Goal: Task Accomplishment & Management: Manage account settings

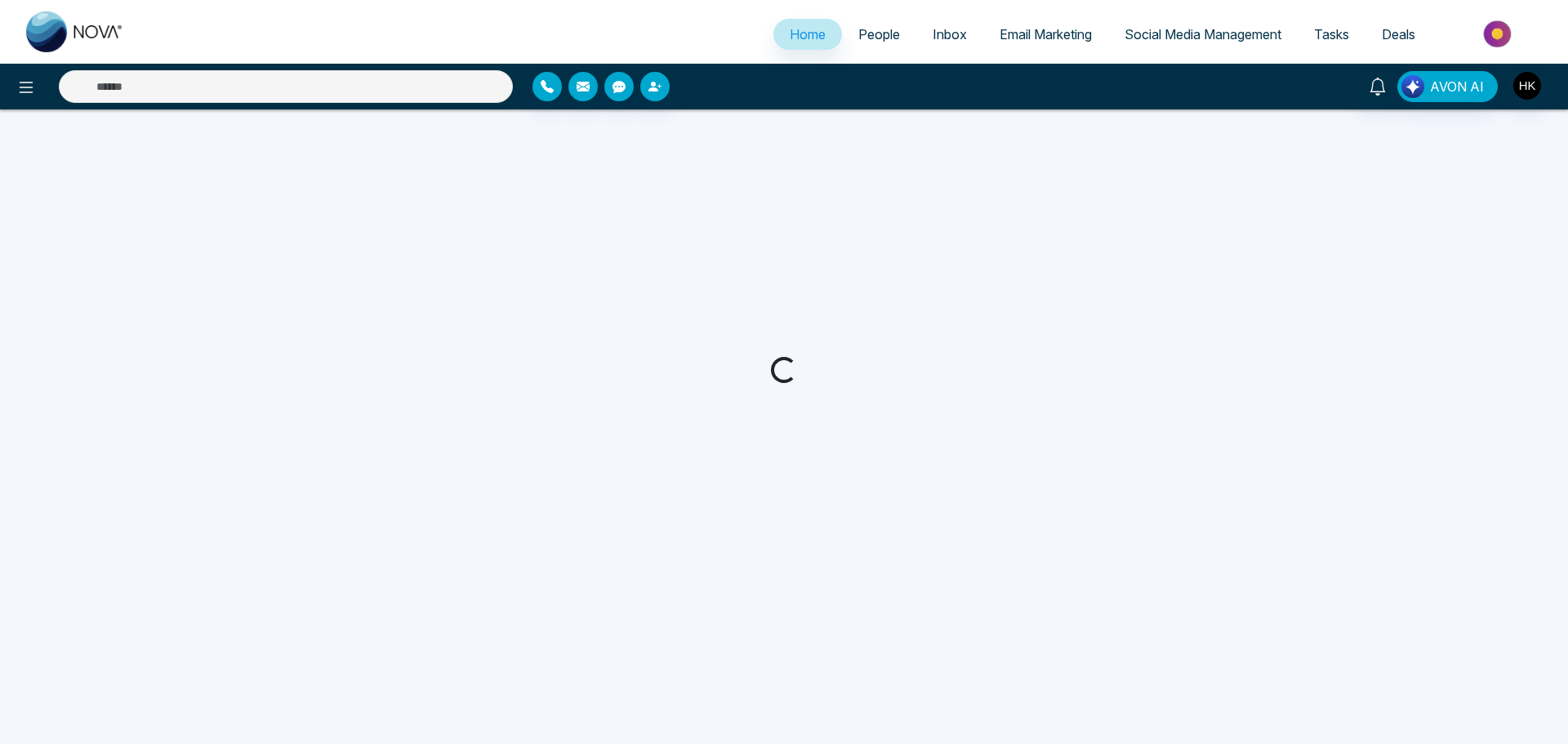
select select "*"
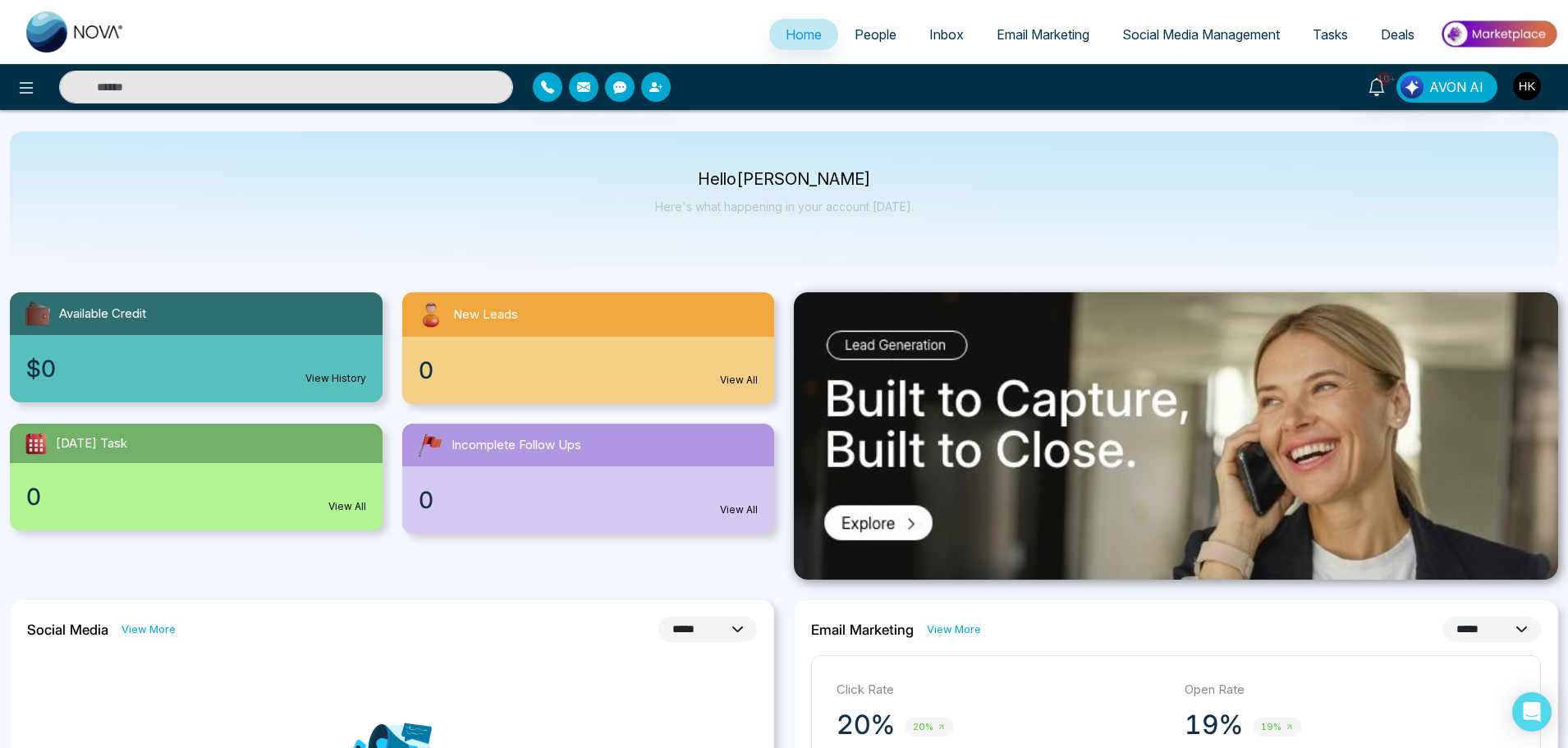
click at [854, 35] on span "People" at bounding box center [875, 34] width 42 height 16
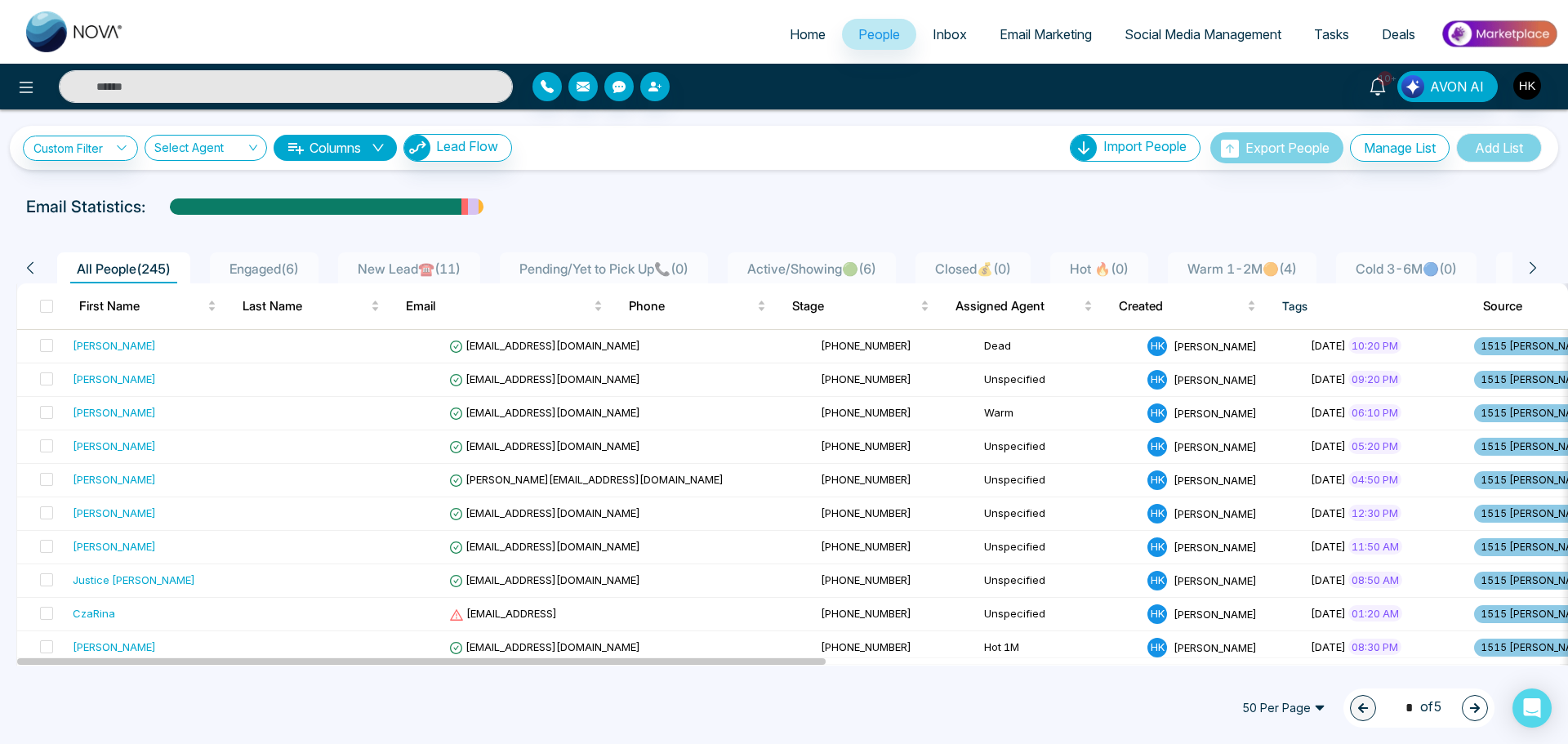
click at [1026, 36] on span "Email Marketing" at bounding box center [1046, 34] width 92 height 16
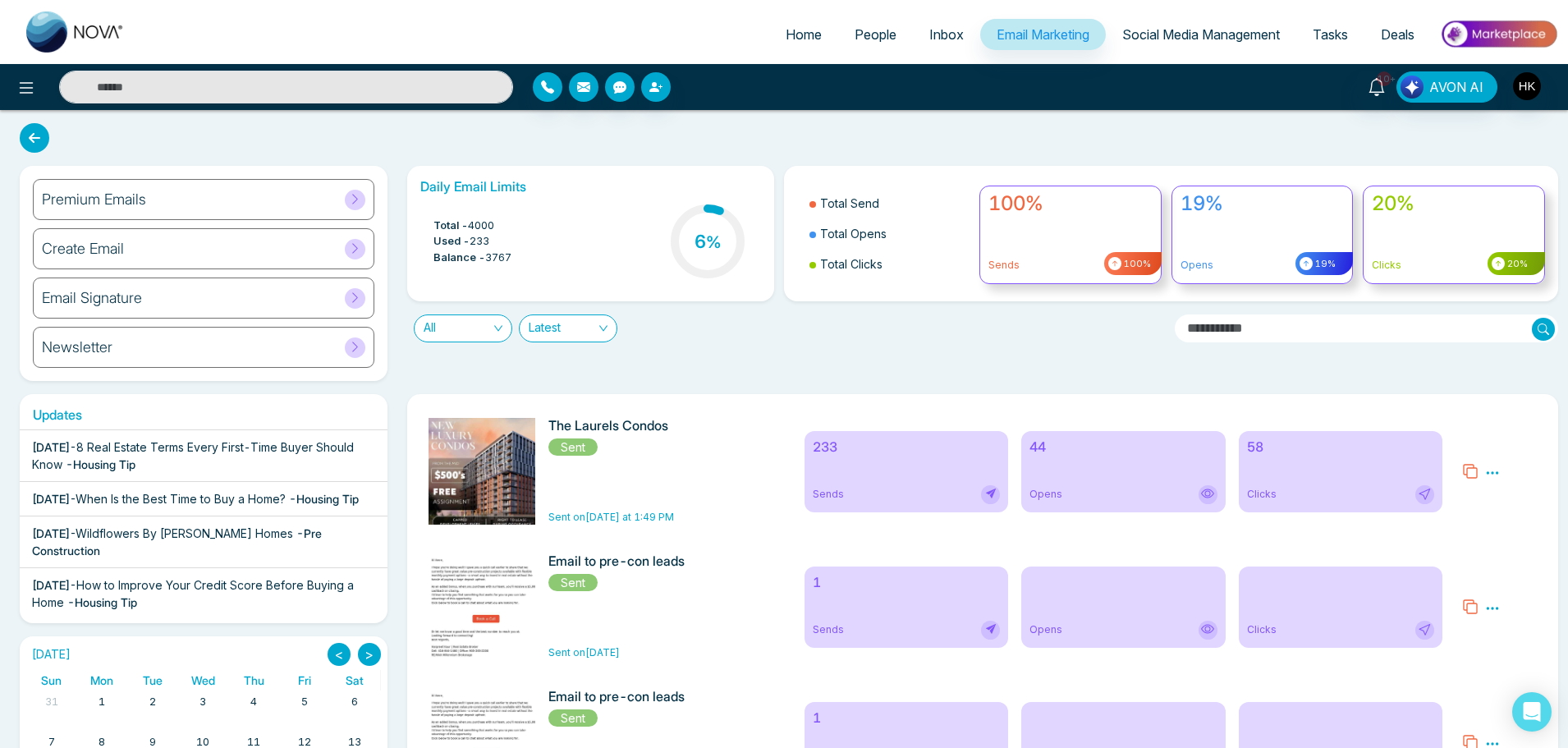
click at [1091, 481] on div "44 Opens" at bounding box center [1124, 471] width 205 height 81
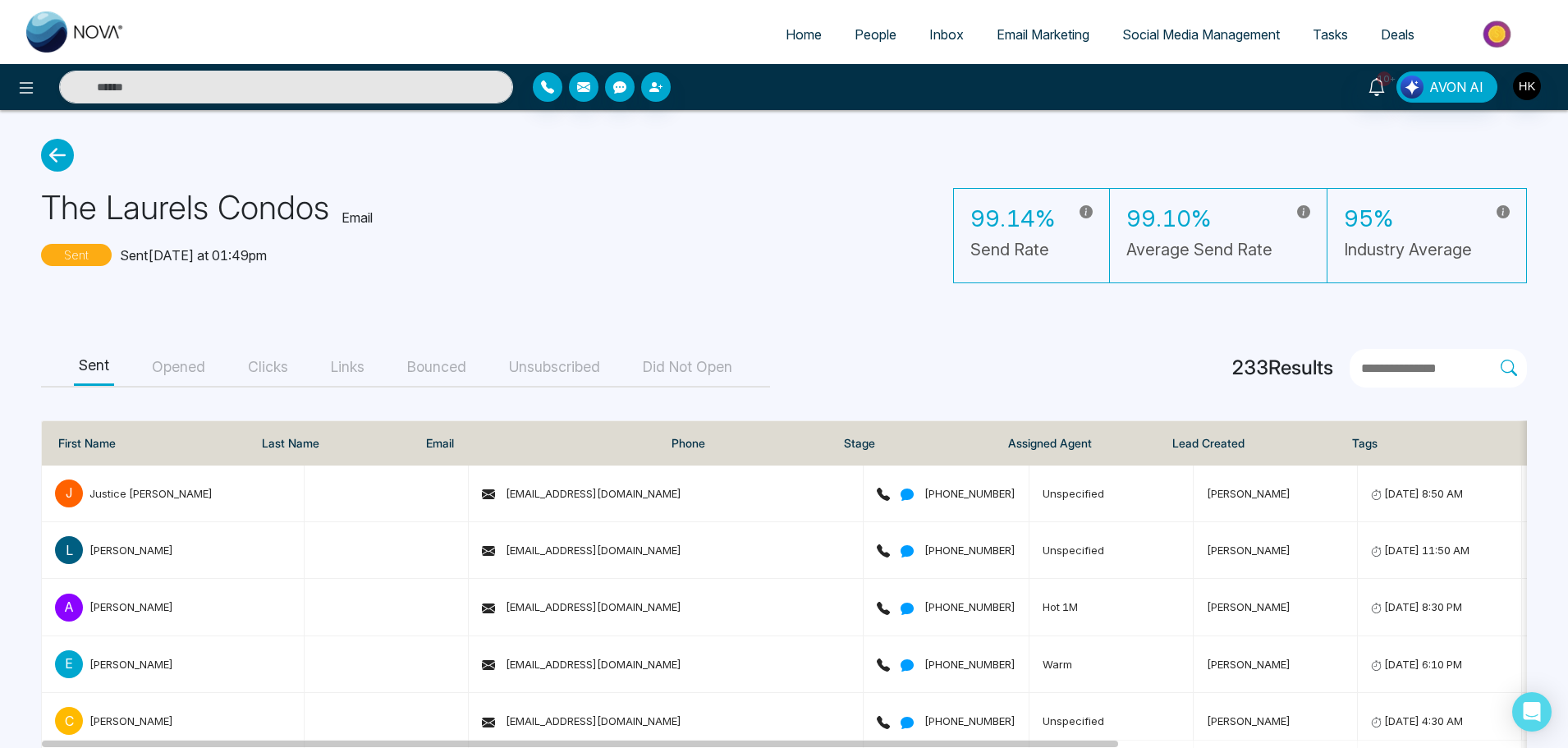
click at [190, 368] on button "Opened" at bounding box center [178, 367] width 63 height 37
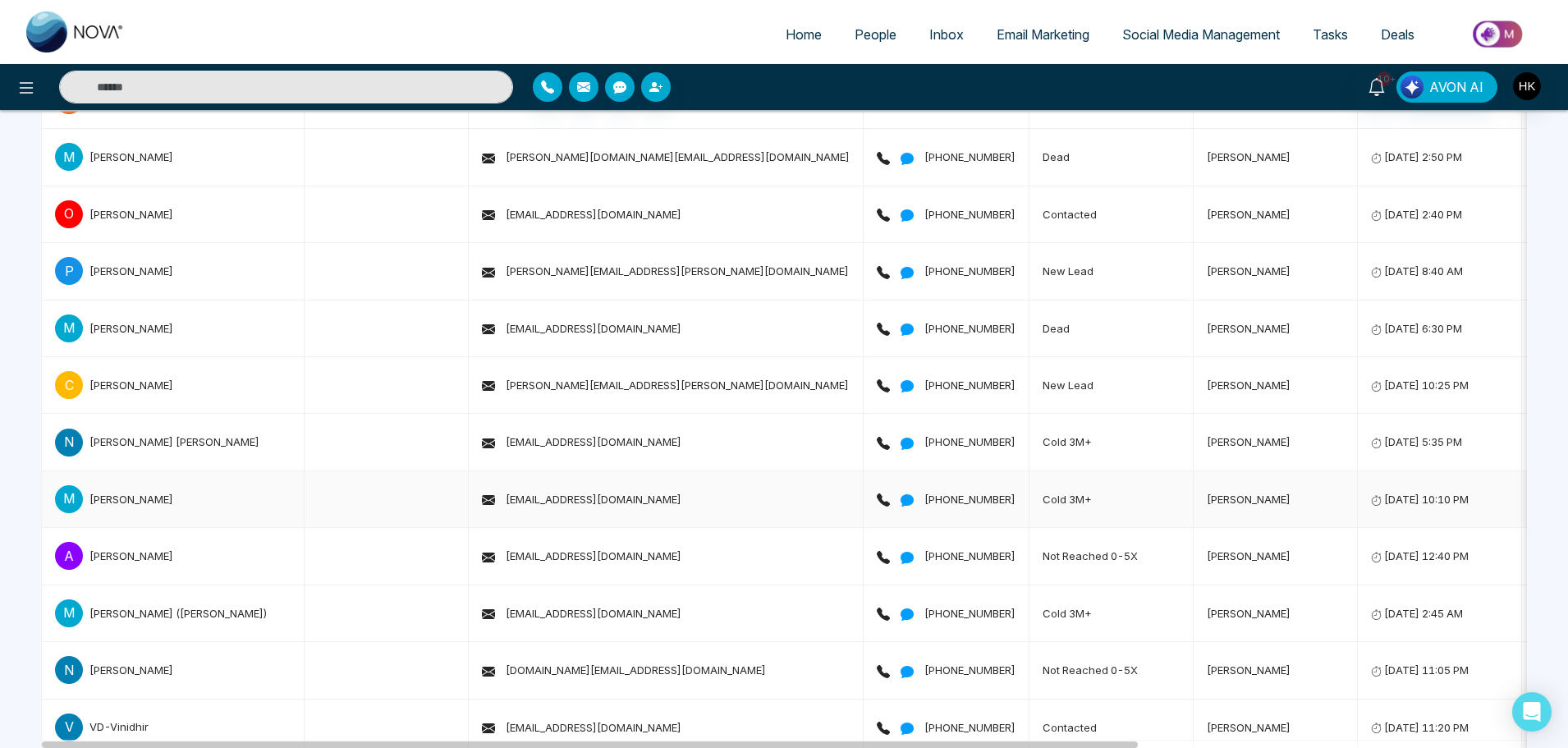
scroll to position [739, 0]
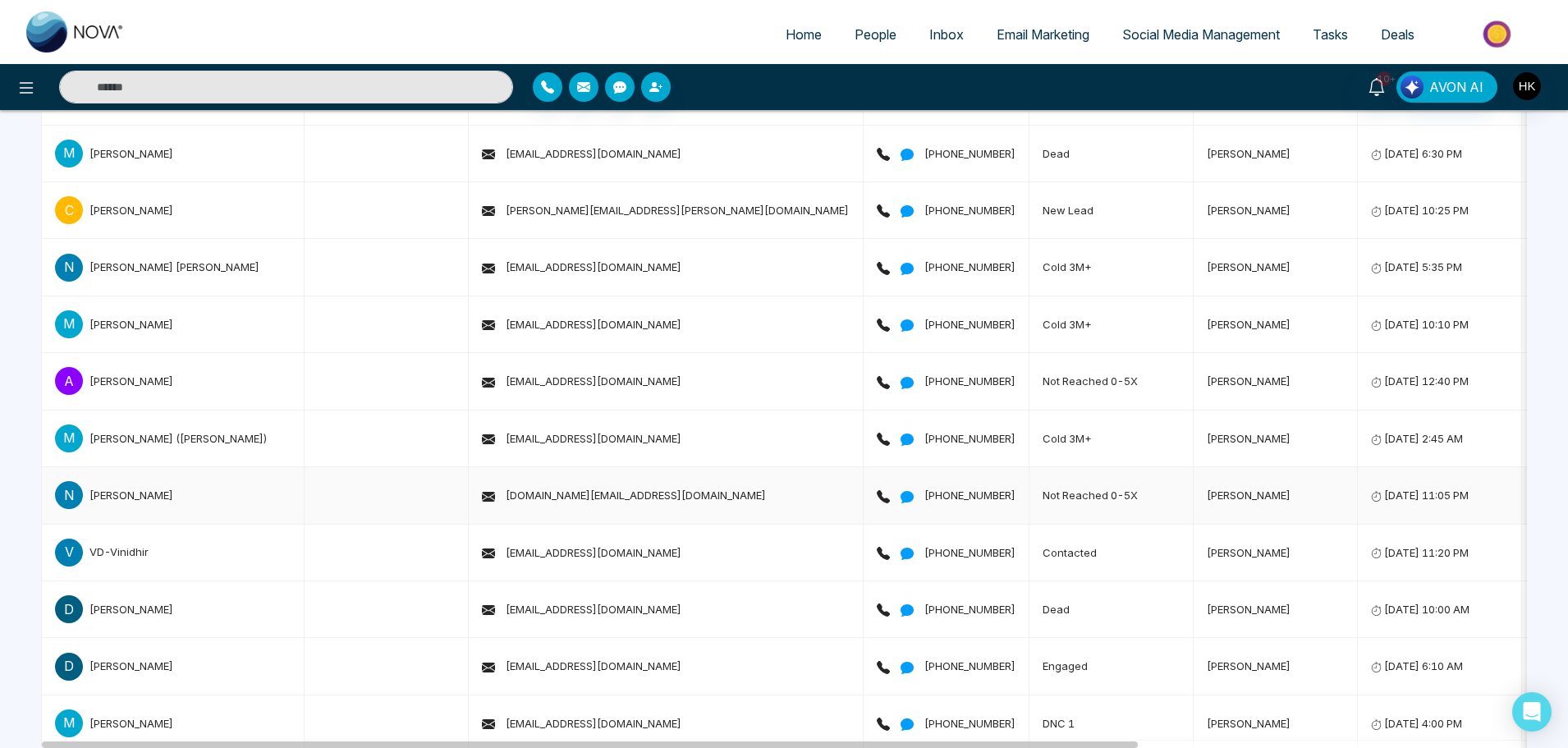
click at [117, 498] on div "Natalia" at bounding box center [131, 495] width 84 height 16
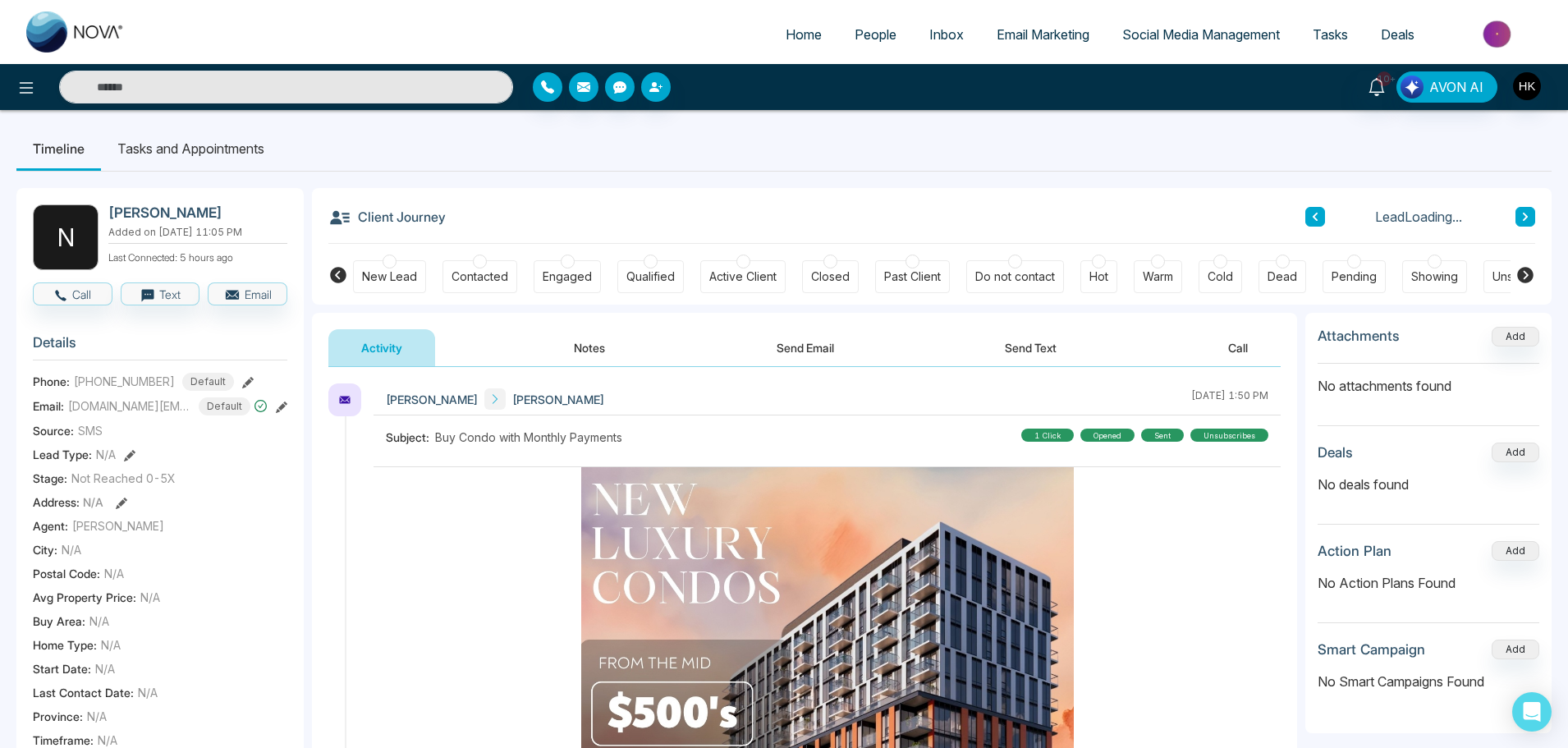
click at [1013, 264] on div at bounding box center [1015, 261] width 14 height 14
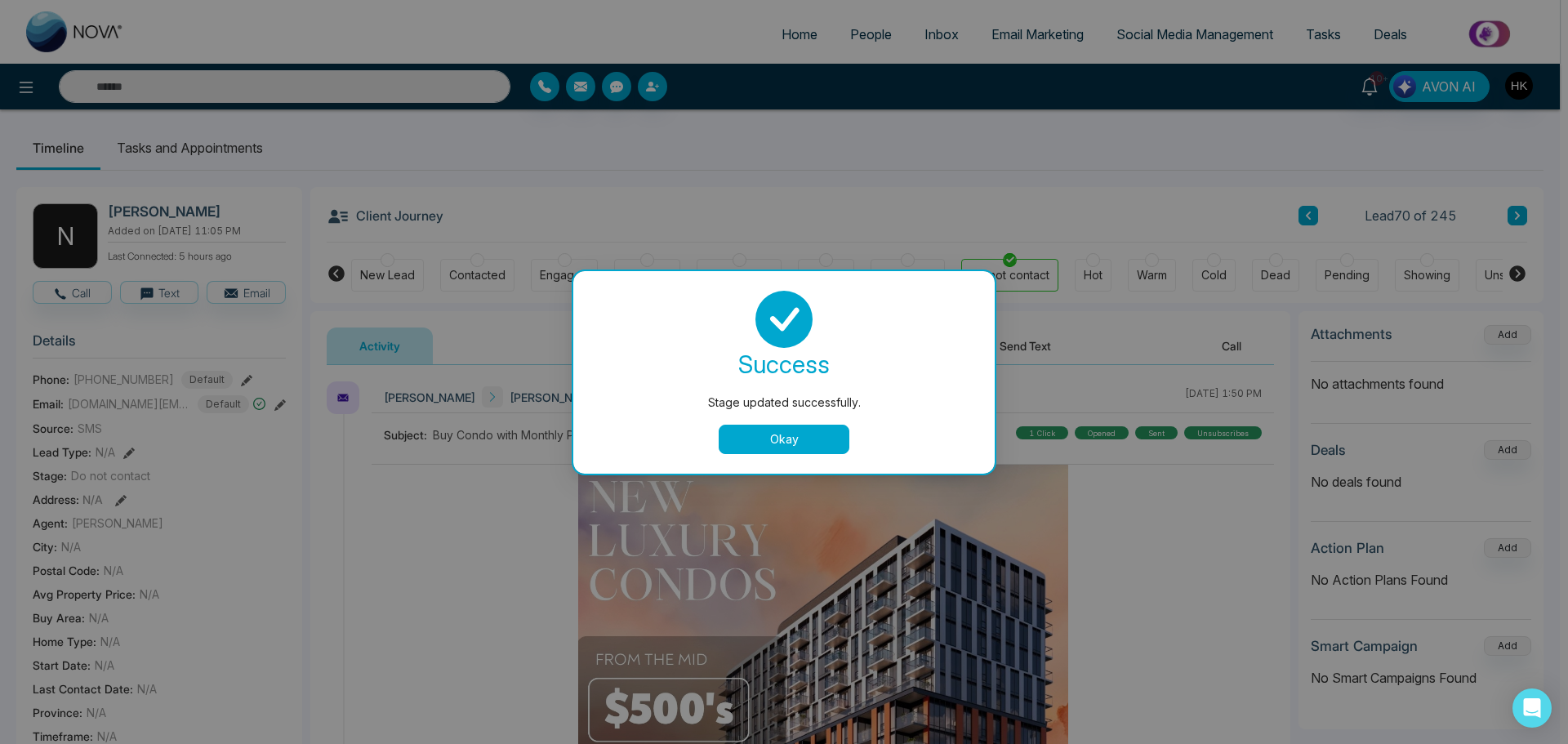
click at [826, 450] on button "Okay" at bounding box center [784, 439] width 131 height 30
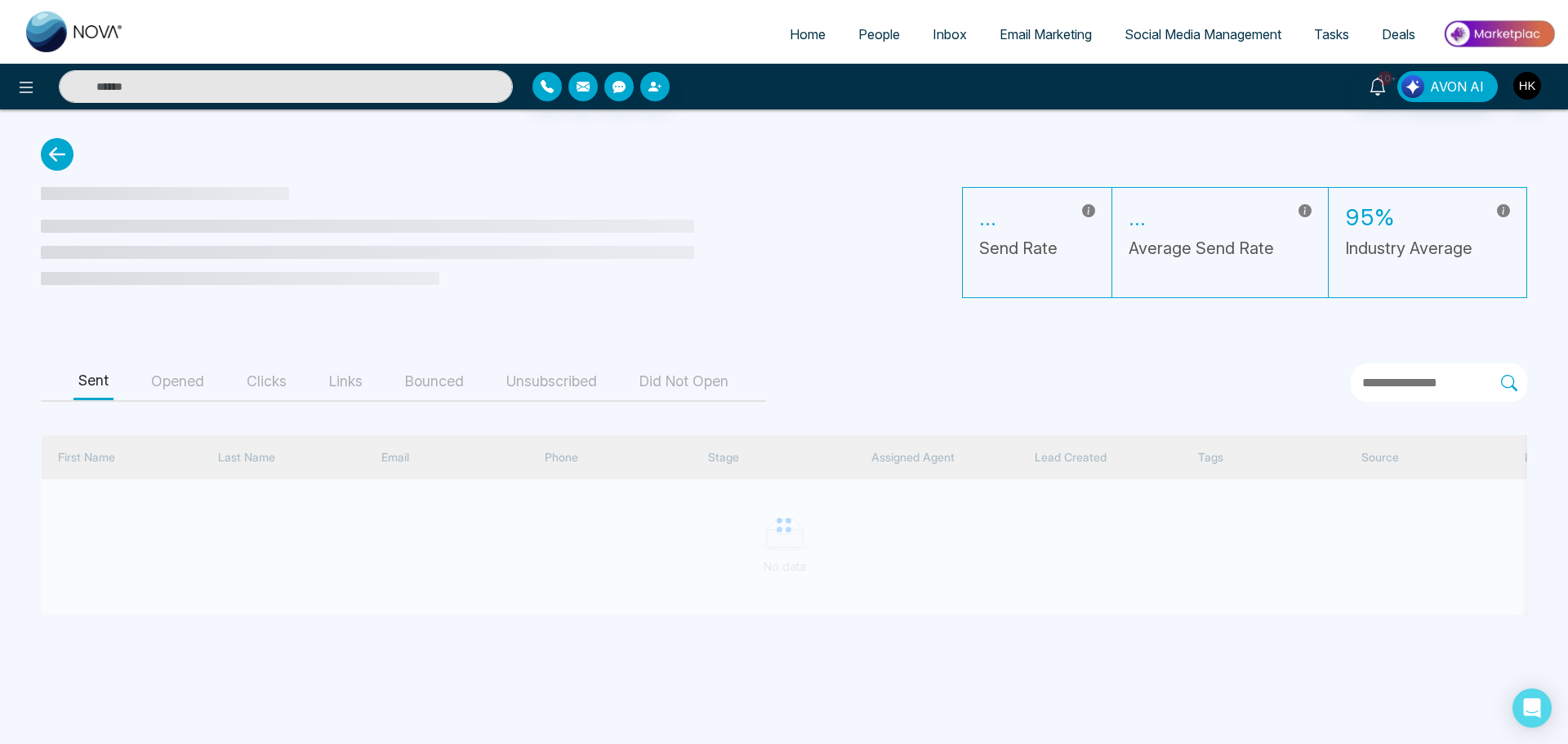
click at [174, 383] on button "Opened" at bounding box center [177, 381] width 63 height 36
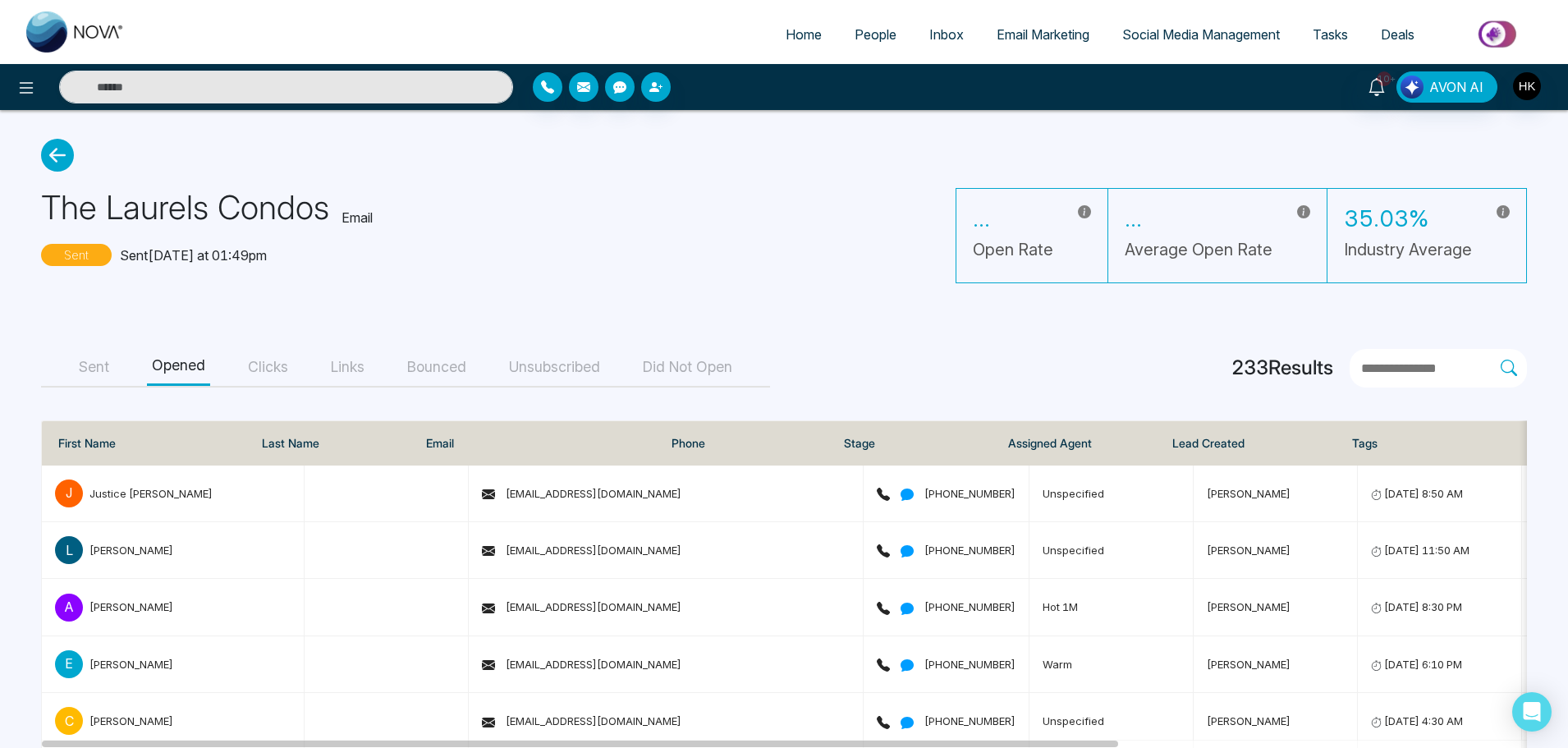
click at [266, 377] on button "Clicks" at bounding box center [268, 367] width 50 height 37
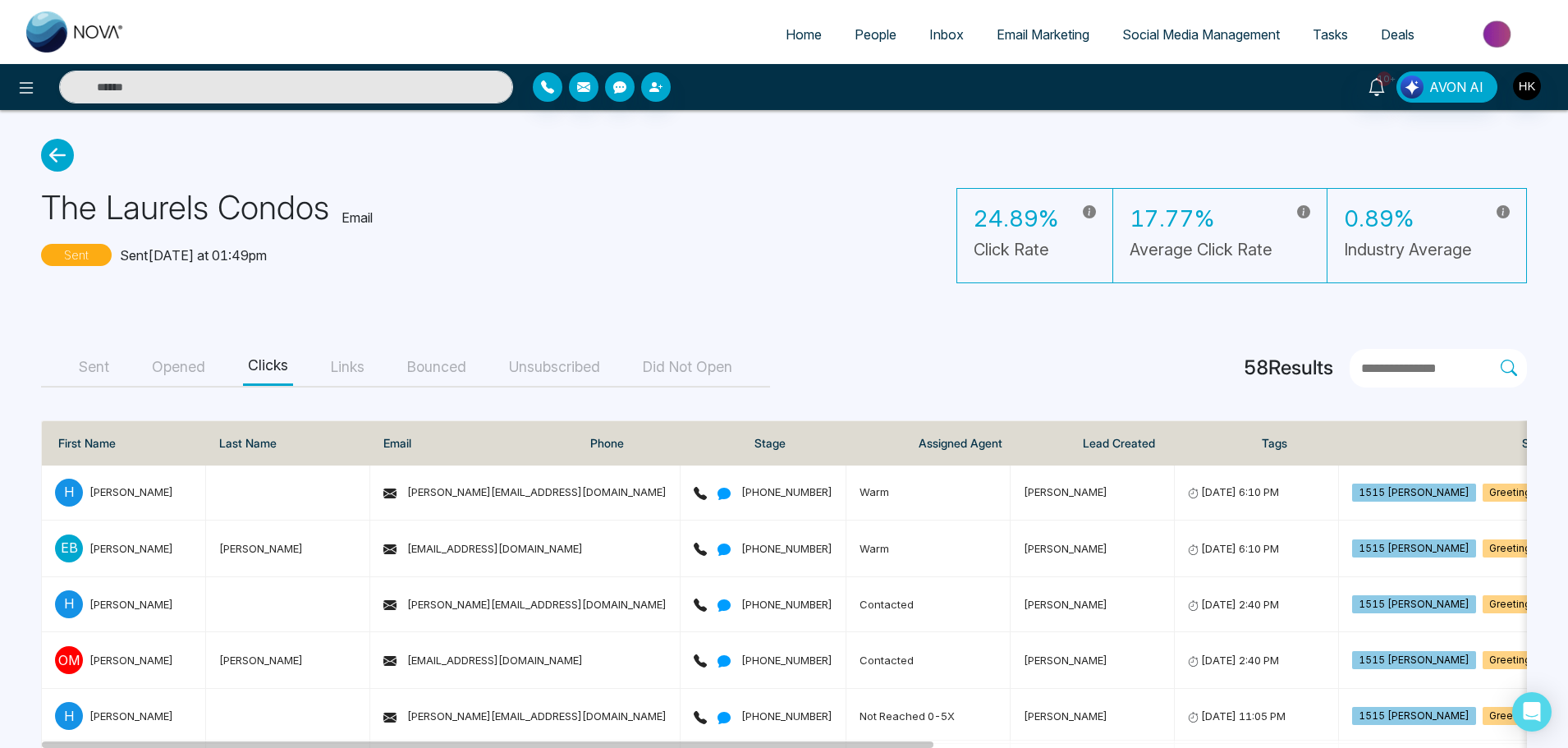
click at [275, 362] on button "Clicks" at bounding box center [268, 367] width 50 height 37
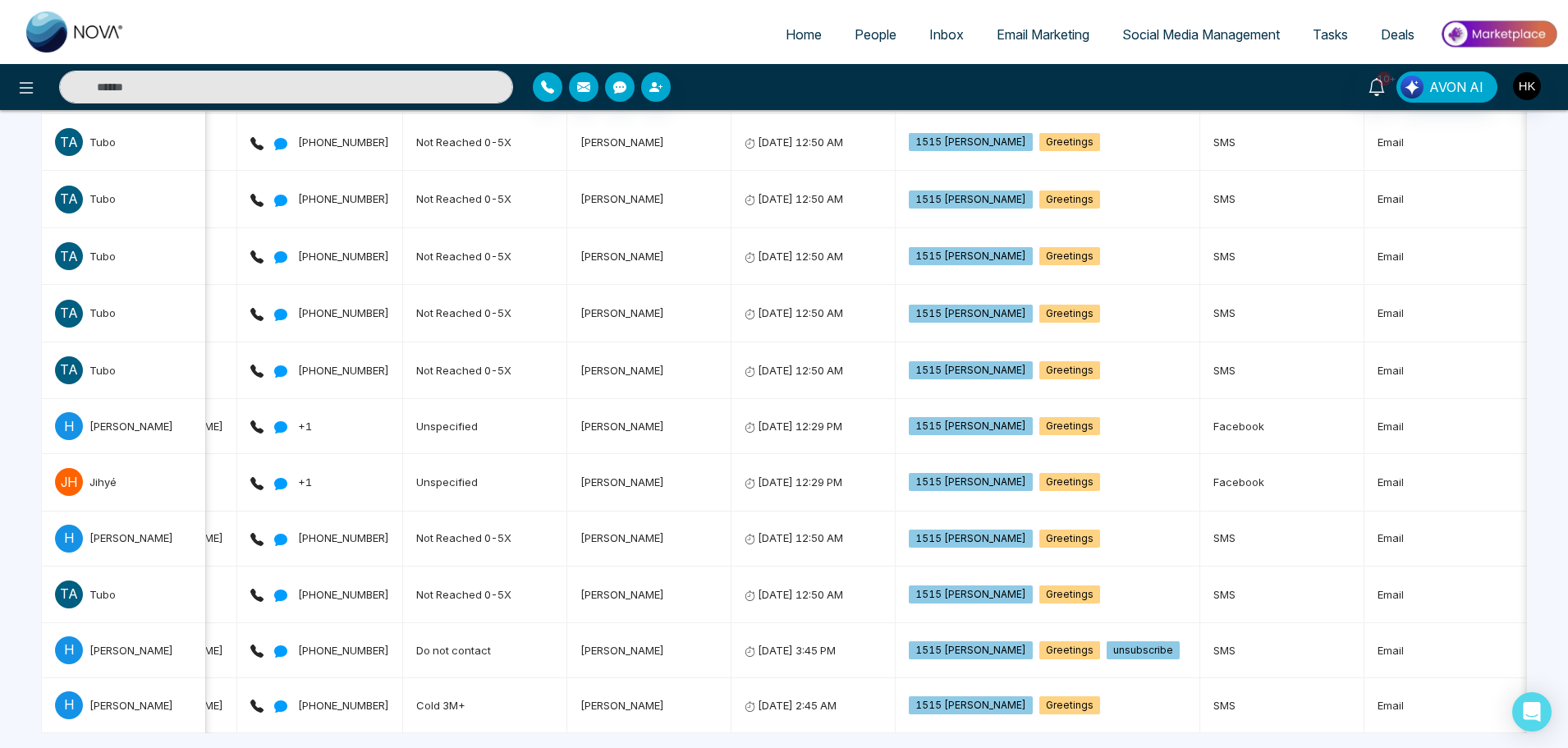
scroll to position [0, 524]
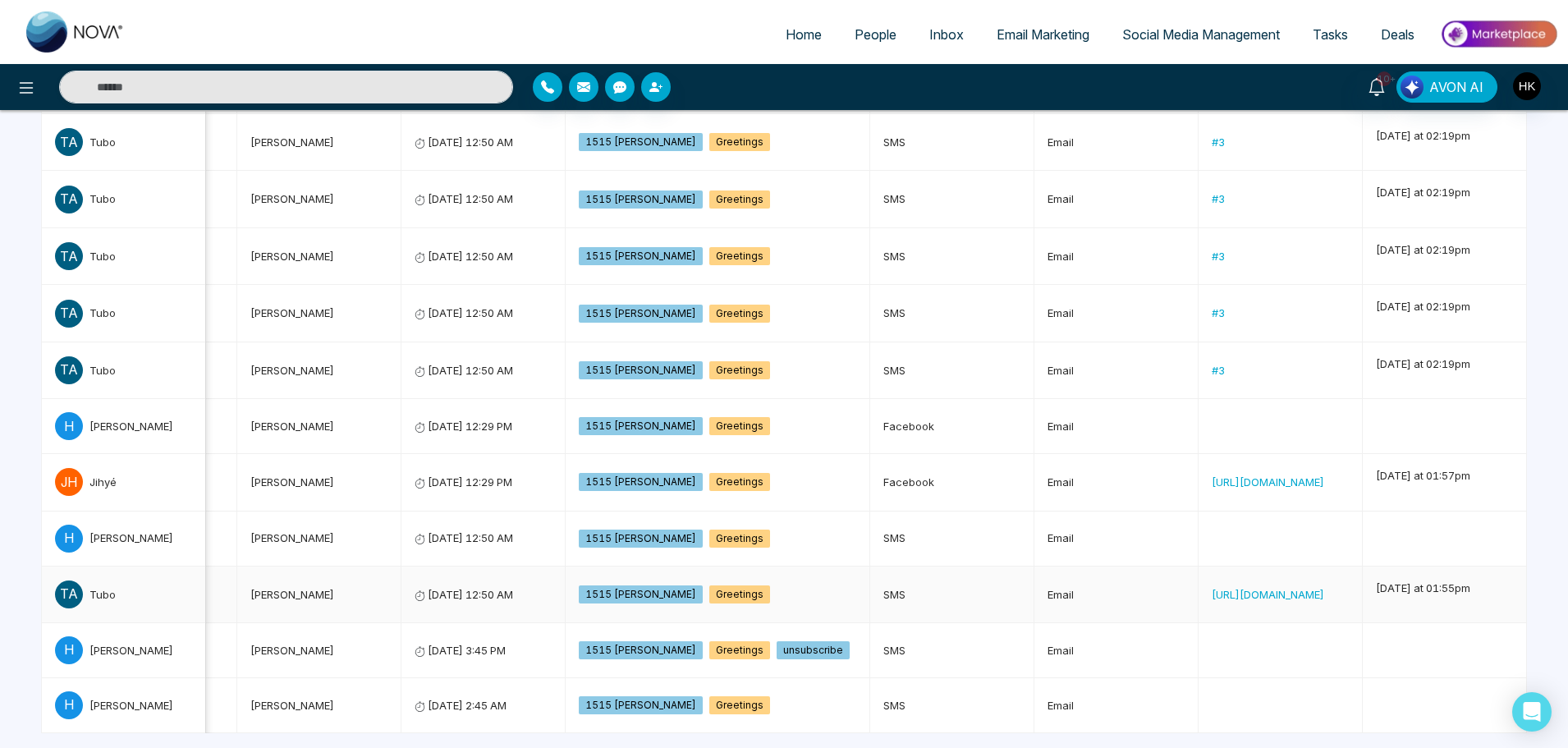
click at [1212, 596] on link "https://drive.google.com/drive/folders/1HkWsfsmJSLX3k3eeF_fc5ViJ_w6DzUnd?usp=dr…" at bounding box center [1268, 594] width 113 height 13
click at [101, 478] on div "Jihyé" at bounding box center [103, 482] width 27 height 16
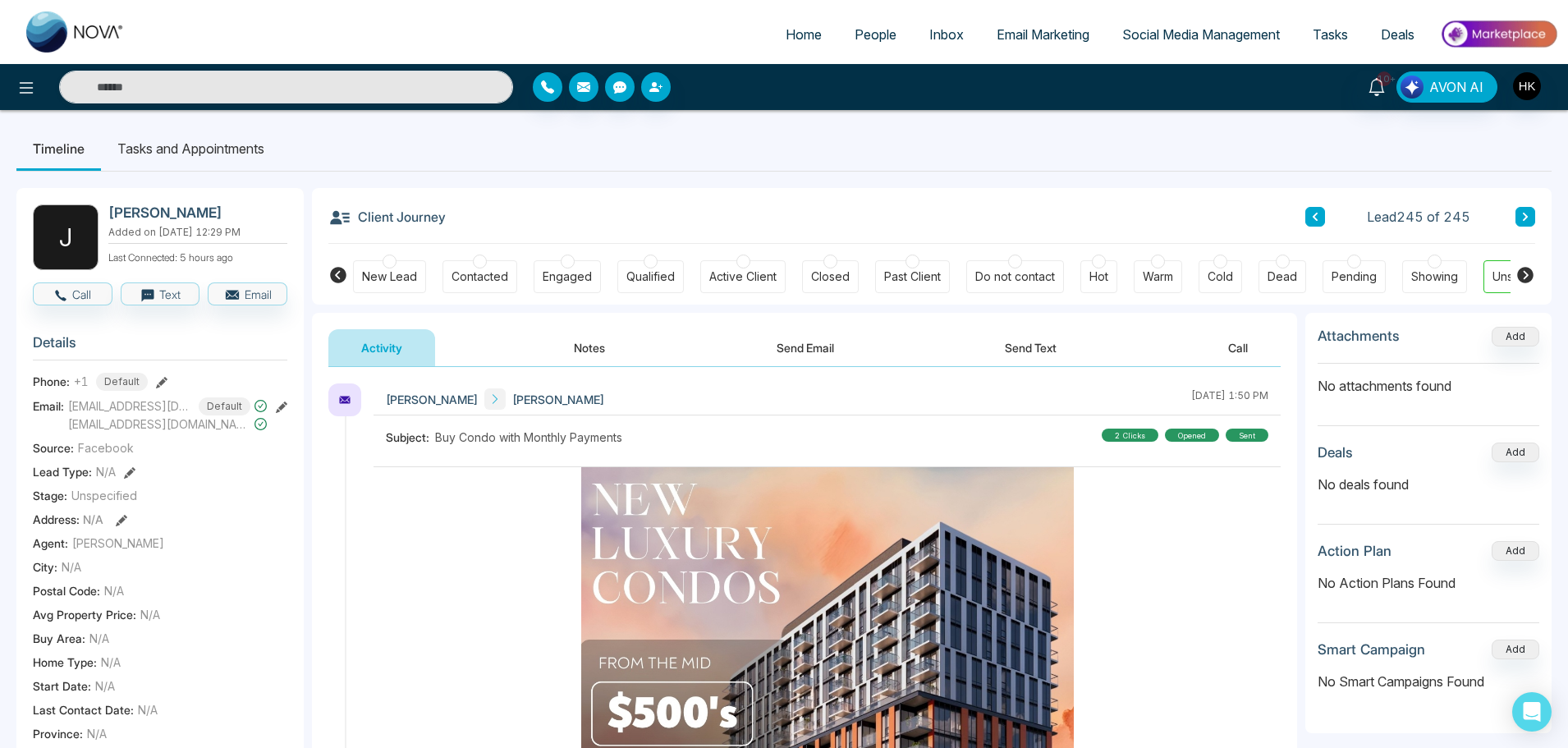
click at [1525, 278] on icon at bounding box center [1525, 275] width 20 height 20
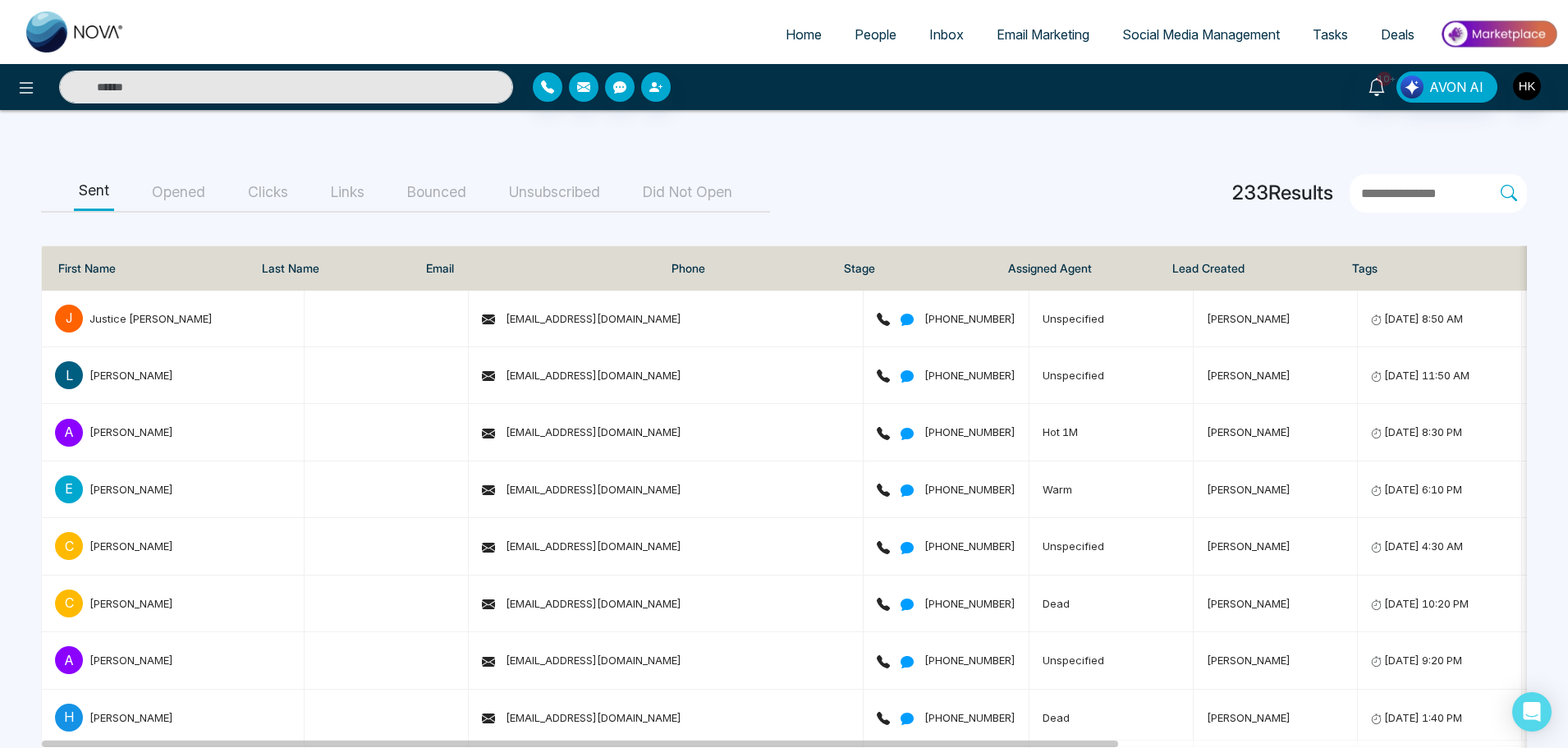
click at [368, 194] on button "Links" at bounding box center [347, 192] width 43 height 37
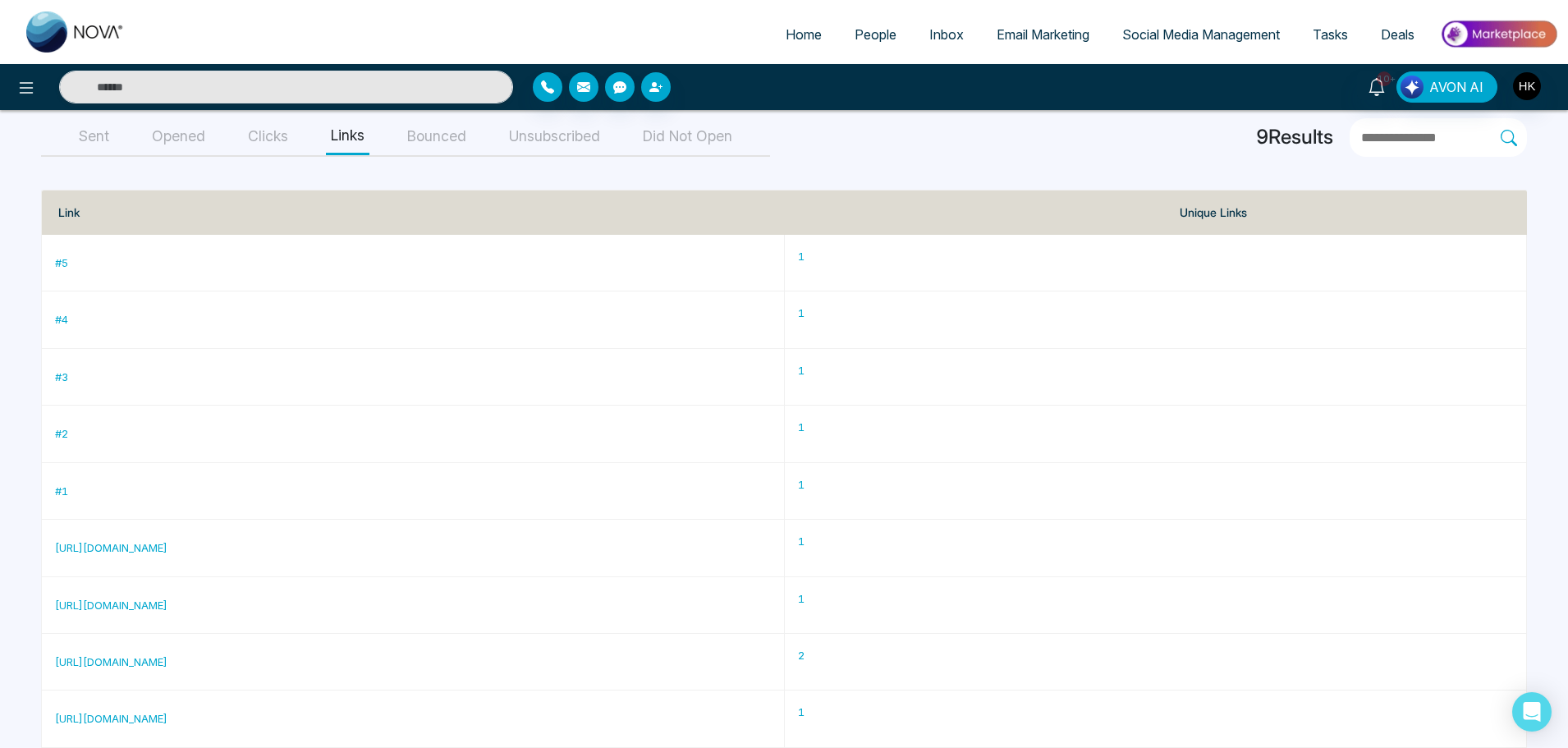
scroll to position [254, 0]
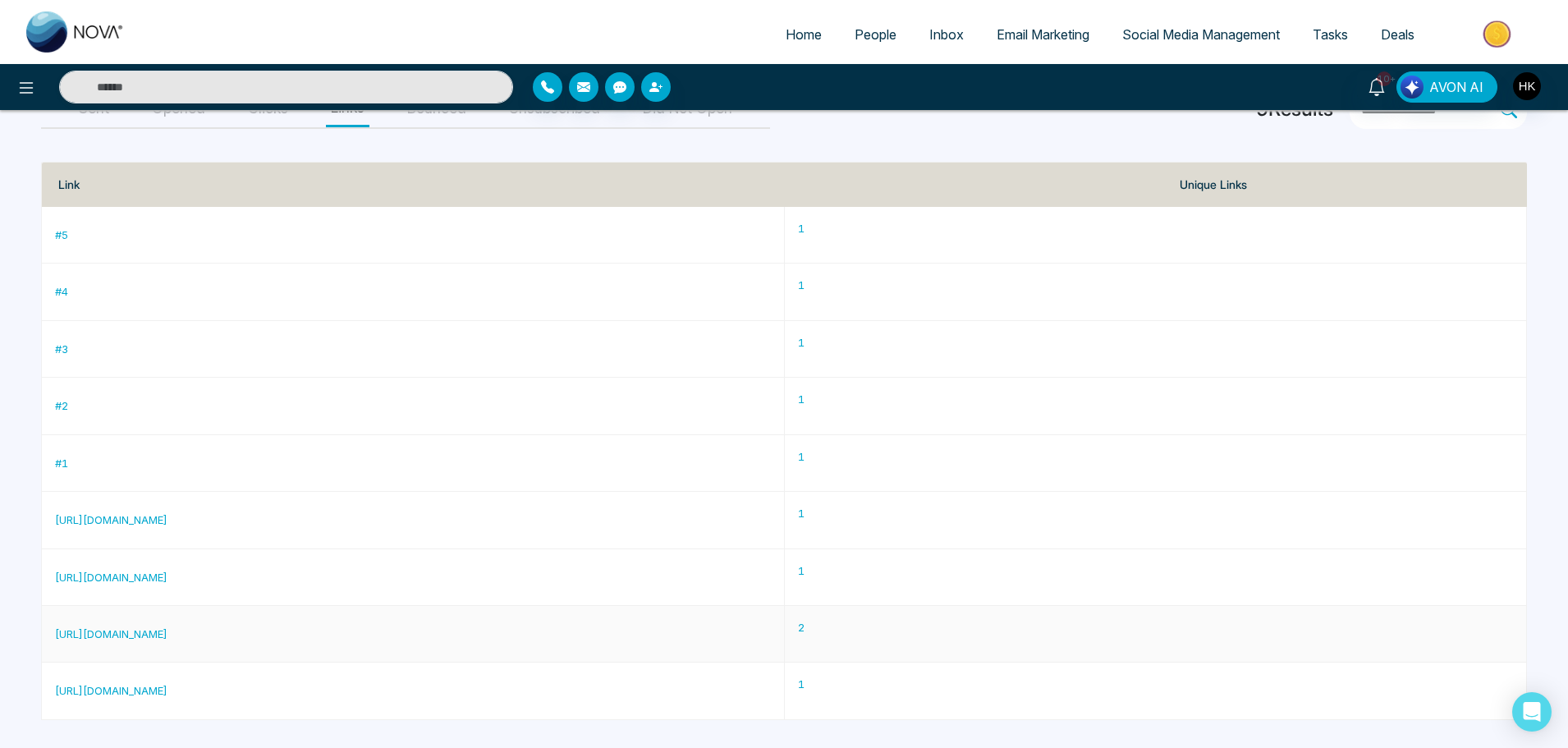
click at [167, 635] on link "https://calendly.com/harpreetrealtor/pre-con-project-information-call" at bounding box center [112, 634] width 113 height 13
click at [1183, 628] on p "2" at bounding box center [1156, 627] width 716 height 16
click at [1188, 628] on p "2" at bounding box center [1156, 627] width 716 height 16
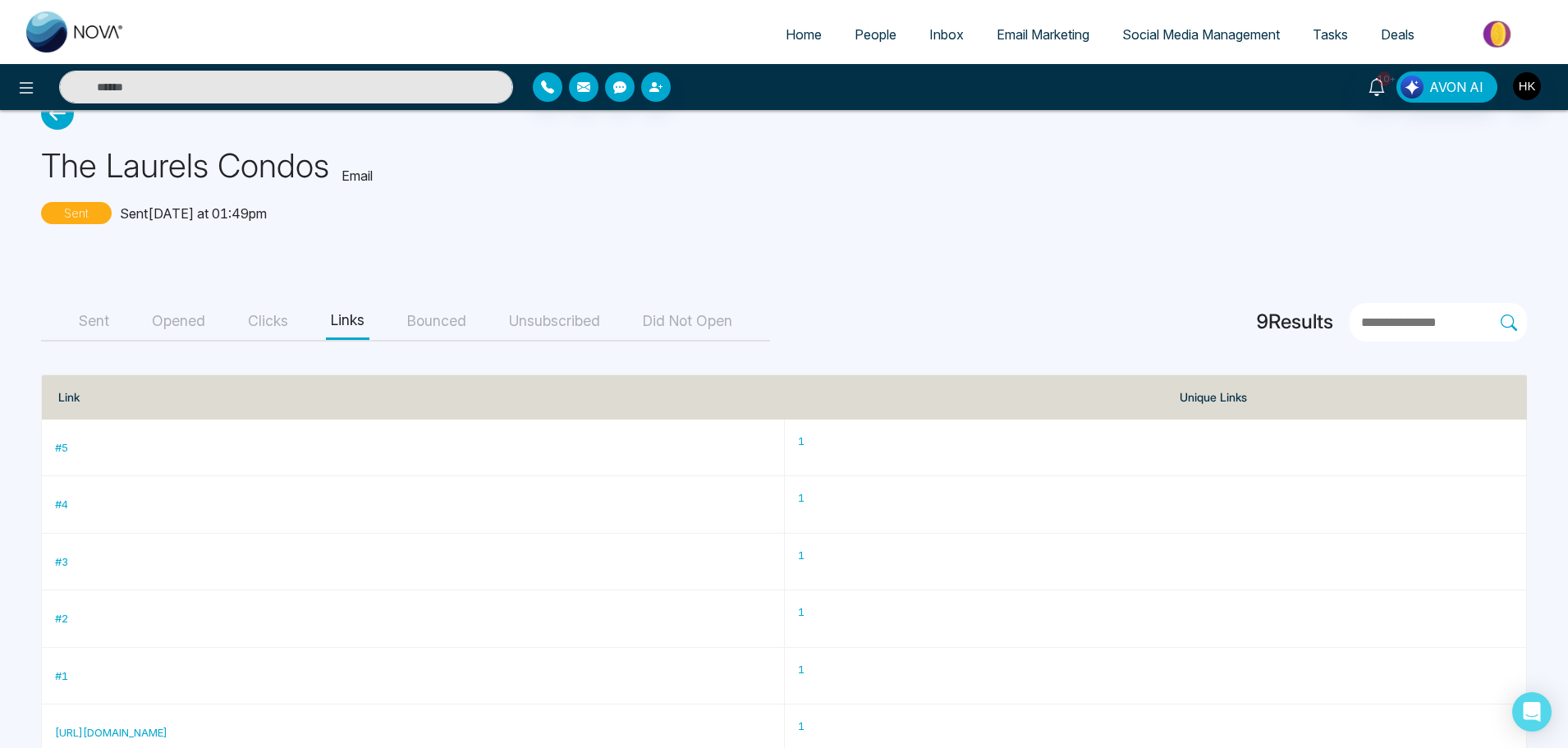
scroll to position [0, 0]
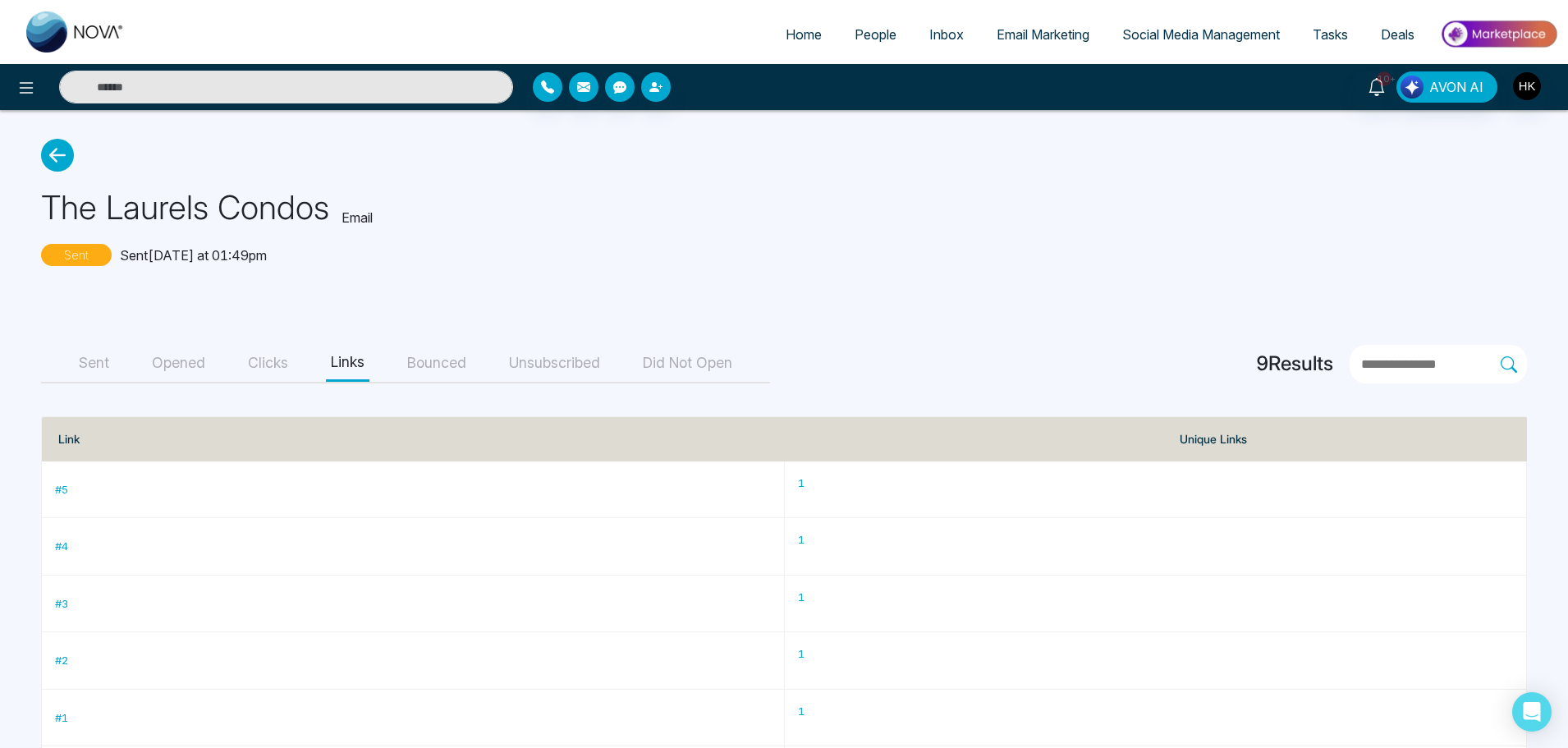
click at [266, 366] on button "Clicks" at bounding box center [268, 362] width 50 height 37
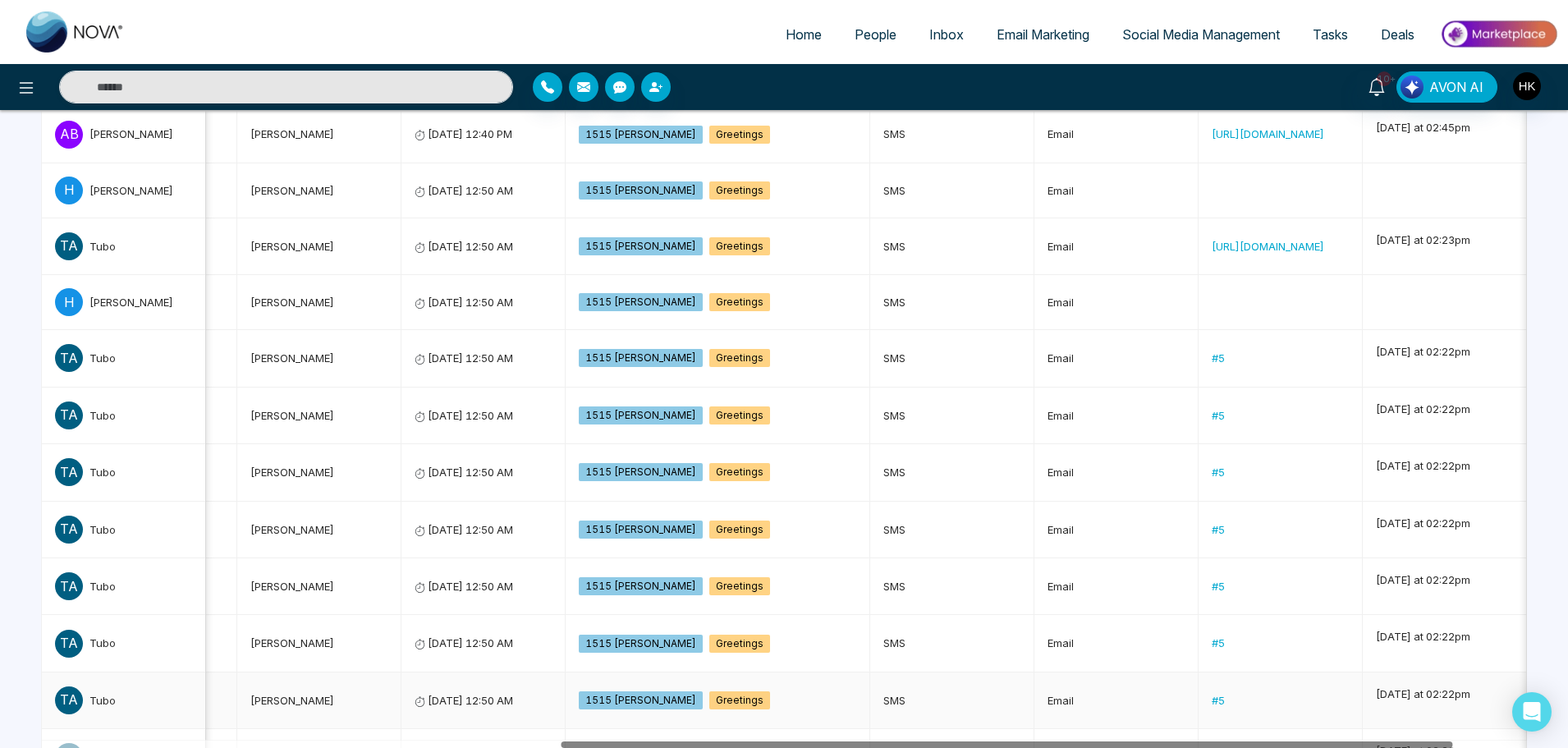
scroll to position [0, 932]
drag, startPoint x: 727, startPoint y: 743, endPoint x: 1334, endPoint y: 710, distance: 607.9
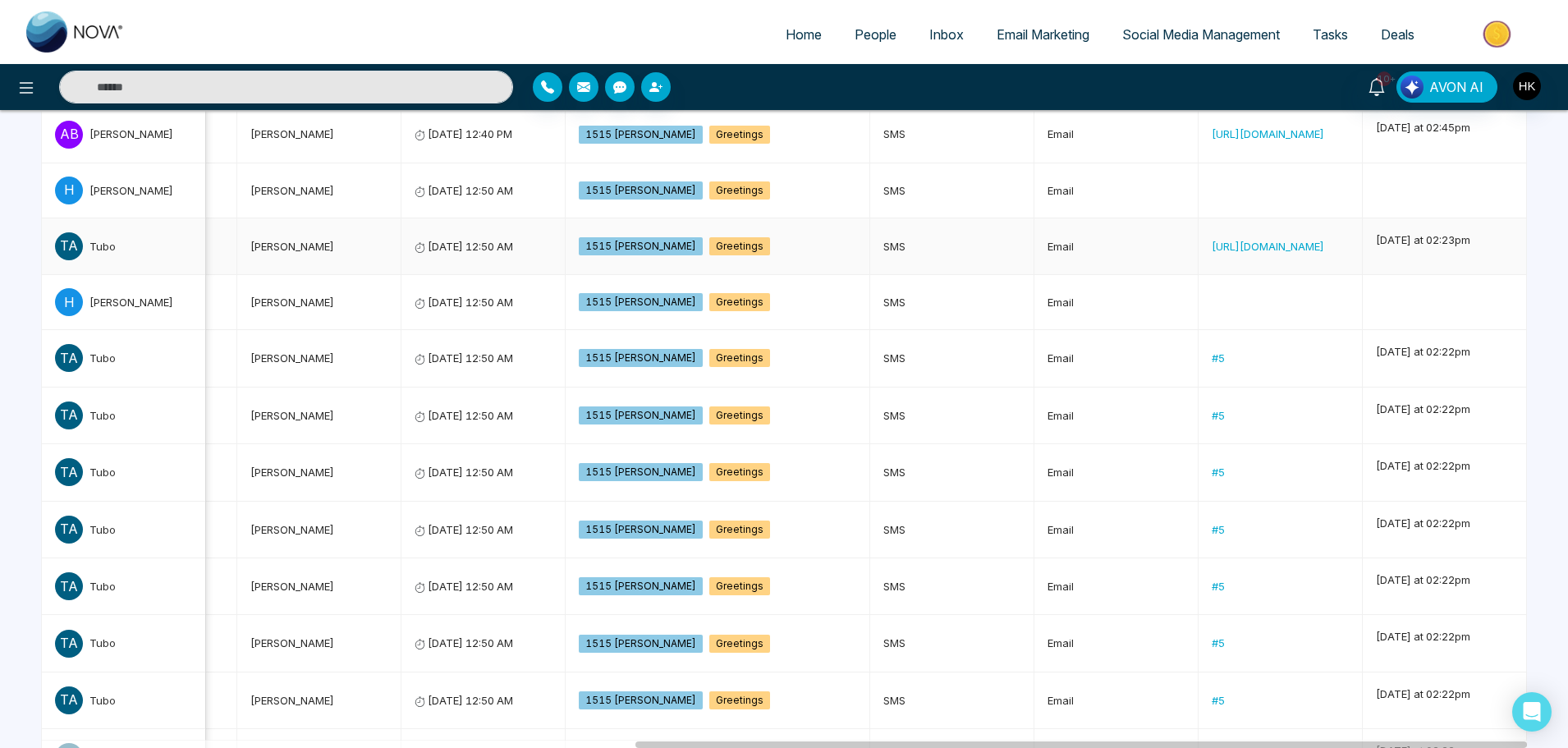
click at [1212, 246] on link "https://drive.google.com/file/d/1Um2tkd_ldqBNvlJgy6QxDGgpi7DwoW2S/view" at bounding box center [1268, 246] width 113 height 13
click at [800, 31] on span "Home" at bounding box center [803, 34] width 36 height 16
select select "*"
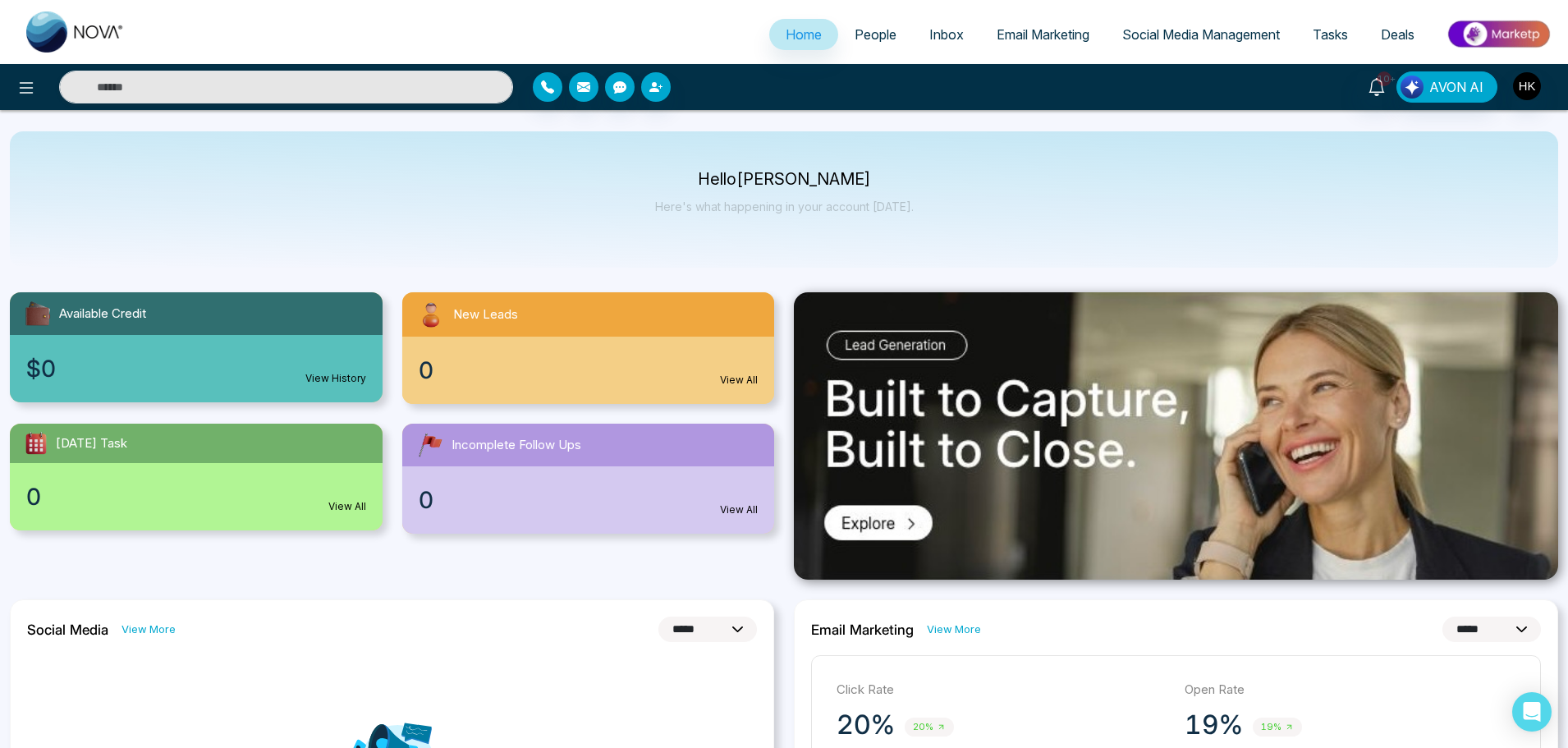
click at [873, 33] on span "People" at bounding box center [875, 34] width 42 height 16
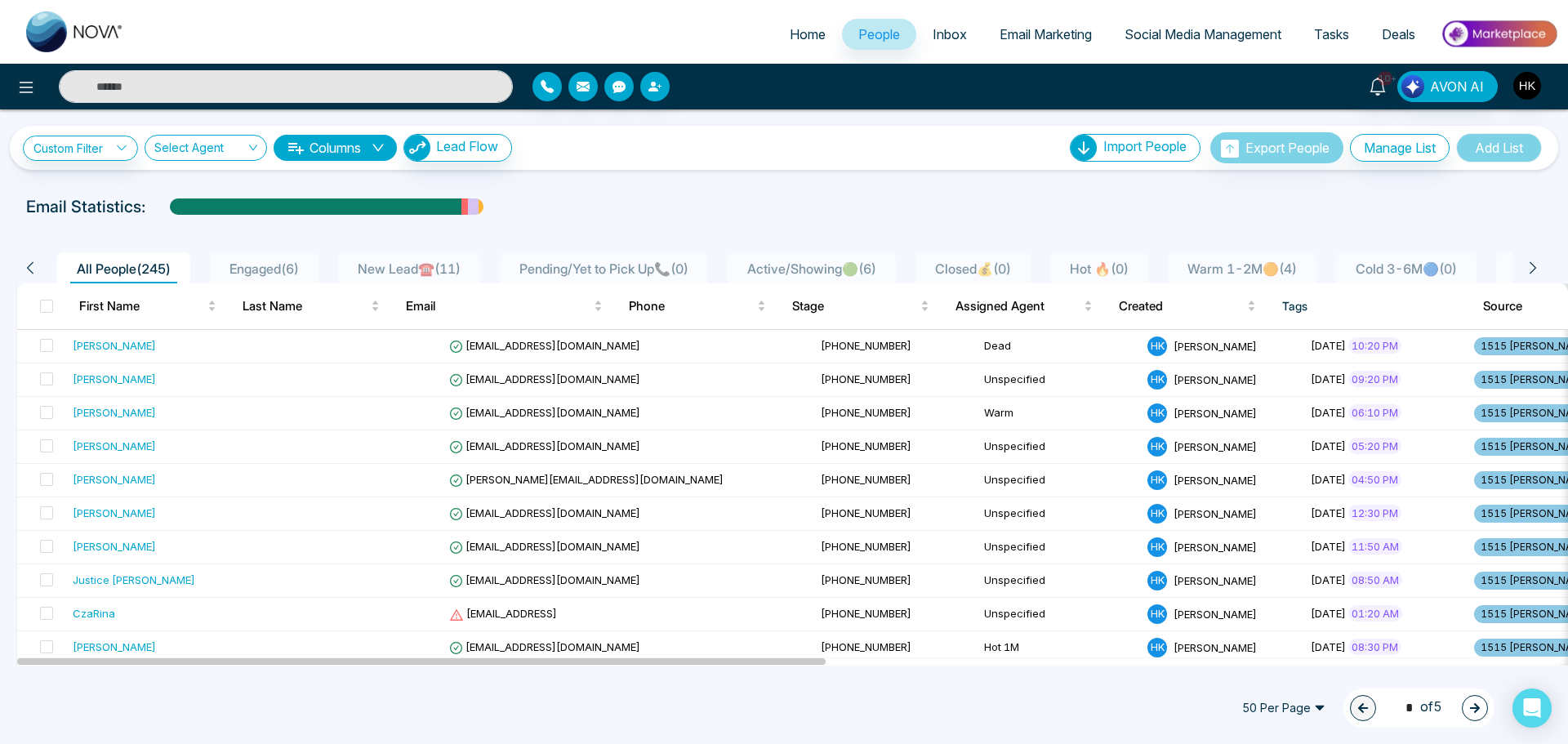
click at [271, 268] on span "Engaged ( 6 )" at bounding box center [264, 268] width 82 height 16
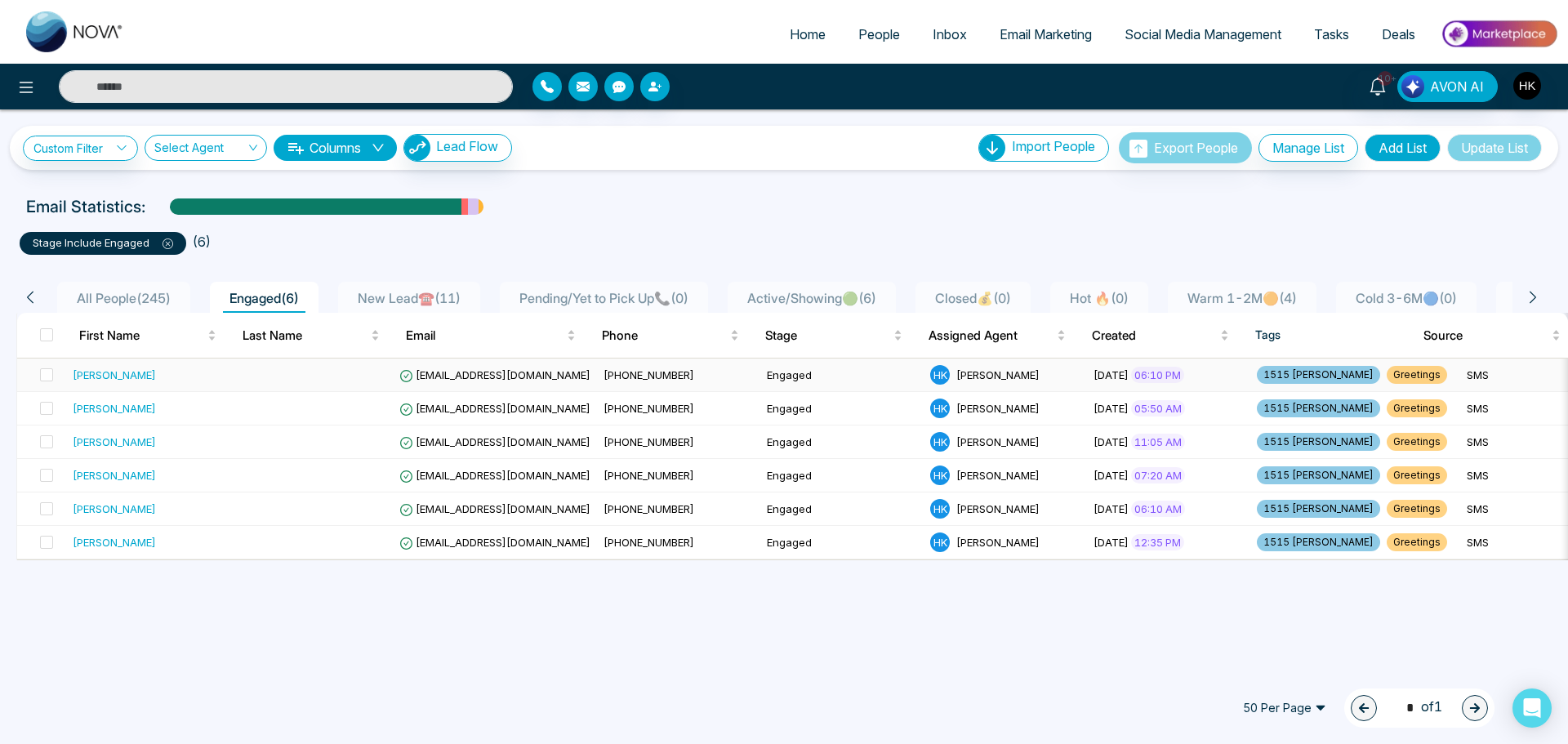
click at [118, 372] on div "Manji Kim" at bounding box center [114, 374] width 83 height 16
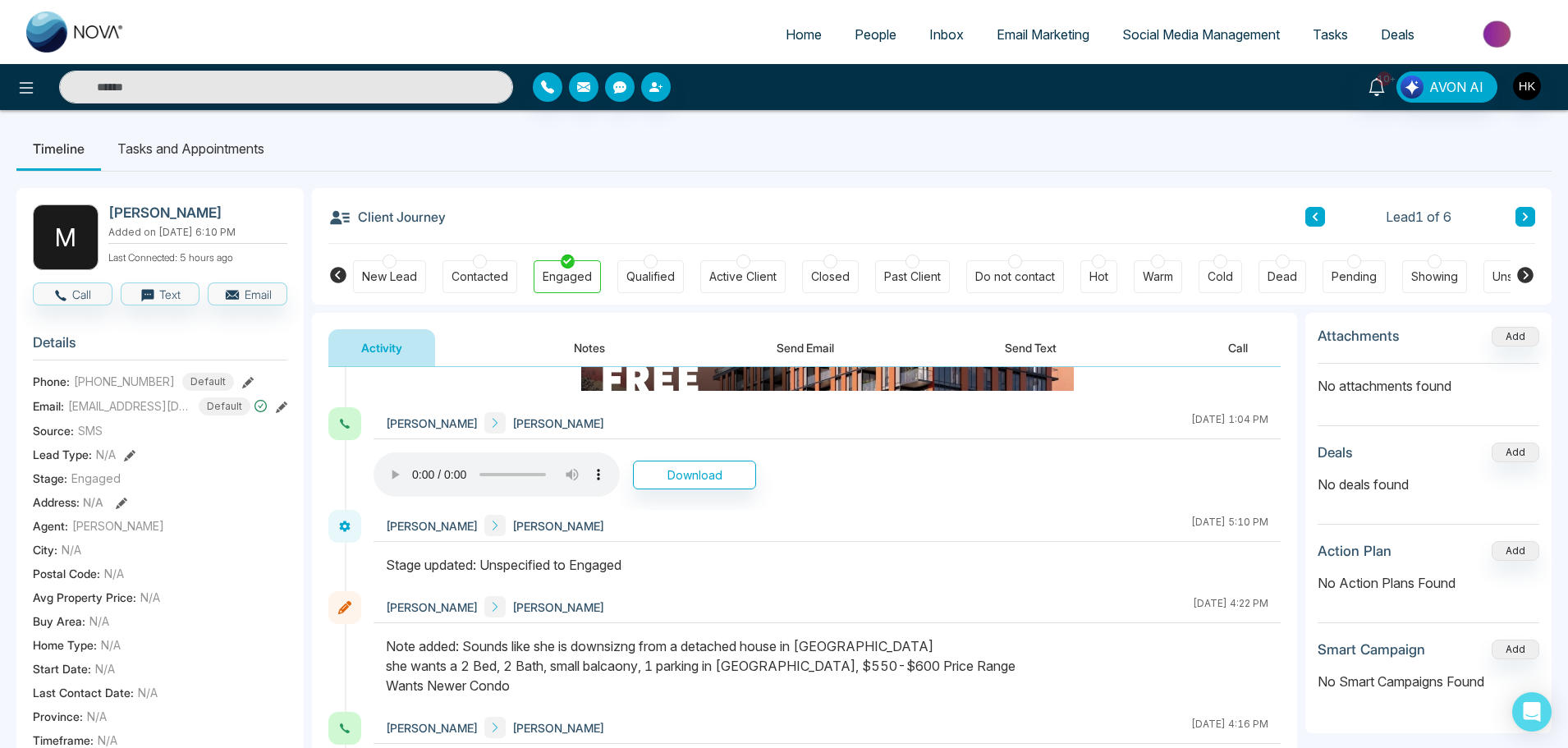
scroll to position [409, 0]
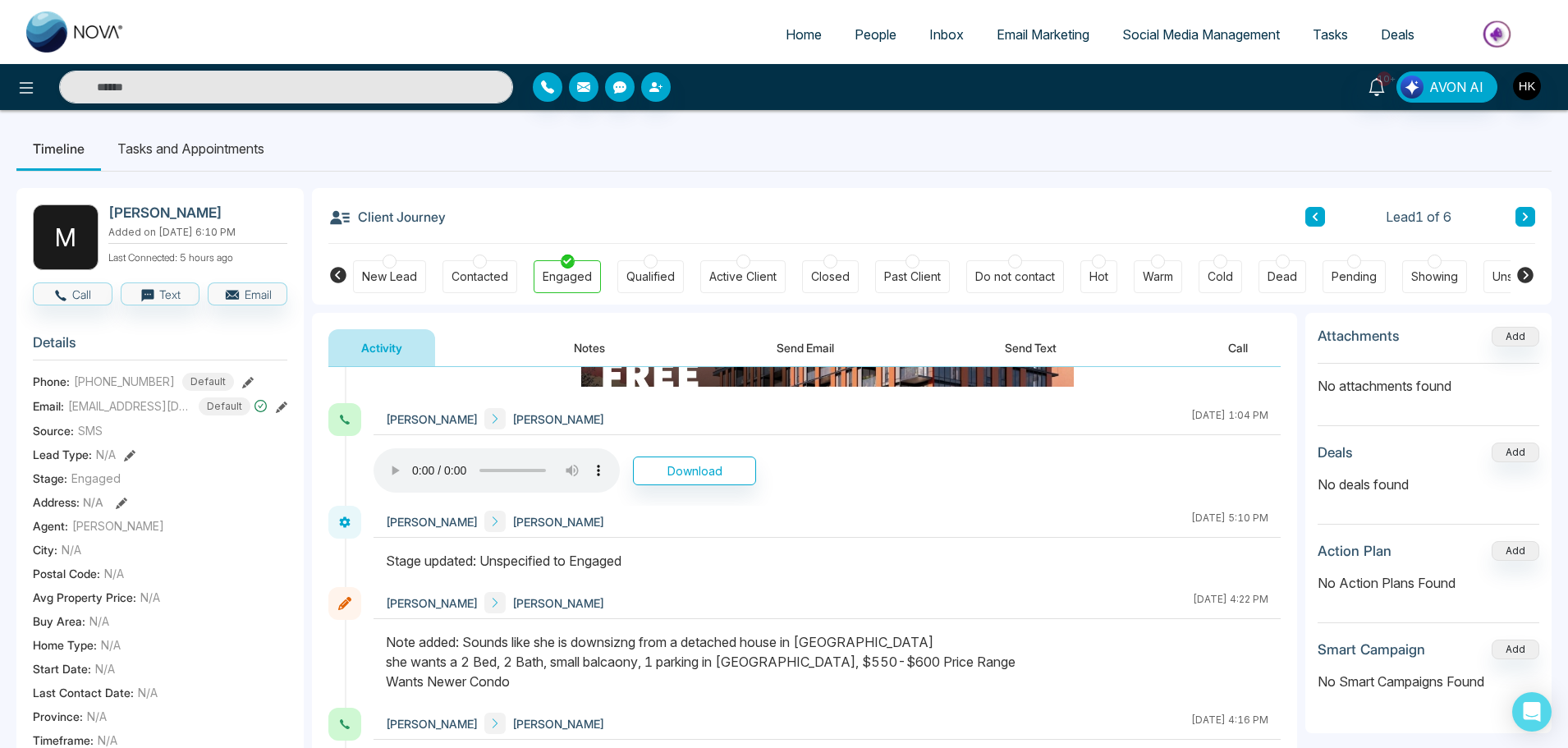
drag, startPoint x: 527, startPoint y: 643, endPoint x: 984, endPoint y: 678, distance: 458.3
click at [984, 678] on div "Note added: Sounds like she is downsizng from a detached house in Mississauga s…" at bounding box center [827, 661] width 882 height 59
click at [55, 289] on icon "button" at bounding box center [61, 295] width 14 height 14
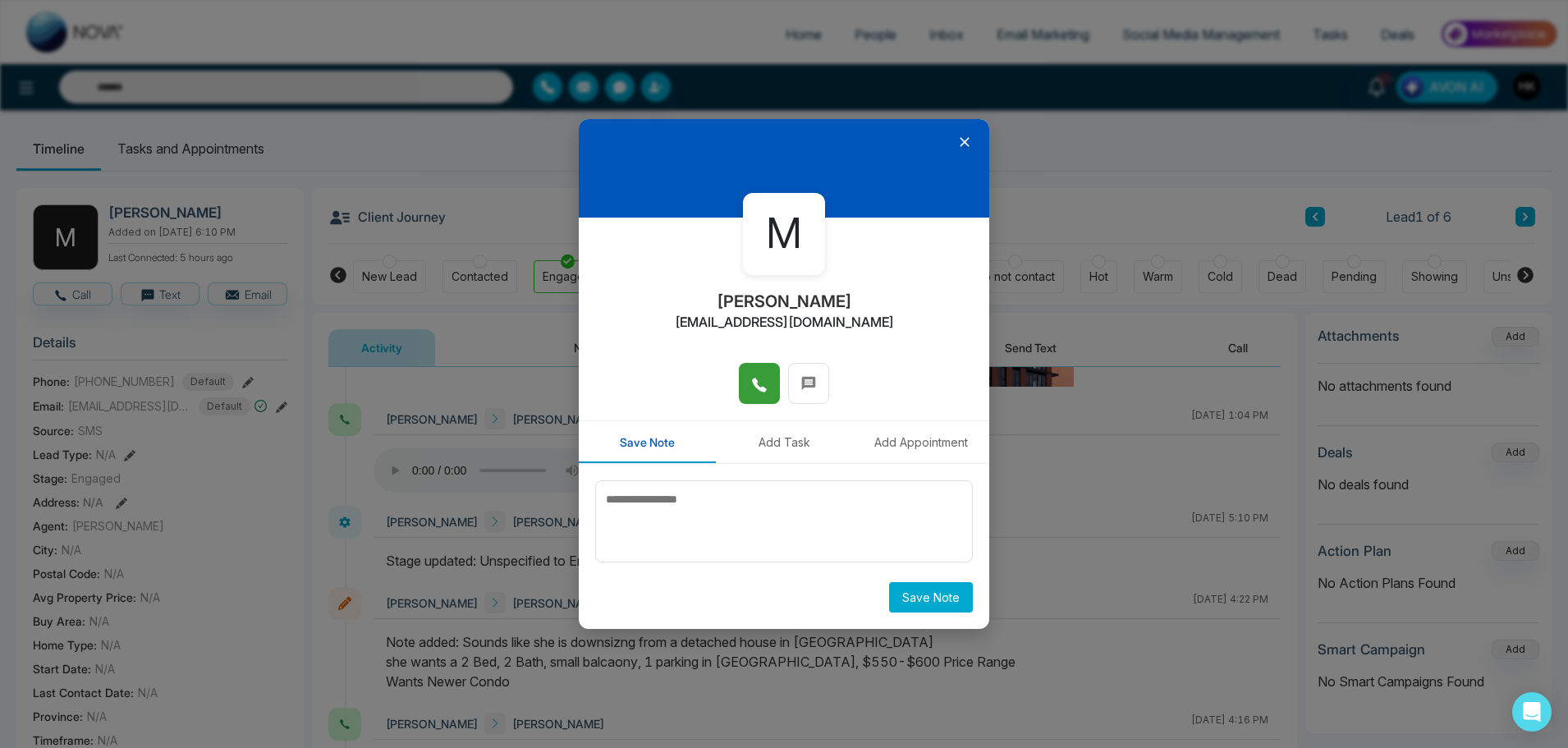
click at [761, 388] on icon at bounding box center [759, 385] width 14 height 14
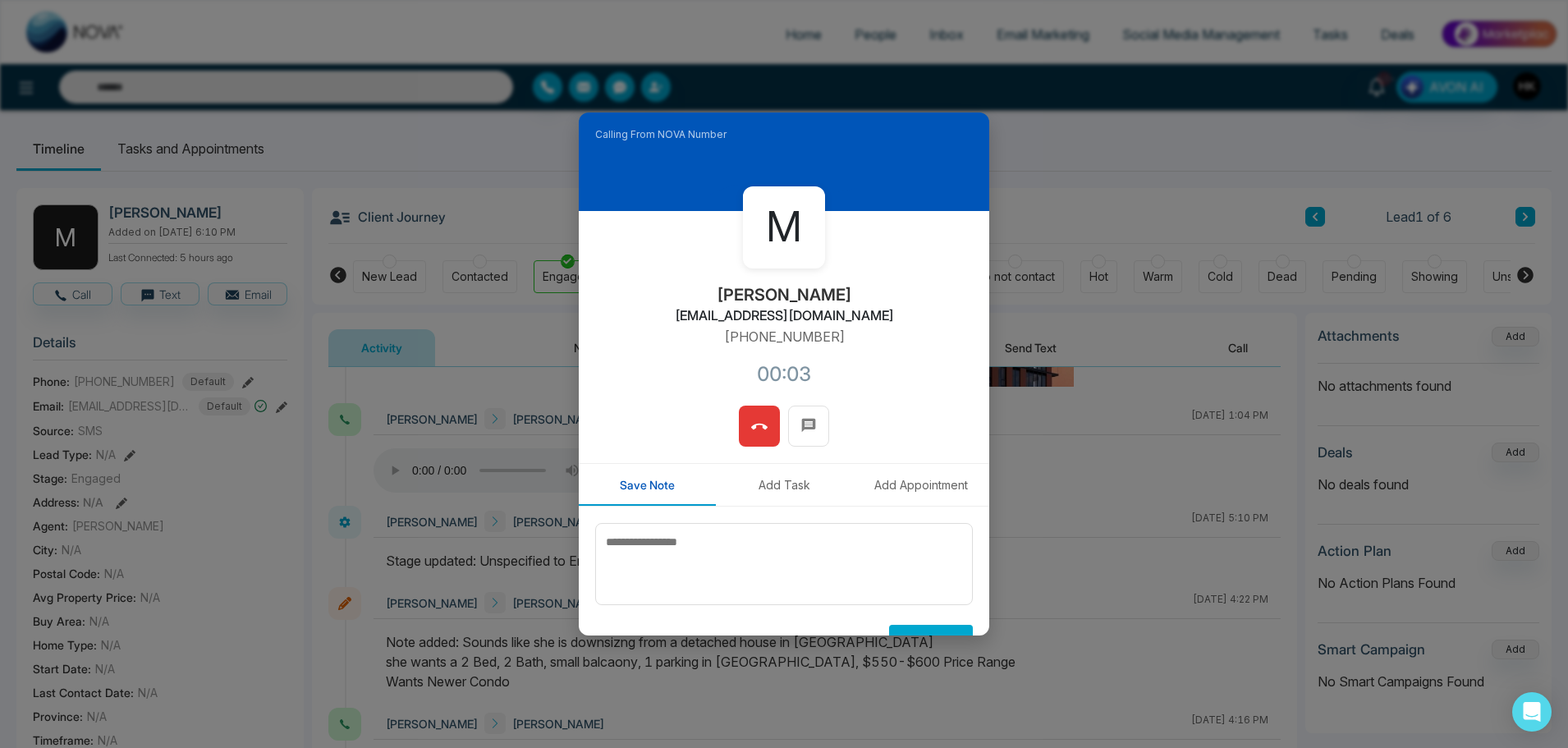
click at [739, 406] on button at bounding box center [760, 426] width 41 height 41
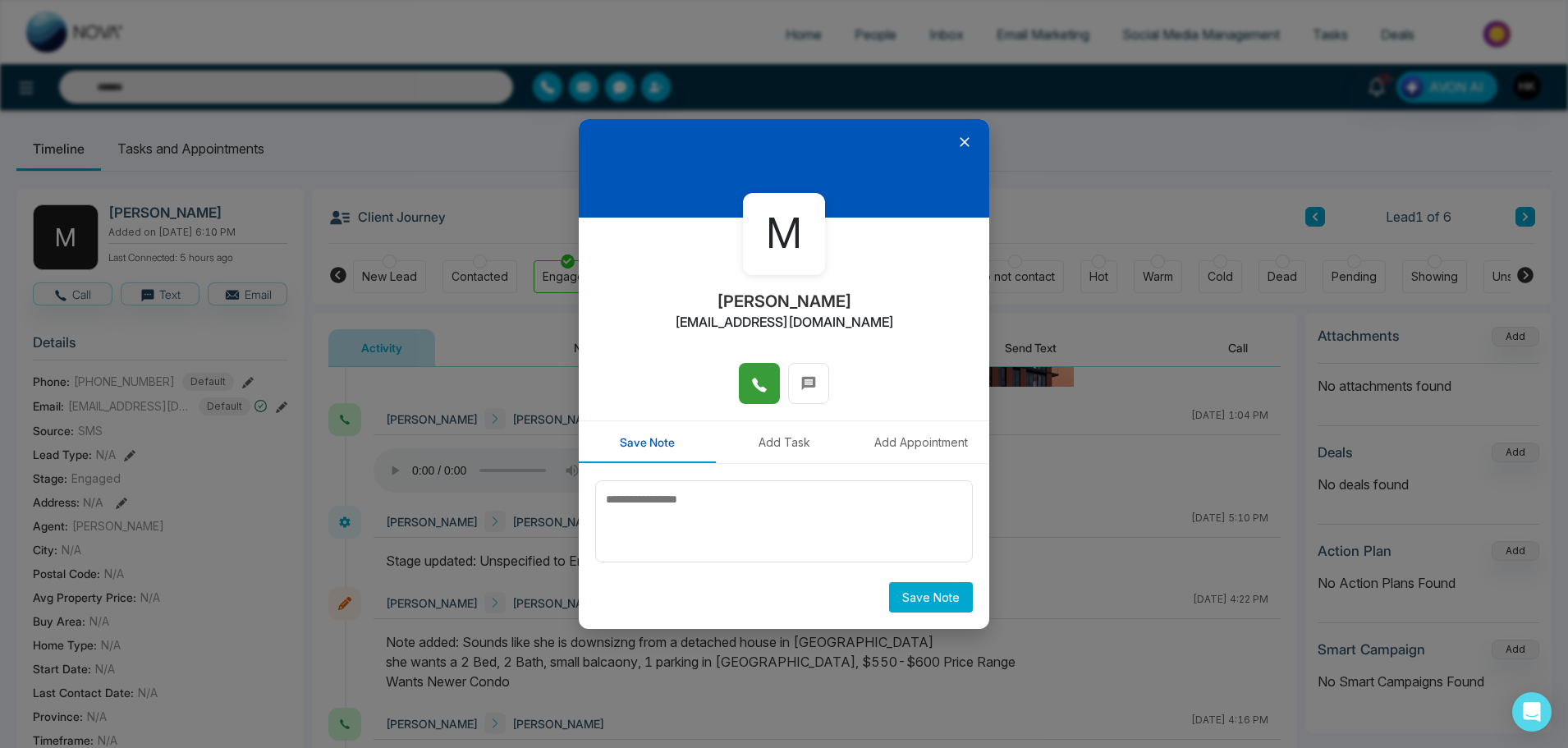
click at [739, 363] on button at bounding box center [760, 384] width 41 height 41
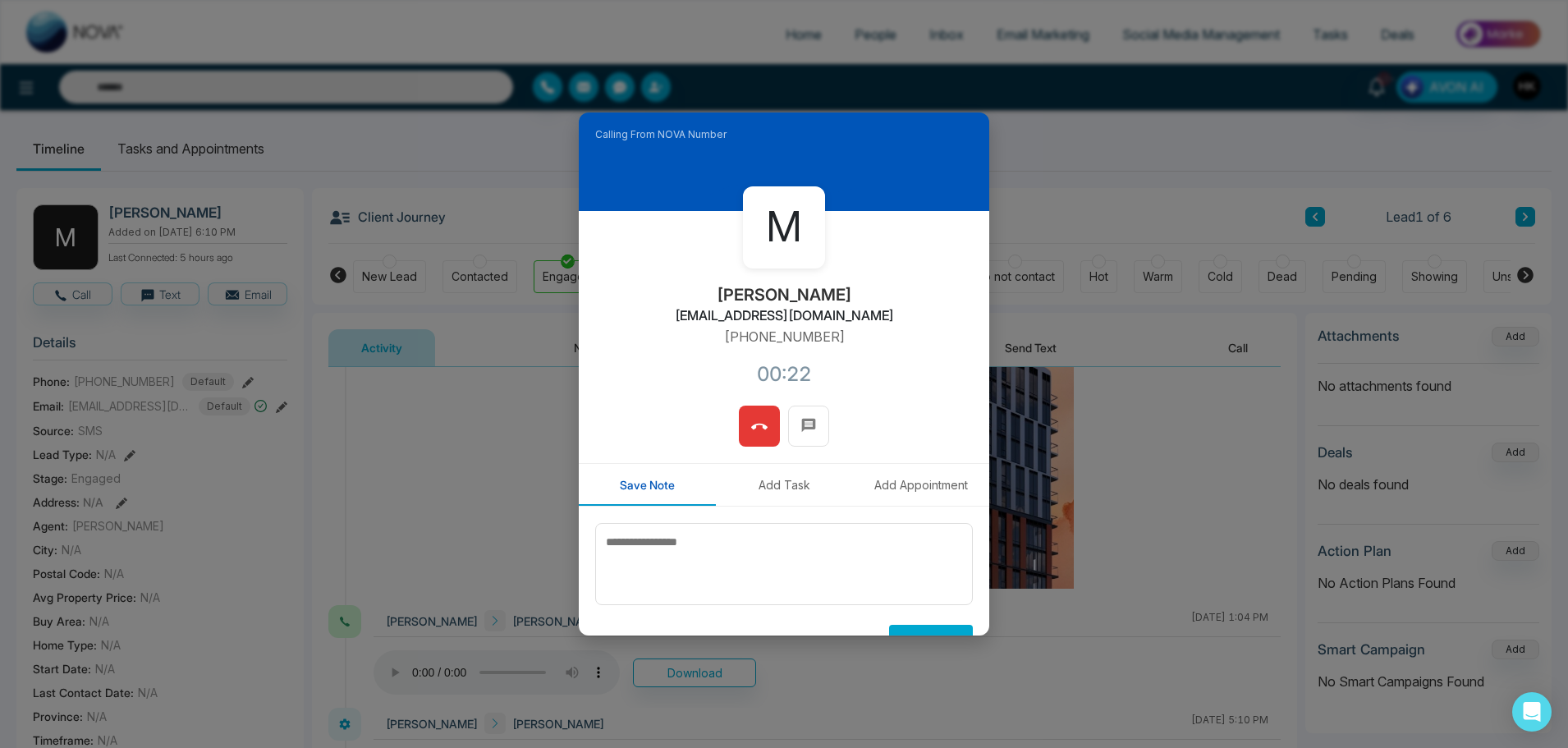
click at [743, 417] on button at bounding box center [760, 426] width 41 height 41
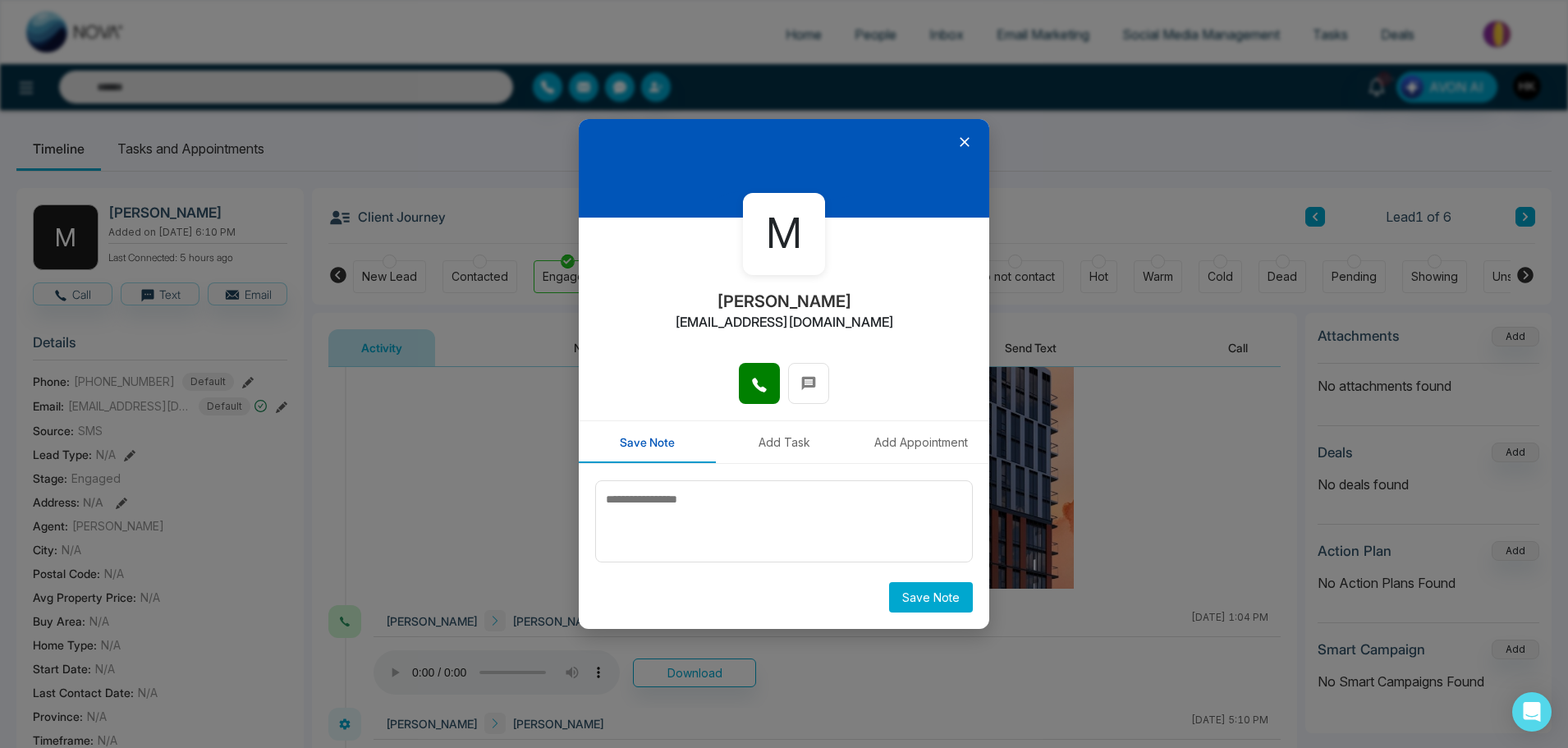
click at [969, 139] on icon at bounding box center [964, 142] width 16 height 16
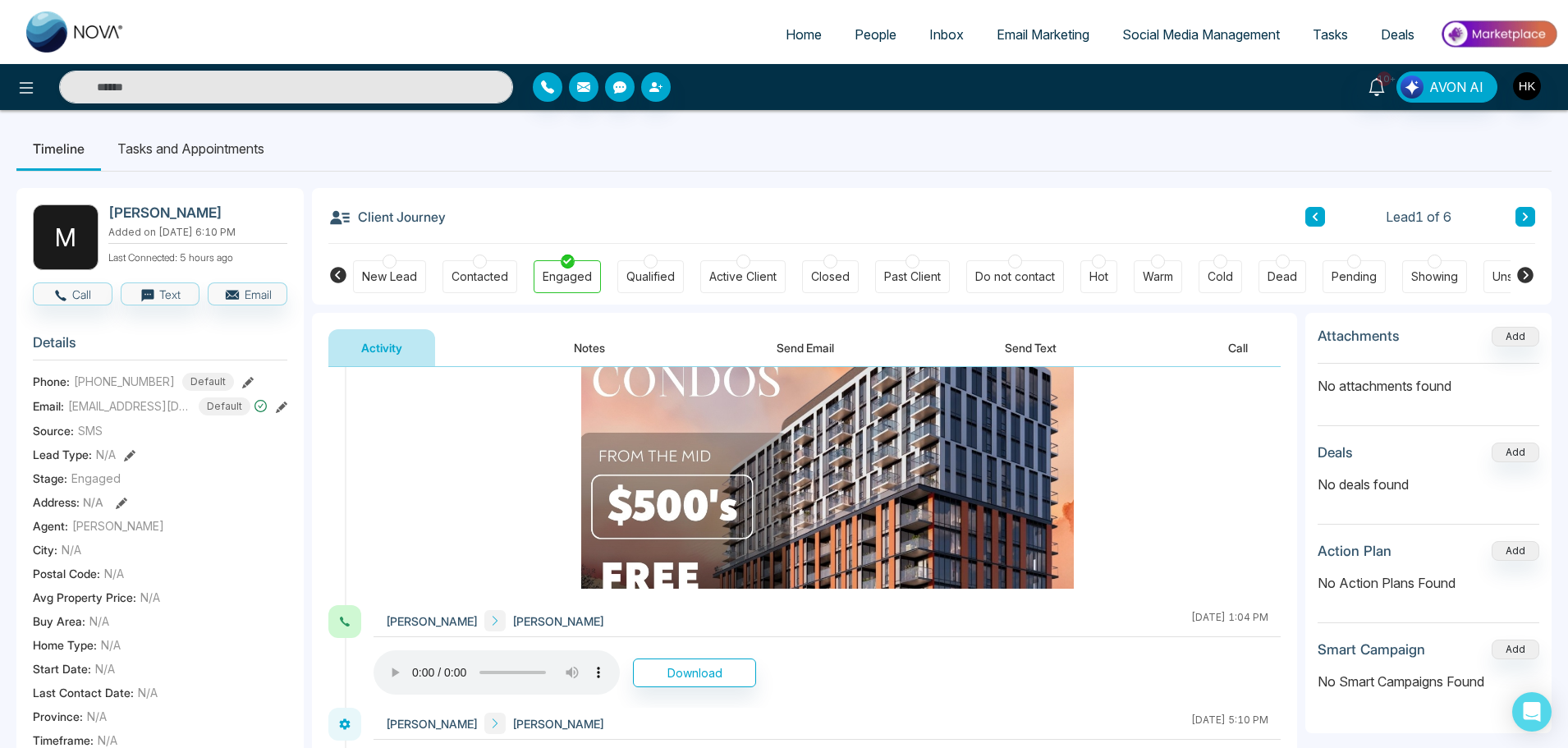
click at [1531, 212] on button at bounding box center [1525, 217] width 20 height 20
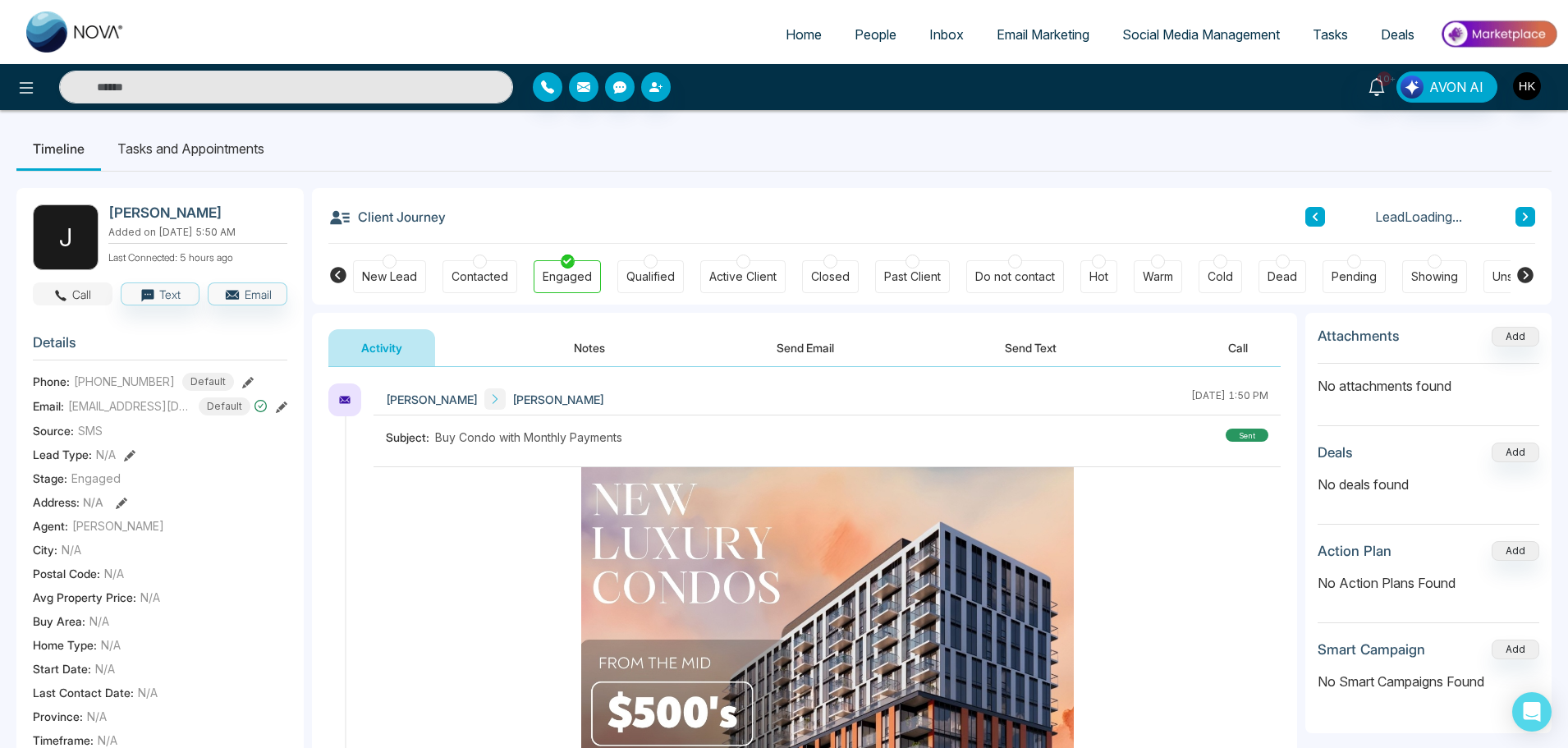
click at [76, 303] on button "Call" at bounding box center [72, 293] width 79 height 23
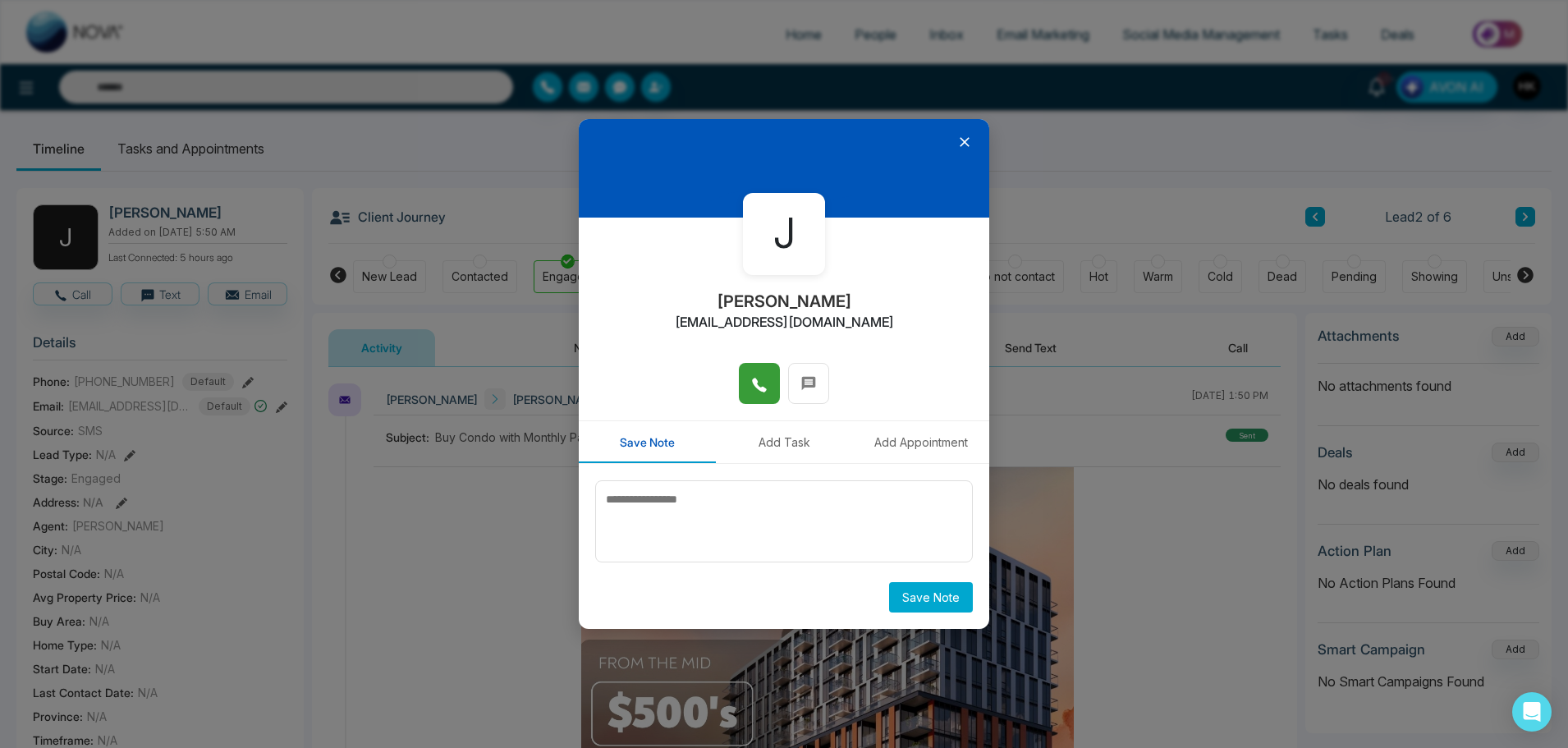
click at [758, 387] on icon at bounding box center [759, 385] width 14 height 14
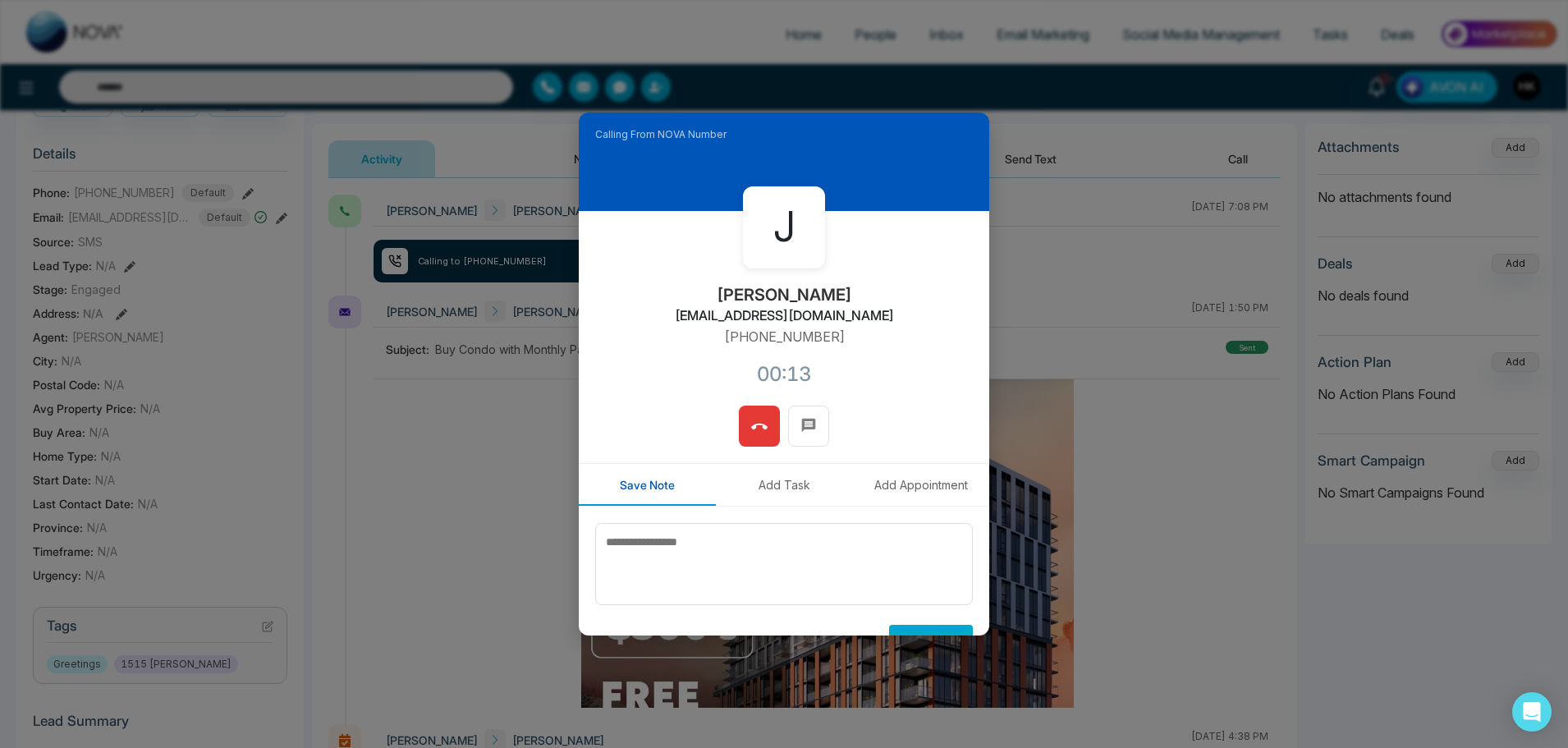
scroll to position [120, 0]
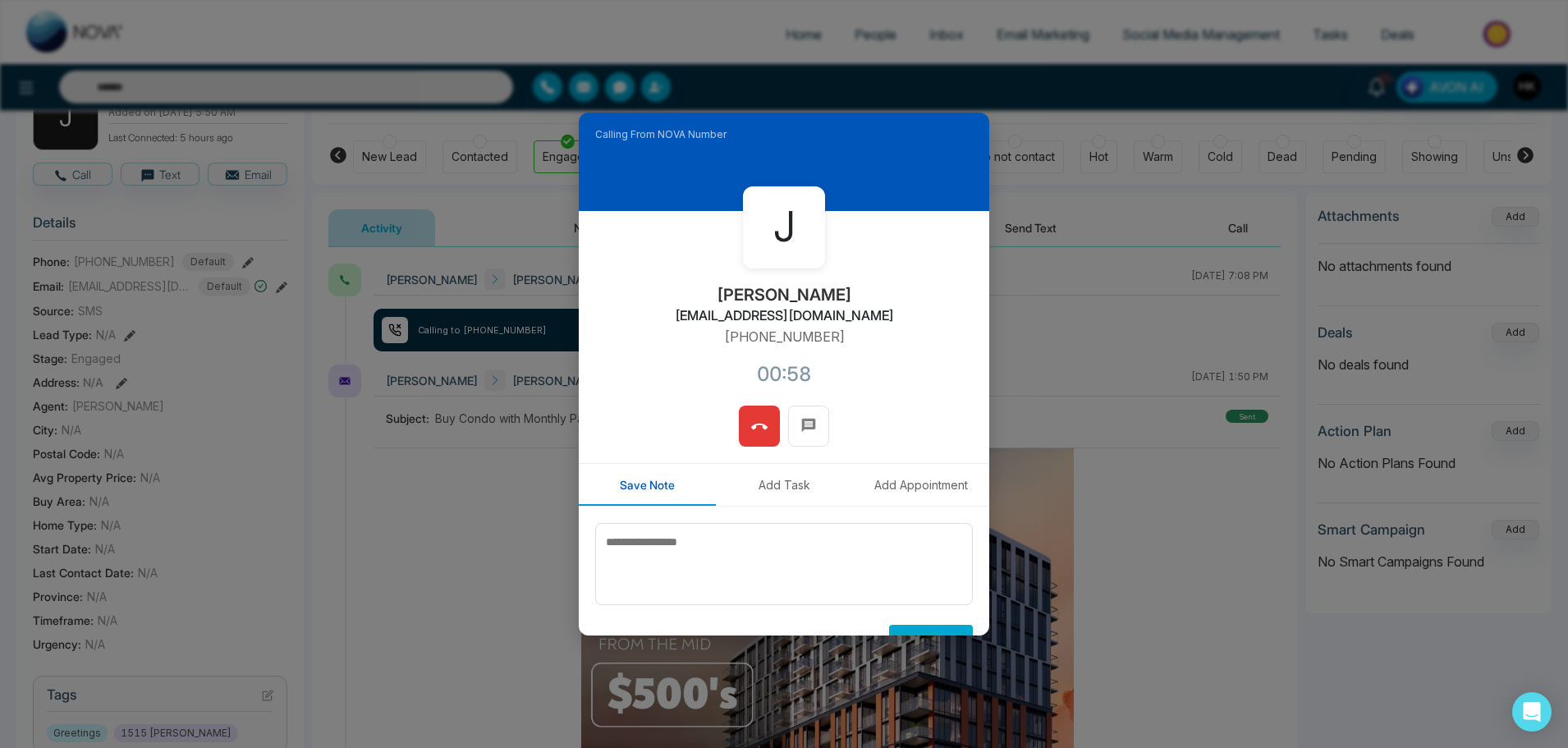
click at [756, 421] on icon at bounding box center [759, 426] width 16 height 16
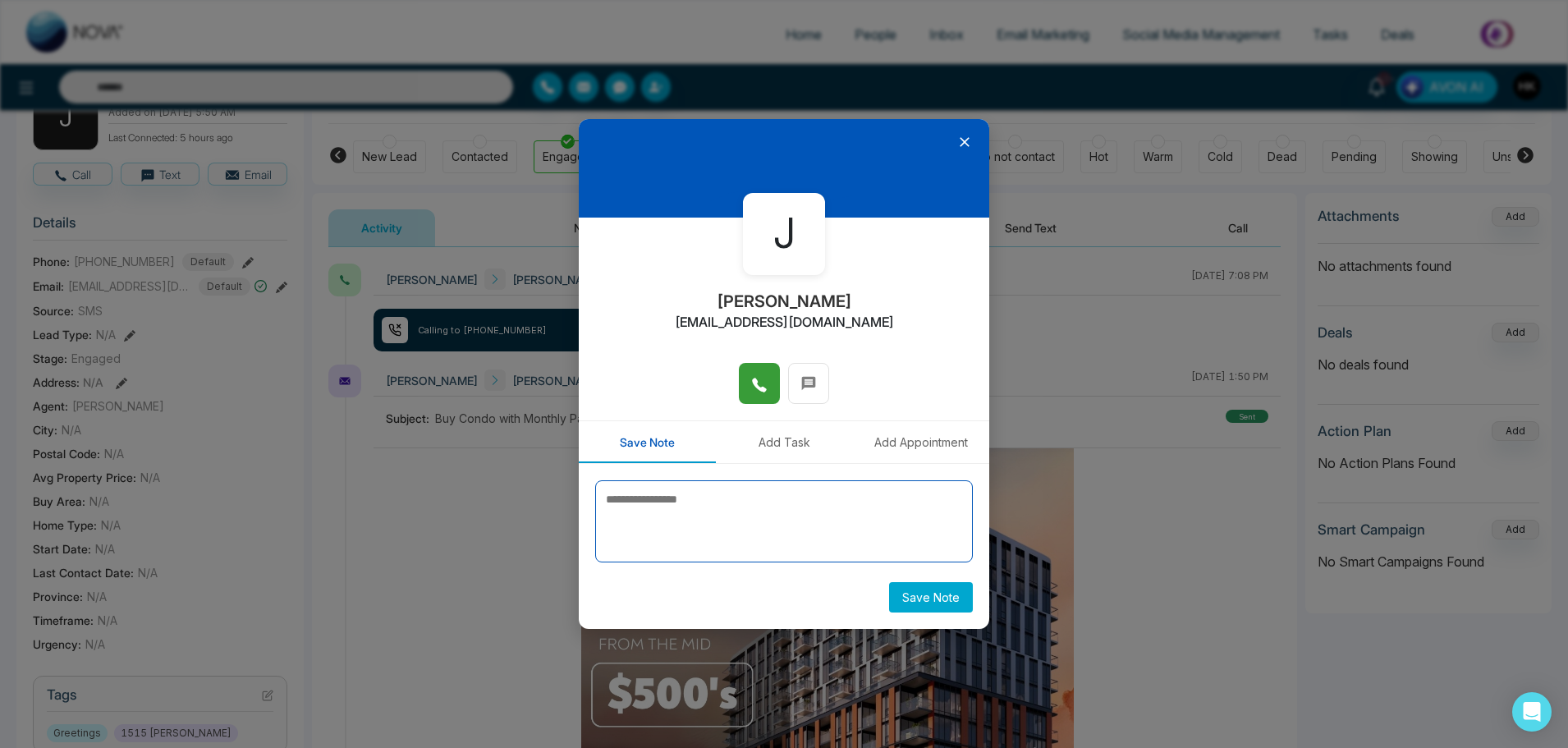
click at [683, 515] on textarea at bounding box center [784, 521] width 378 height 82
click at [626, 496] on textarea "**********" at bounding box center [784, 521] width 378 height 82
click at [624, 501] on textarea "**********" at bounding box center [784, 521] width 378 height 82
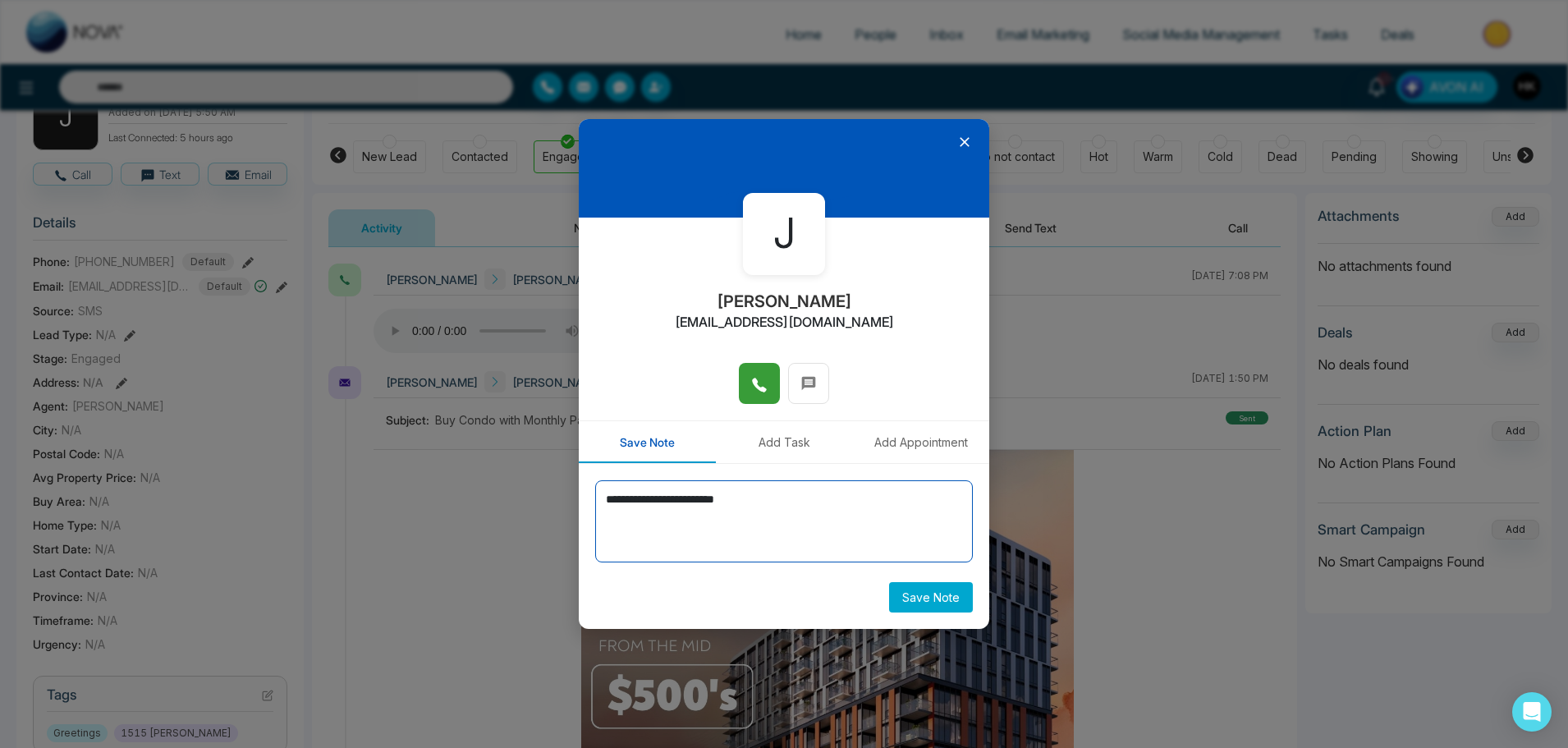
drag, startPoint x: 842, startPoint y: 496, endPoint x: 544, endPoint y: 519, distance: 298.9
click at [544, 519] on div "**********" at bounding box center [784, 374] width 1568 height 748
type textarea "**********"
click at [939, 595] on button "Save Note" at bounding box center [931, 598] width 84 height 31
click at [963, 146] on icon at bounding box center [964, 142] width 16 height 16
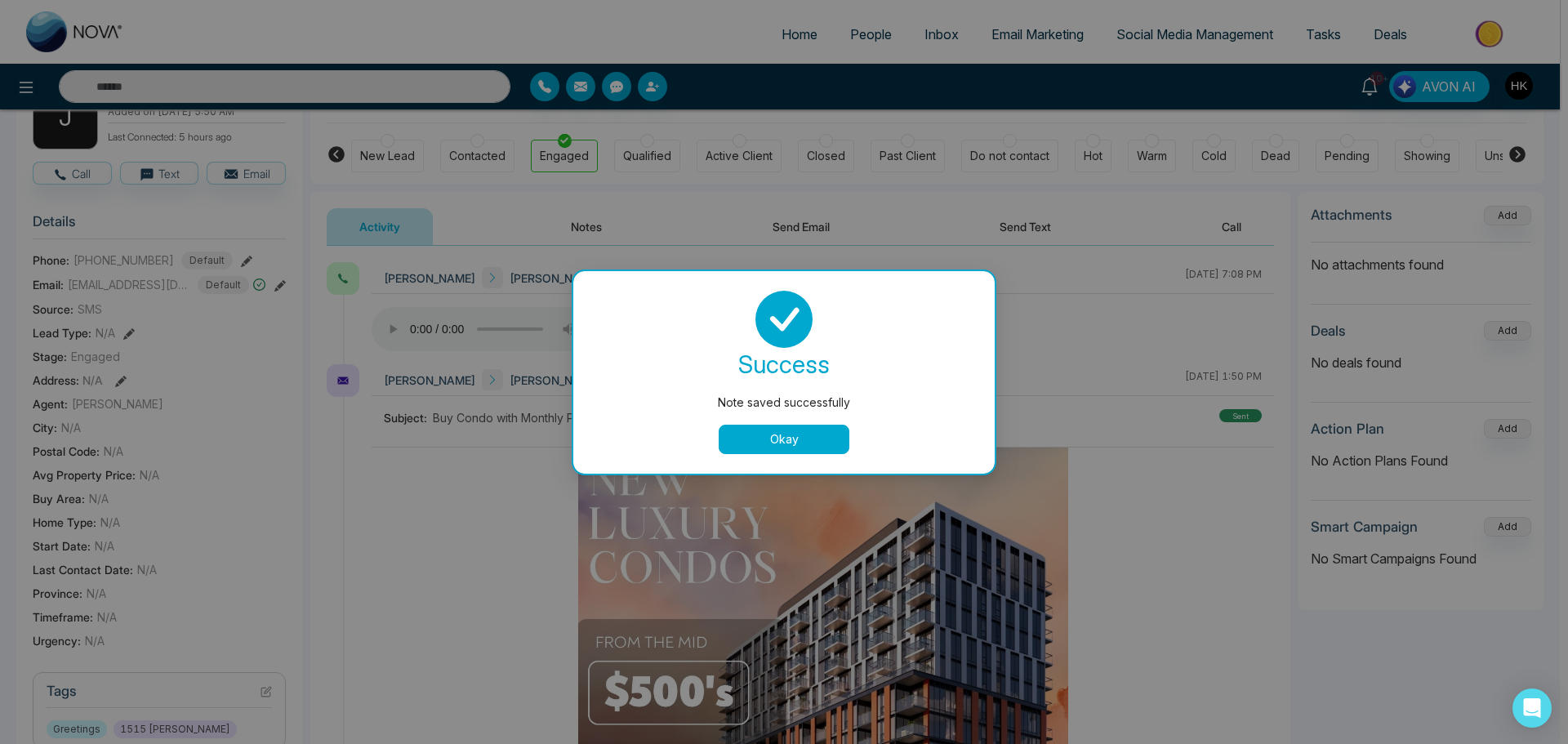
click at [802, 442] on button "Okay" at bounding box center [784, 439] width 131 height 30
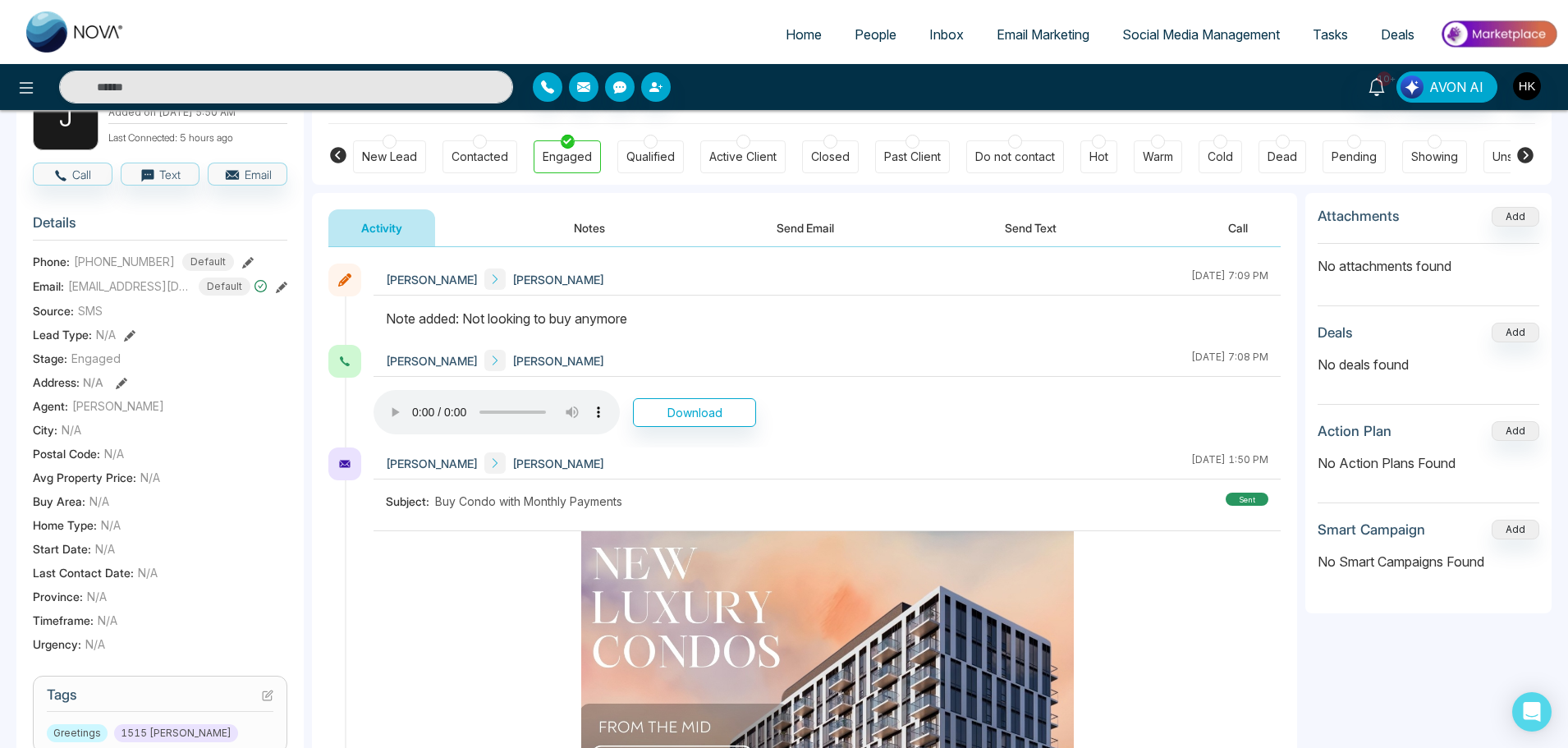
click at [1281, 143] on div at bounding box center [1282, 142] width 14 height 14
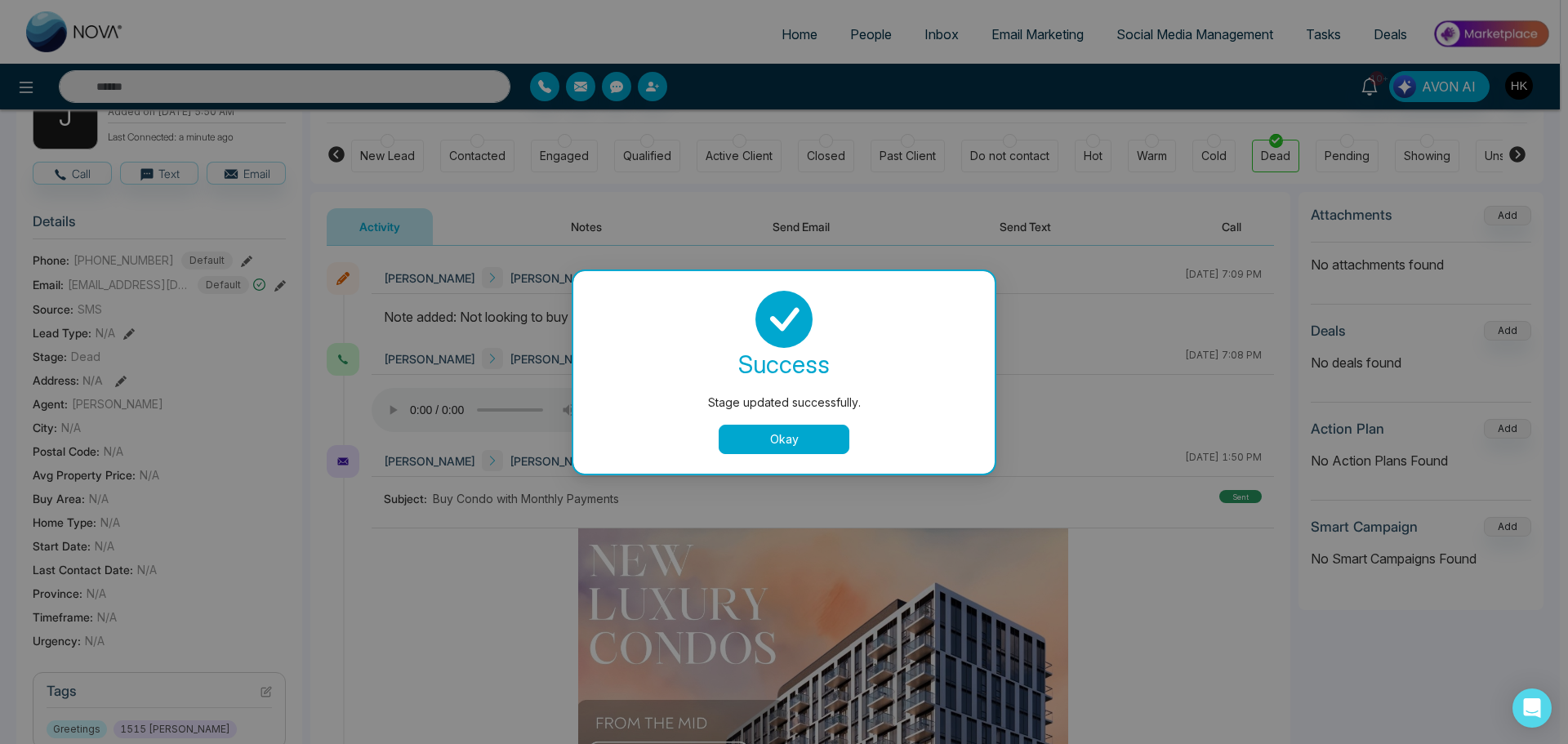
click at [812, 435] on button "Okay" at bounding box center [784, 439] width 131 height 30
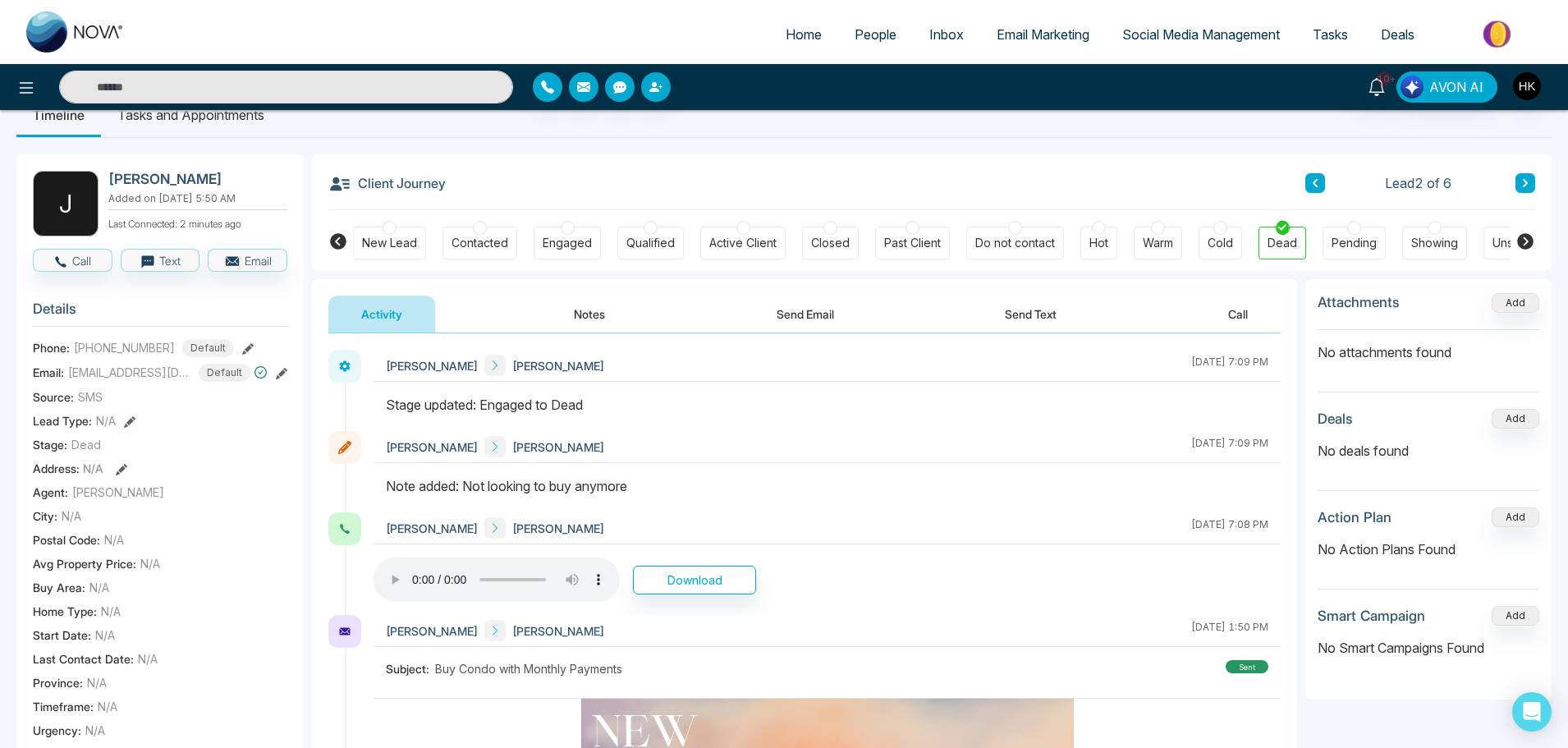
scroll to position [0, 0]
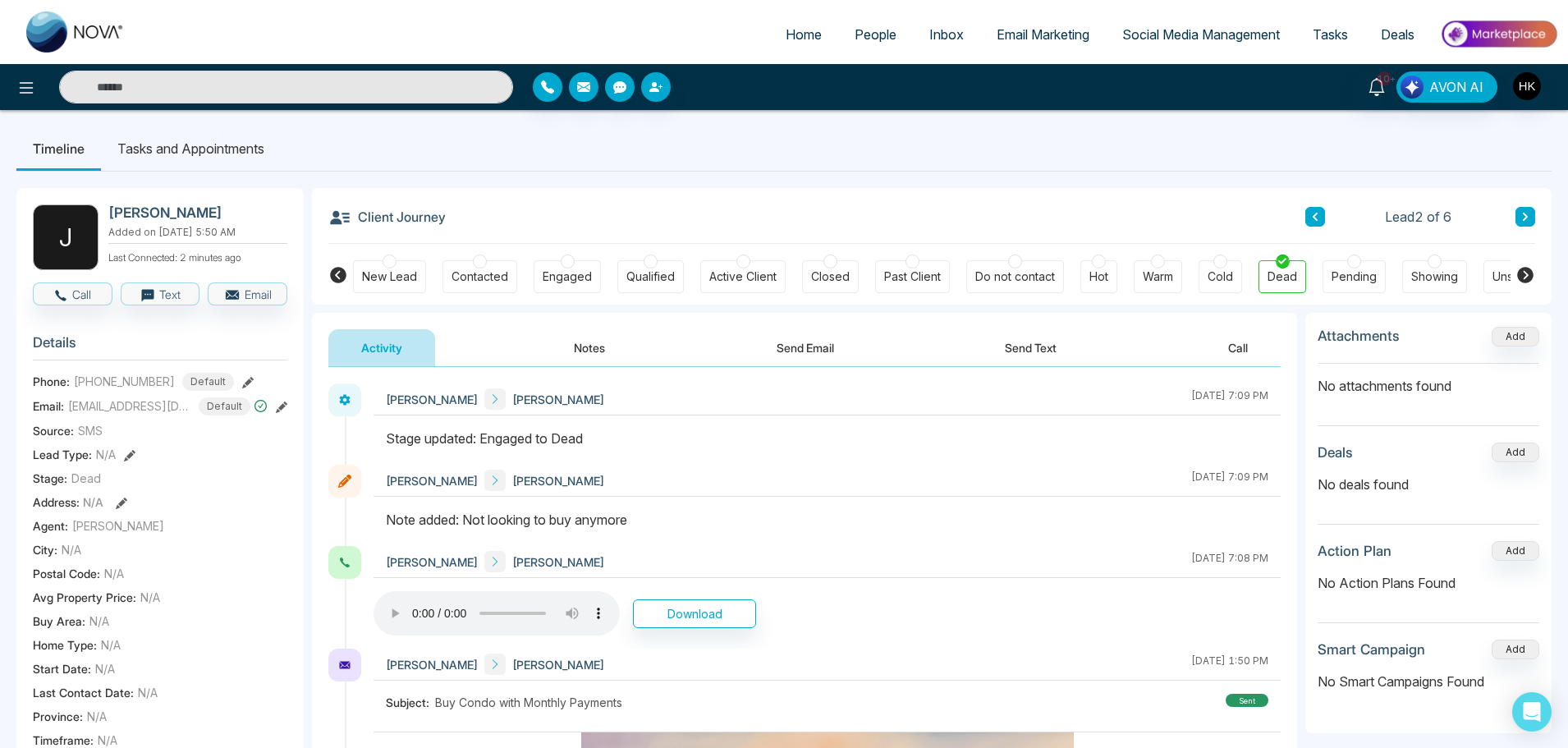
click at [1530, 214] on button at bounding box center [1525, 217] width 20 height 20
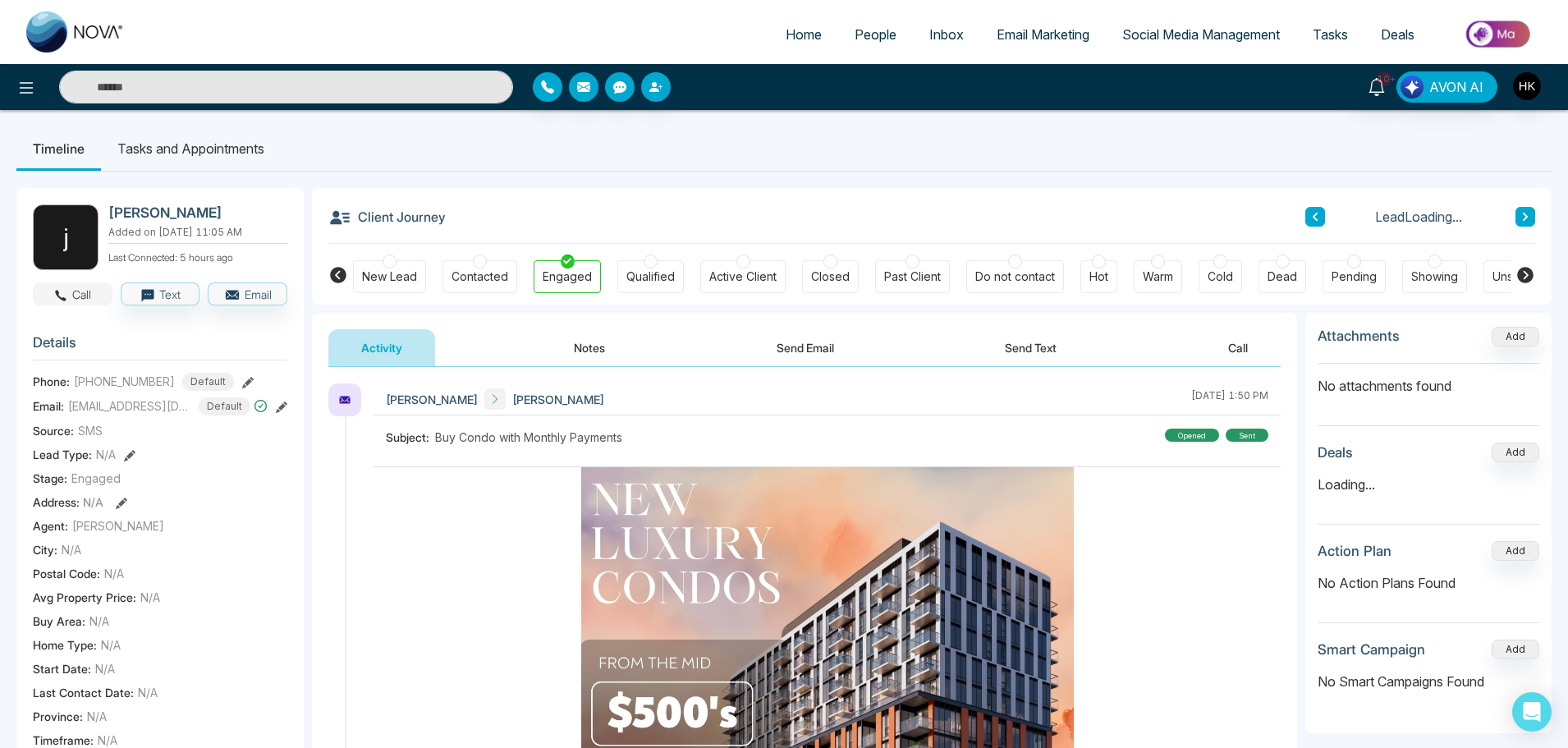
click at [65, 303] on icon "button" at bounding box center [61, 295] width 14 height 14
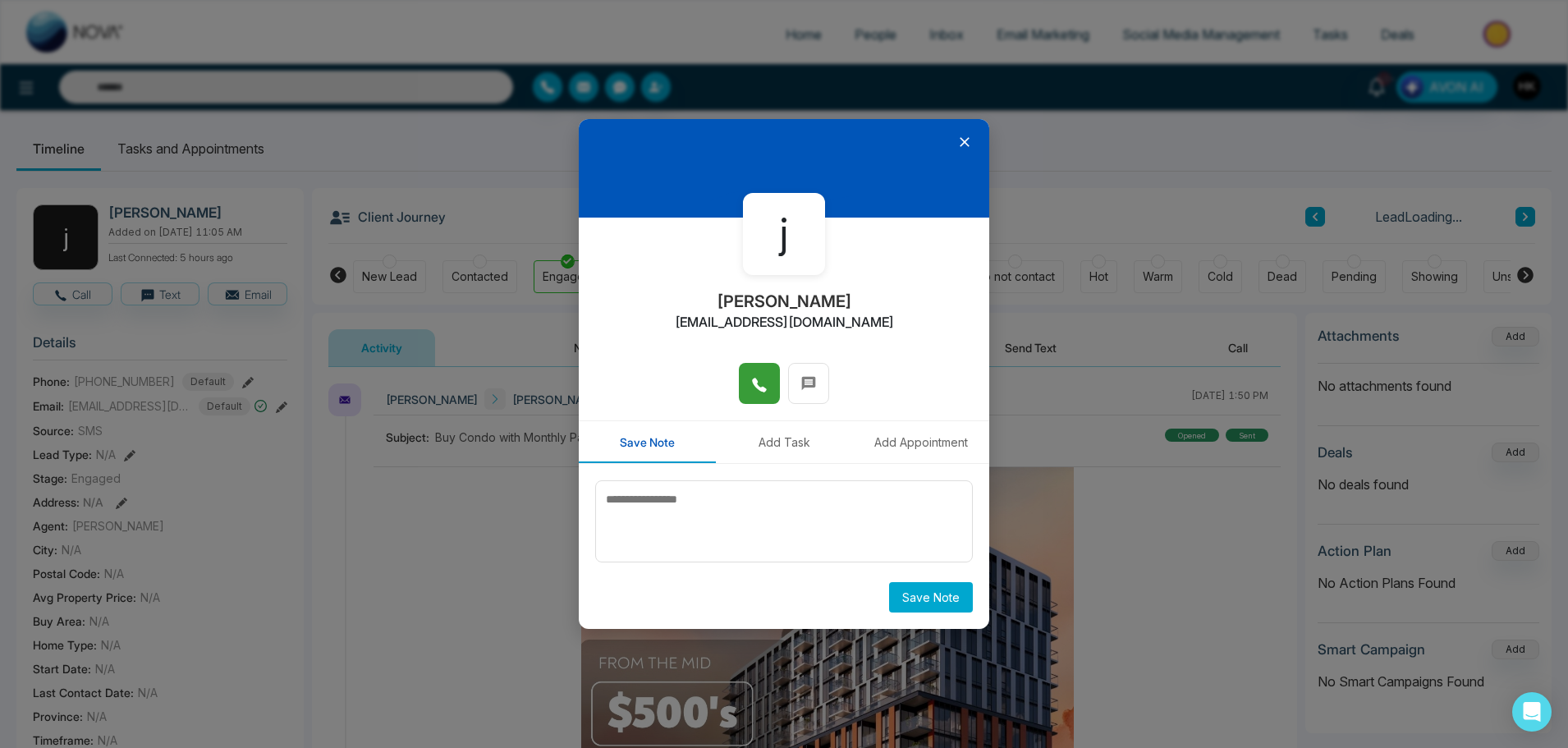
click at [765, 384] on icon at bounding box center [759, 385] width 16 height 16
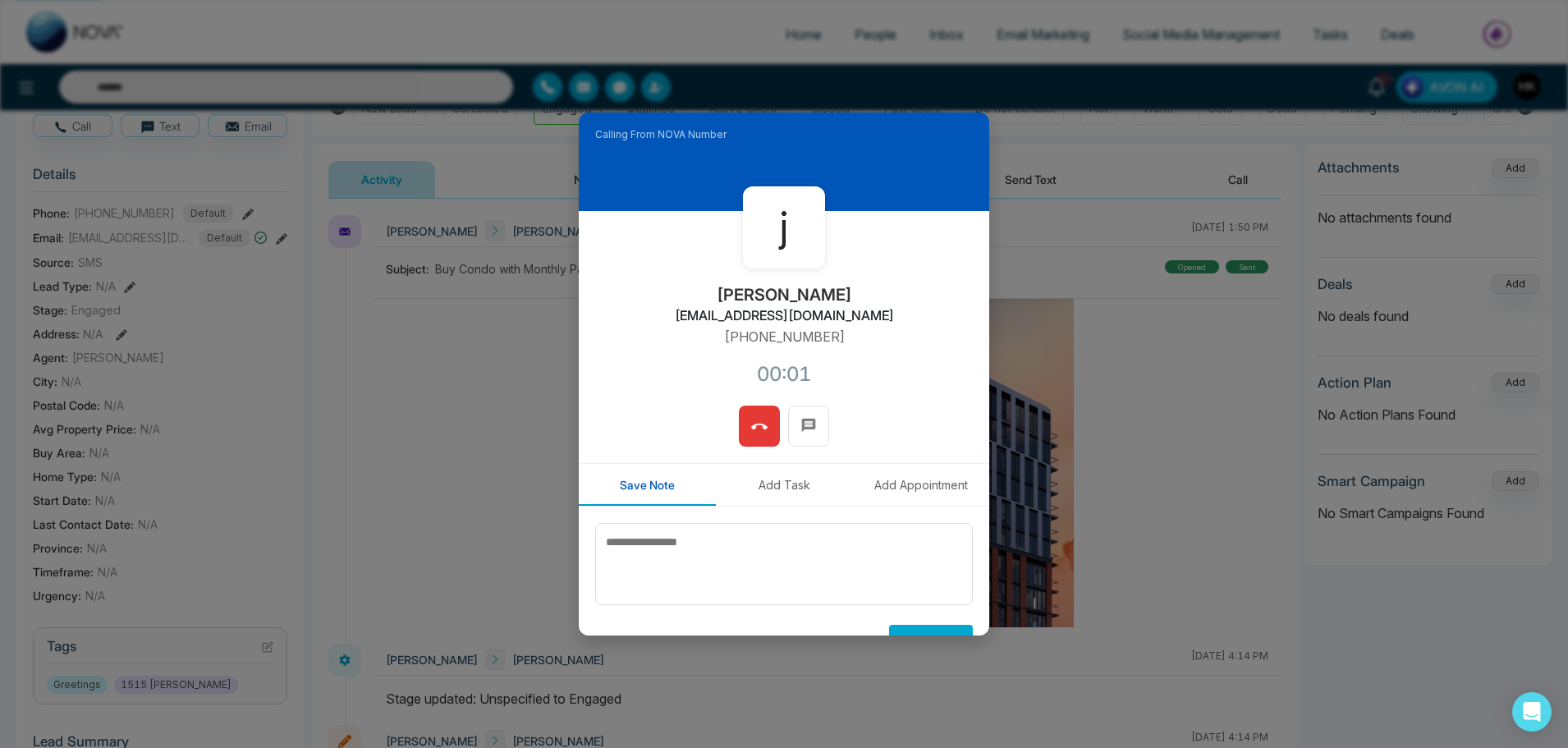
scroll to position [82, 0]
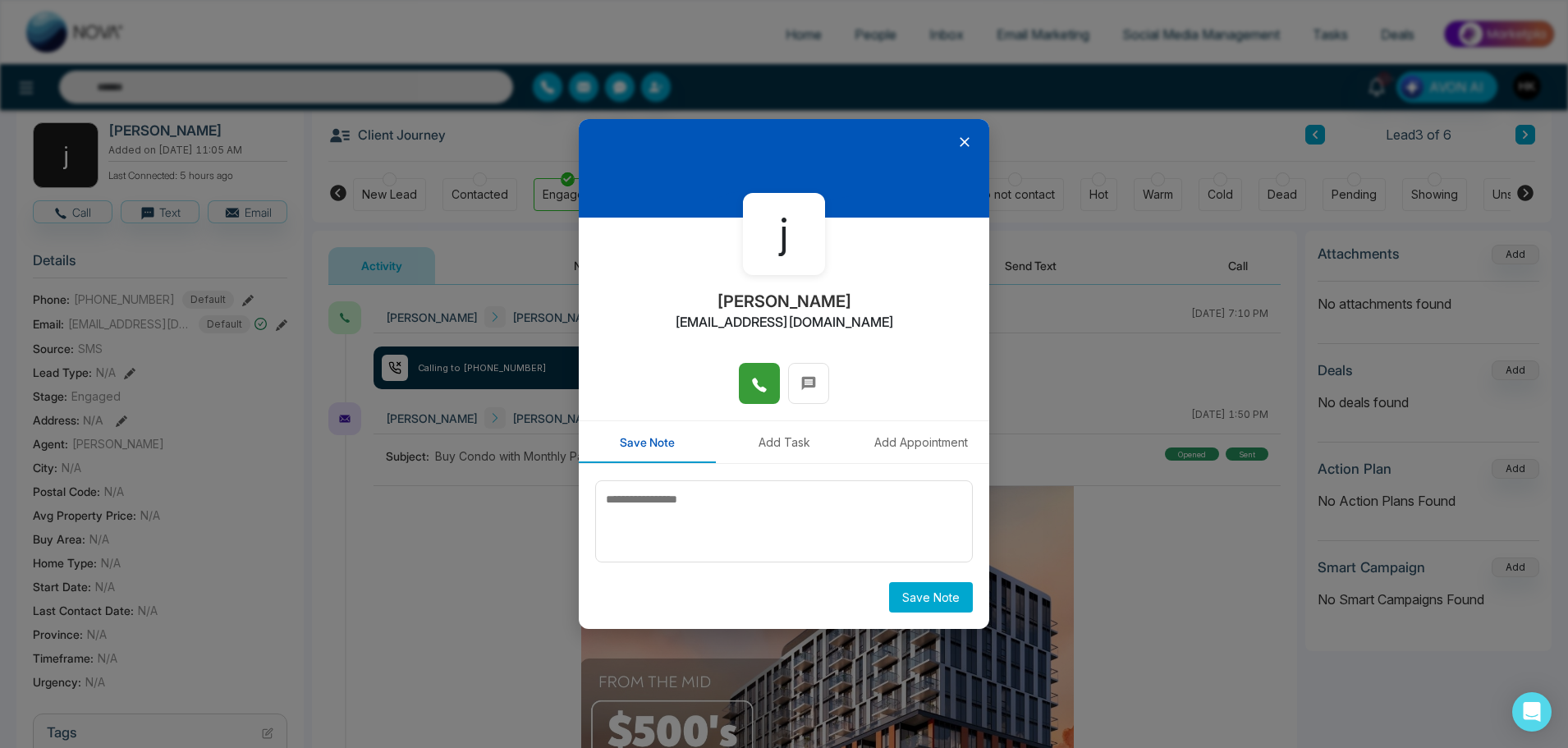
drag, startPoint x: 758, startPoint y: 423, endPoint x: 737, endPoint y: 503, distance: 82.7
click at [737, 503] on div "Save Note Add Task Add Appointment Save Note" at bounding box center [784, 525] width 410 height 209
click at [736, 503] on textarea at bounding box center [784, 521] width 378 height 82
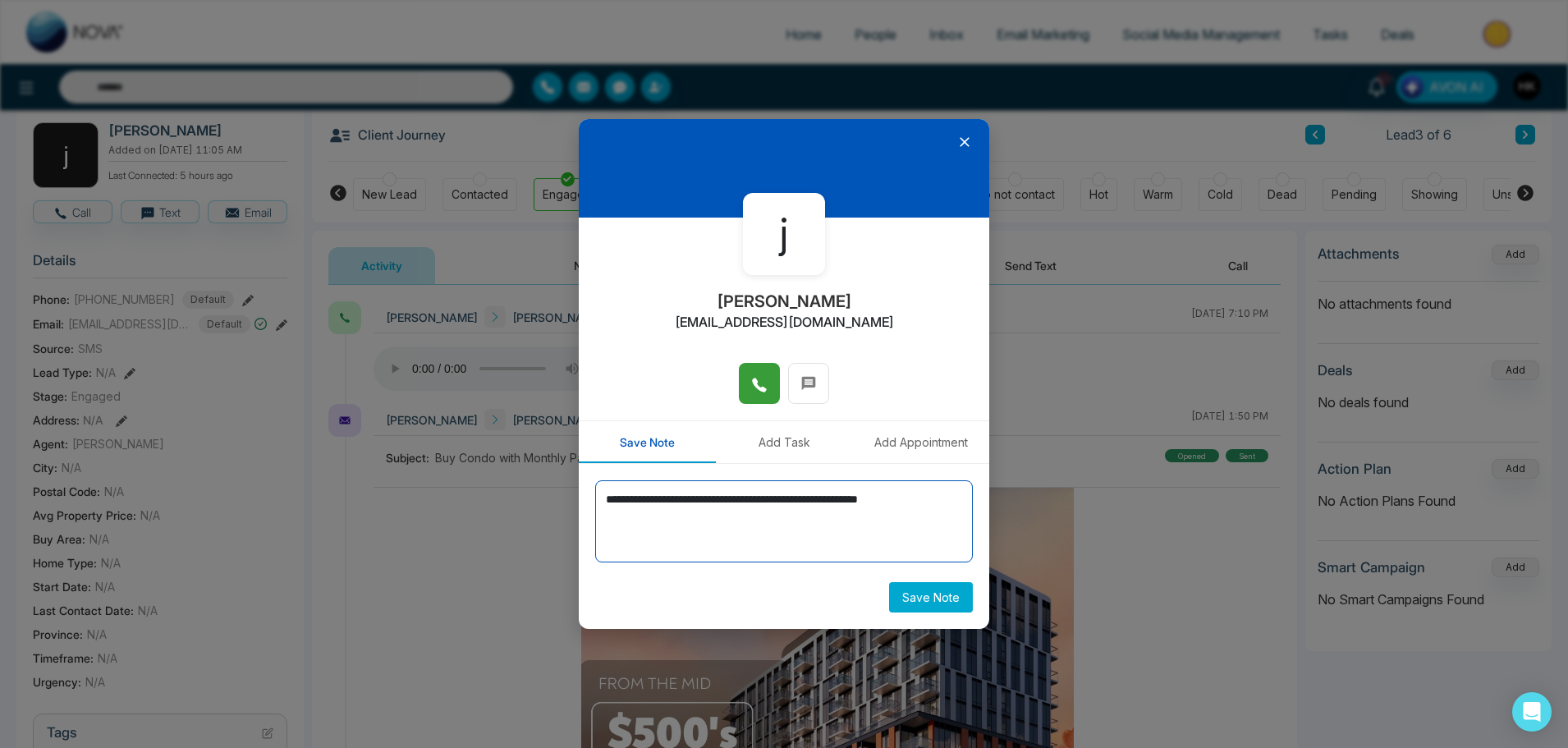
type textarea "**********"
click at [937, 593] on button "Save Note" at bounding box center [931, 598] width 84 height 31
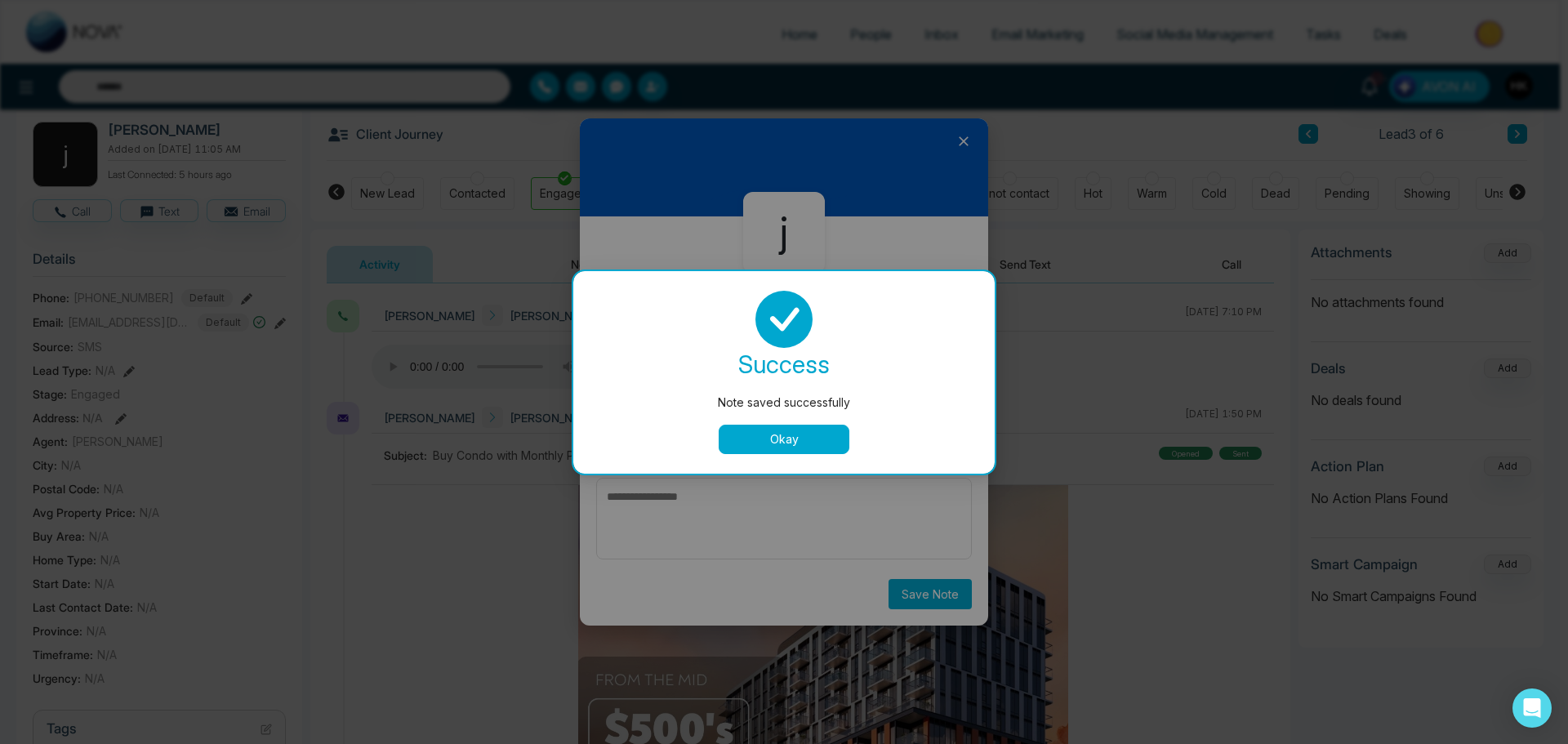
click at [806, 430] on button "Okay" at bounding box center [784, 439] width 131 height 30
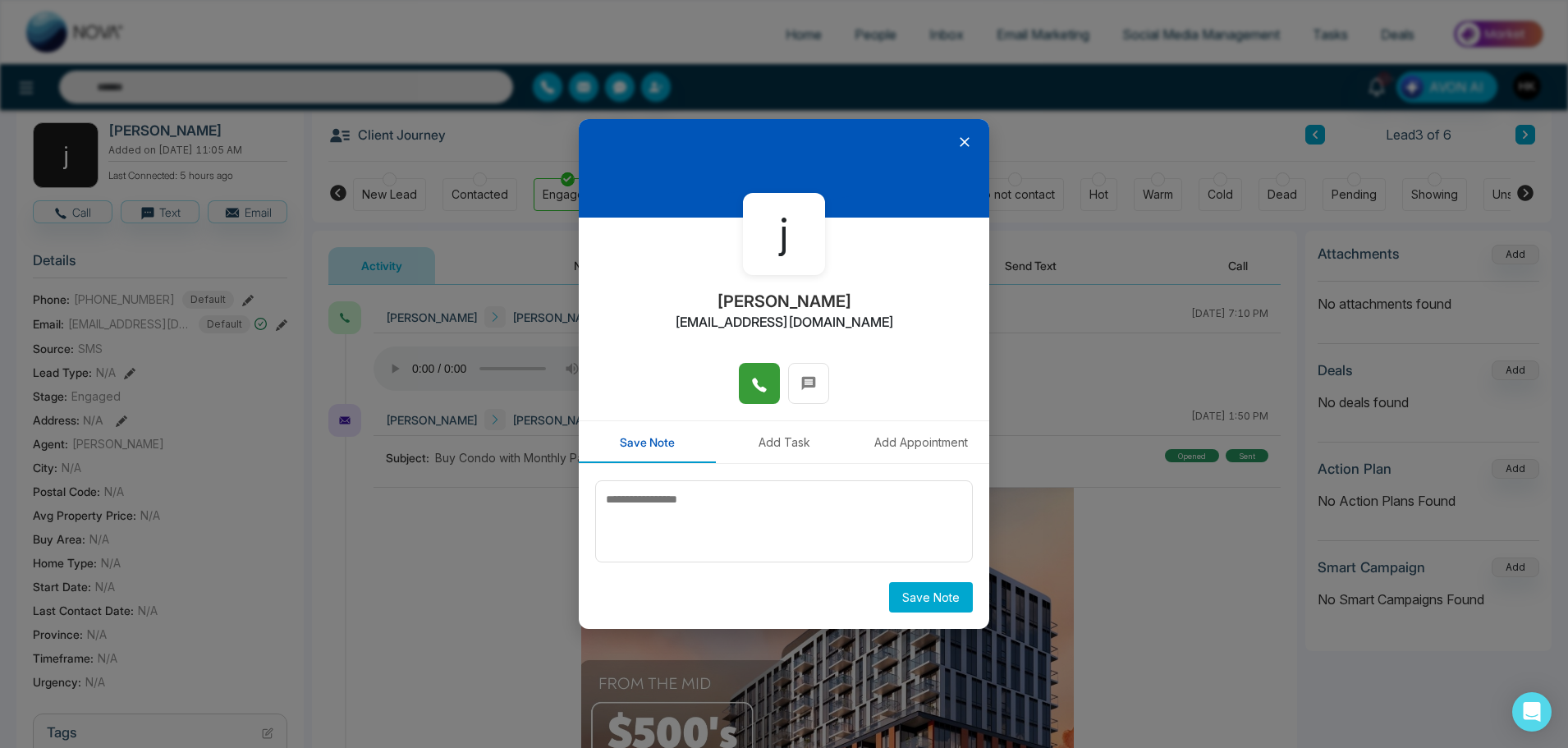
click at [969, 141] on icon at bounding box center [964, 142] width 16 height 16
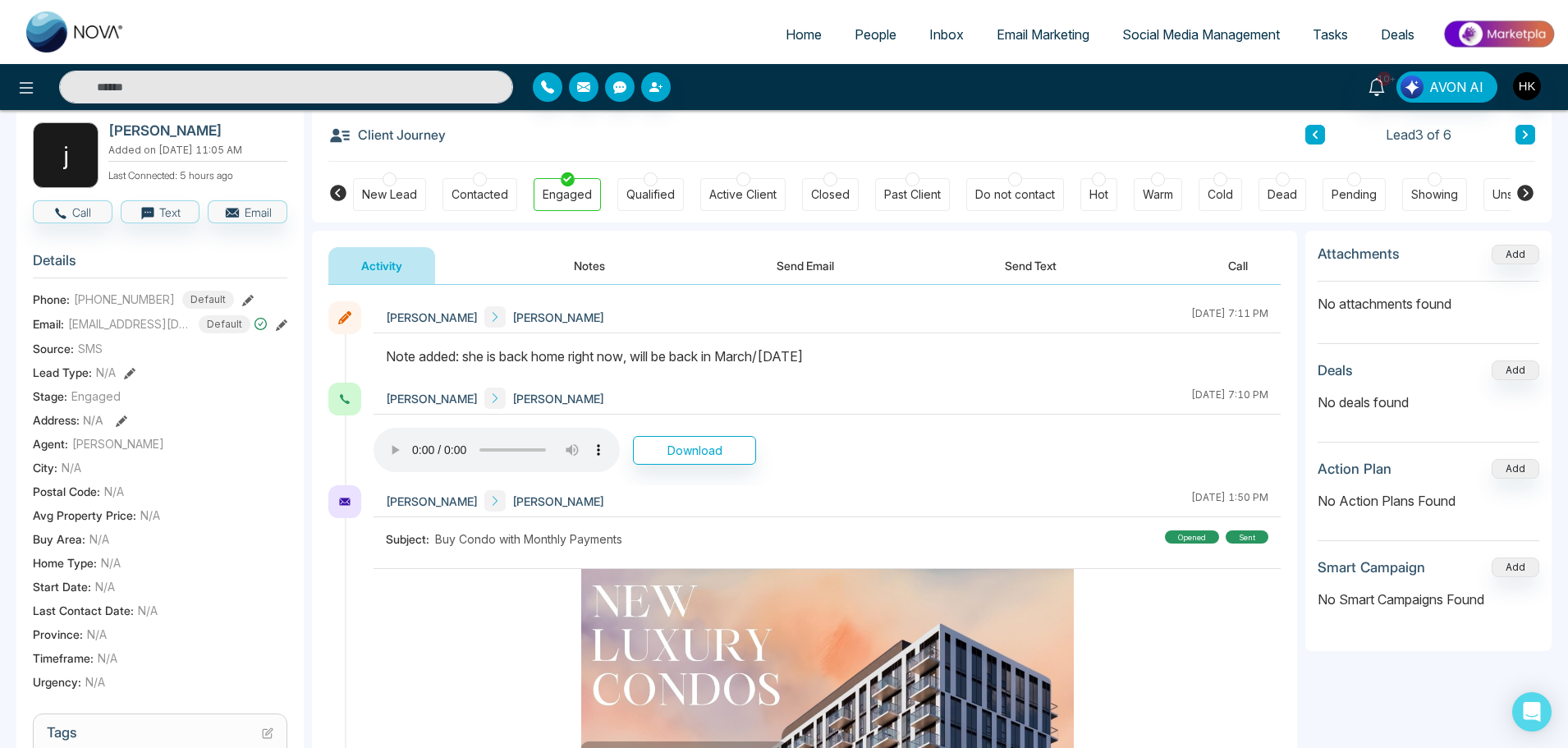
drag, startPoint x: 697, startPoint y: 366, endPoint x: 848, endPoint y: 365, distance: 151.0
click at [848, 365] on div "Note added: she is back home right now, will be back in March/April 2026" at bounding box center [827, 356] width 882 height 20
click at [1226, 184] on div at bounding box center [1220, 179] width 14 height 14
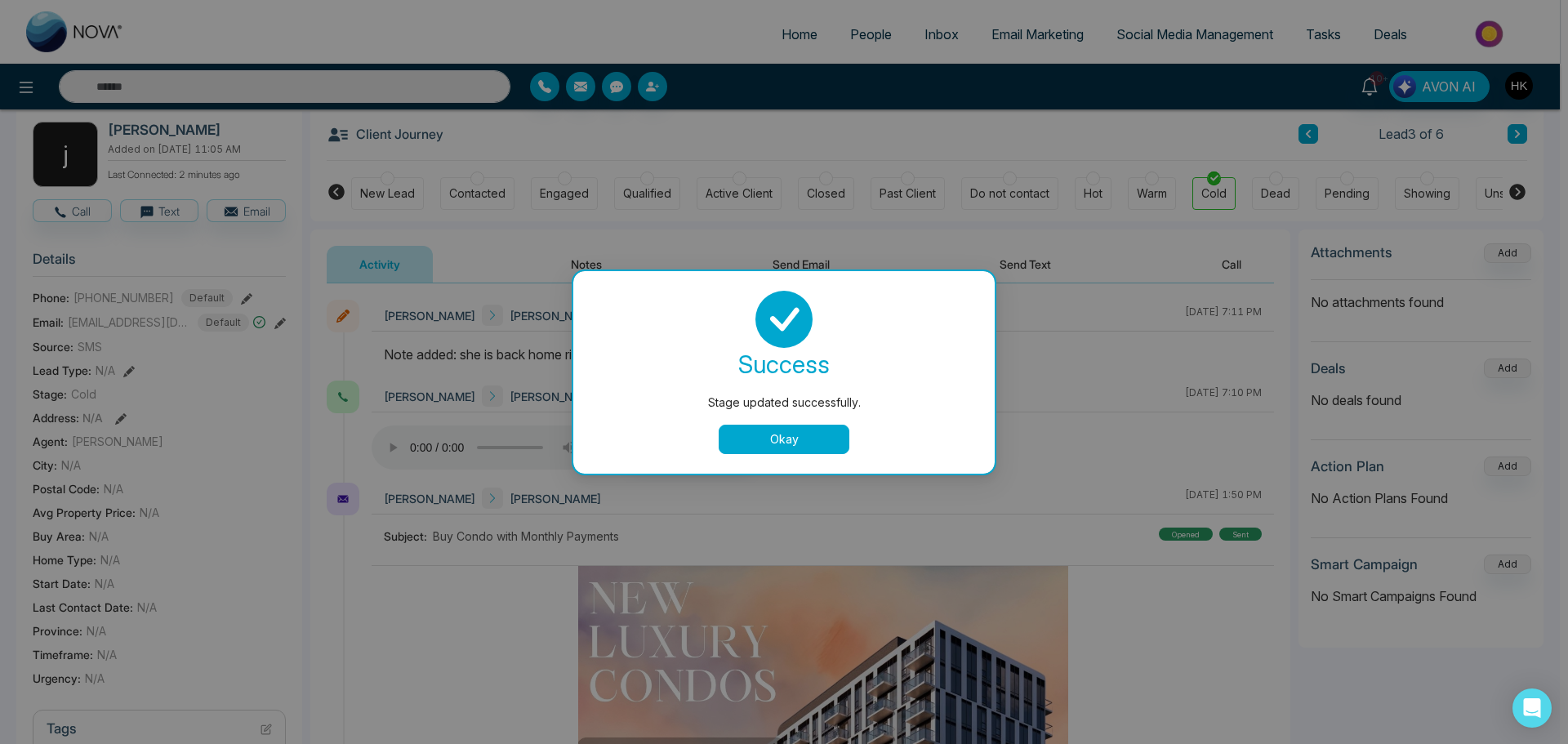
click at [798, 436] on button "Okay" at bounding box center [784, 439] width 131 height 30
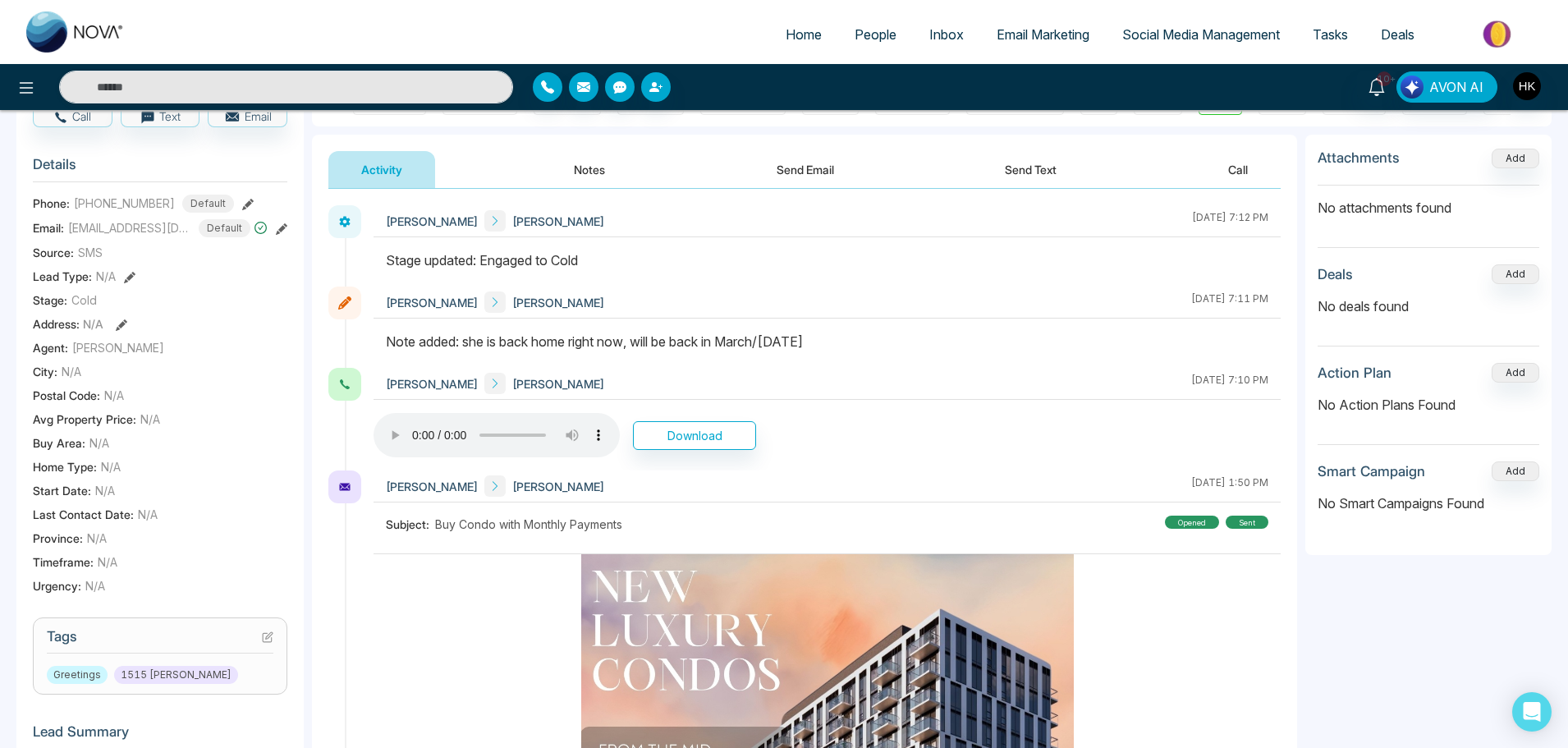
scroll to position [246, 0]
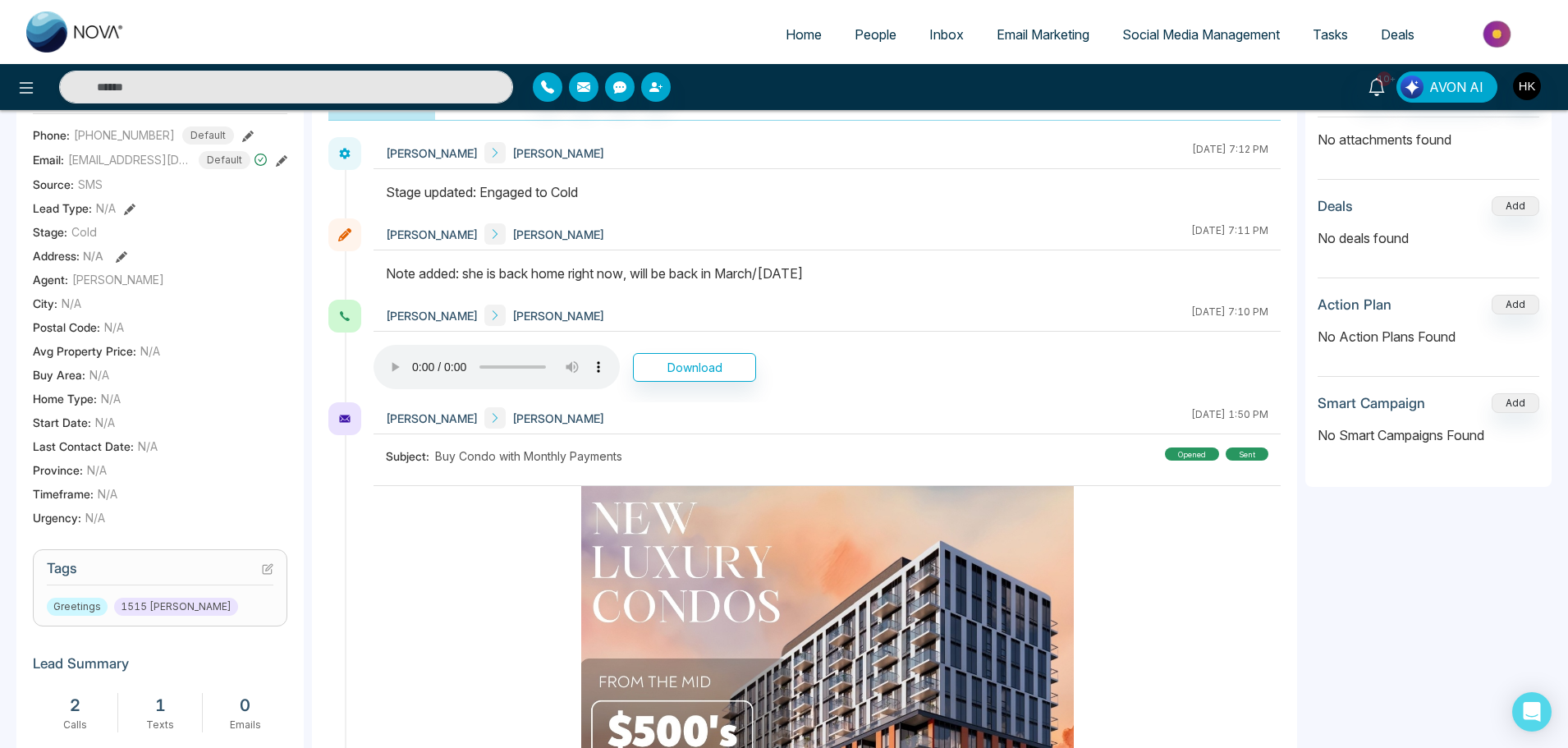
click at [266, 575] on icon at bounding box center [267, 569] width 11 height 11
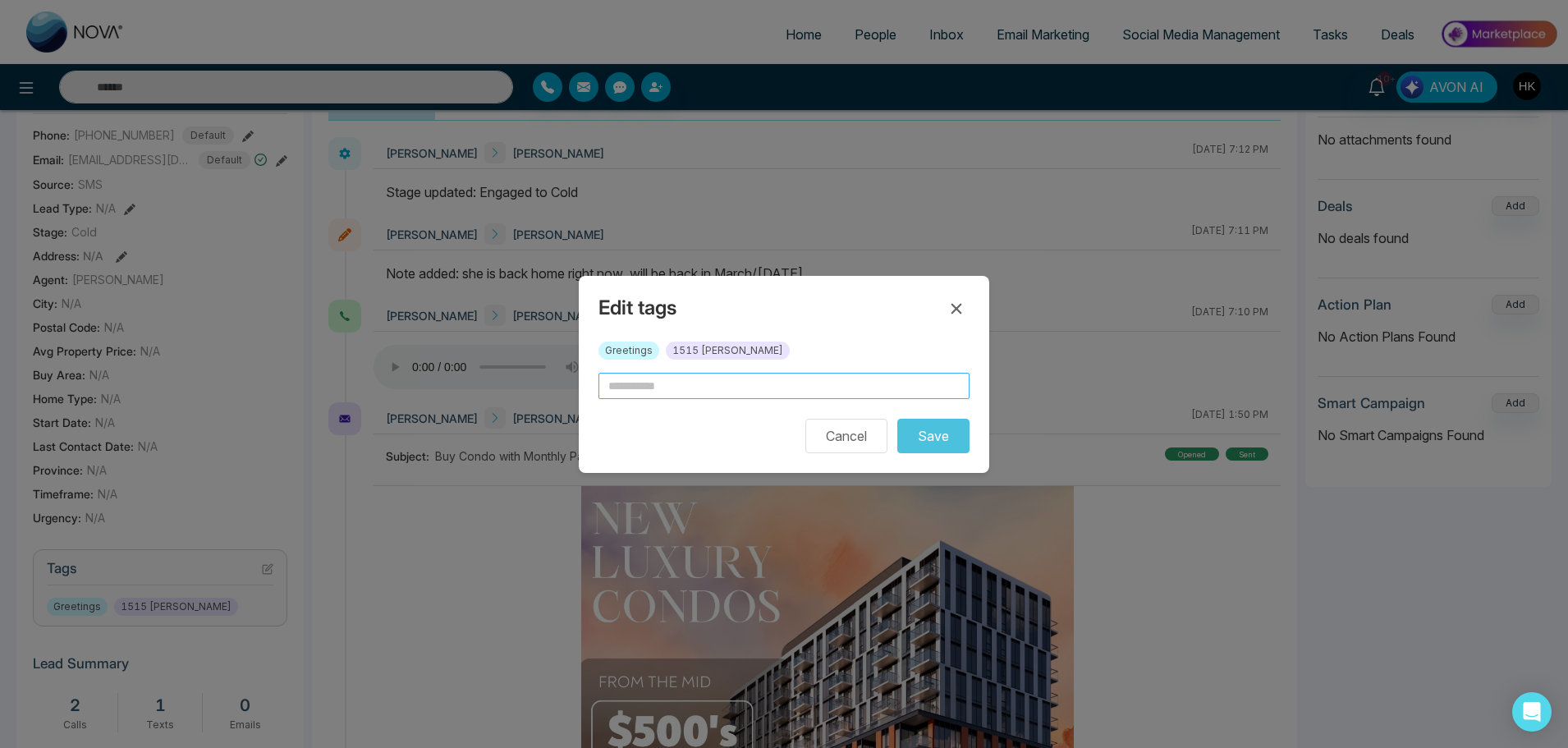
drag, startPoint x: 825, startPoint y: 387, endPoint x: 816, endPoint y: 391, distance: 9.8
click at [824, 387] on input "text" at bounding box center [784, 386] width 371 height 26
type input "**********"
click at [957, 313] on icon at bounding box center [956, 308] width 20 height 20
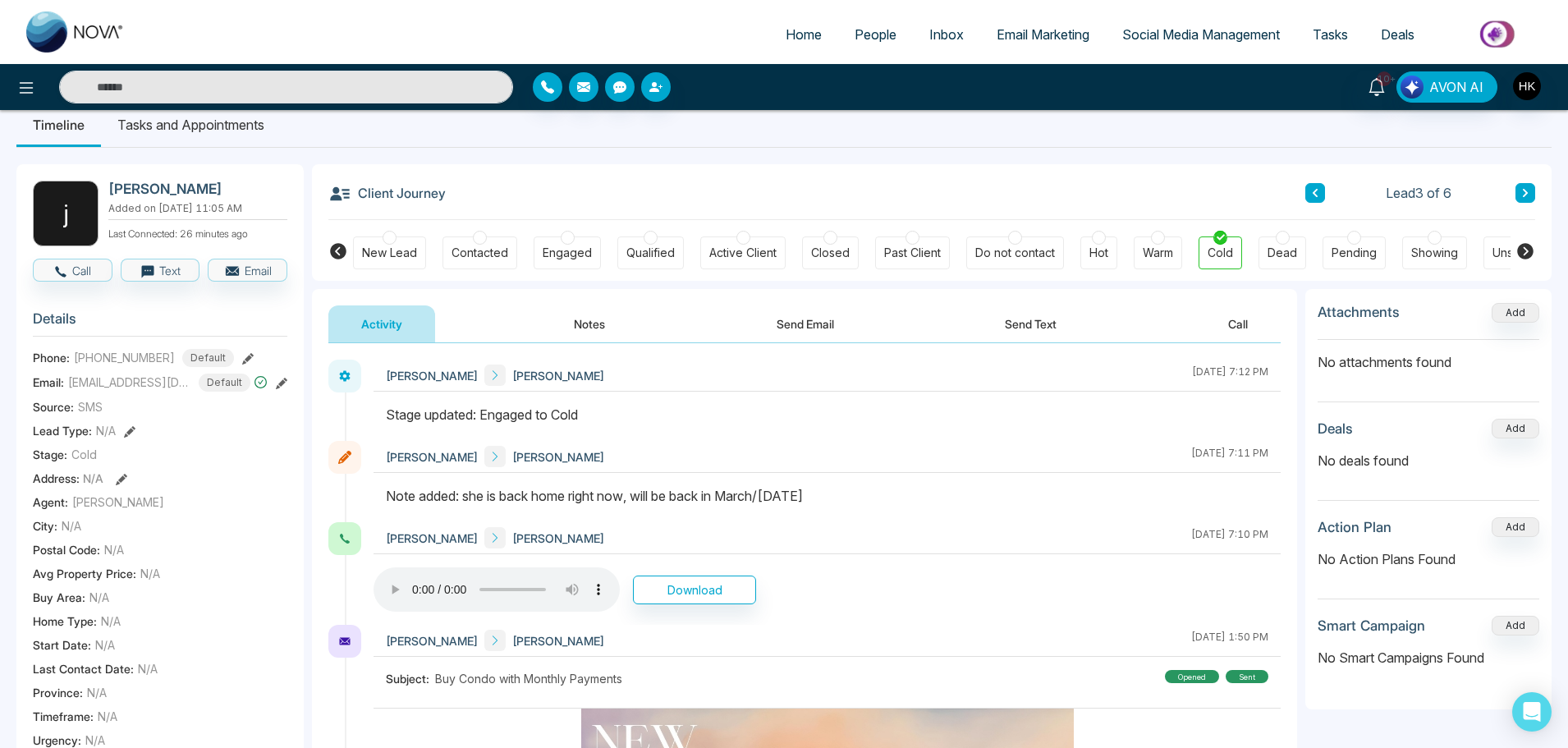
scroll to position [0, 0]
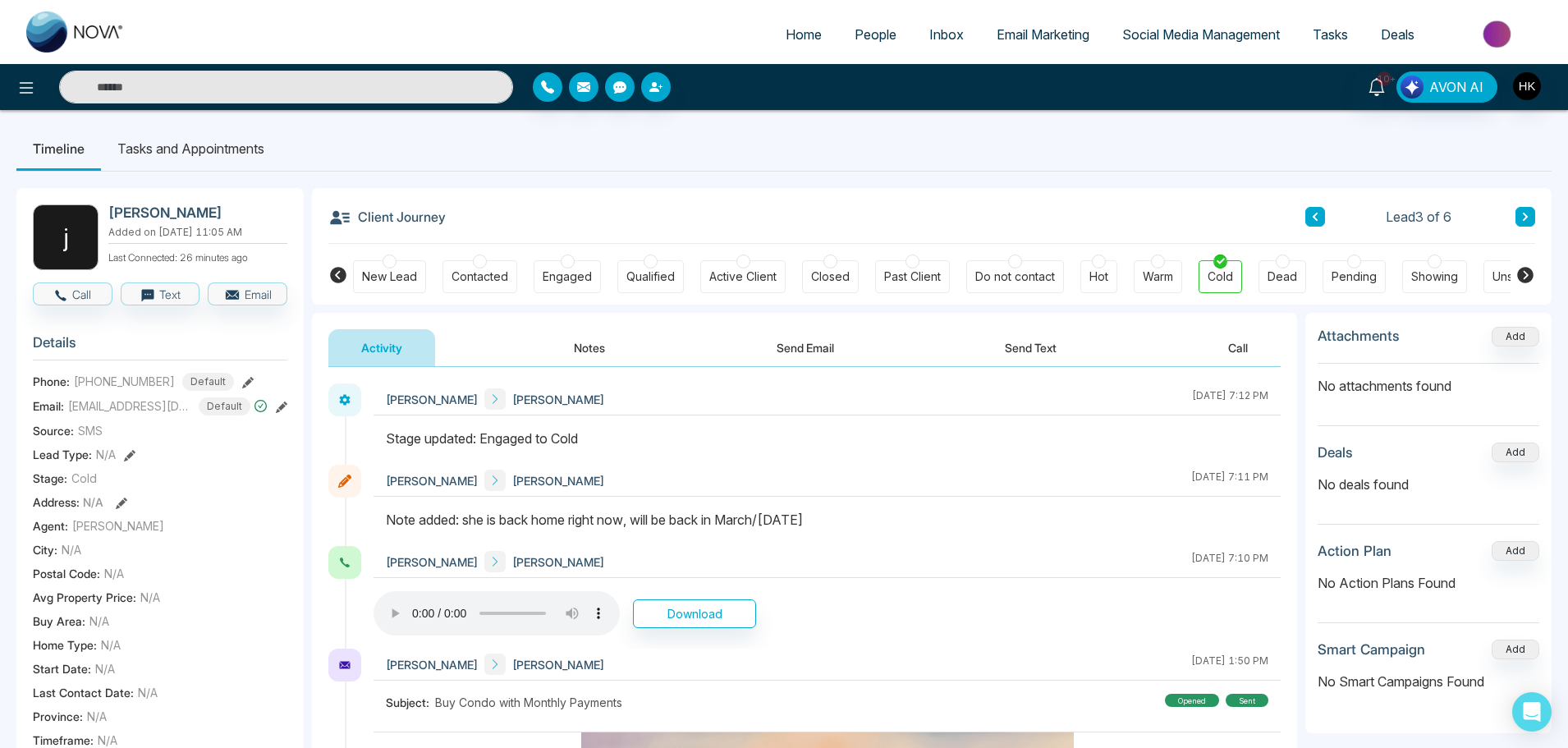
click at [807, 33] on span "Home" at bounding box center [803, 34] width 36 height 16
select select "*"
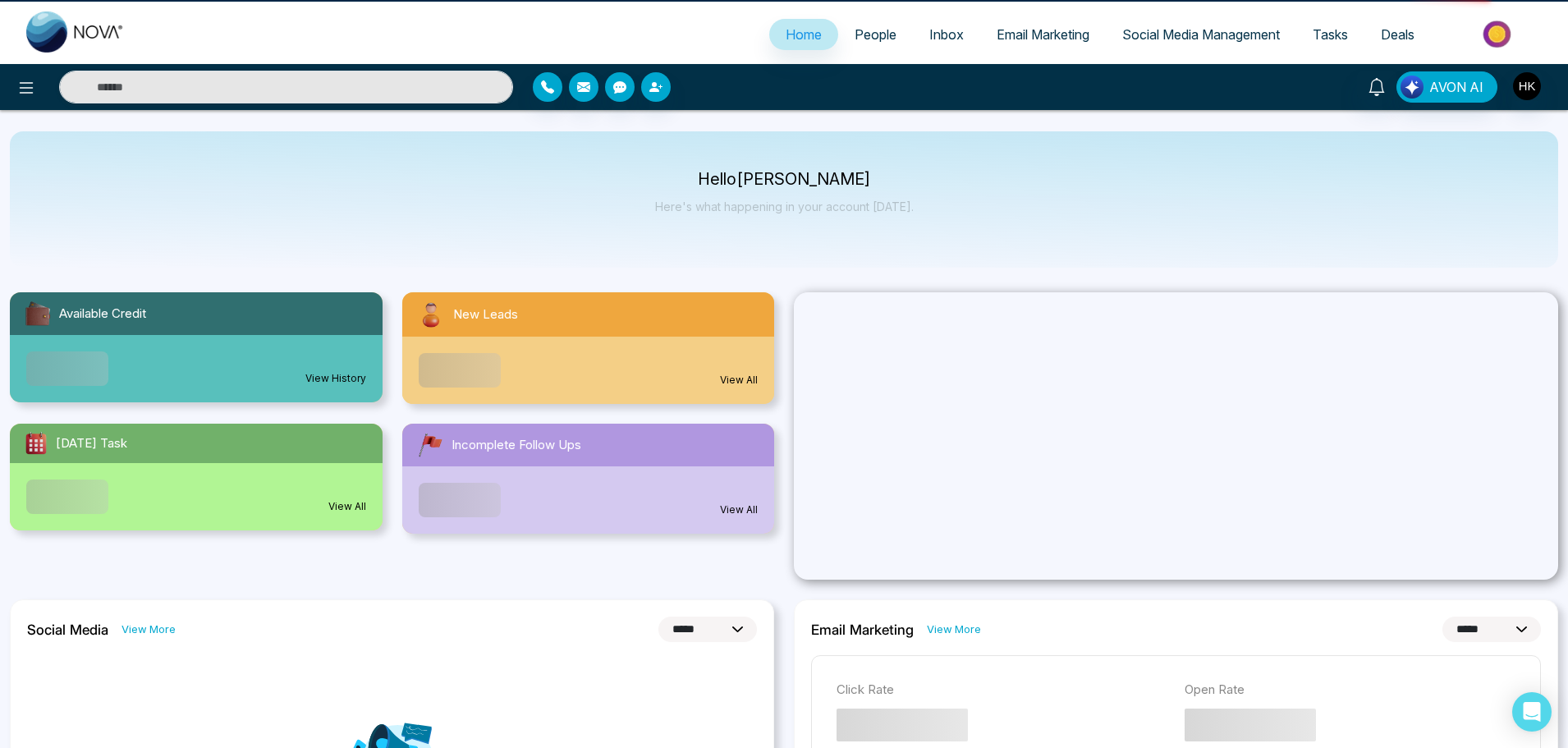
click at [862, 30] on span "People" at bounding box center [875, 34] width 42 height 16
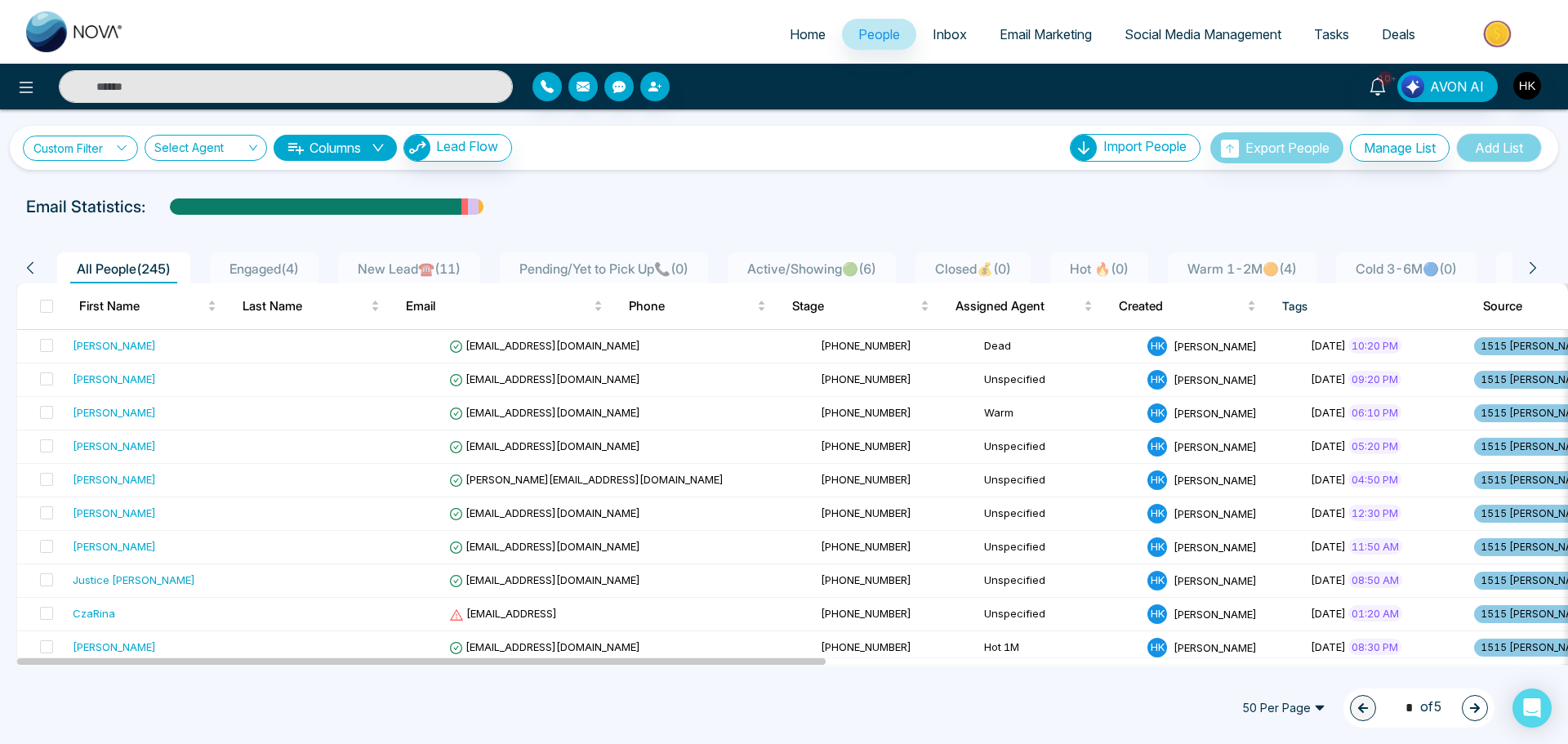
click at [67, 154] on link "Custom Filter" at bounding box center [81, 148] width 115 height 25
click at [79, 184] on input "search" at bounding box center [114, 186] width 132 height 25
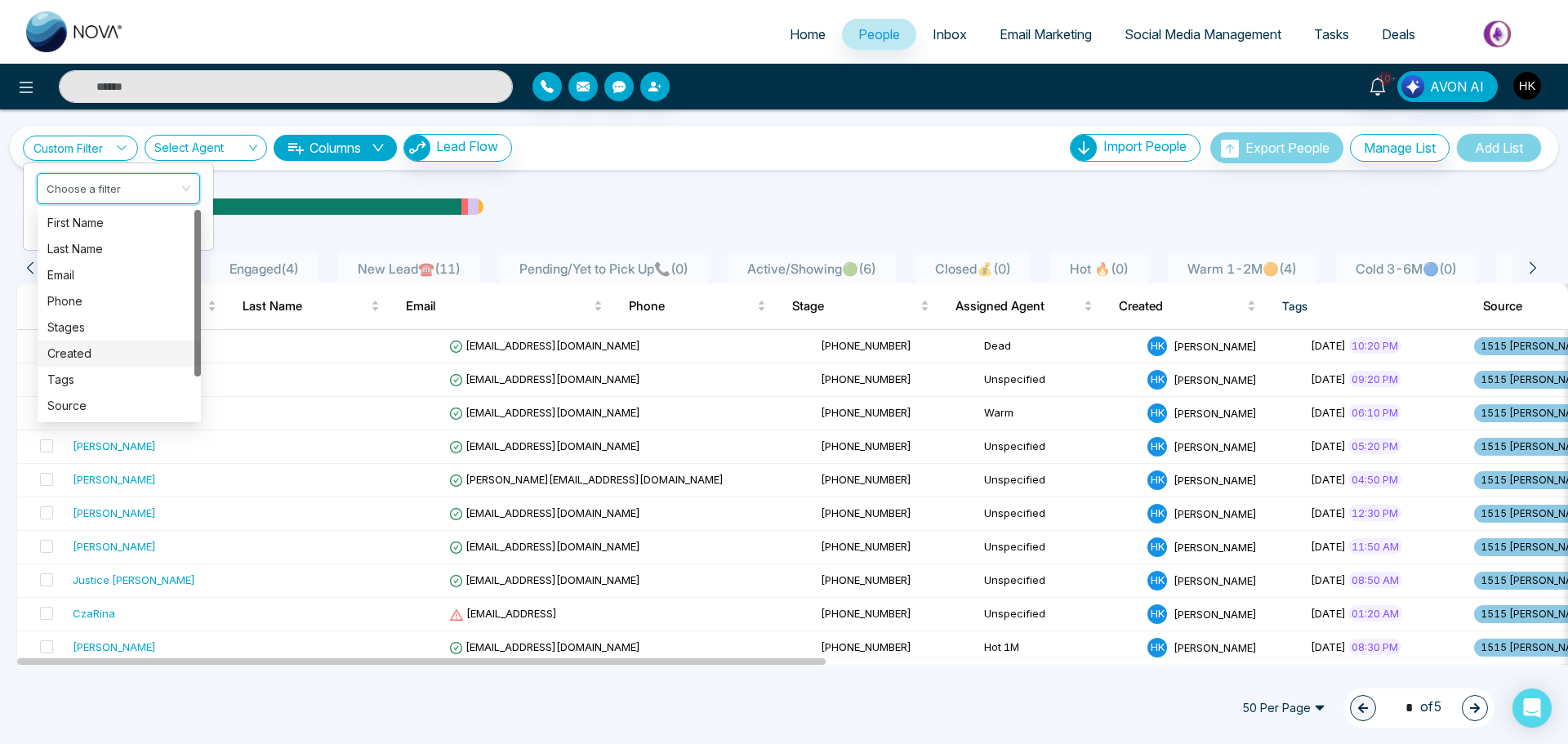
click at [94, 355] on div "Created" at bounding box center [119, 353] width 143 height 18
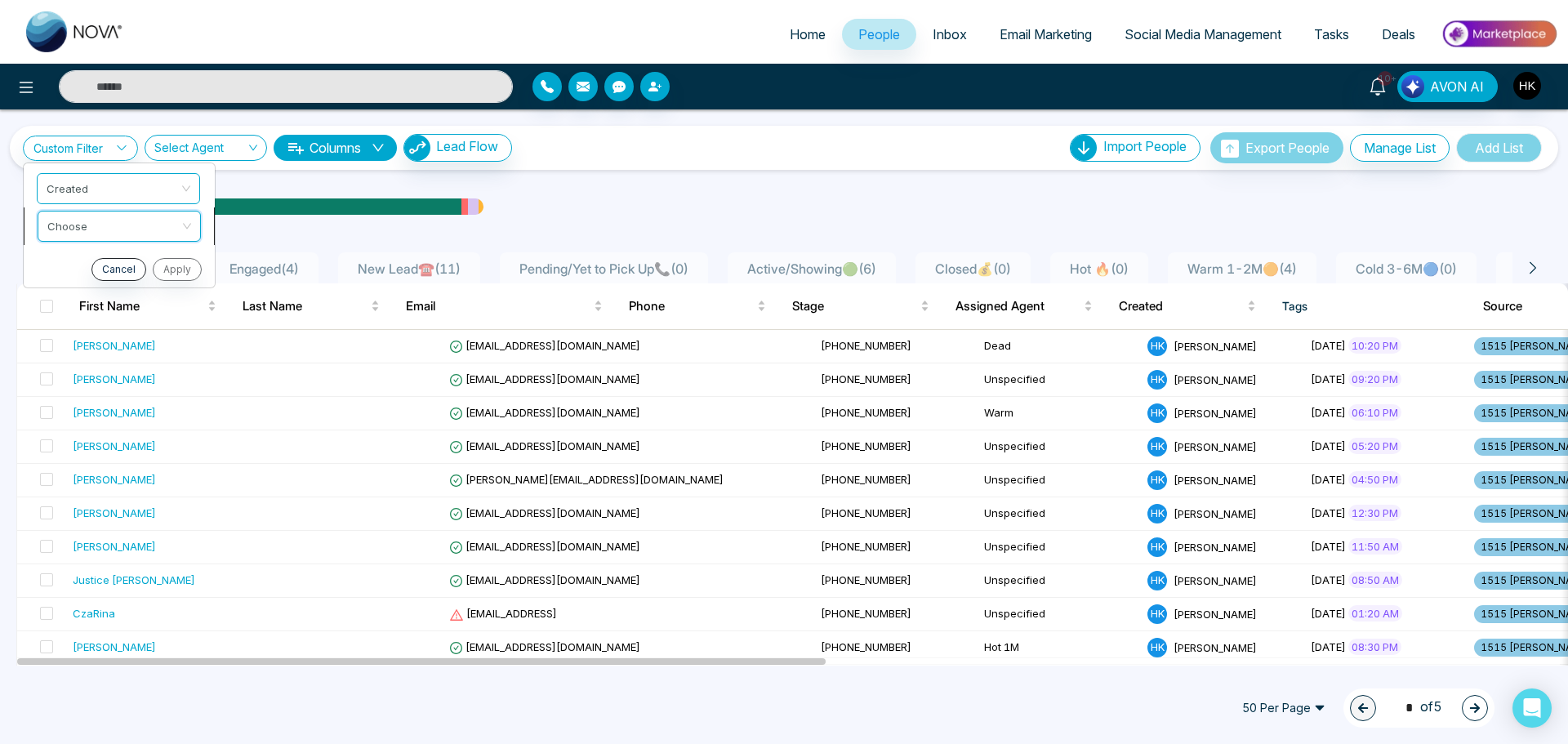
click at [109, 215] on input "search" at bounding box center [114, 223] width 132 height 25
click at [99, 288] on div "was more than" at bounding box center [119, 286] width 143 height 18
click at [61, 259] on input at bounding box center [69, 264] width 65 height 31
click at [133, 263] on input "search" at bounding box center [149, 261] width 59 height 25
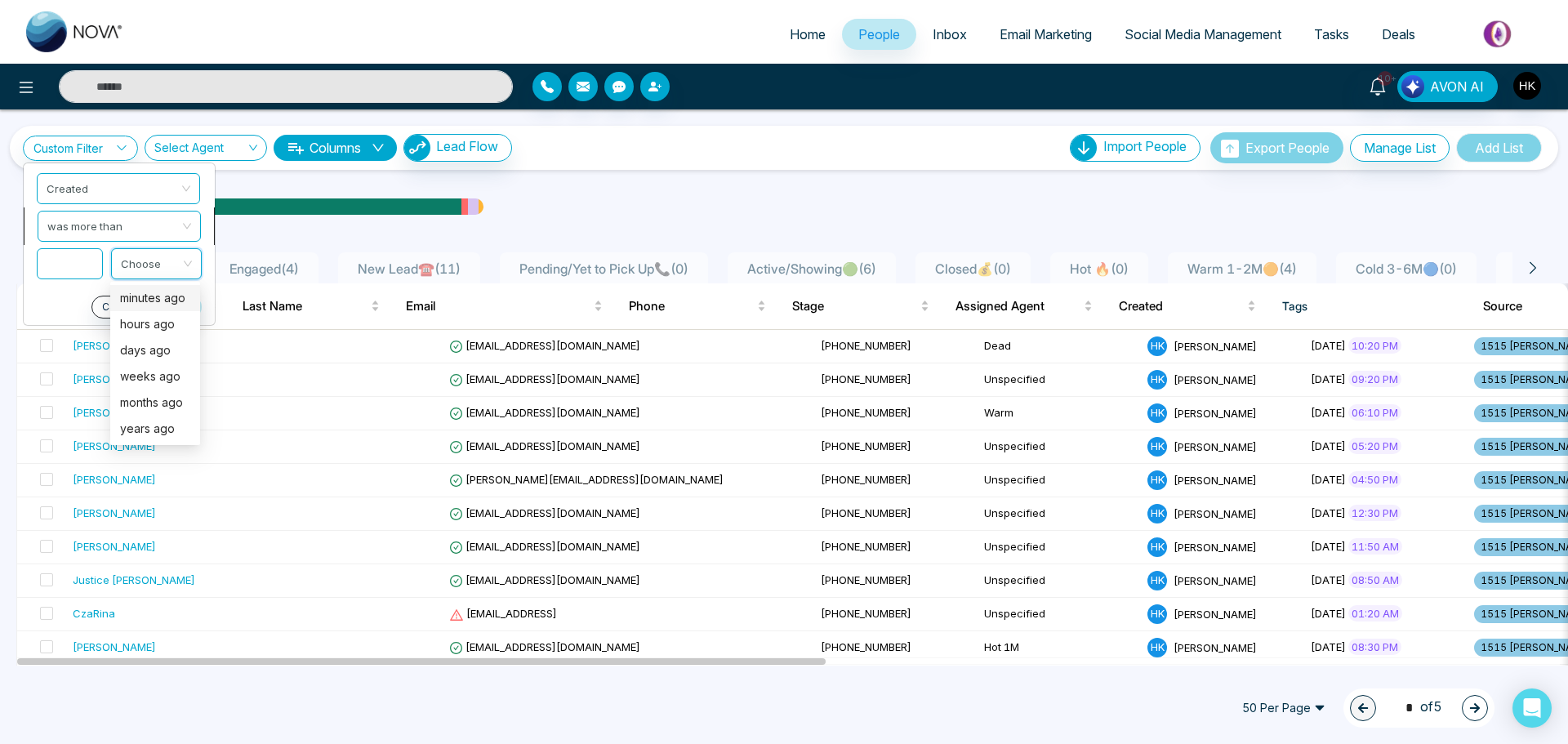
click at [158, 221] on span "was more than" at bounding box center [119, 226] width 143 height 30
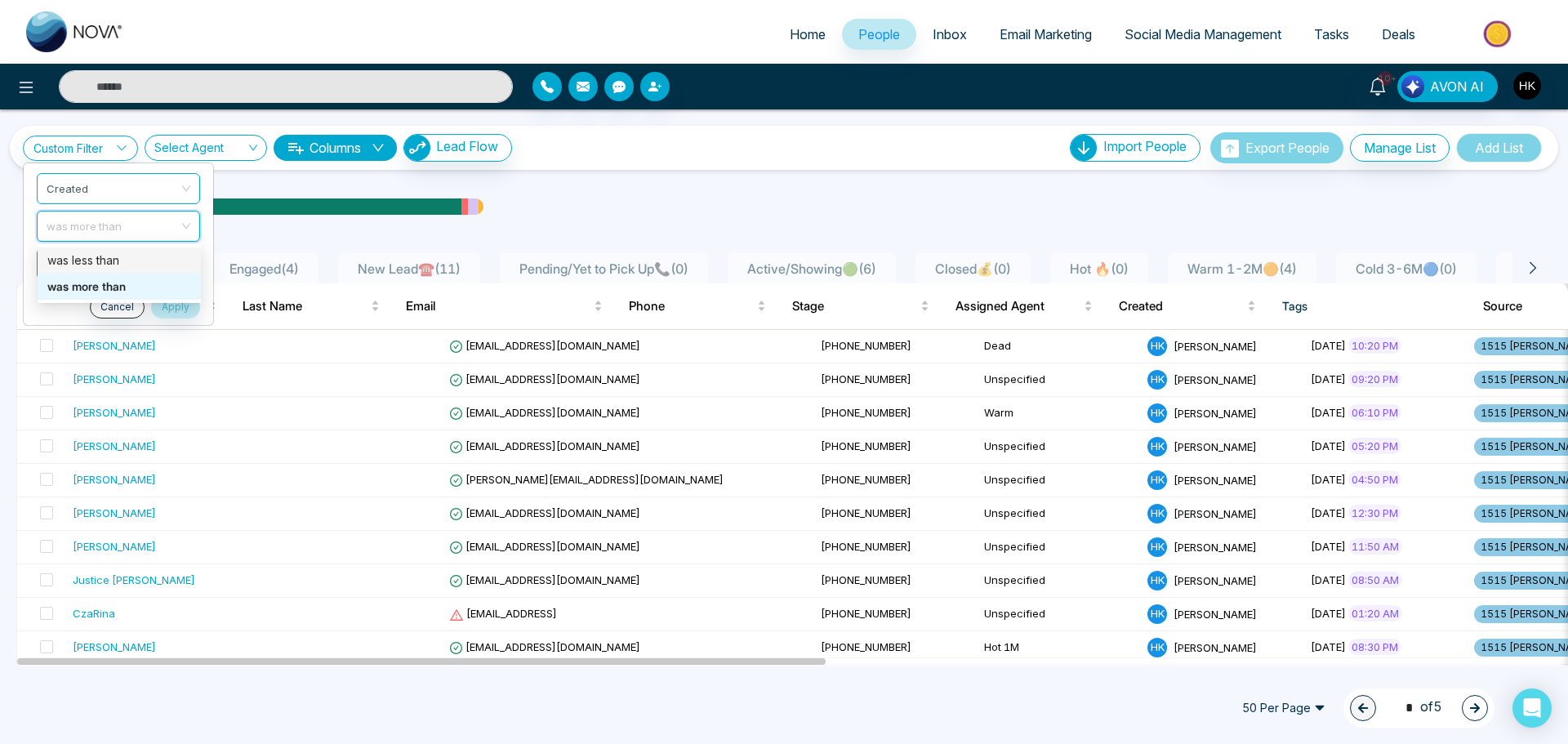
click at [106, 249] on div "was less than" at bounding box center [119, 260] width 164 height 26
click at [131, 261] on input "search" at bounding box center [149, 261] width 59 height 25
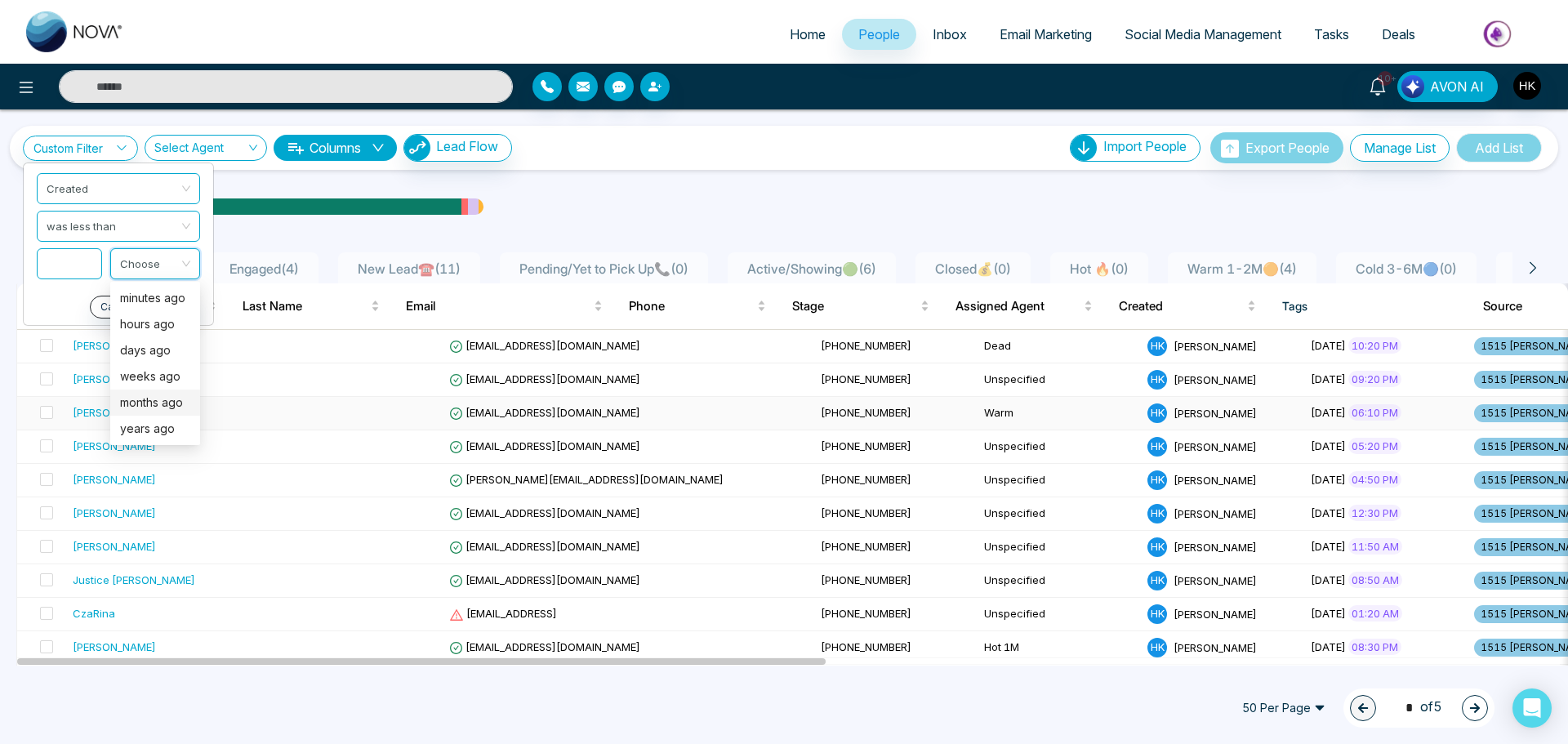
click at [144, 401] on div "months ago" at bounding box center [155, 402] width 70 height 18
click at [86, 257] on input at bounding box center [69, 264] width 65 height 31
type input "*"
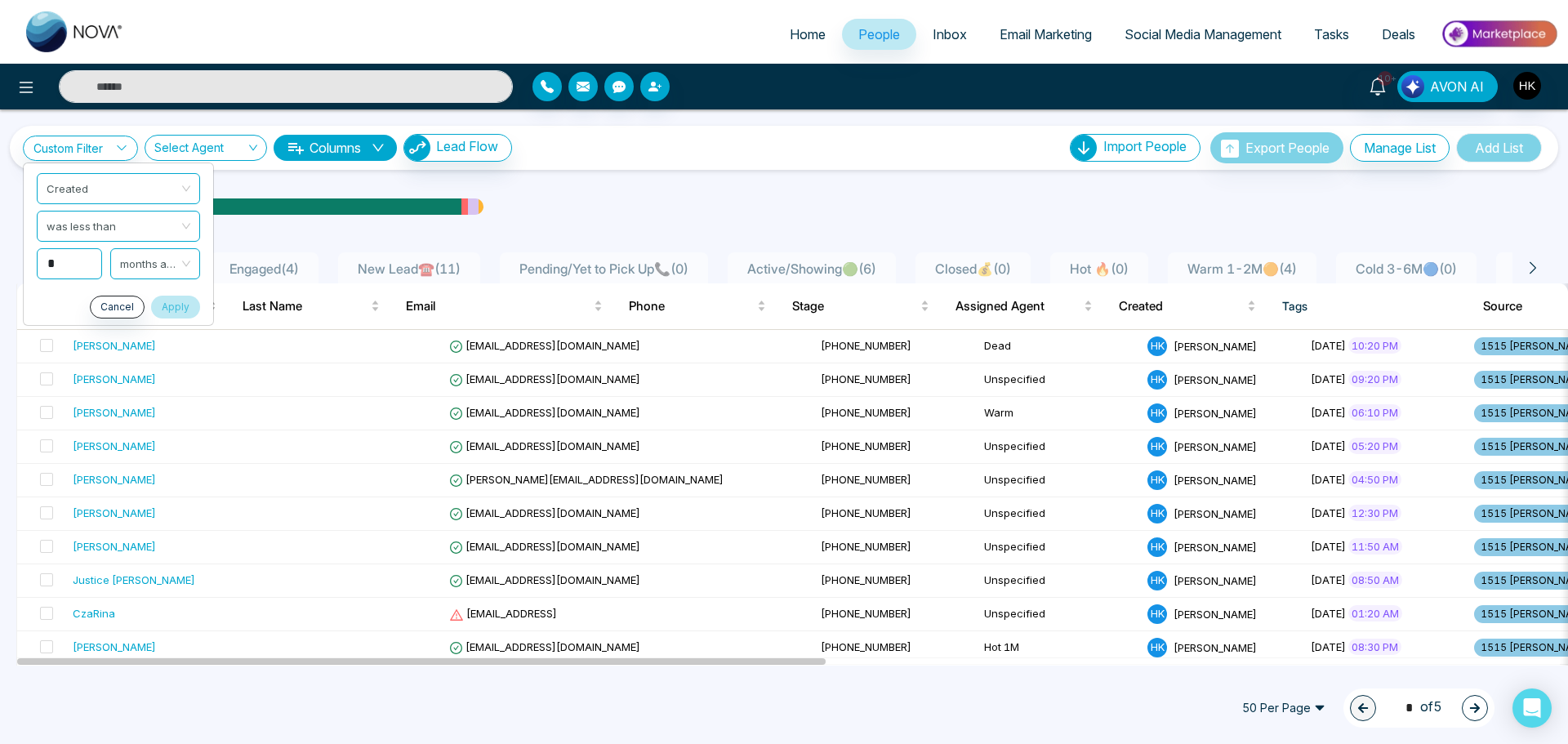
click at [173, 307] on button "Apply" at bounding box center [176, 307] width 49 height 23
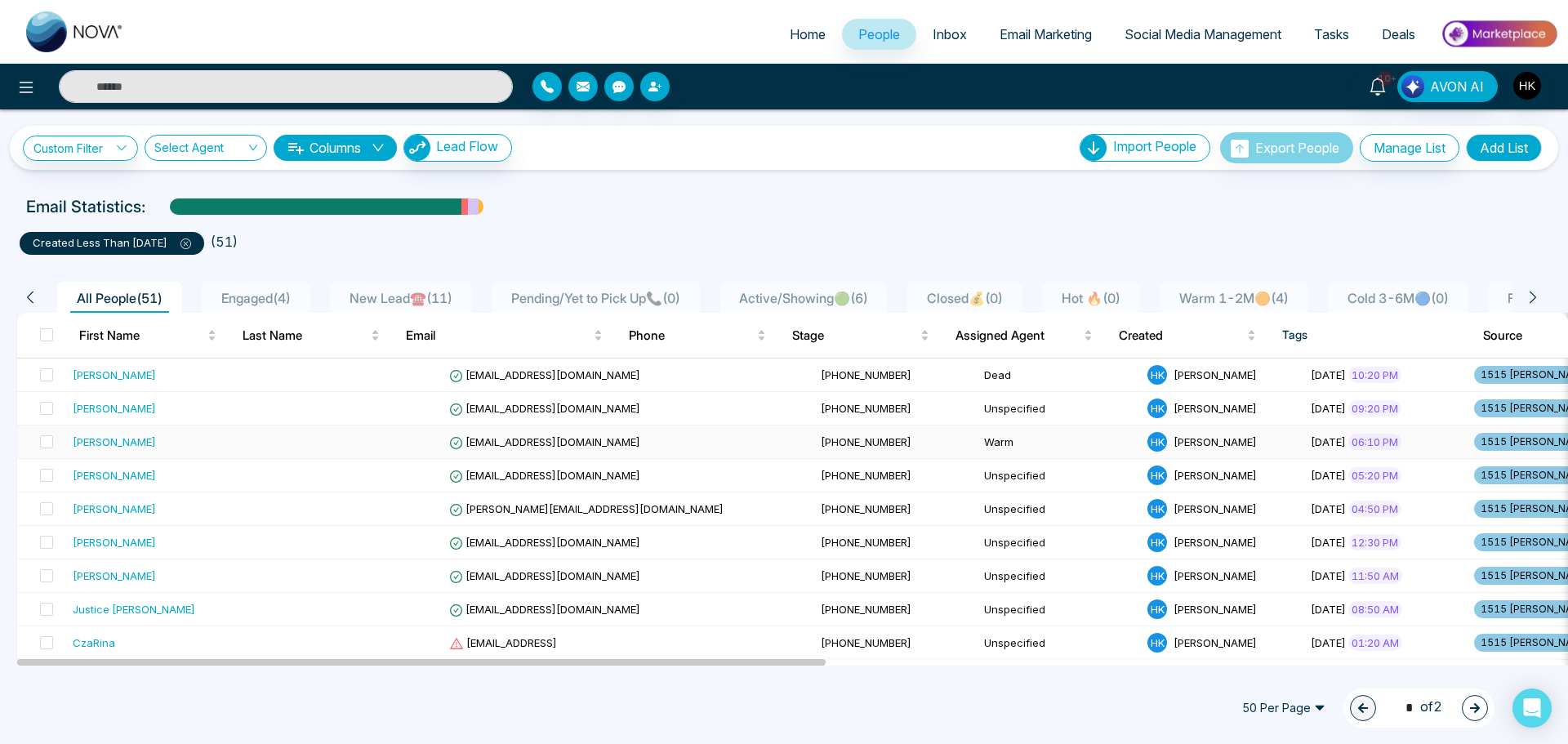
click at [98, 445] on div "Elizabeth Blackman" at bounding box center [114, 441] width 83 height 16
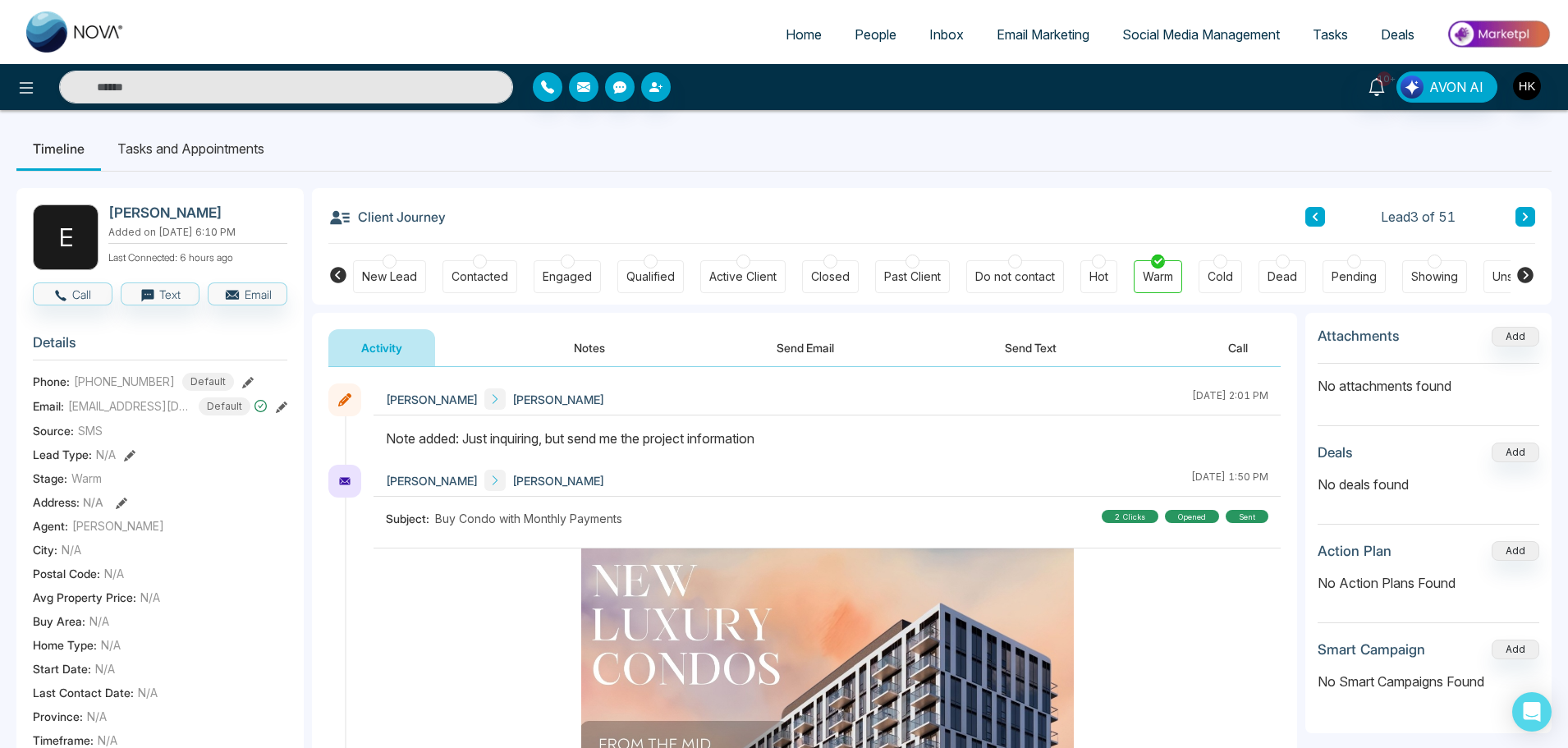
drag, startPoint x: 497, startPoint y: 440, endPoint x: 811, endPoint y: 440, distance: 314.0
click at [811, 440] on div "Note added: Just inquiring, but send me the project information" at bounding box center [827, 438] width 882 height 20
click at [98, 284] on button "Call" at bounding box center [72, 293] width 79 height 23
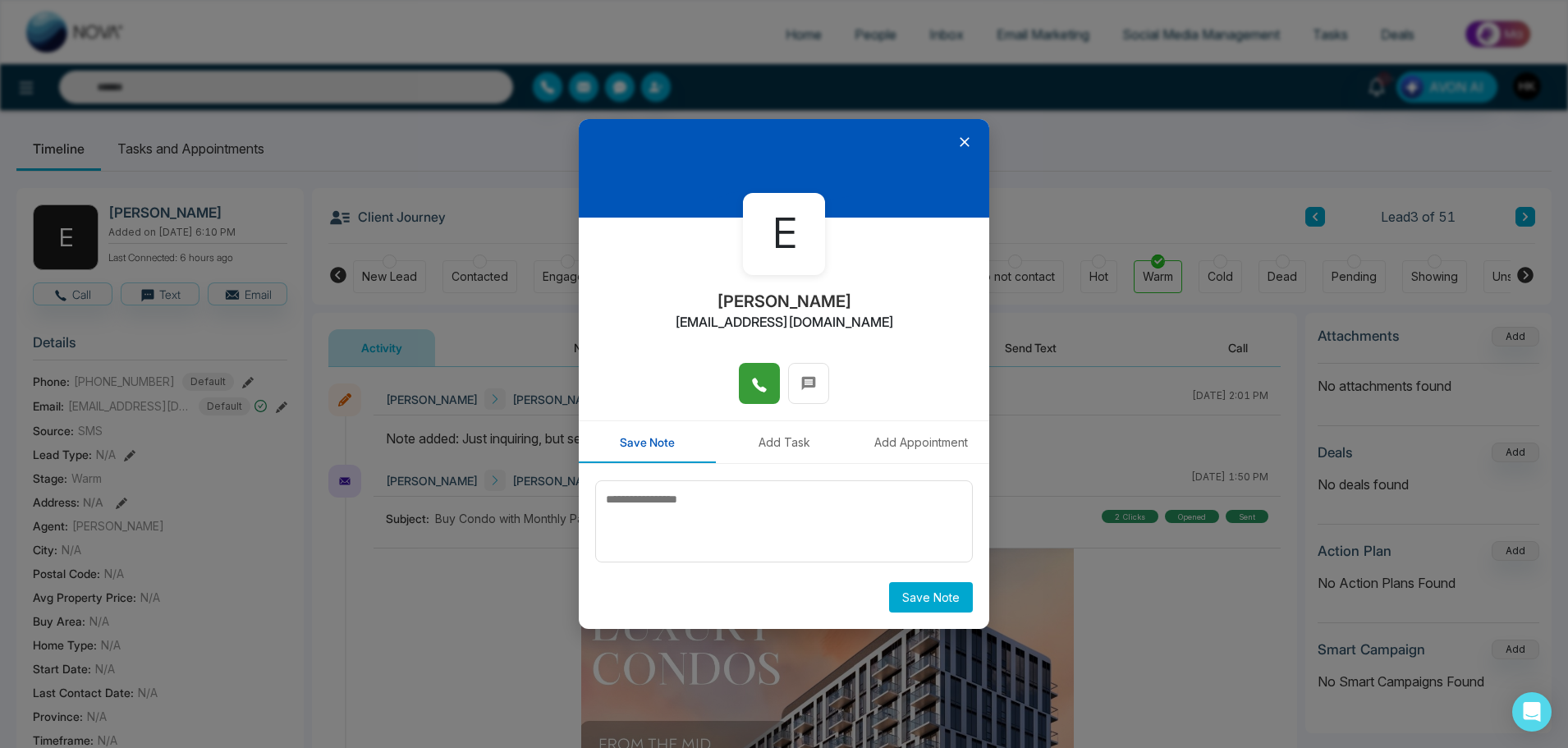
click at [756, 383] on icon at bounding box center [759, 385] width 14 height 14
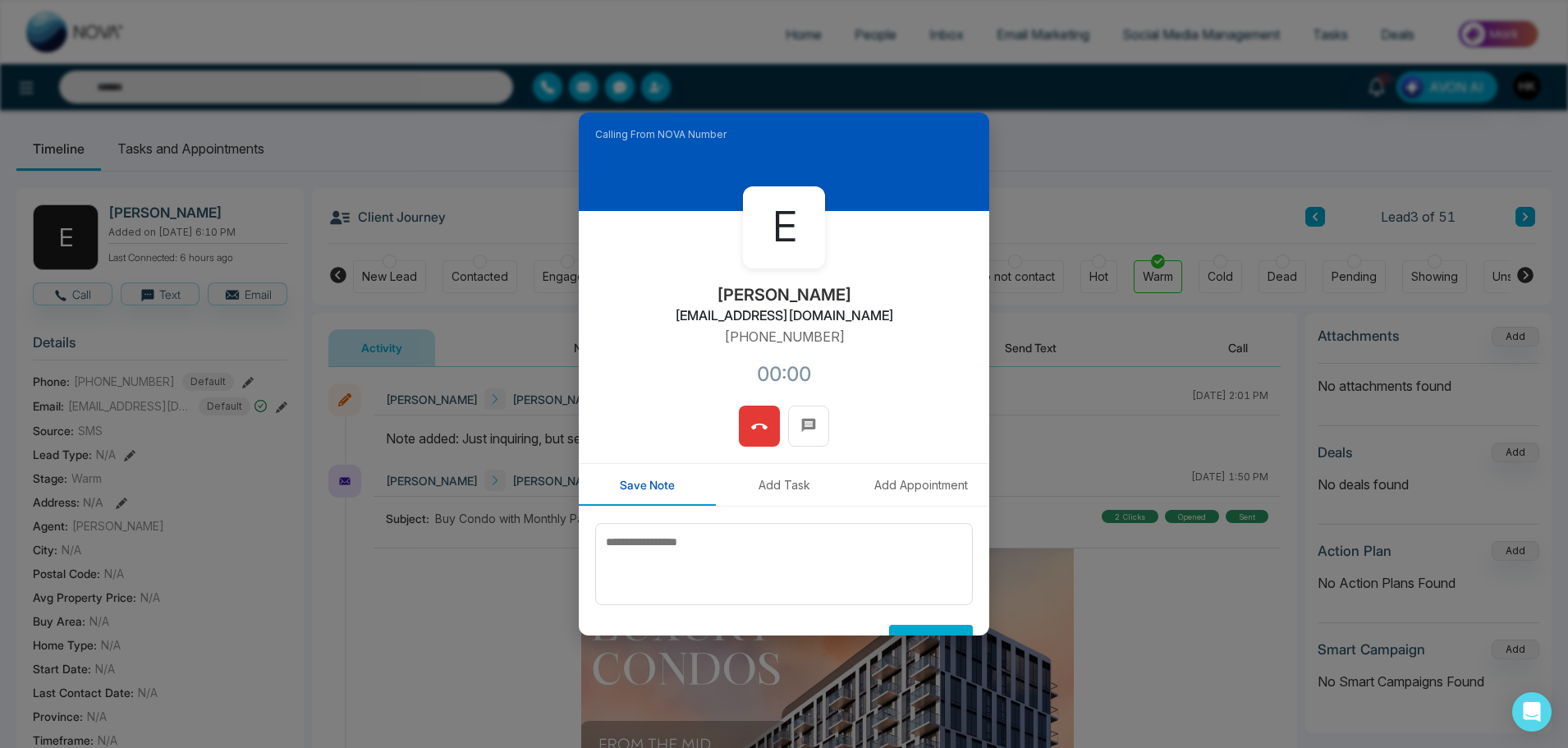
click at [907, 348] on div "E Elizabeth Blackman lzbthblckmn@yahoo.ca +16479855091 00:00" at bounding box center [784, 308] width 410 height 194
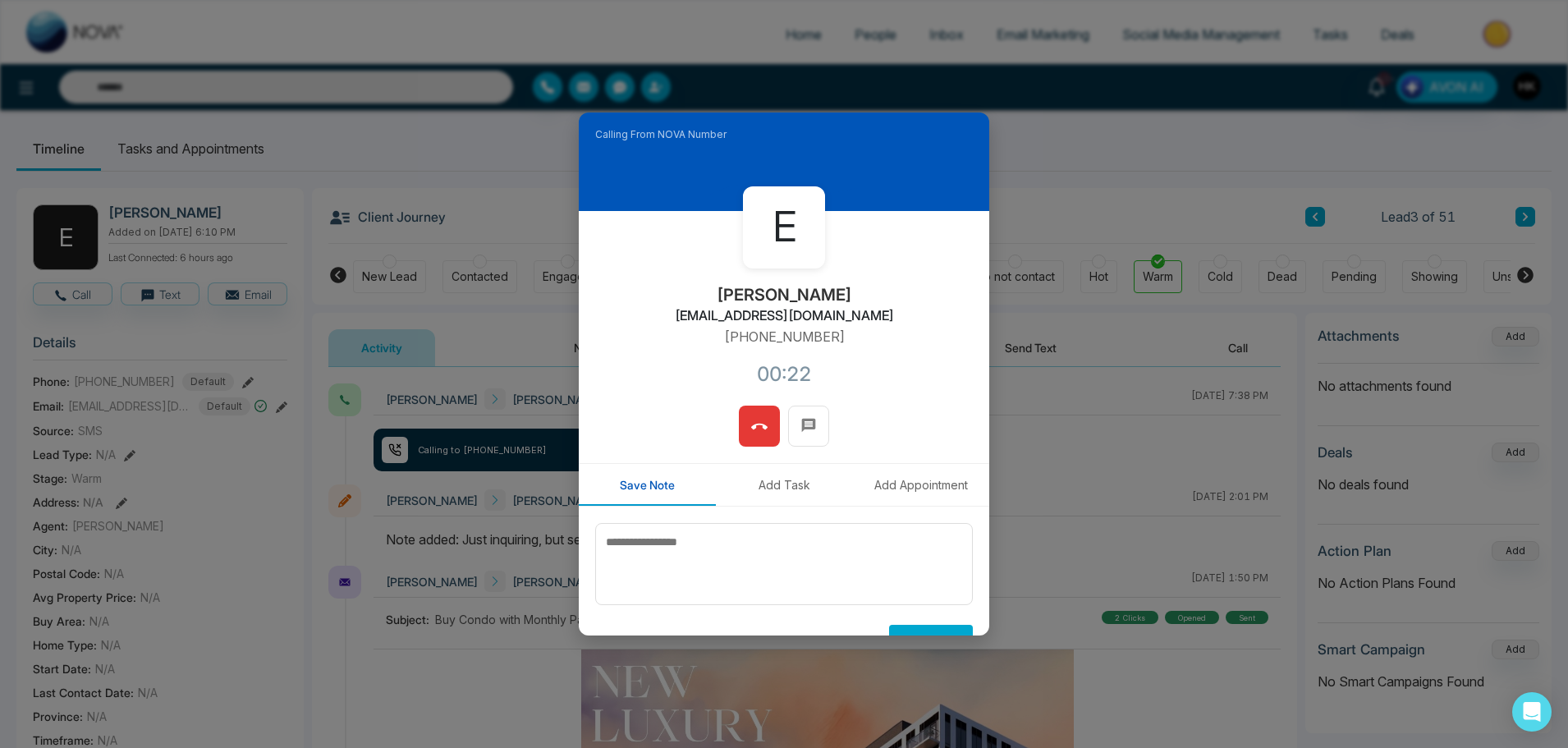
click at [763, 425] on button at bounding box center [760, 426] width 41 height 41
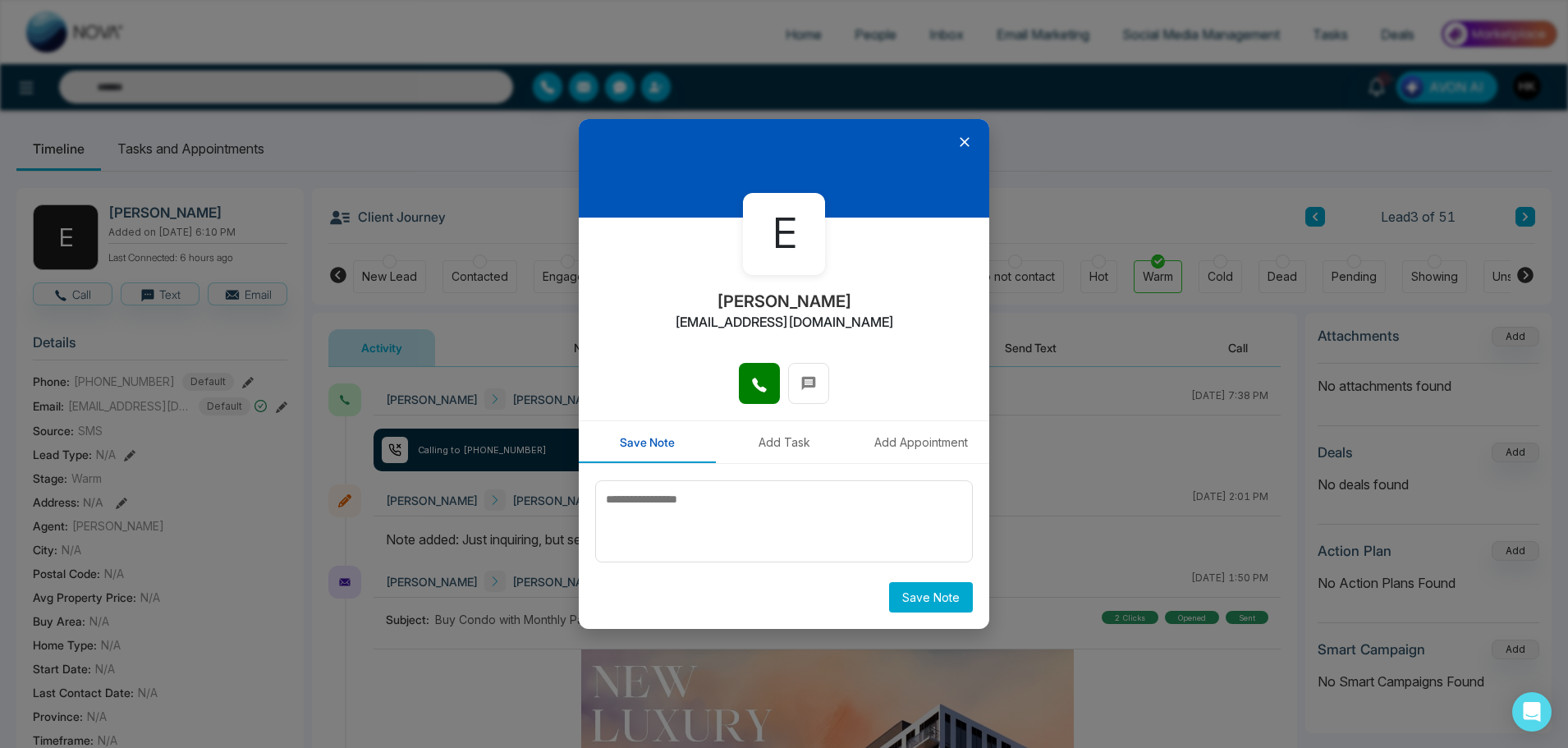
click at [966, 143] on icon at bounding box center [965, 142] width 10 height 10
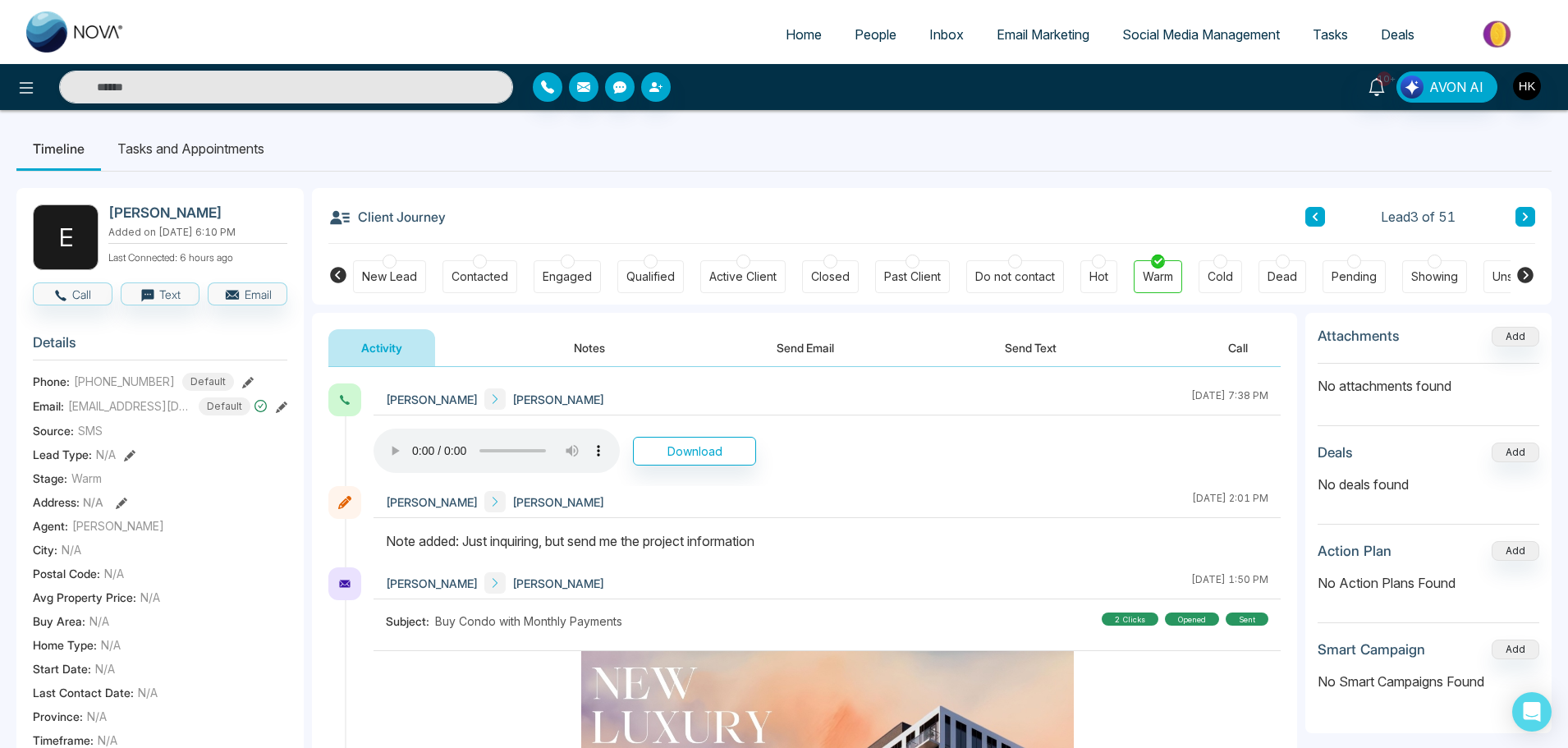
scroll to position [246, 0]
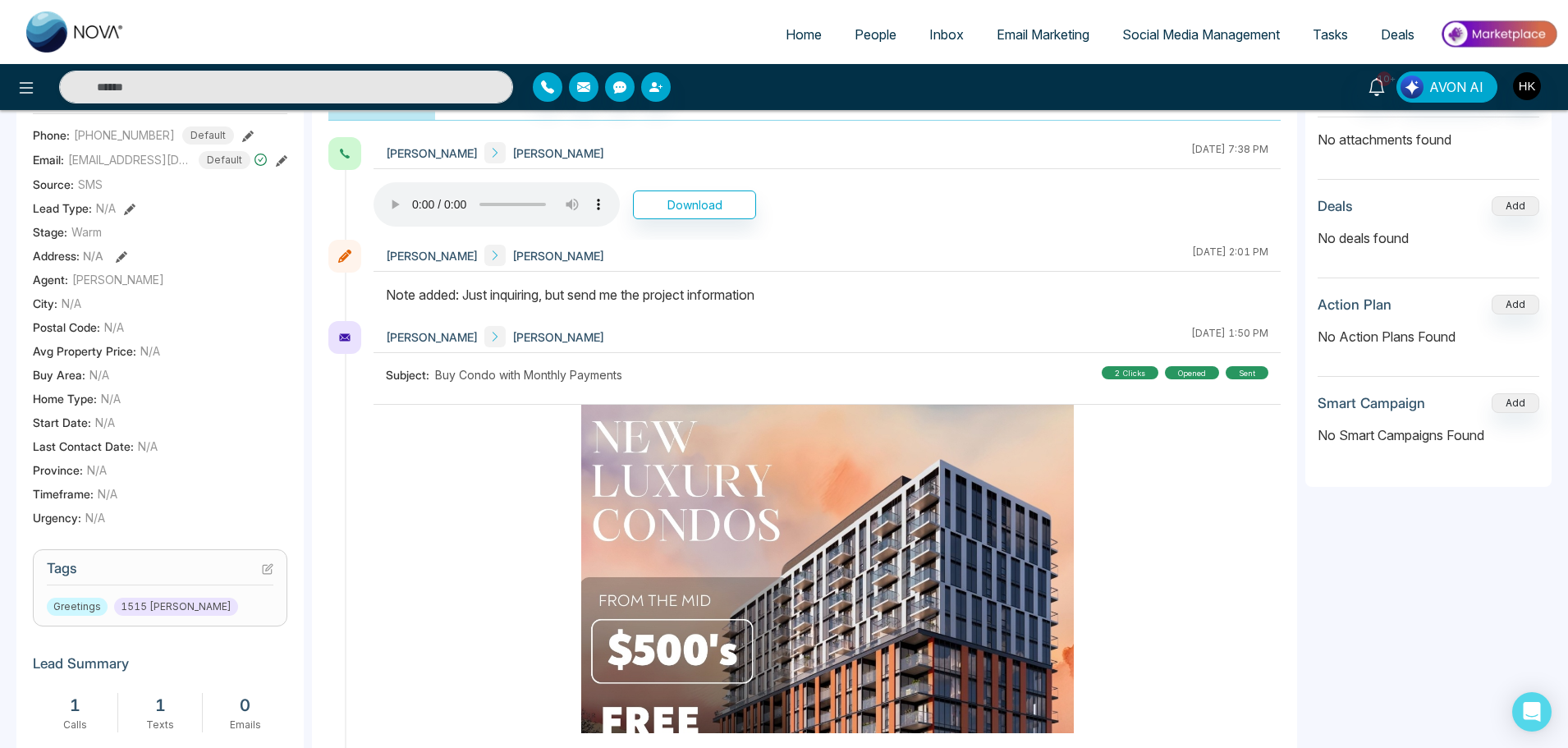
click at [268, 568] on icon at bounding box center [267, 569] width 11 height 11
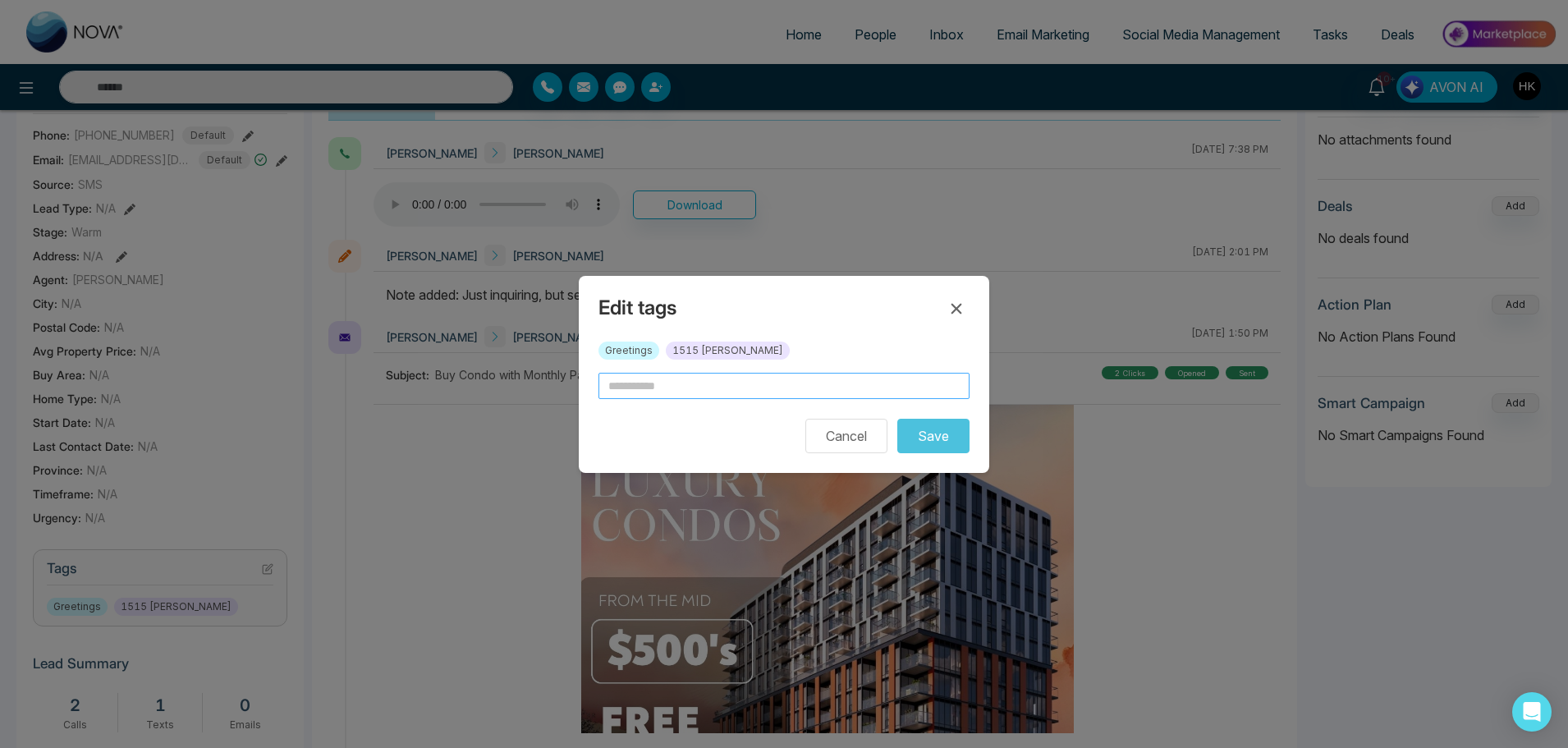
click at [718, 382] on input "text" at bounding box center [784, 386] width 371 height 26
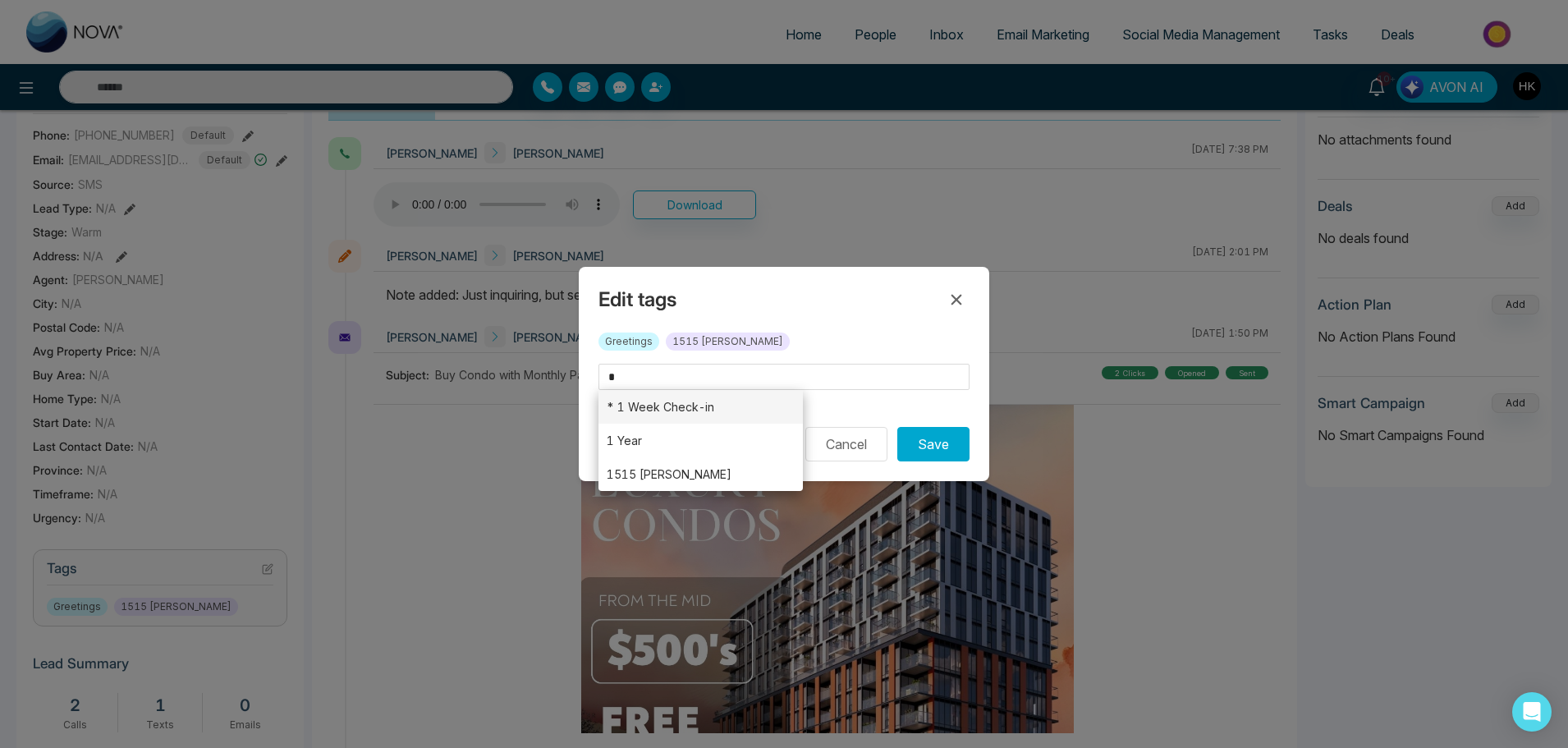
click at [700, 404] on li "* 1 Week Check-in" at bounding box center [701, 406] width 205 height 33
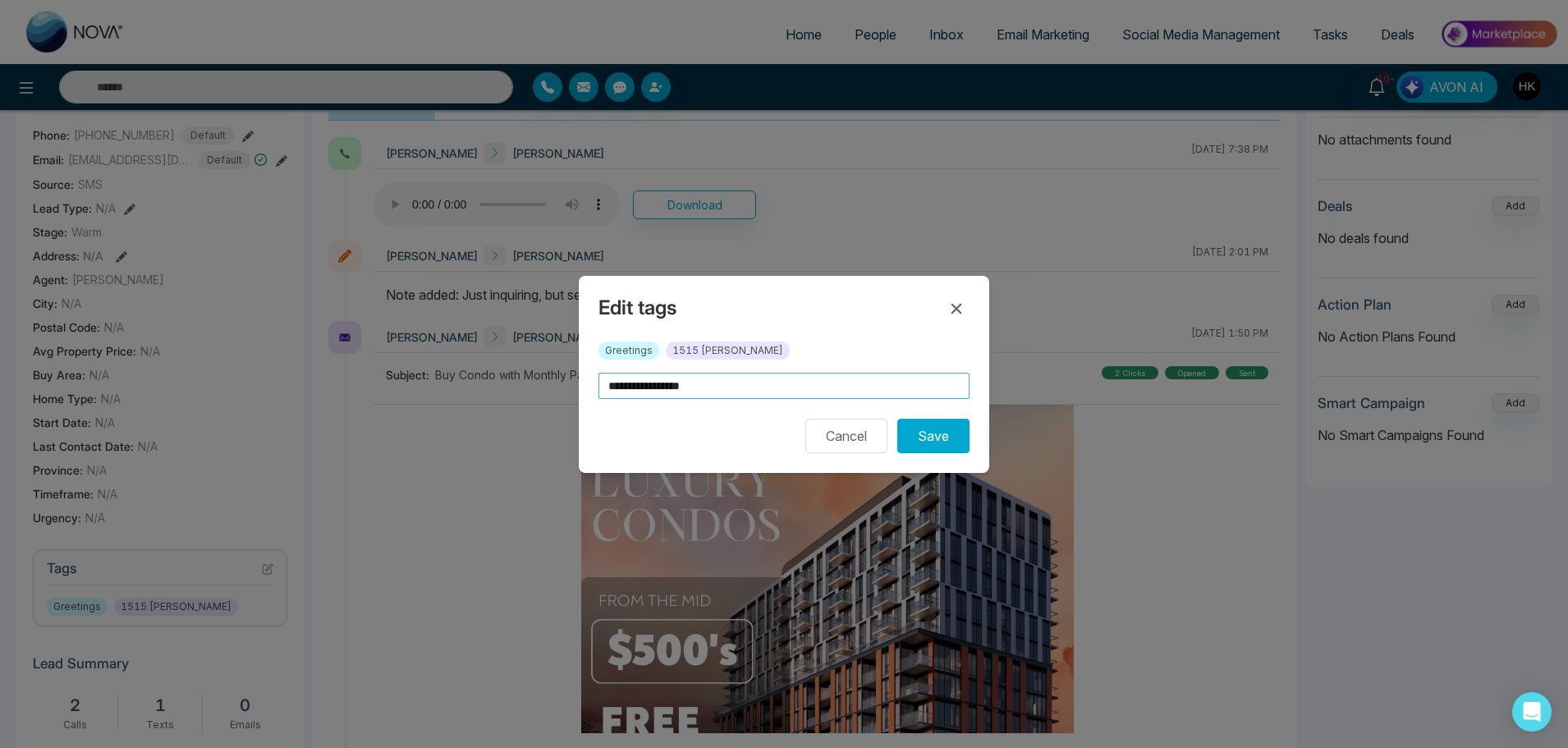
drag, startPoint x: 736, startPoint y: 385, endPoint x: 570, endPoint y: 384, distance: 166.0
click at [570, 384] on div "**********" at bounding box center [784, 374] width 1568 height 748
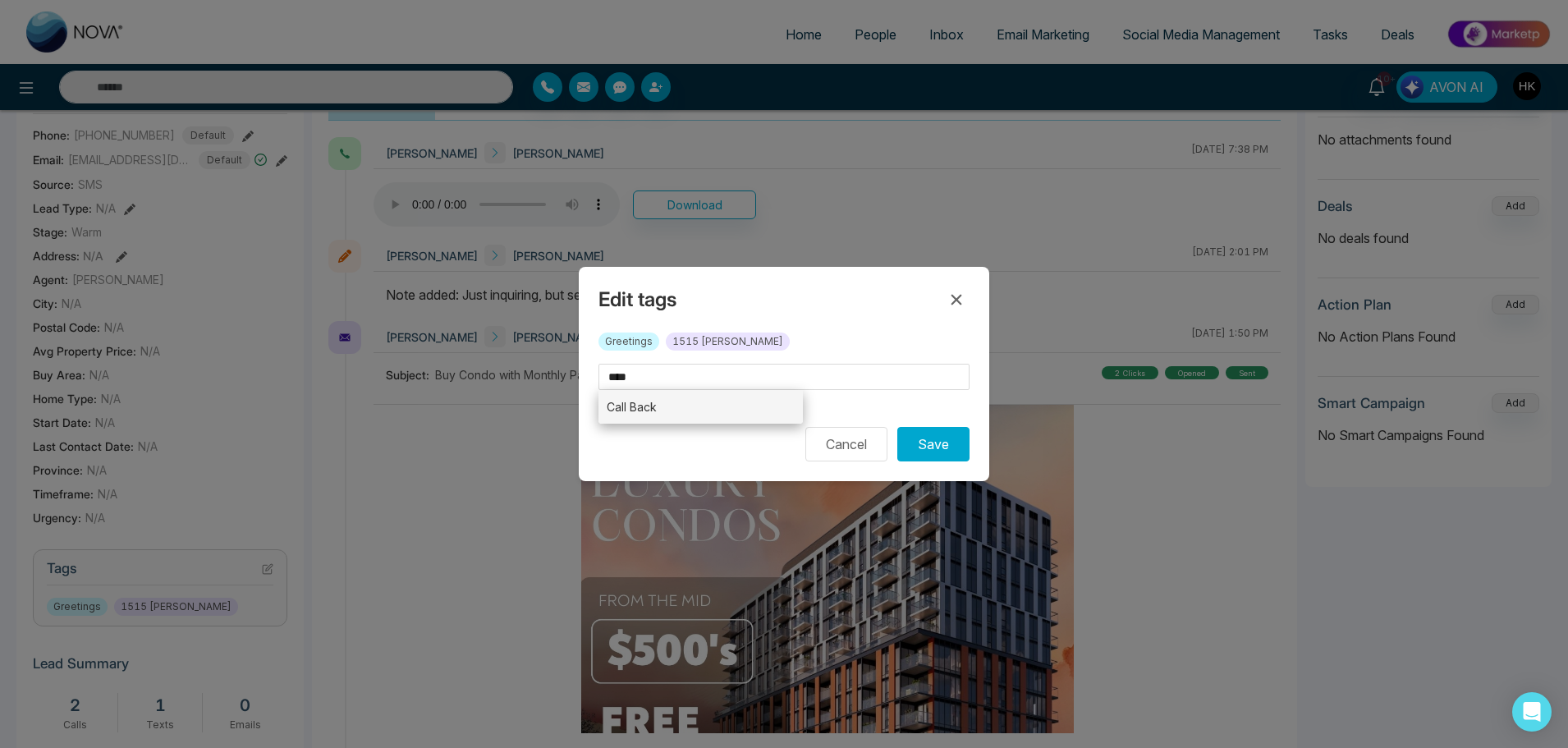
click at [686, 410] on li "Call Back" at bounding box center [701, 406] width 205 height 33
type input "*********"
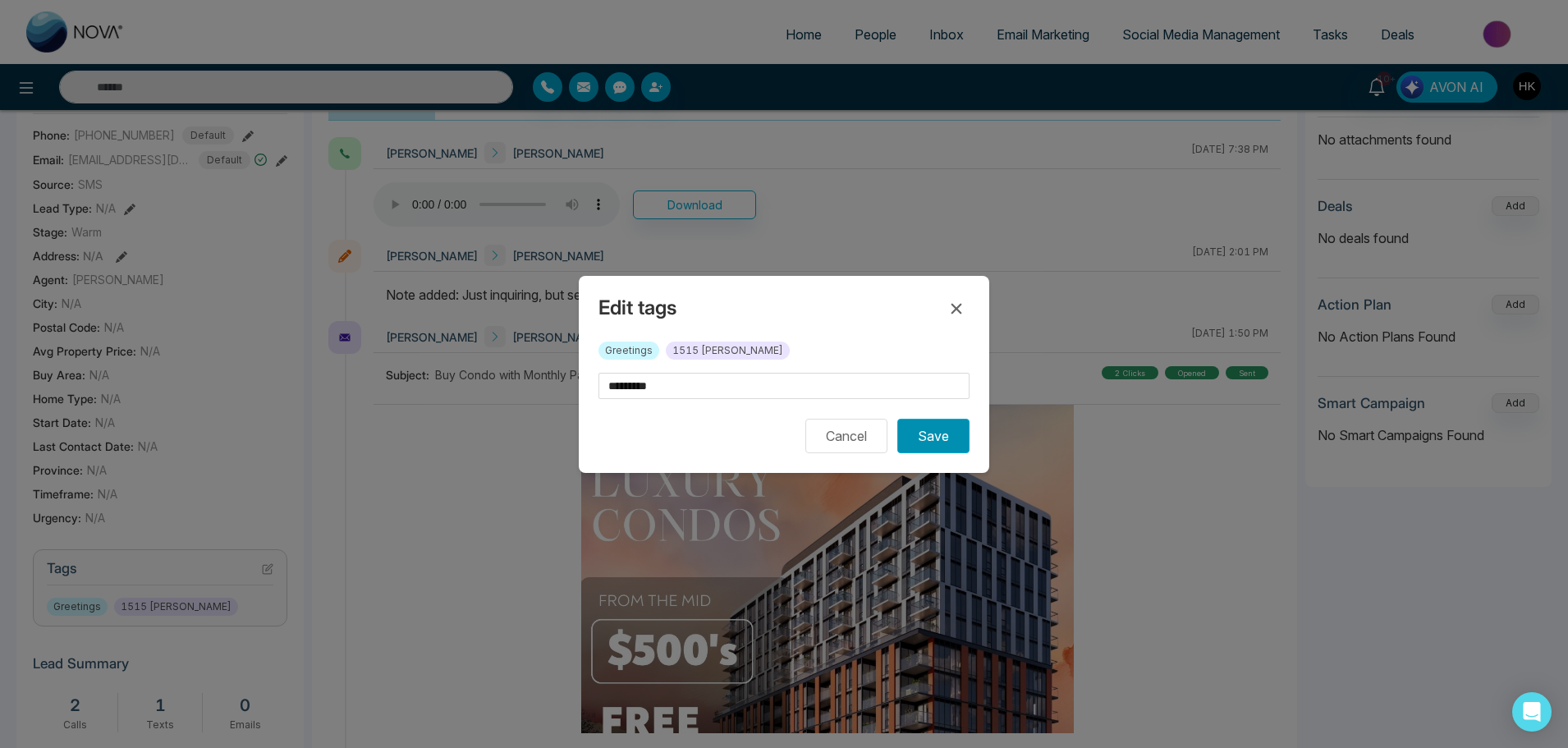
click at [939, 439] on button "Save" at bounding box center [933, 436] width 72 height 34
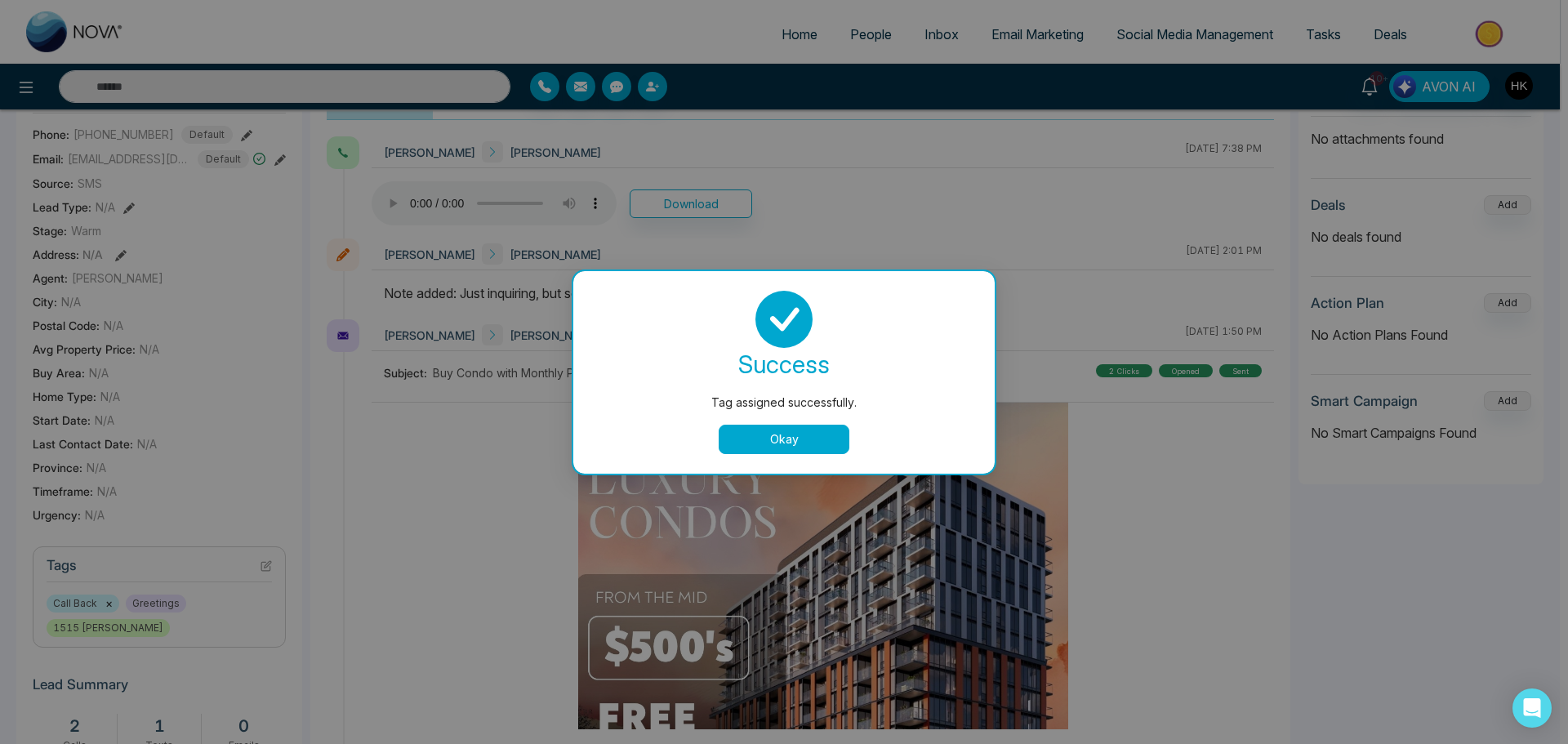
click at [823, 438] on button "Okay" at bounding box center [784, 439] width 131 height 30
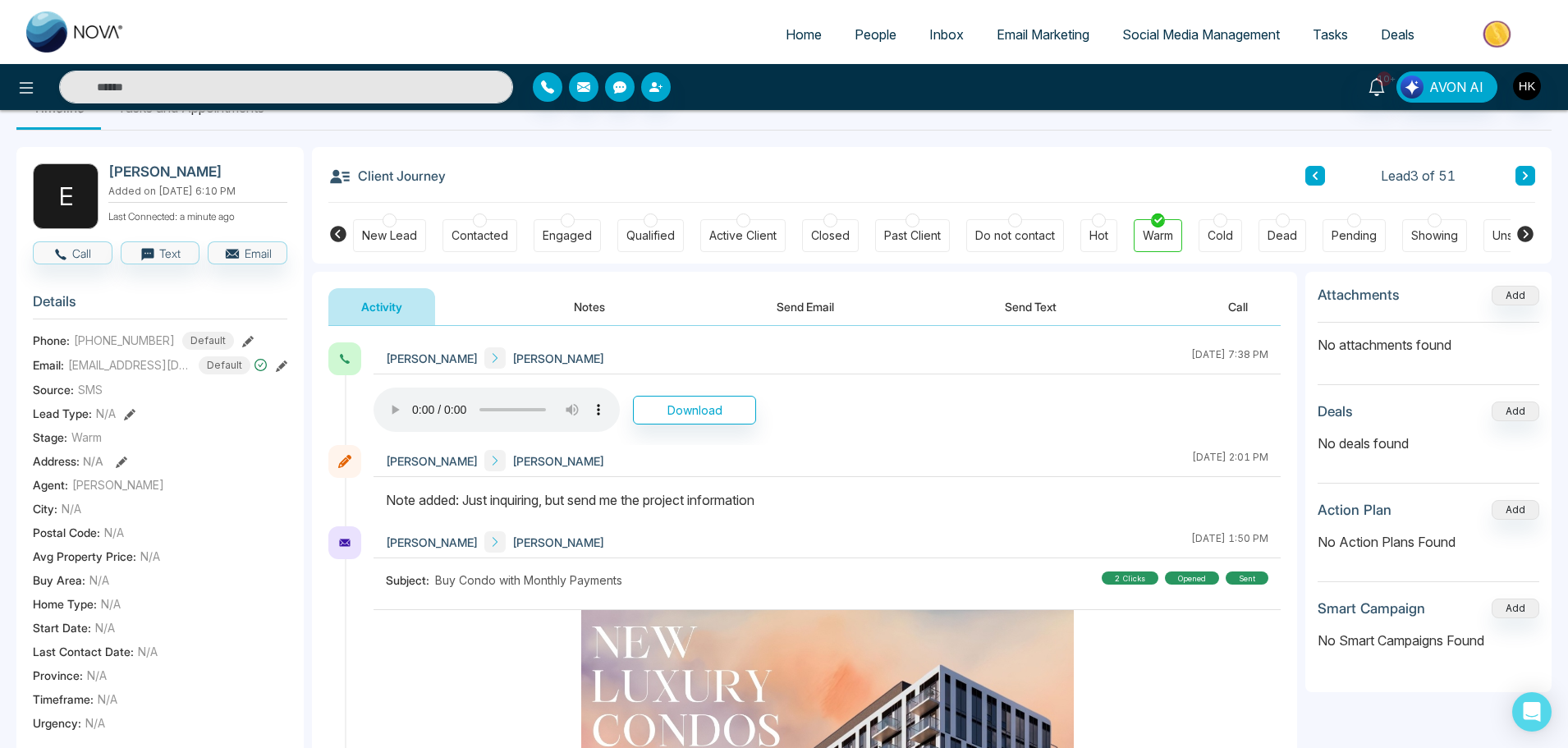
scroll to position [0, 0]
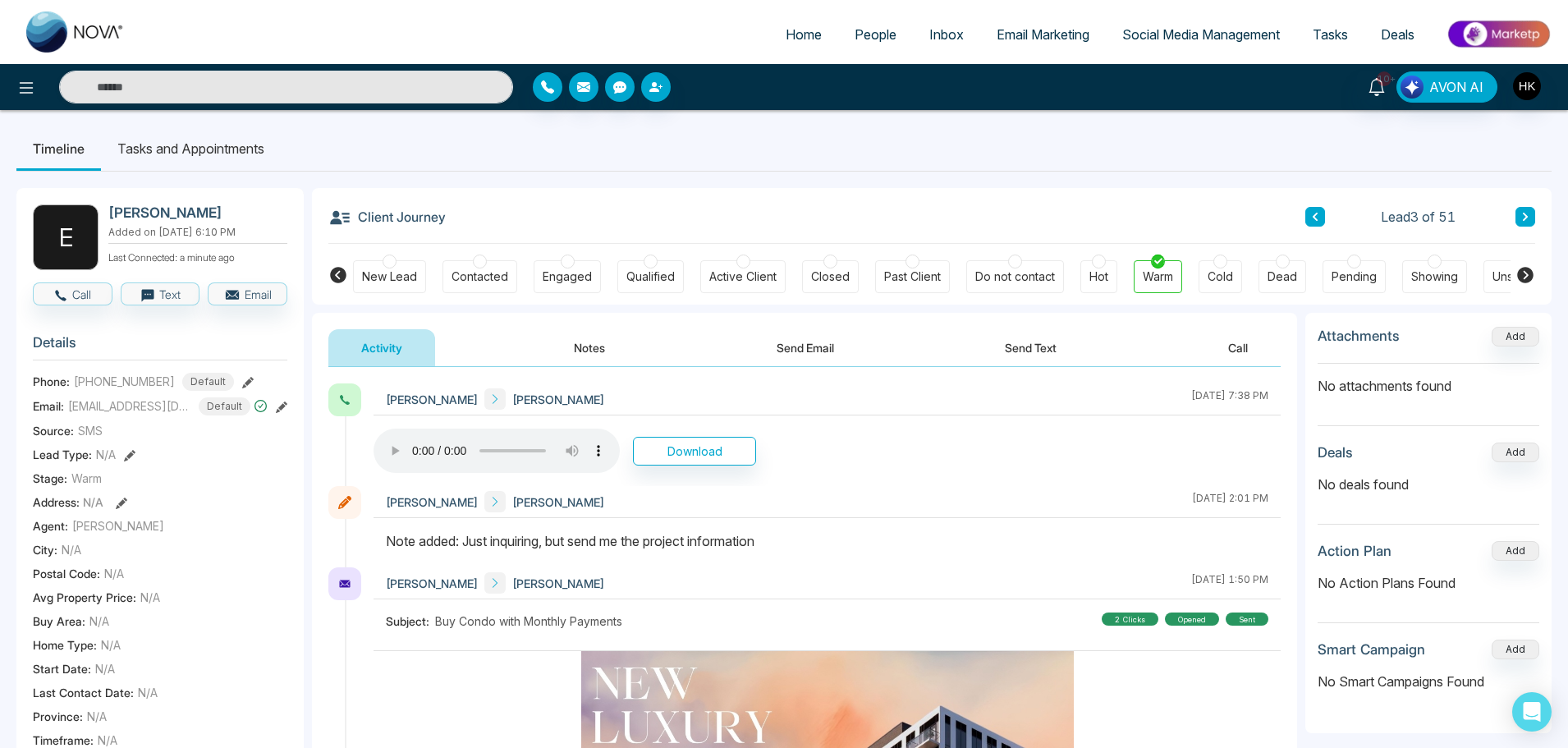
click at [1524, 211] on button at bounding box center [1525, 217] width 20 height 20
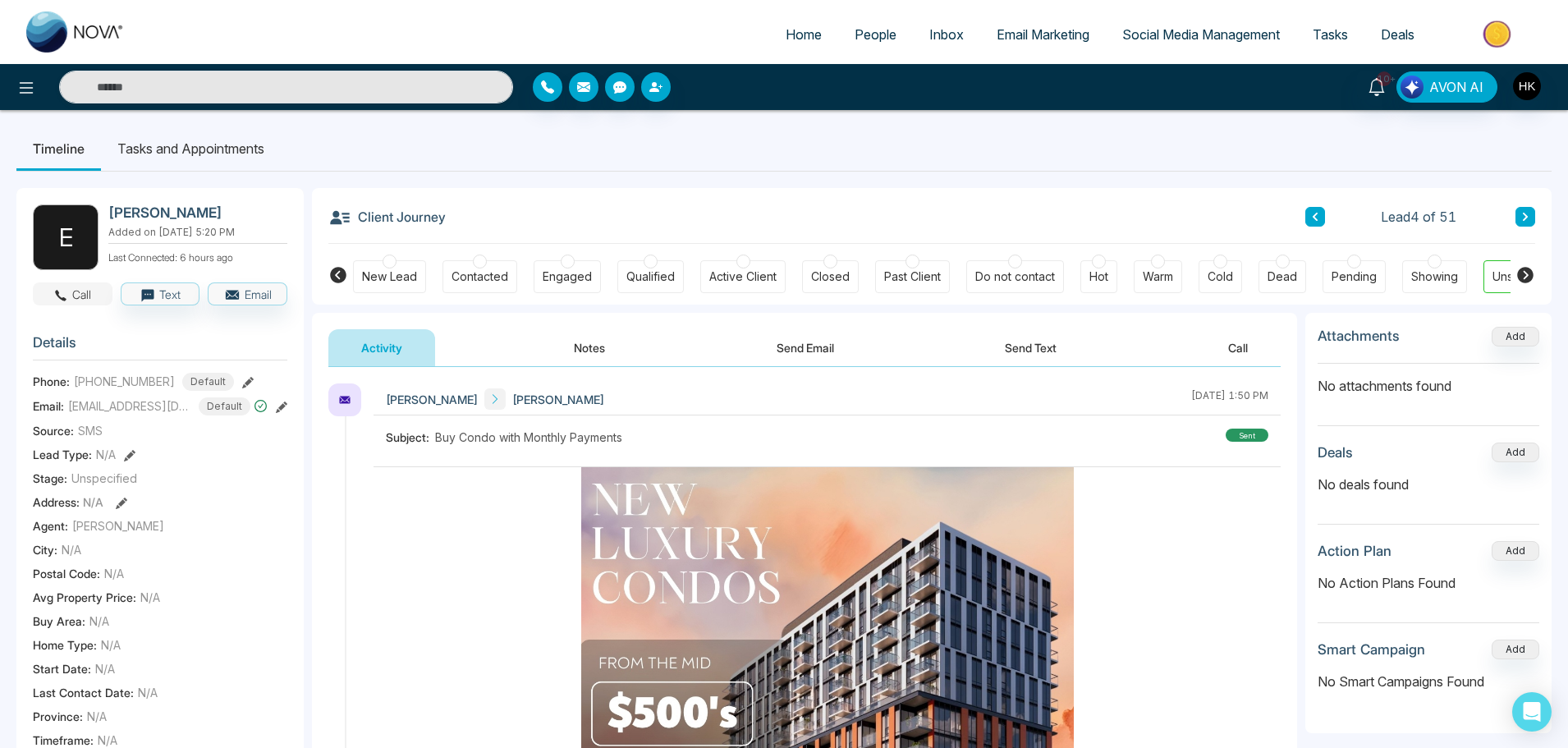
click at [78, 297] on button "Call" at bounding box center [72, 293] width 79 height 23
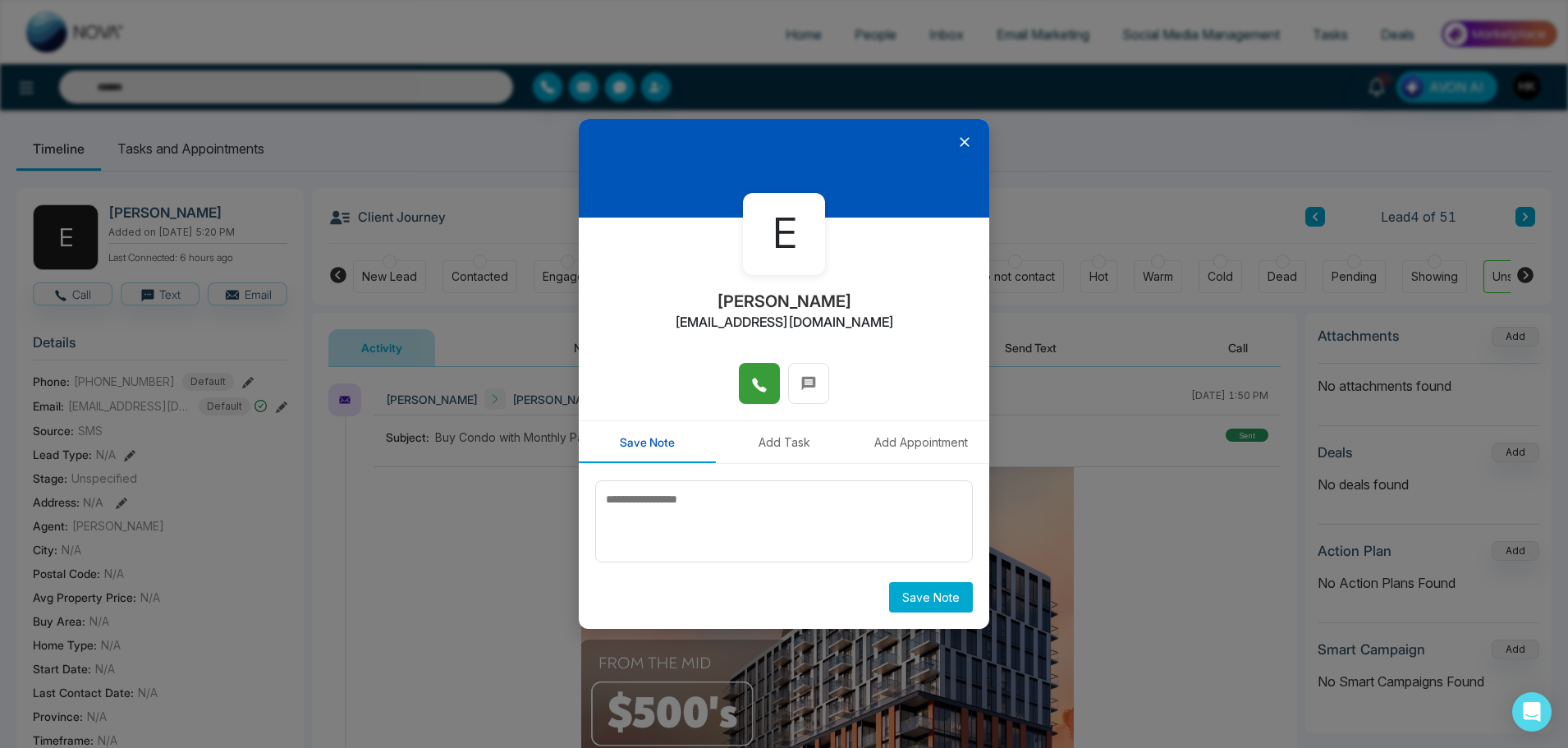
click at [745, 380] on button at bounding box center [760, 384] width 41 height 41
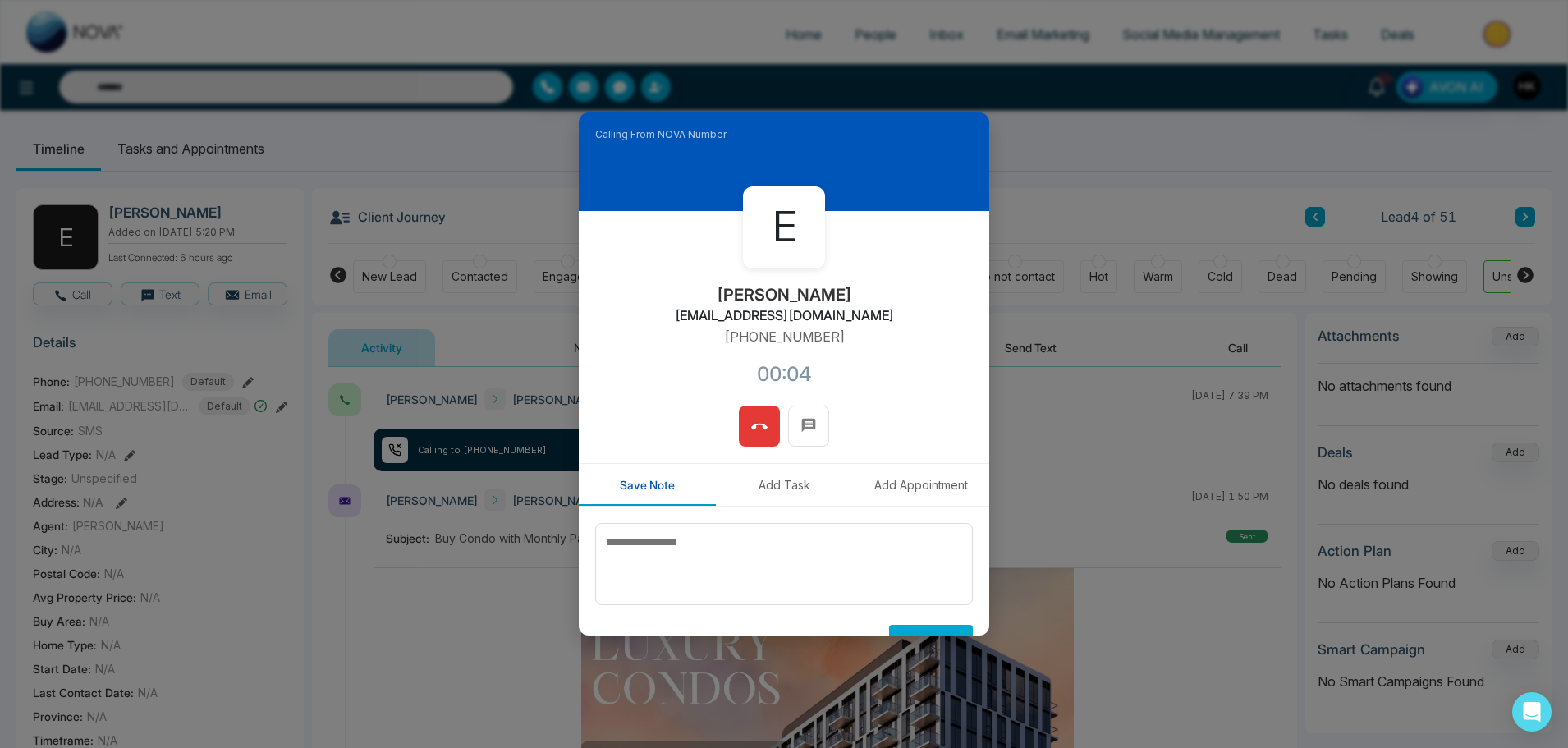
click at [762, 425] on icon at bounding box center [759, 426] width 16 height 16
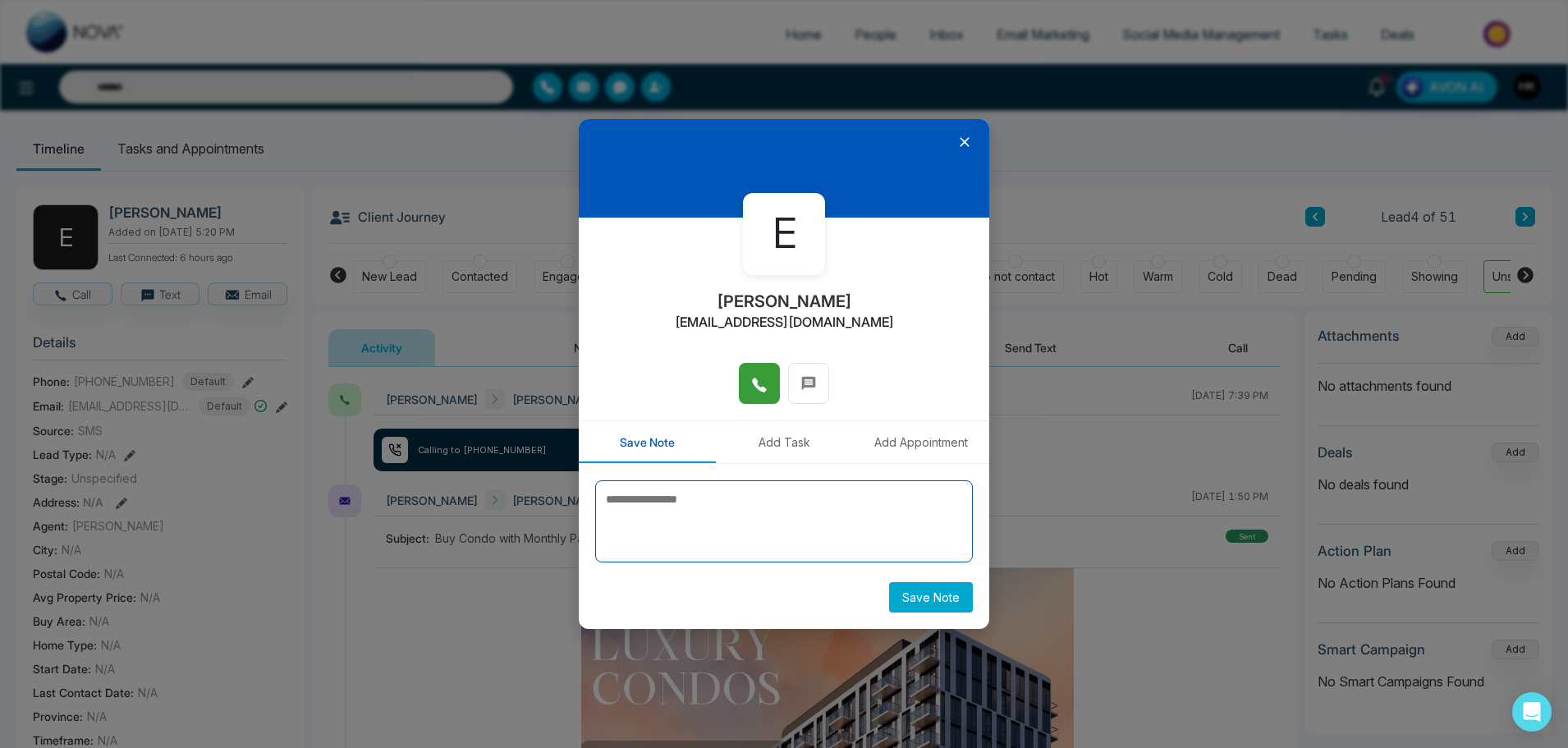
click at [687, 506] on textarea at bounding box center [784, 521] width 378 height 82
click at [633, 497] on textarea "**********" at bounding box center [784, 521] width 378 height 82
click at [623, 497] on textarea "**********" at bounding box center [784, 521] width 378 height 82
type textarea "**********"
click at [934, 606] on button "Save Note" at bounding box center [931, 598] width 84 height 31
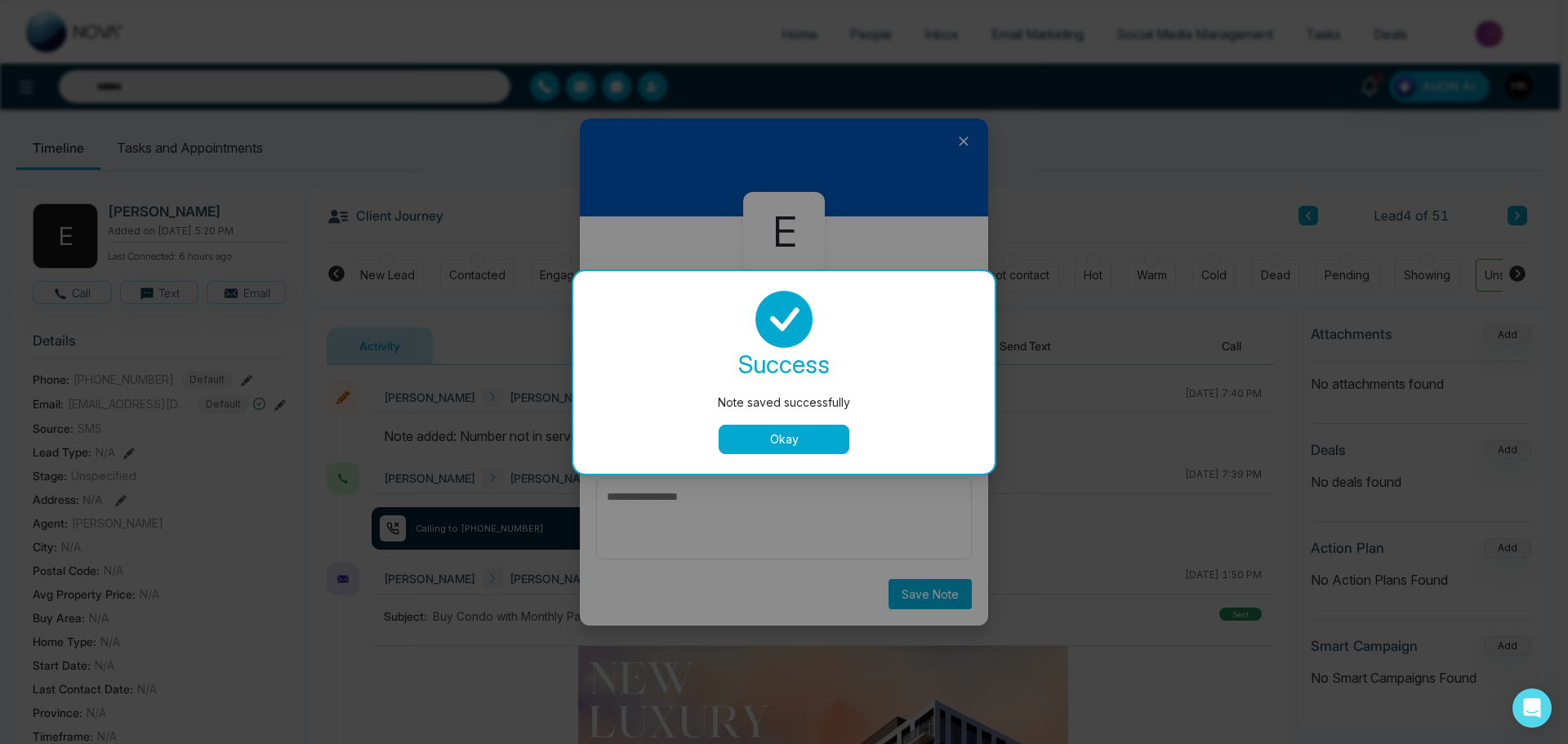
click at [810, 435] on button "Okay" at bounding box center [784, 439] width 131 height 30
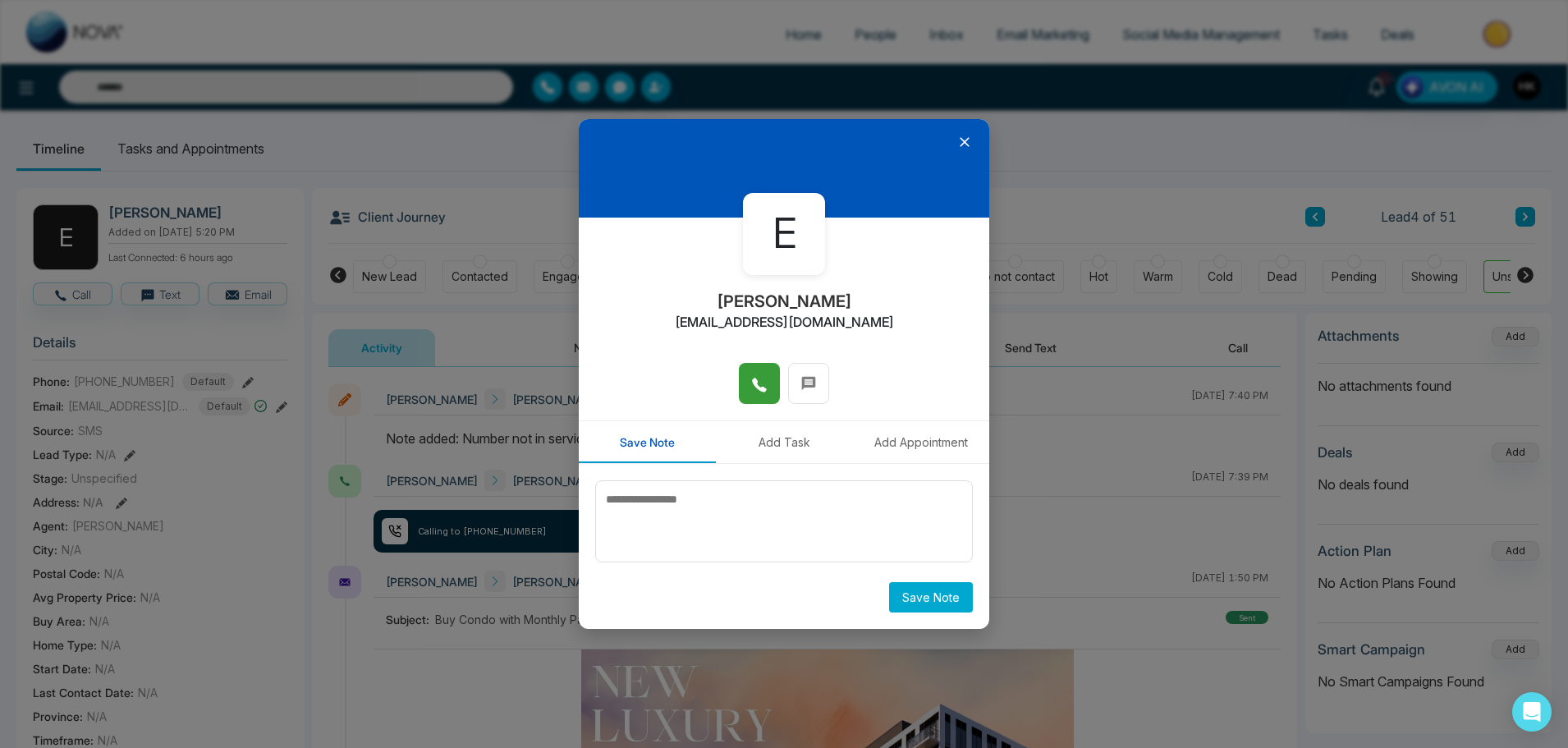
click at [964, 147] on icon at bounding box center [964, 142] width 16 height 16
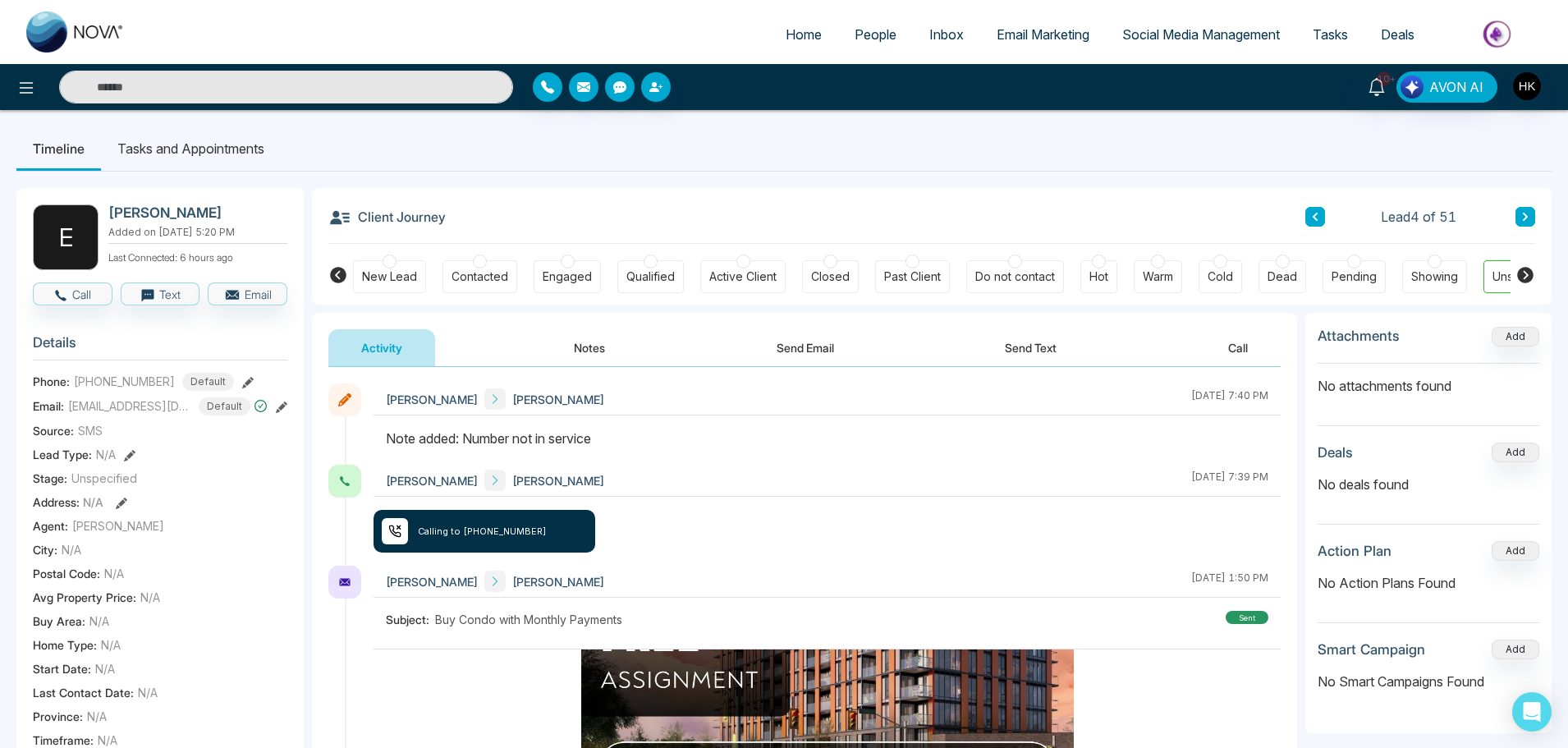
click at [1525, 273] on icon at bounding box center [1525, 275] width 20 height 20
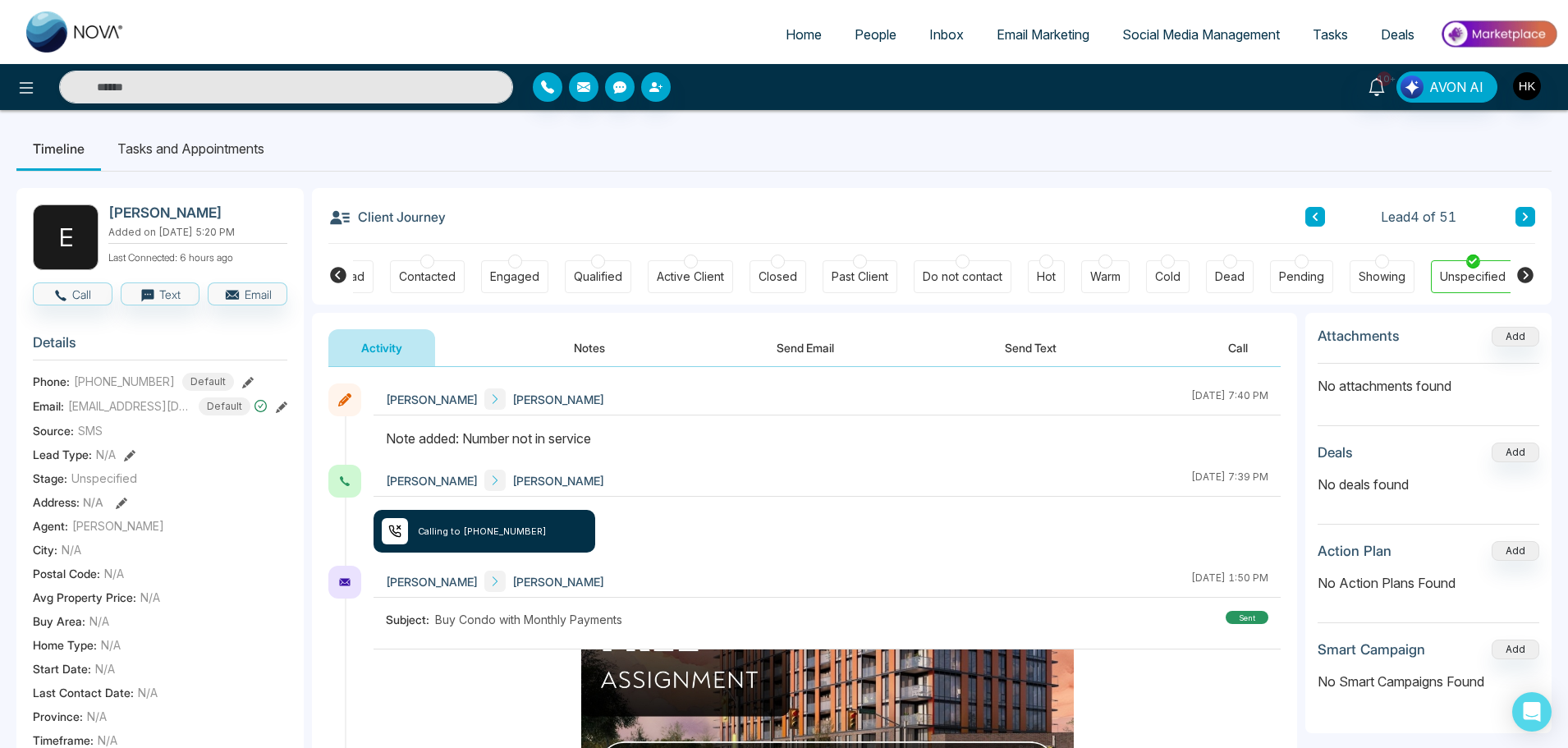
scroll to position [0, 55]
click at [333, 276] on icon at bounding box center [338, 275] width 16 height 16
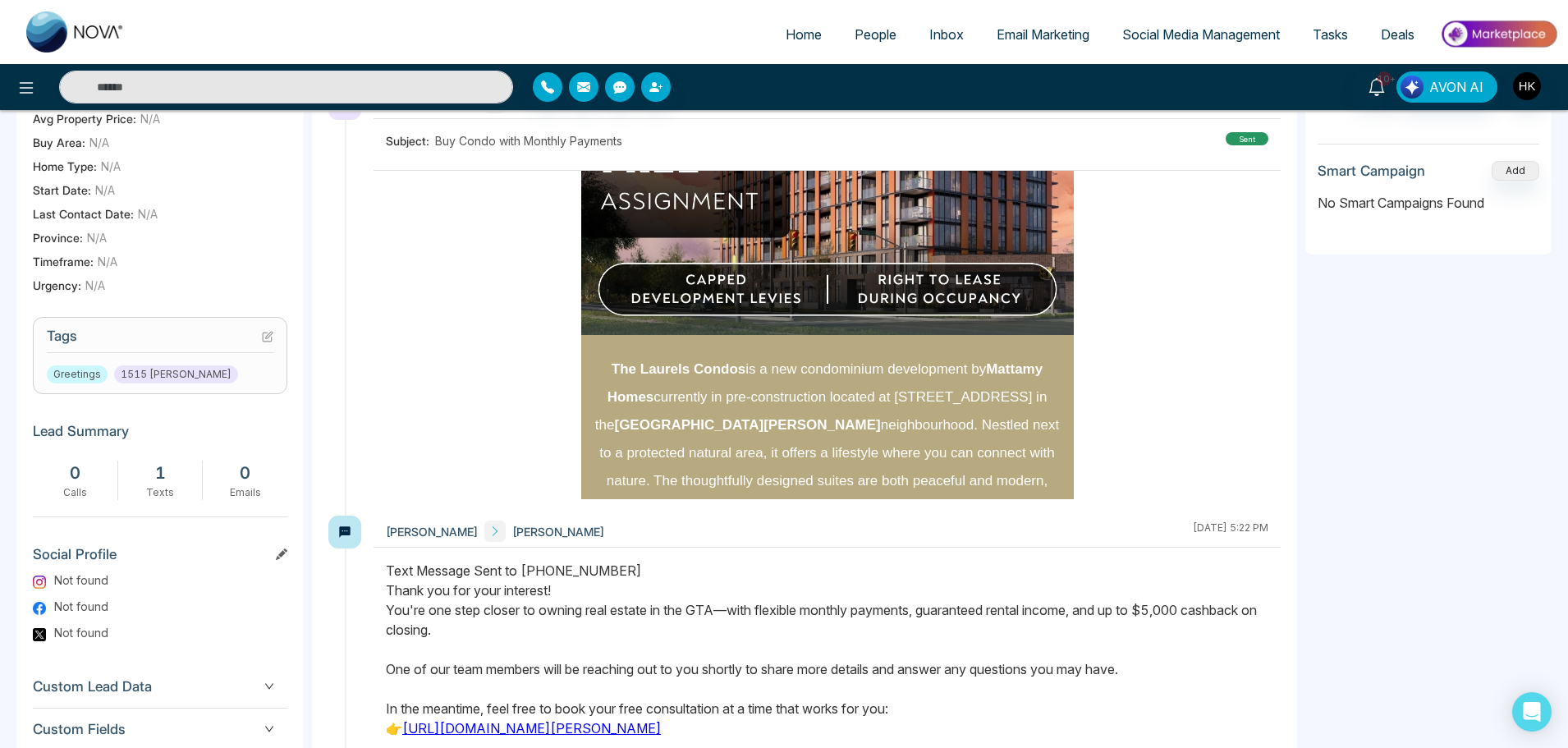
scroll to position [531, 0]
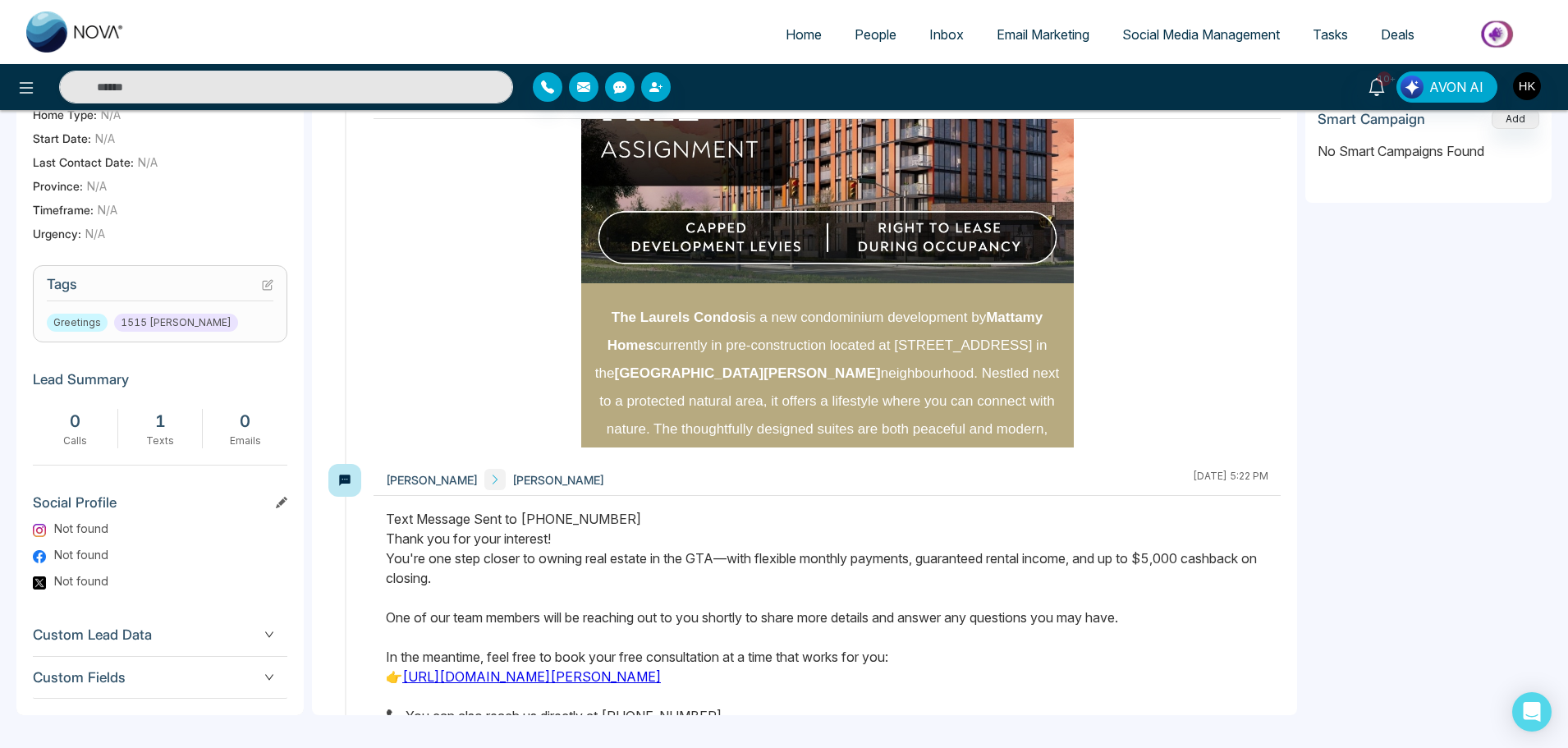
click at [272, 279] on icon at bounding box center [267, 284] width 11 height 11
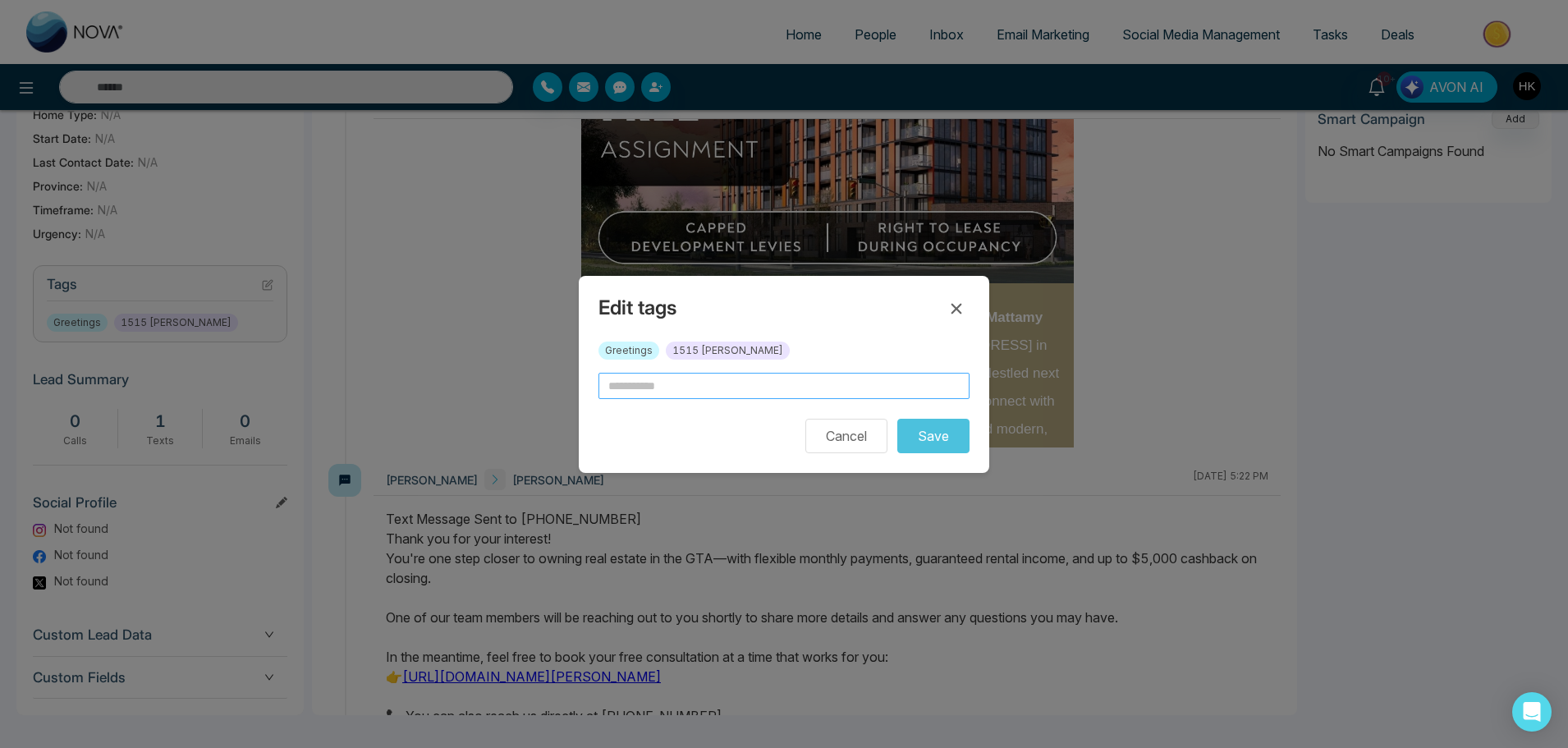
click at [700, 380] on input "text" at bounding box center [784, 386] width 371 height 26
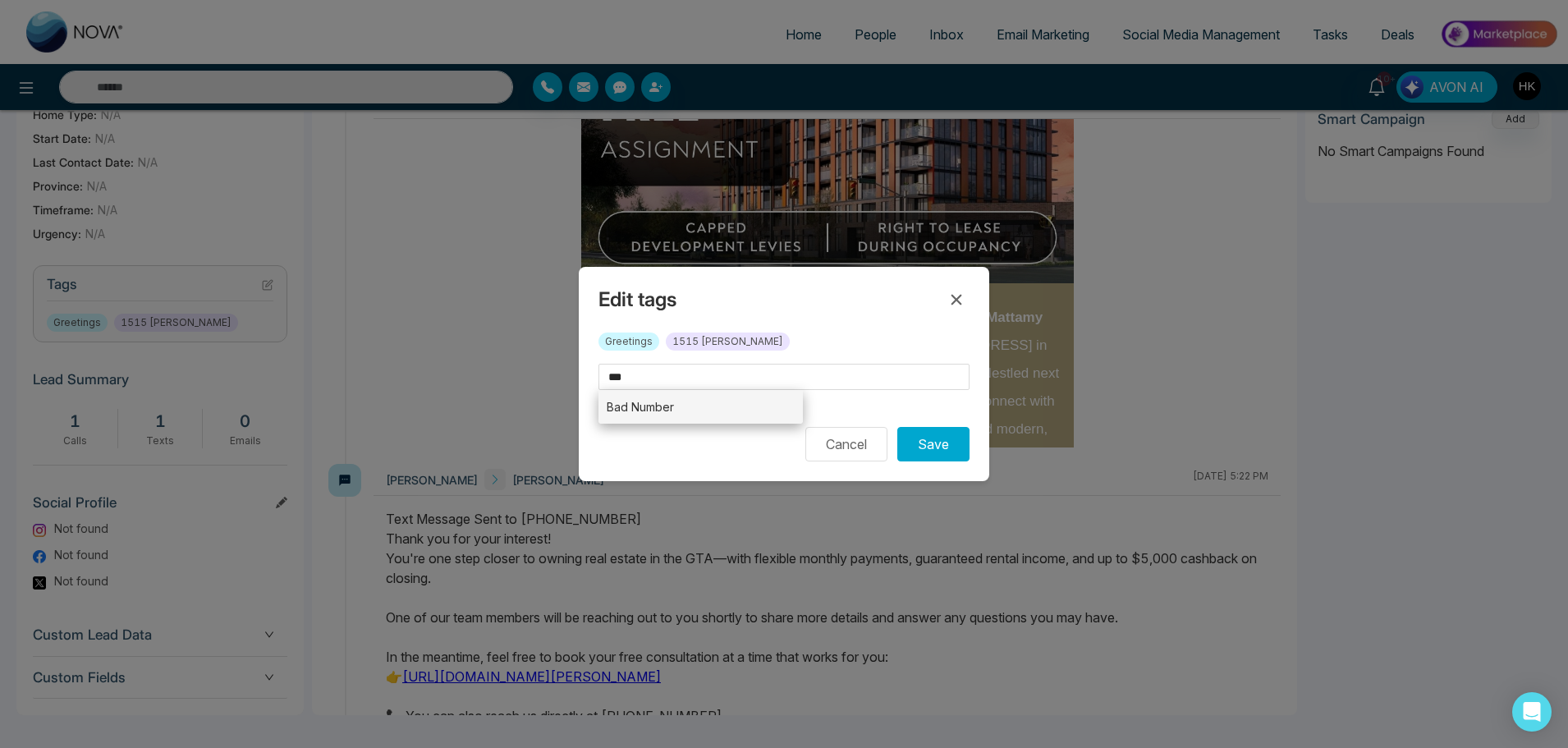
click at [719, 403] on li "Bad Number" at bounding box center [701, 406] width 205 height 33
type input "**********"
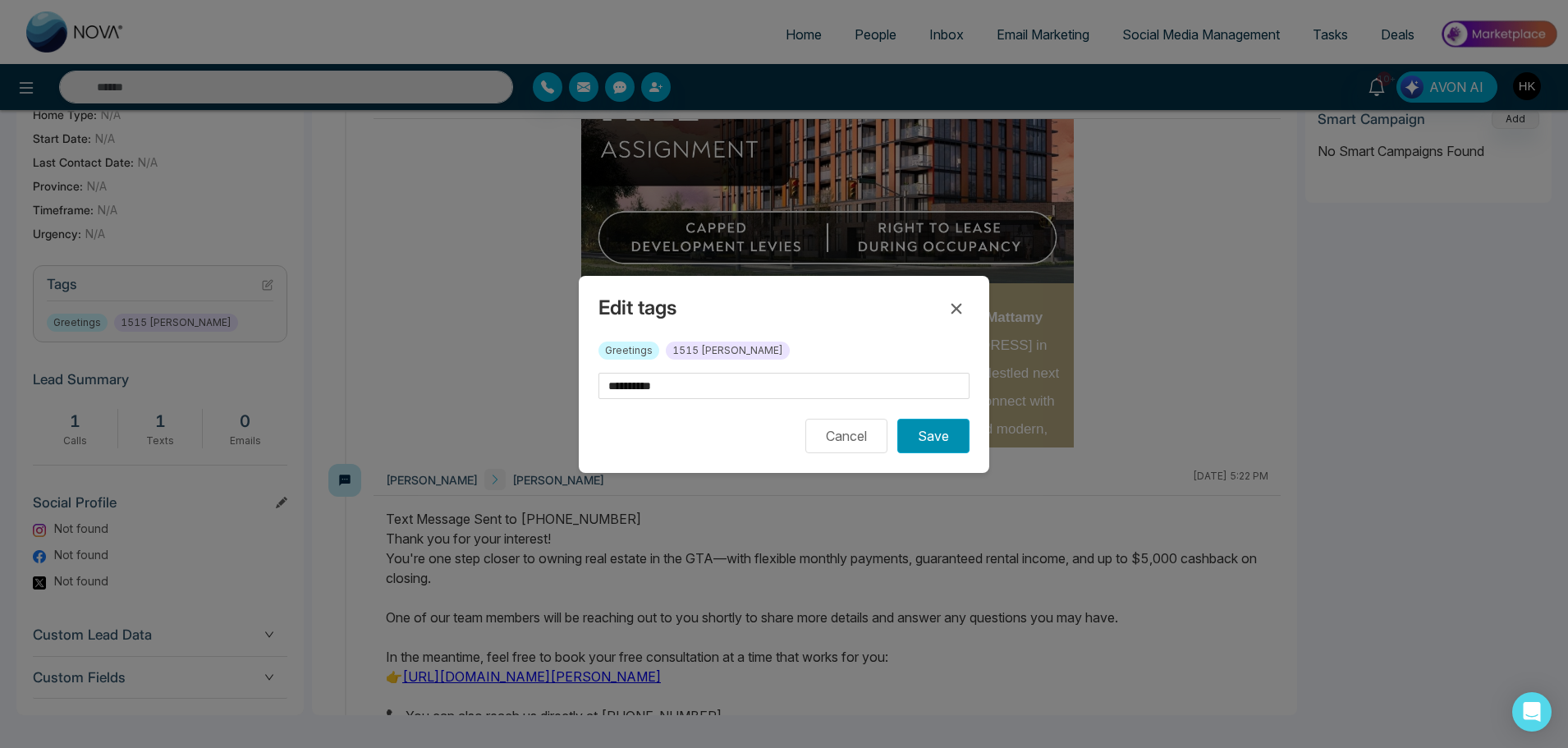
click at [939, 440] on button "Save" at bounding box center [933, 436] width 72 height 34
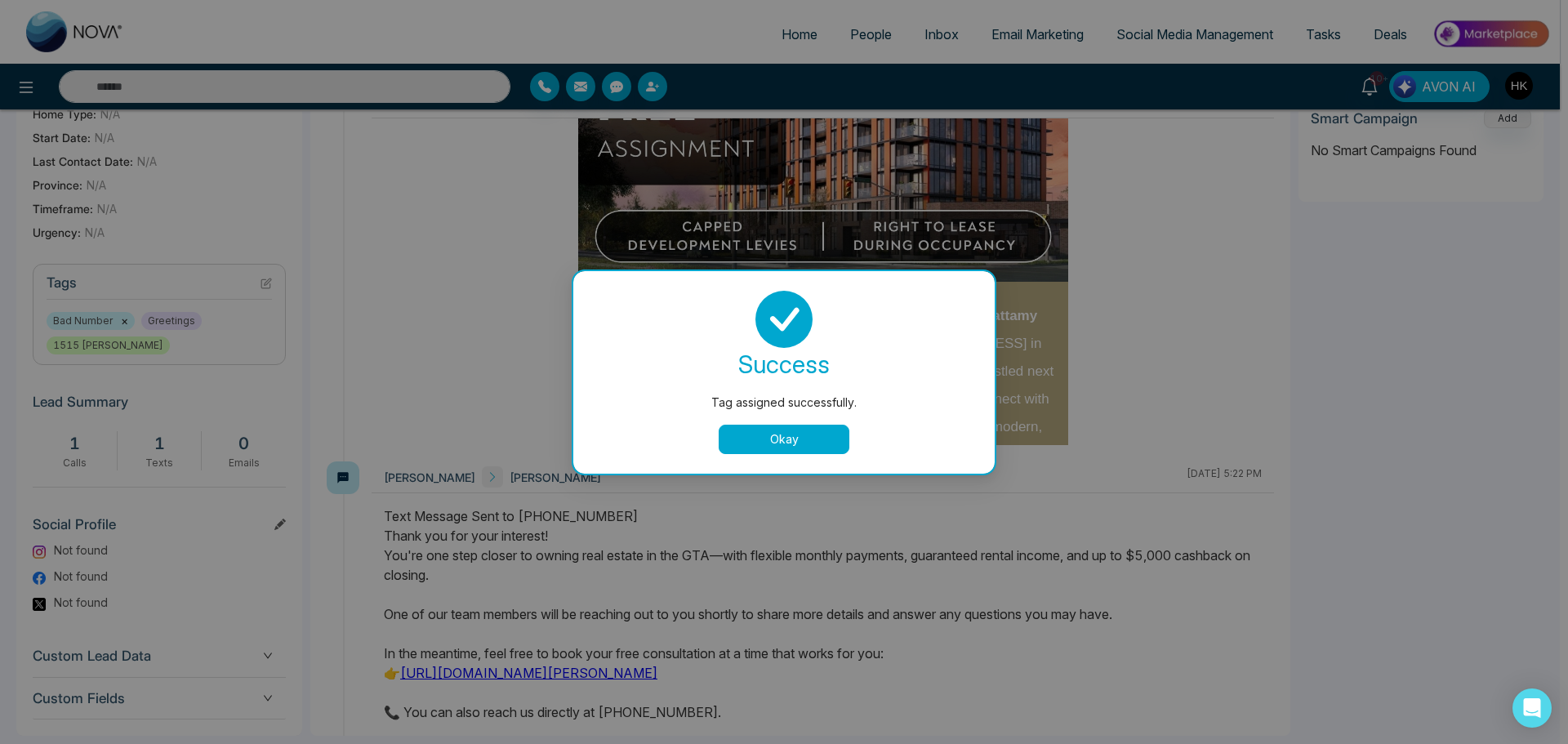
click at [795, 432] on button "Okay" at bounding box center [784, 439] width 131 height 30
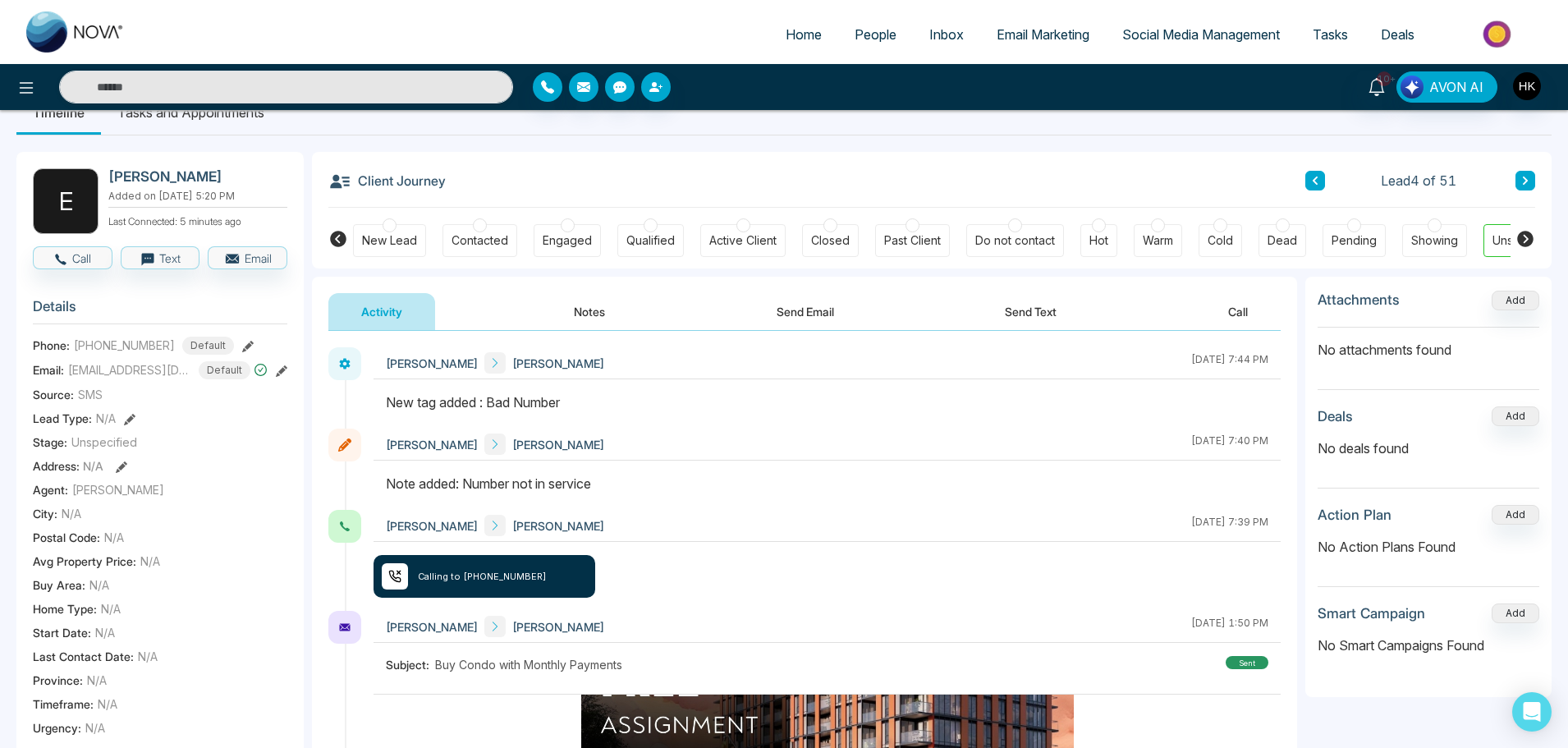
scroll to position [0, 0]
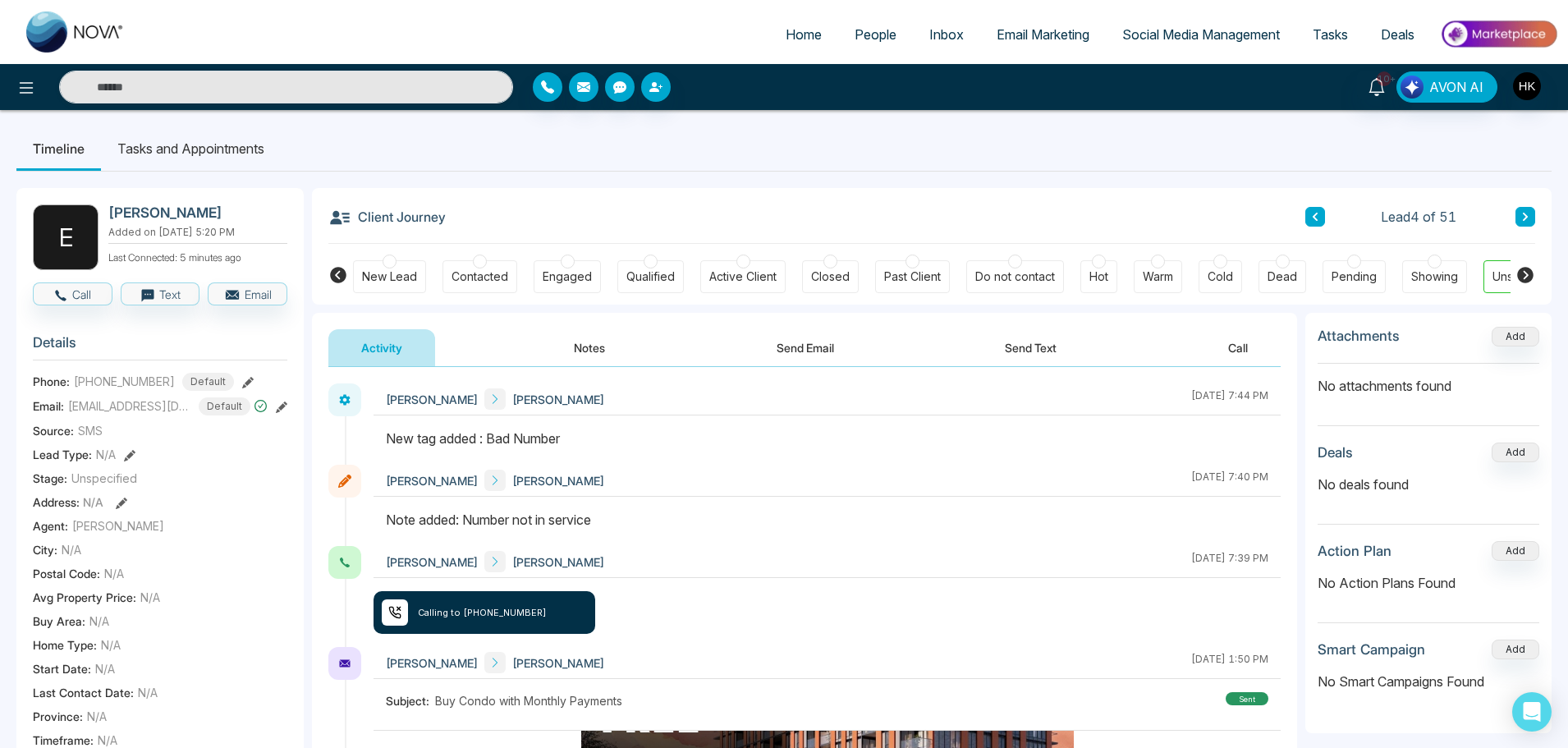
click at [1351, 263] on div at bounding box center [1354, 261] width 14 height 14
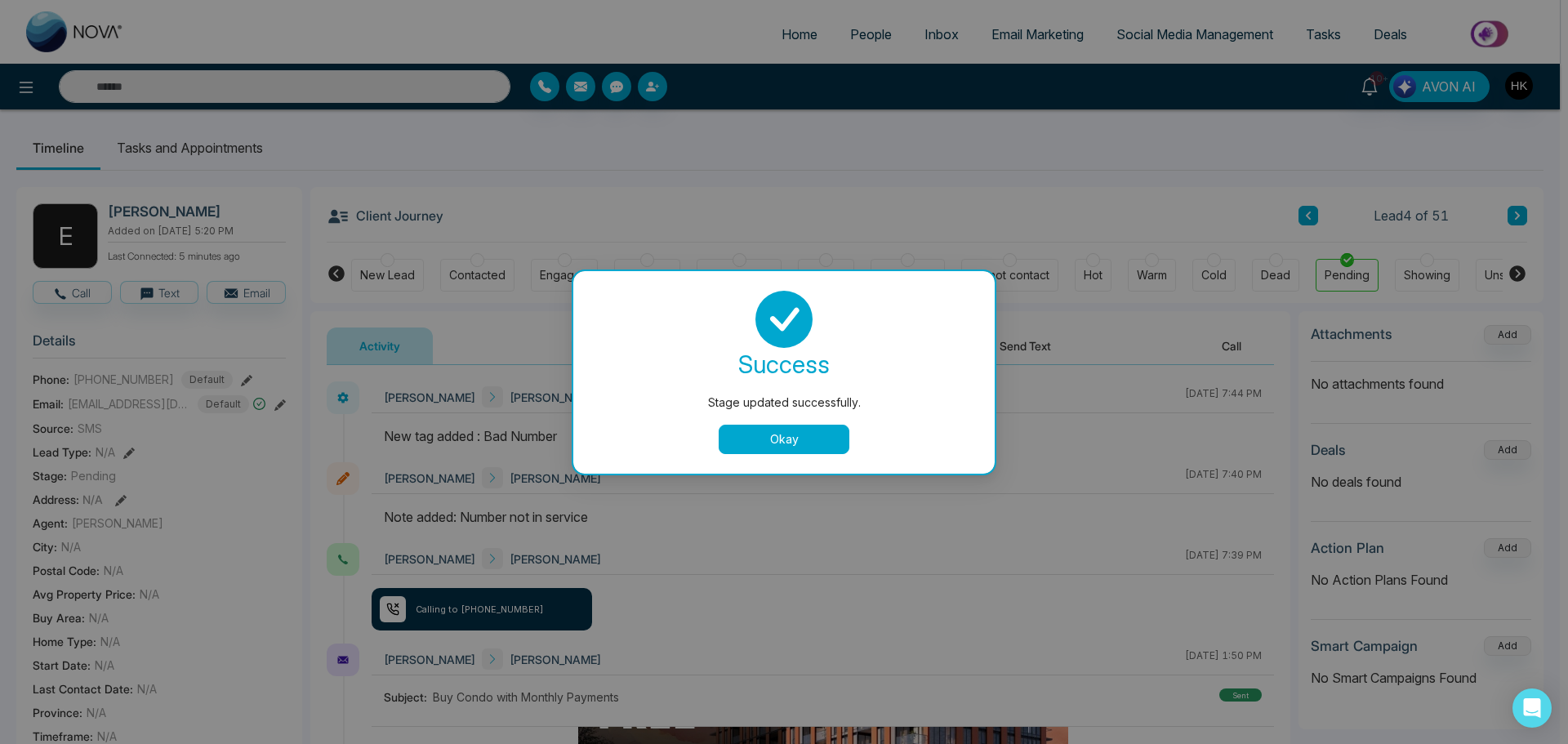
click at [822, 432] on button "Okay" at bounding box center [784, 439] width 131 height 30
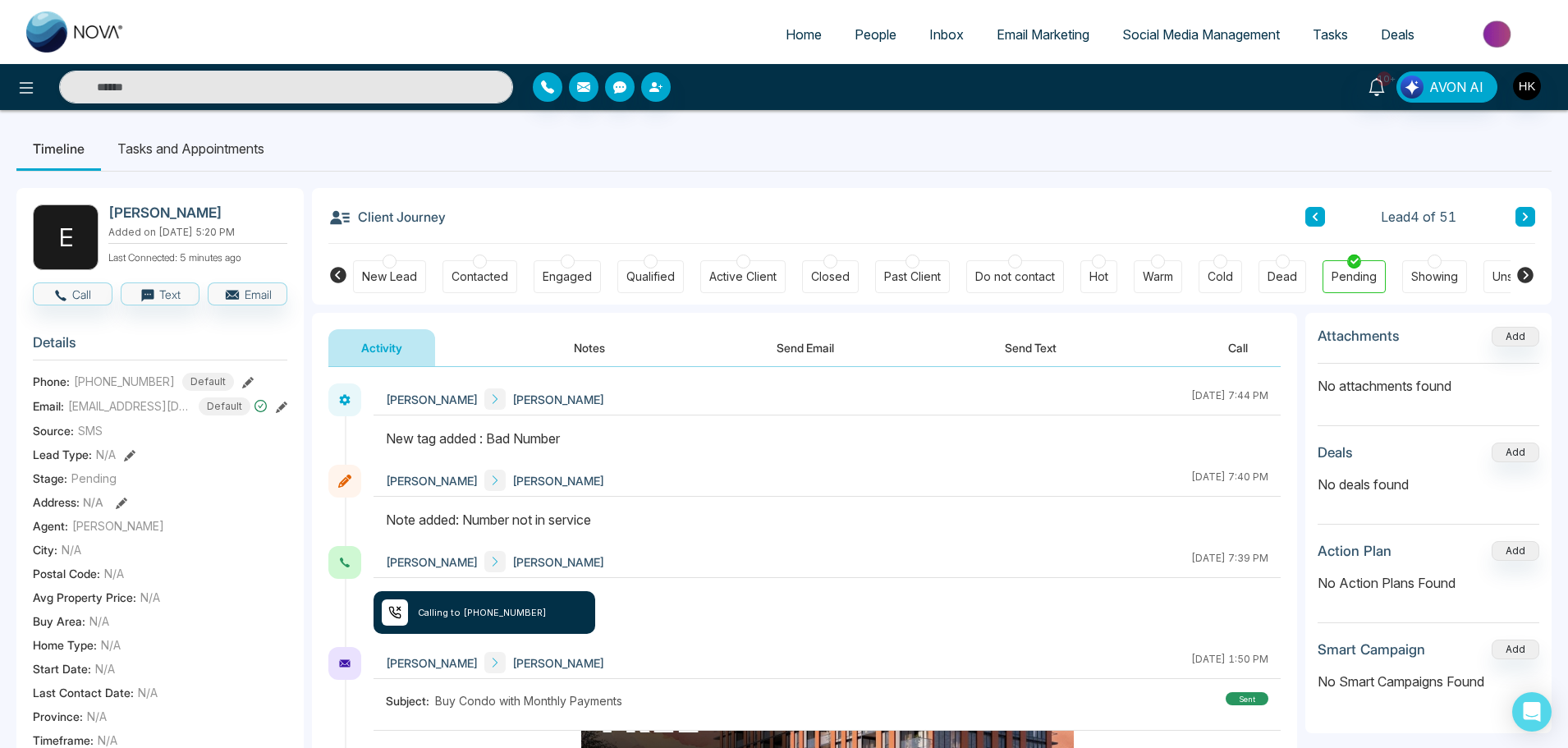
click at [1519, 217] on button at bounding box center [1525, 217] width 20 height 20
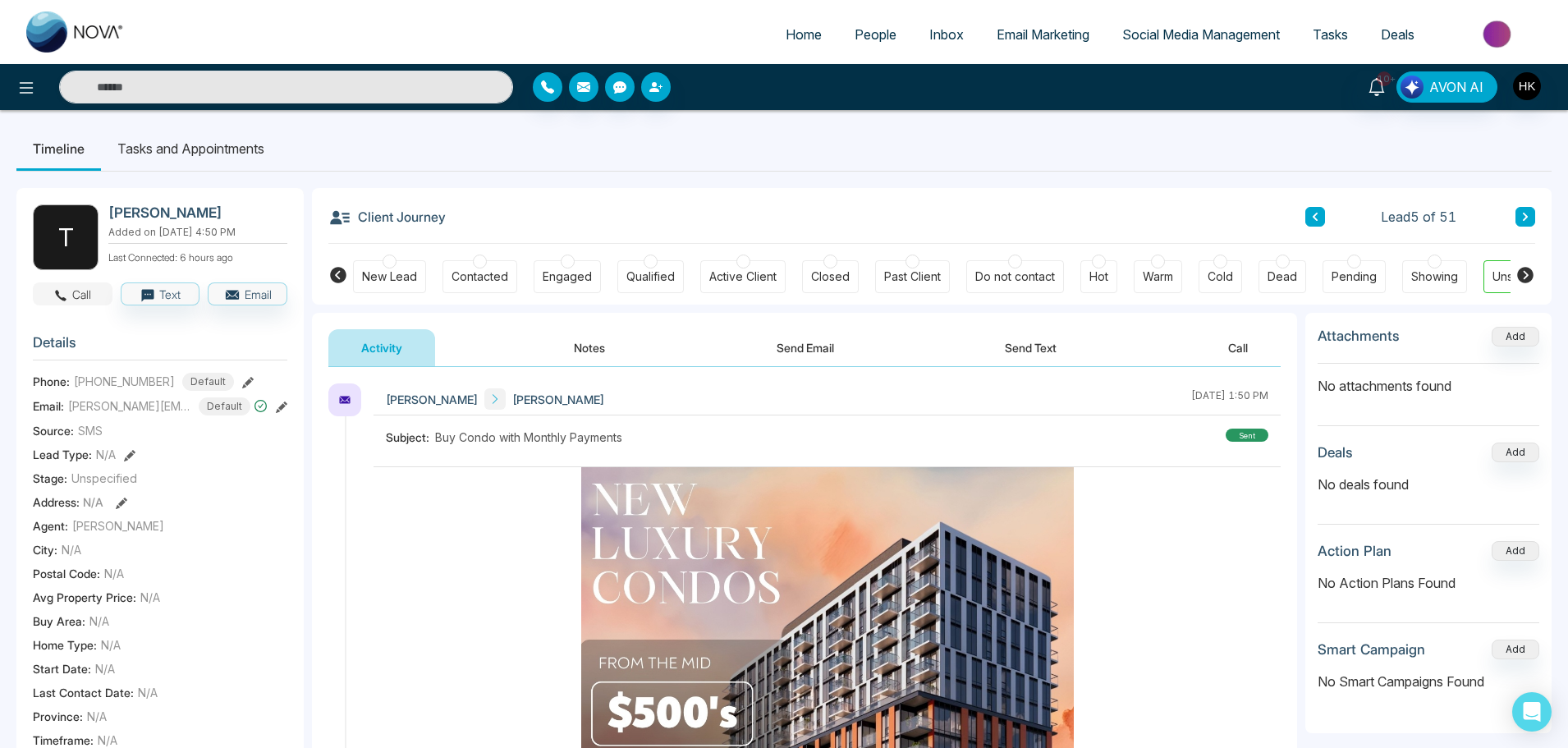
click at [78, 294] on button "Call" at bounding box center [72, 293] width 79 height 23
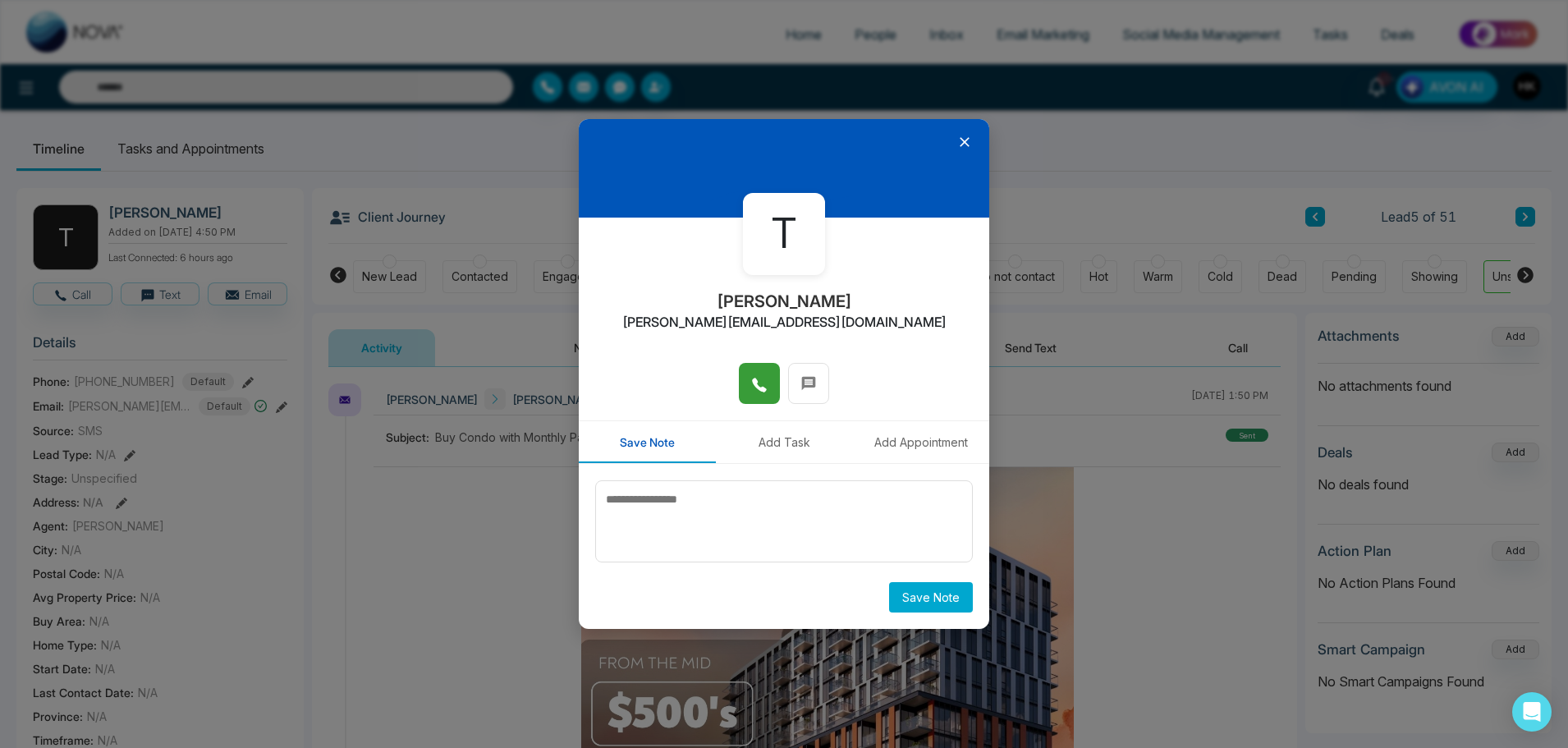
click at [762, 385] on icon at bounding box center [759, 385] width 16 height 16
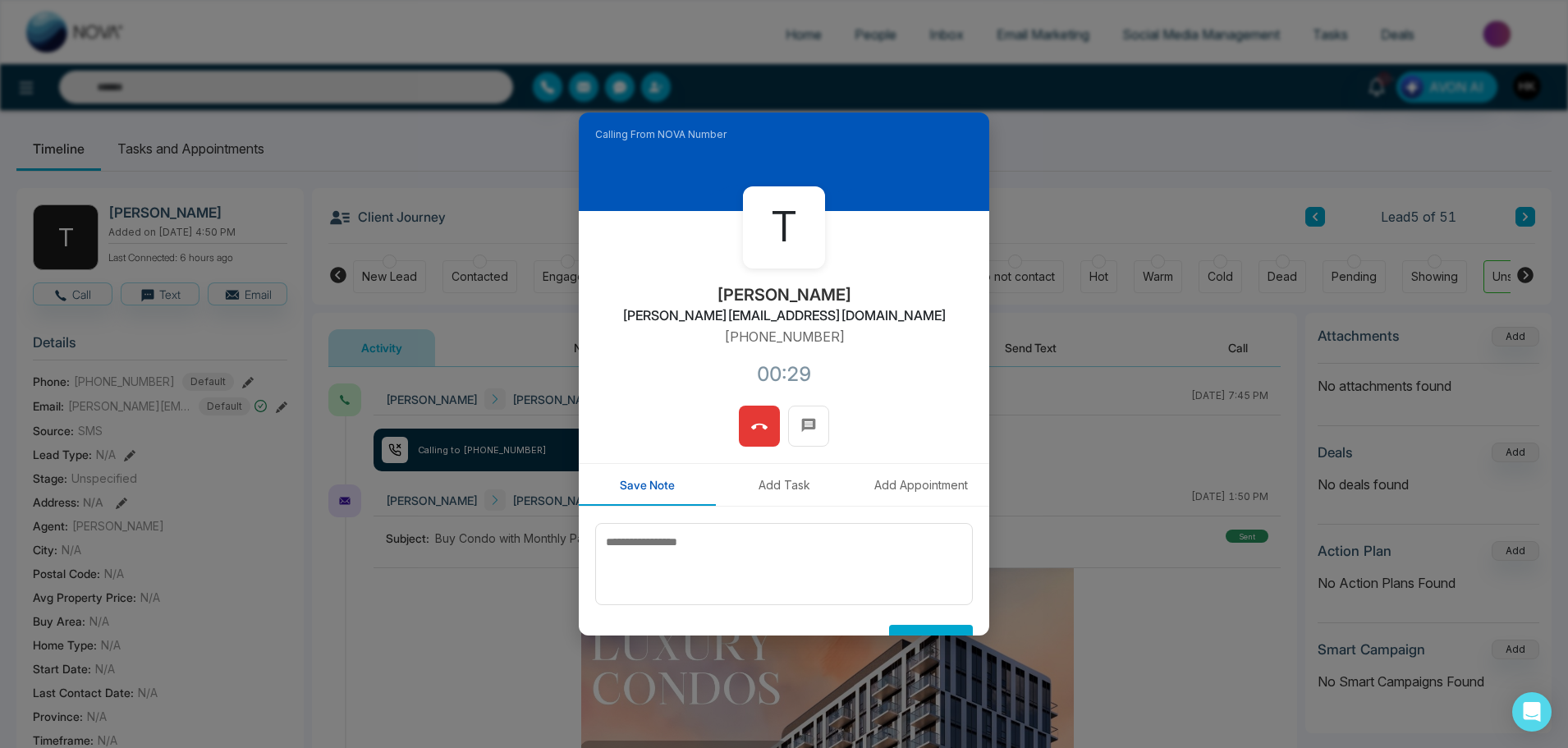
click at [751, 429] on icon at bounding box center [759, 426] width 16 height 6
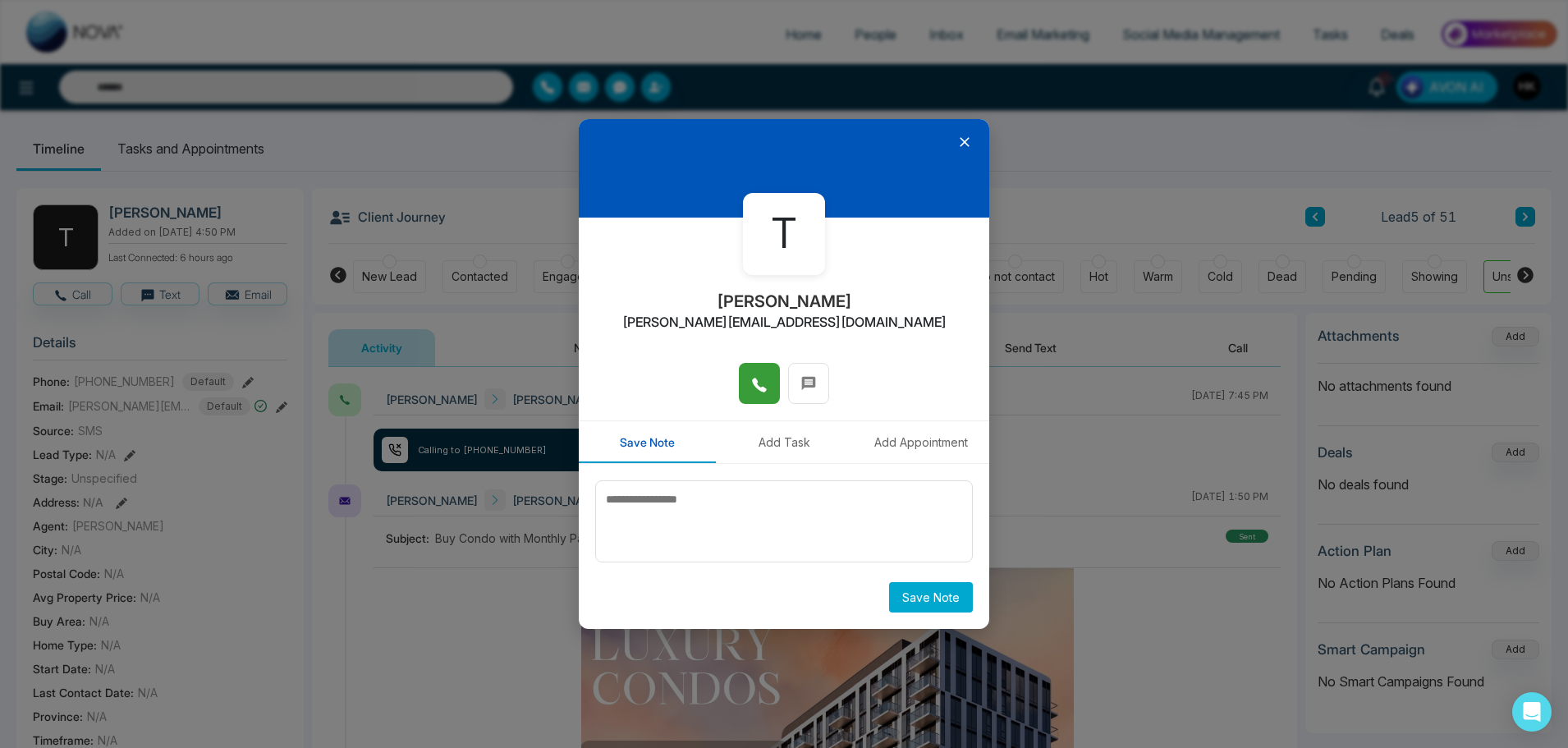
click at [966, 143] on icon at bounding box center [965, 142] width 10 height 10
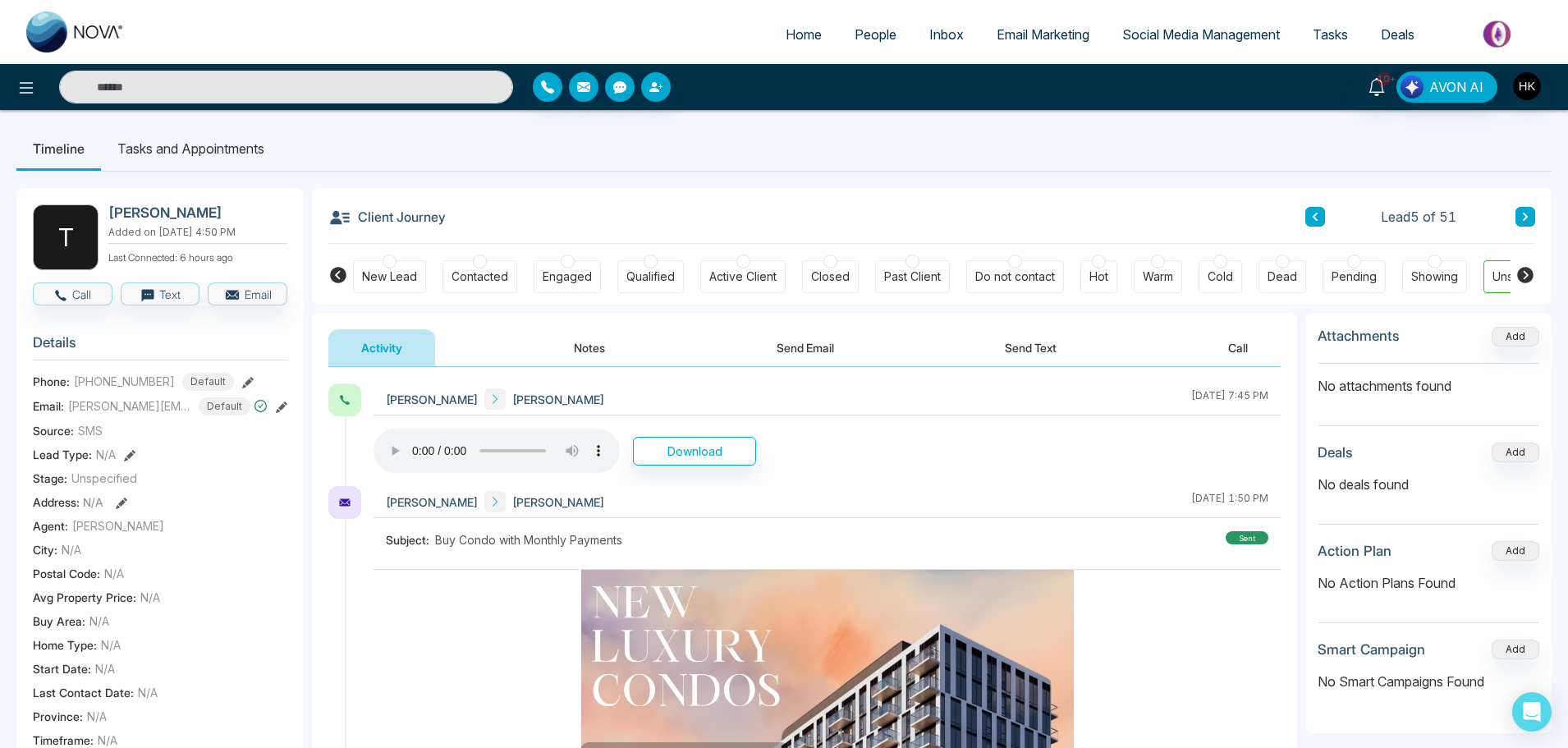
click at [1356, 264] on div at bounding box center [1354, 261] width 14 height 14
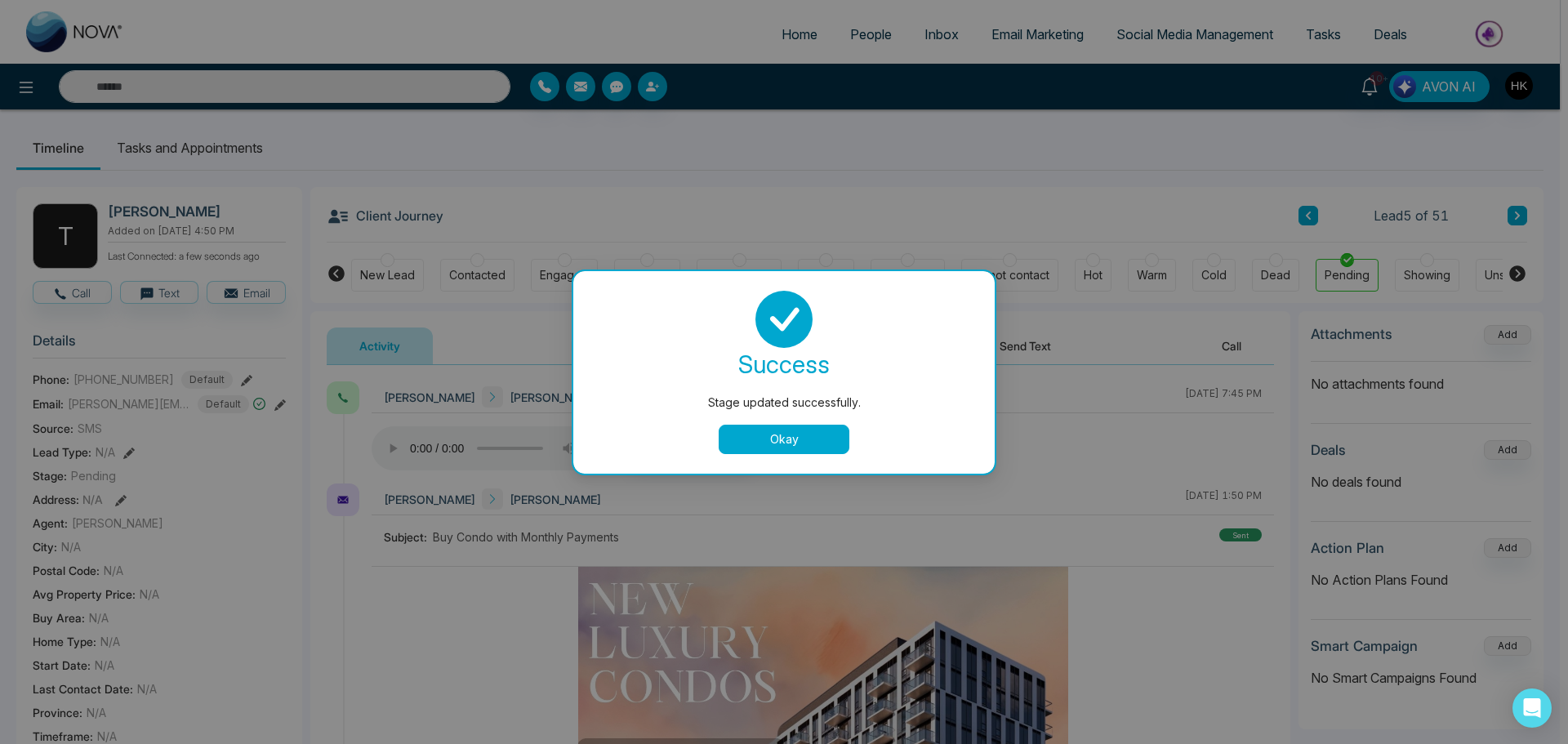
click at [803, 431] on button "Okay" at bounding box center [784, 439] width 131 height 30
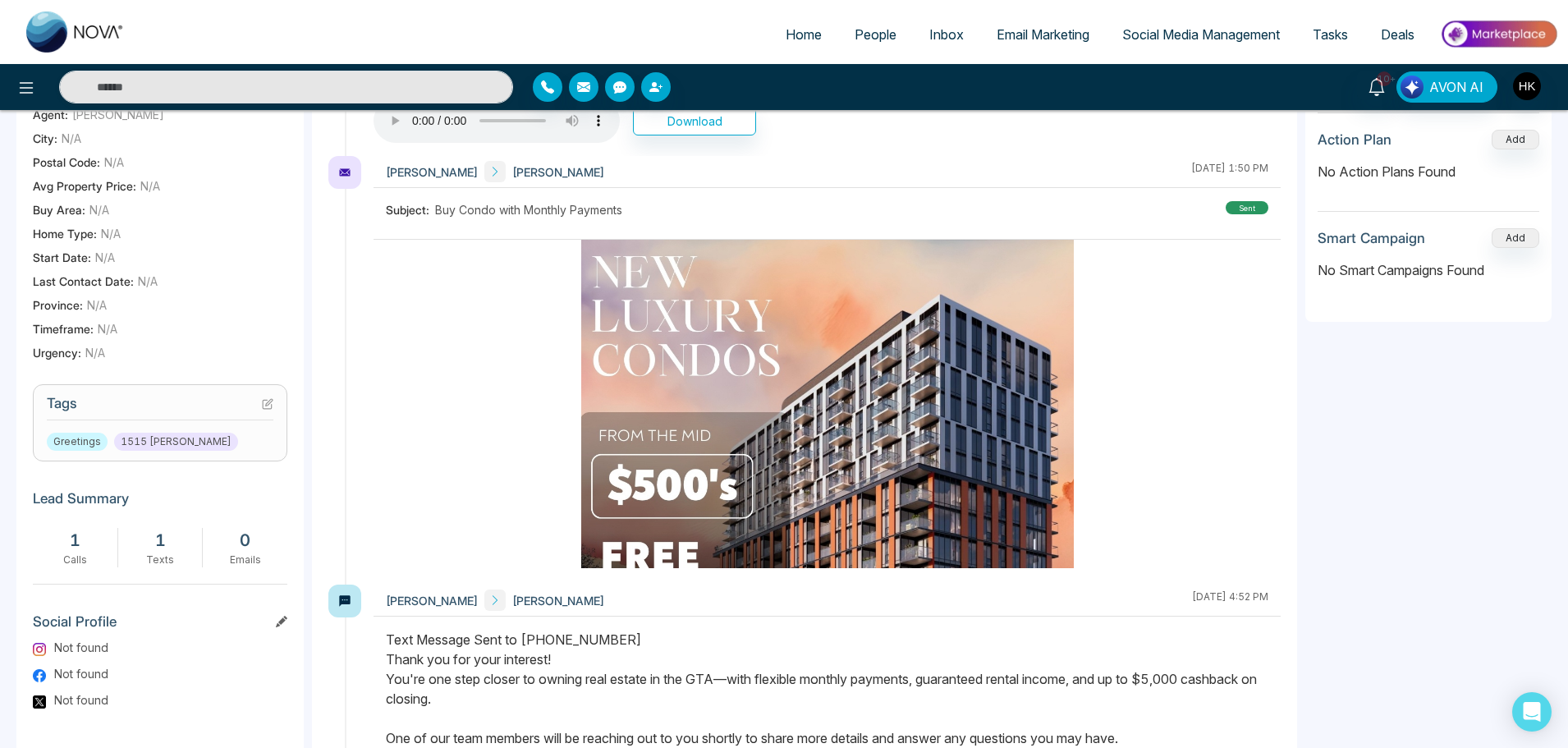
scroll to position [493, 0]
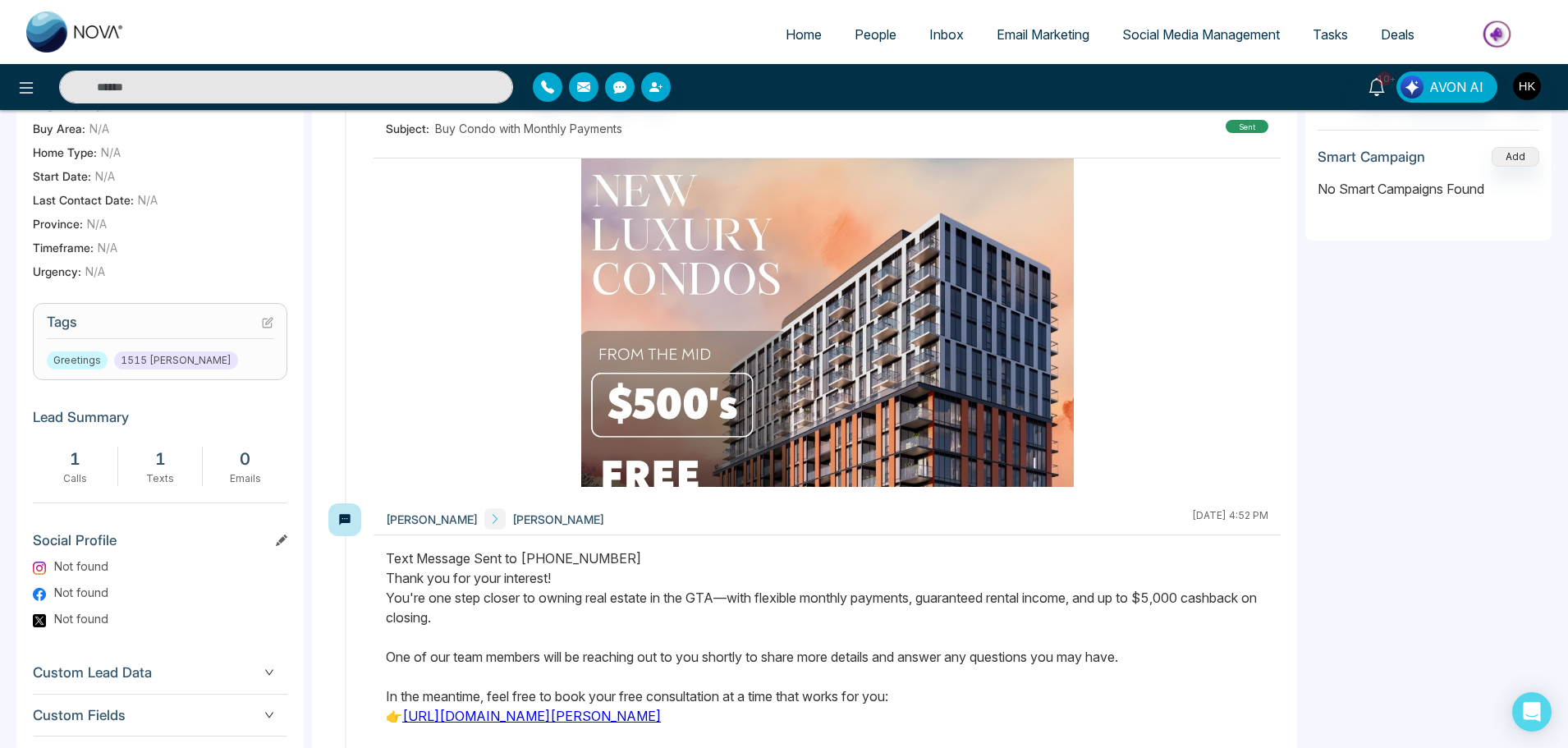
click at [269, 321] on icon at bounding box center [267, 322] width 11 height 11
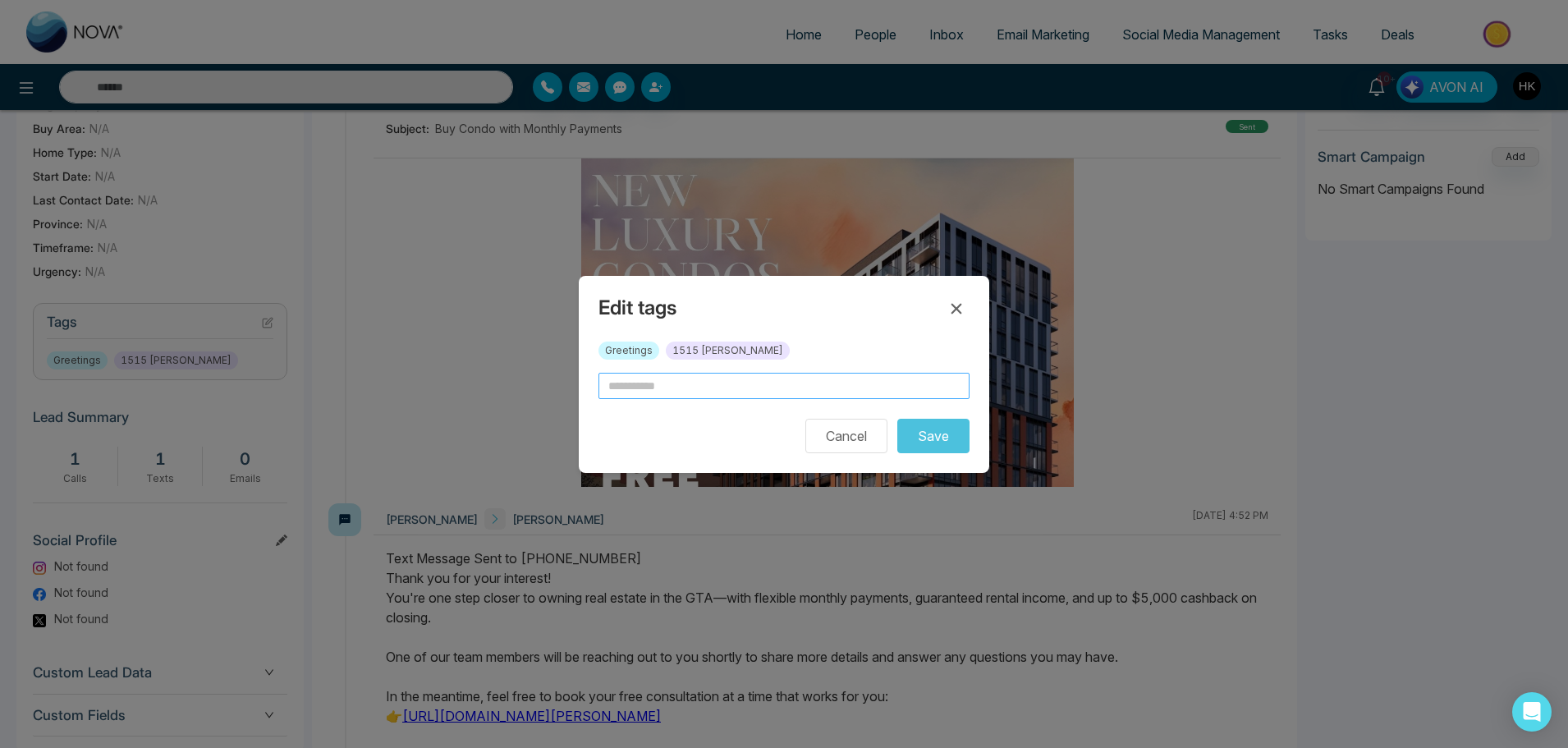
click at [631, 381] on input "text" at bounding box center [784, 386] width 371 height 26
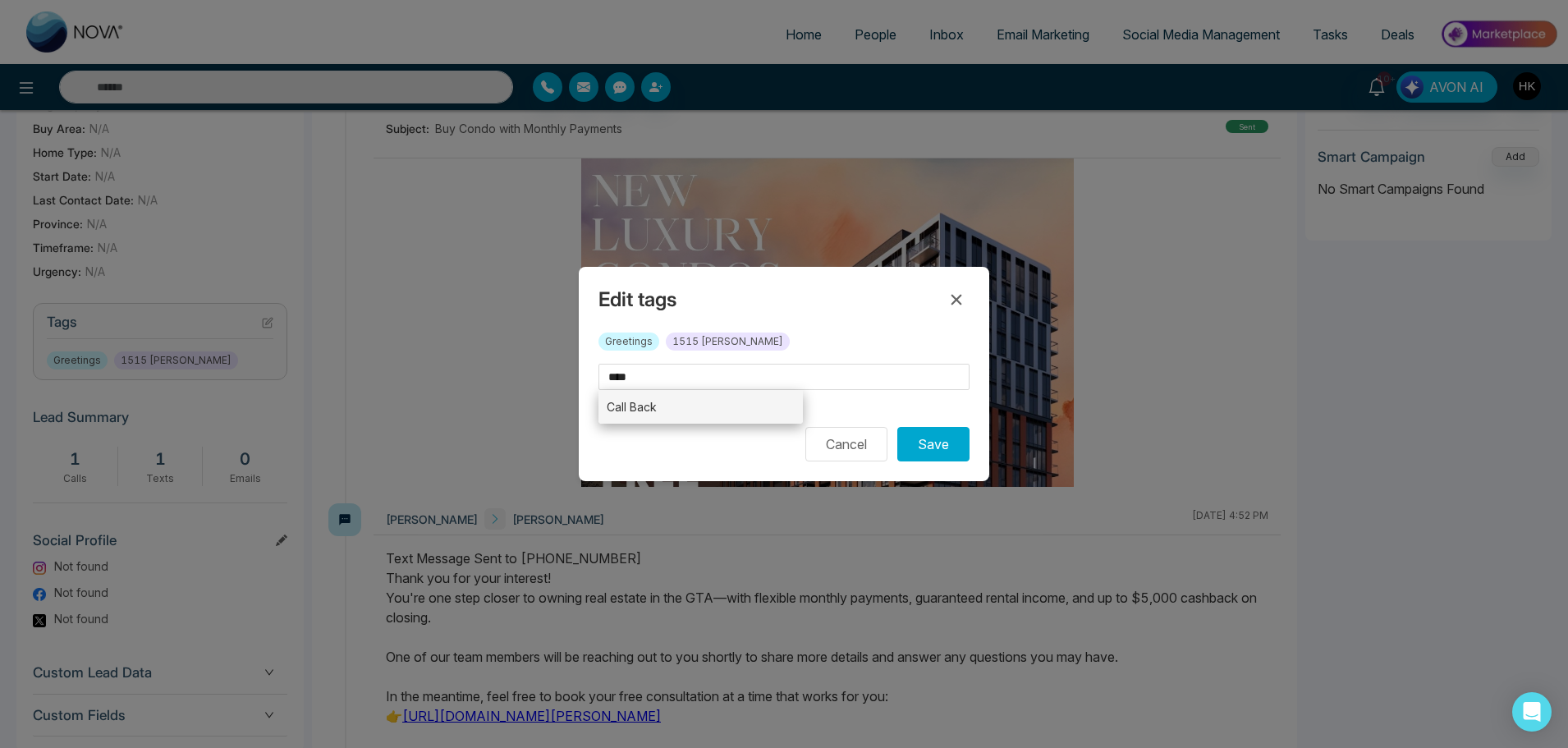
click at [655, 406] on li "Call Back" at bounding box center [701, 406] width 205 height 33
type input "*********"
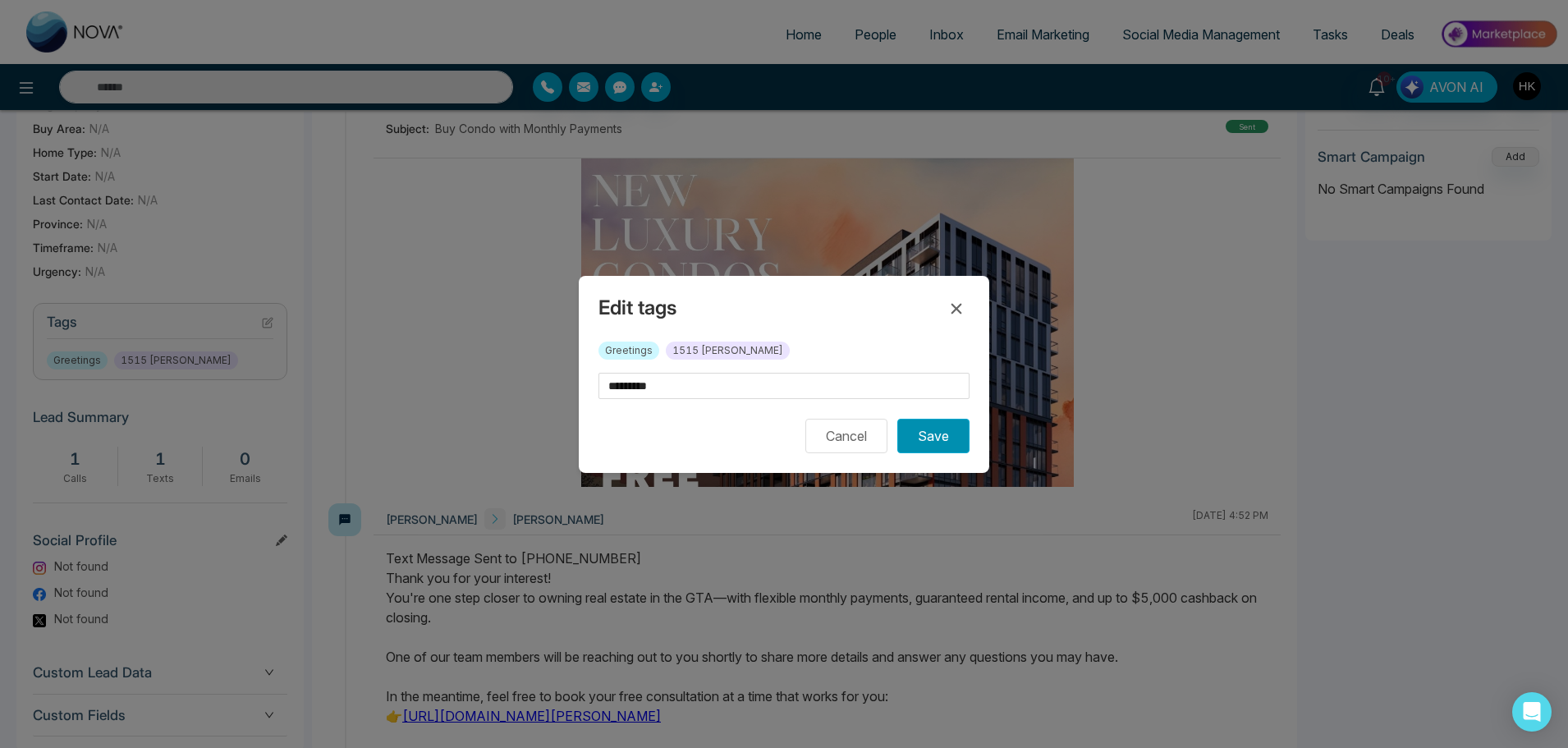
click at [940, 437] on button "Save" at bounding box center [933, 436] width 72 height 34
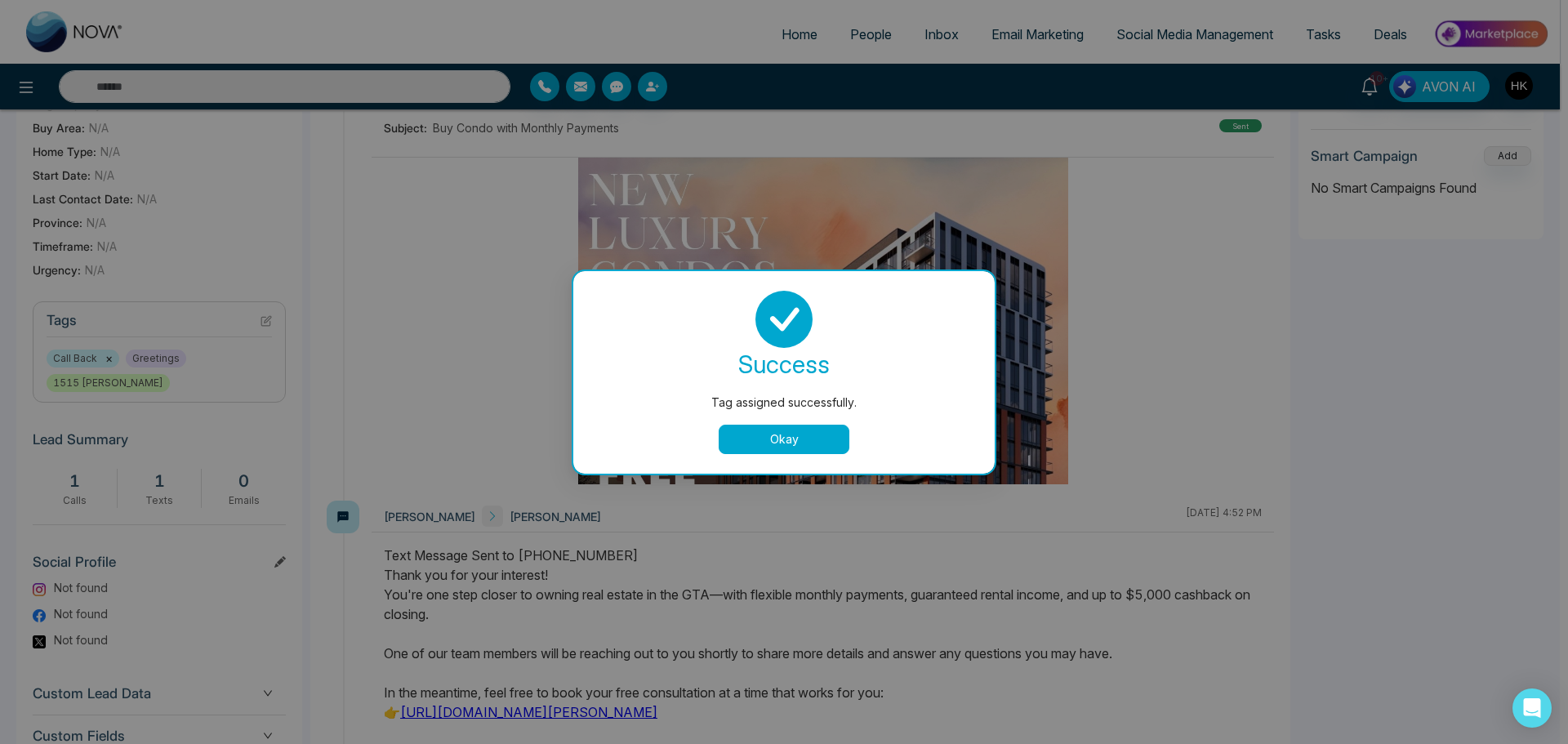
click at [798, 447] on button "Okay" at bounding box center [784, 439] width 131 height 30
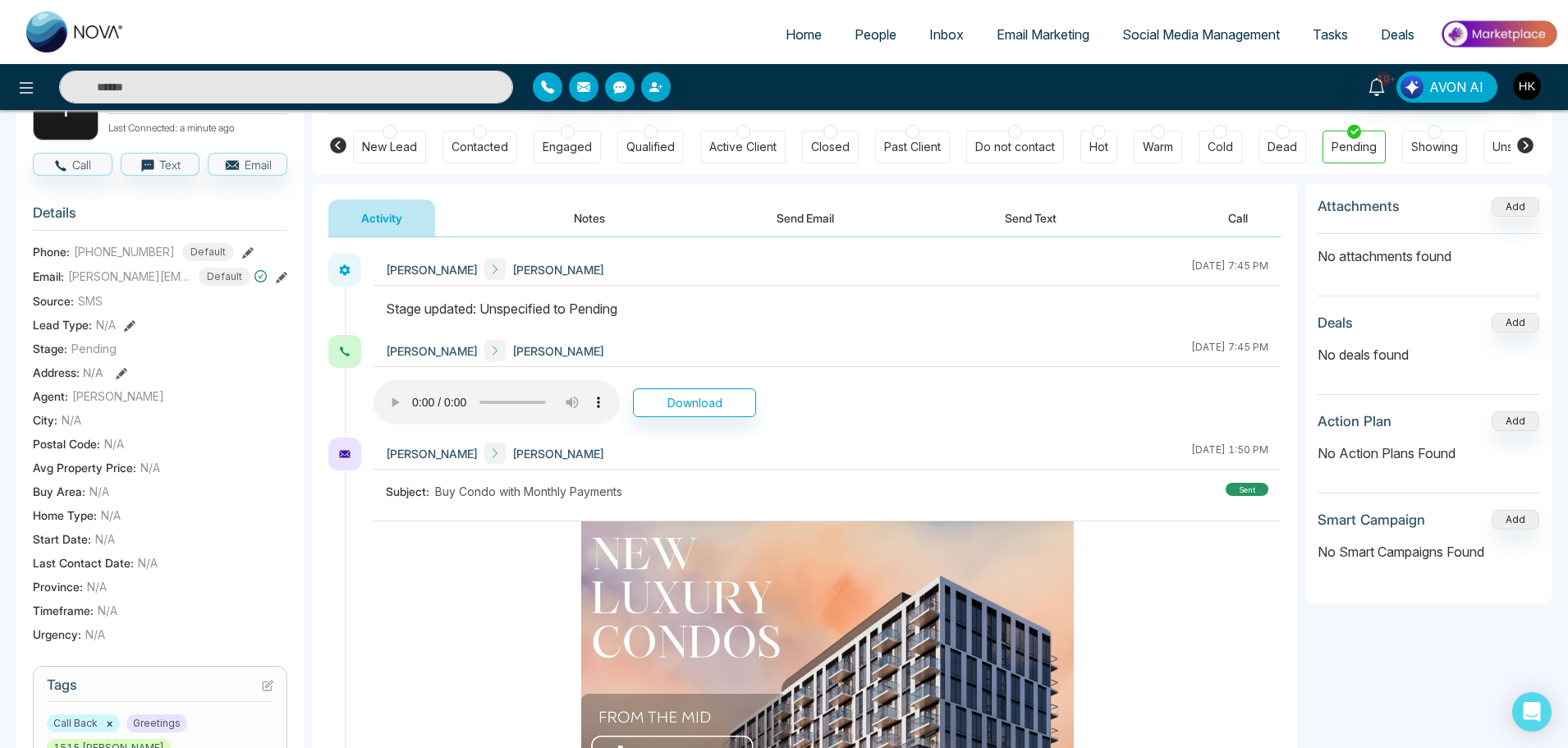
scroll to position [0, 0]
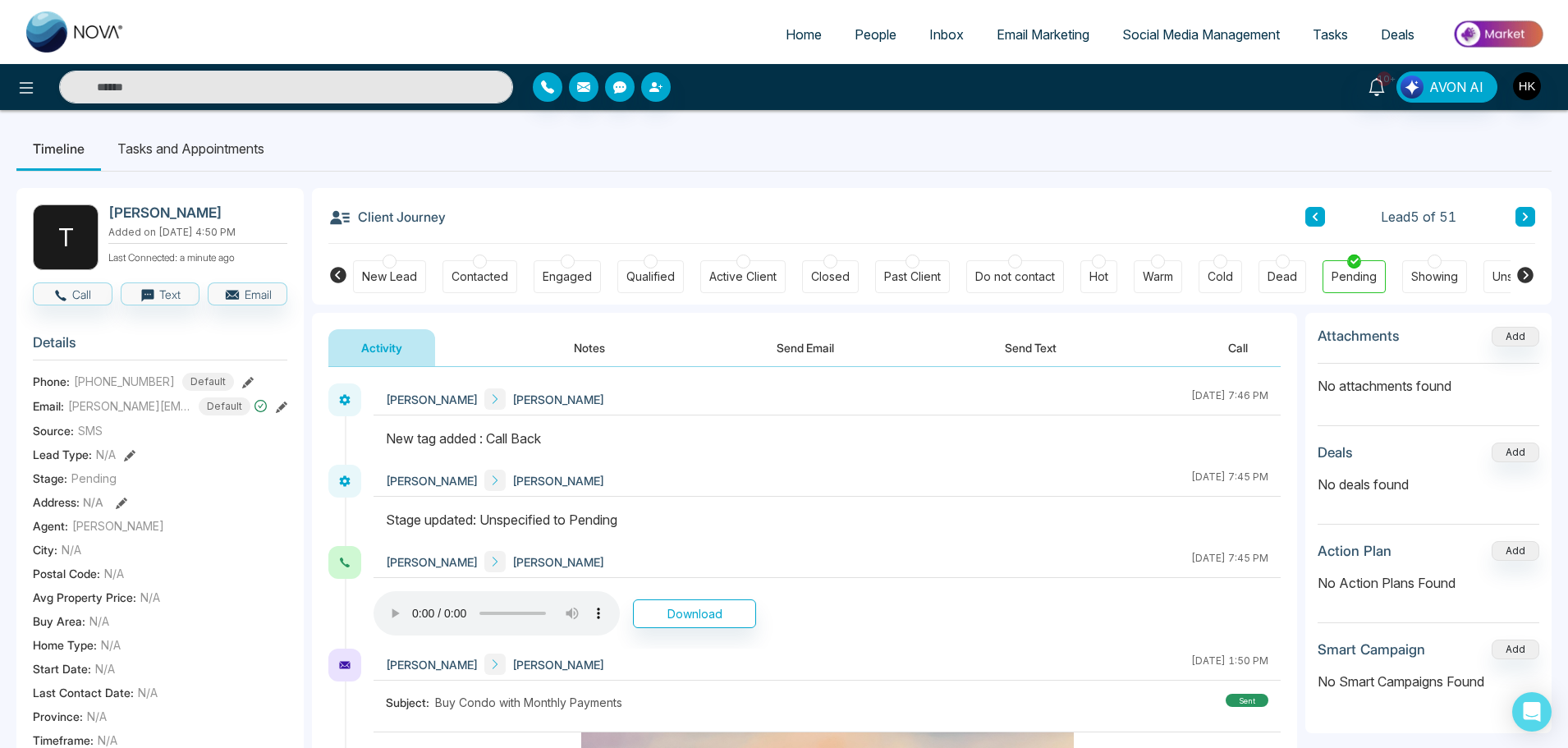
click at [1525, 216] on icon at bounding box center [1525, 217] width 5 height 9
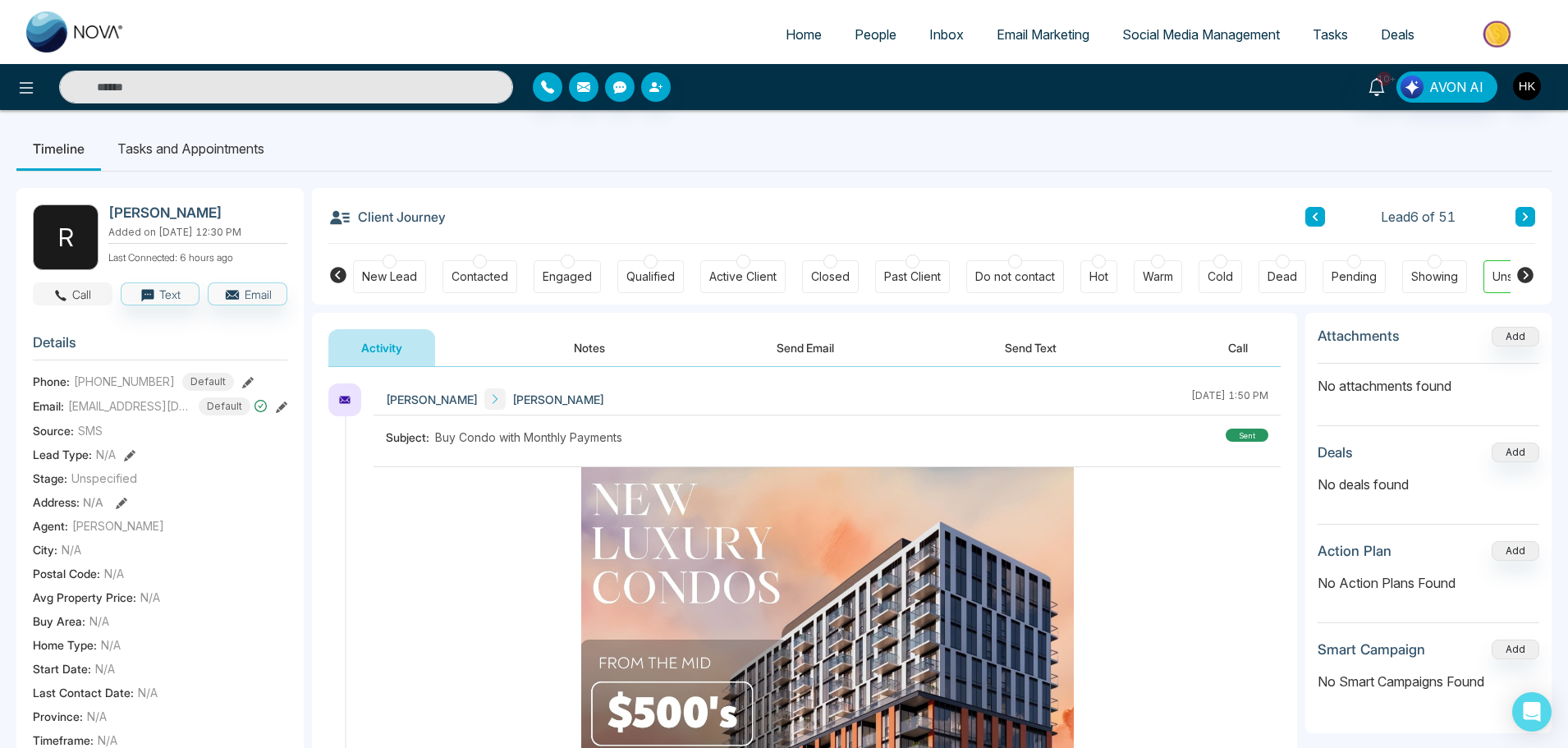
click at [75, 293] on button "Call" at bounding box center [72, 293] width 79 height 23
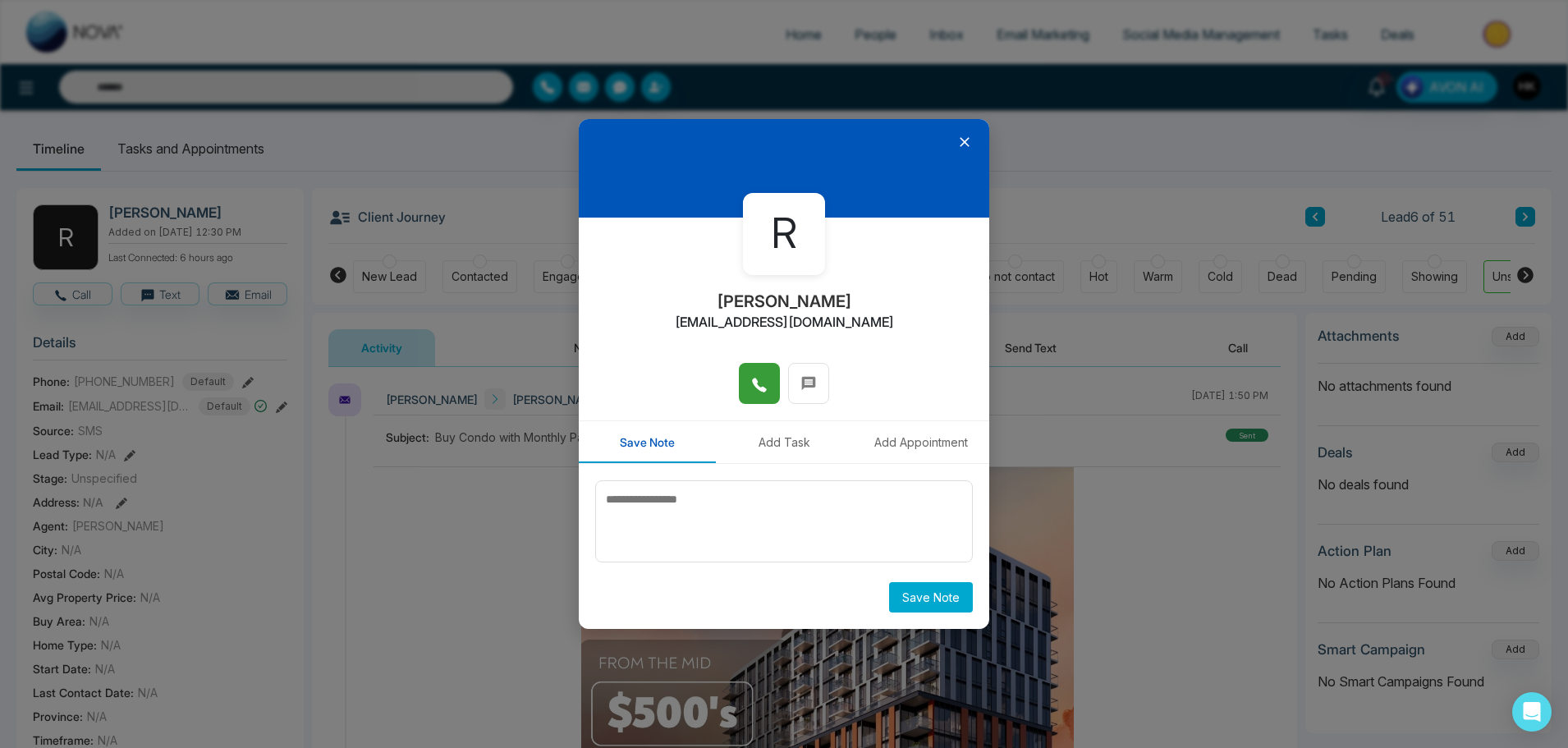
click at [762, 383] on icon at bounding box center [759, 385] width 16 height 16
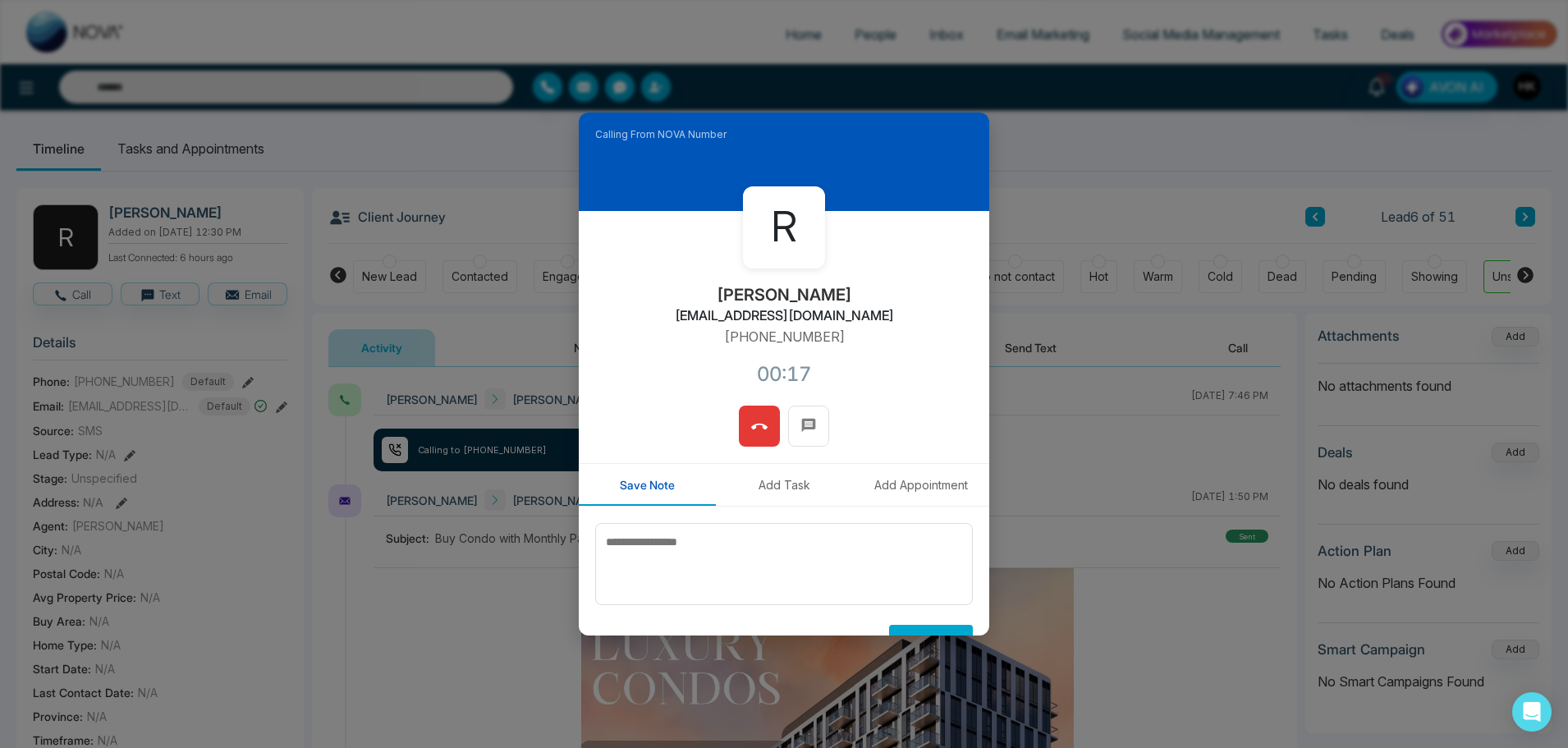
click at [761, 416] on span at bounding box center [759, 426] width 16 height 25
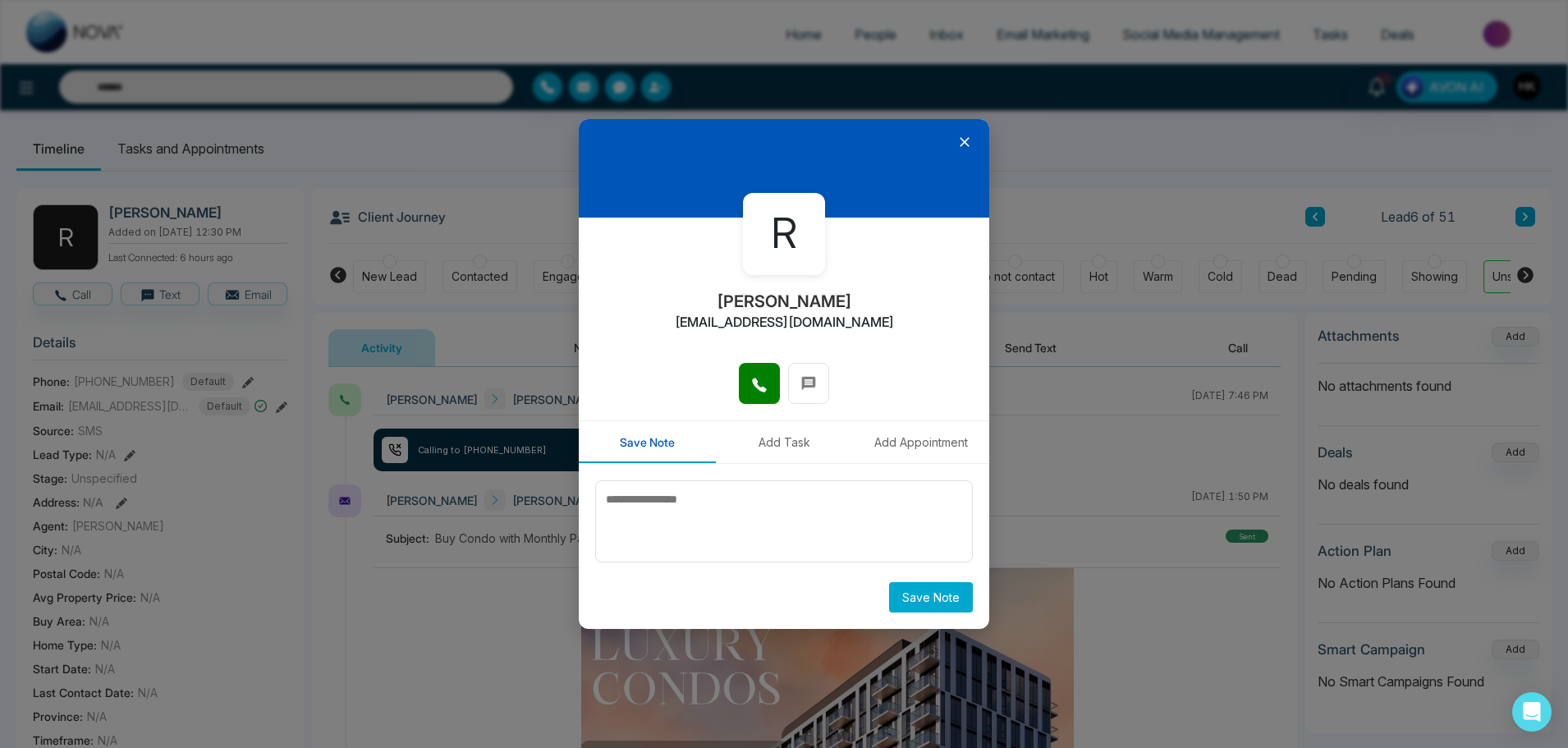
drag, startPoint x: 964, startPoint y: 141, endPoint x: 977, endPoint y: 165, distance: 27.3
click at [966, 142] on icon at bounding box center [964, 142] width 16 height 16
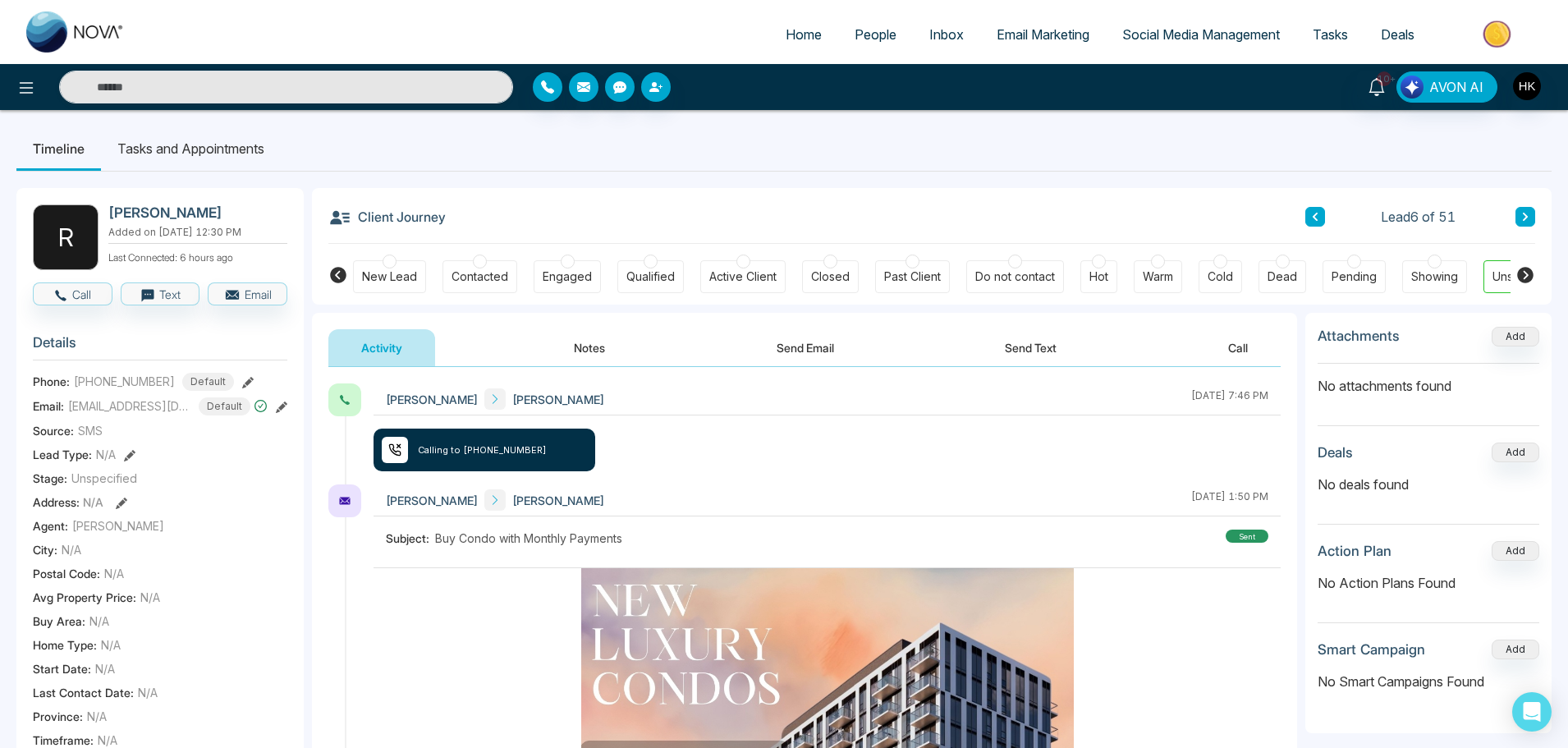
click at [1043, 353] on button "Send Text" at bounding box center [1031, 347] width 118 height 37
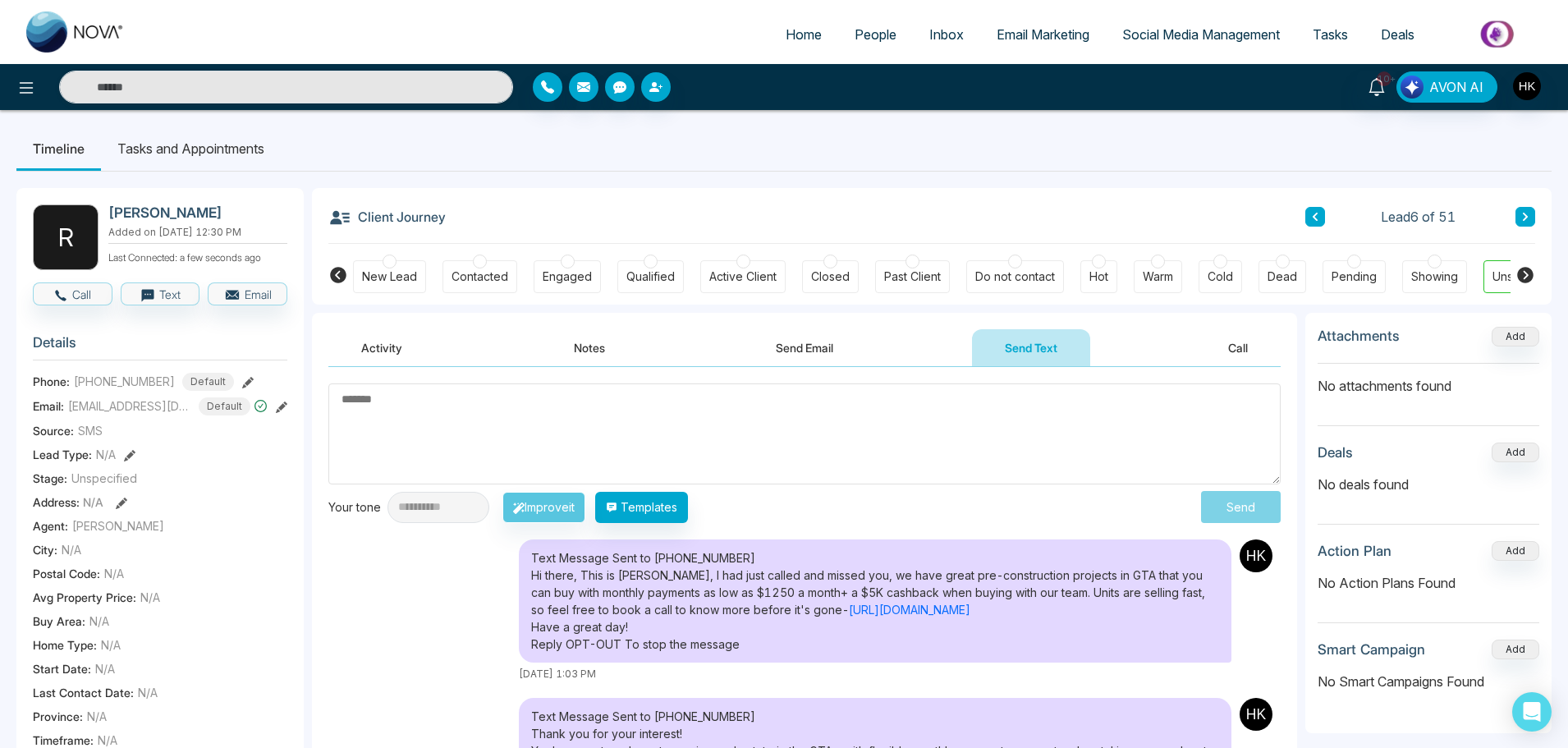
click at [713, 609] on div "Text Message Sent to +16475286412 Hi there, This is Harpreet, I had just called…" at bounding box center [876, 601] width 713 height 123
click at [575, 427] on textarea at bounding box center [804, 434] width 952 height 101
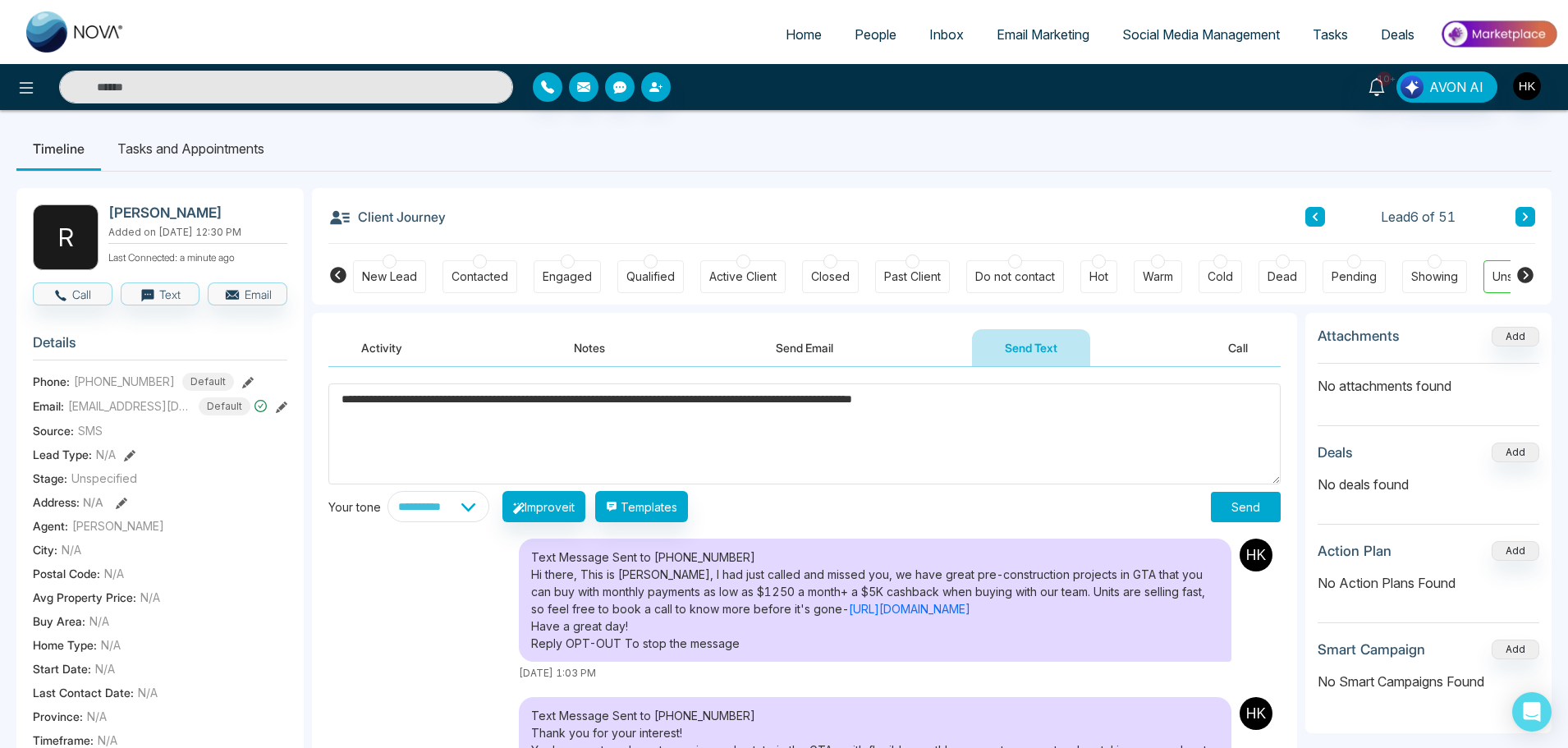
type textarea "**********"
click at [1236, 511] on button "Send" at bounding box center [1246, 507] width 70 height 31
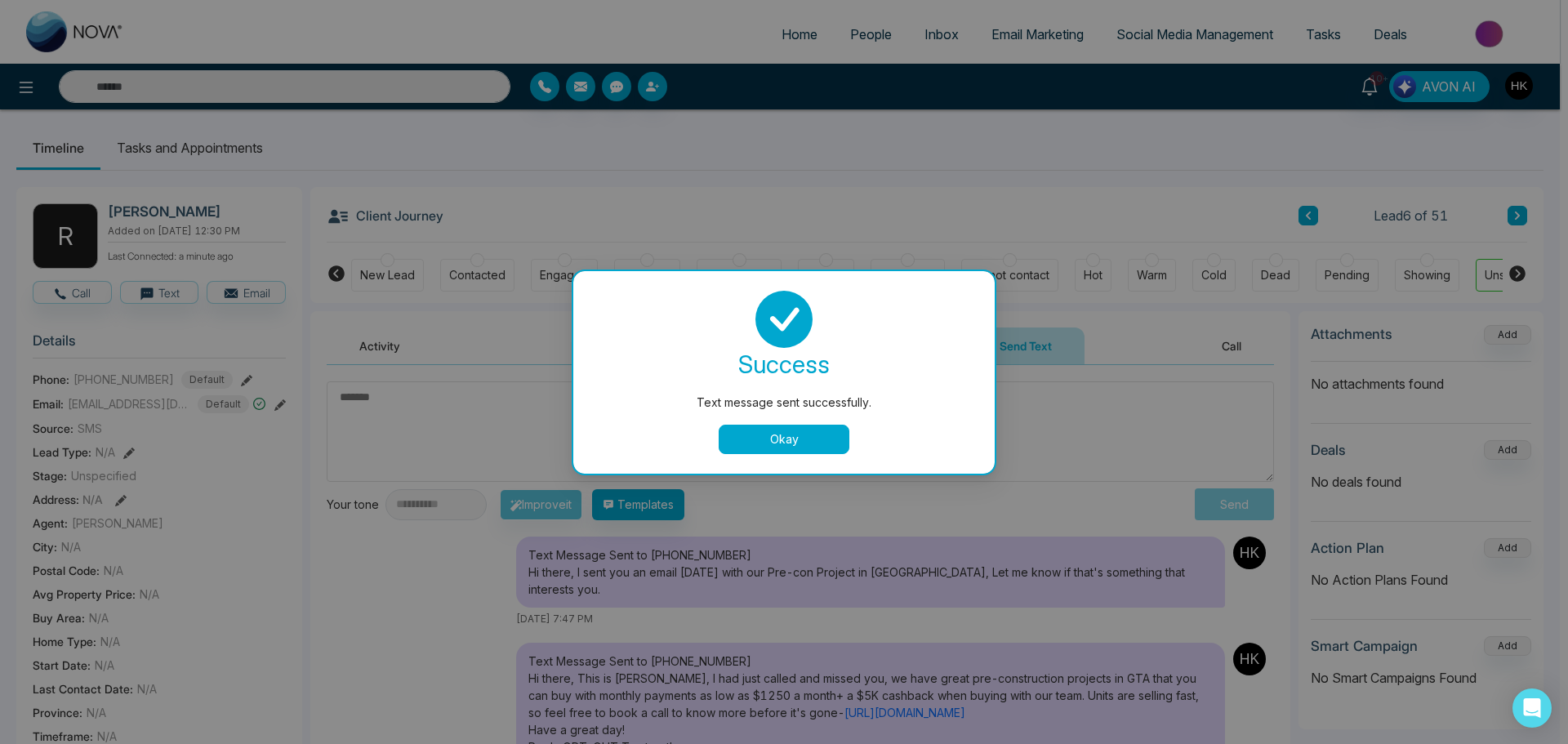
click at [783, 435] on button "Okay" at bounding box center [784, 439] width 131 height 30
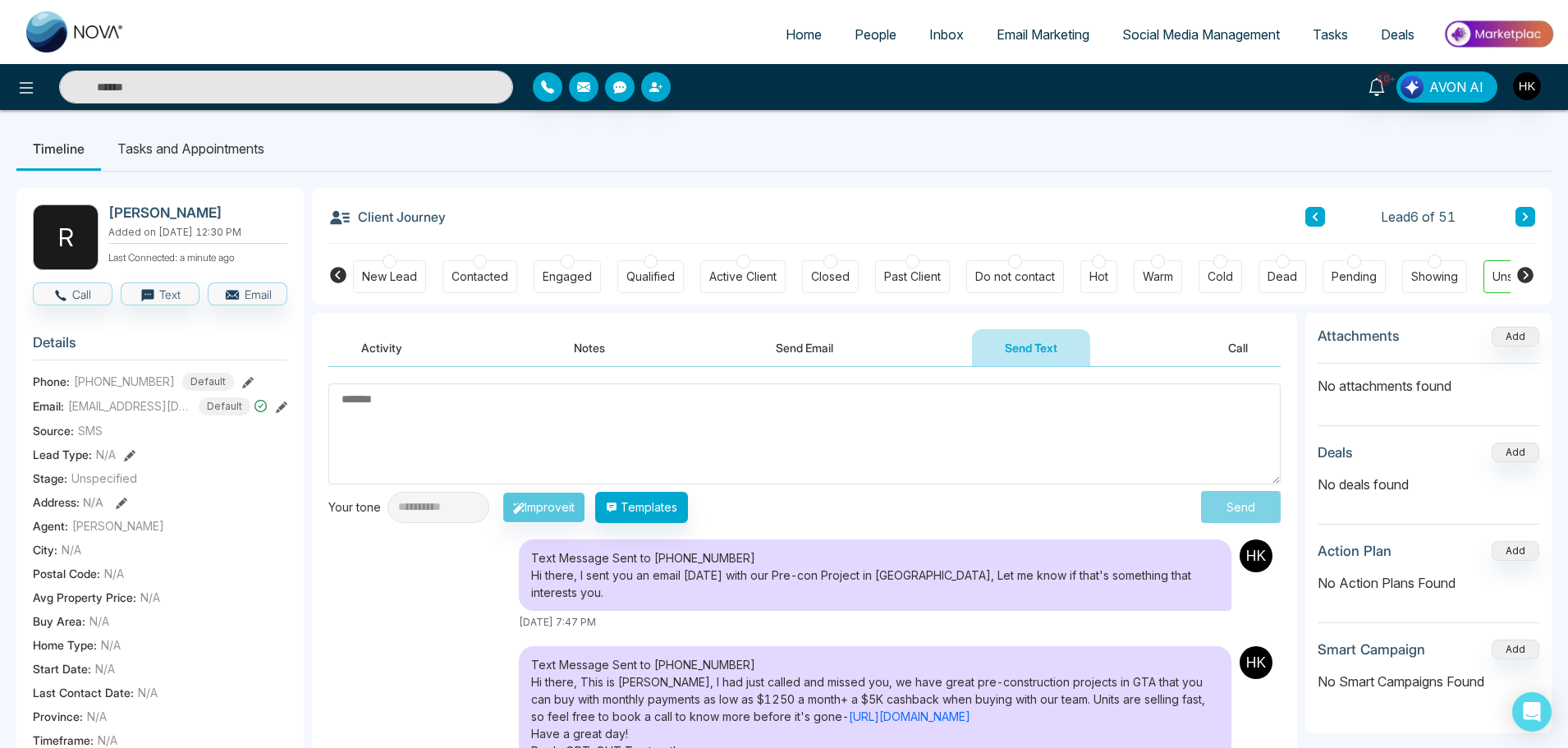
click at [1349, 264] on div at bounding box center [1354, 261] width 14 height 14
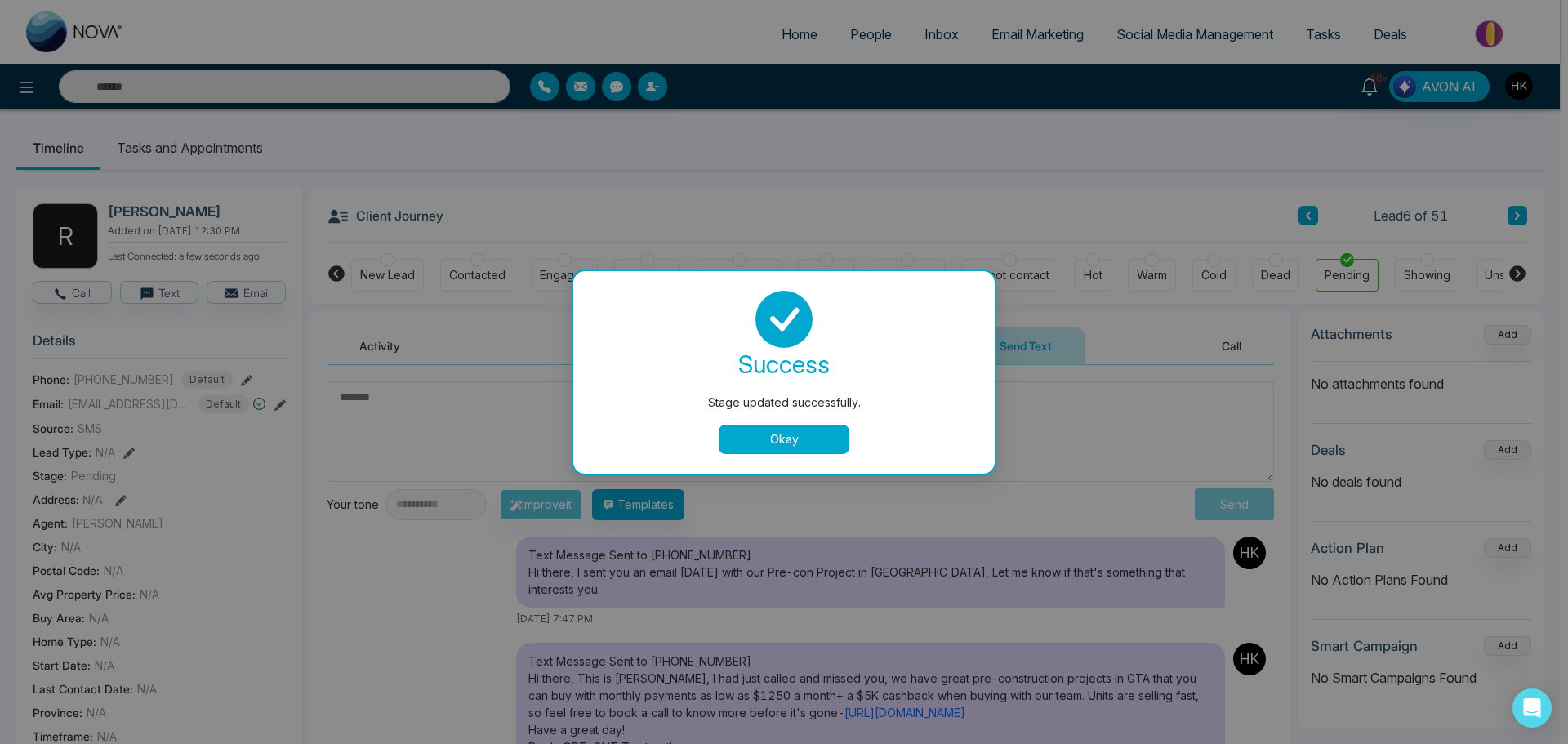
click at [772, 443] on button "Okay" at bounding box center [784, 439] width 131 height 30
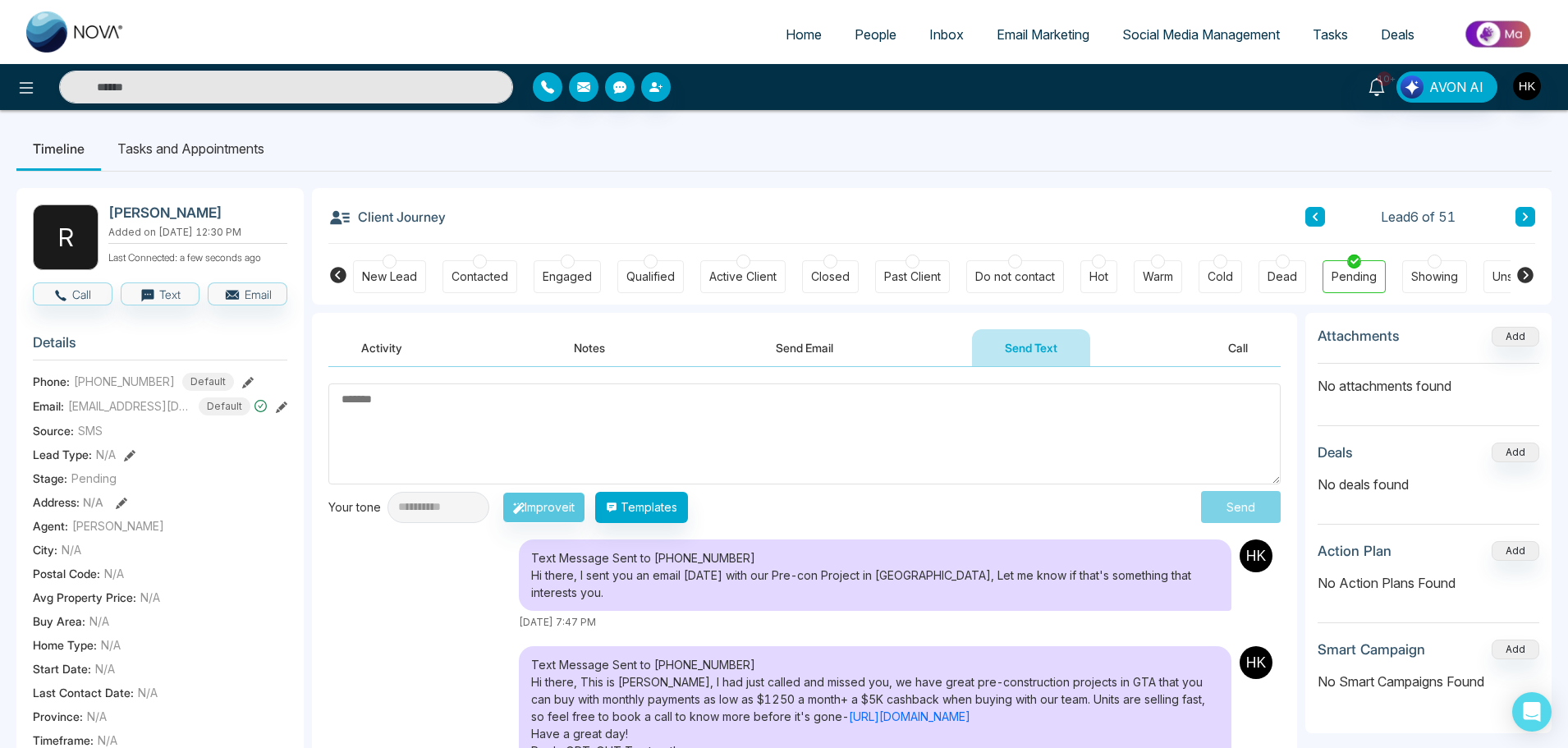
click at [1530, 216] on button at bounding box center [1525, 217] width 20 height 20
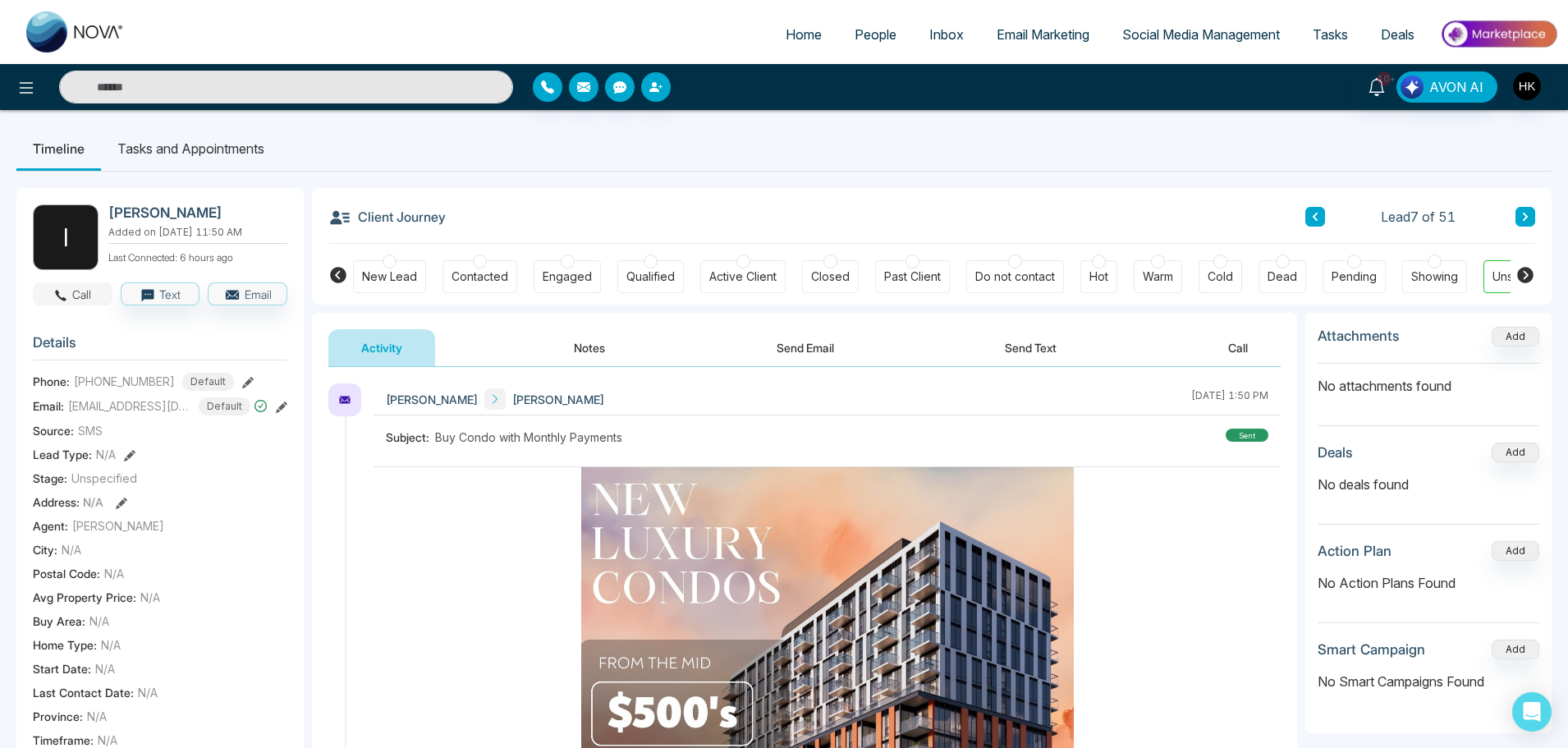
click at [67, 303] on icon "button" at bounding box center [61, 295] width 14 height 14
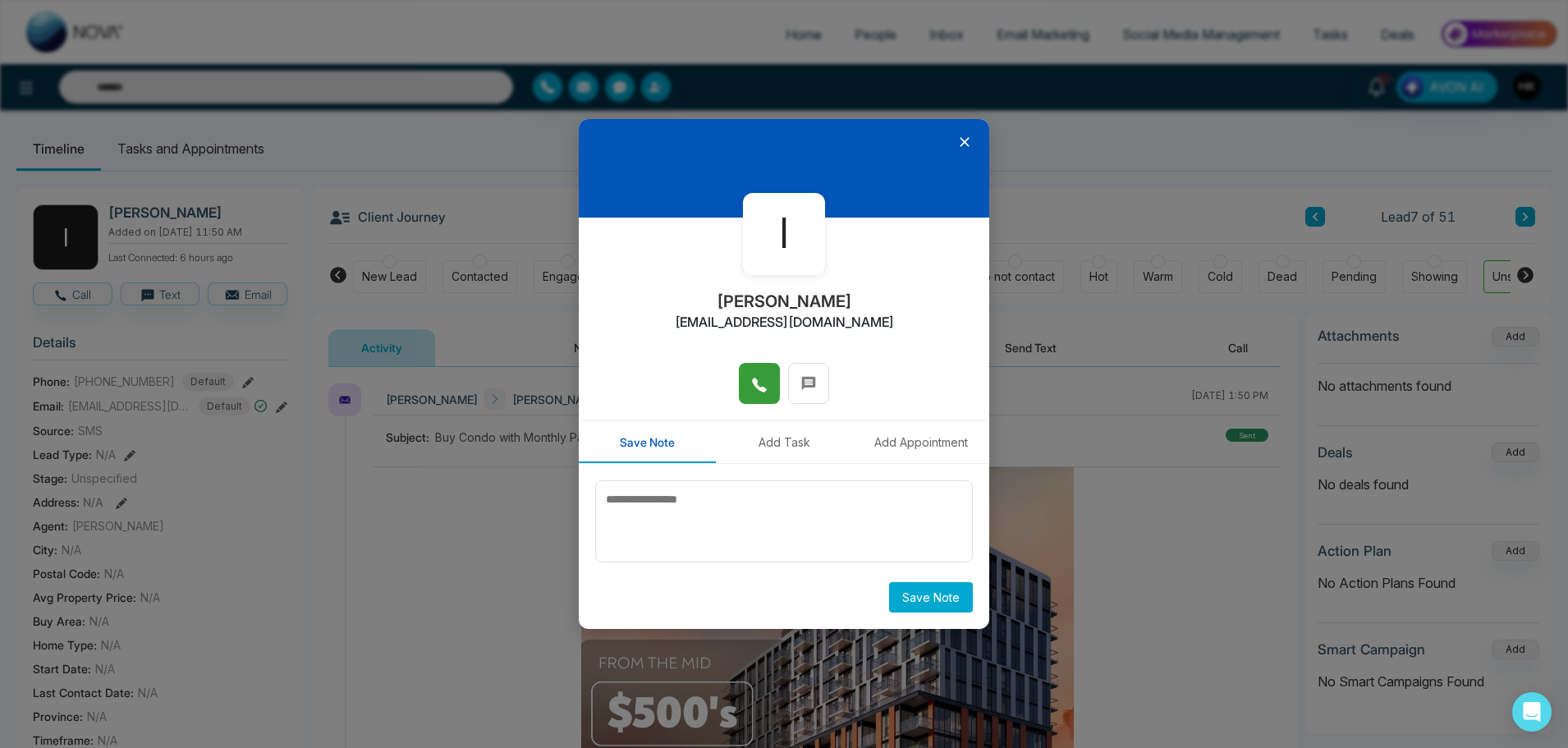
click at [756, 380] on icon at bounding box center [759, 385] width 14 height 14
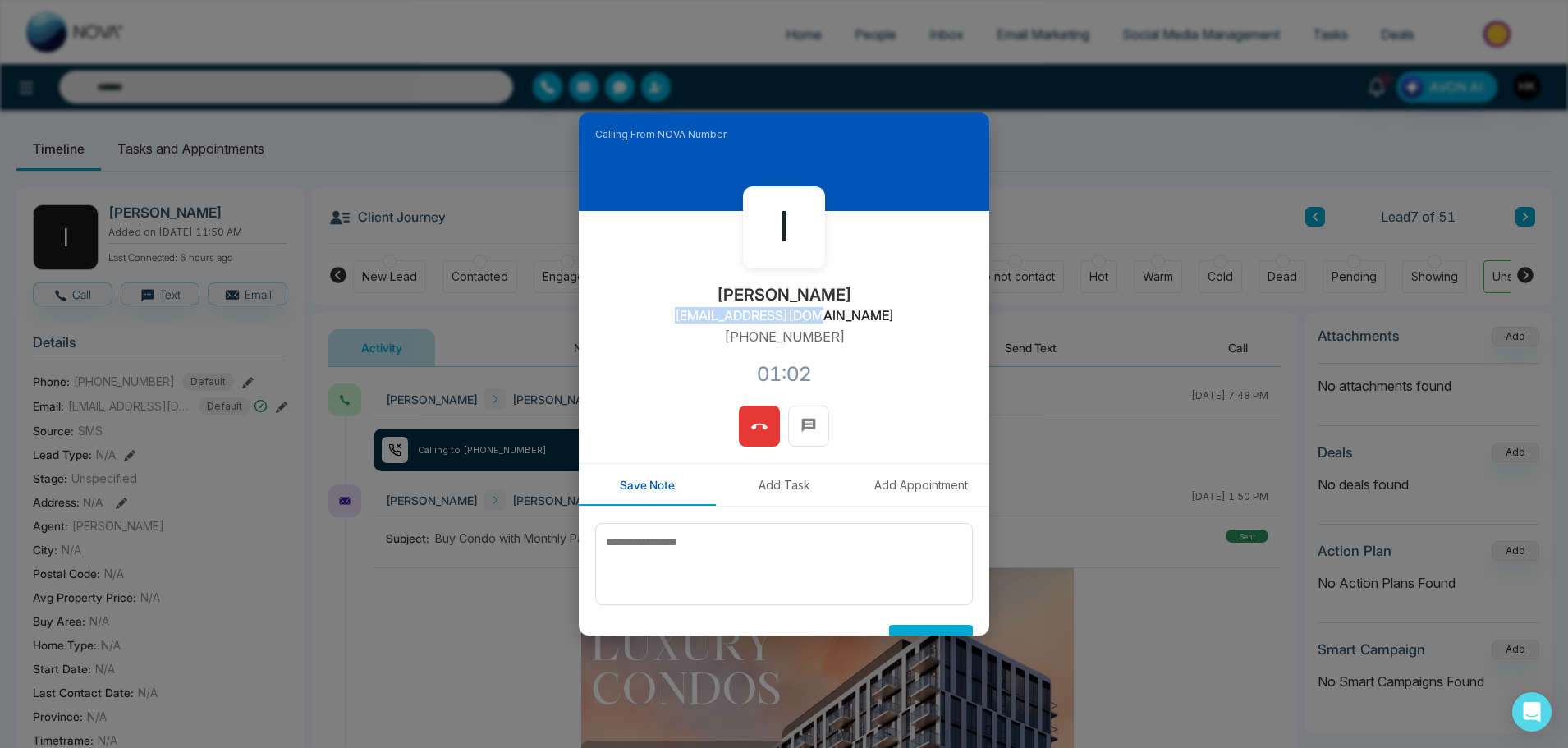
drag, startPoint x: 718, startPoint y: 317, endPoint x: 865, endPoint y: 315, distance: 147.0
click at [865, 315] on div "l lissa bejer bejerli28@gmail.com +16476280818 01:02" at bounding box center [784, 308] width 410 height 194
drag, startPoint x: 718, startPoint y: 320, endPoint x: 844, endPoint y: 318, distance: 126.0
click at [844, 318] on div "l lissa bejer bejerli28@gmail.com +16476280818 01:11" at bounding box center [784, 308] width 410 height 194
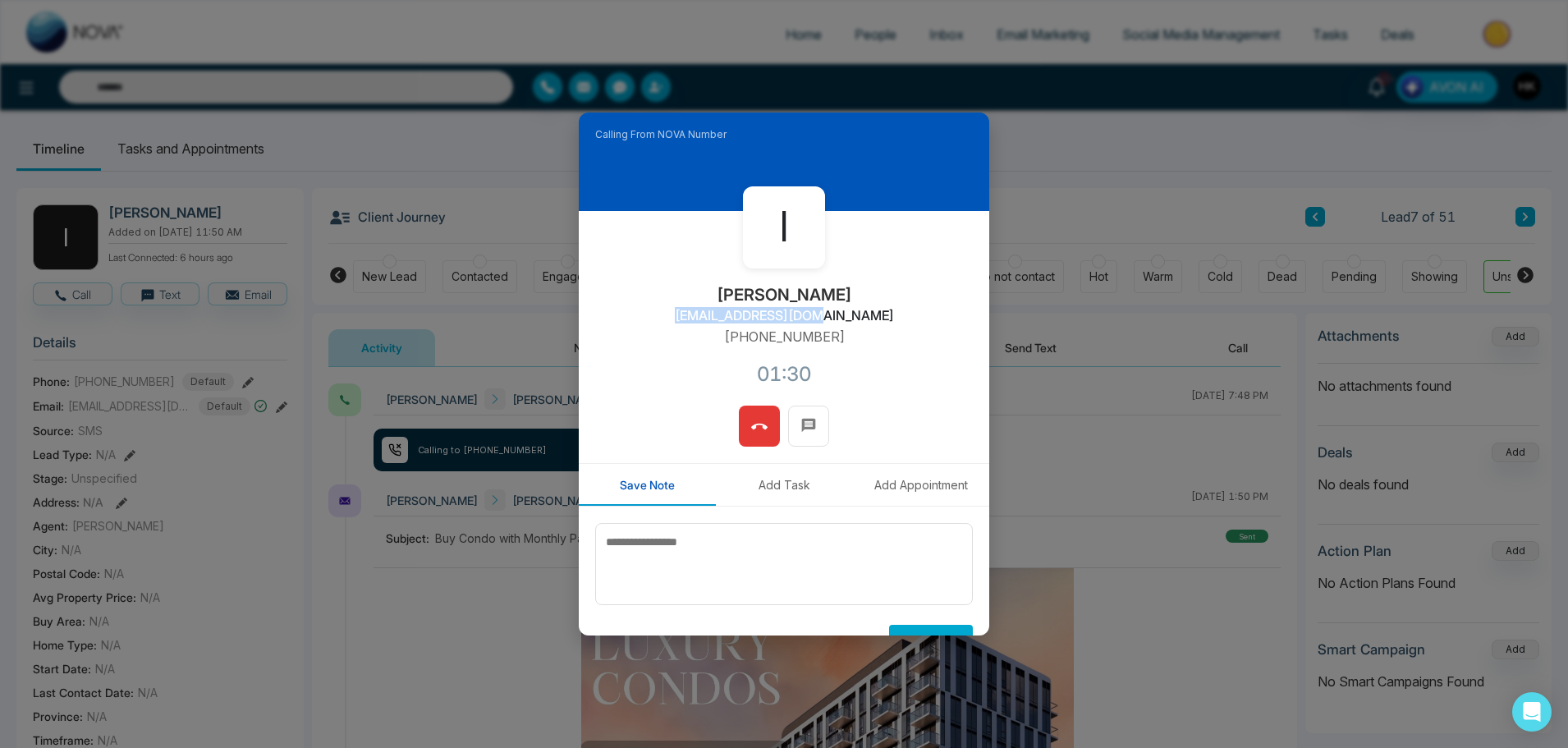
copy h2 "bejerli28@gmail.com"
click at [751, 423] on icon at bounding box center [759, 426] width 16 height 16
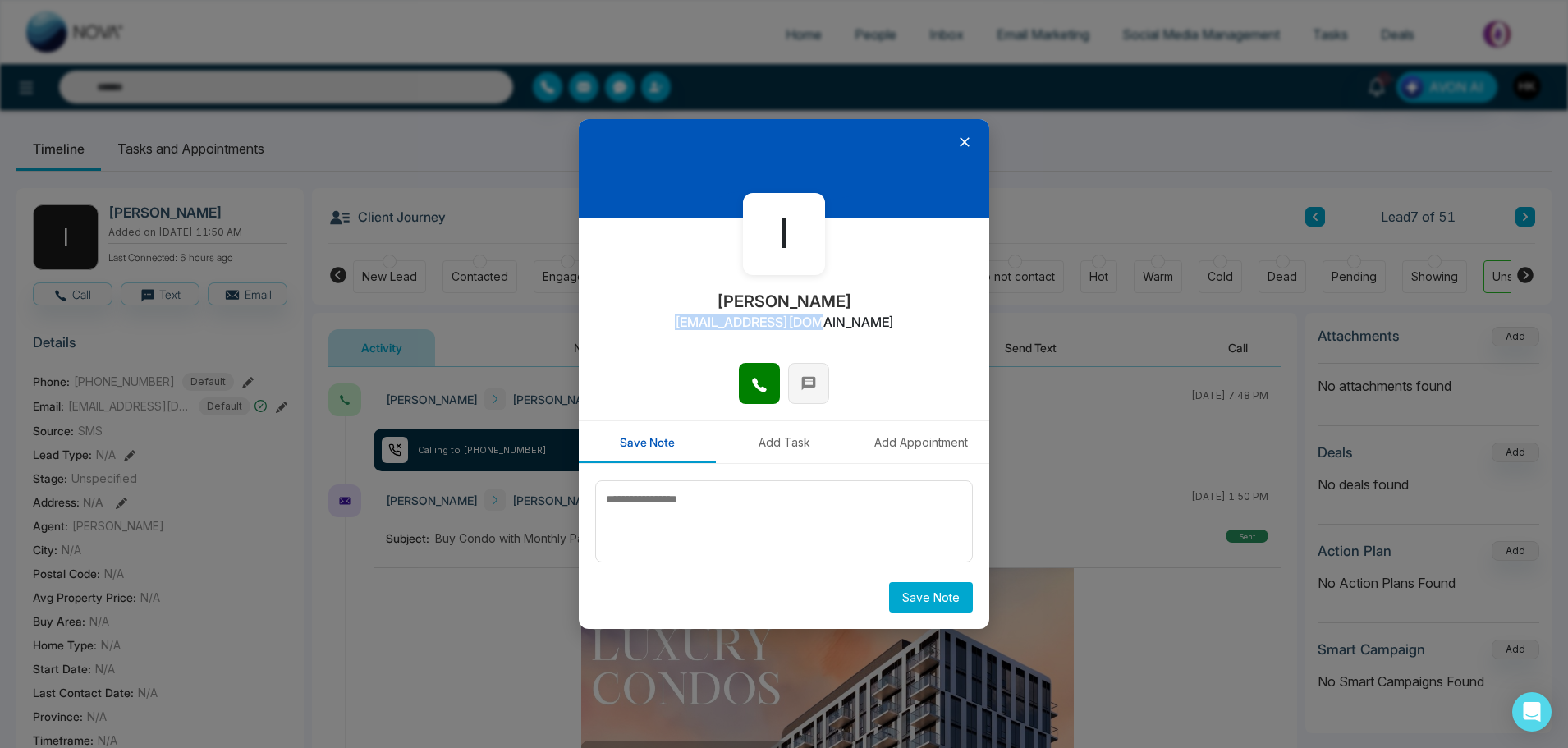
click at [810, 380] on icon at bounding box center [808, 383] width 16 height 16
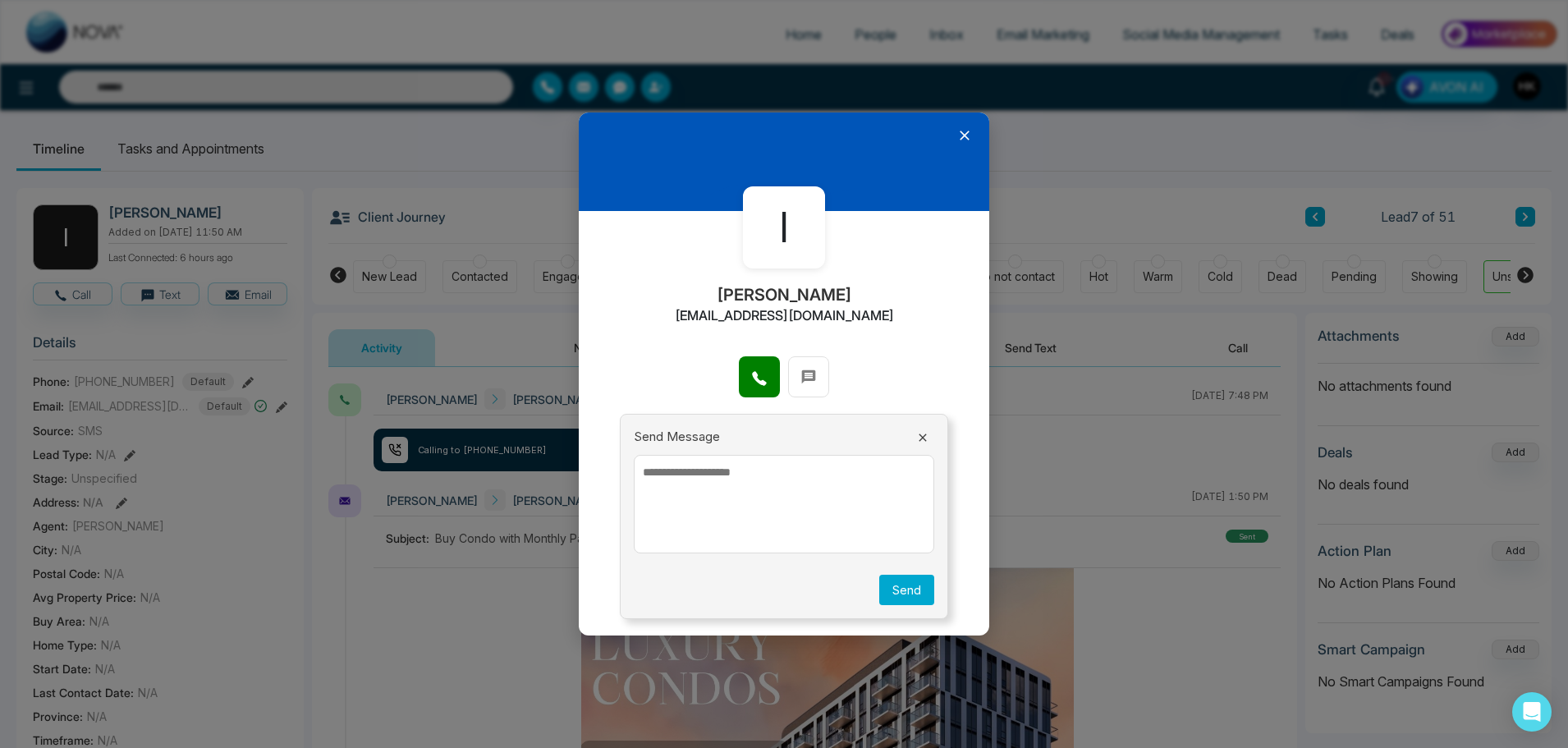
click at [738, 482] on textarea at bounding box center [784, 504] width 300 height 99
paste textarea "**********"
type textarea "**********"
click at [903, 580] on button "Send" at bounding box center [906, 590] width 55 height 31
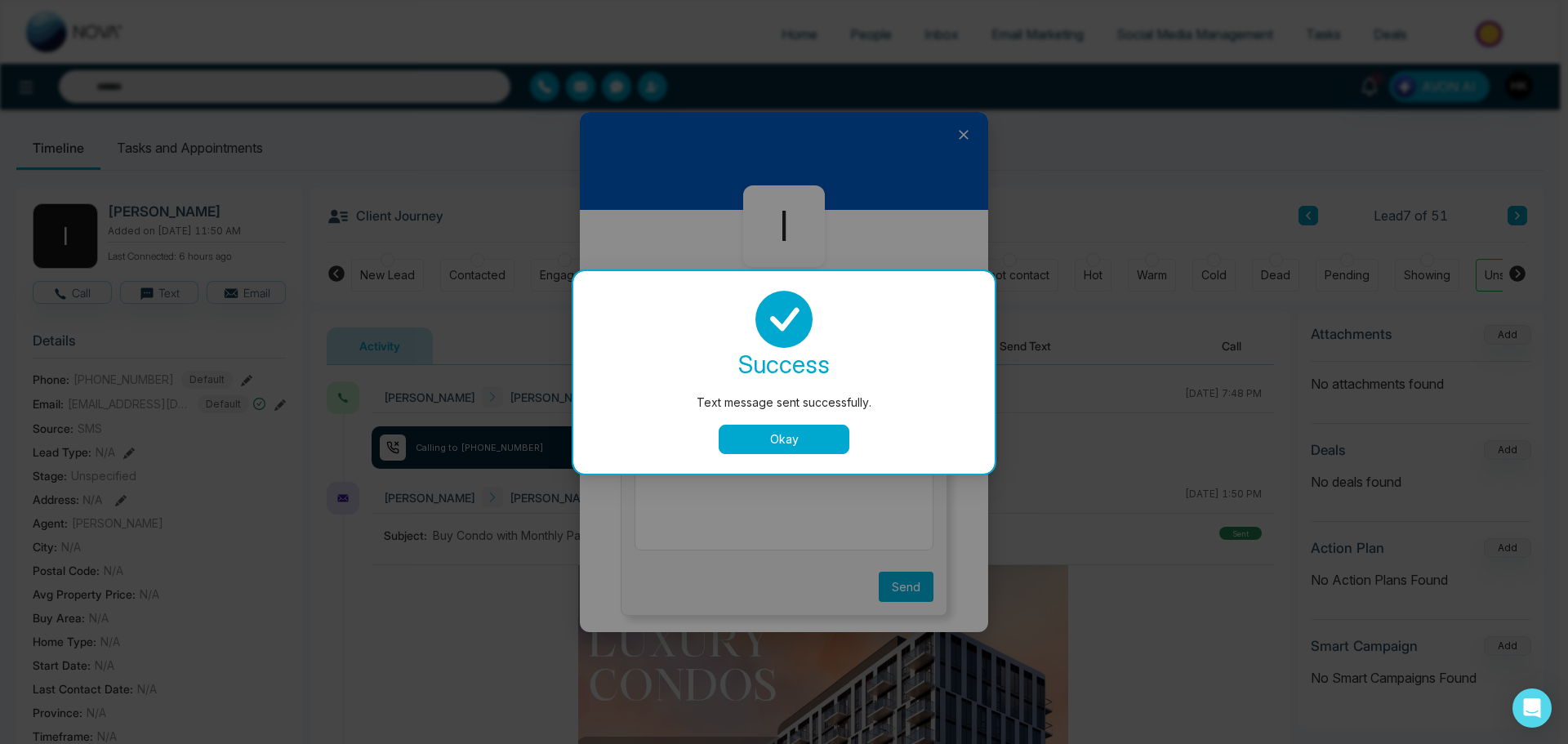
click at [785, 436] on button "Okay" at bounding box center [784, 439] width 131 height 30
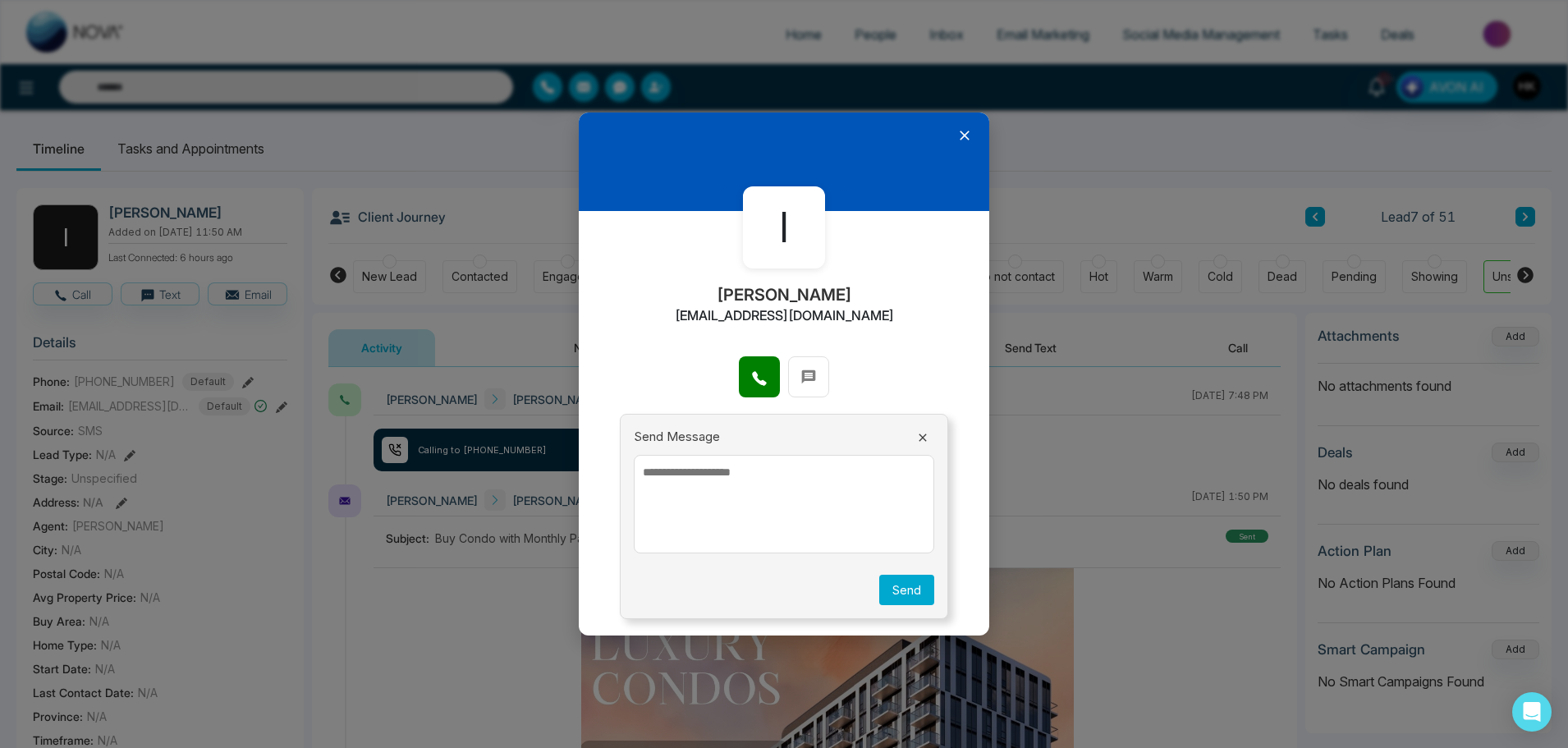
click at [923, 436] on icon at bounding box center [923, 437] width 13 height 13
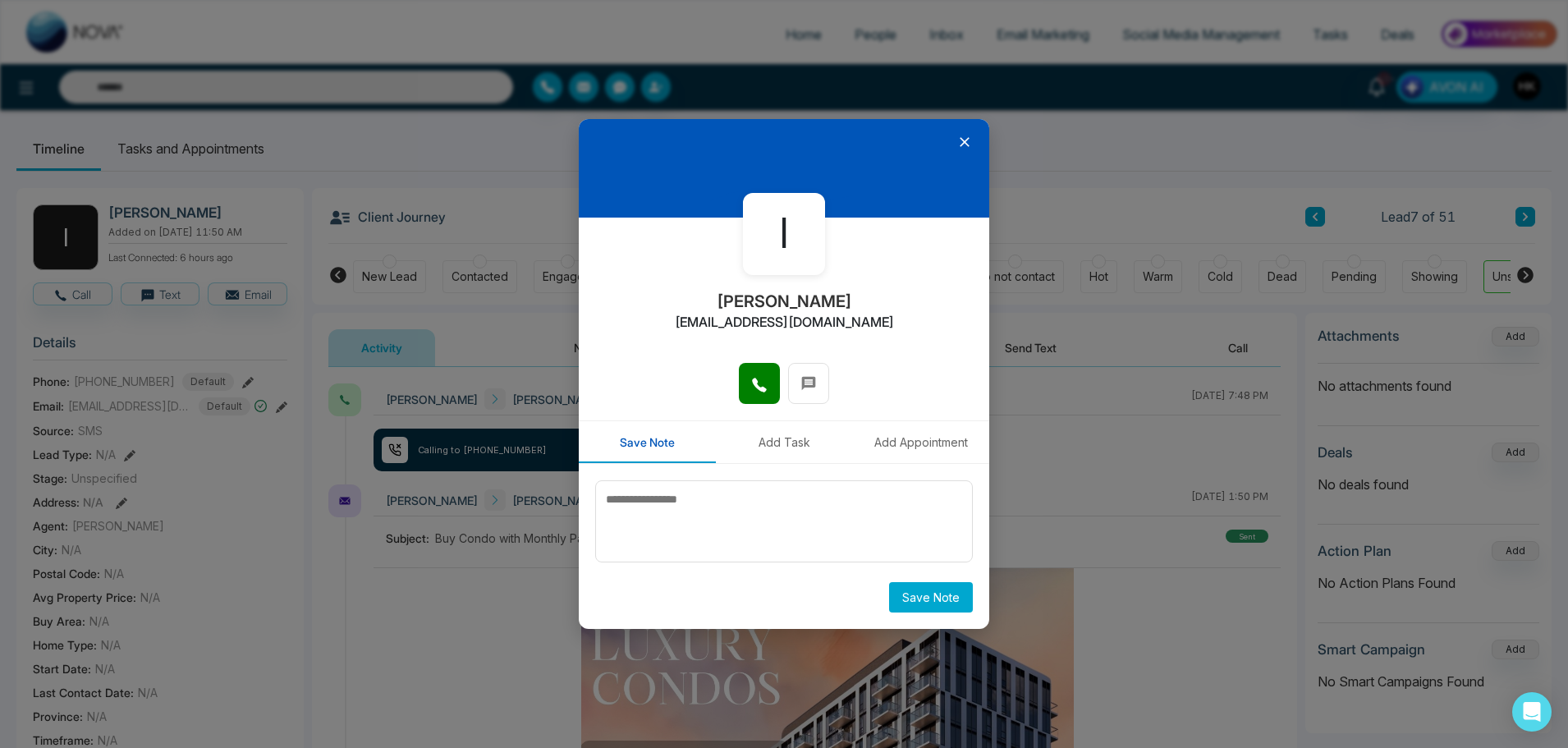
click at [962, 145] on icon at bounding box center [965, 142] width 10 height 10
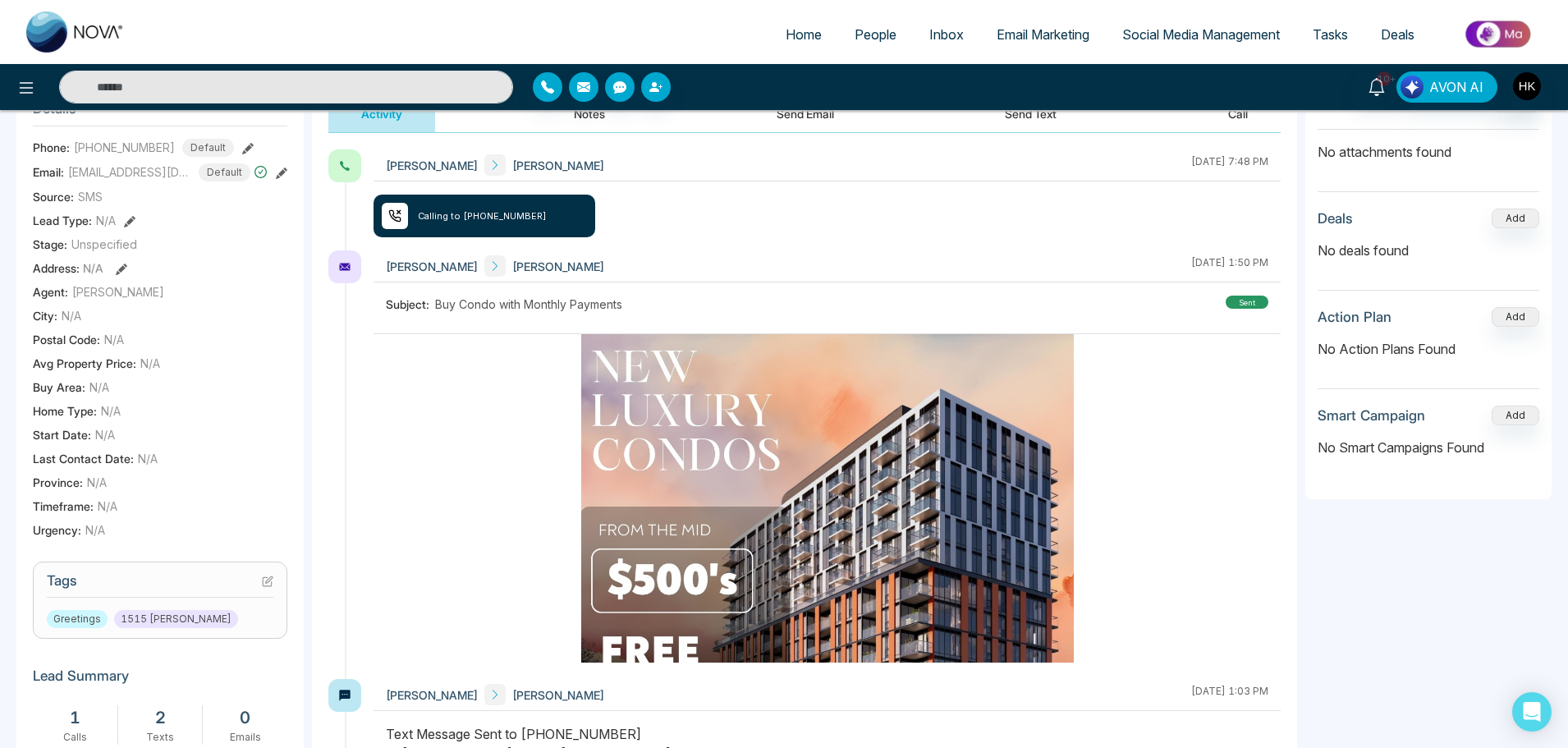
scroll to position [82, 0]
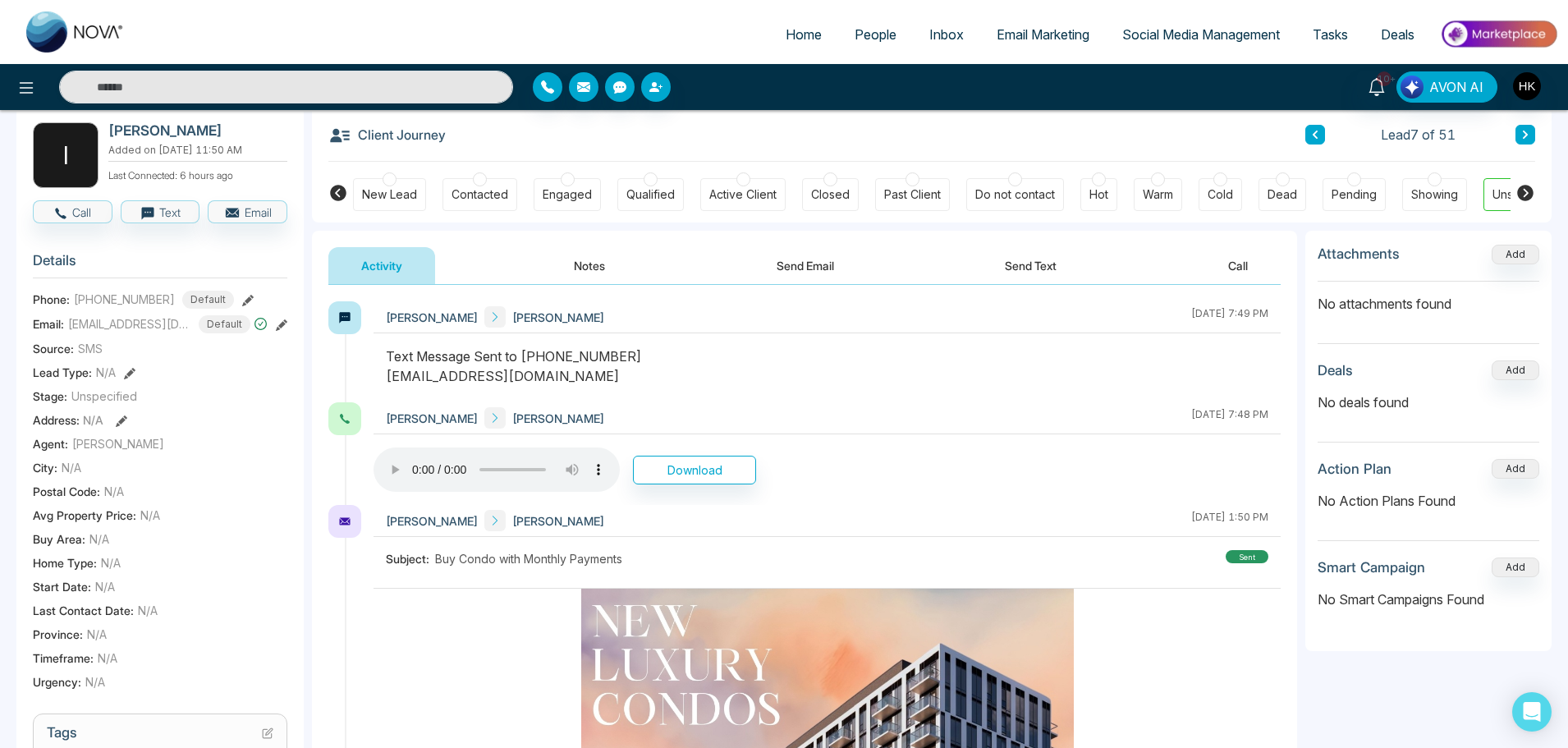
click at [242, 306] on icon at bounding box center [247, 300] width 11 height 11
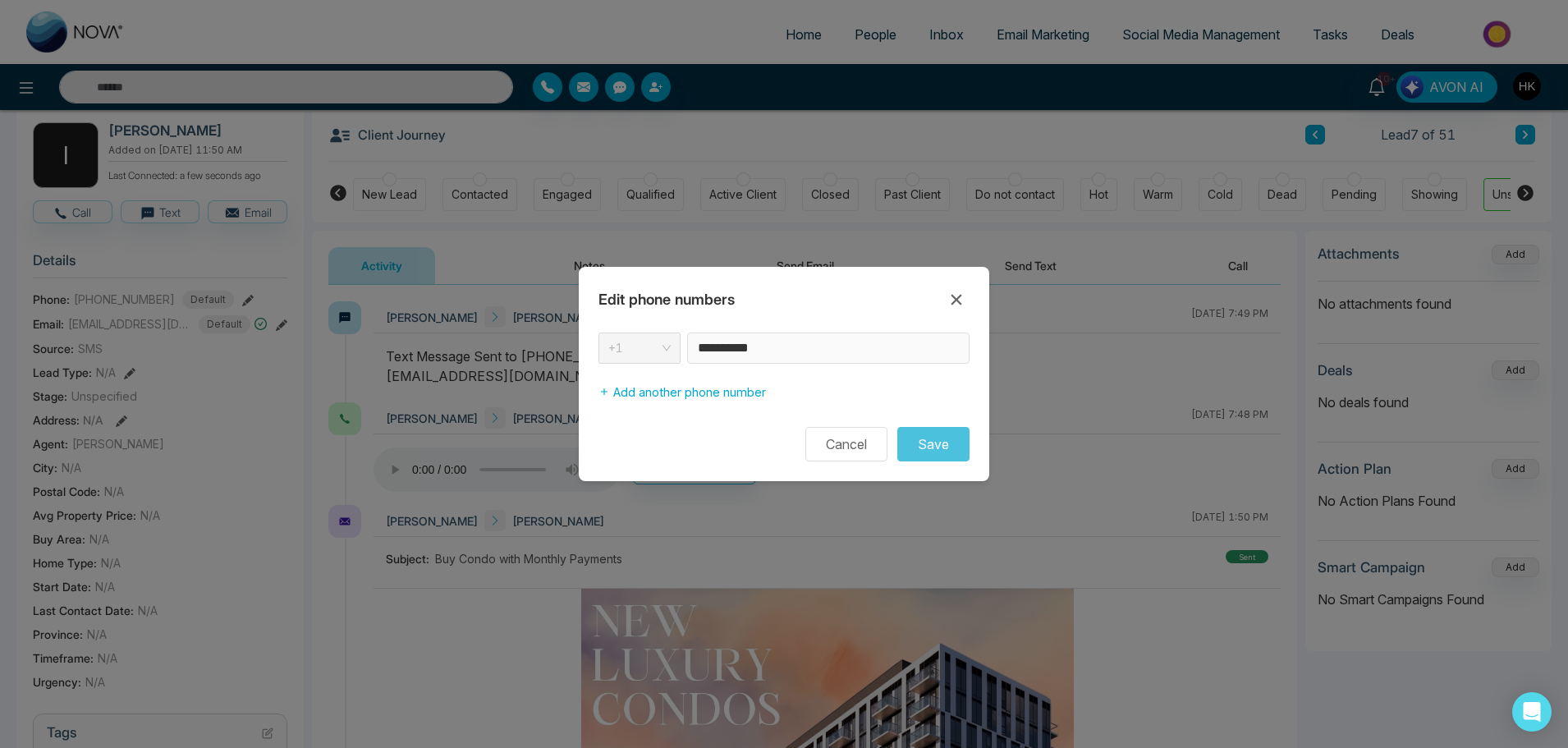
click at [666, 344] on div "**********" at bounding box center [784, 348] width 371 height 32
click at [953, 298] on icon at bounding box center [957, 299] width 11 height 11
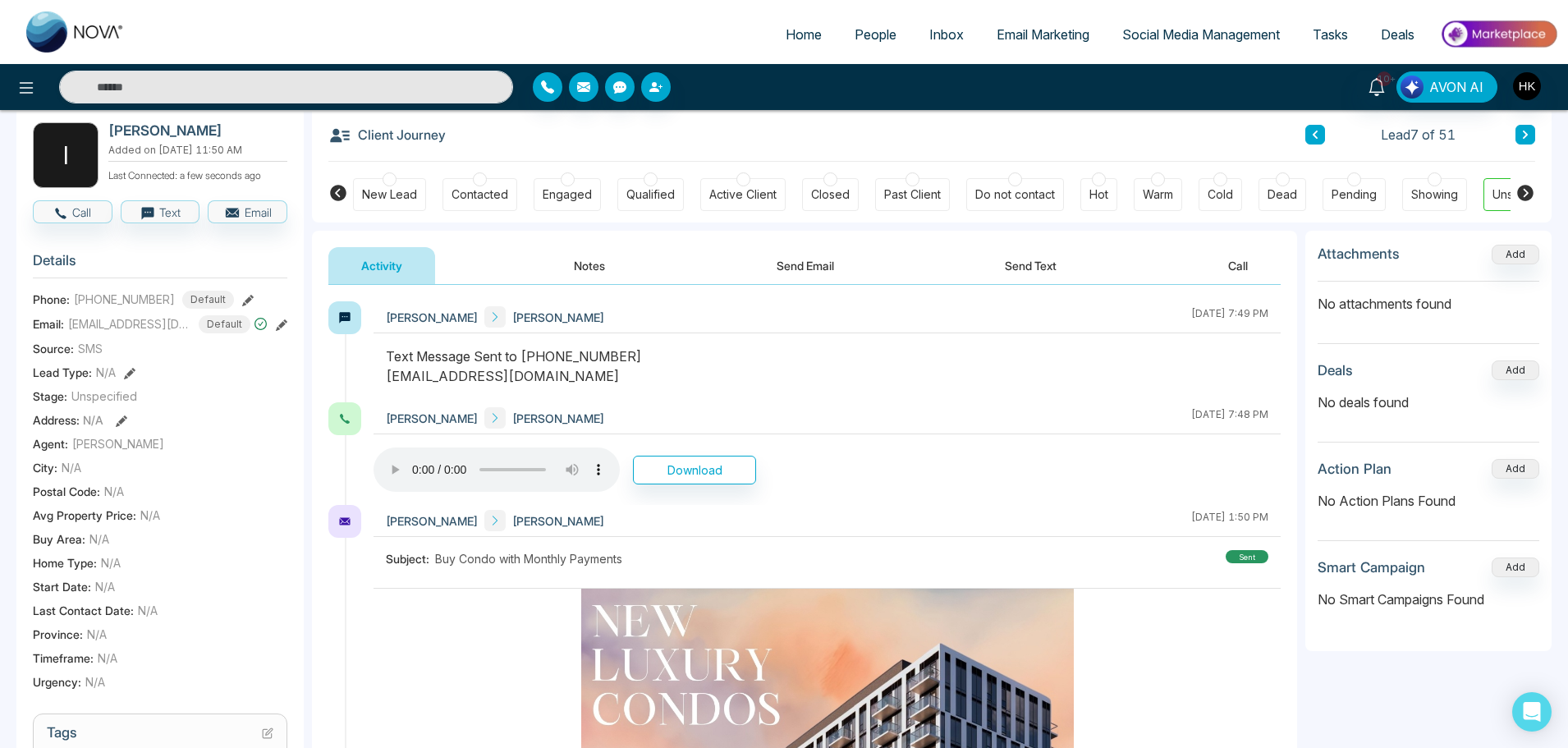
click at [138, 308] on span "+16476280818" at bounding box center [124, 299] width 101 height 17
click at [242, 306] on icon at bounding box center [247, 300] width 11 height 11
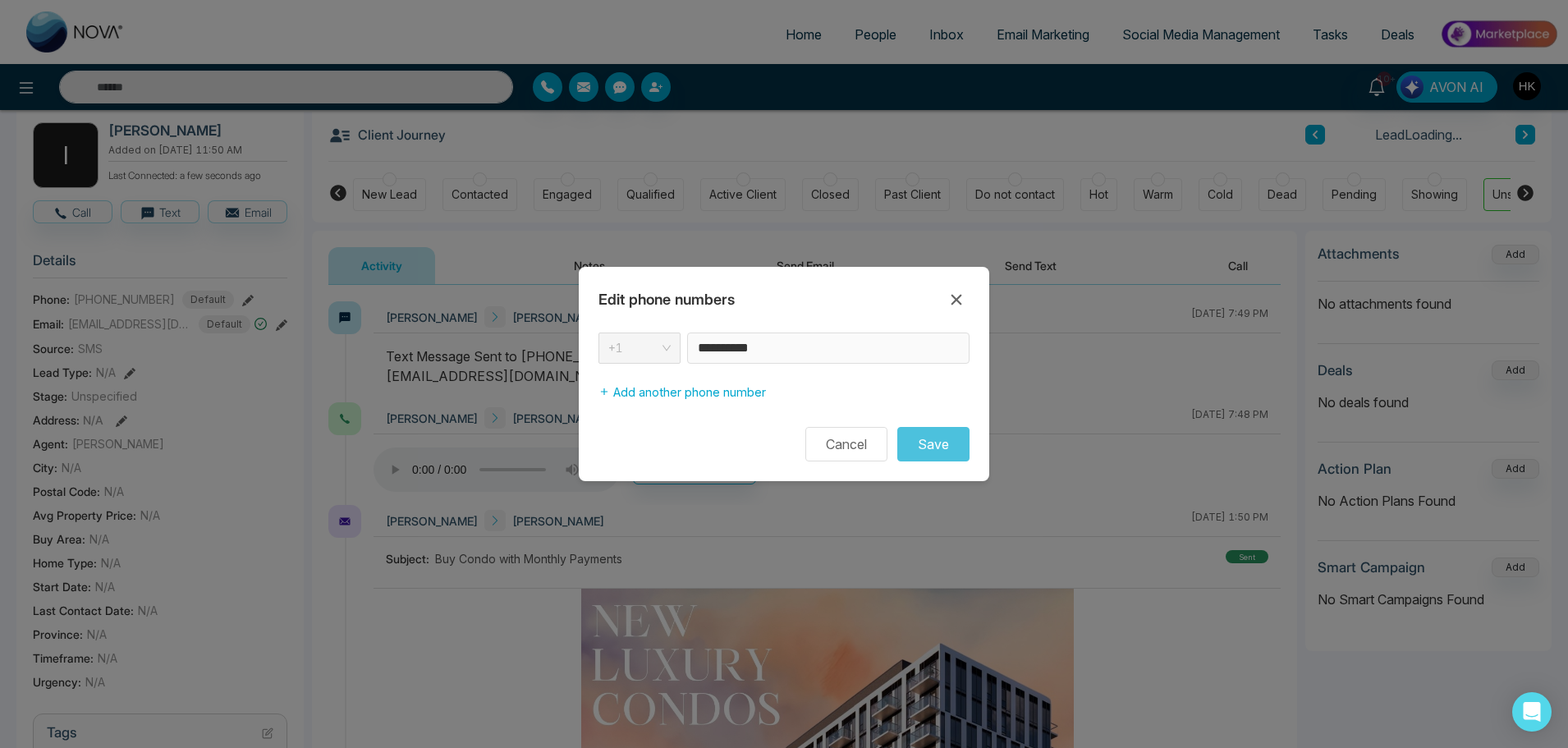
click at [662, 345] on div "**********" at bounding box center [784, 348] width 371 height 32
click at [957, 298] on icon at bounding box center [956, 299] width 20 height 20
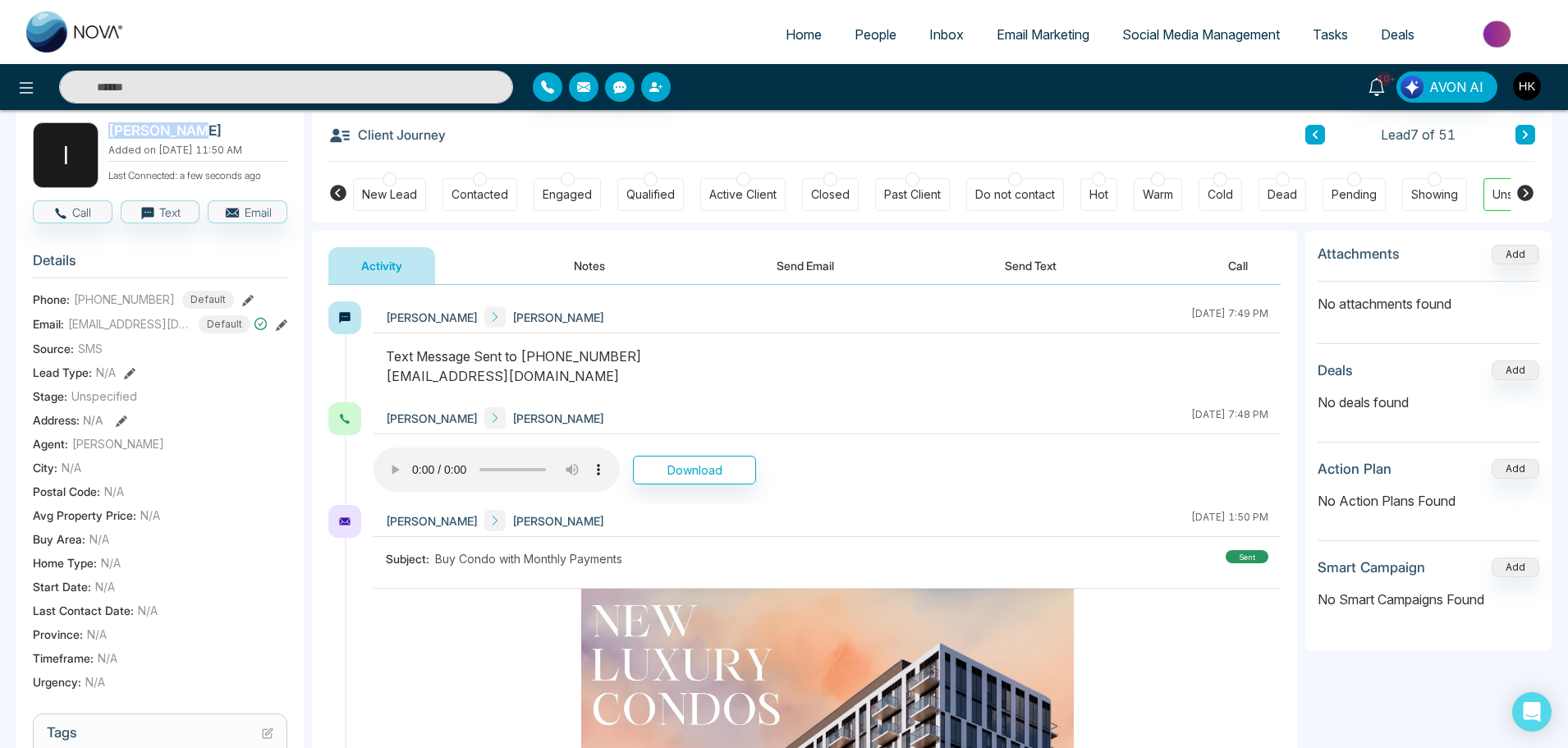
drag, startPoint x: 140, startPoint y: 130, endPoint x: 109, endPoint y: 131, distance: 31.0
click at [109, 131] on h2 "lissa bejer" at bounding box center [194, 130] width 172 height 16
copy h2 "lissa bejer"
click at [702, 361] on div "Text Message Sent to +16476280818 bejerli28@gmail.com" at bounding box center [827, 366] width 882 height 39
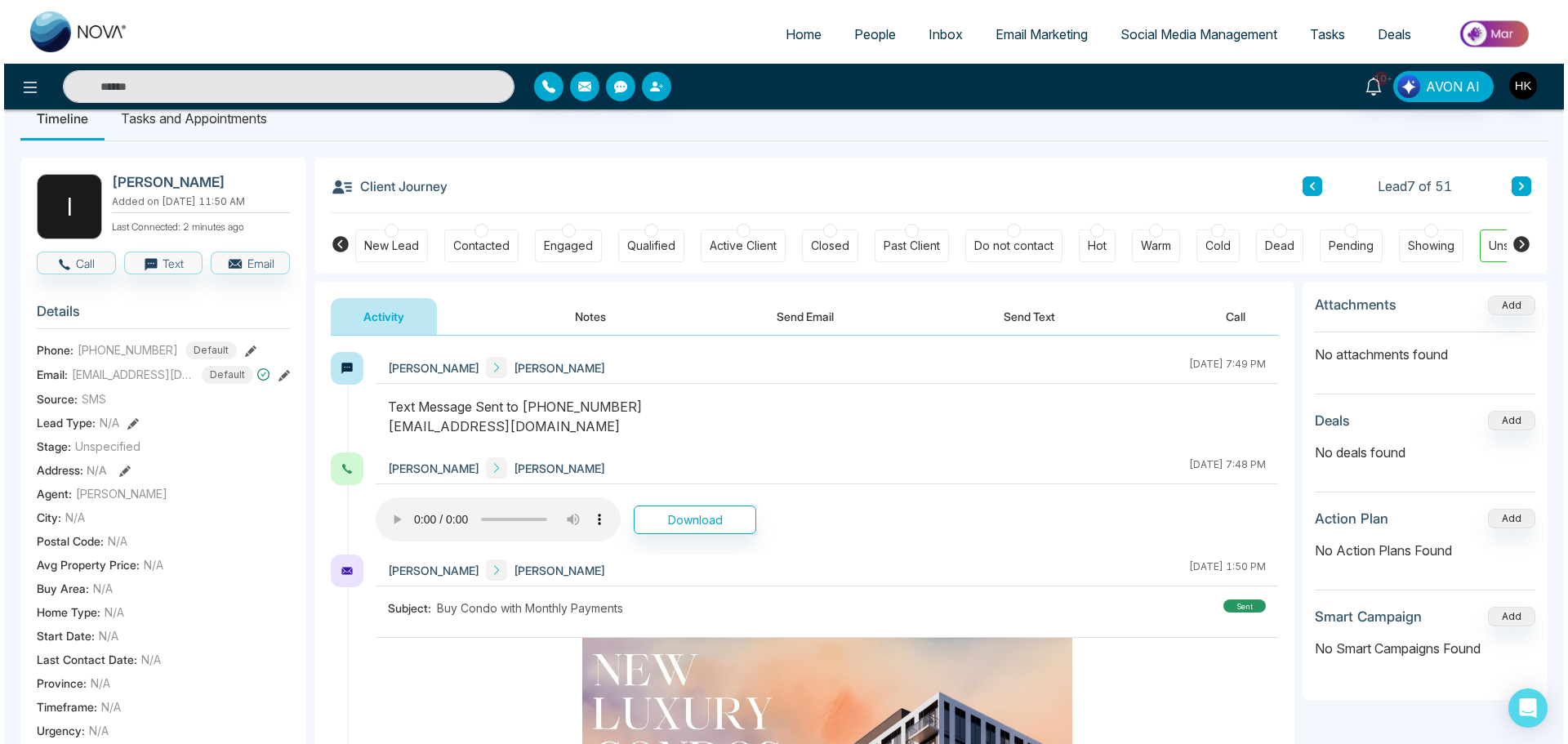
scroll to position [0, 0]
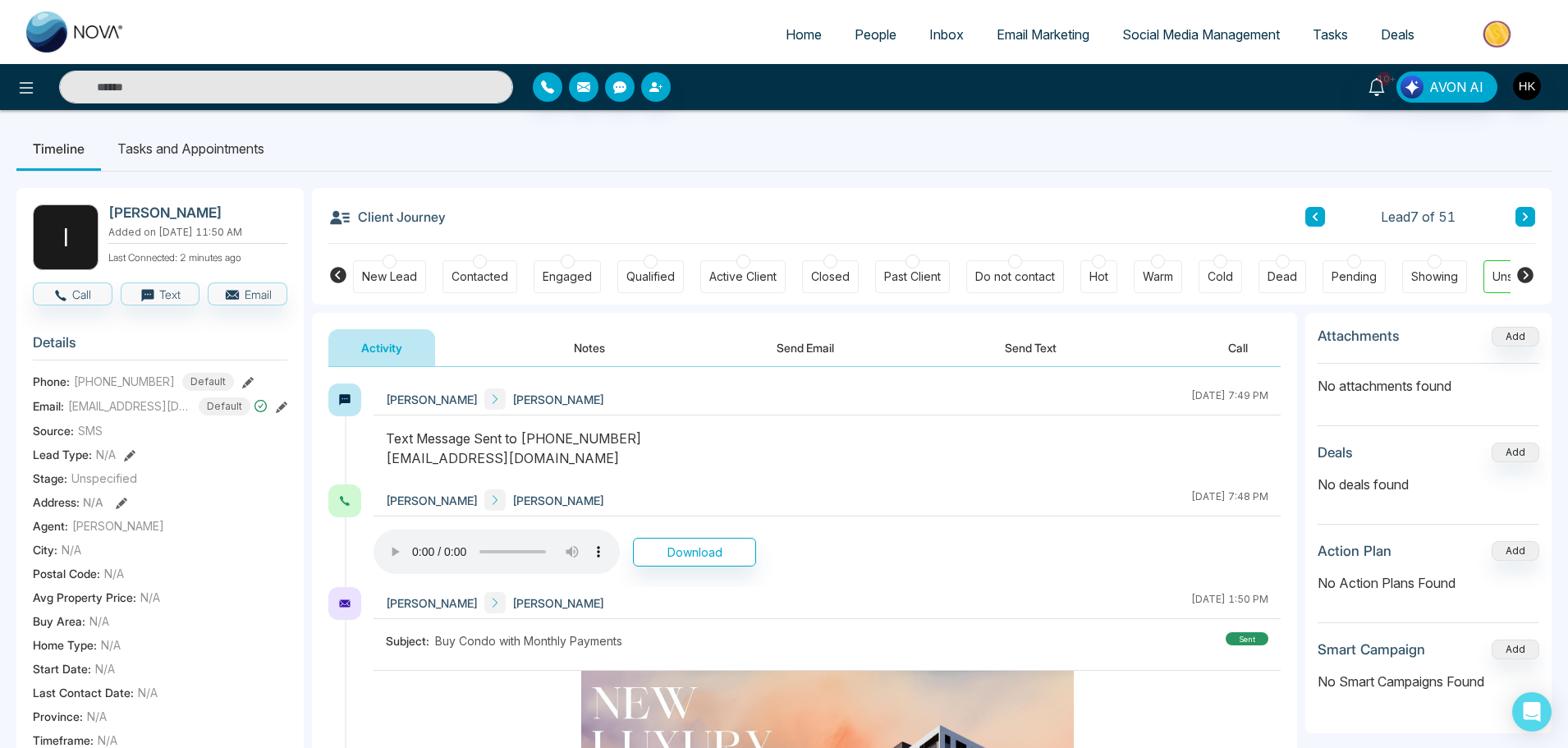
click at [813, 346] on button "Send Email" at bounding box center [805, 347] width 123 height 37
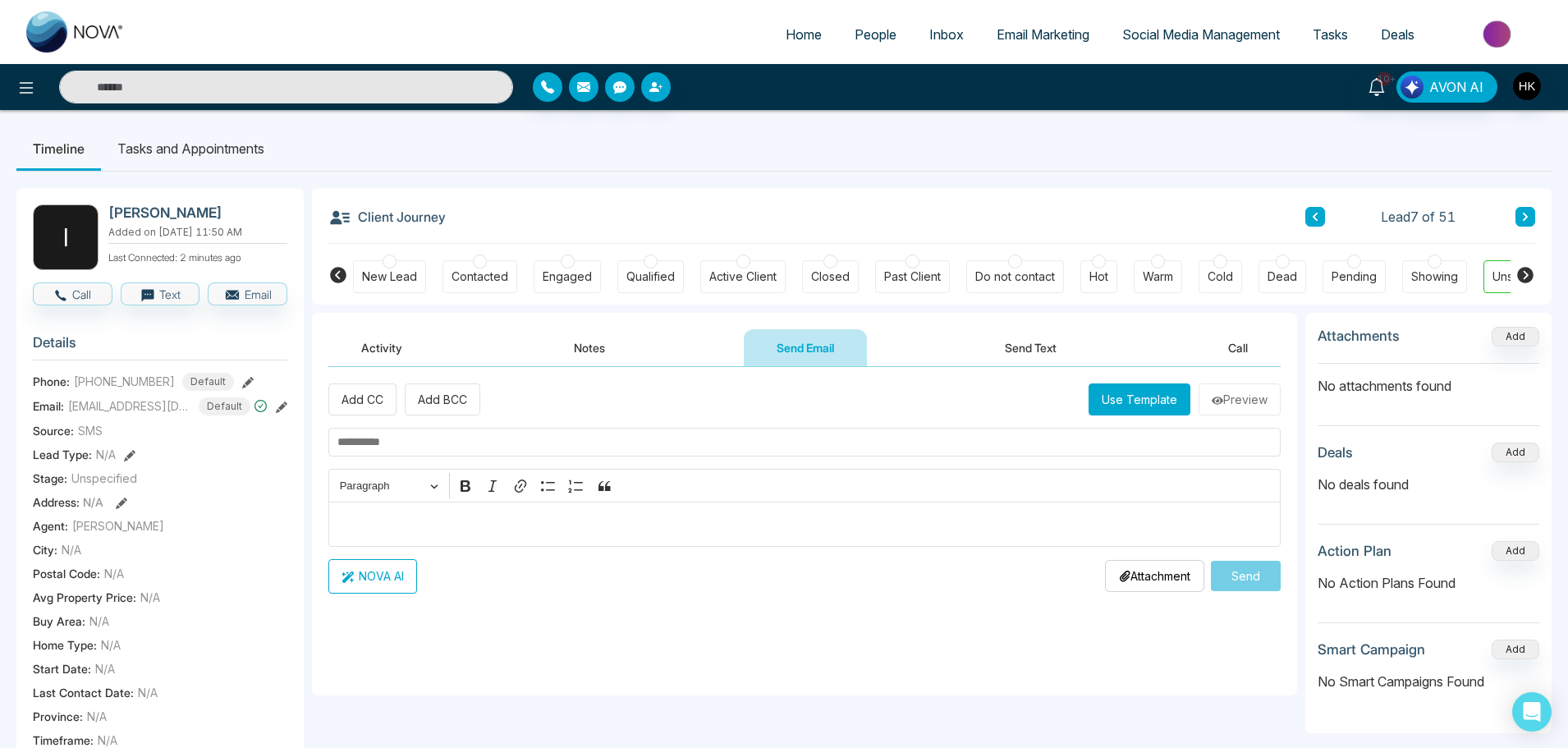
click at [408, 442] on input "text" at bounding box center [804, 443] width 952 height 29
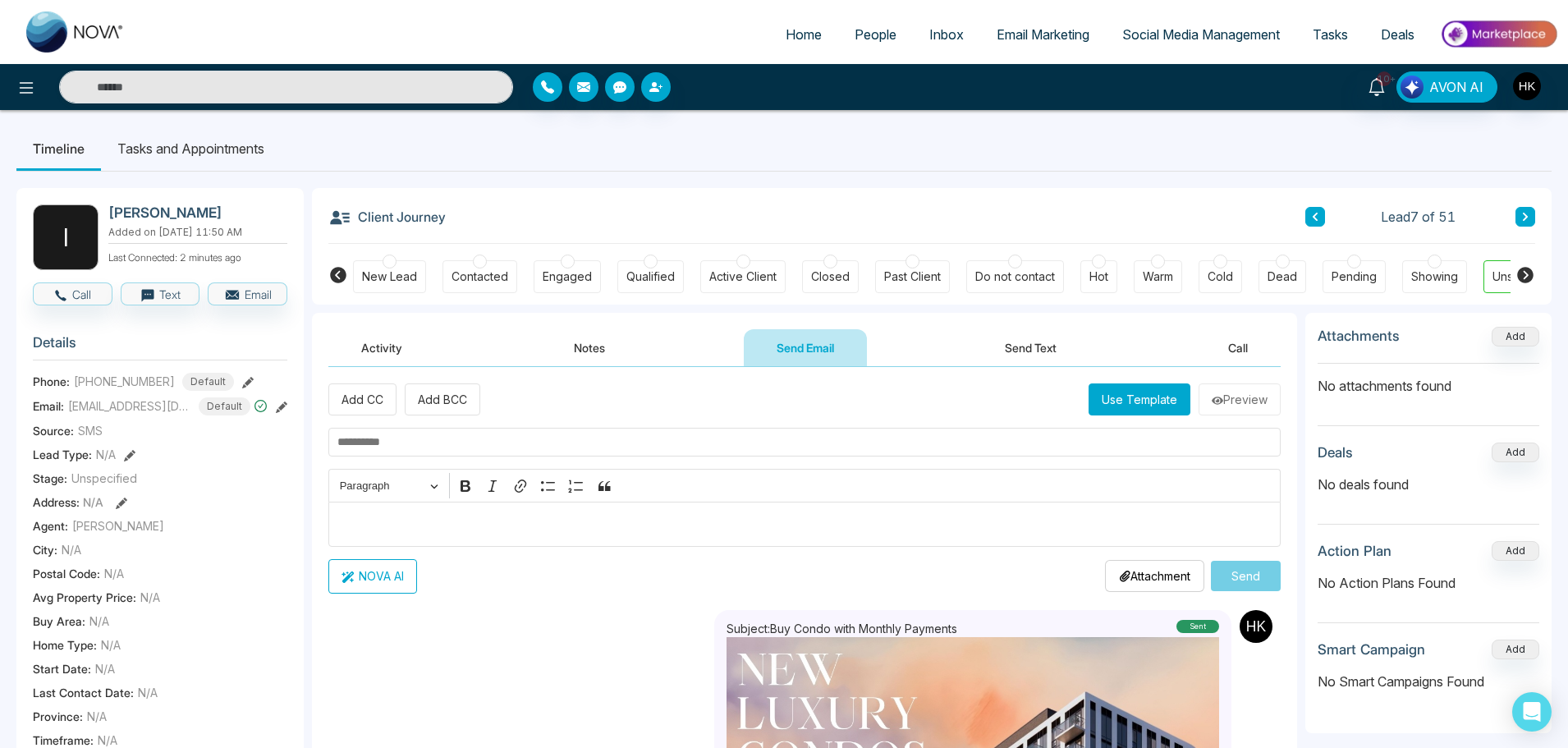
click at [1125, 391] on button "Use Template" at bounding box center [1139, 400] width 101 height 32
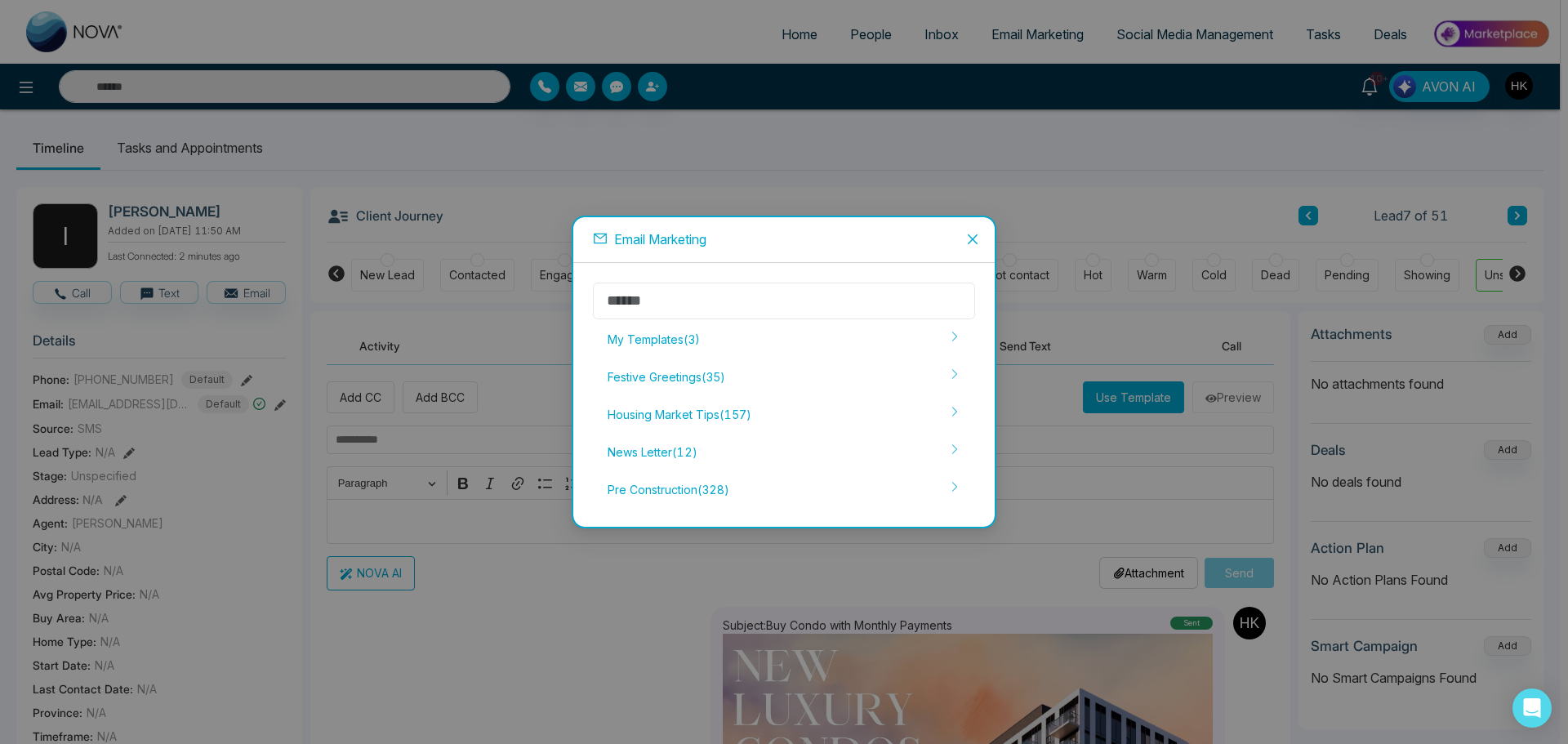
click at [715, 307] on input "text" at bounding box center [784, 300] width 382 height 36
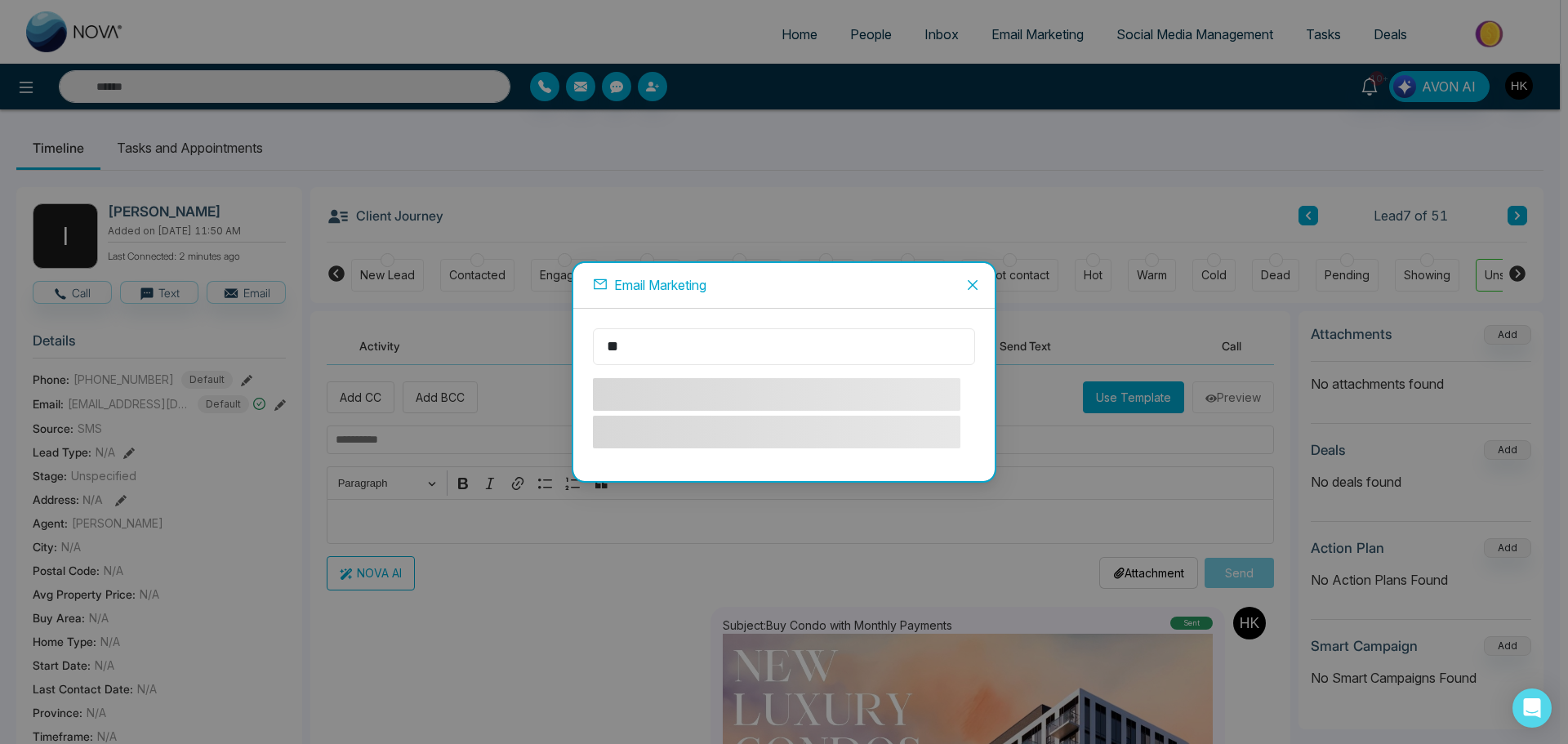
type input "*"
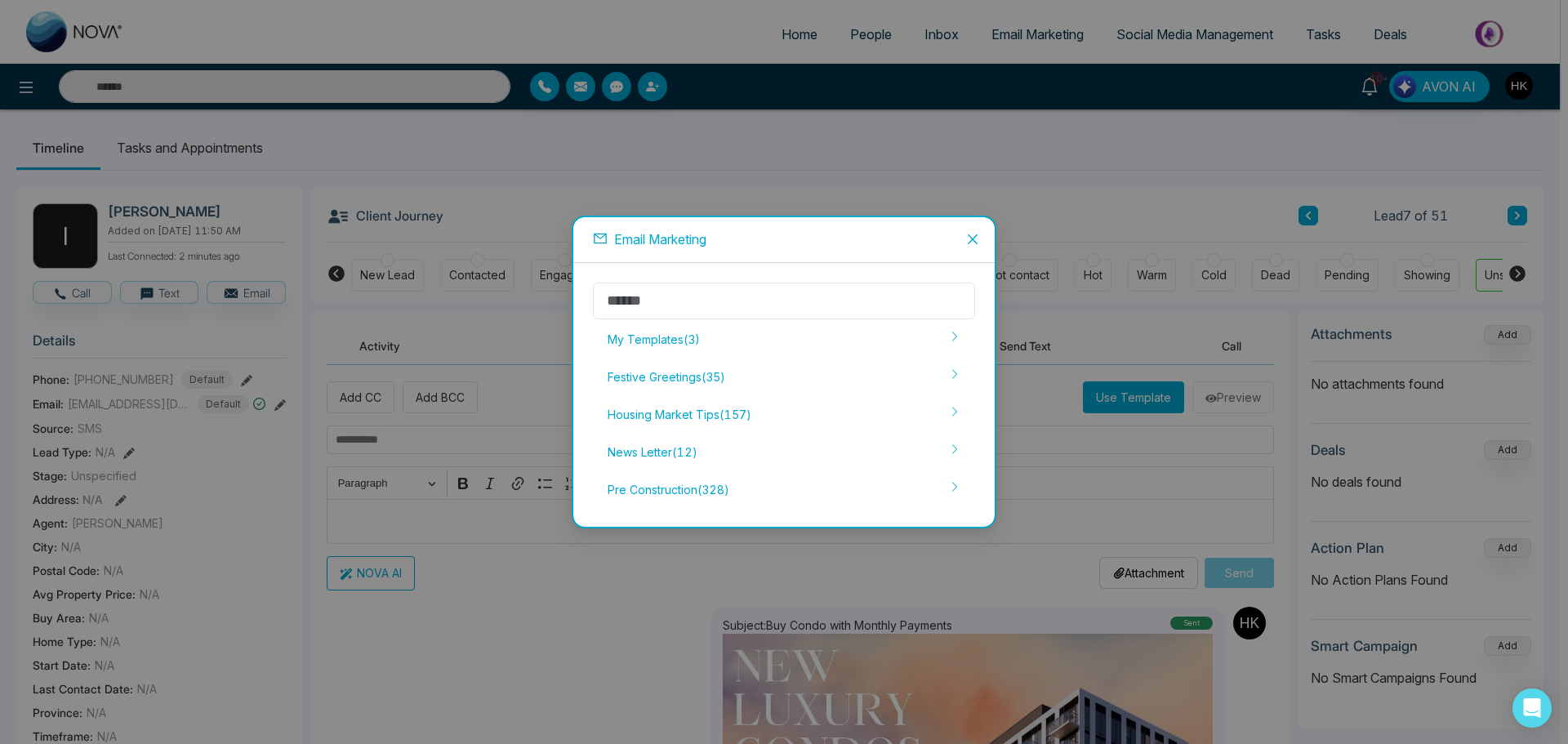
click at [979, 239] on span "Close" at bounding box center [973, 239] width 44 height 44
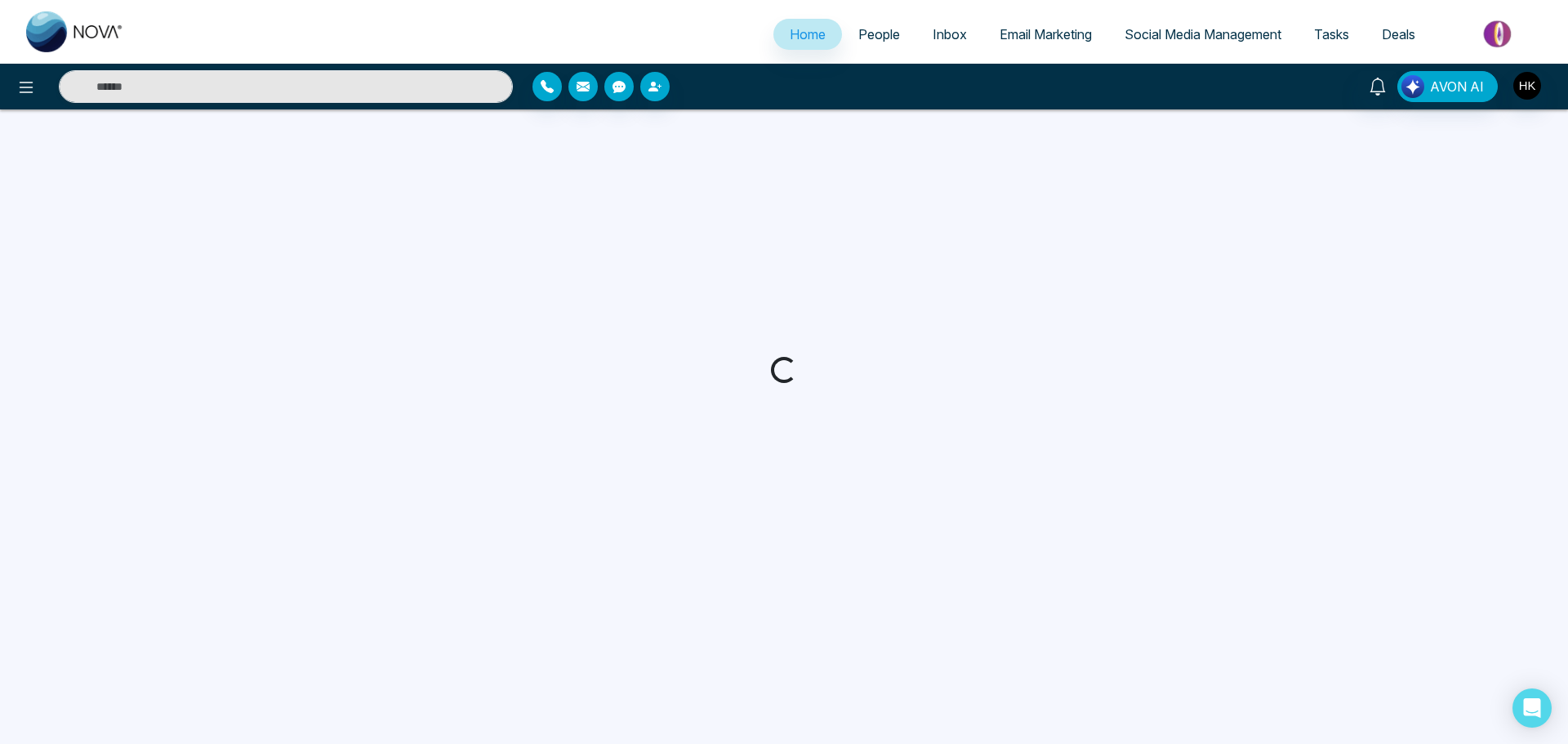
select select "*"
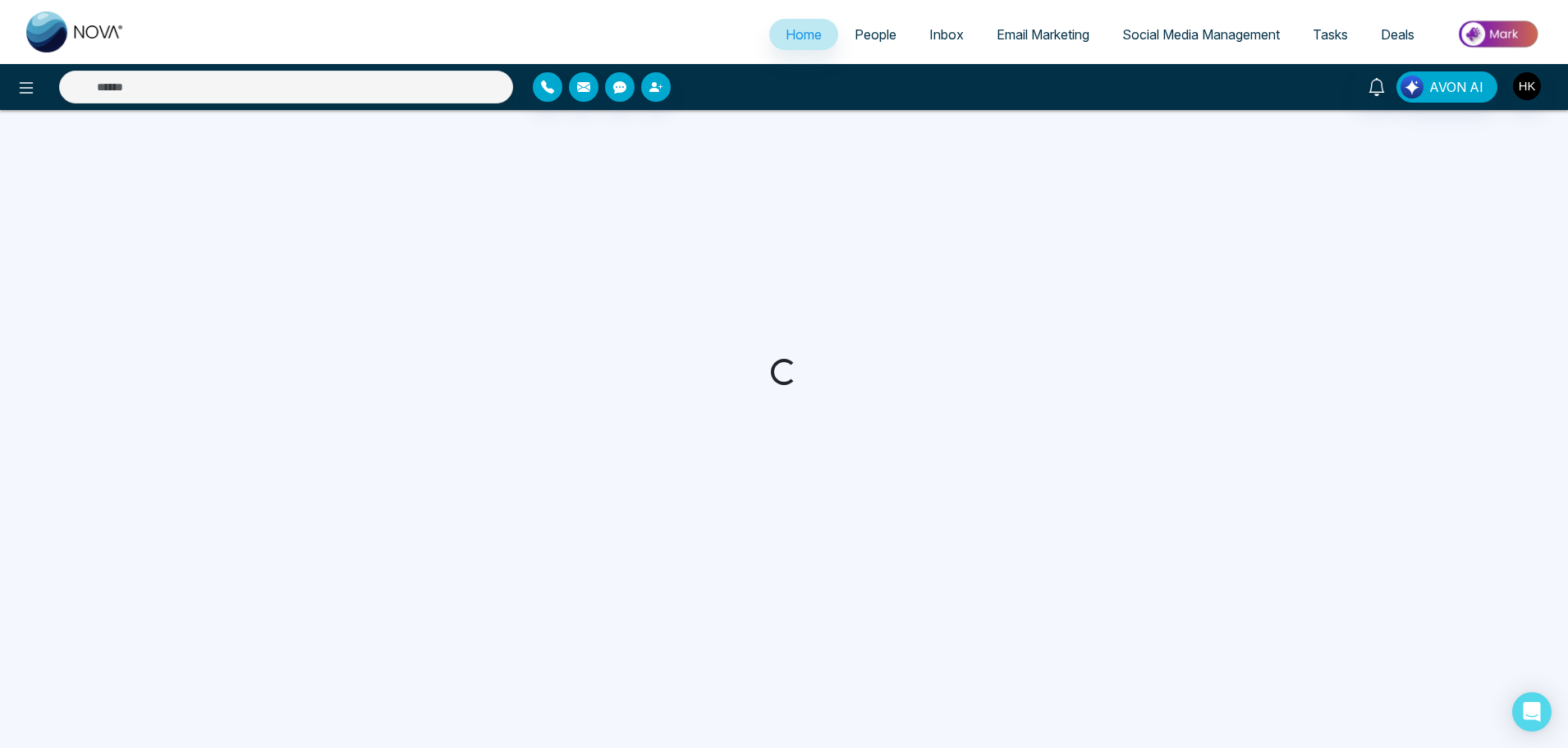
select select "*"
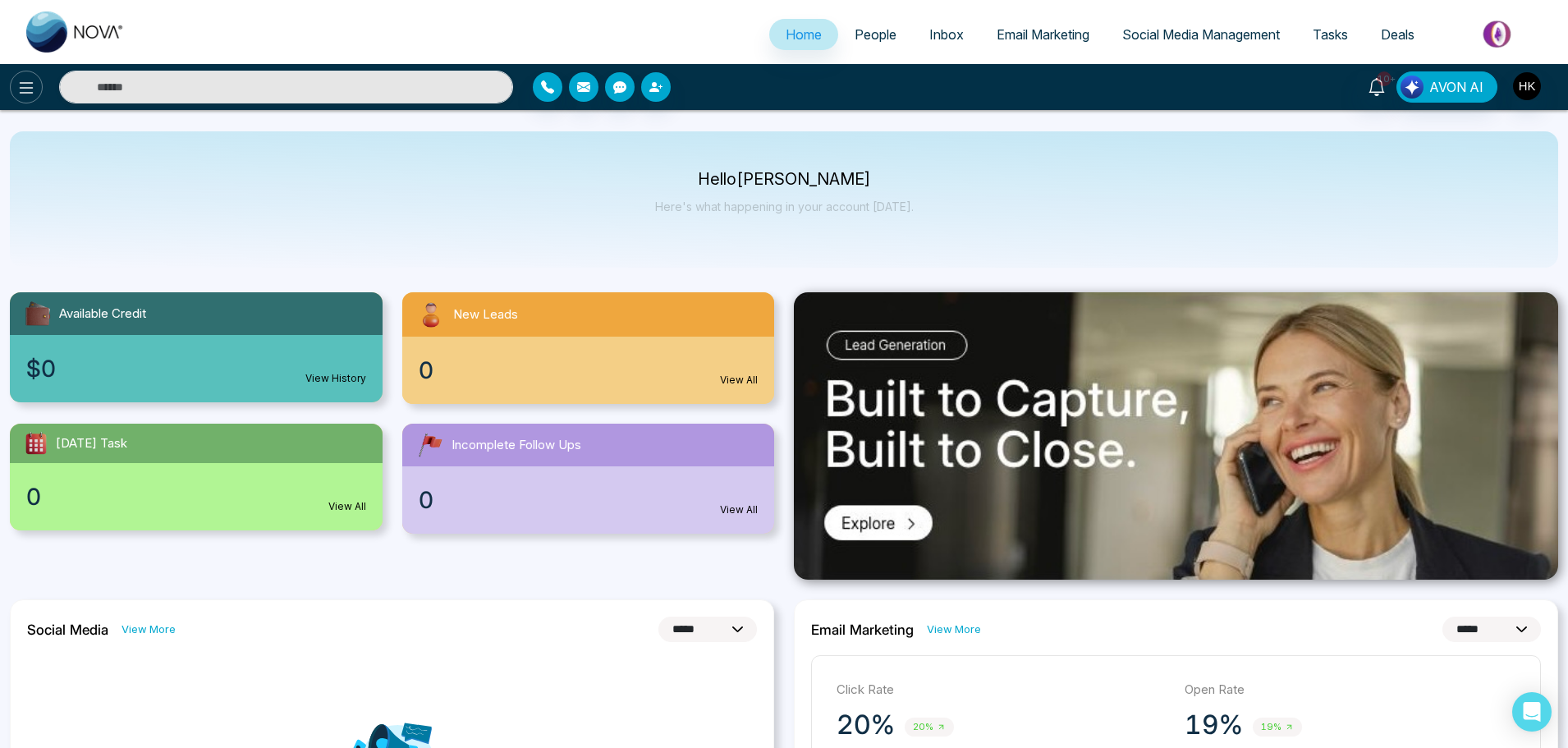
click at [29, 89] on icon at bounding box center [26, 87] width 20 height 20
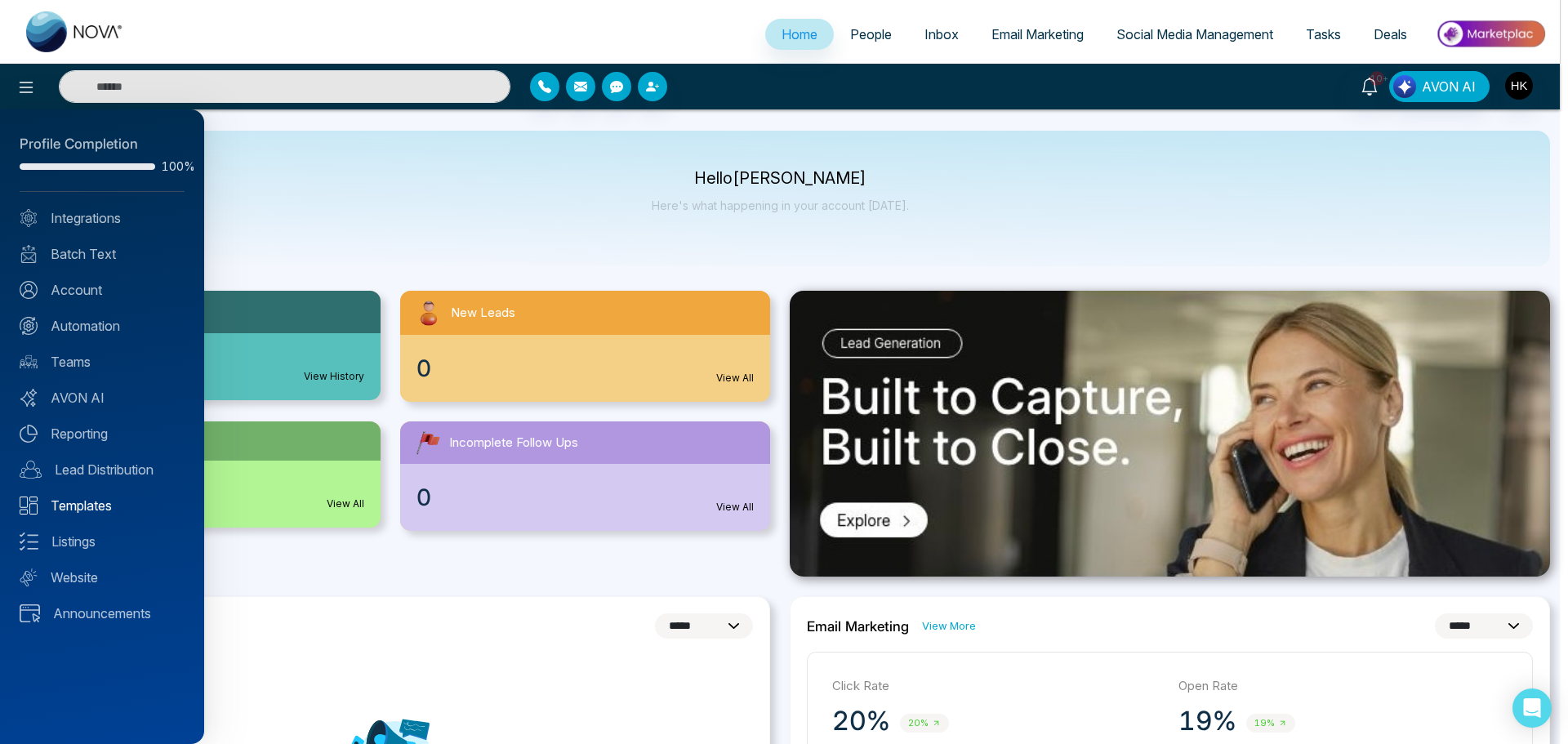
click at [98, 506] on link "Templates" at bounding box center [102, 505] width 165 height 20
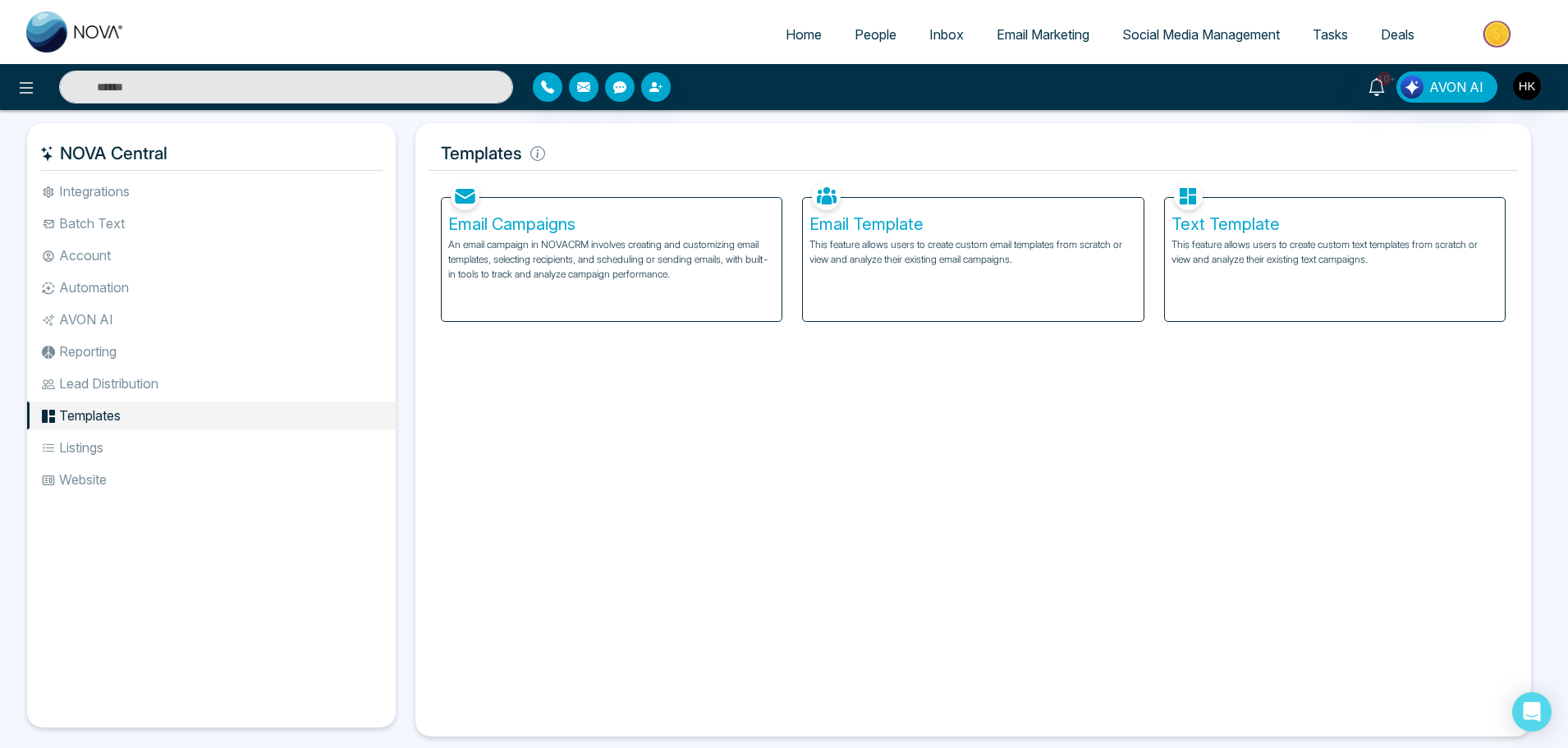
click at [93, 450] on li "Listings" at bounding box center [211, 447] width 368 height 28
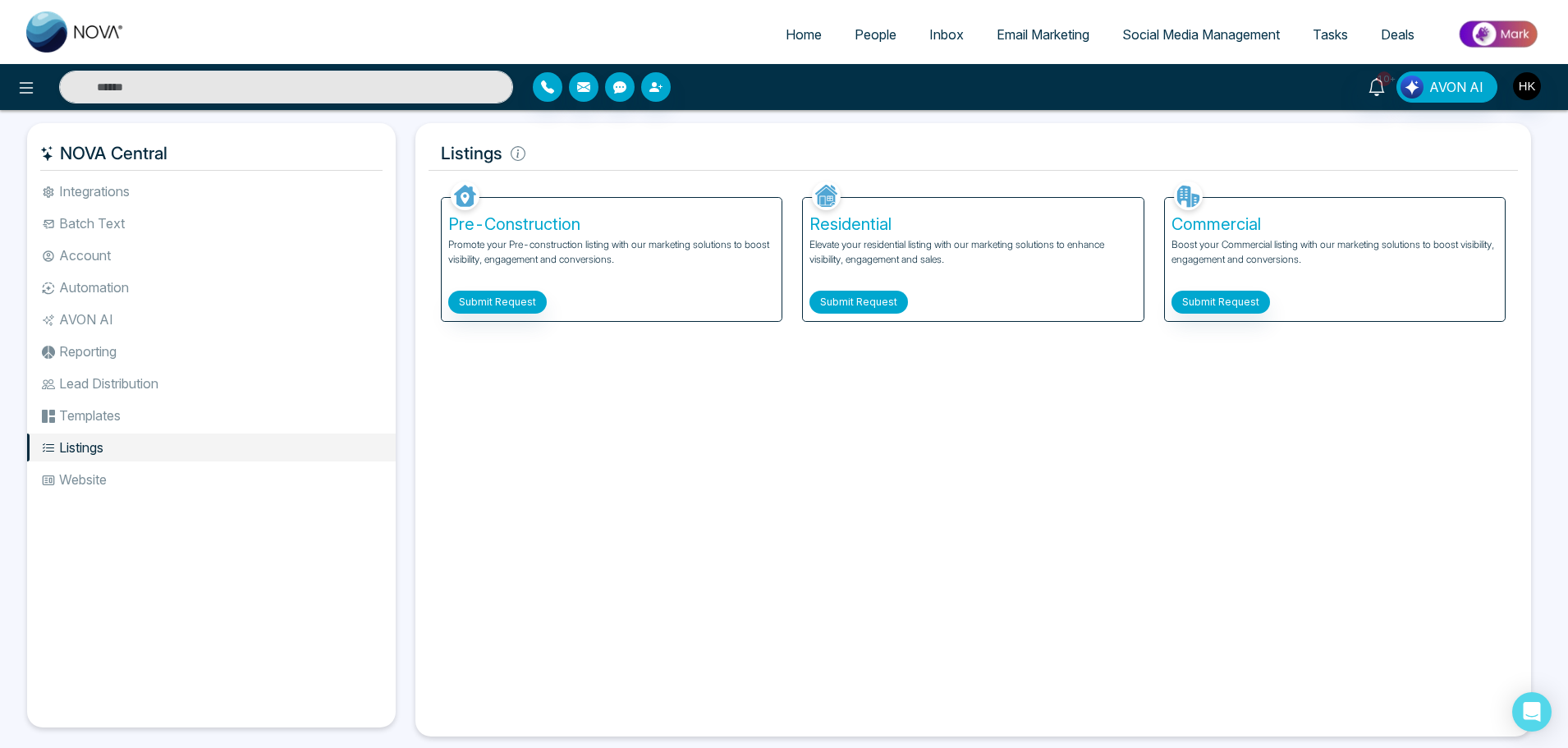
click at [848, 304] on button "Submit Request" at bounding box center [859, 302] width 99 height 23
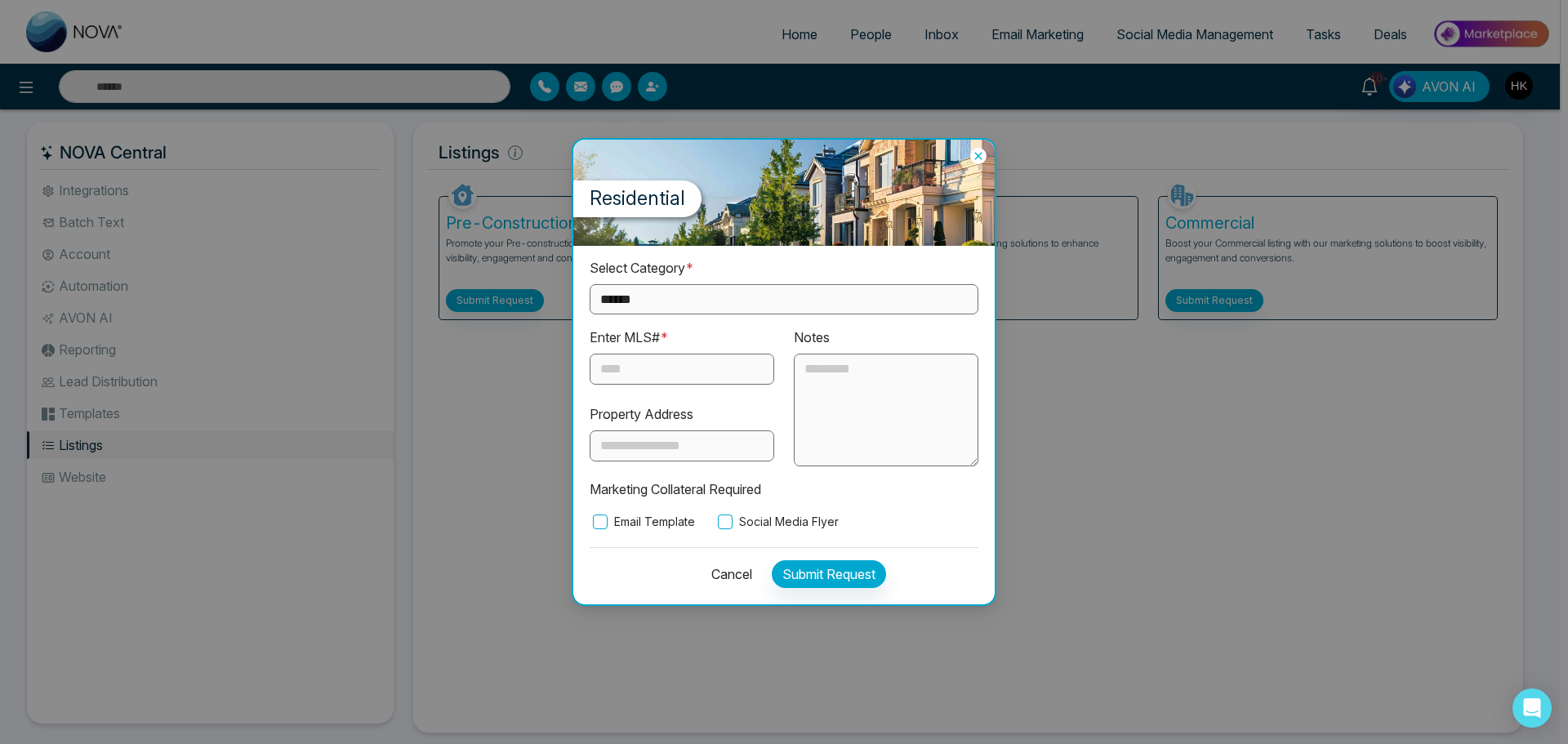
click at [979, 156] on icon at bounding box center [978, 155] width 8 height 8
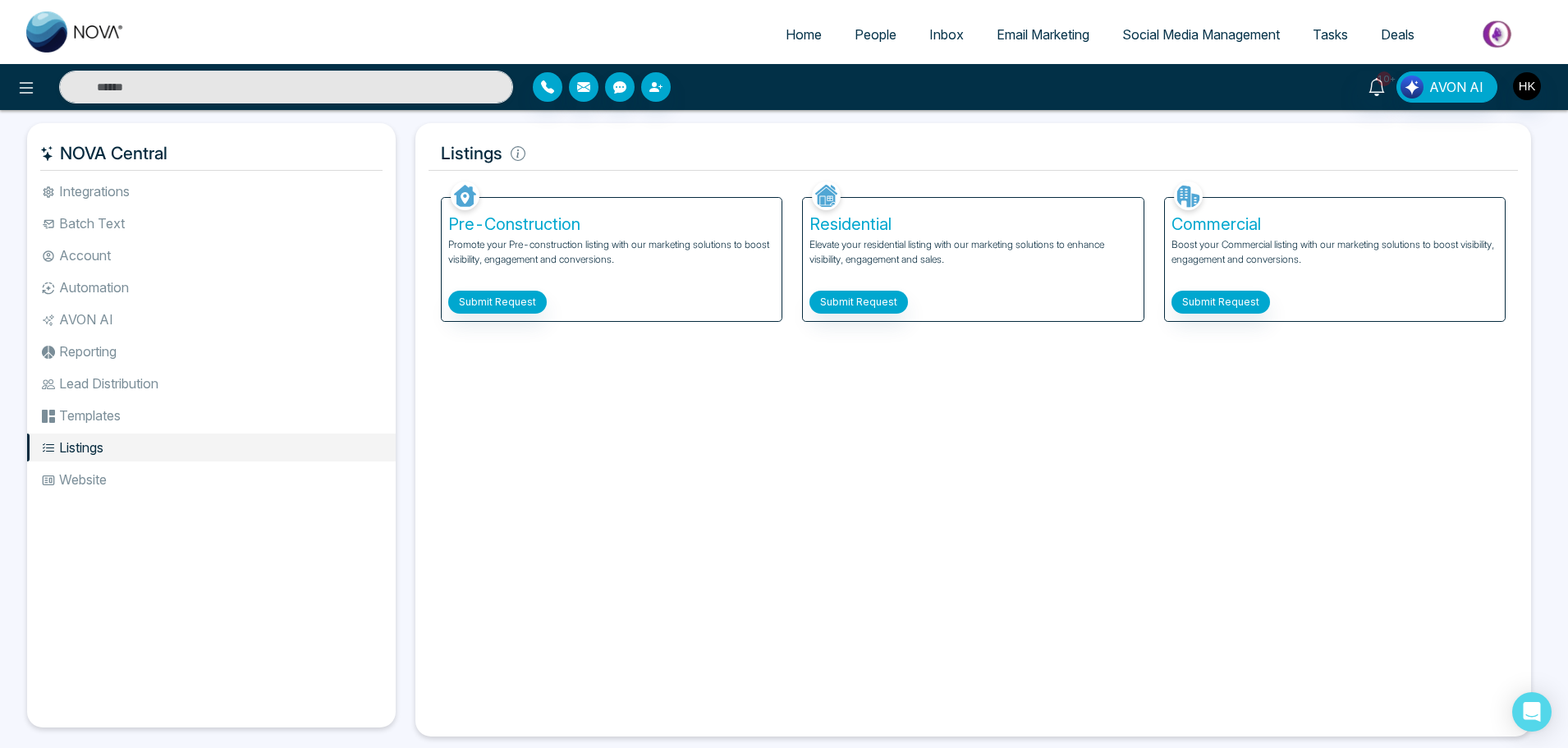
click at [89, 250] on li "Account" at bounding box center [211, 255] width 368 height 28
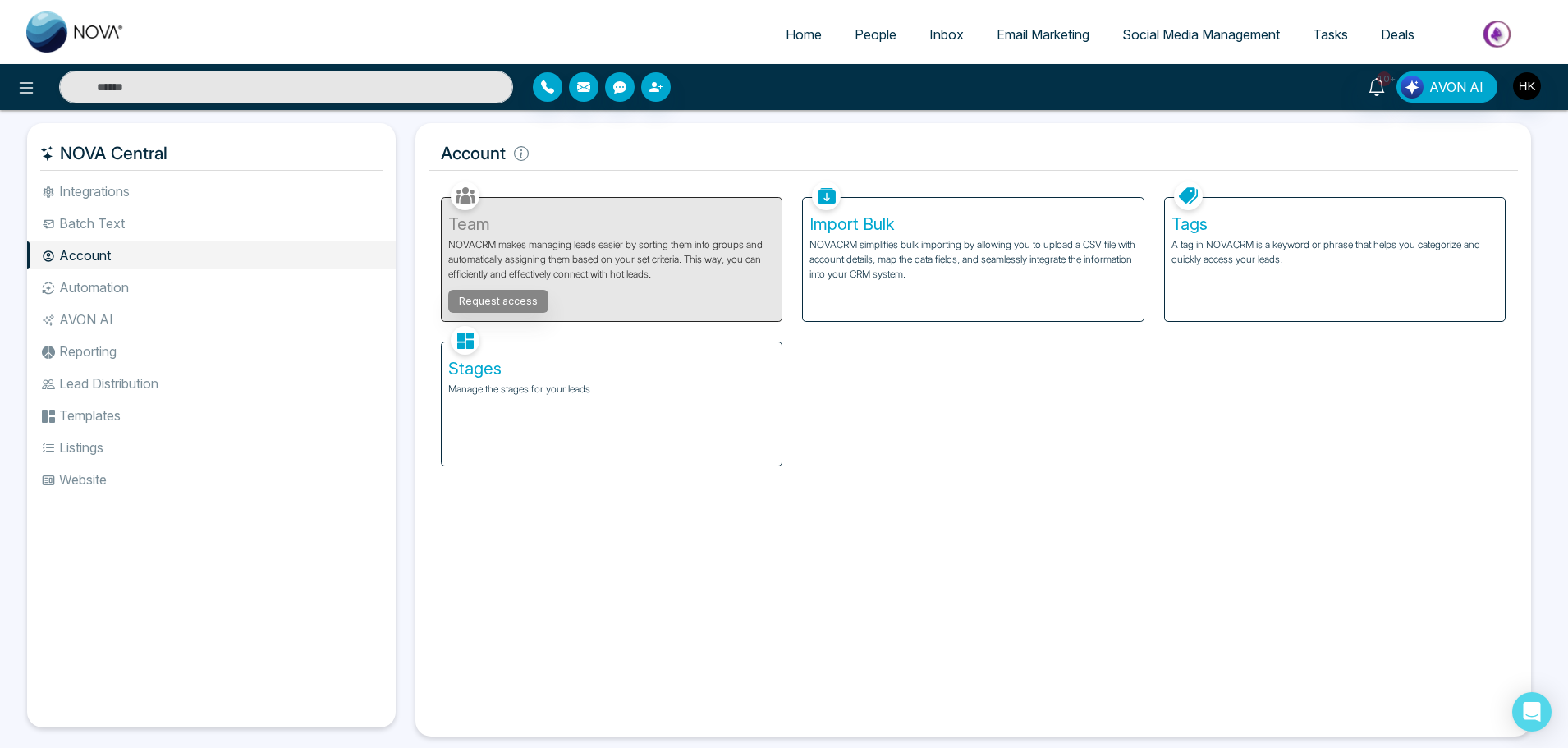
click at [1187, 207] on img at bounding box center [1189, 196] width 29 height 29
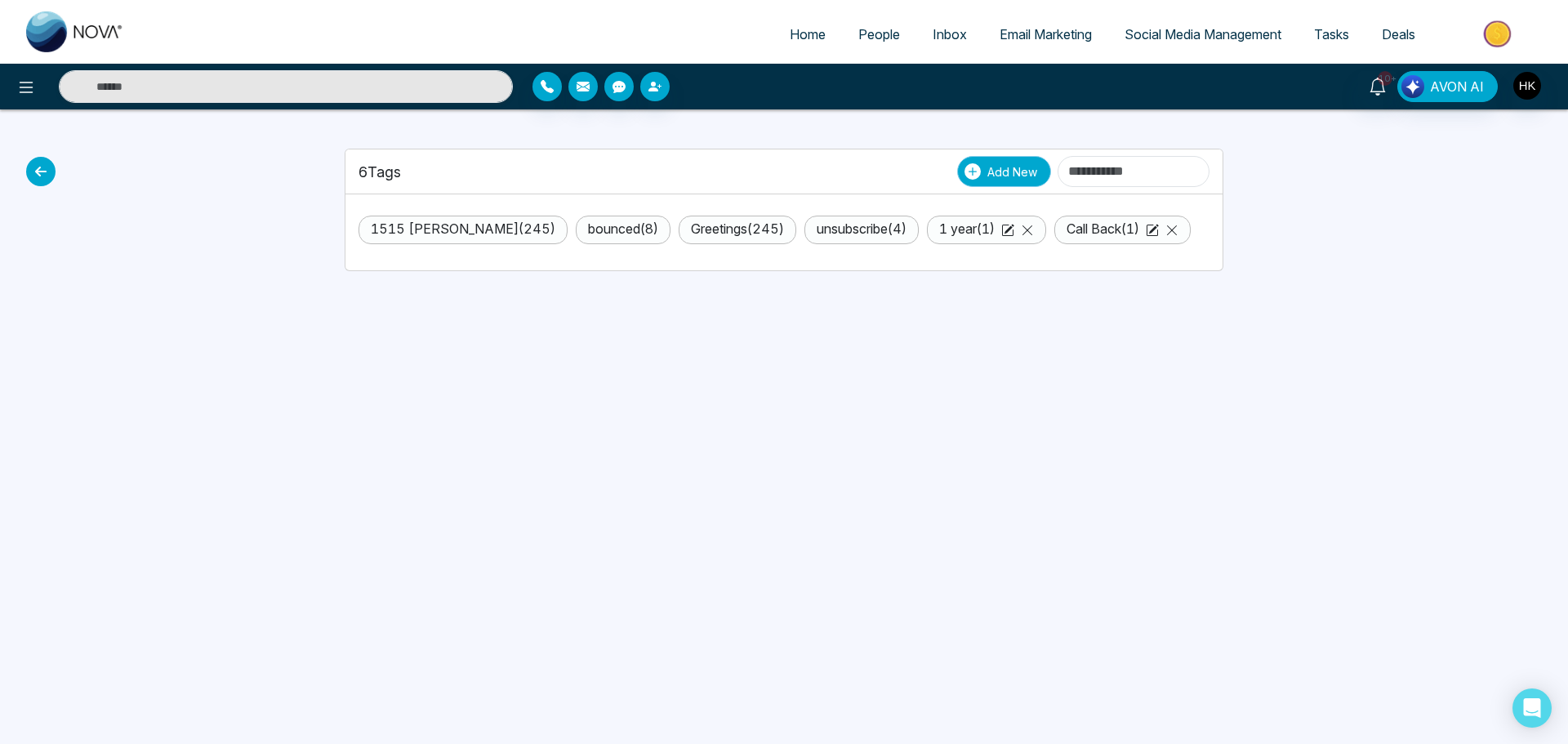
click at [987, 173] on span "Add New" at bounding box center [1012, 172] width 50 height 17
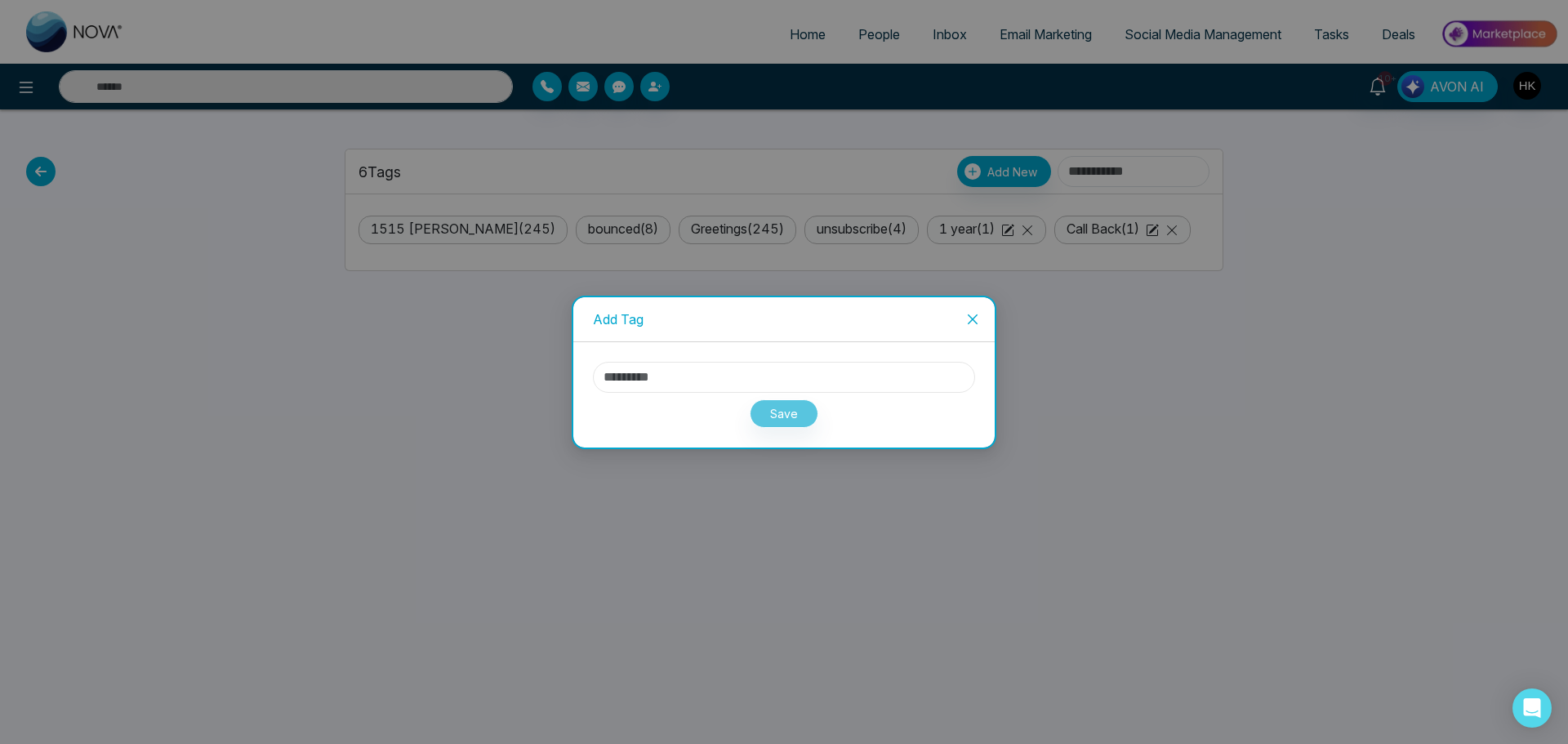
click at [656, 383] on input "text" at bounding box center [784, 378] width 382 height 31
paste input "**********"
drag, startPoint x: 758, startPoint y: 380, endPoint x: 561, endPoint y: 367, distance: 197.4
click at [561, 367] on div "**********" at bounding box center [784, 372] width 1568 height 744
paste input "*"
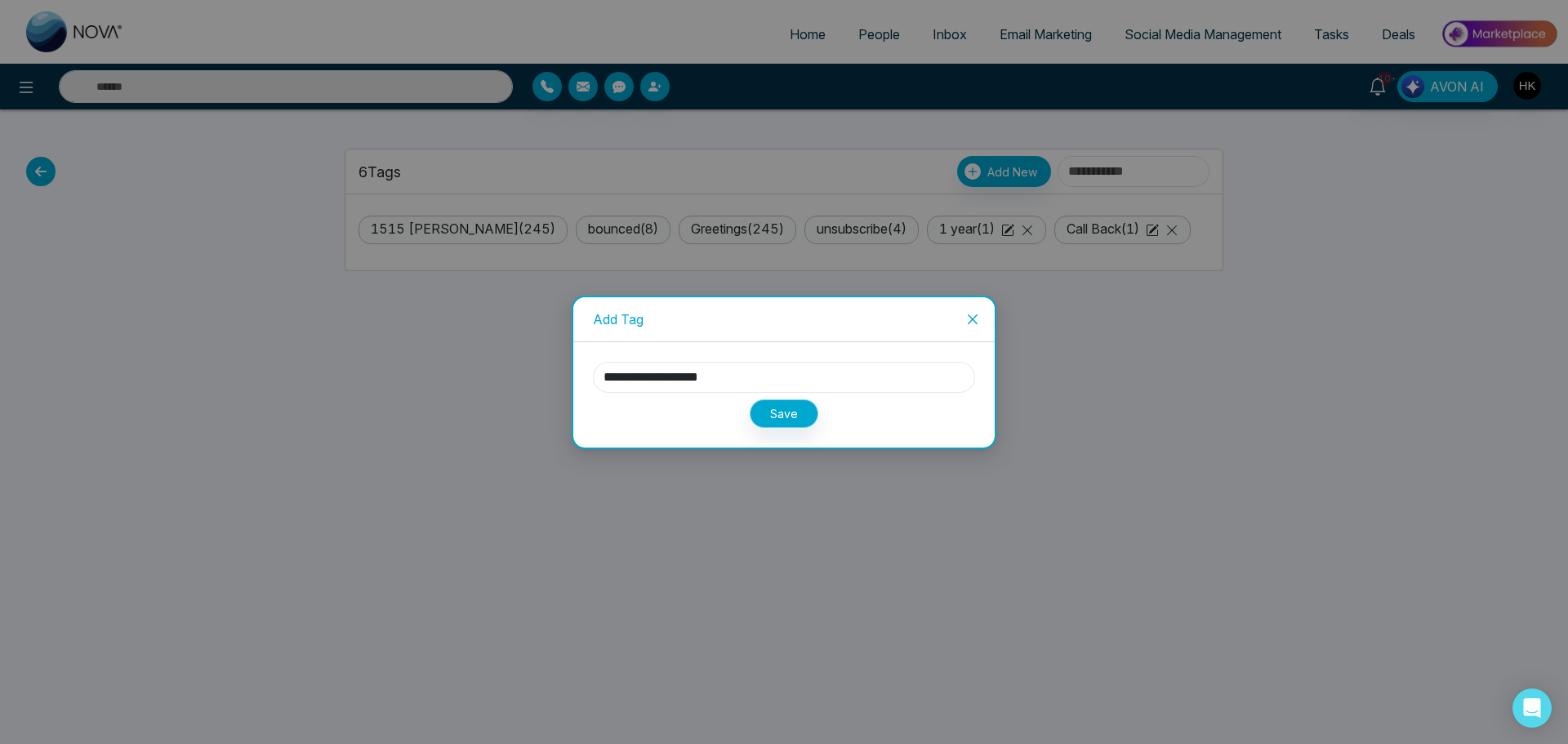
type input "**********"
click at [799, 412] on button "Save" at bounding box center [784, 414] width 69 height 29
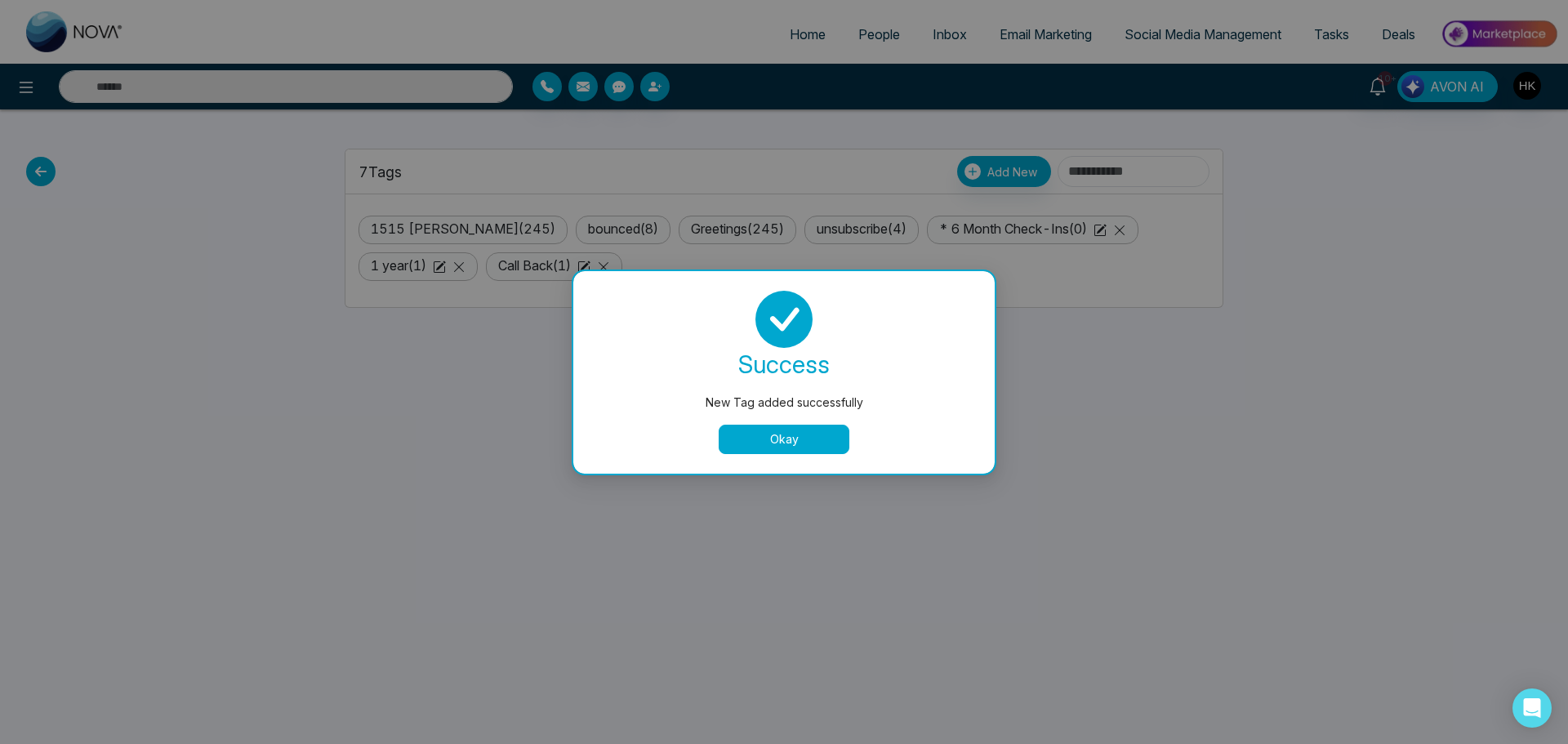
click at [741, 448] on button "Okay" at bounding box center [784, 439] width 131 height 30
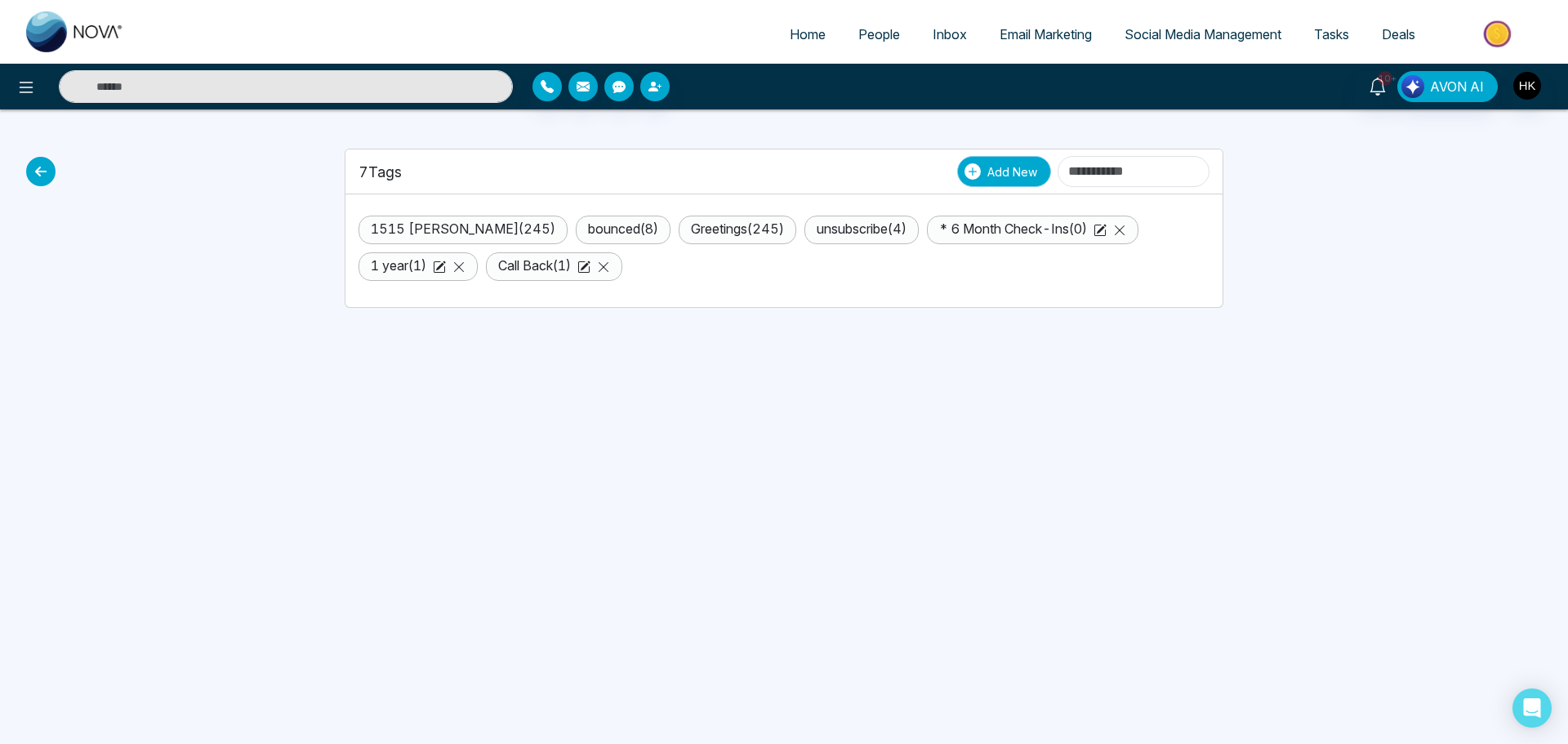
click at [957, 174] on button "Add New" at bounding box center [1003, 171] width 94 height 31
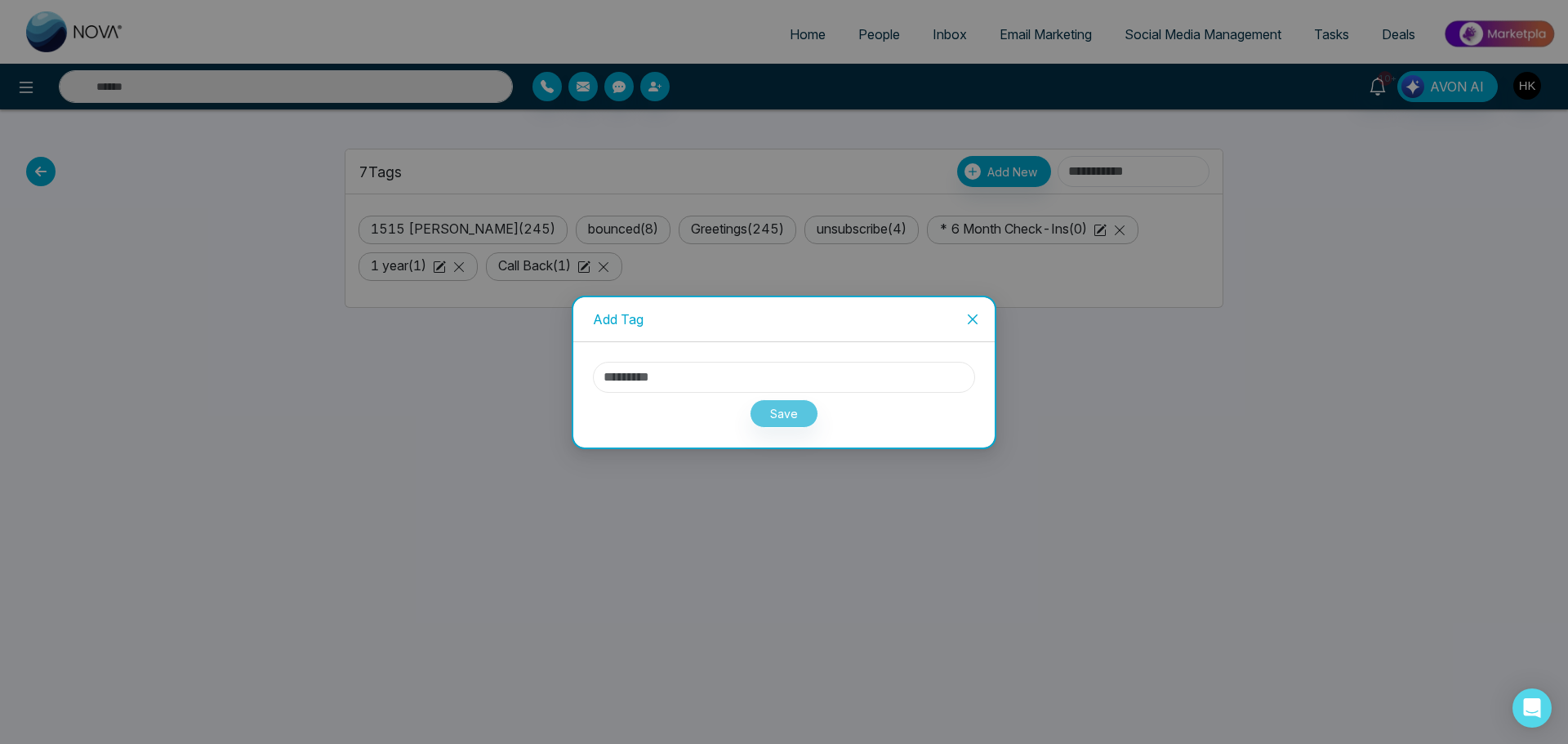
click at [663, 372] on input "text" at bounding box center [784, 378] width 382 height 31
paste input "**********"
type input "**********"
click at [795, 412] on button "Save" at bounding box center [784, 414] width 69 height 29
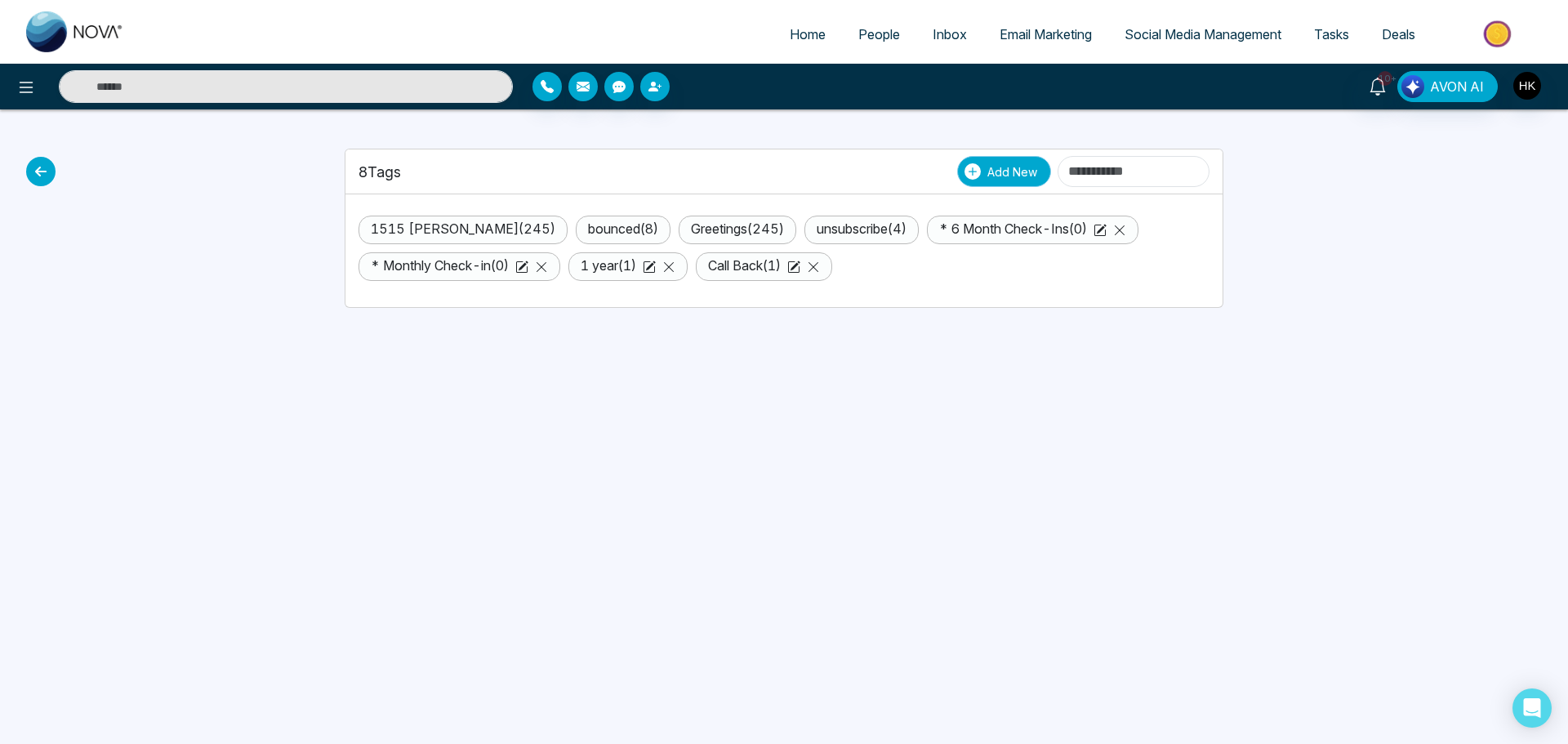
click at [987, 172] on span "Add New" at bounding box center [1012, 172] width 50 height 17
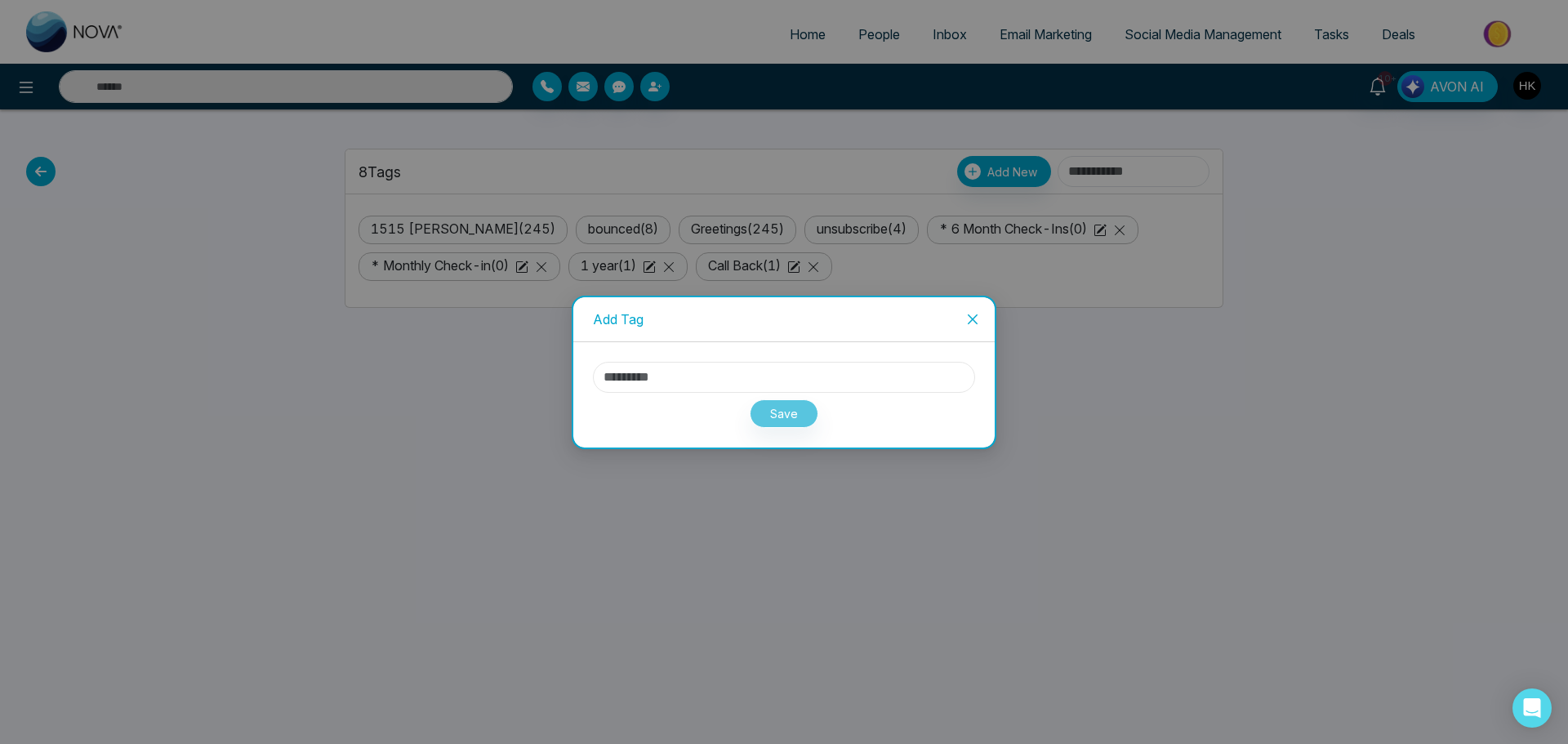
click at [794, 382] on input "text" at bounding box center [784, 378] width 382 height 31
paste input "**********"
type input "**********"
click at [799, 411] on button "Save" at bounding box center [784, 414] width 69 height 29
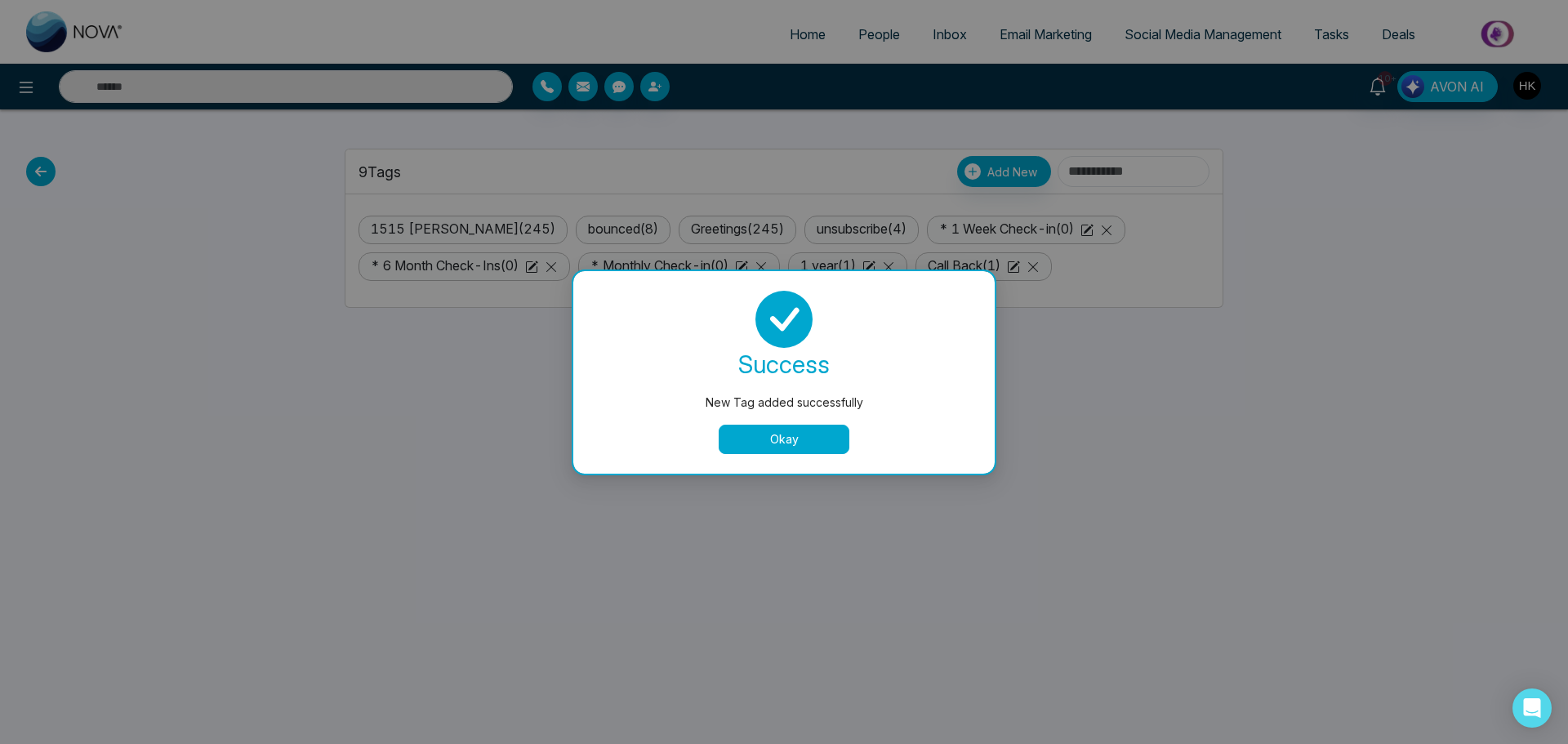
click at [771, 441] on button "Okay" at bounding box center [784, 439] width 131 height 30
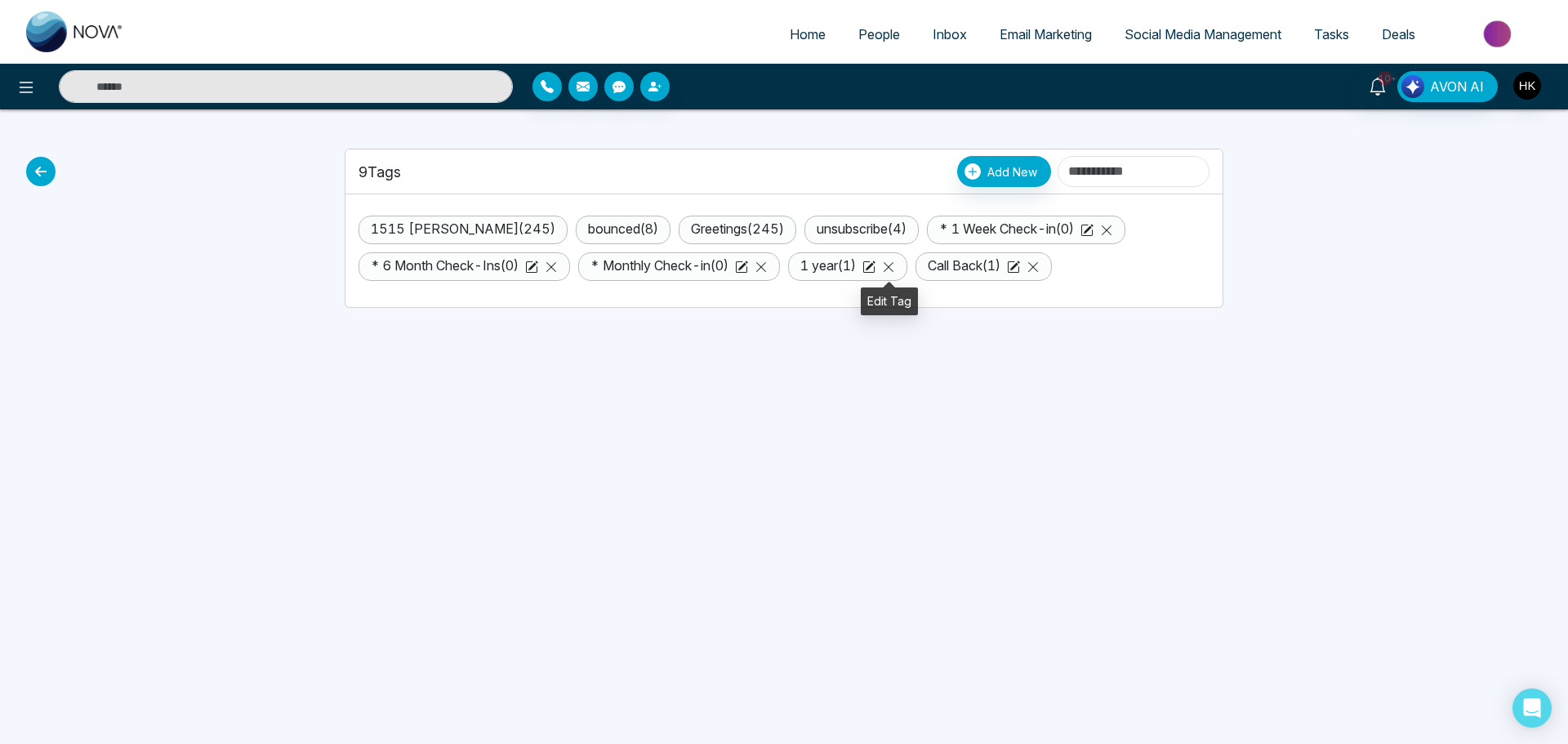
click at [875, 267] on icon at bounding box center [868, 266] width 13 height 13
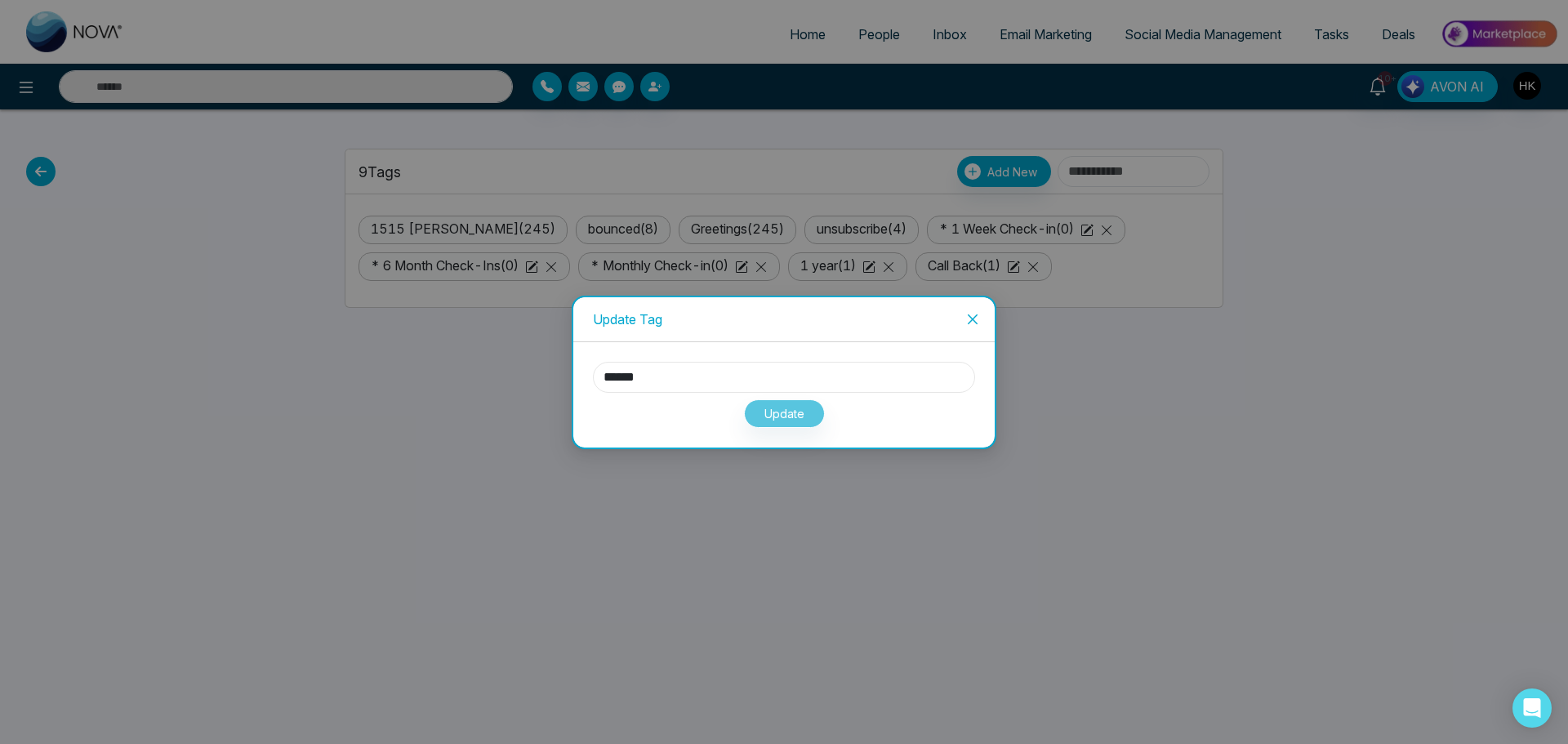
drag, startPoint x: 652, startPoint y: 387, endPoint x: 587, endPoint y: 391, distance: 65.1
click at [587, 391] on div "****** Update" at bounding box center [784, 394] width 421 height 105
paste input "text"
type input "******"
click at [796, 412] on button "Update" at bounding box center [784, 414] width 81 height 29
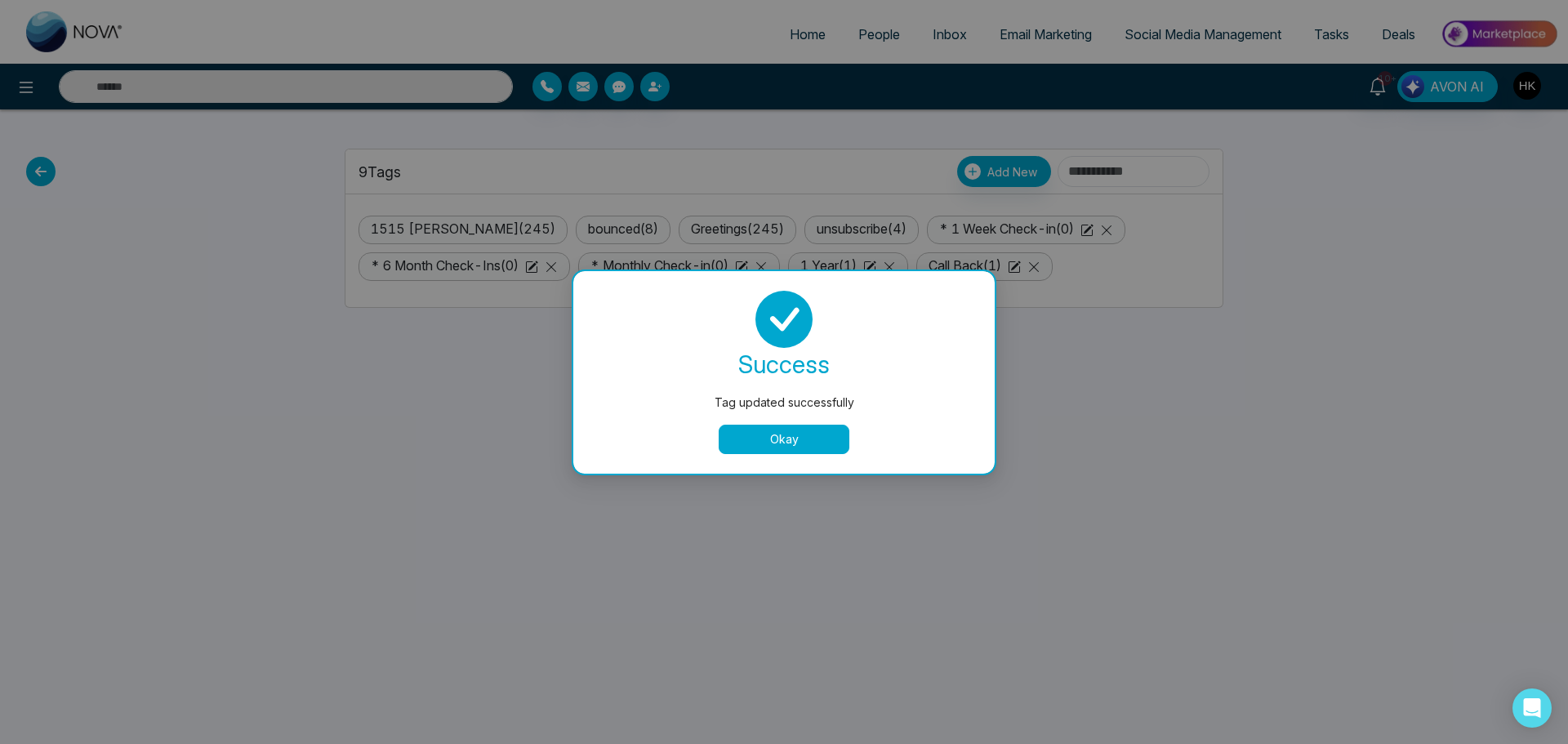
click at [807, 443] on button "Okay" at bounding box center [784, 439] width 131 height 30
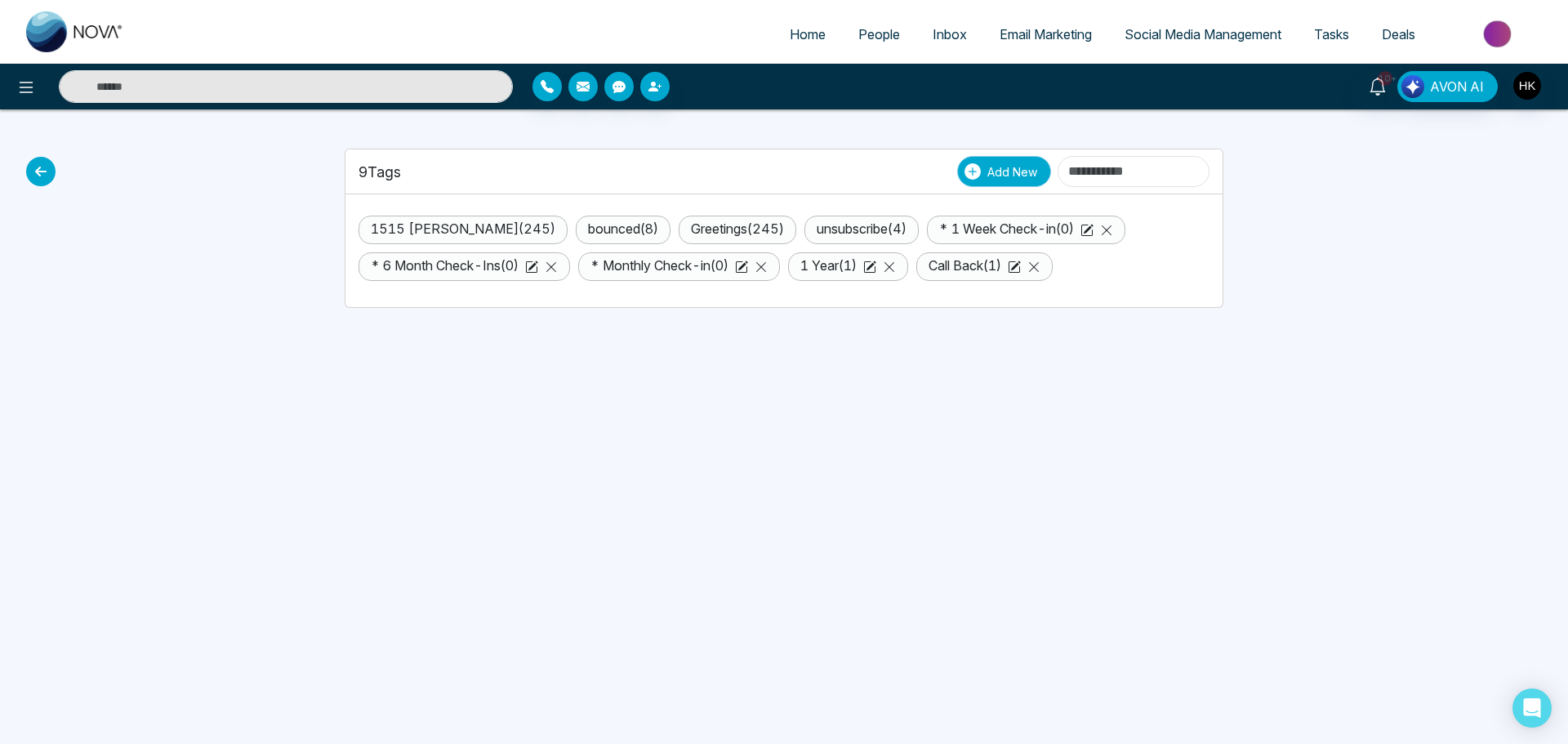
click at [987, 175] on span "Add New" at bounding box center [1012, 172] width 50 height 17
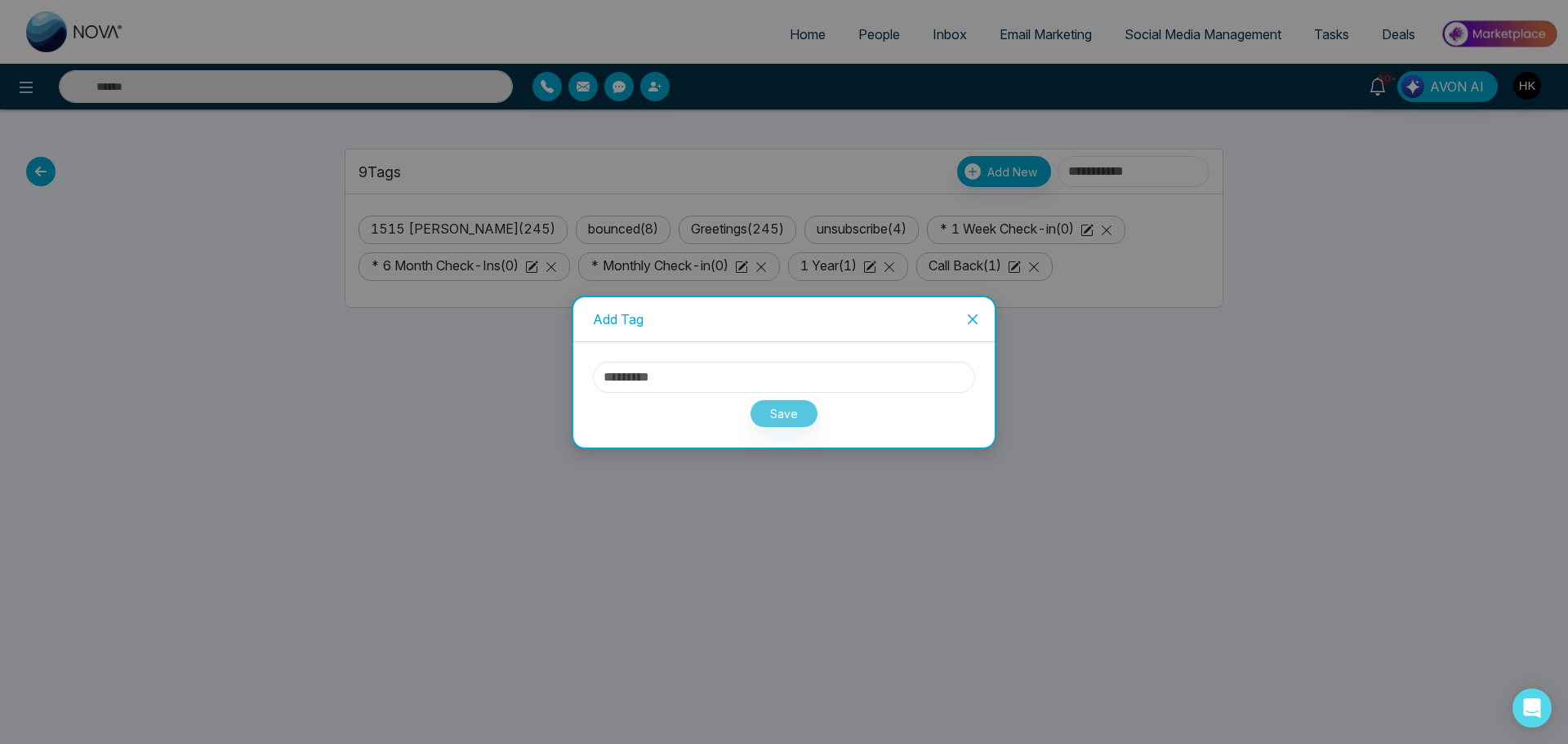
click at [726, 379] on input "text" at bounding box center [784, 378] width 382 height 31
paste input "**********"
type input "**********"
click at [782, 411] on button "Save" at bounding box center [784, 414] width 69 height 29
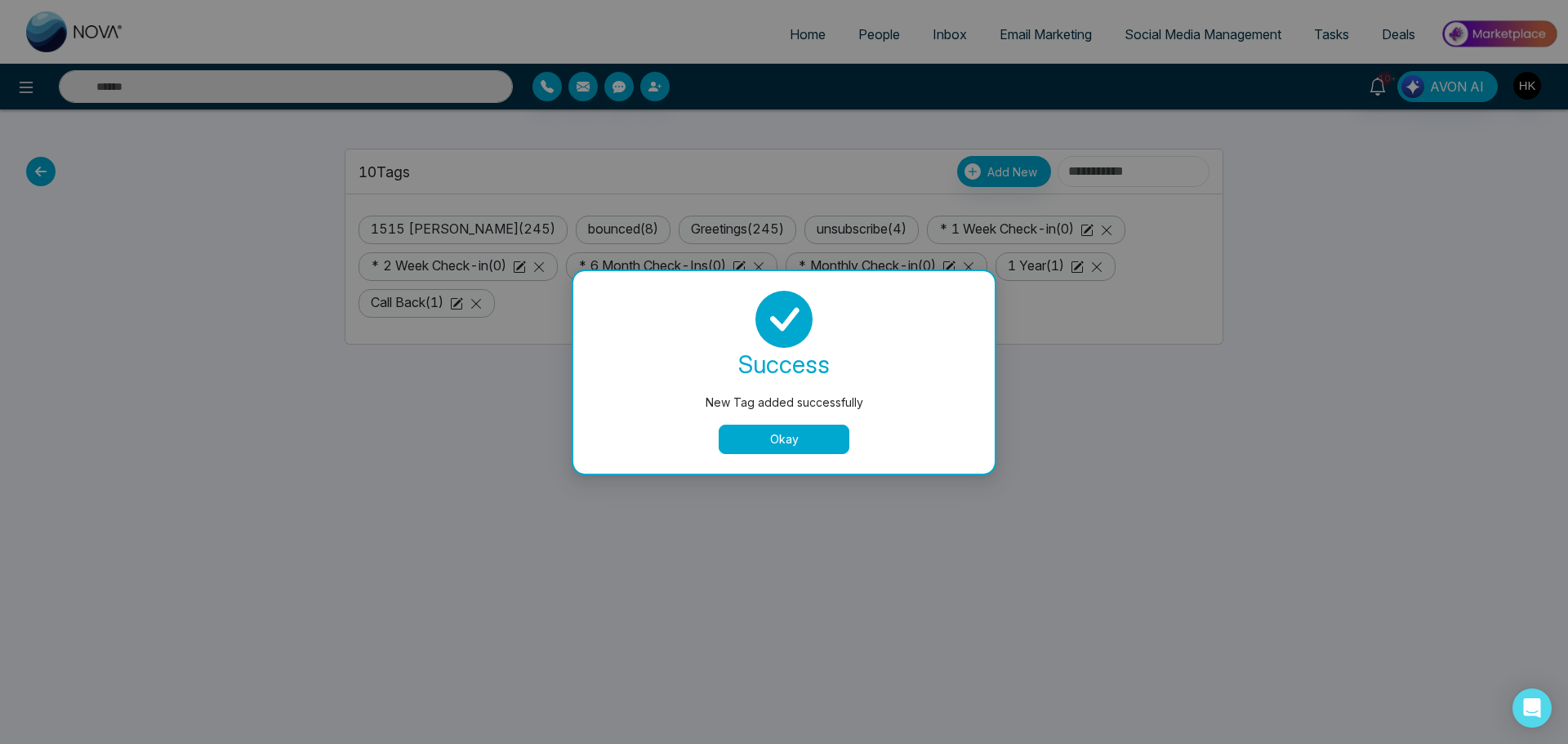
click at [824, 442] on button "Okay" at bounding box center [784, 439] width 131 height 30
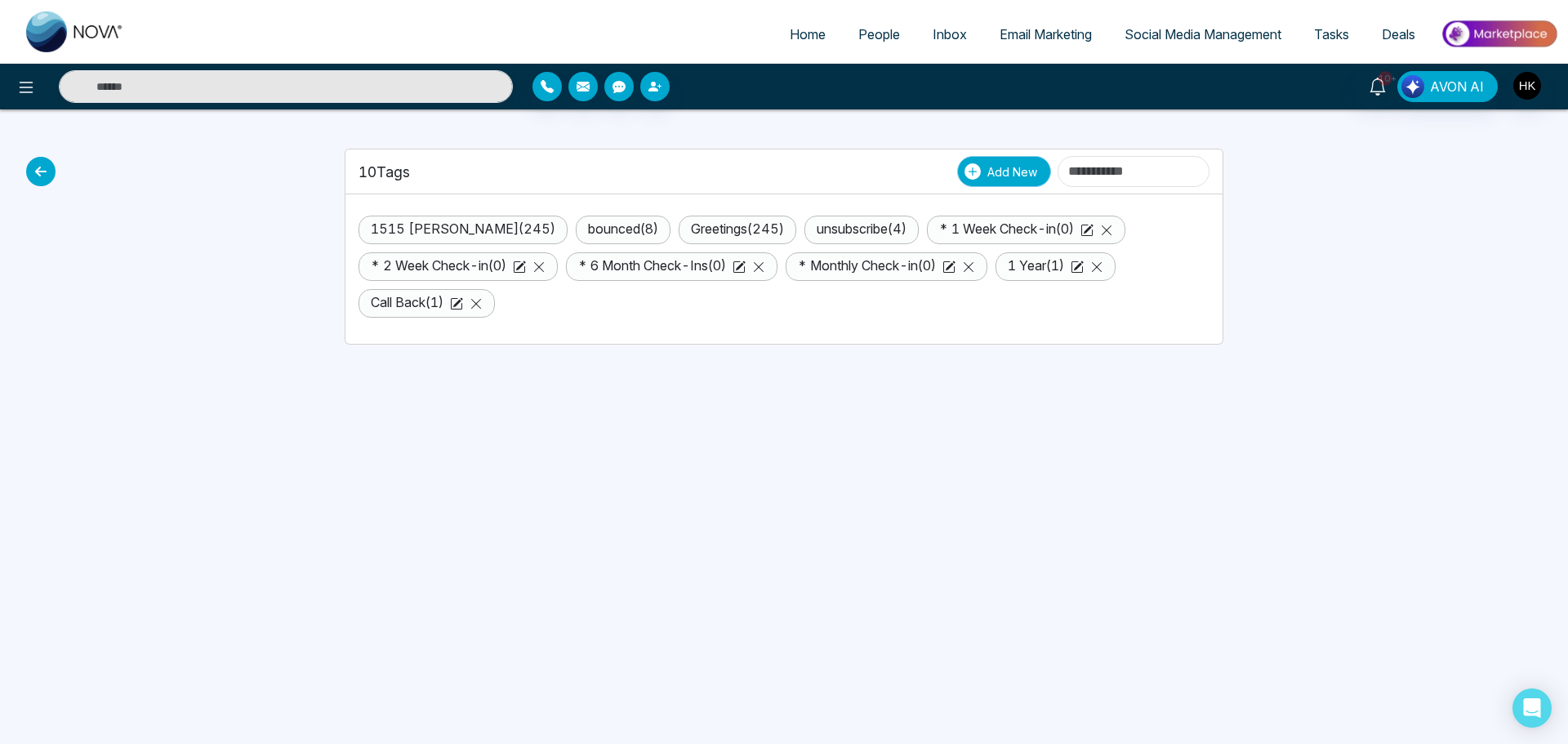
click at [987, 165] on span "Add New" at bounding box center [1012, 172] width 50 height 17
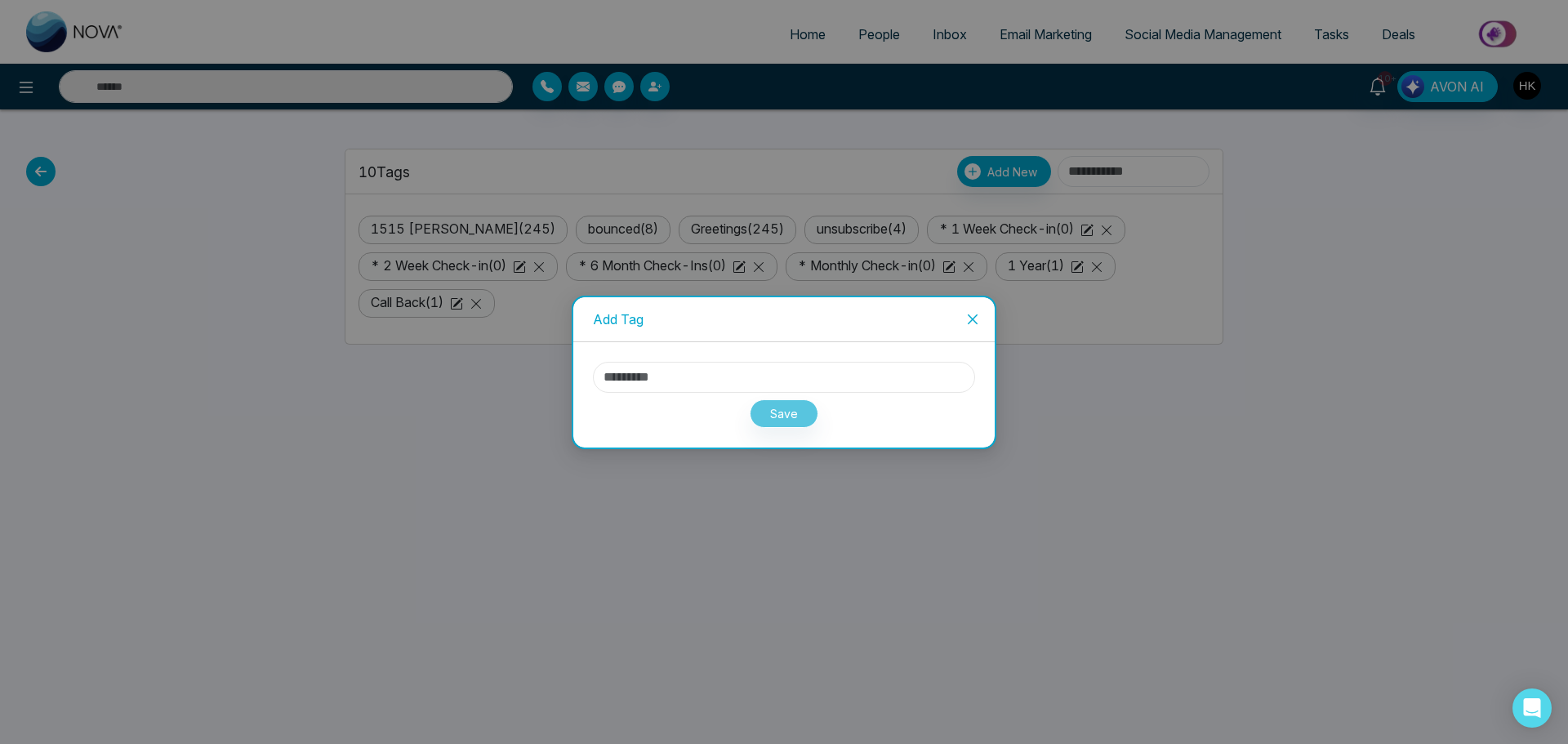
click at [785, 374] on input "text" at bounding box center [784, 378] width 382 height 31
paste input "**********"
type input "**********"
click at [772, 414] on button "Save" at bounding box center [784, 414] width 69 height 29
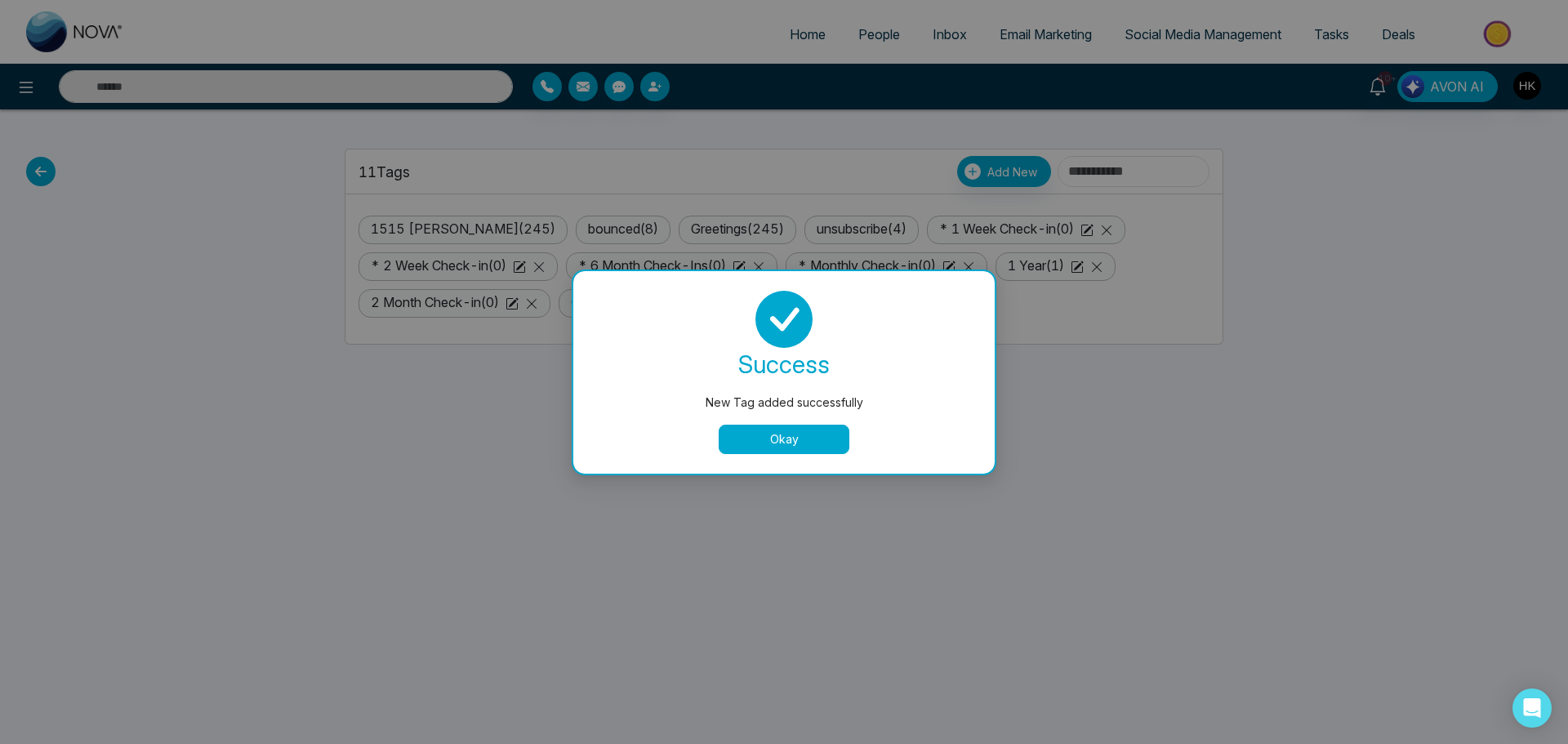
click at [807, 445] on button "Okay" at bounding box center [784, 439] width 131 height 30
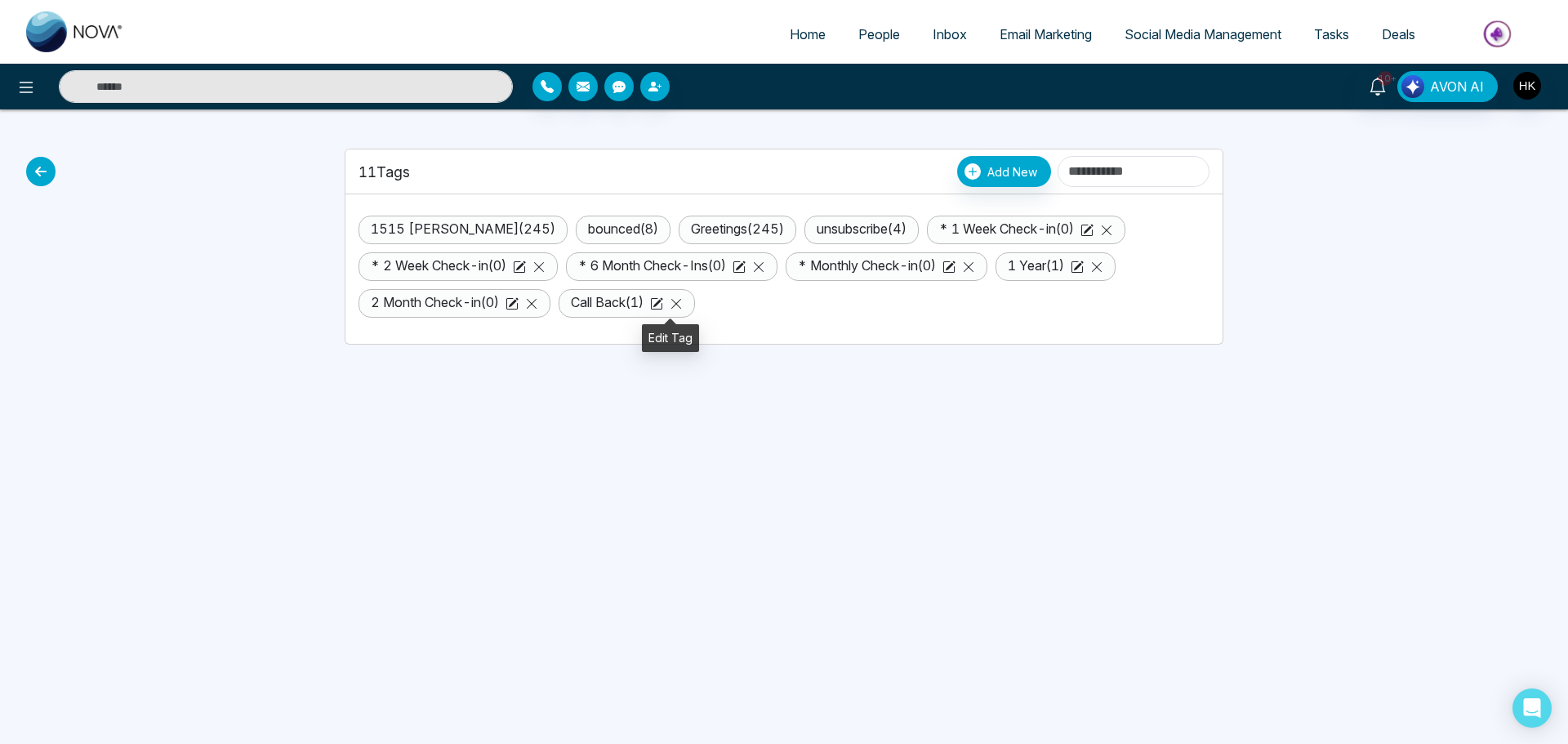
click at [663, 302] on icon at bounding box center [658, 302] width 10 height 10
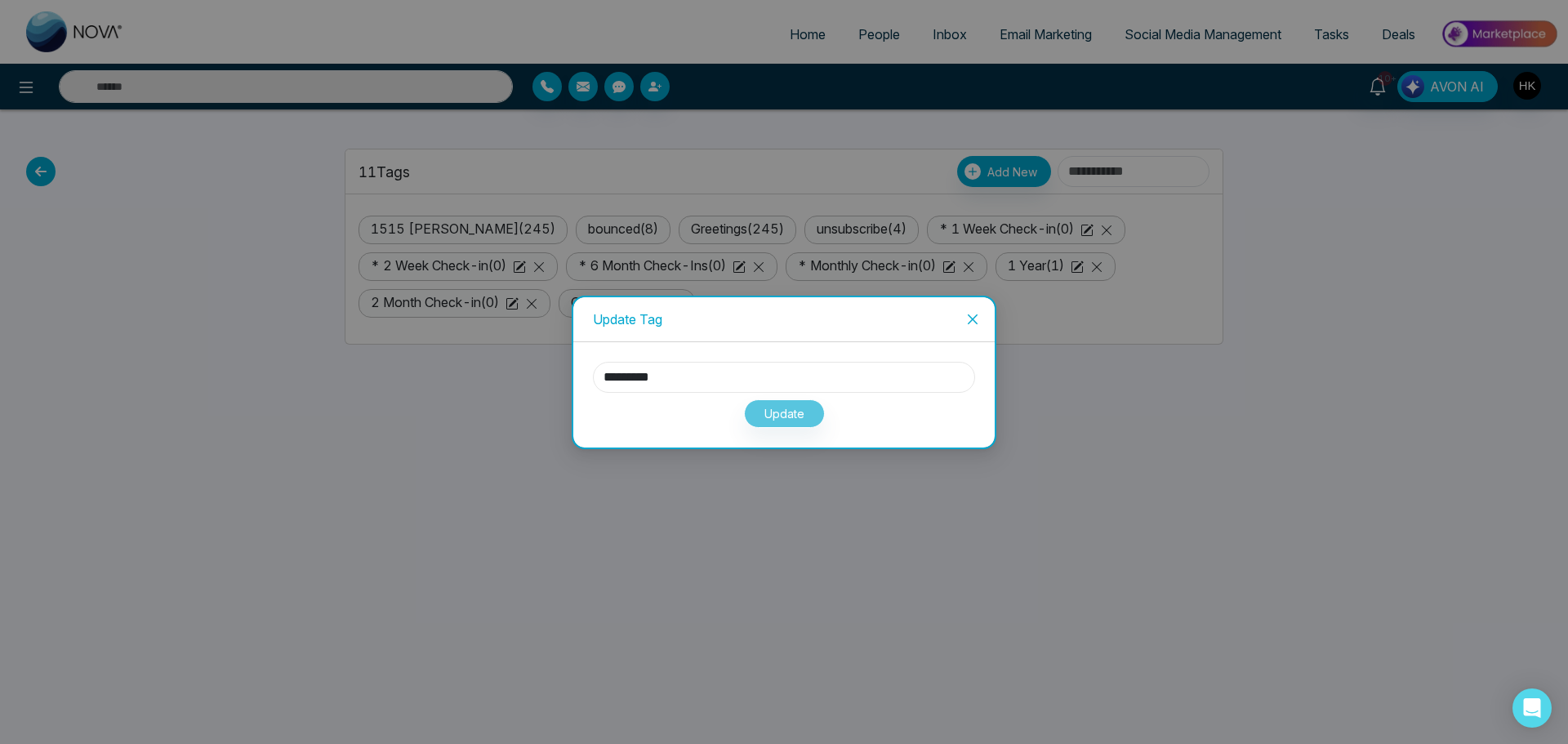
drag, startPoint x: 677, startPoint y: 370, endPoint x: 589, endPoint y: 372, distance: 88.0
click at [589, 372] on div "********* Update" at bounding box center [784, 394] width 421 height 105
click at [788, 422] on div "Update" at bounding box center [784, 410] width 382 height 35
click at [788, 415] on div "Update" at bounding box center [784, 410] width 382 height 35
click at [809, 410] on div "Update" at bounding box center [784, 410] width 382 height 35
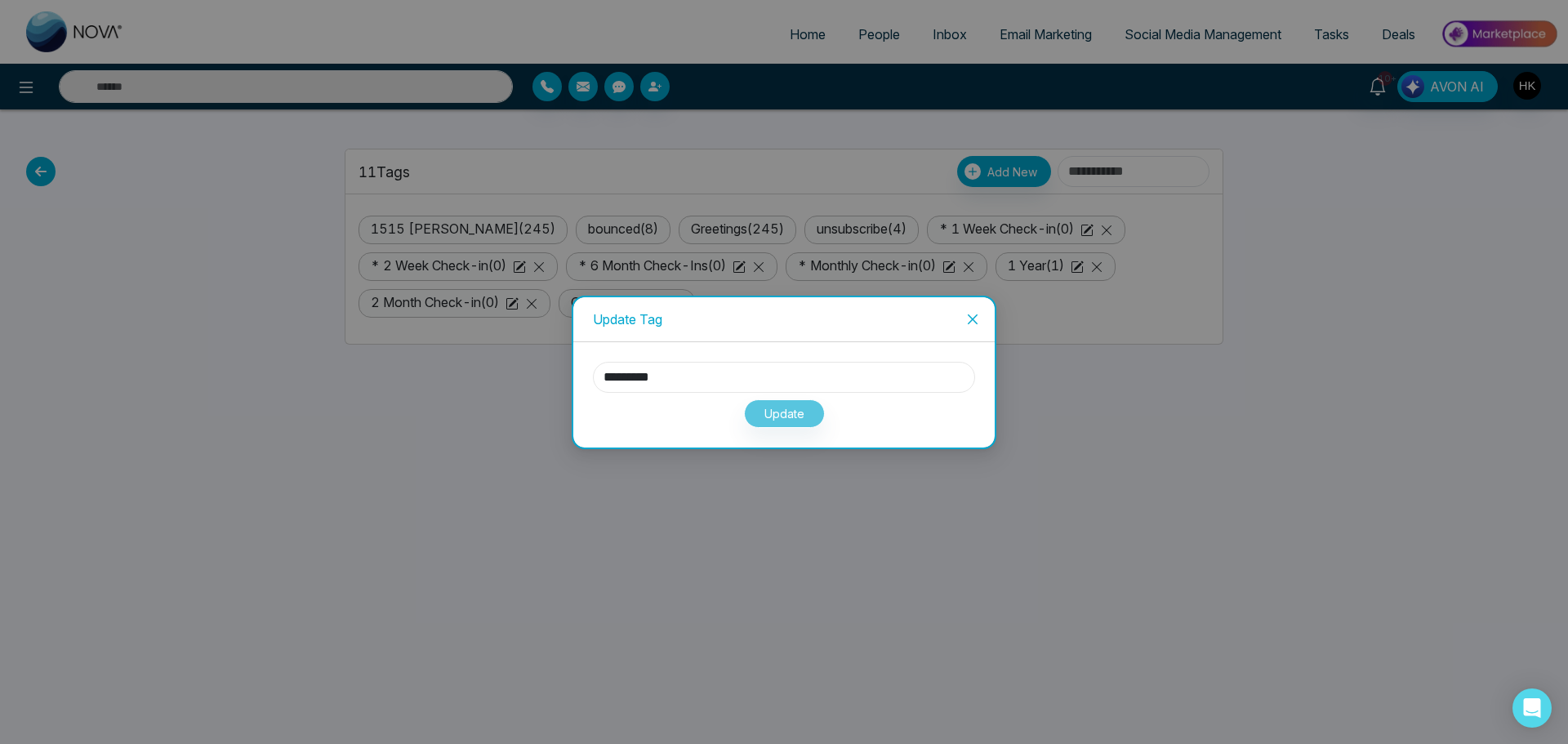
click at [858, 366] on input "*********" at bounding box center [784, 378] width 382 height 31
click at [788, 412] on div "Update" at bounding box center [784, 410] width 382 height 35
click at [965, 319] on span "Close" at bounding box center [973, 319] width 44 height 44
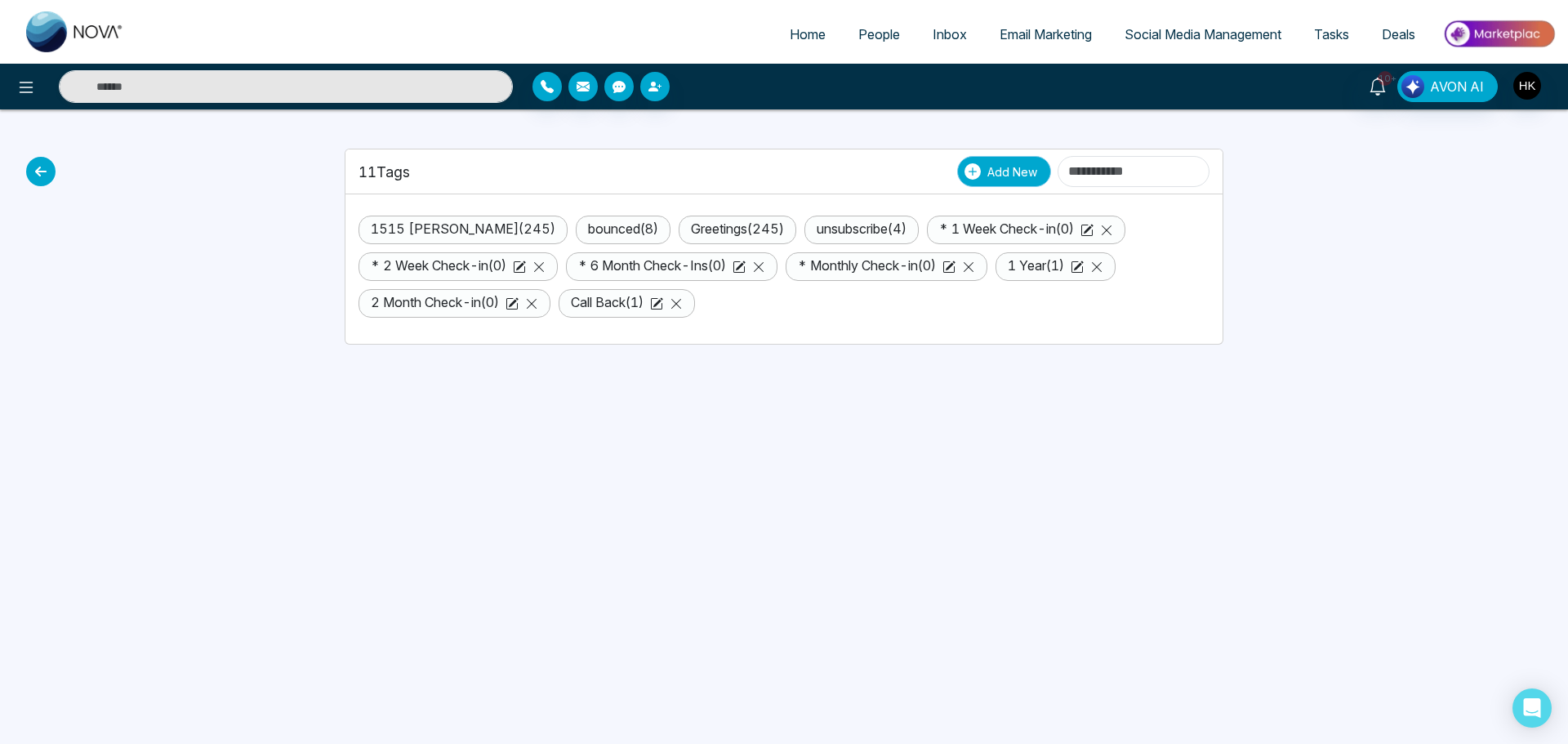
click at [987, 164] on span "Add New" at bounding box center [1012, 172] width 50 height 17
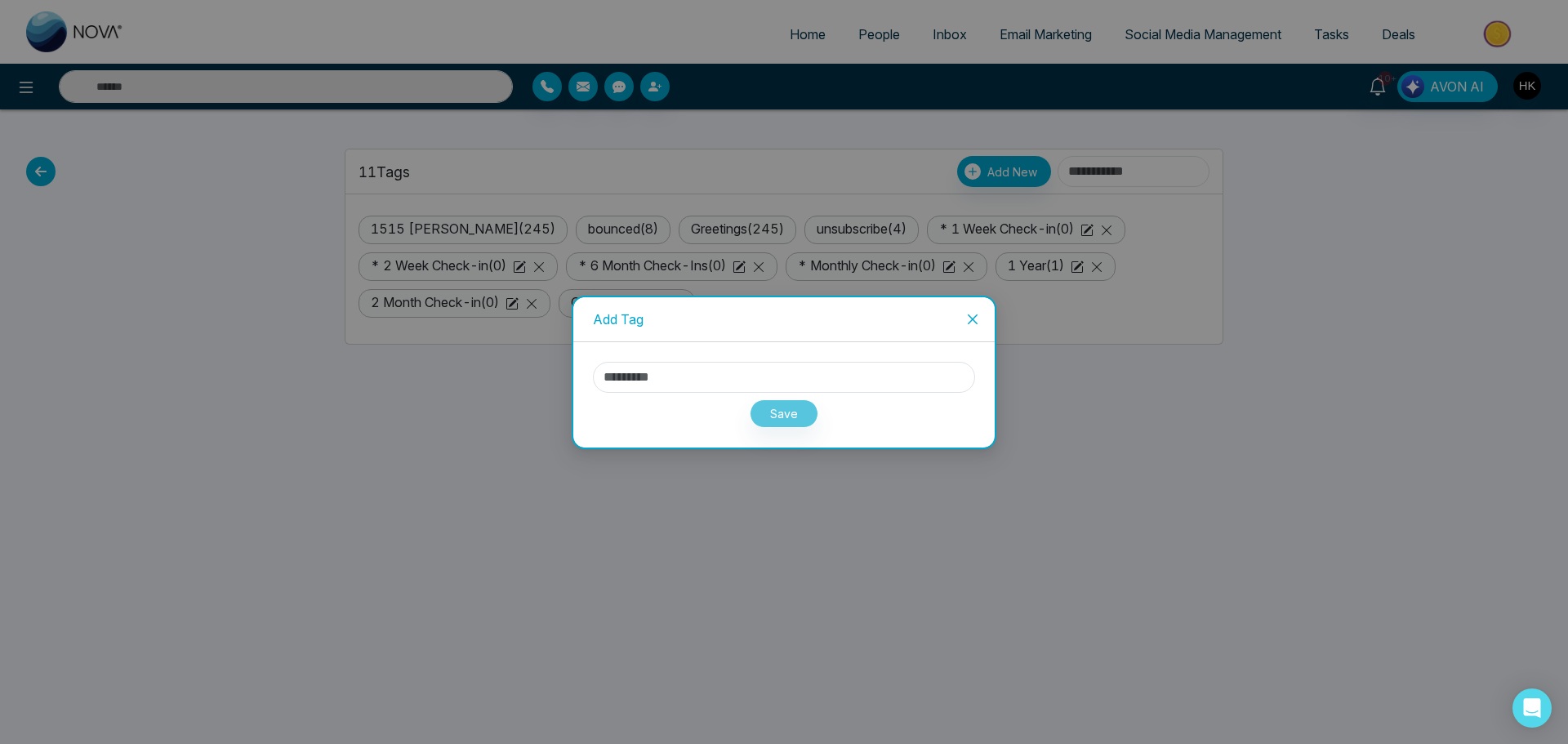
click at [789, 363] on div "Save" at bounding box center [784, 394] width 421 height 105
click at [785, 369] on input "text" at bounding box center [784, 378] width 382 height 31
paste input "**********"
type input "**********"
click at [772, 417] on button "Save" at bounding box center [784, 414] width 69 height 29
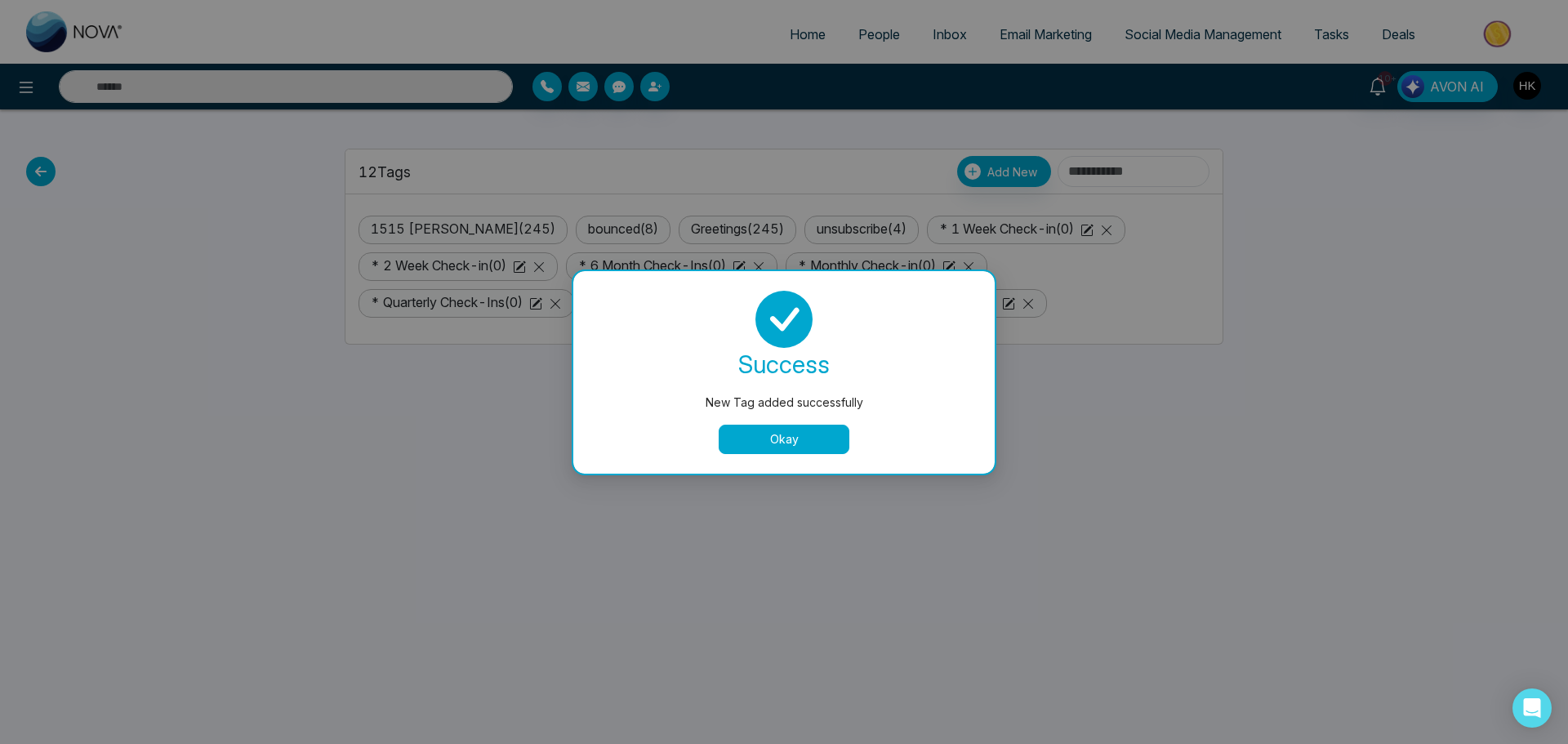
click at [803, 440] on button "Okay" at bounding box center [784, 439] width 131 height 30
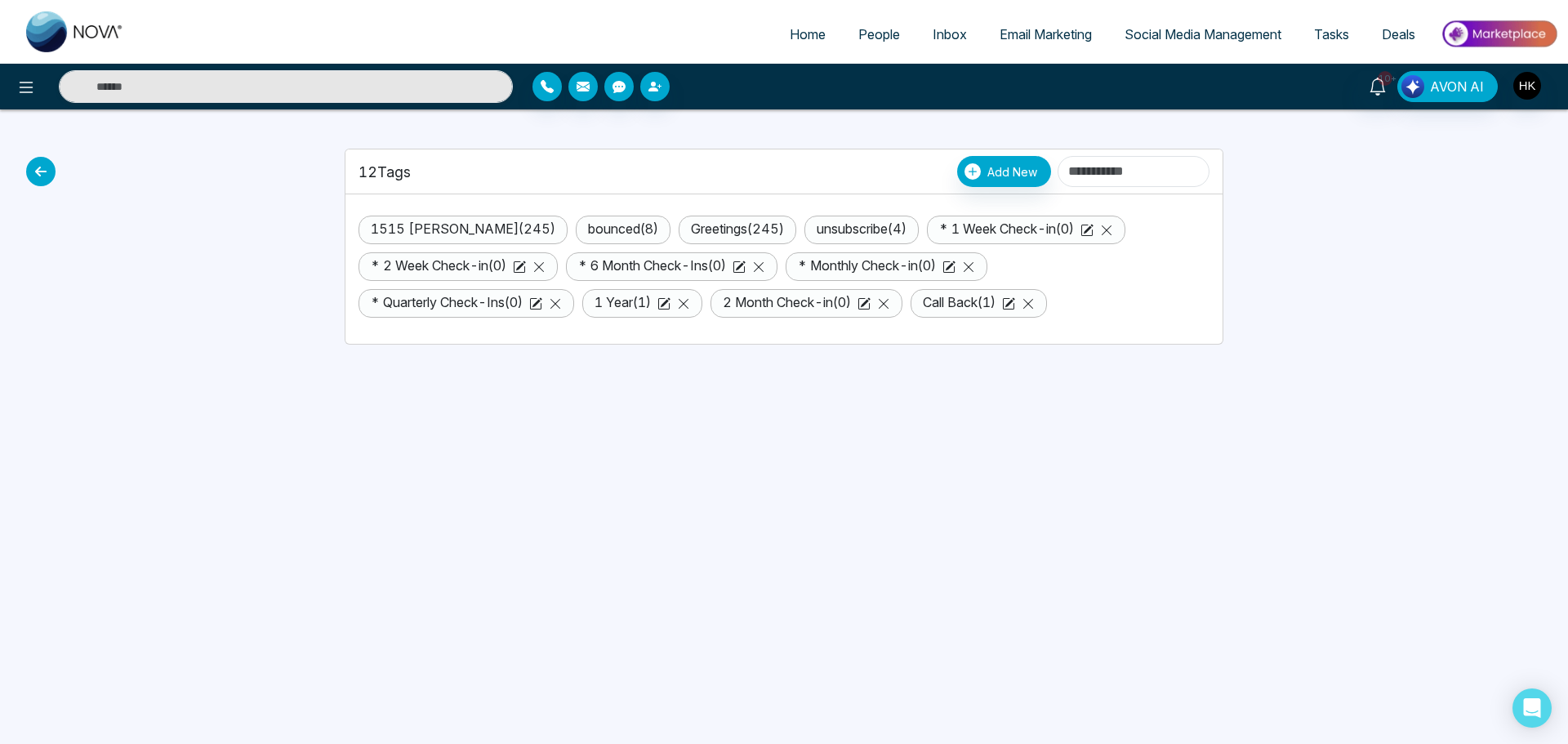
click at [47, 177] on icon at bounding box center [41, 171] width 30 height 30
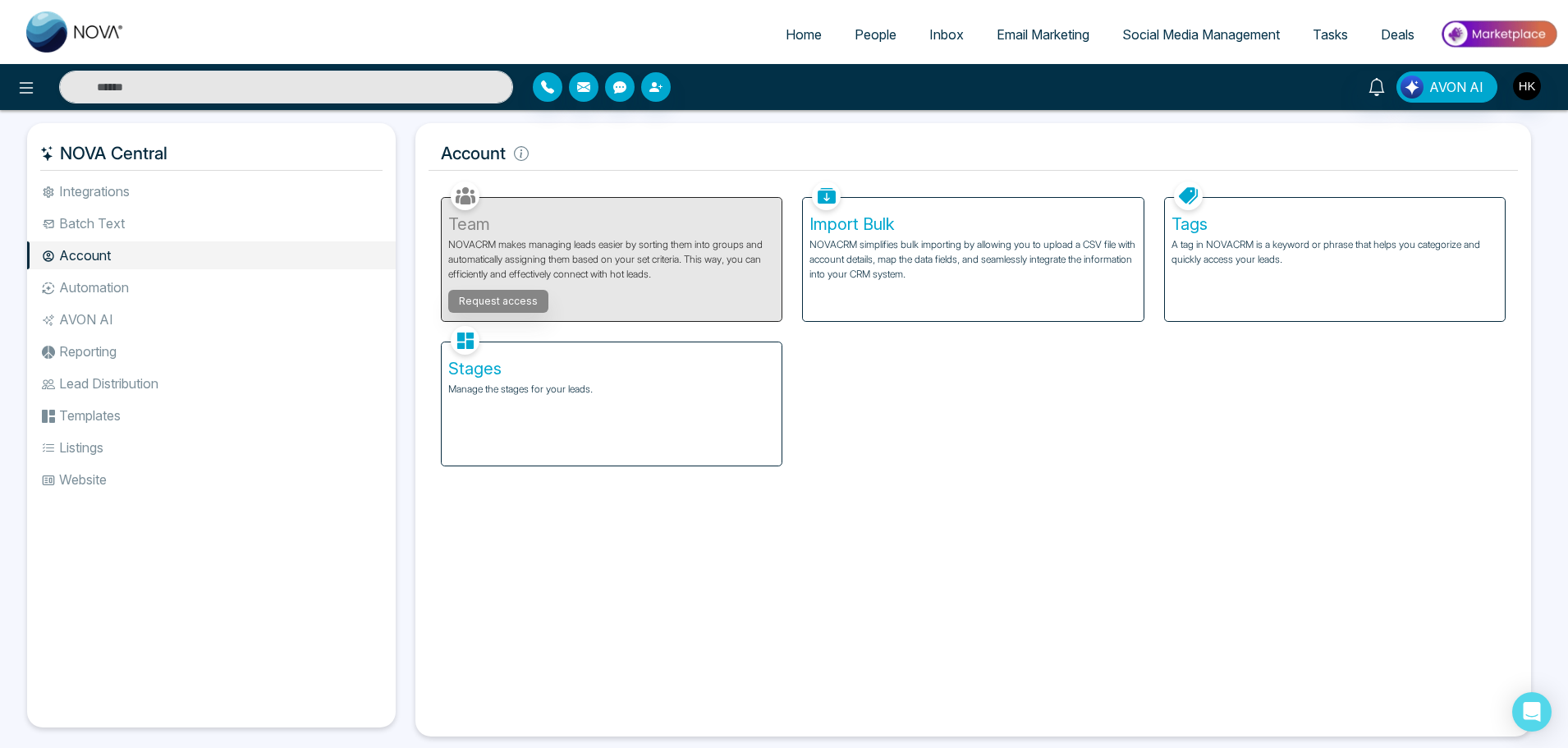
click at [872, 38] on span "People" at bounding box center [875, 34] width 42 height 16
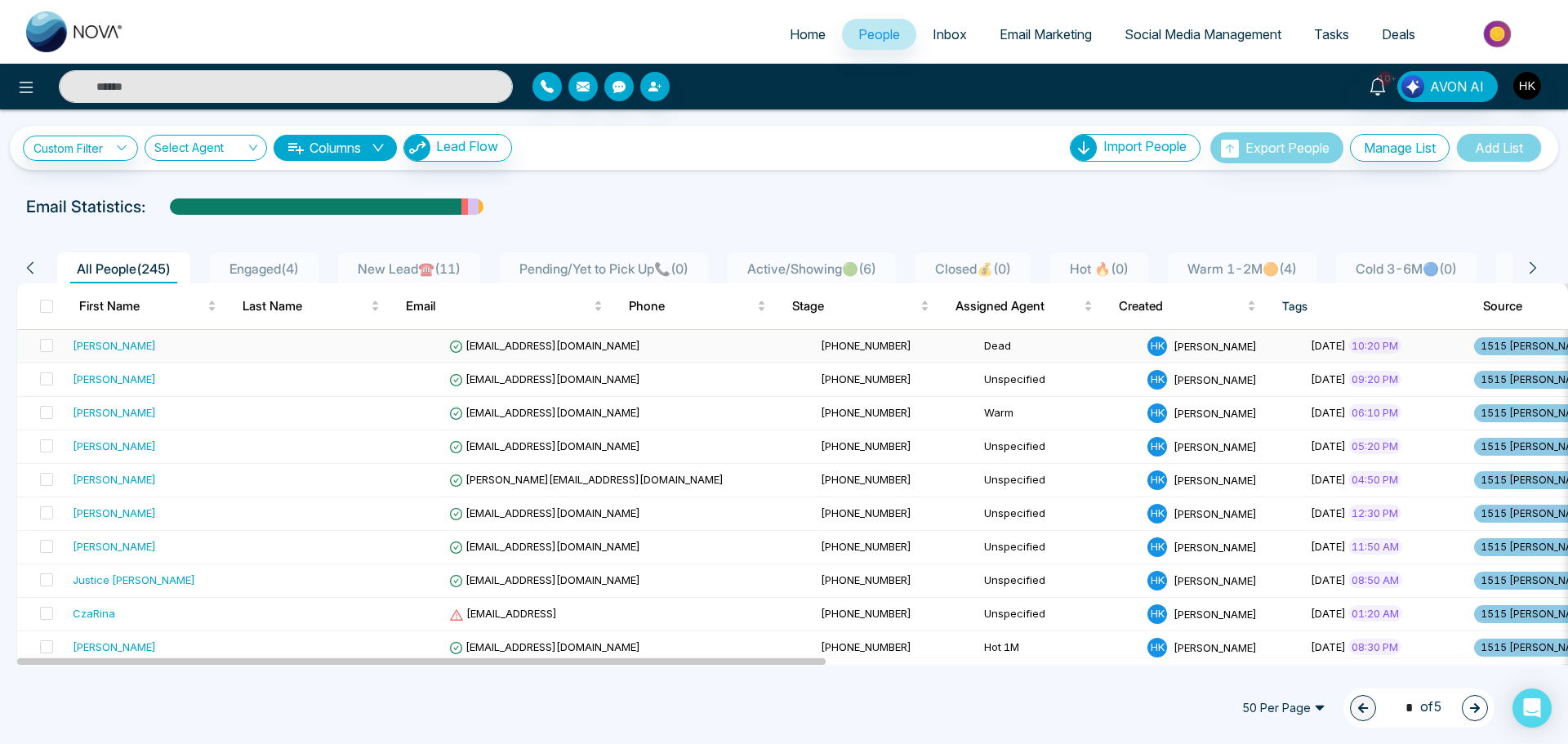
click at [144, 350] on div "Claudio Camacho" at bounding box center [114, 345] width 83 height 16
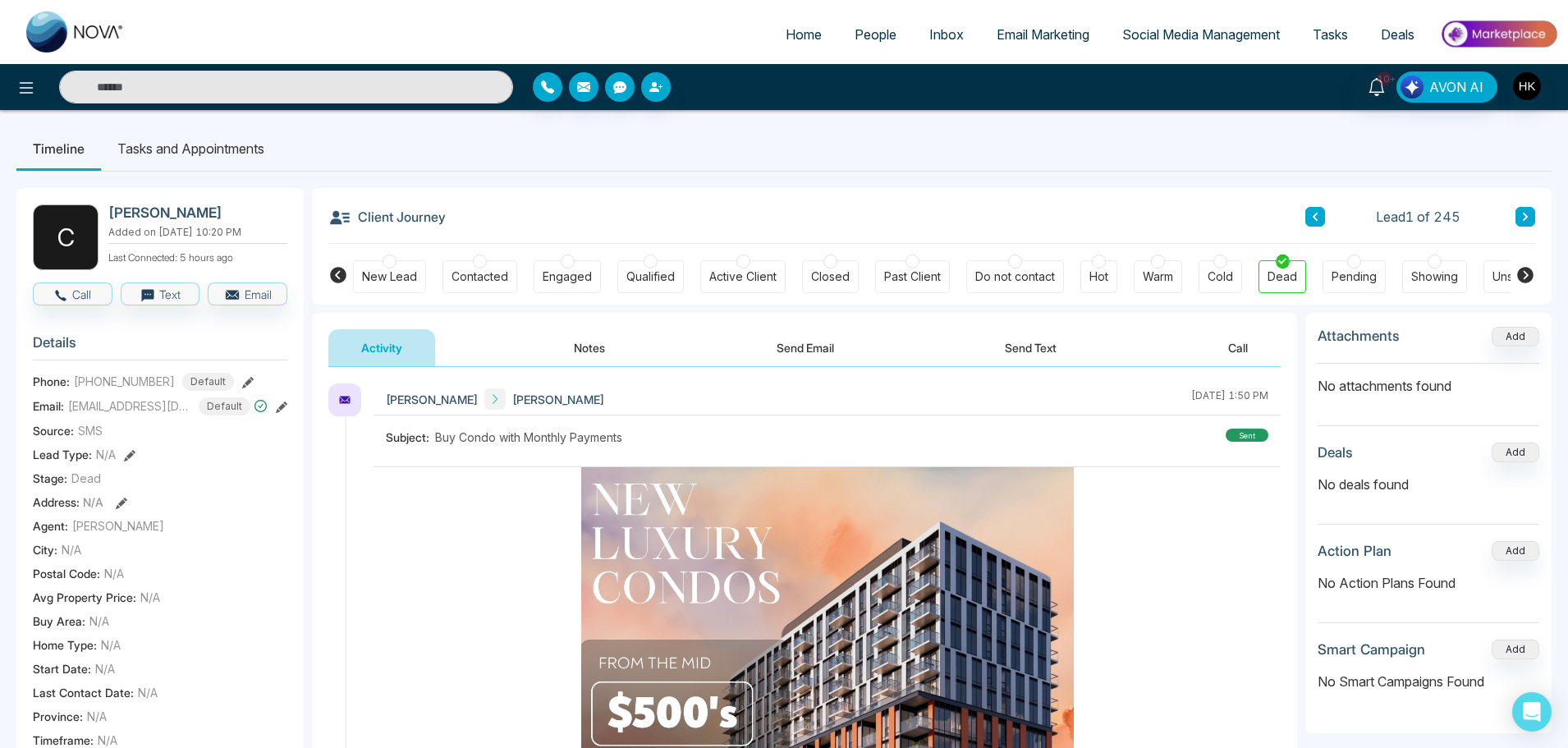
click at [1528, 220] on icon at bounding box center [1525, 217] width 9 height 10
click at [814, 38] on link "Home" at bounding box center [803, 34] width 69 height 32
select select "*"
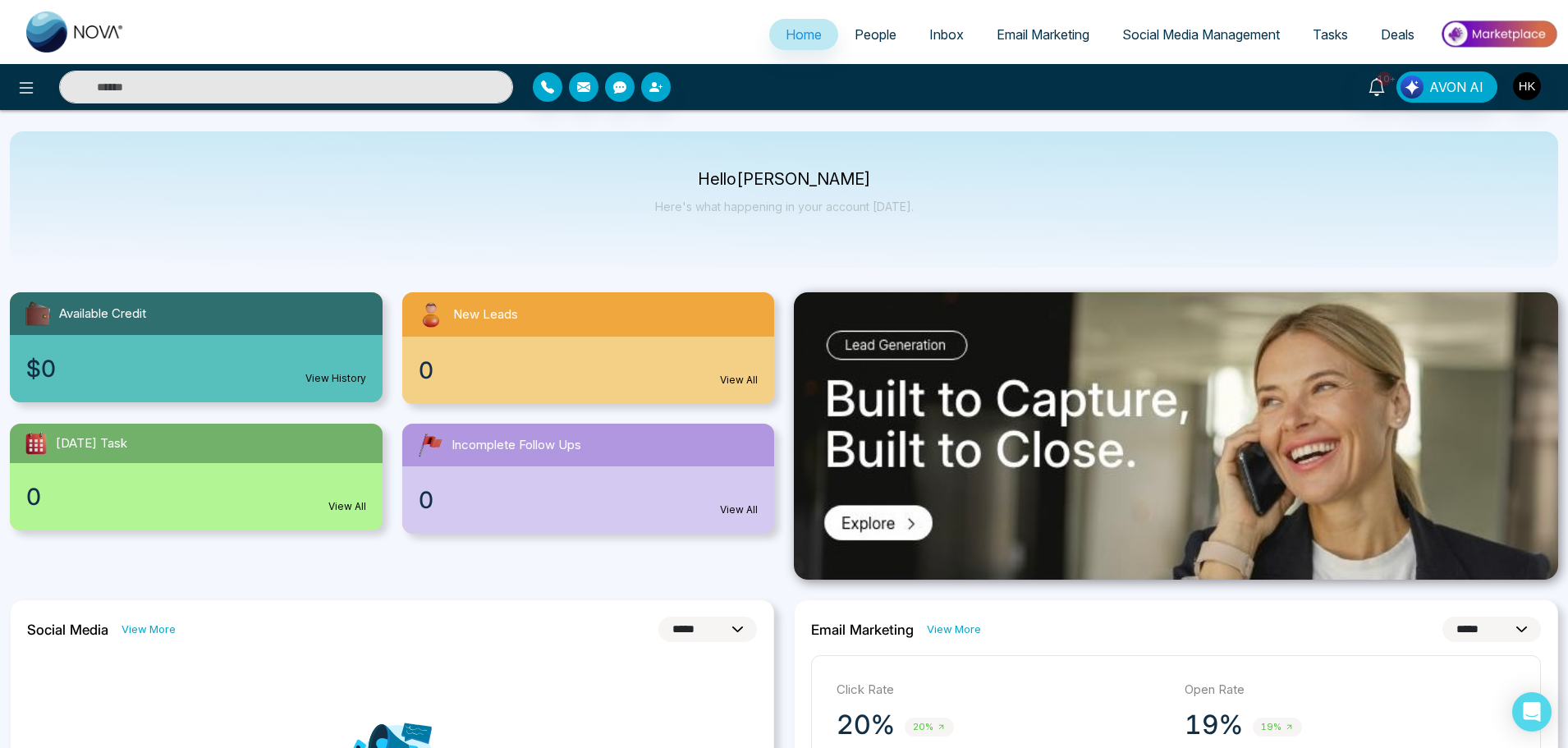
click at [44, 90] on div at bounding box center [278, 87] width 471 height 33
click at [26, 88] on icon at bounding box center [26, 87] width 14 height 11
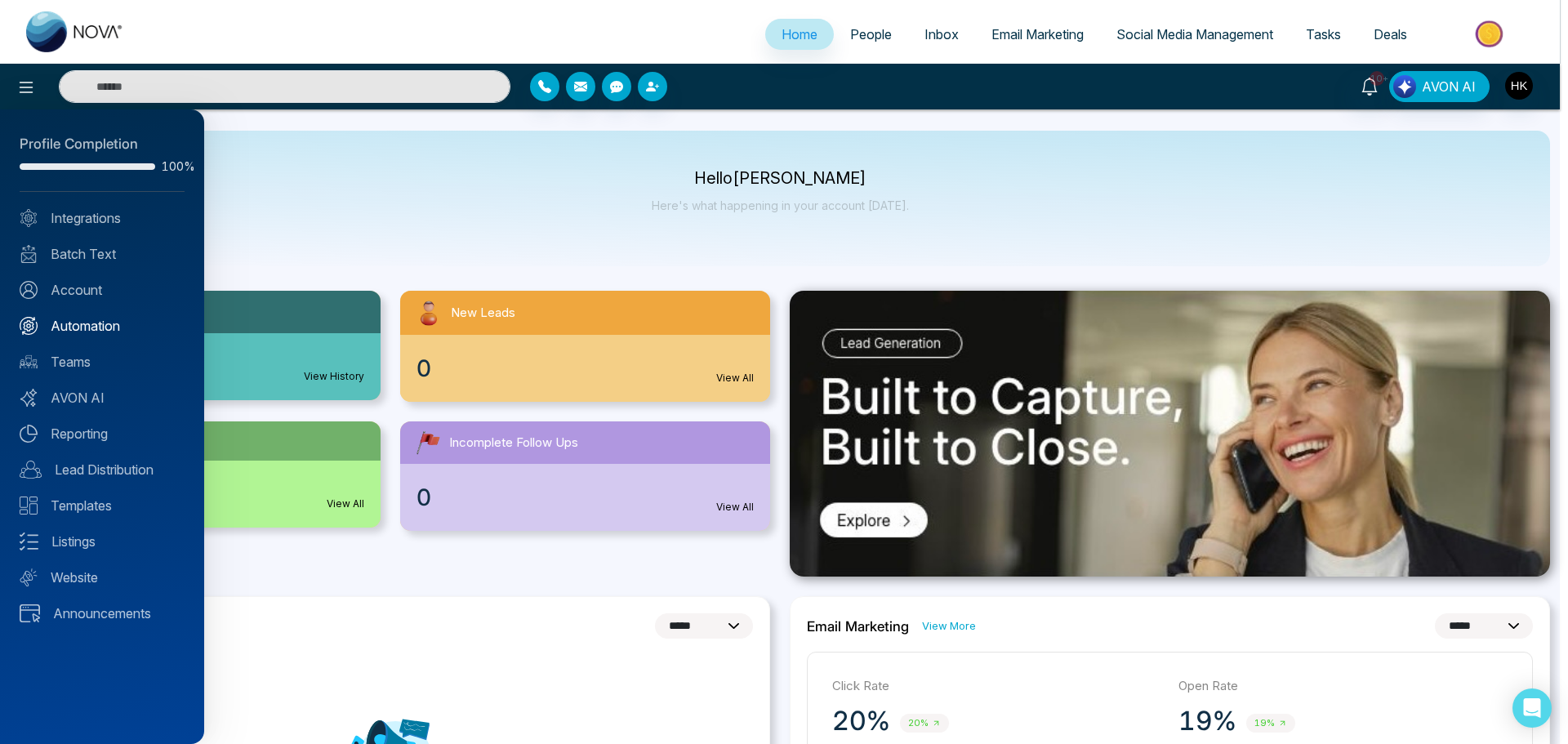
click at [69, 323] on link "Automation" at bounding box center [102, 326] width 165 height 20
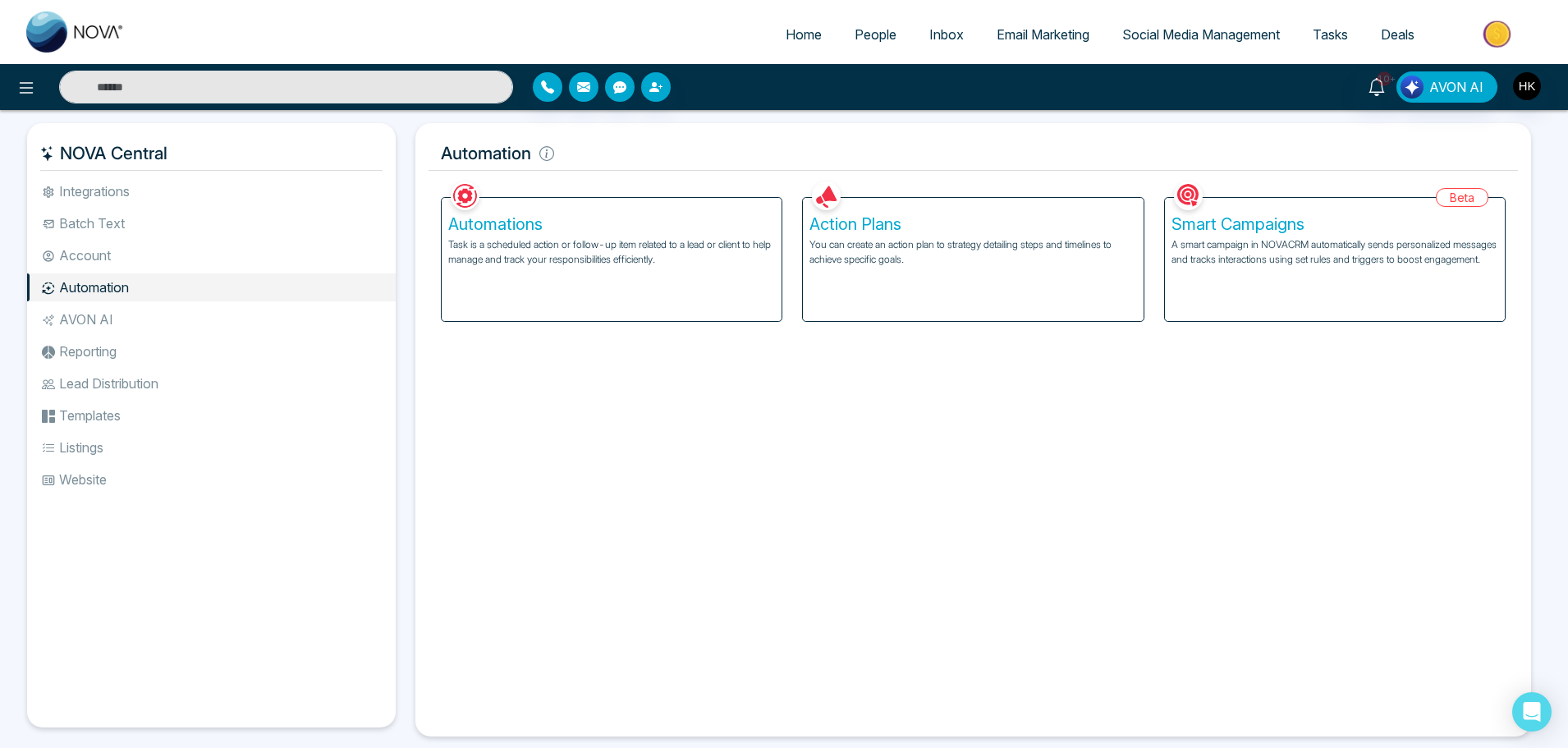
click at [102, 421] on li "Templates" at bounding box center [211, 415] width 368 height 28
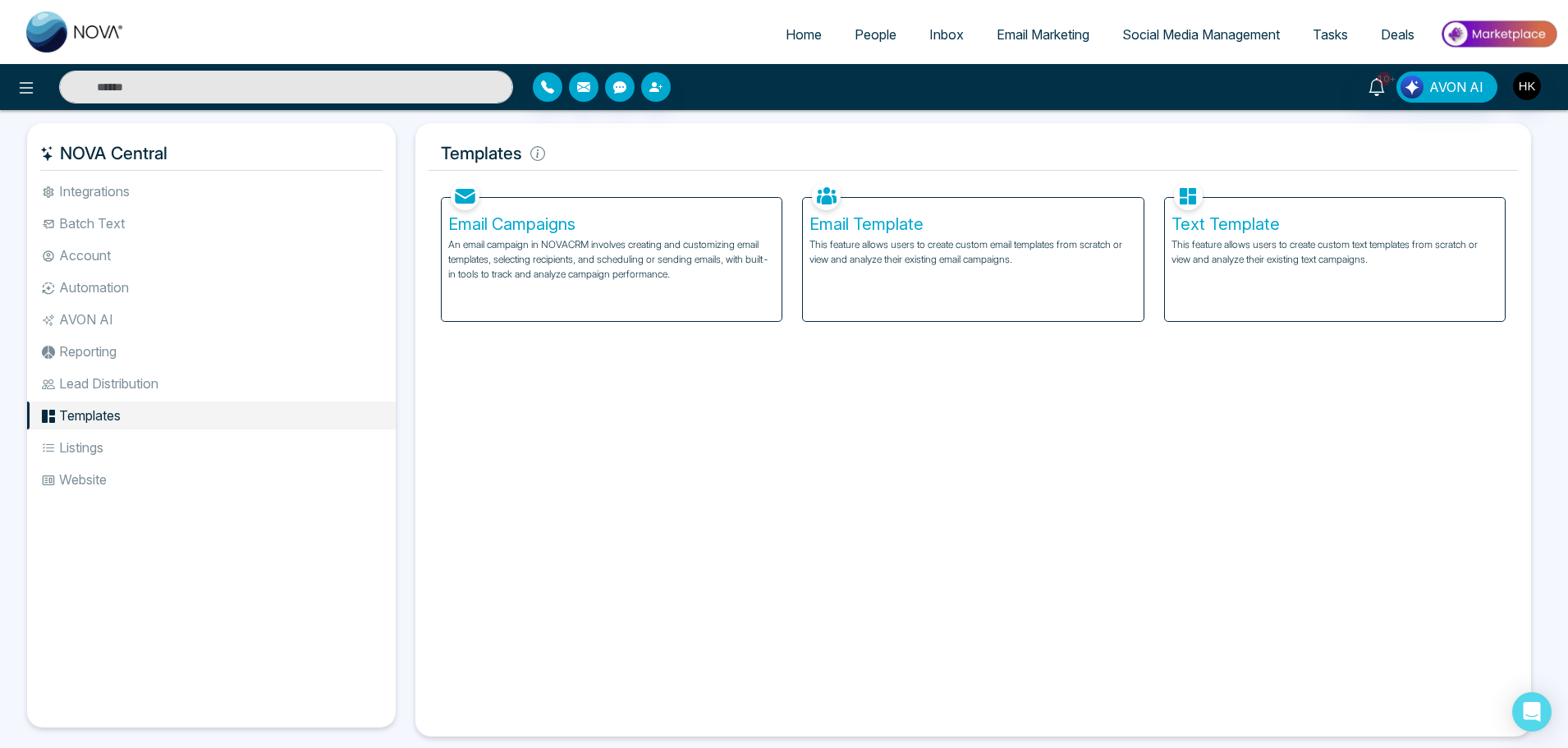
click at [531, 218] on h5 "Email Campaigns" at bounding box center [611, 223] width 327 height 20
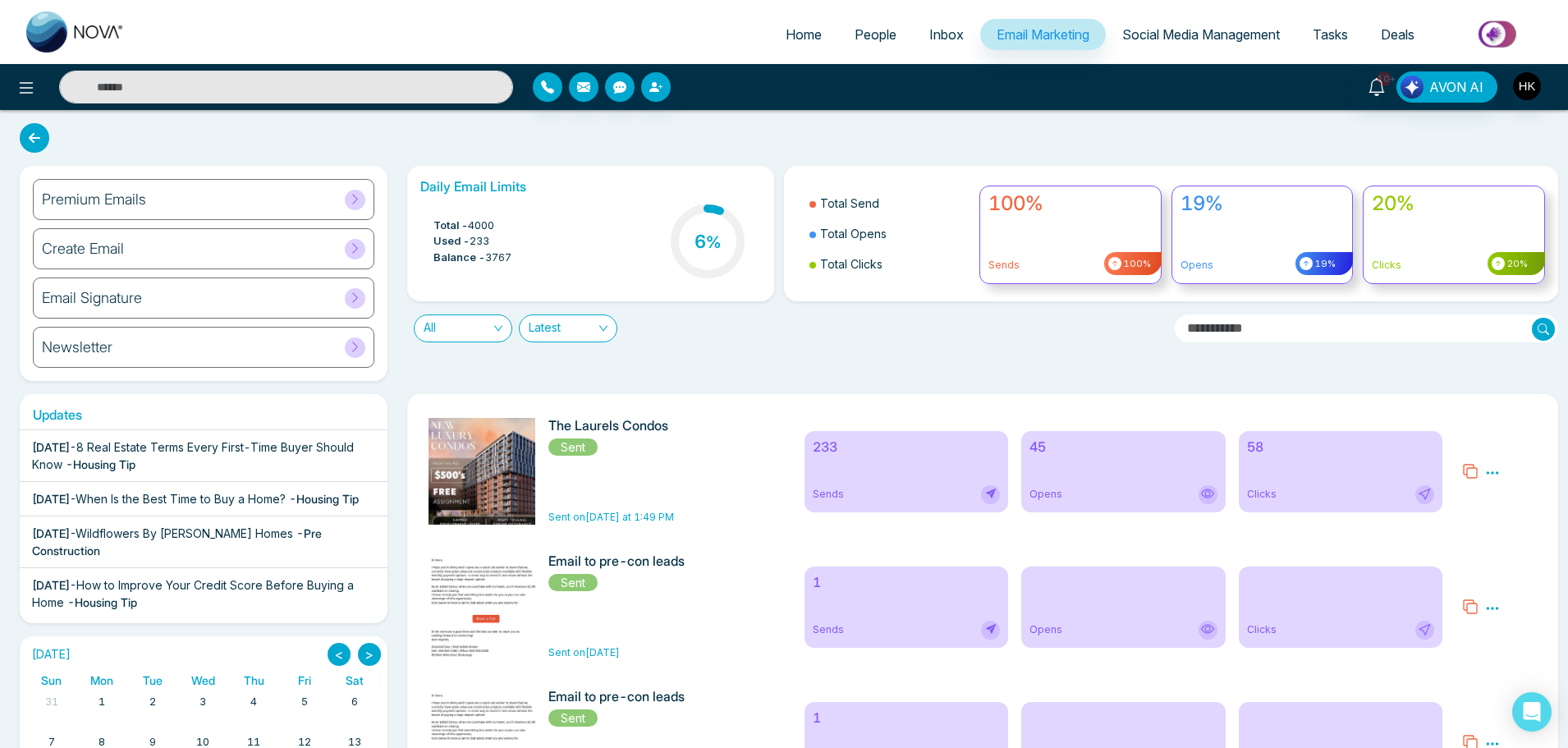
click at [38, 142] on icon at bounding box center [34, 137] width 30 height 30
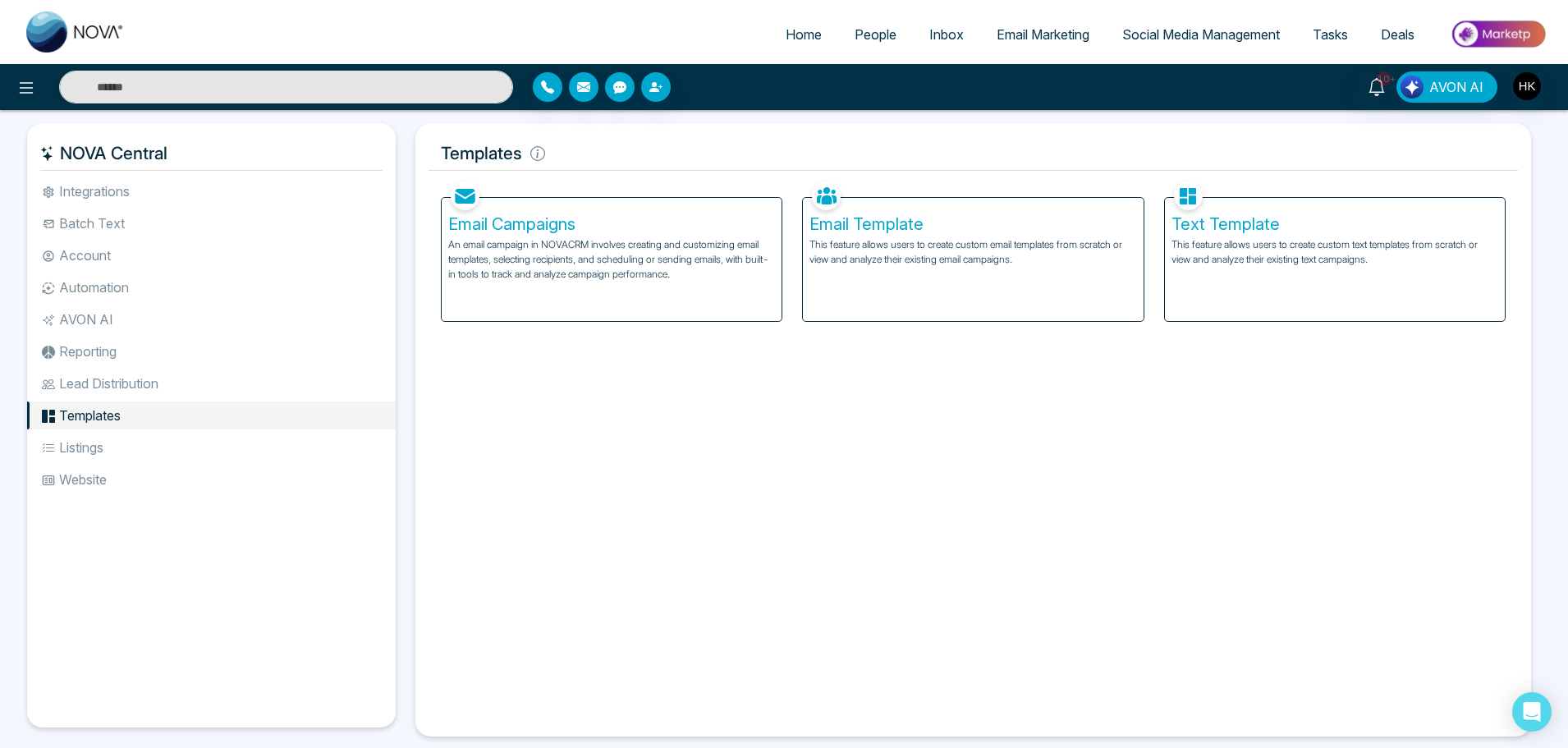
click at [91, 291] on li "Automation" at bounding box center [211, 287] width 368 height 28
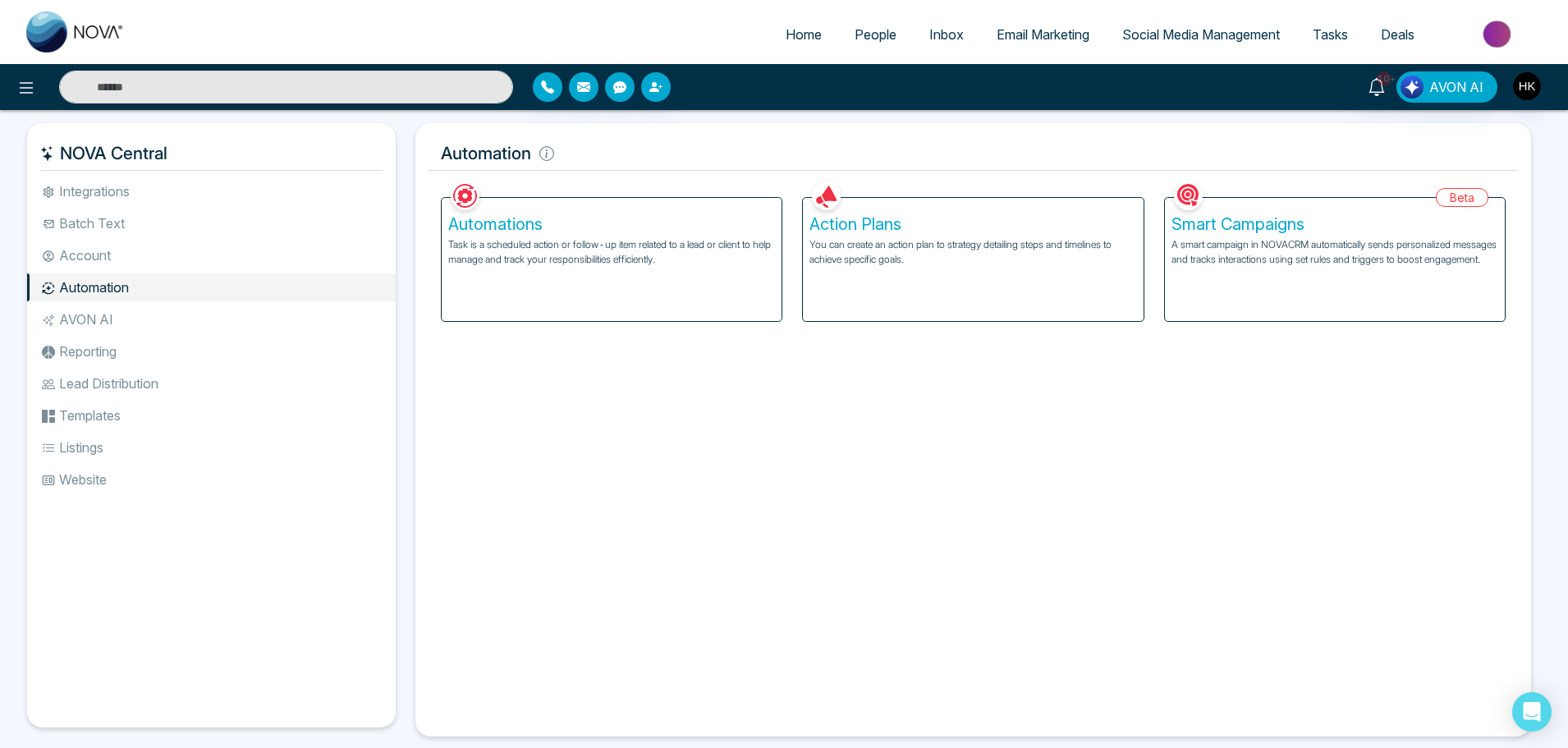
click at [524, 223] on h5 "Automations" at bounding box center [611, 223] width 327 height 20
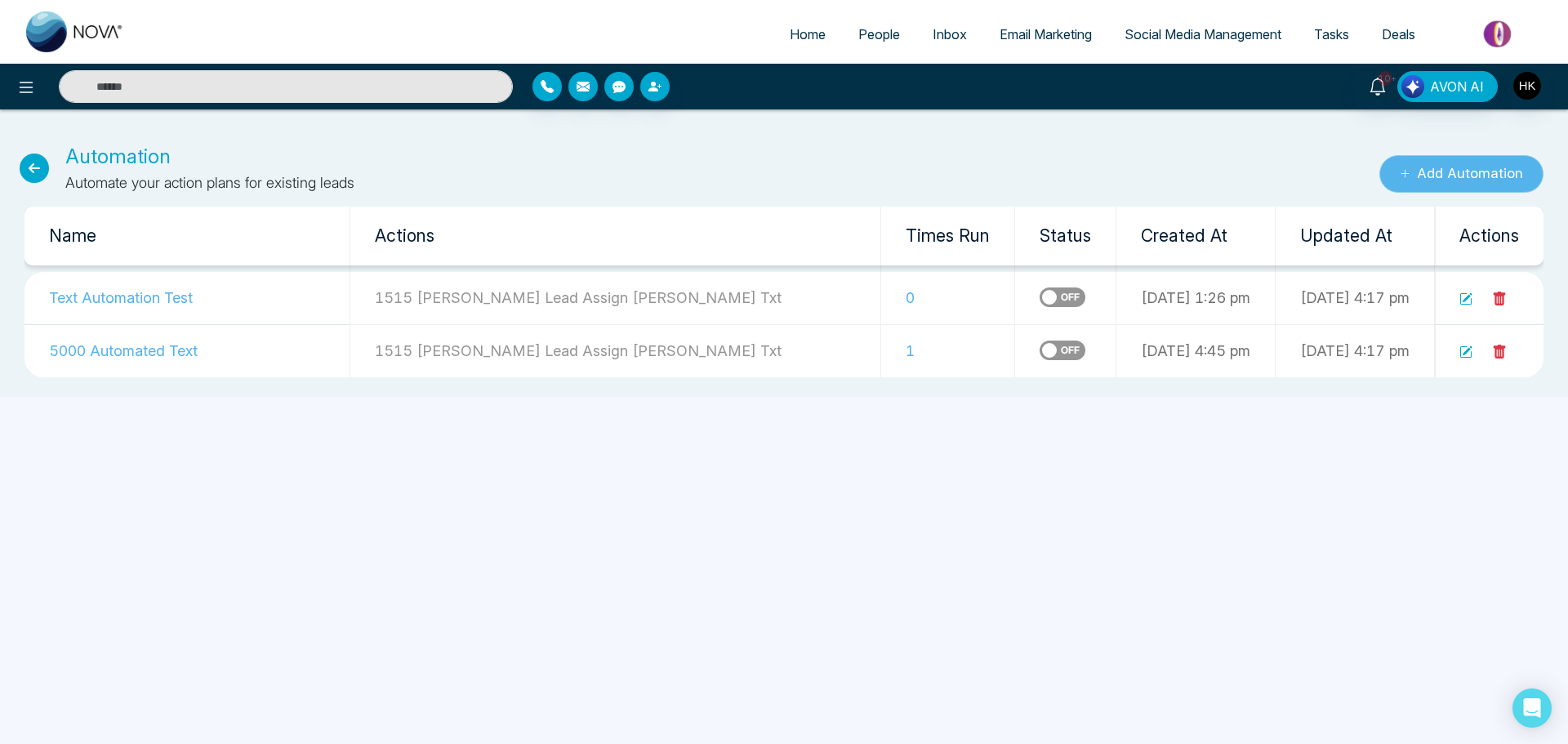
click at [1412, 171] on button "Add Automation" at bounding box center [1461, 174] width 165 height 37
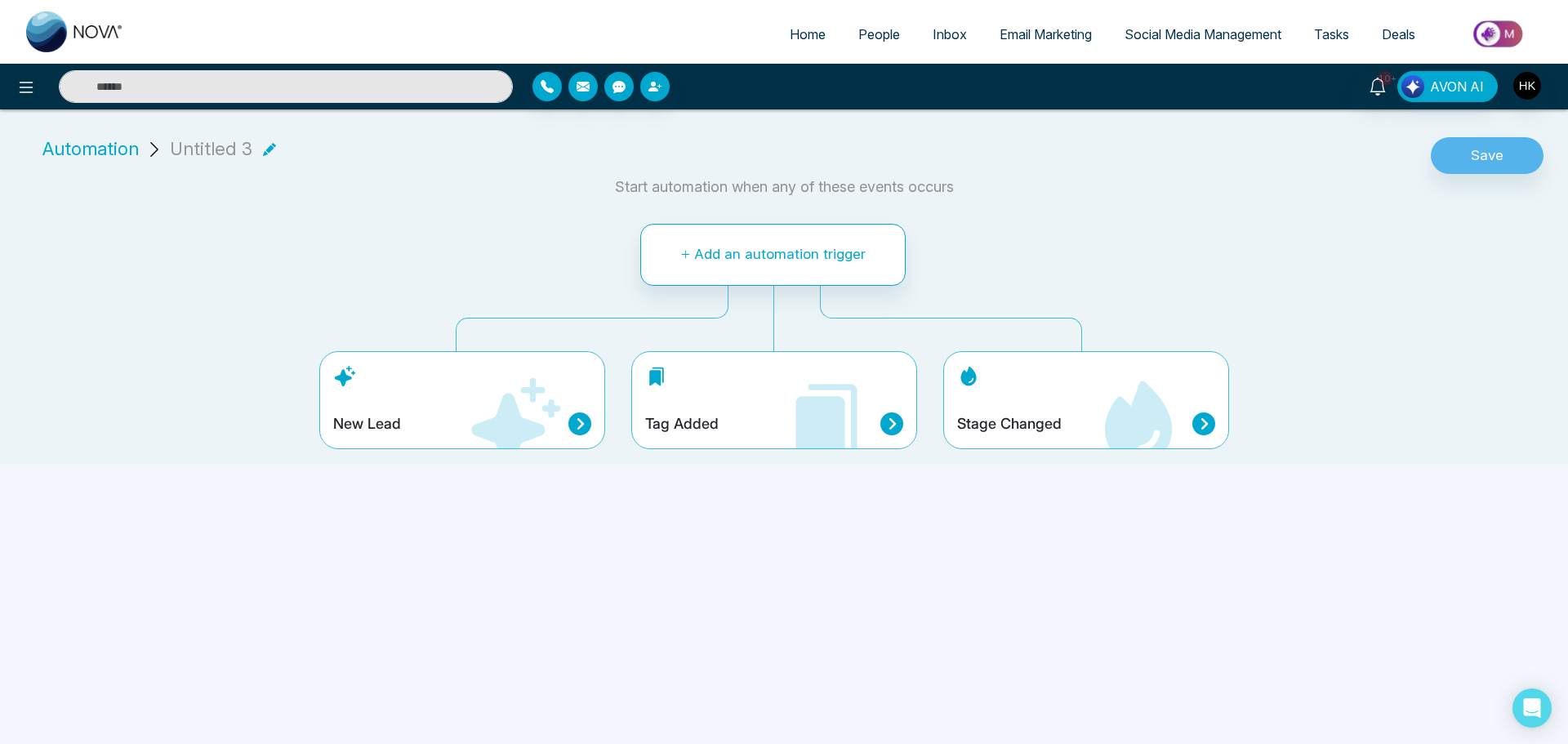
click at [885, 424] on icon at bounding box center [891, 423] width 23 height 23
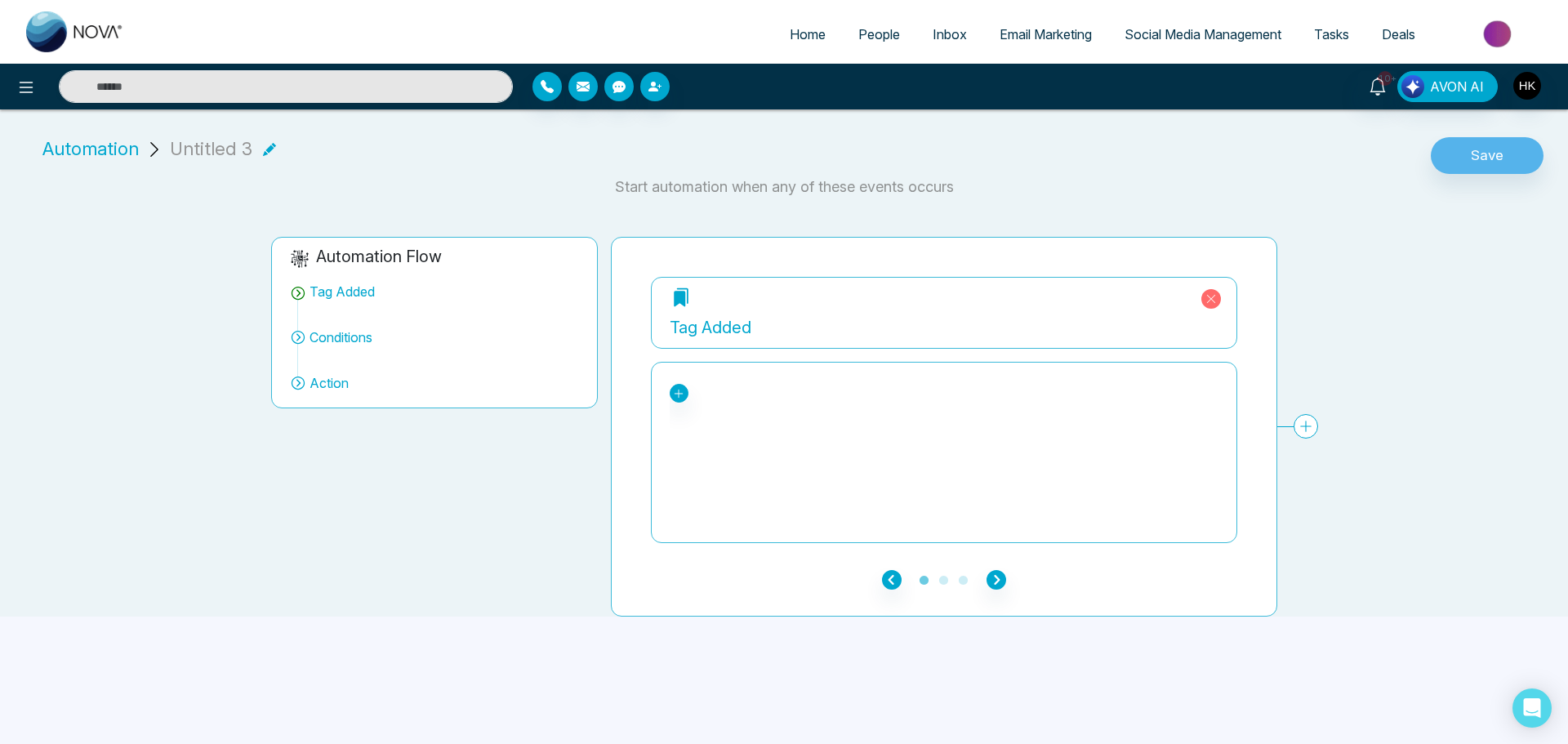
click at [722, 394] on div "* 1 Week Check-in * 2 Week Check-in * 6 Month Check-Ins * Monthly Check-in * Qu…" at bounding box center [944, 394] width 549 height 19
click at [685, 394] on link at bounding box center [679, 394] width 19 height 19
click at [724, 428] on input "text" at bounding box center [746, 425] width 139 height 28
click at [963, 363] on div "* 1 Week Check-in * 2 Week Check-in * 6 Month Check-Ins * Monthly Check-in * Qu…" at bounding box center [943, 453] width 586 height 182
click at [121, 155] on span "Automation" at bounding box center [91, 149] width 97 height 27
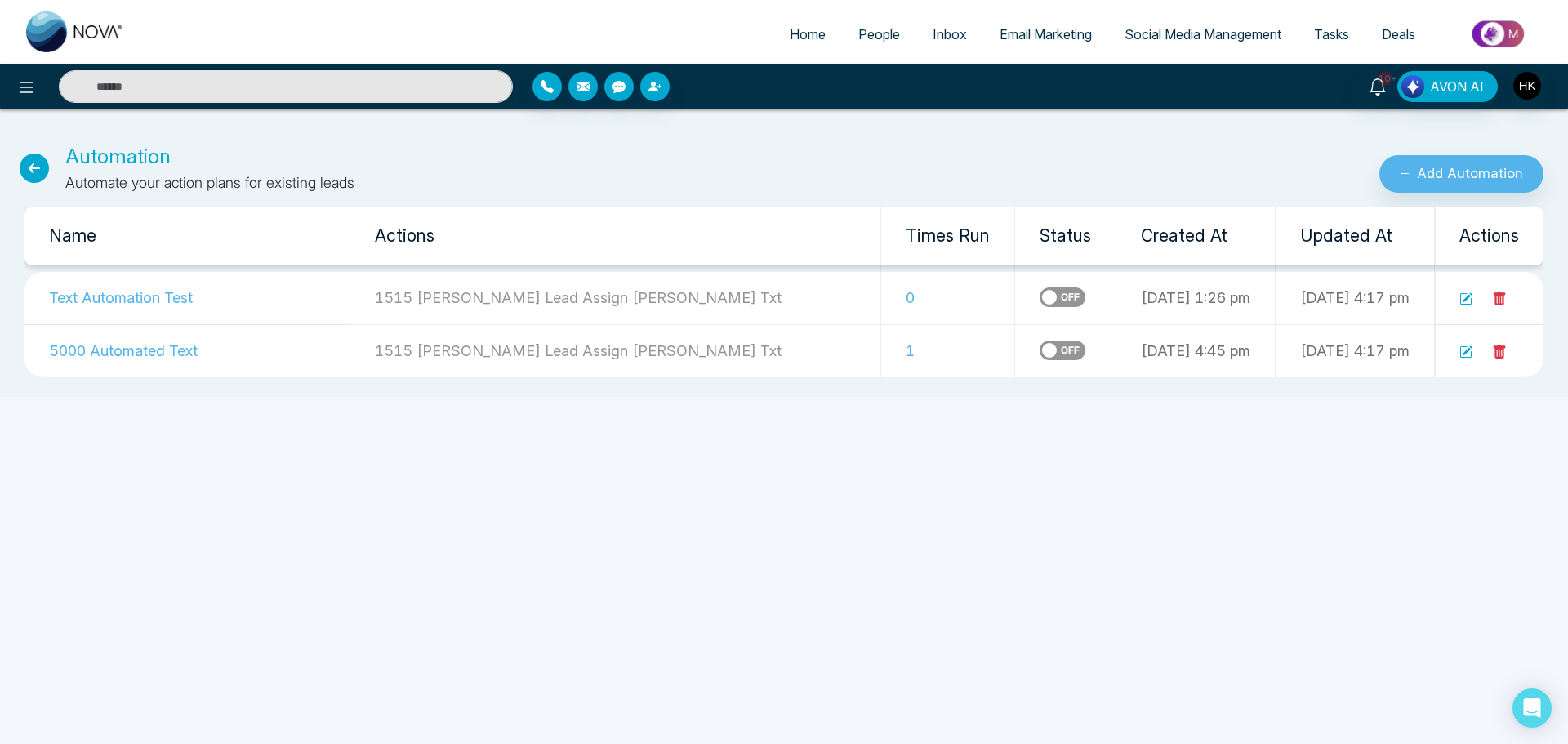
click at [42, 167] on icon at bounding box center [34, 168] width 30 height 30
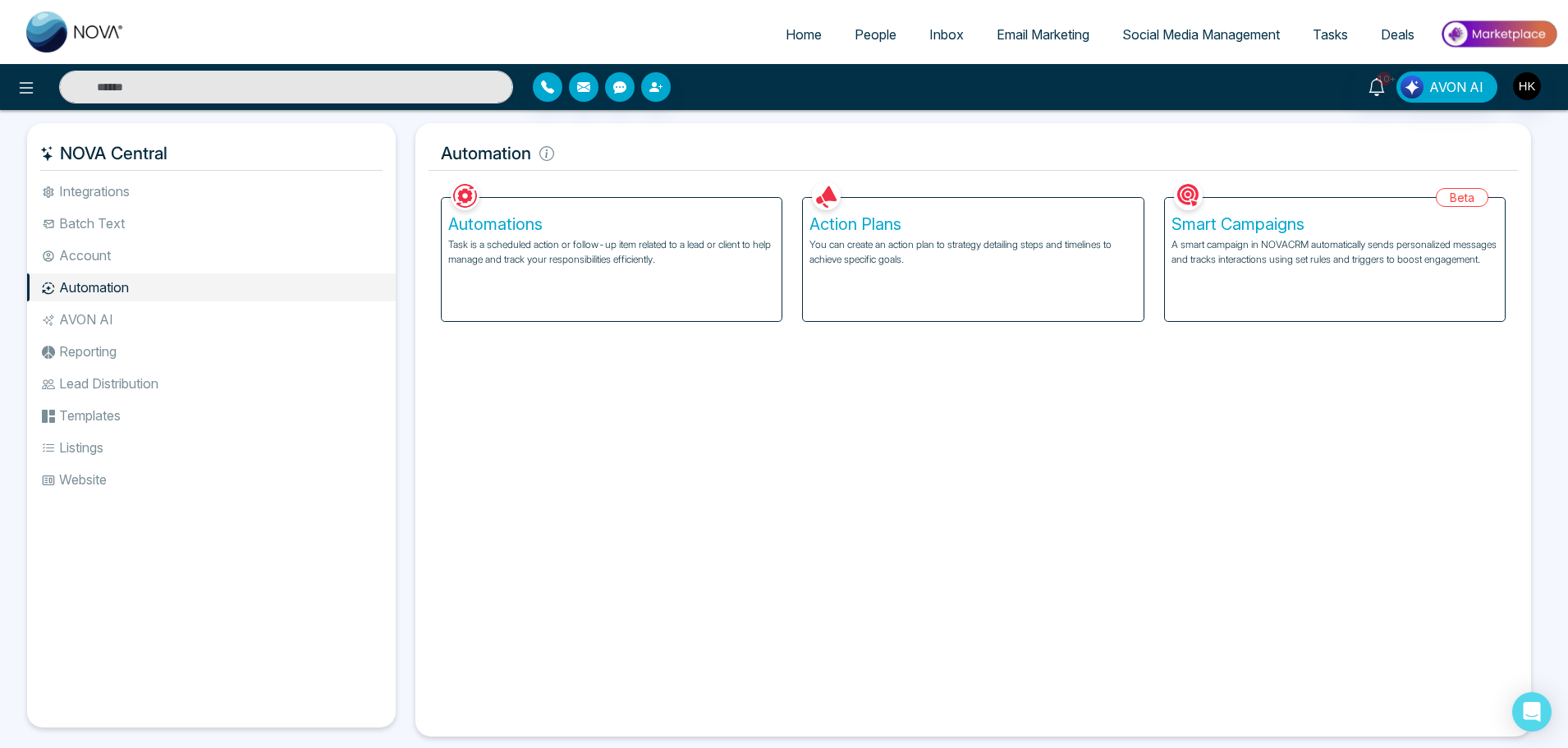
click at [1245, 225] on h5 "Smart Campaigns" at bounding box center [1334, 223] width 327 height 20
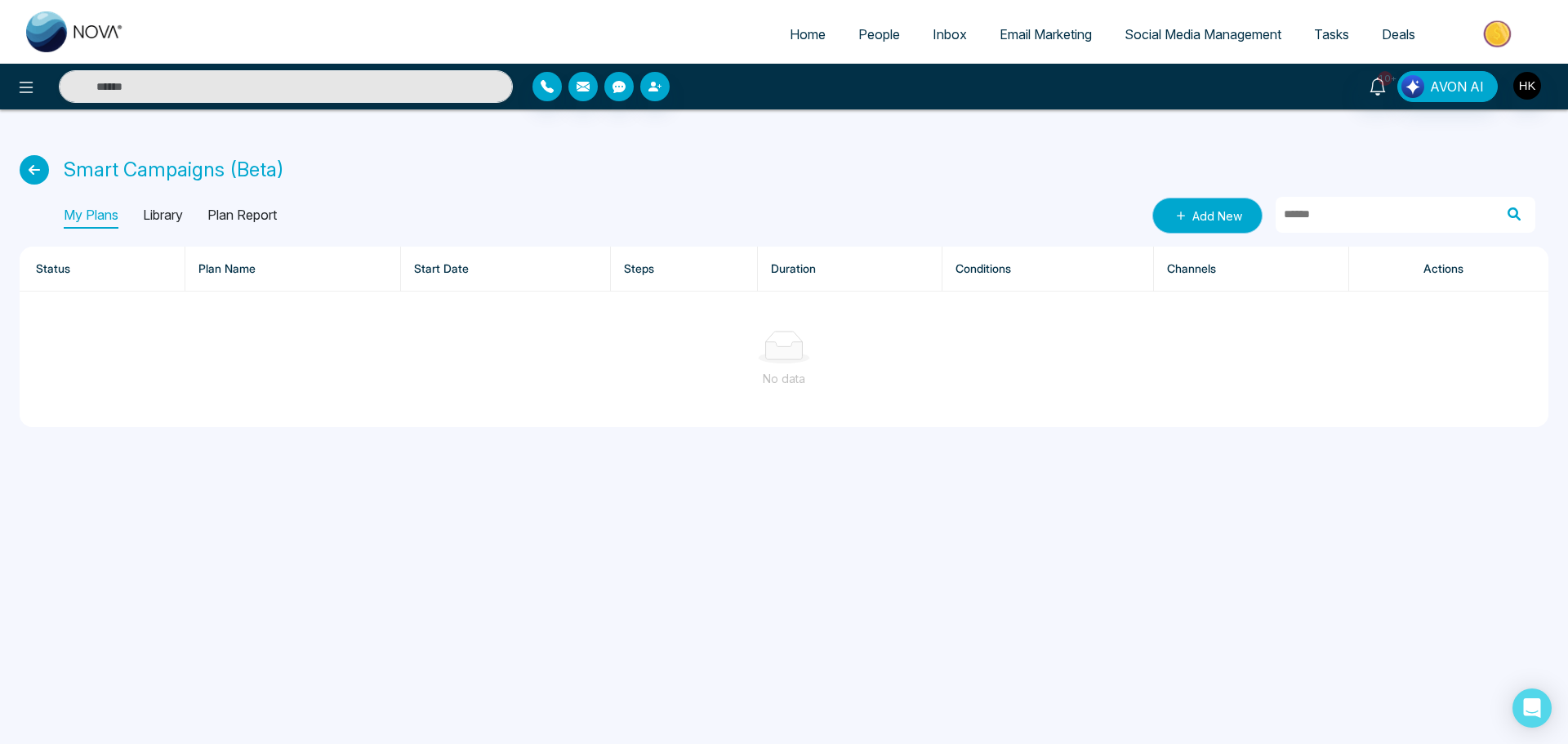
click at [1231, 216] on link "Add New" at bounding box center [1208, 215] width 110 height 36
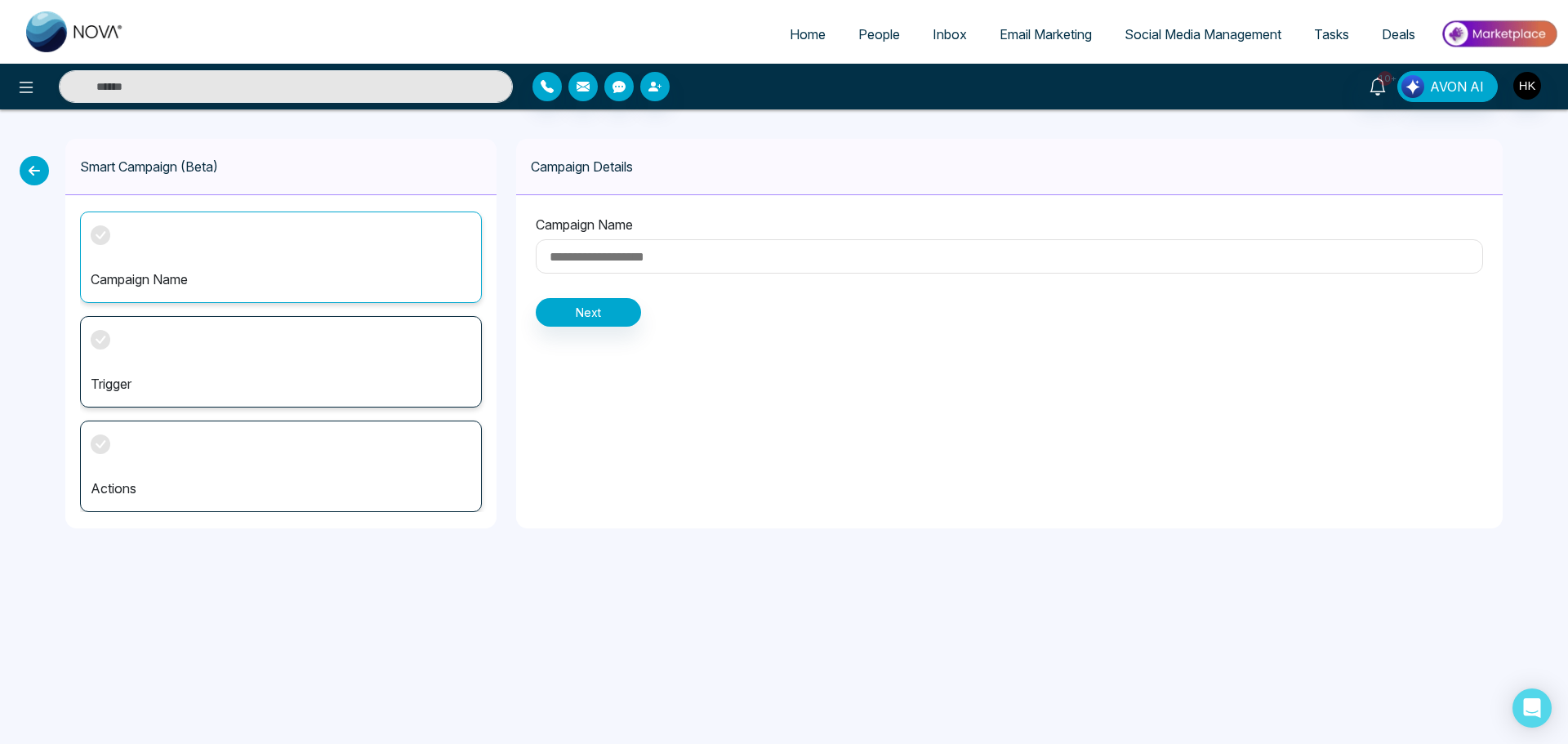
click at [639, 253] on input at bounding box center [1009, 256] width 947 height 34
type input "**********"
click at [33, 170] on icon at bounding box center [34, 171] width 30 height 30
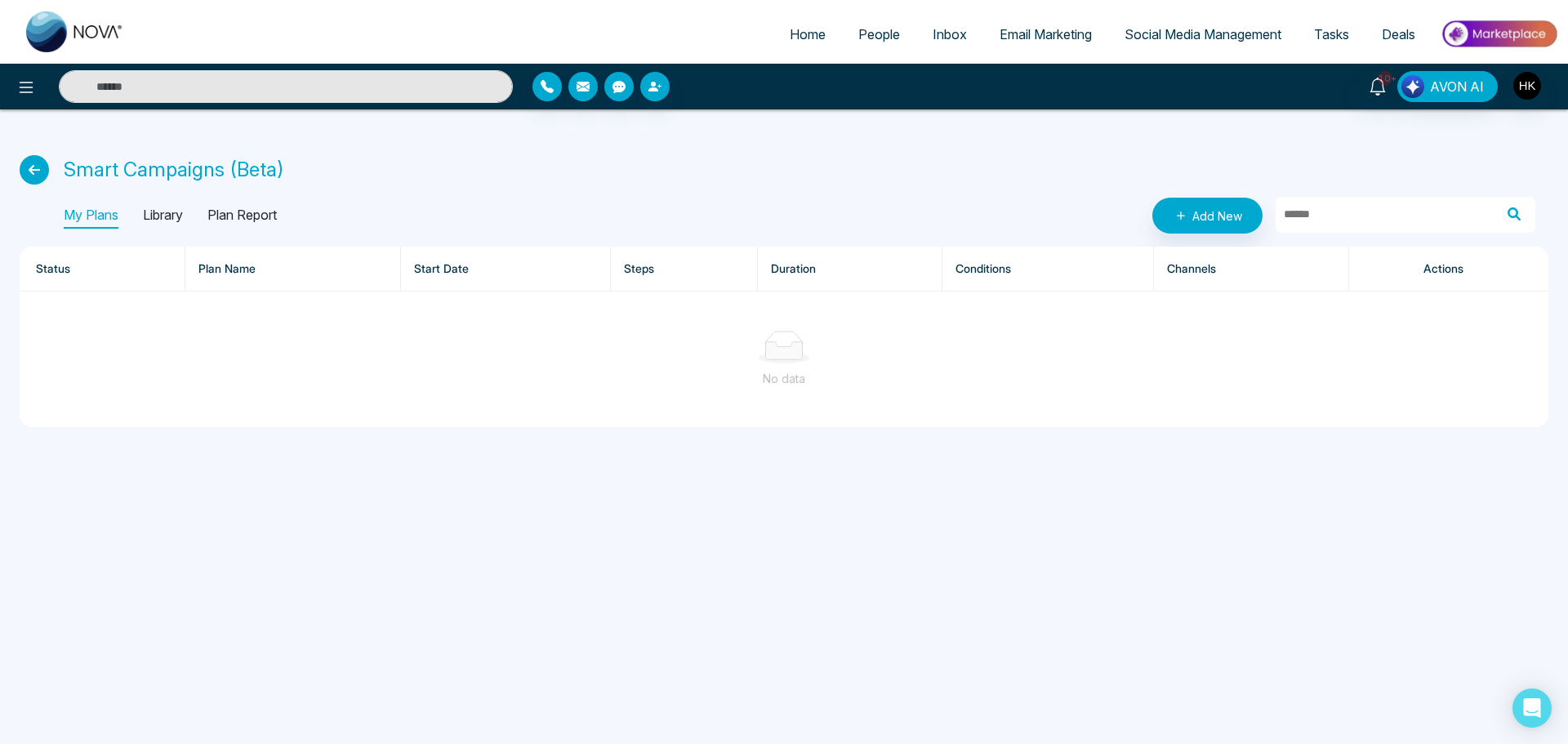
click at [181, 217] on p "Library" at bounding box center [162, 215] width 40 height 26
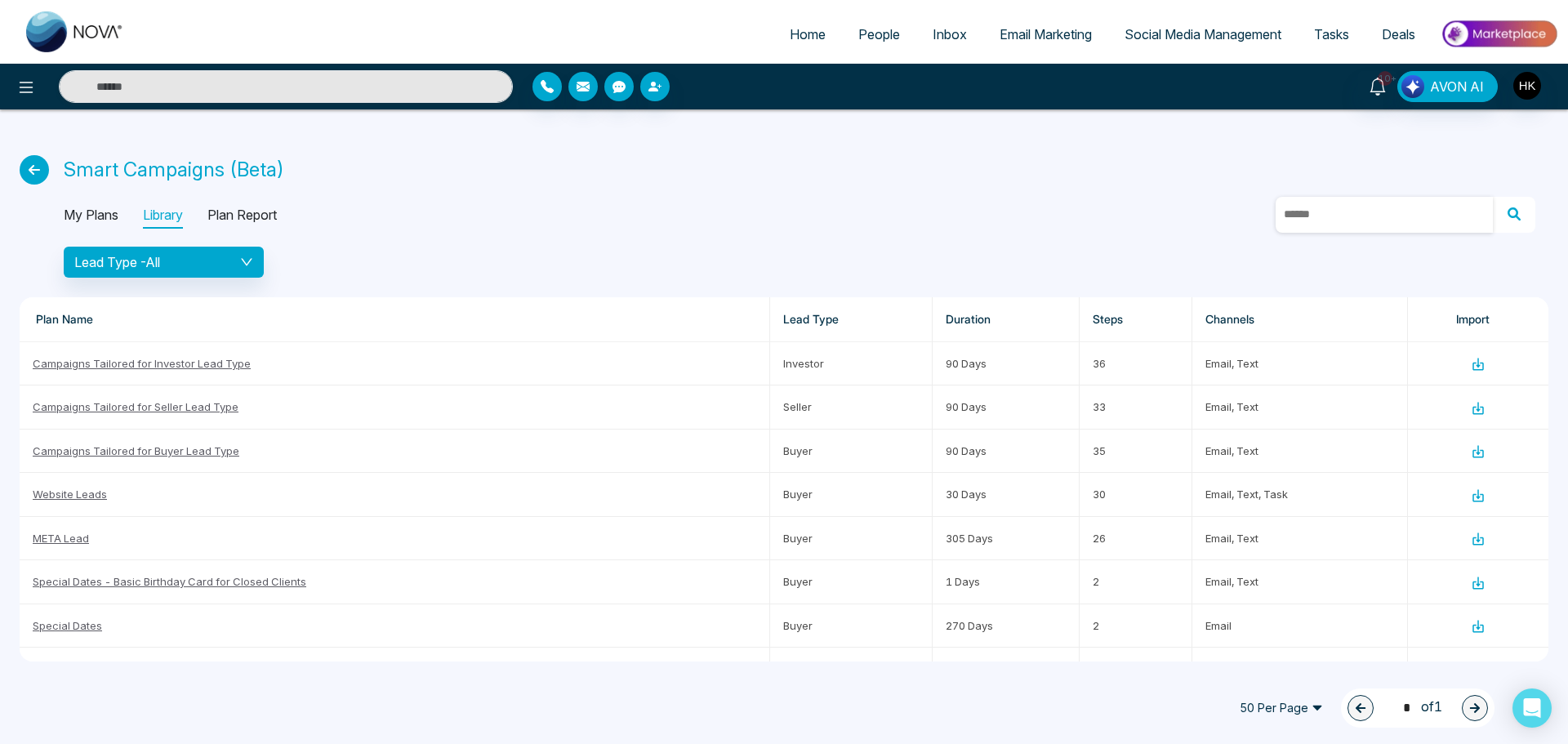
click at [1331, 213] on input "text" at bounding box center [1384, 215] width 217 height 36
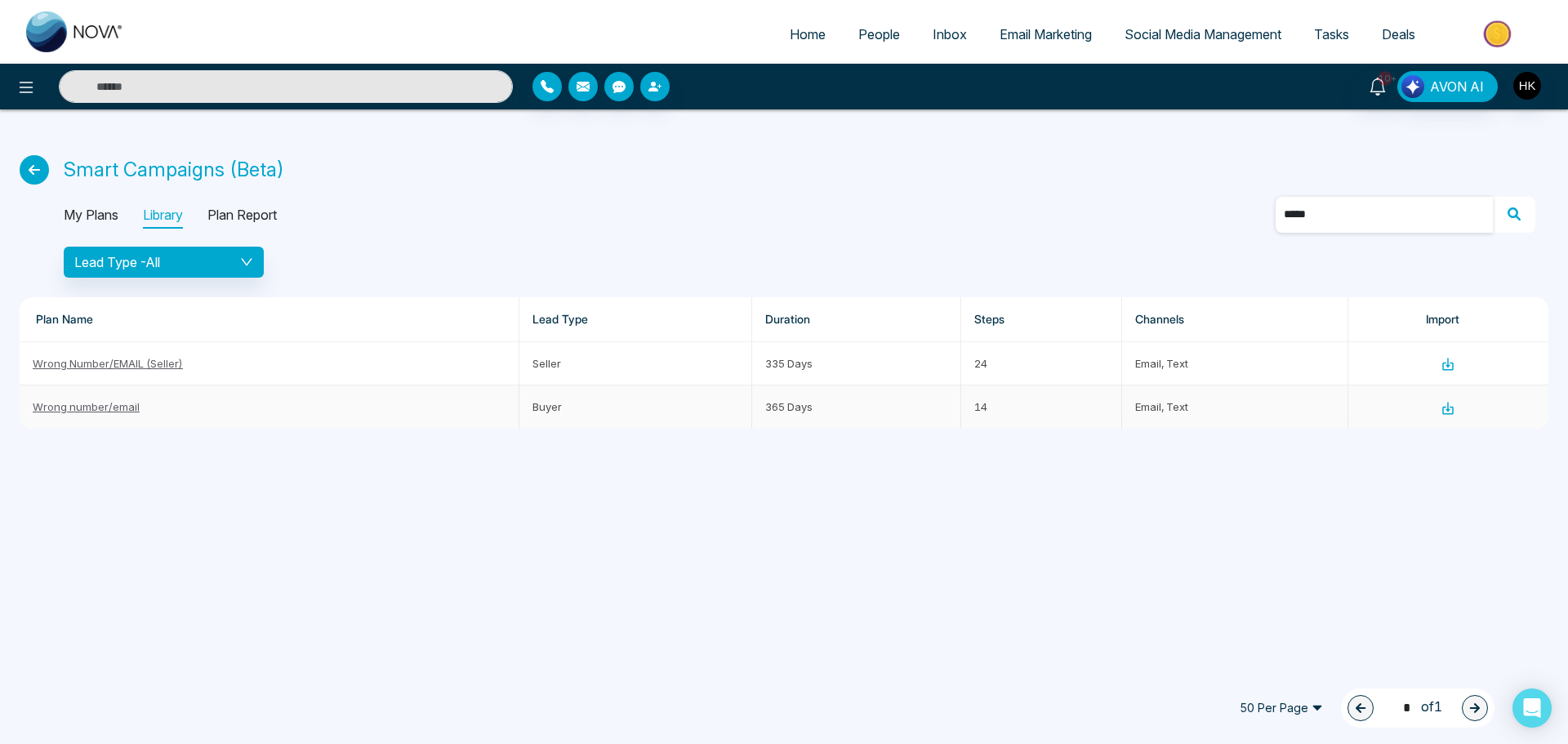
type input "*****"
click at [103, 409] on link "Wrong number/email" at bounding box center [86, 406] width 107 height 13
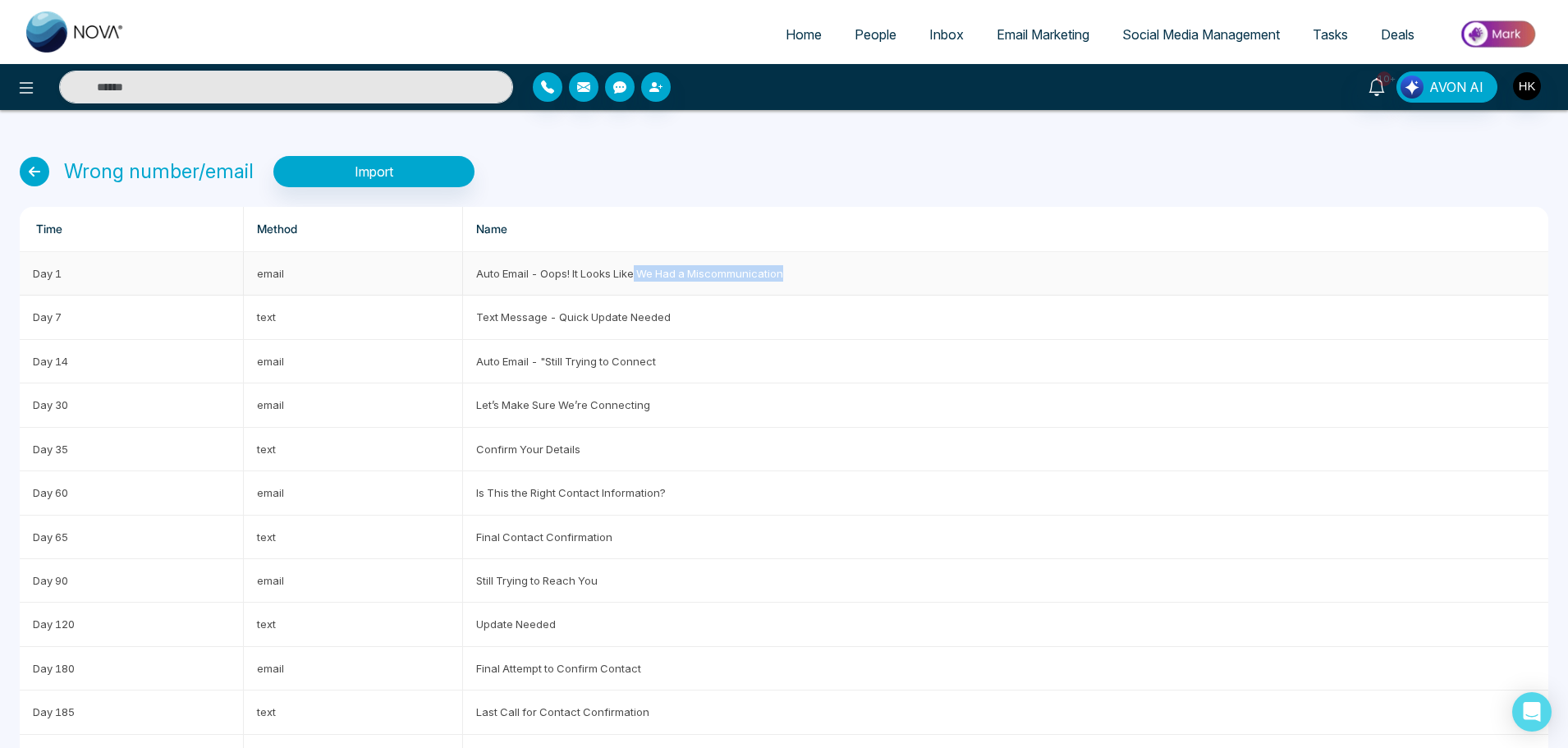
drag, startPoint x: 635, startPoint y: 275, endPoint x: 851, endPoint y: 275, distance: 216.0
click at [851, 275] on td "Auto Email - Oops! It Looks Like We Had a Miscommunication" at bounding box center [1005, 274] width 1085 height 43
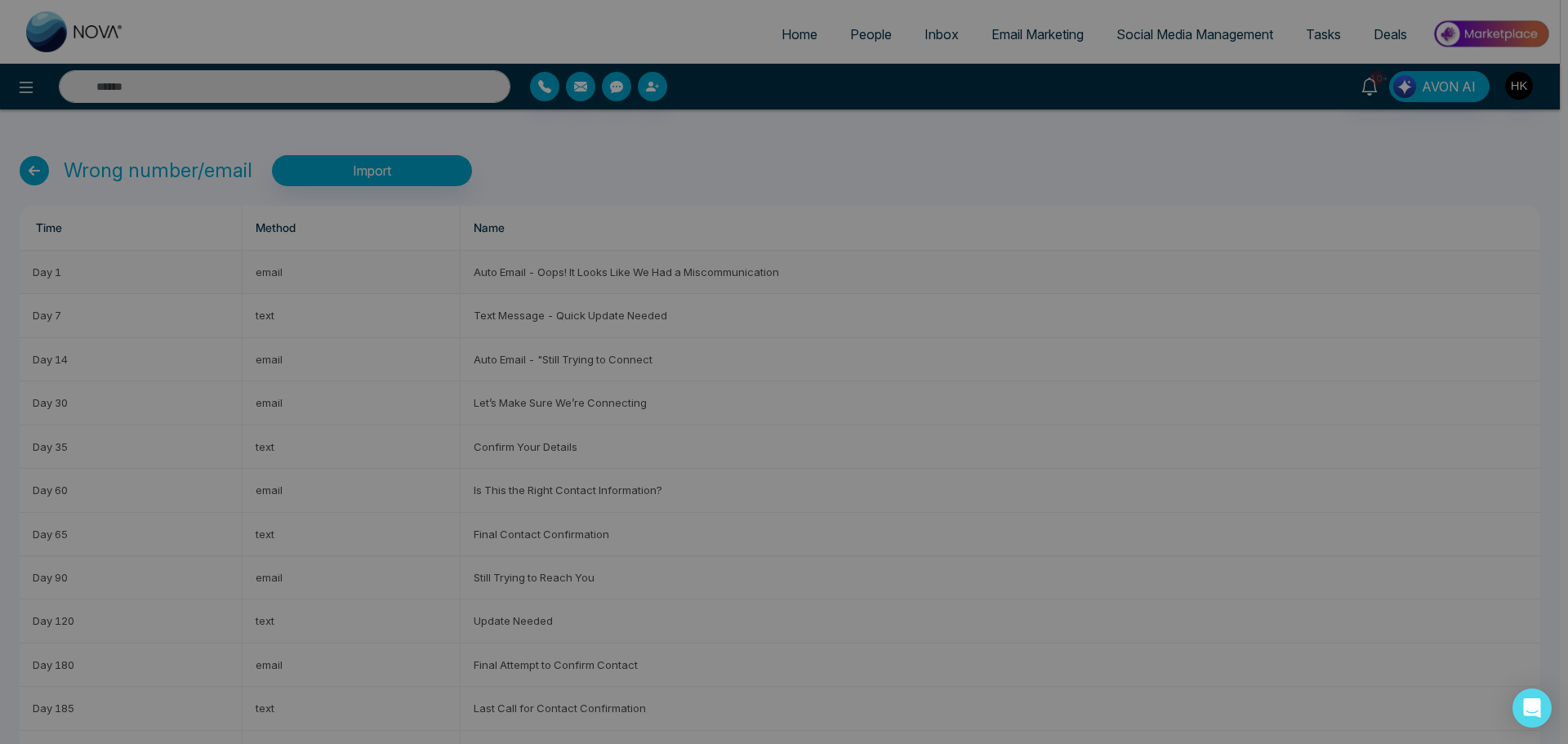
click at [846, 274] on div "**********" at bounding box center [784, 372] width 1568 height 744
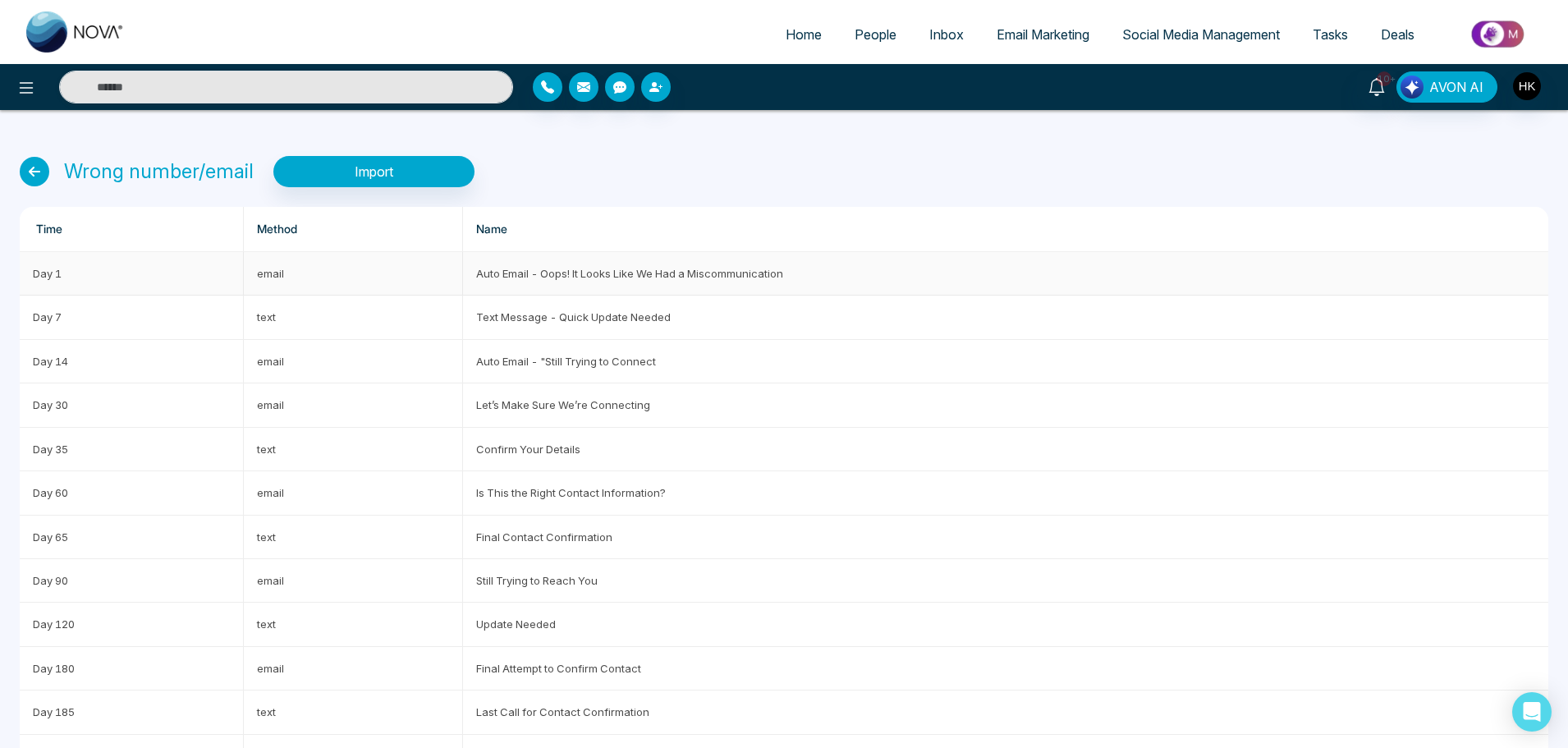
click at [738, 281] on td "Auto Email - Oops! It Looks Like We Had a Miscommunication" at bounding box center [1005, 274] width 1085 height 43
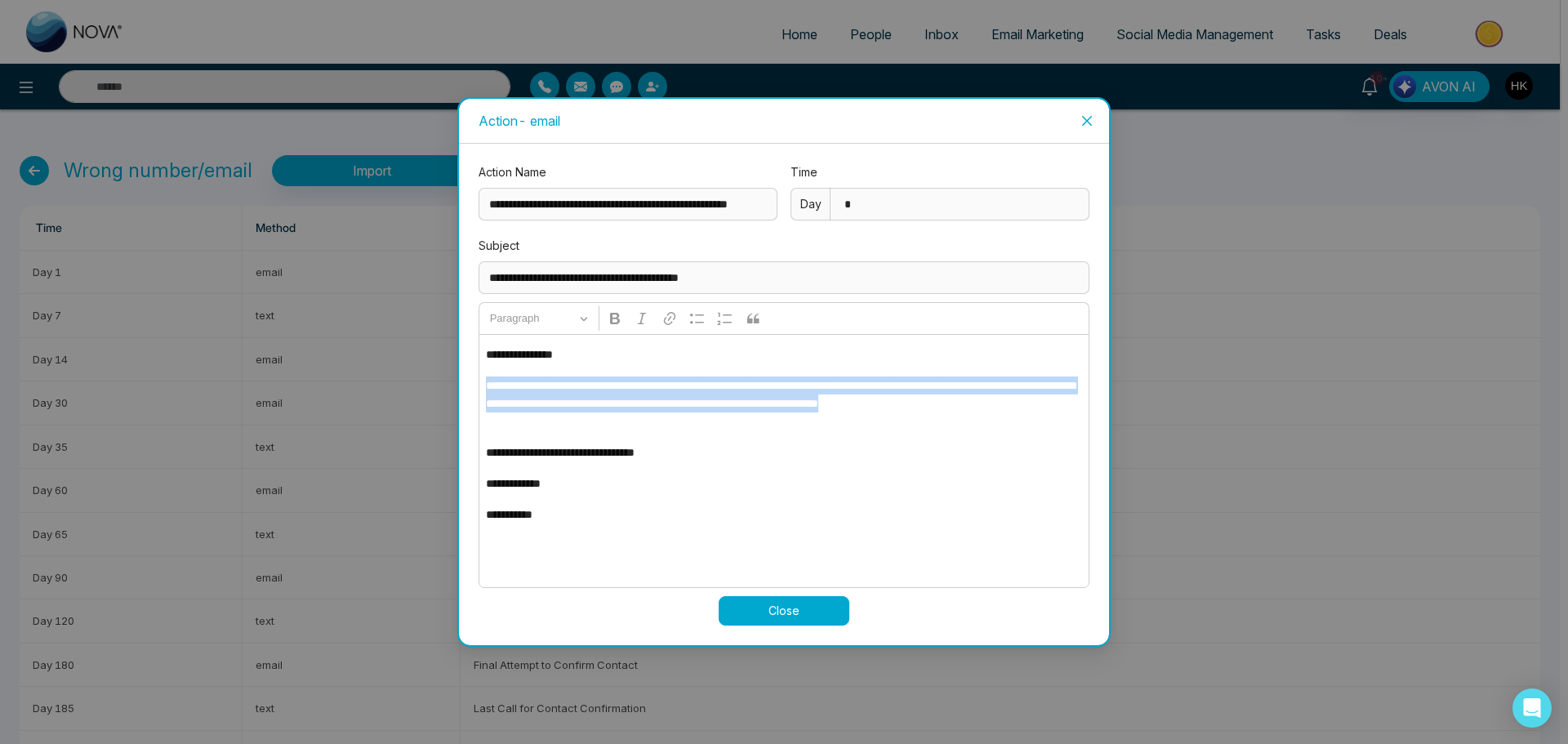
drag, startPoint x: 477, startPoint y: 381, endPoint x: 692, endPoint y: 414, distance: 217.5
click at [692, 414] on div "**********" at bounding box center [784, 394] width 650 height 501
click at [692, 414] on p "**********" at bounding box center [784, 404] width 595 height 54
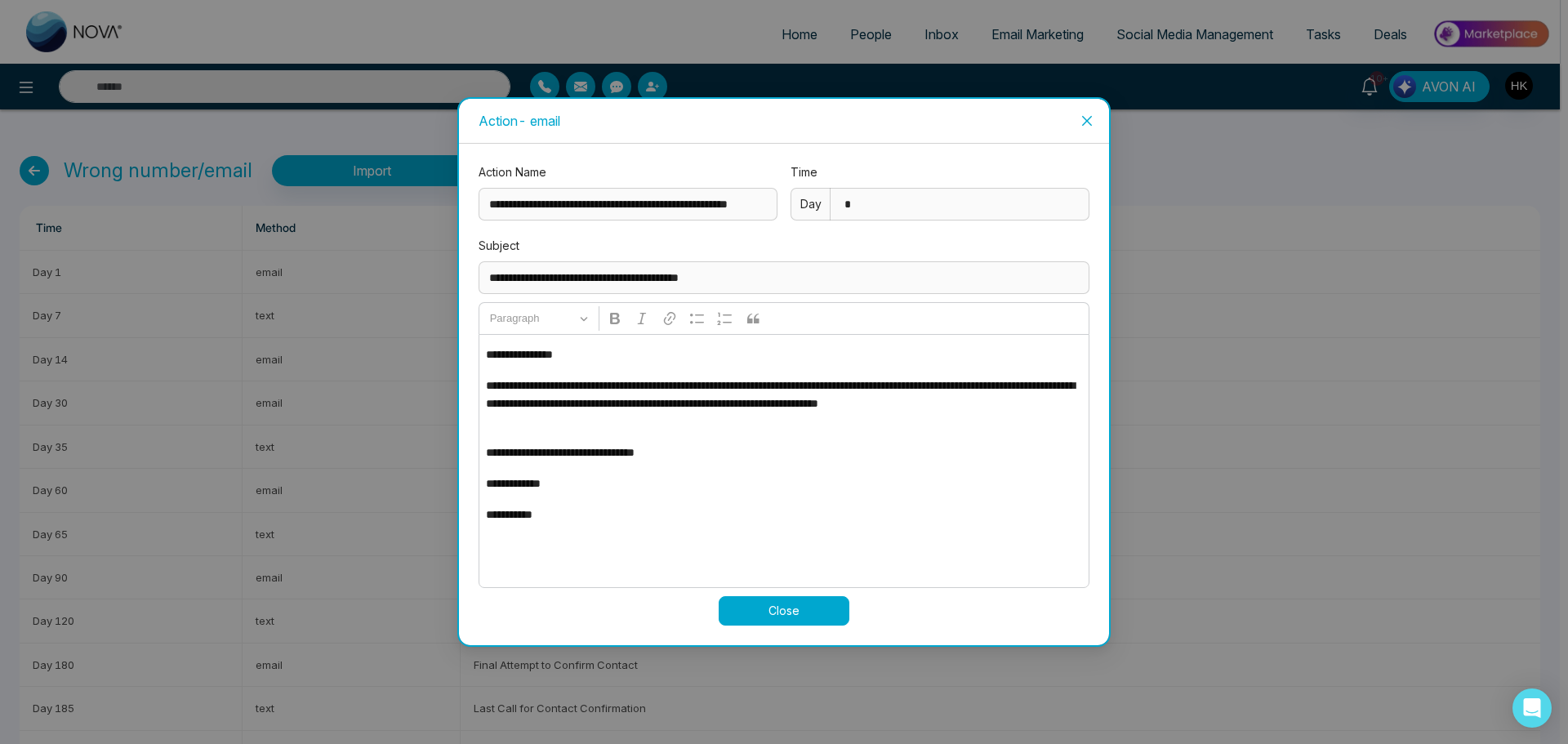
click at [1096, 116] on span "Close" at bounding box center [1087, 121] width 44 height 44
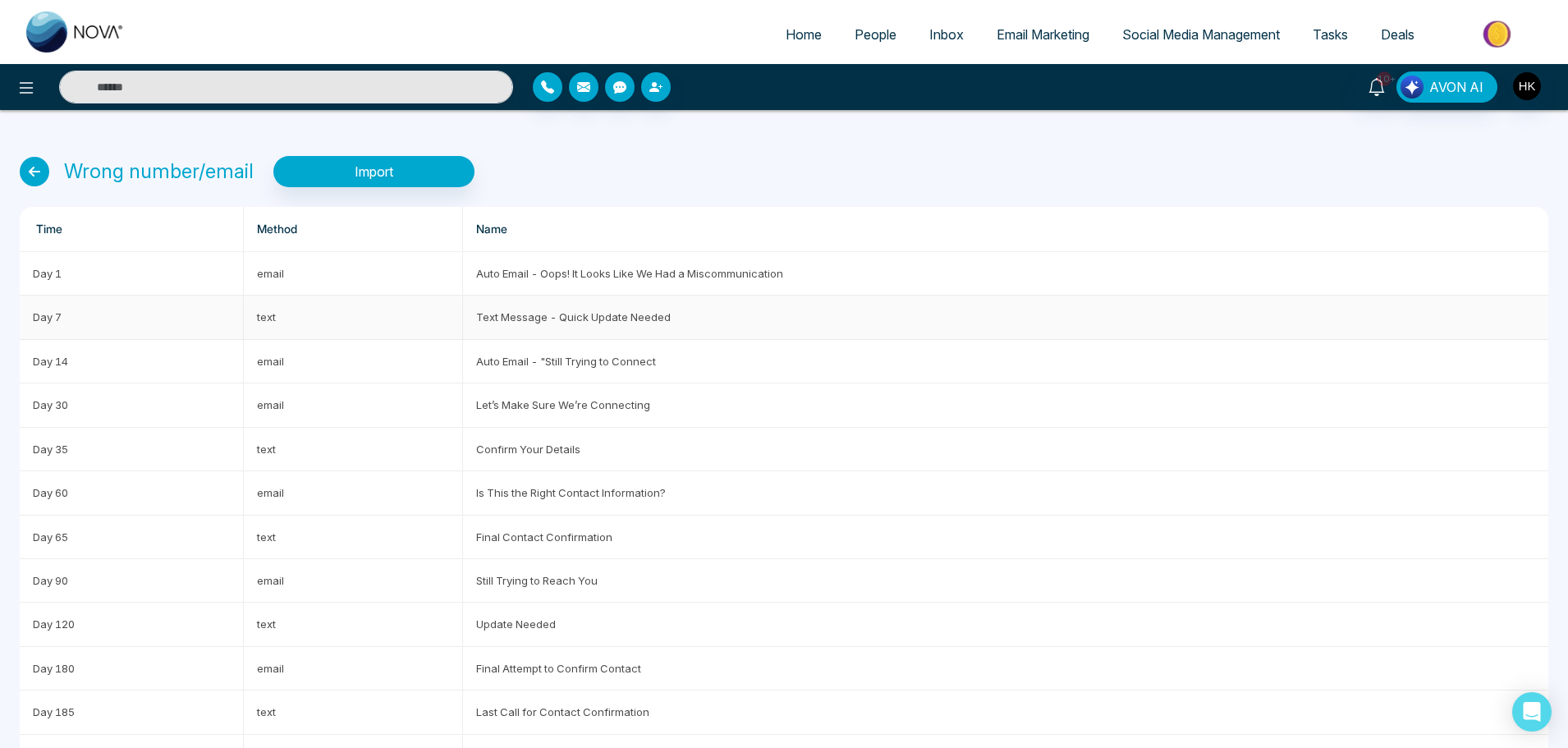
click at [563, 324] on td "Text Message - Quick Update Needed" at bounding box center [1005, 317] width 1085 height 43
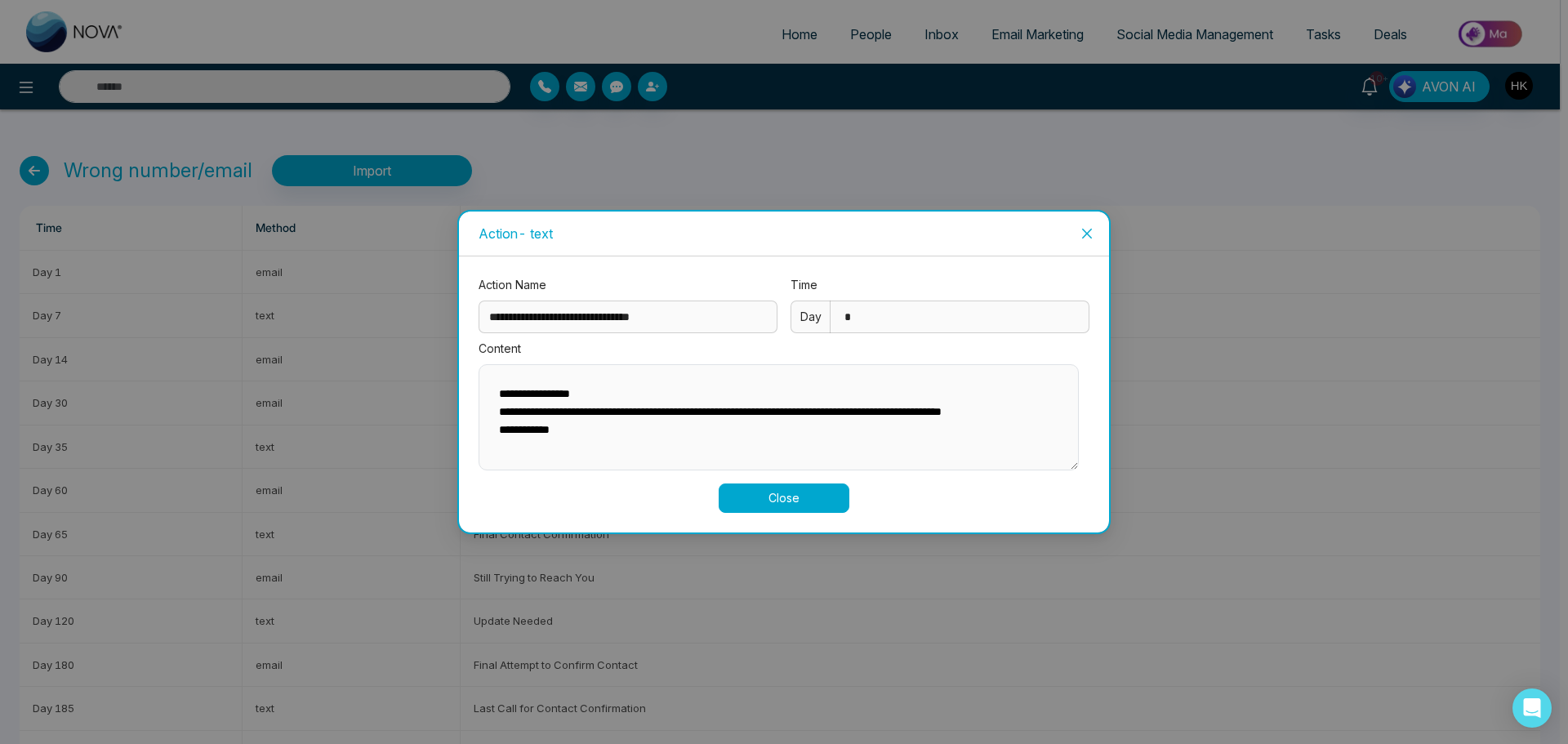
click at [1088, 234] on icon "close" at bounding box center [1086, 233] width 13 height 13
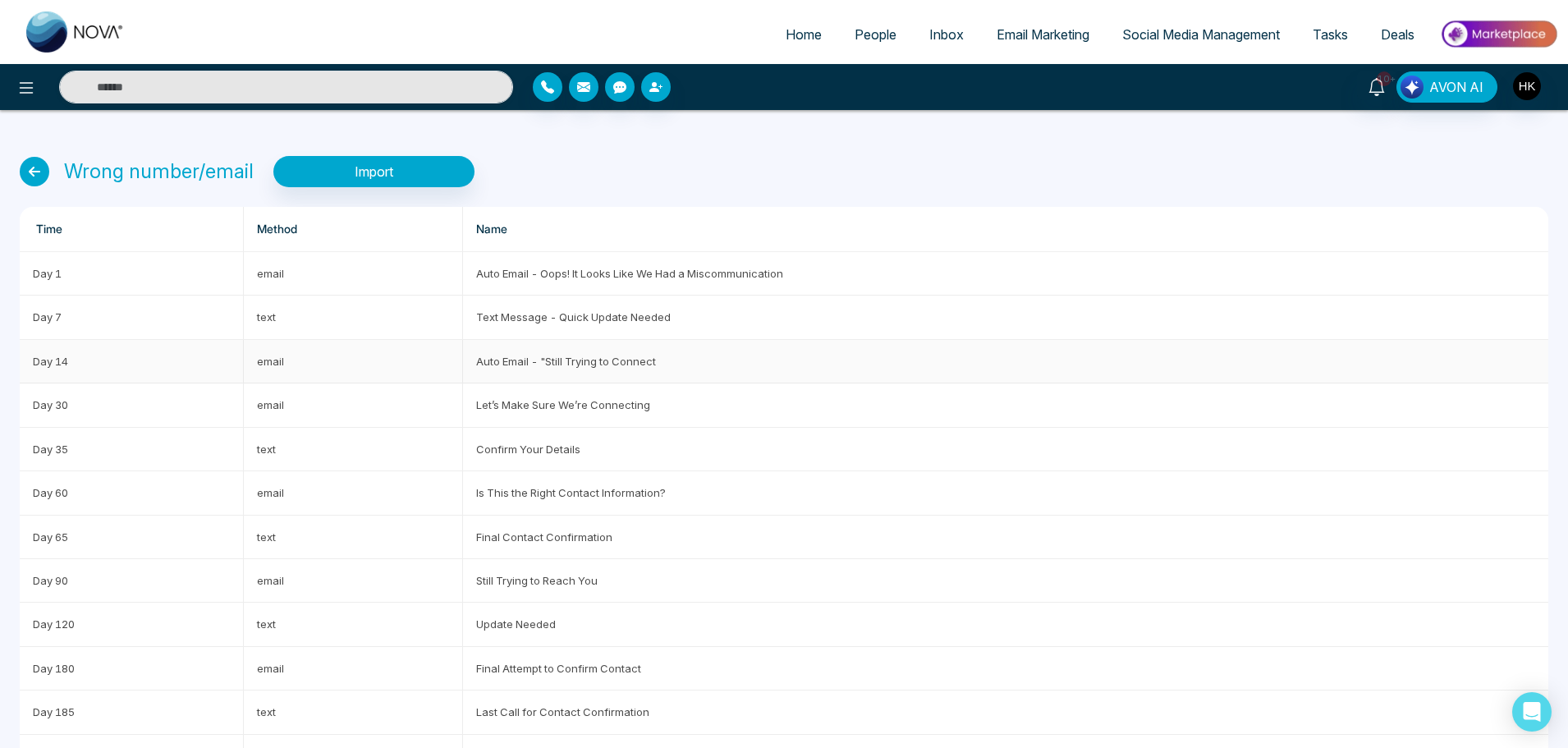
click at [576, 364] on td "Auto Email - "Still Trying to Connect" at bounding box center [1005, 362] width 1085 height 43
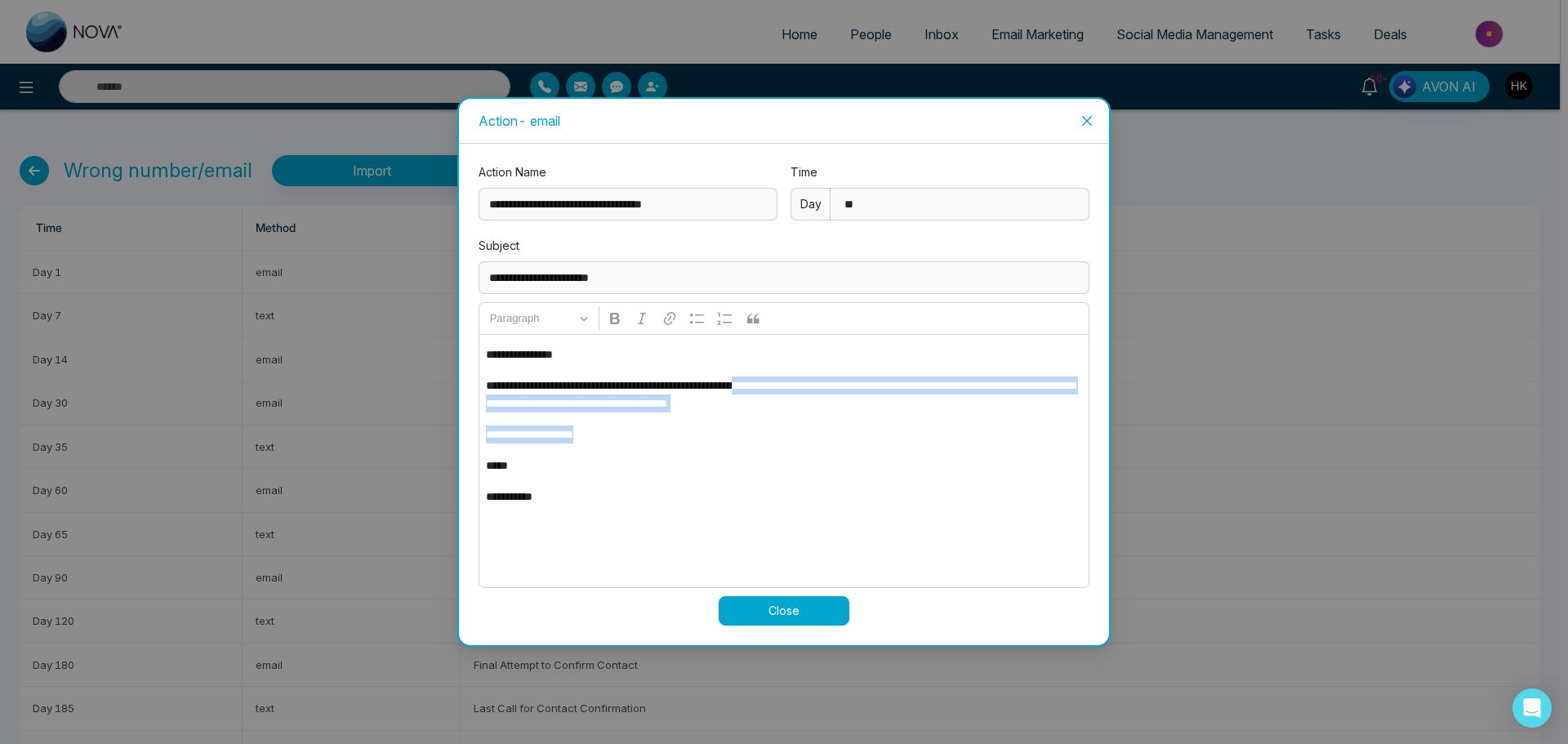
drag, startPoint x: 800, startPoint y: 374, endPoint x: 979, endPoint y: 420, distance: 184.8
click at [979, 420] on div "**********" at bounding box center [784, 461] width 611 height 254
click at [979, 418] on div "**********" at bounding box center [784, 461] width 611 height 254
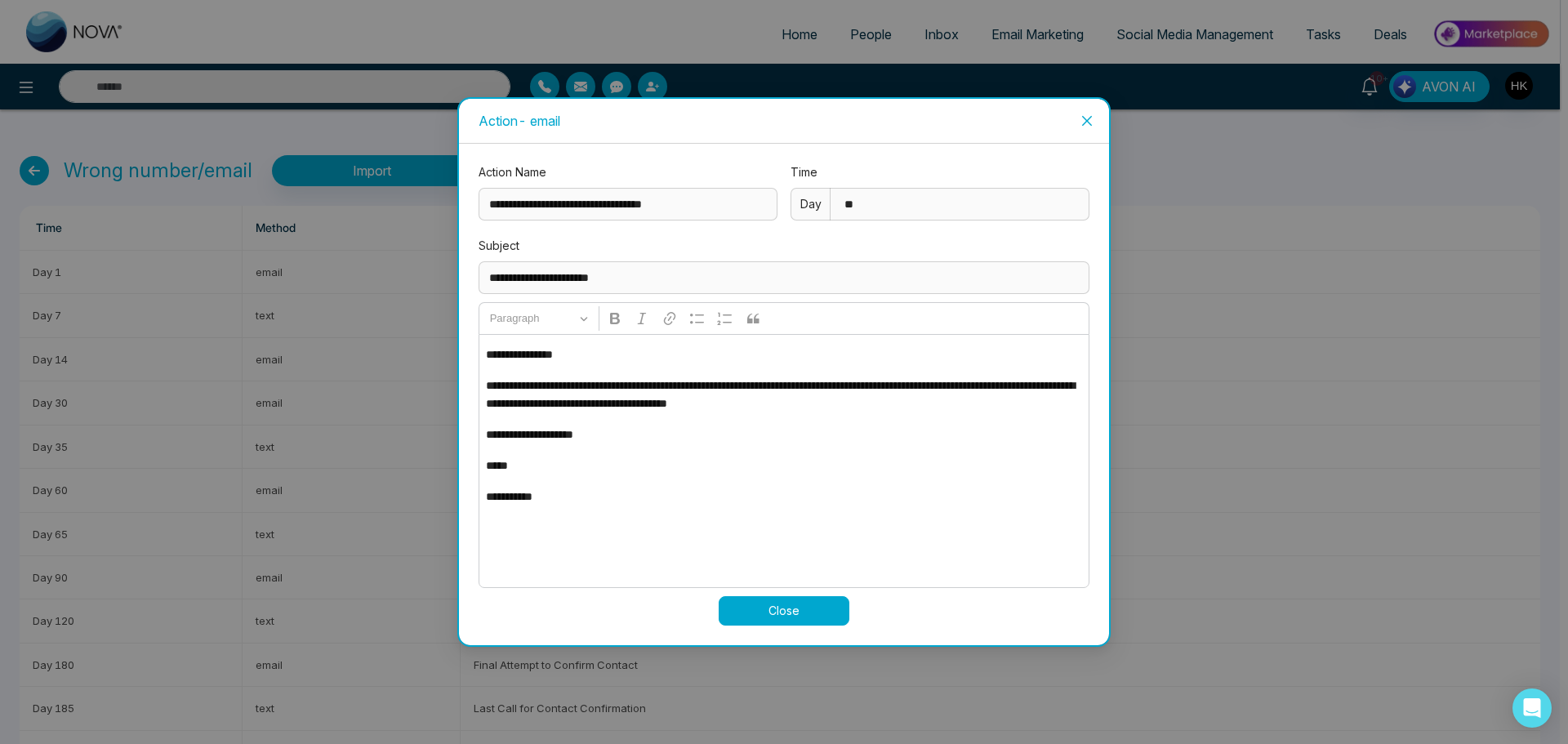
click at [1079, 125] on span "Close" at bounding box center [1087, 121] width 44 height 44
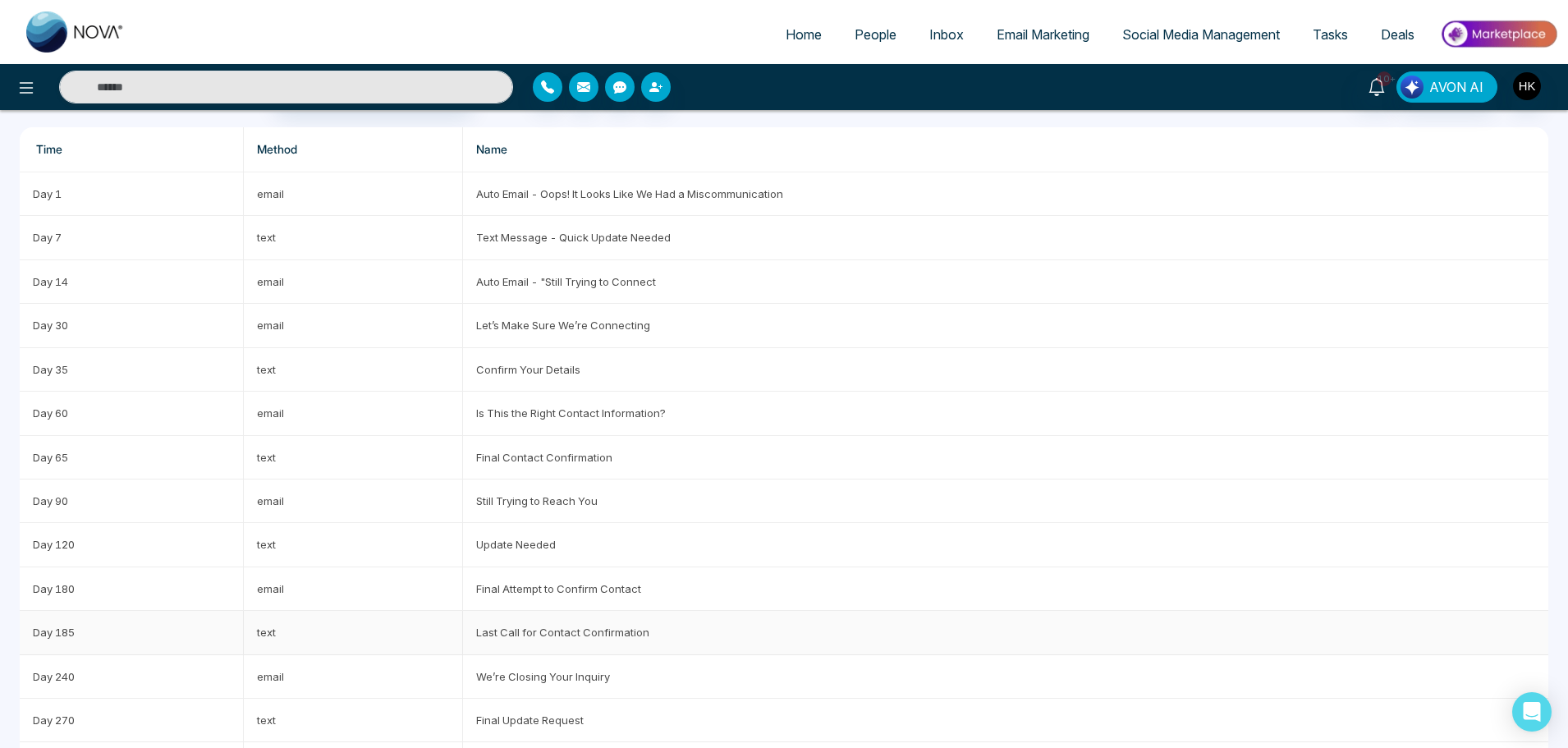
scroll to position [137, 0]
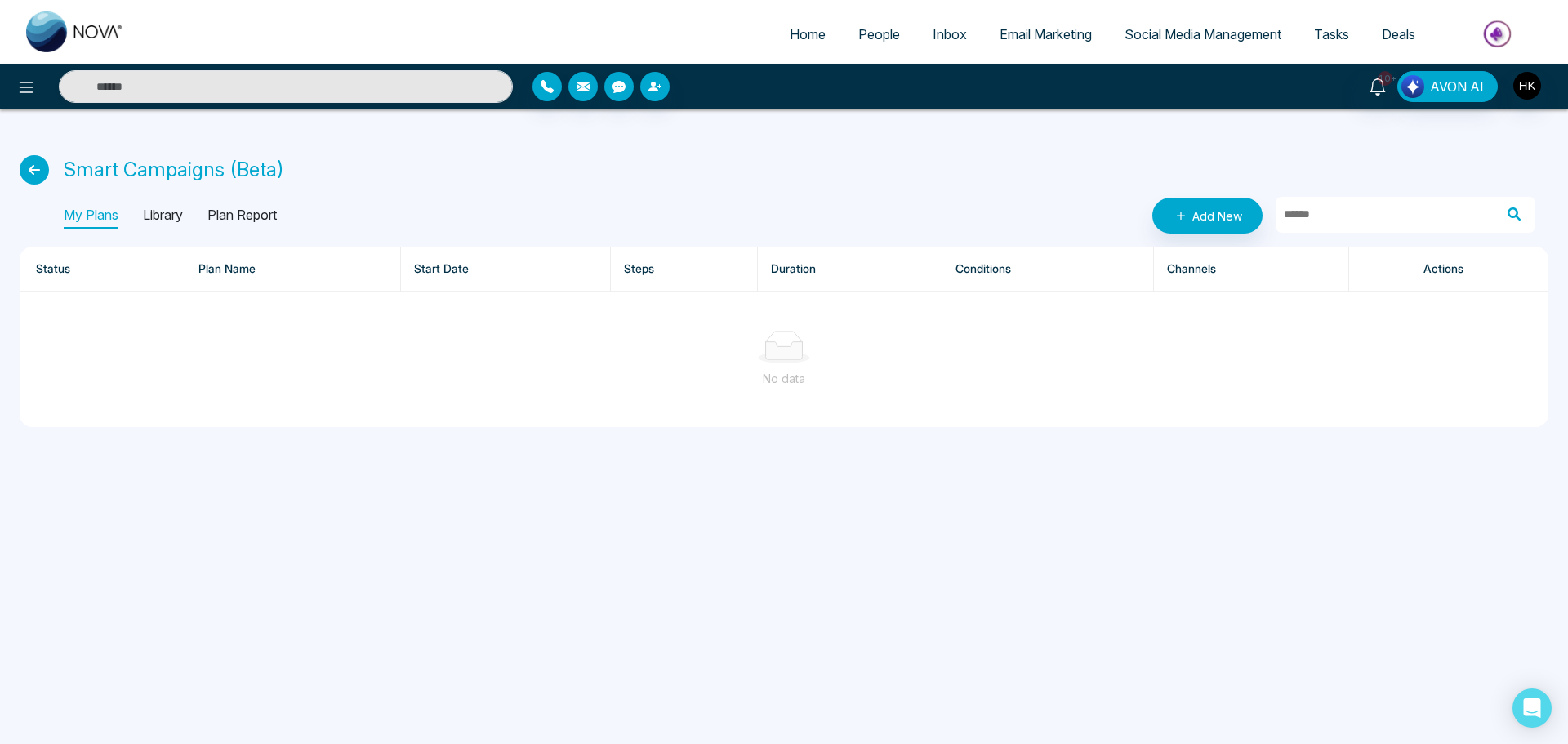
click at [23, 171] on icon at bounding box center [34, 170] width 30 height 30
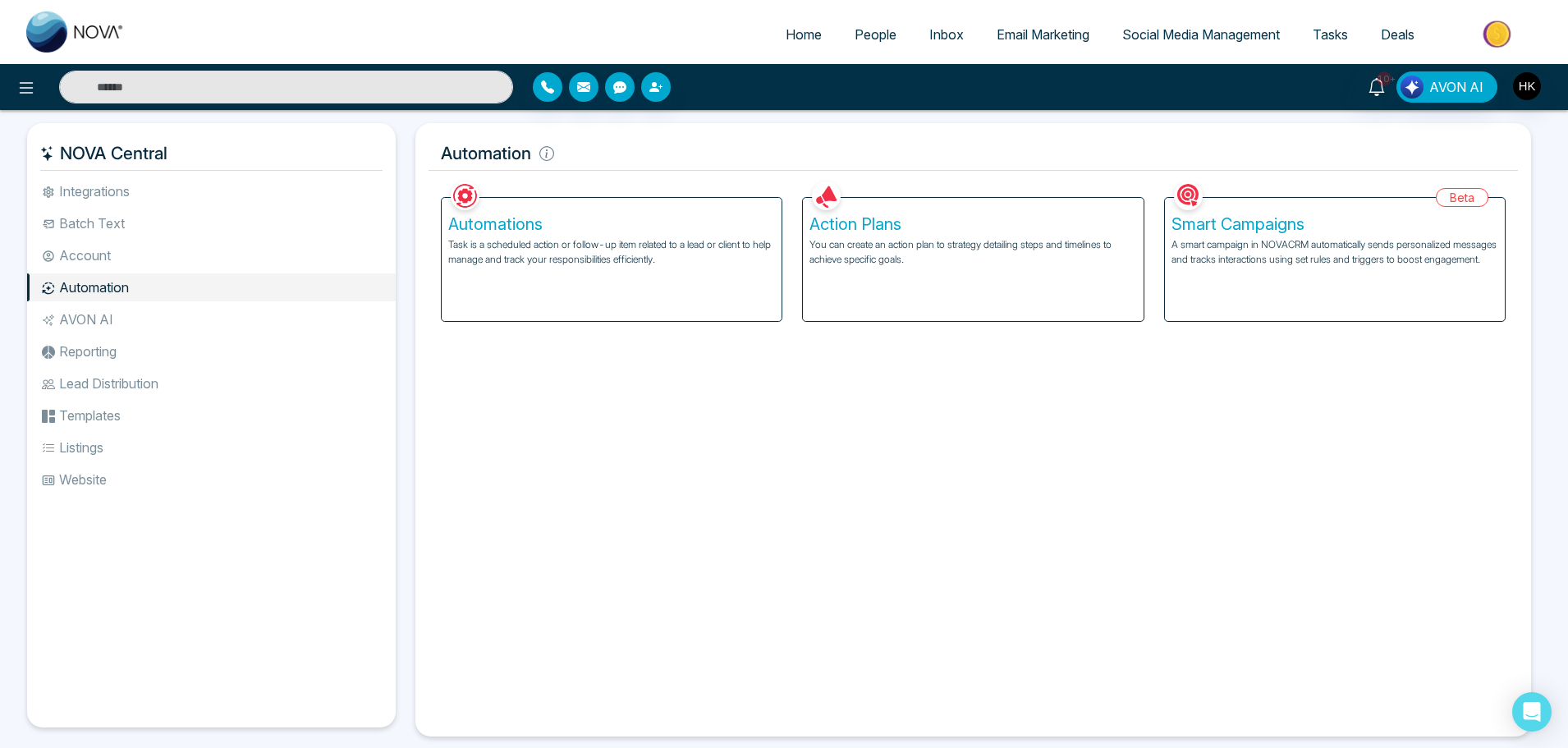
click at [101, 425] on li "Templates" at bounding box center [211, 415] width 368 height 28
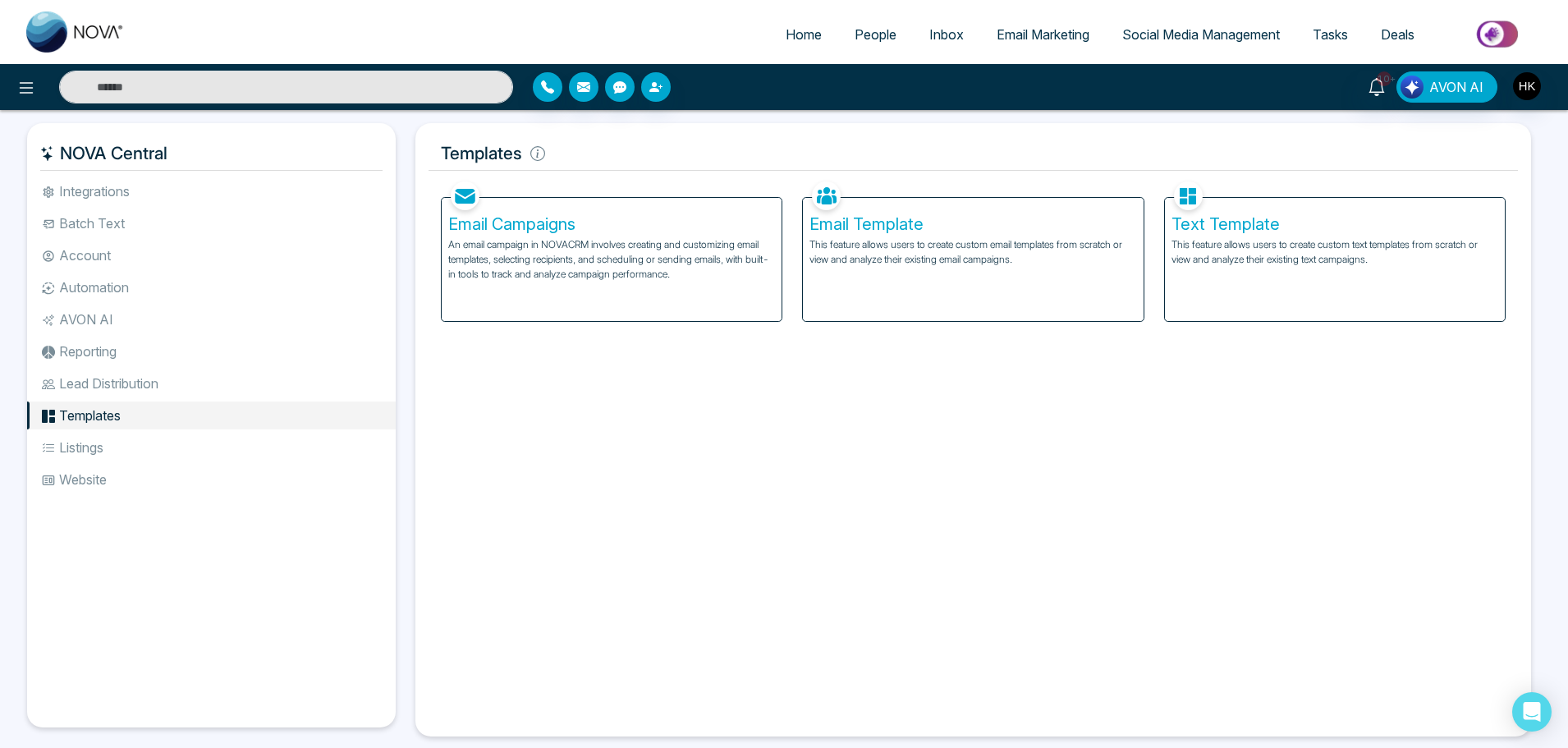
click at [80, 256] on li "Account" at bounding box center [211, 255] width 368 height 28
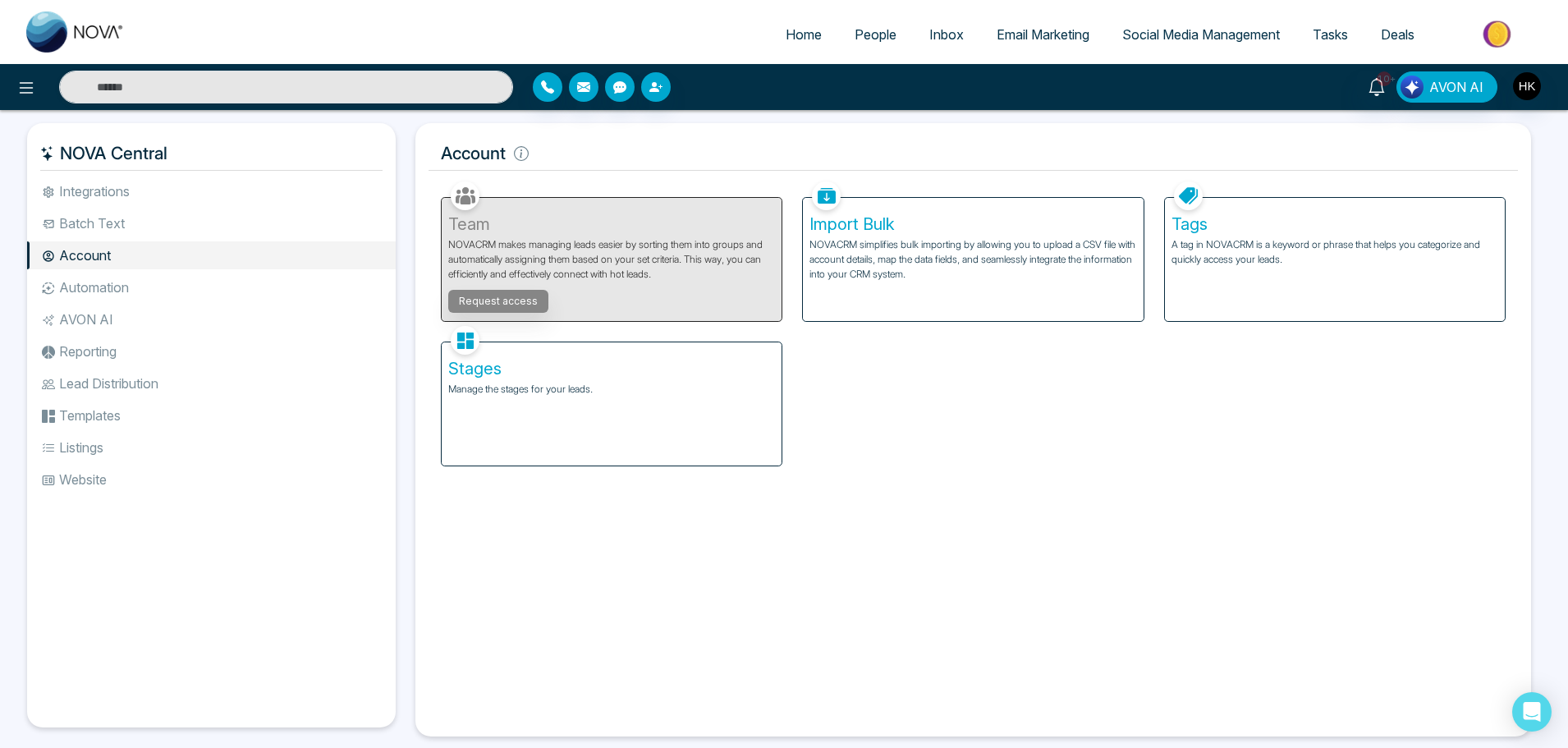
click at [1189, 234] on h5 "Tags" at bounding box center [1334, 223] width 327 height 20
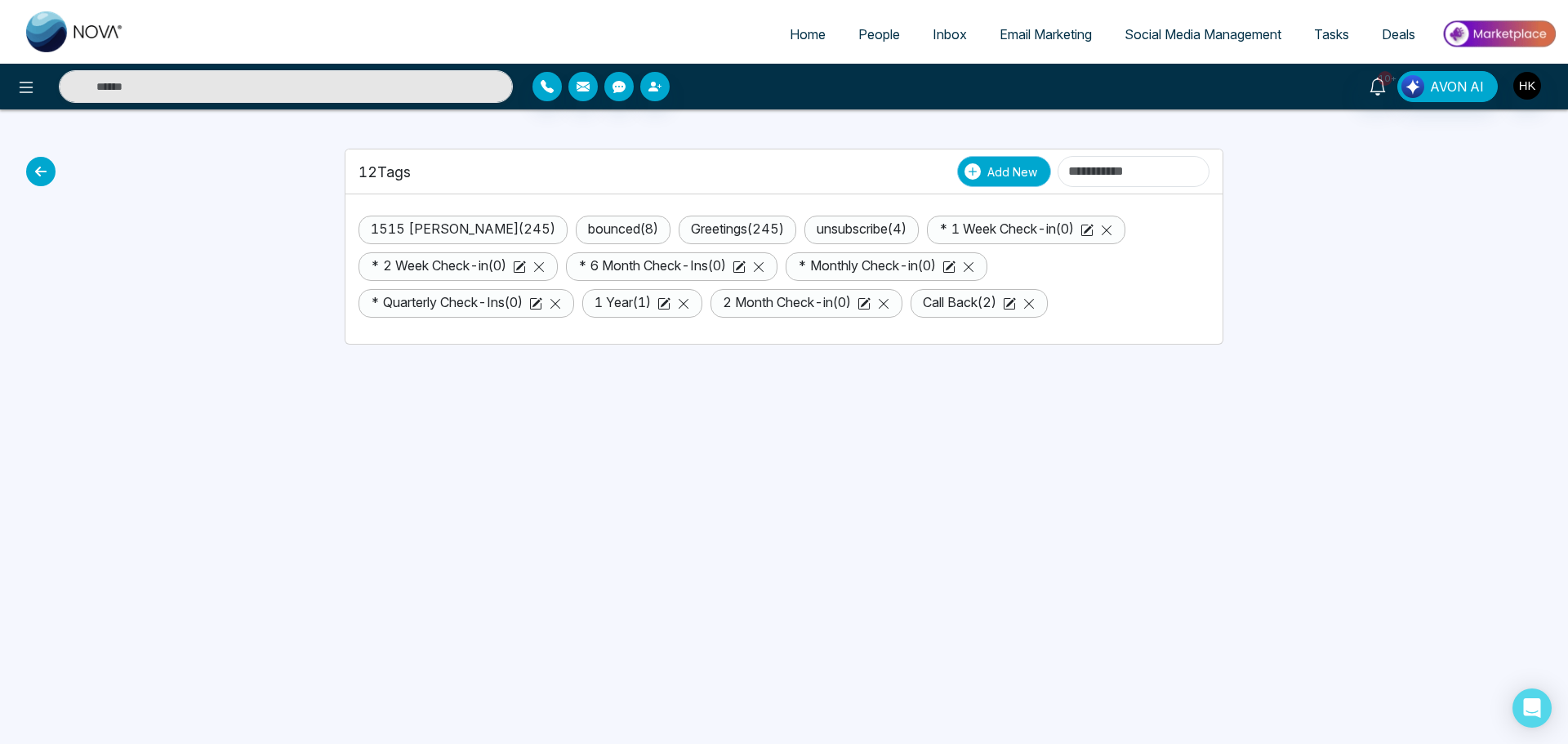
click at [957, 173] on button "Add New" at bounding box center [1003, 171] width 94 height 31
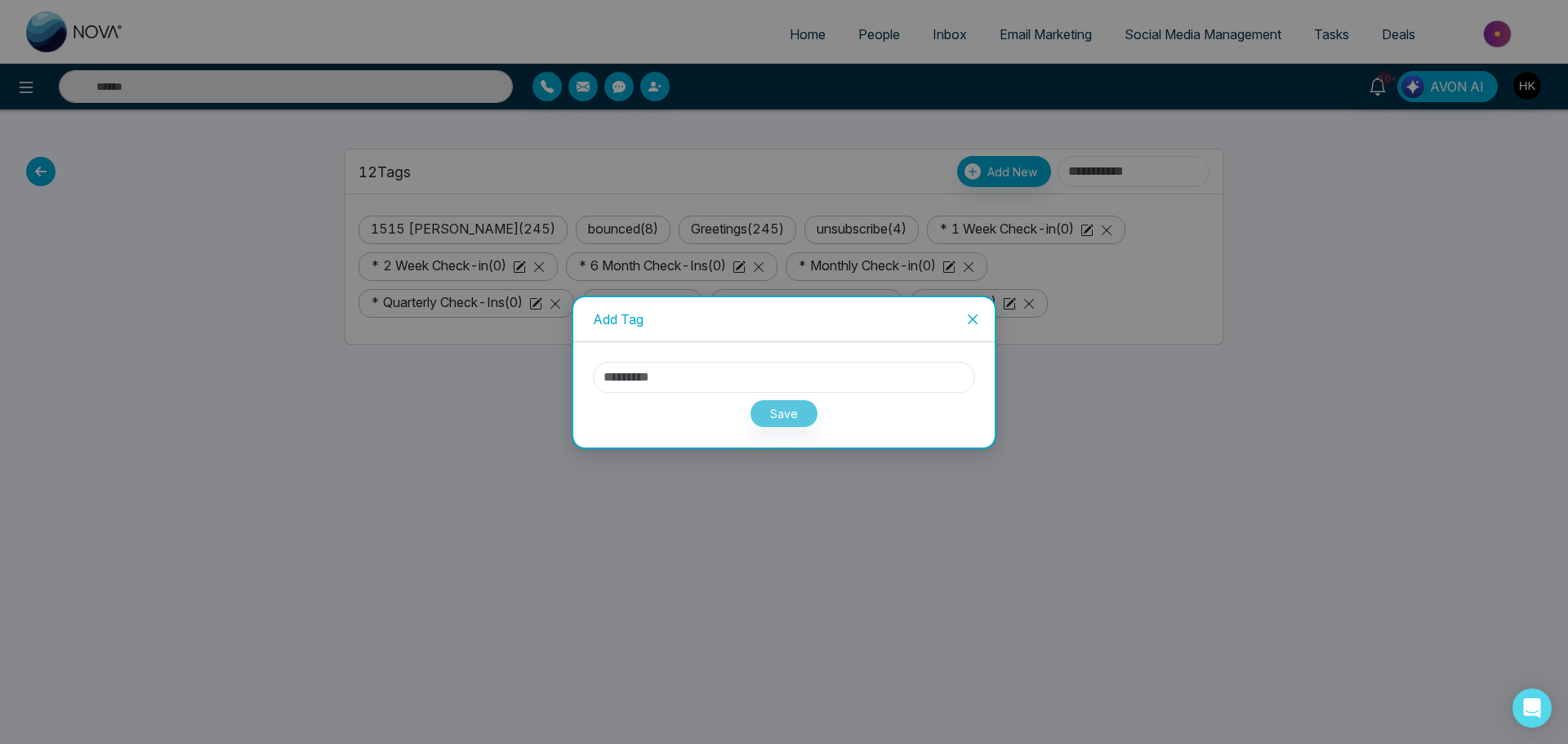
click at [700, 378] on input "text" at bounding box center [784, 378] width 382 height 31
type input "*"
type input "**********"
click at [780, 411] on button "Save" at bounding box center [784, 414] width 69 height 29
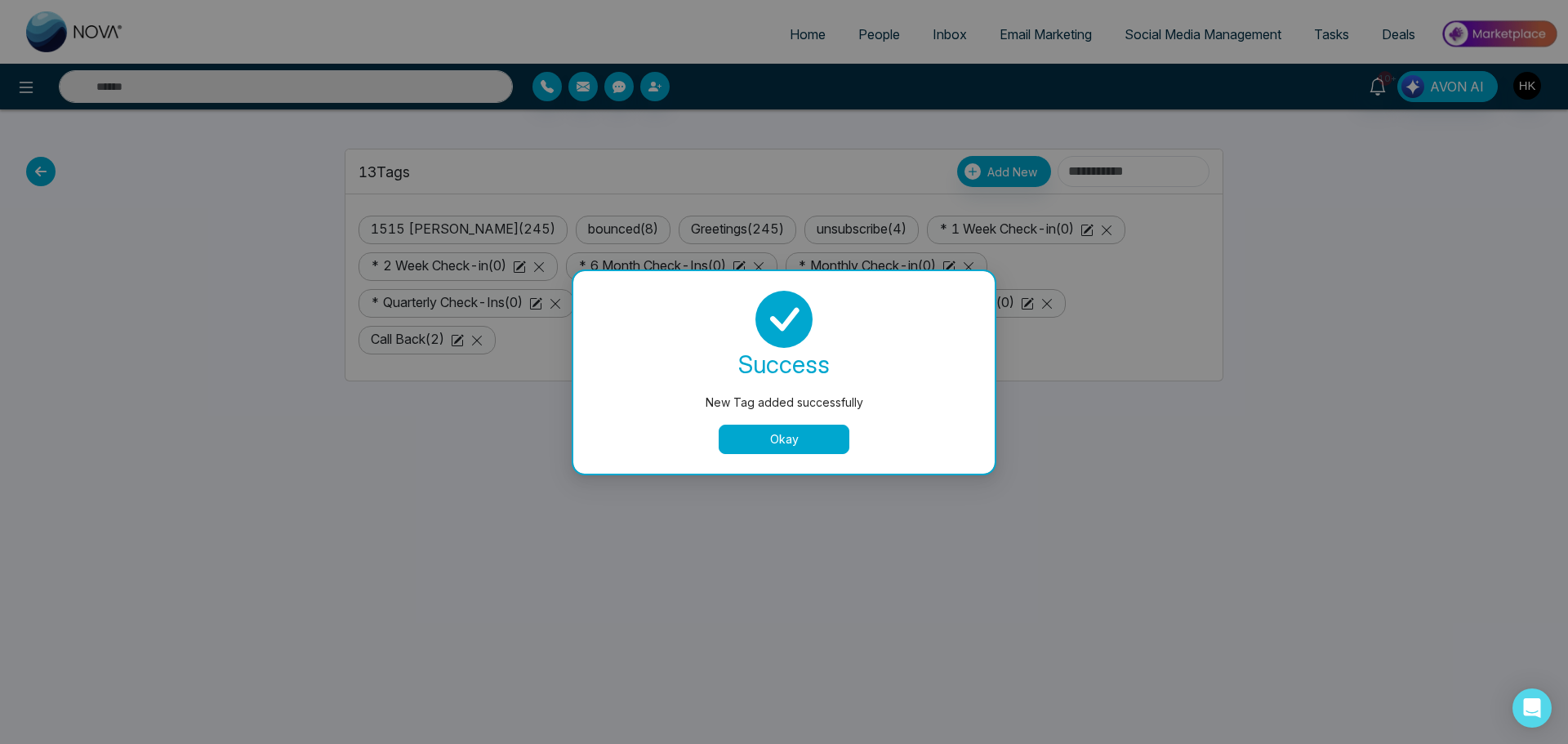
click at [759, 439] on button "Okay" at bounding box center [784, 439] width 131 height 30
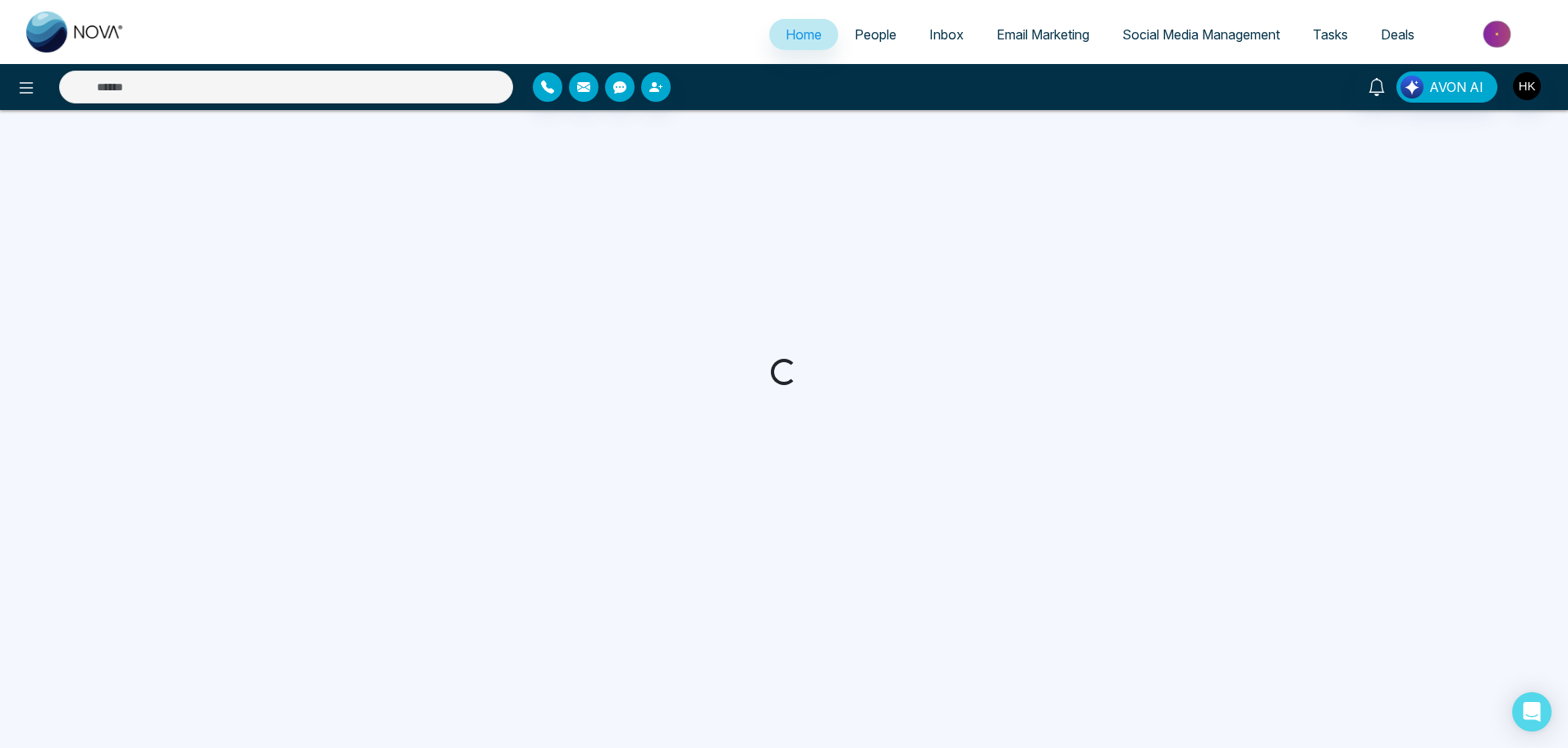
select select "*"
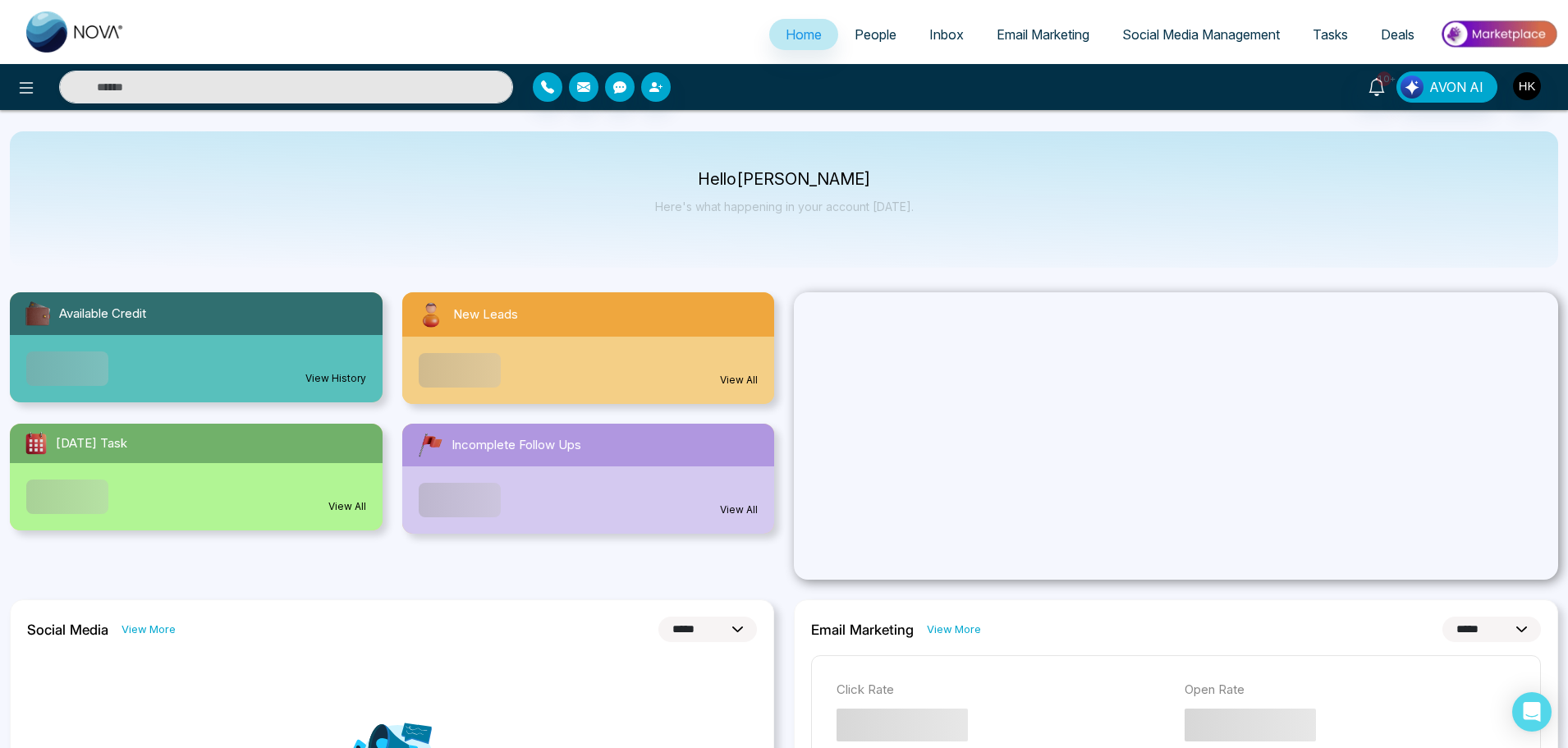
click at [875, 31] on span "People" at bounding box center [875, 34] width 42 height 16
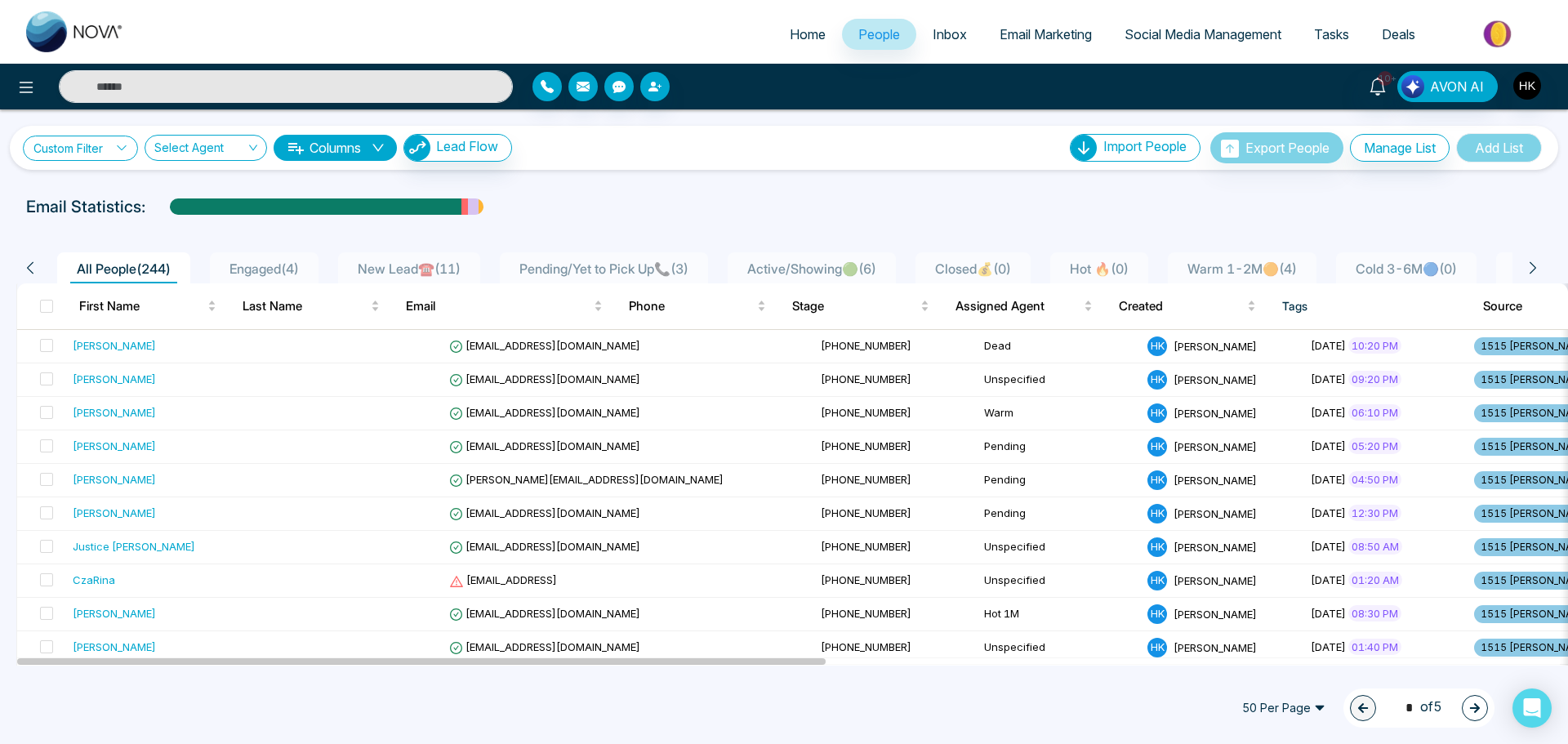
click at [109, 151] on link "Custom Filter" at bounding box center [81, 148] width 115 height 25
click at [114, 193] on input "search" at bounding box center [114, 186] width 132 height 25
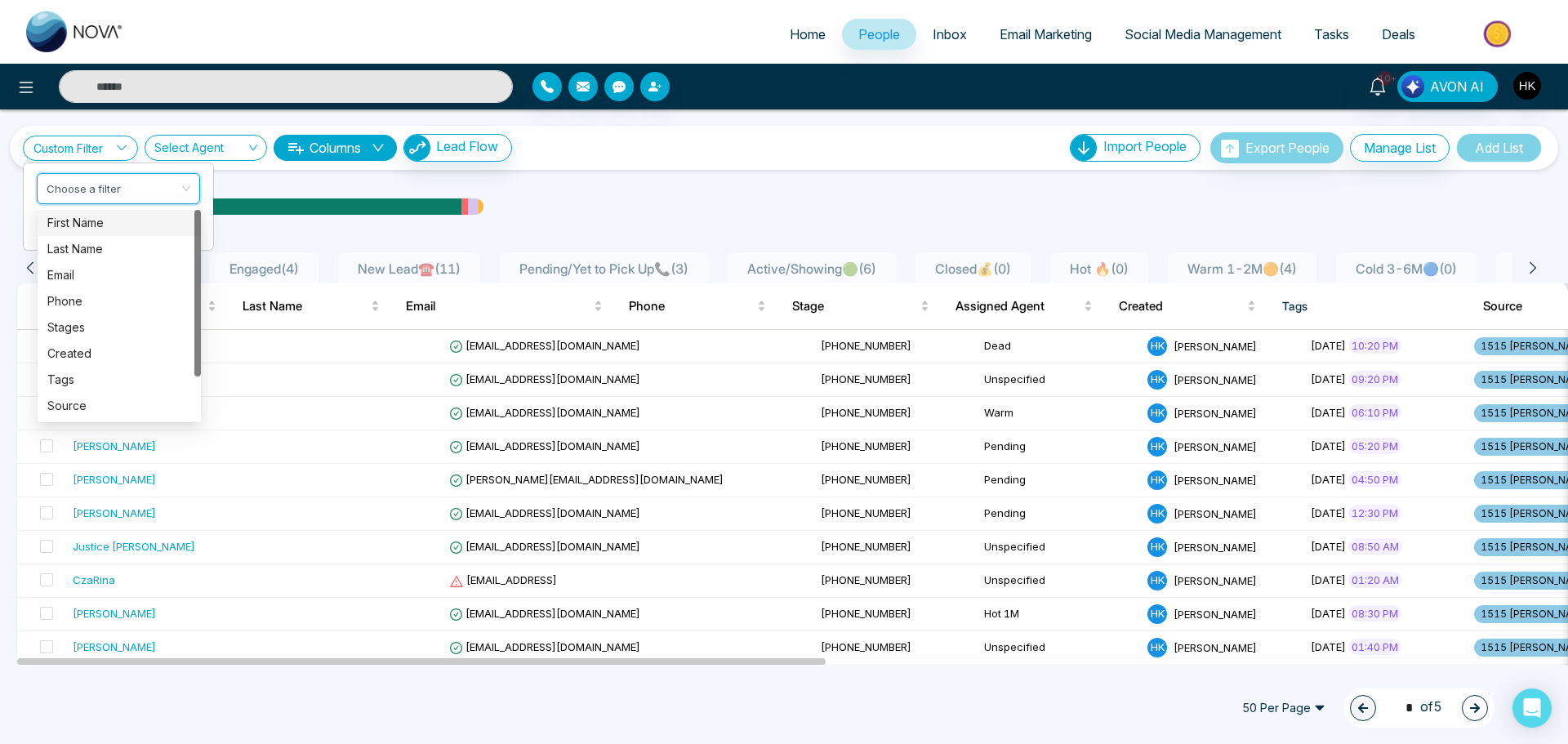
click at [709, 166] on div "Custom Filter Choose a filter Cancel Apply Select Agent Columns Lead Flow Impor…" at bounding box center [784, 148] width 1548 height 44
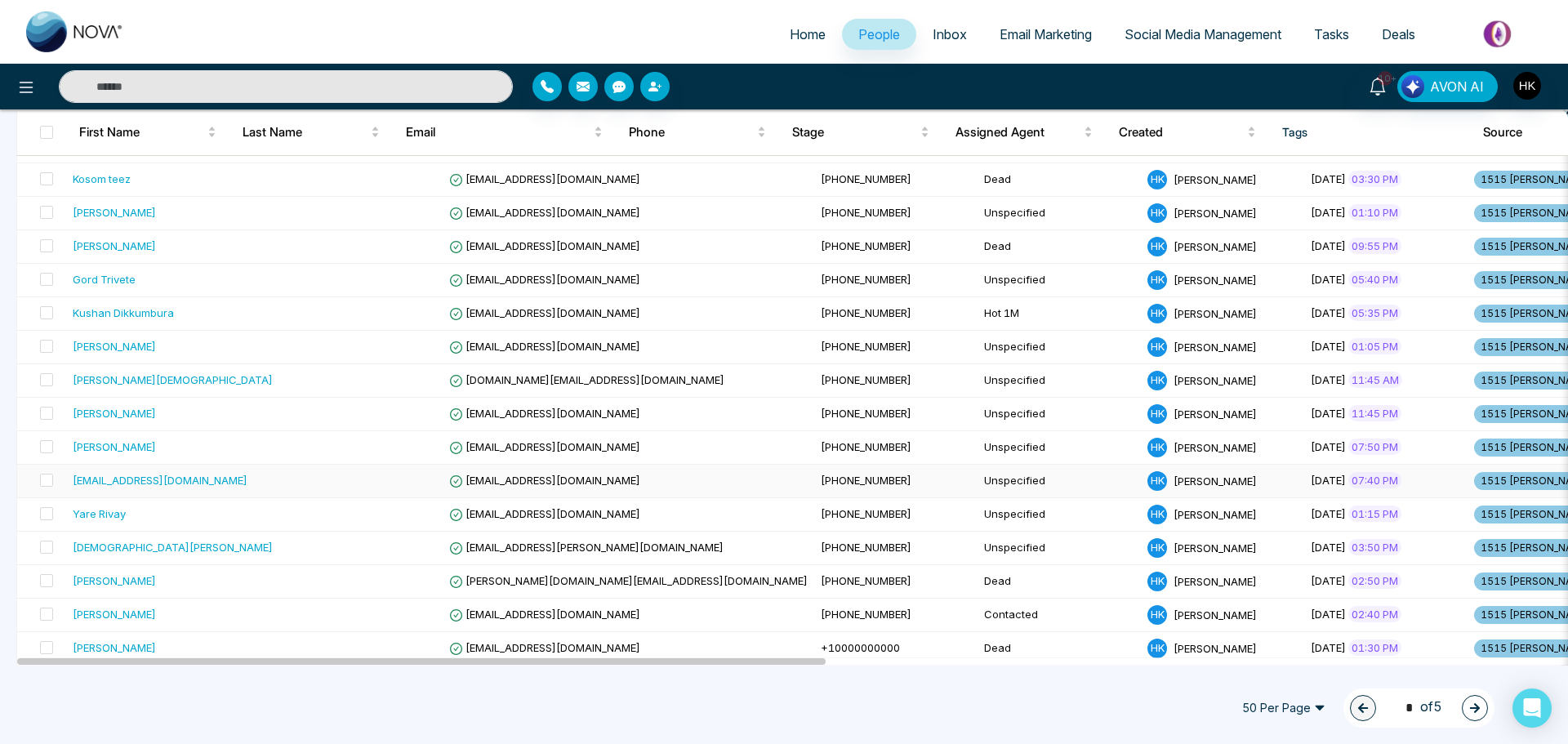
scroll to position [817, 0]
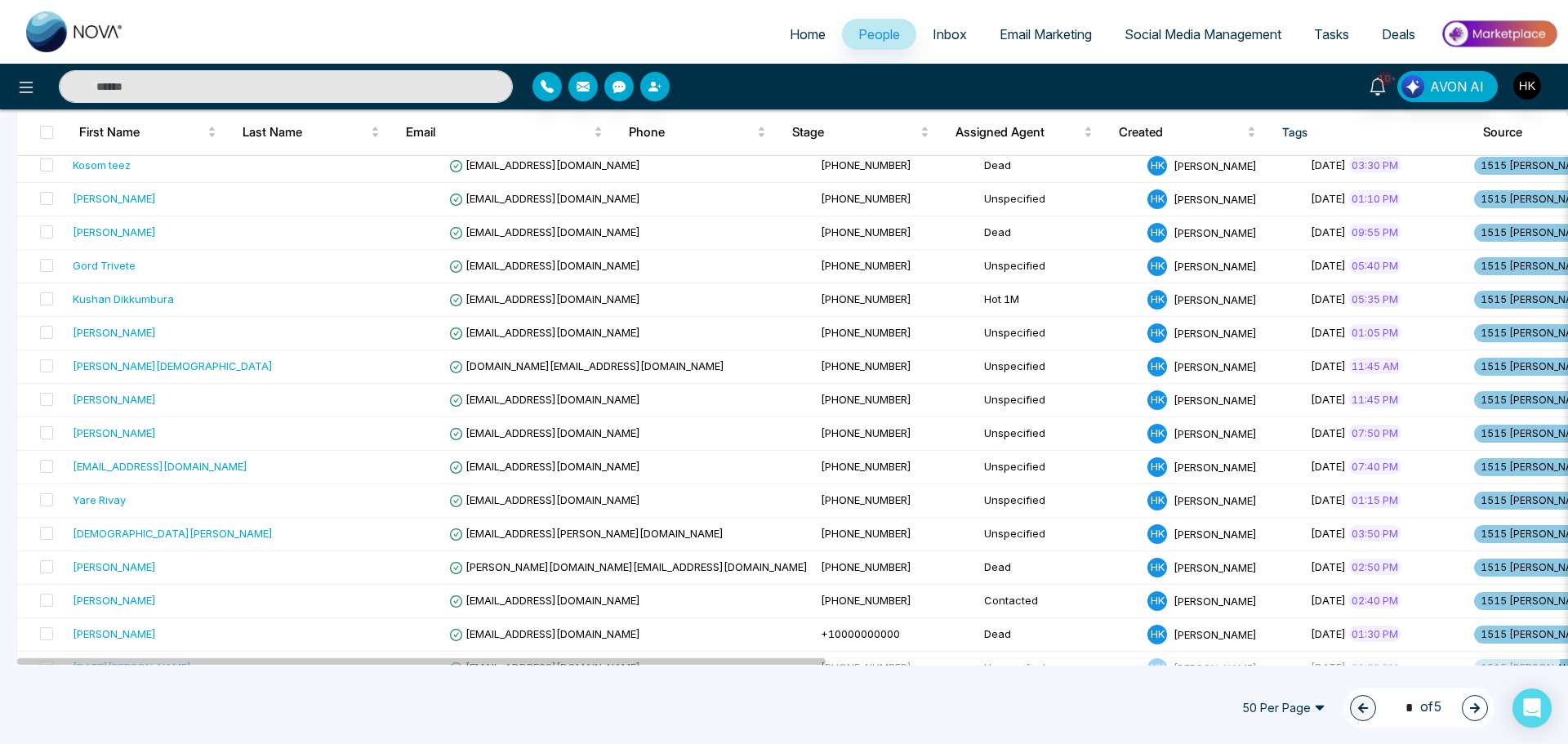
click at [287, 77] on input "text" at bounding box center [285, 87] width 454 height 33
type input "*****"
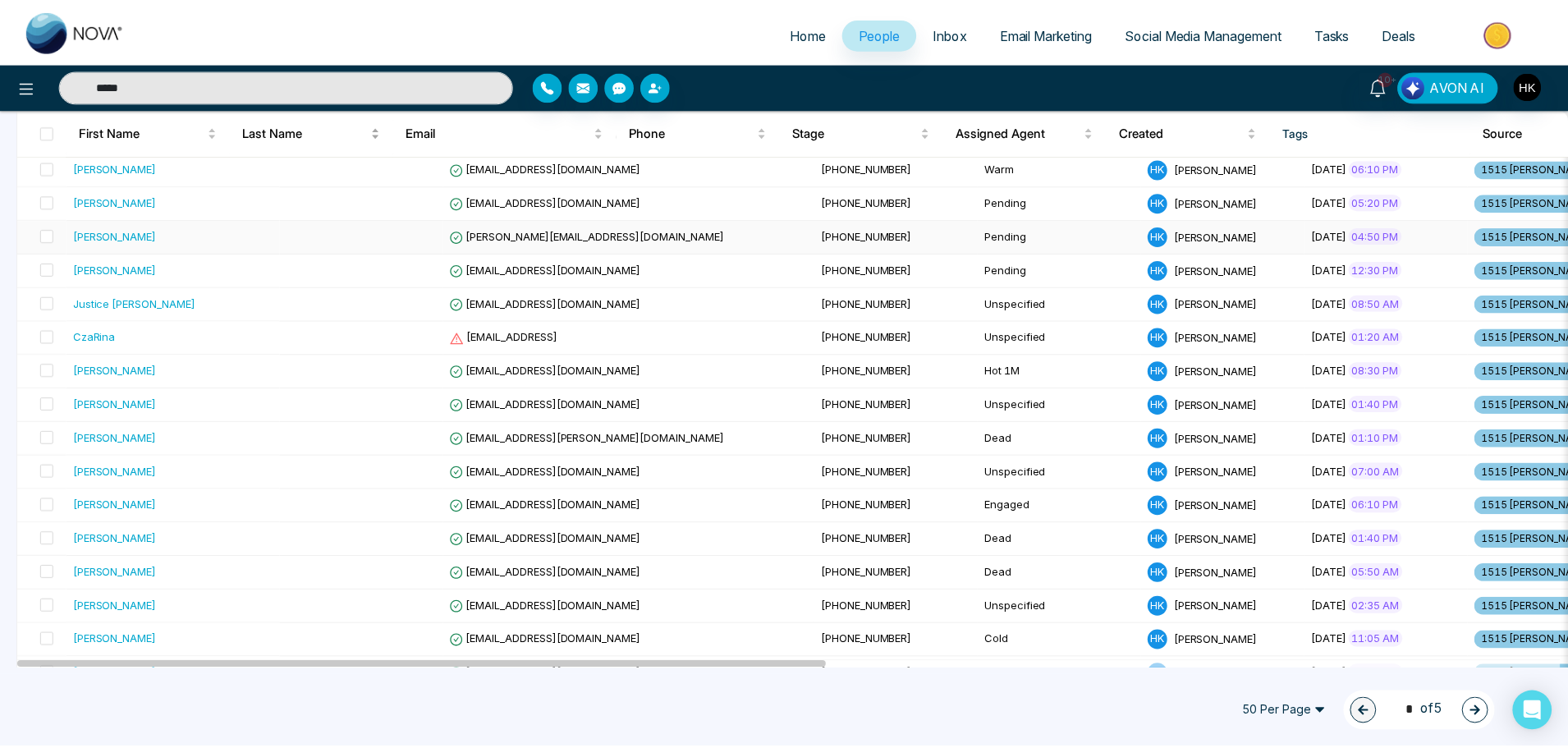
scroll to position [0, 0]
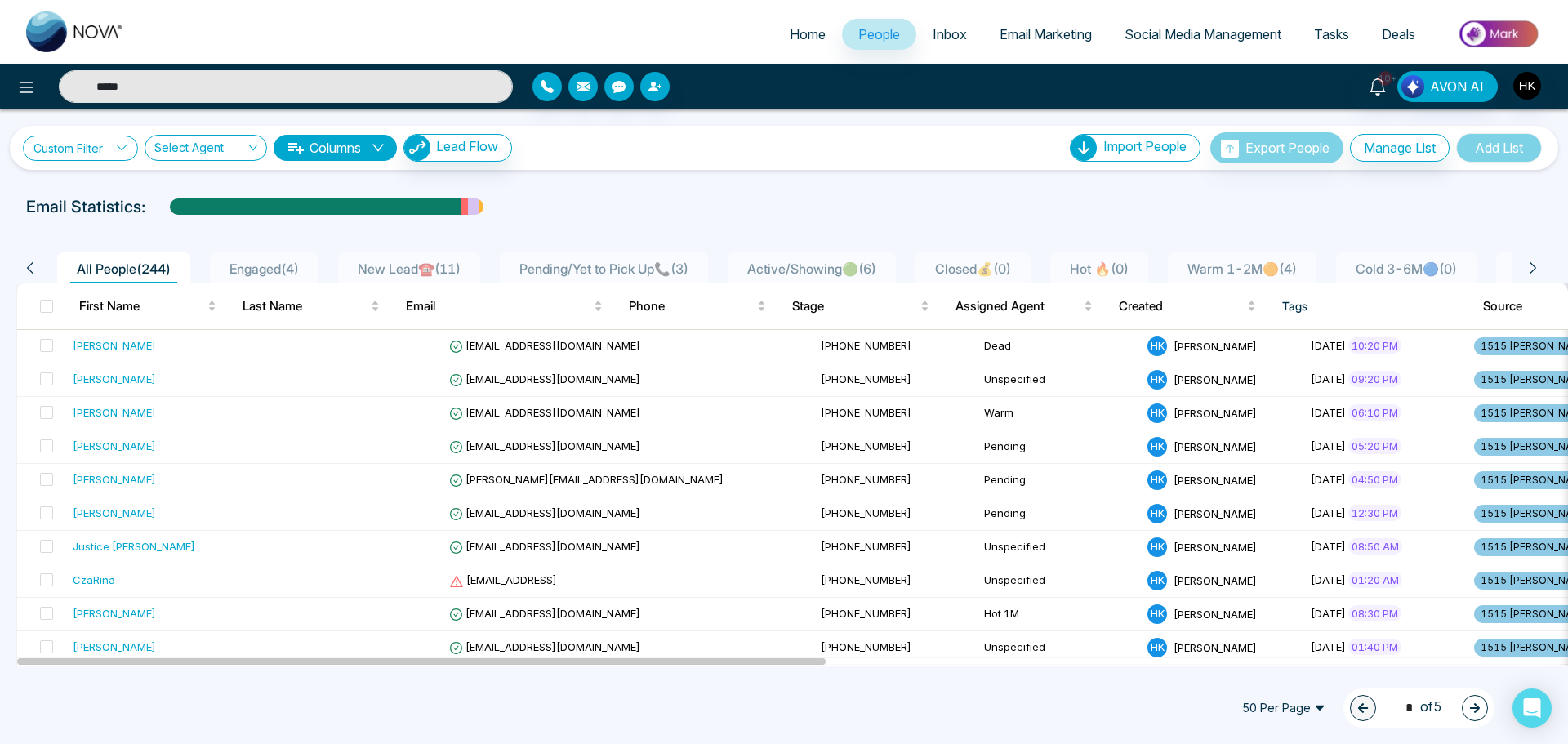
click at [101, 143] on link "Custom Filter" at bounding box center [81, 148] width 115 height 25
click at [124, 193] on input "search" at bounding box center [114, 186] width 132 height 25
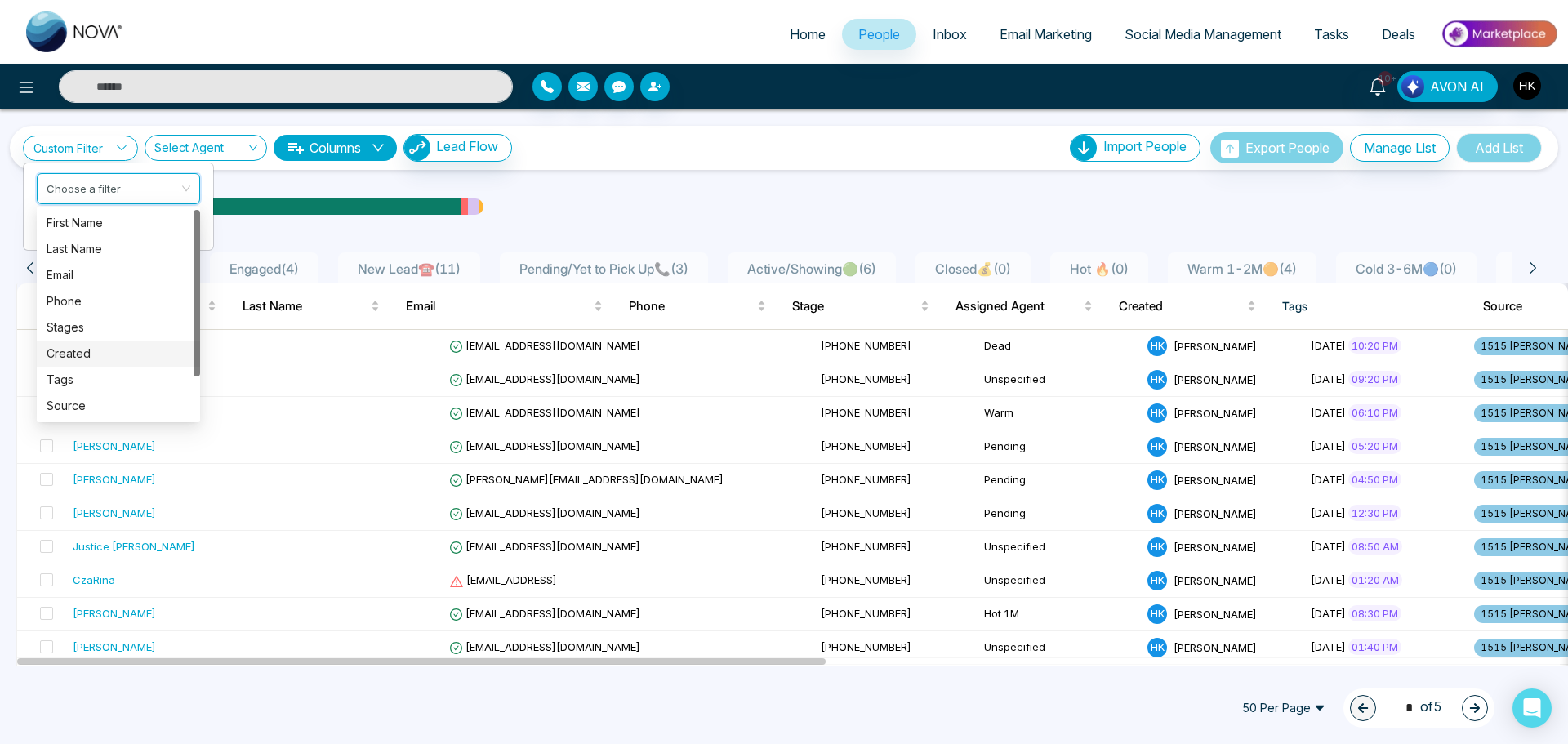
click at [83, 346] on div "Created" at bounding box center [118, 353] width 143 height 18
type input "*****"
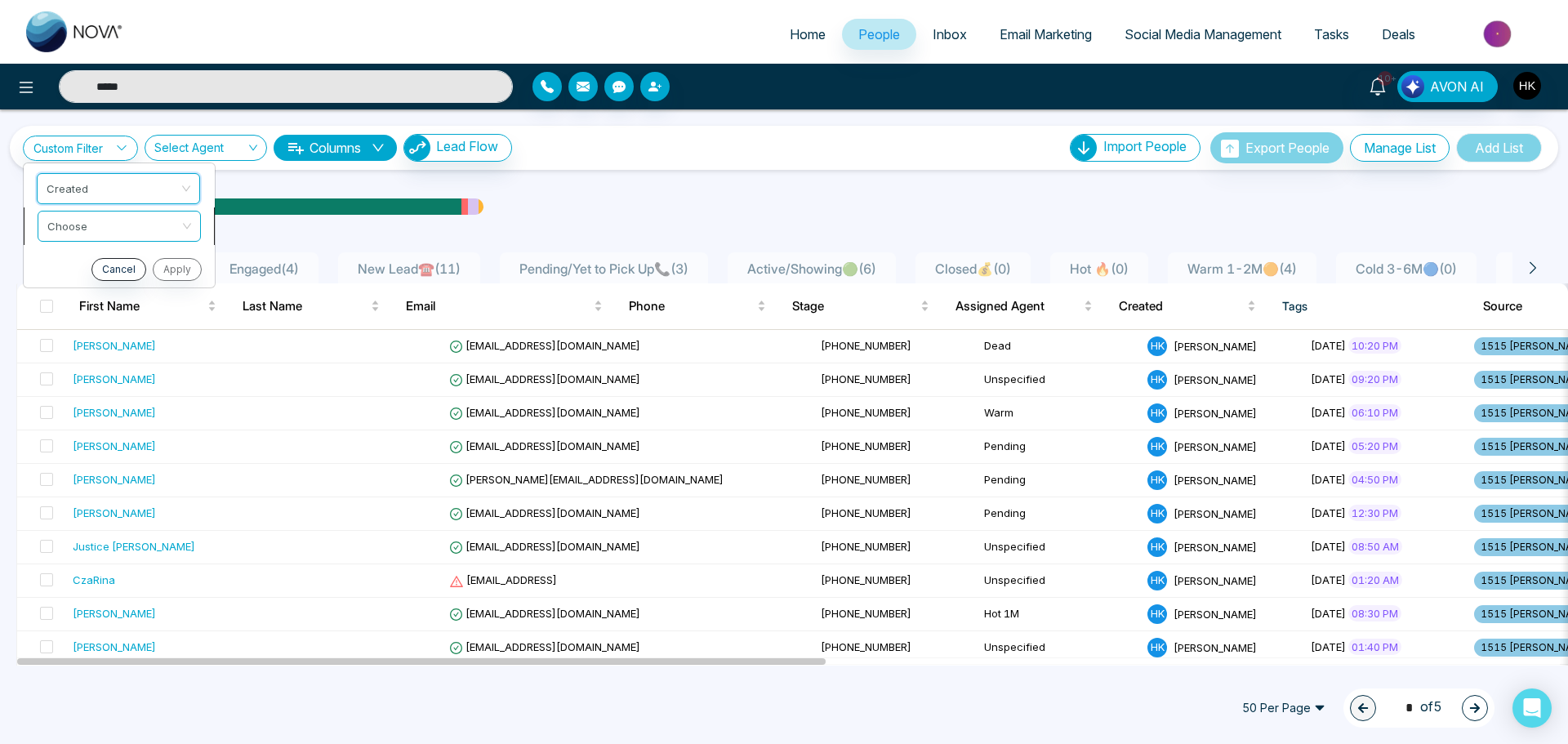
click at [125, 229] on input "search" at bounding box center [114, 223] width 132 height 25
click at [115, 260] on div "was less than" at bounding box center [119, 260] width 143 height 18
click at [85, 258] on input at bounding box center [69, 264] width 65 height 31
type input "*****"
click at [128, 260] on input "search" at bounding box center [149, 261] width 59 height 25
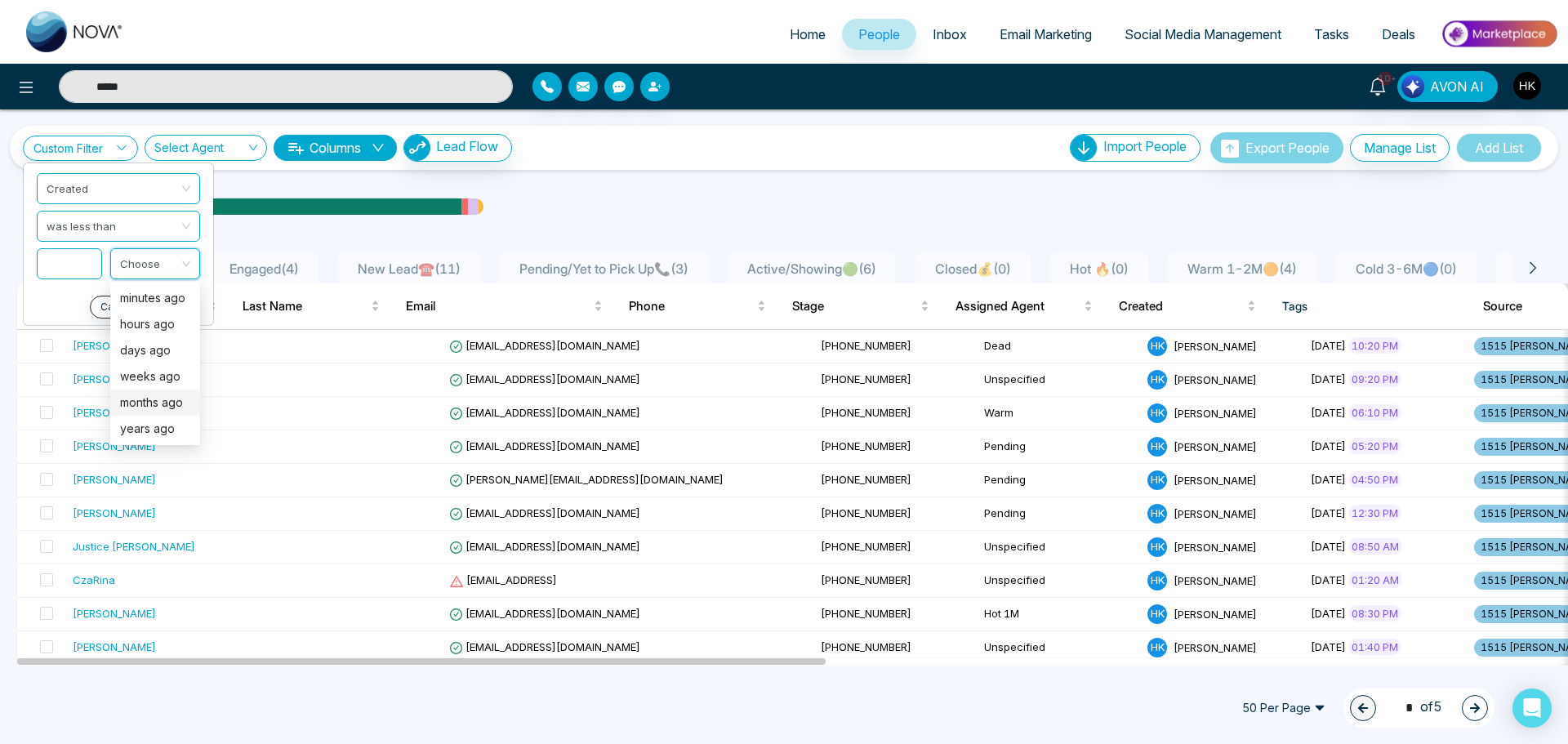
click at [148, 405] on div "months ago" at bounding box center [155, 402] width 70 height 18
click at [77, 260] on input at bounding box center [69, 264] width 65 height 31
type input "*****"
type input "*"
click at [165, 305] on button "Apply" at bounding box center [176, 307] width 49 height 23
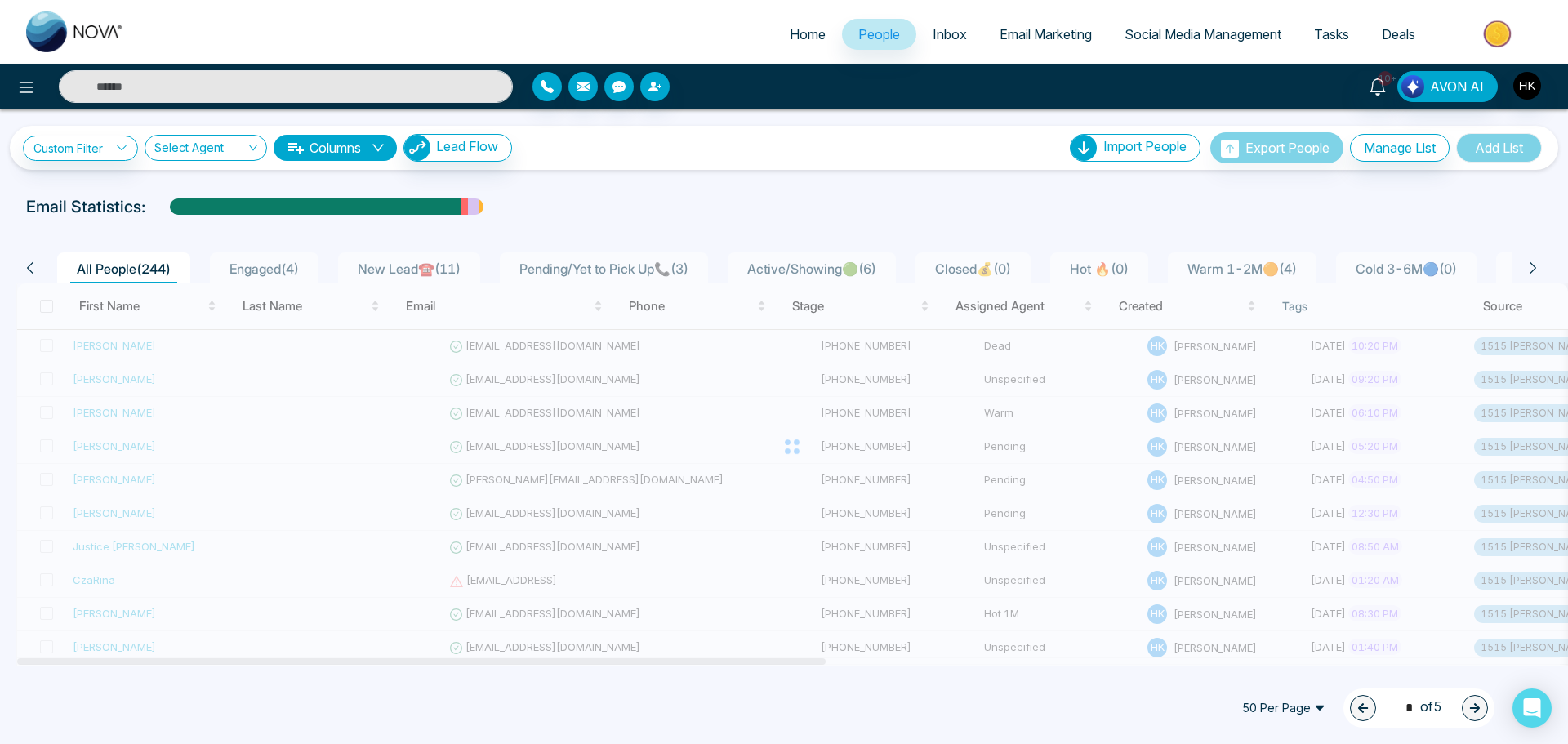
type input "*****"
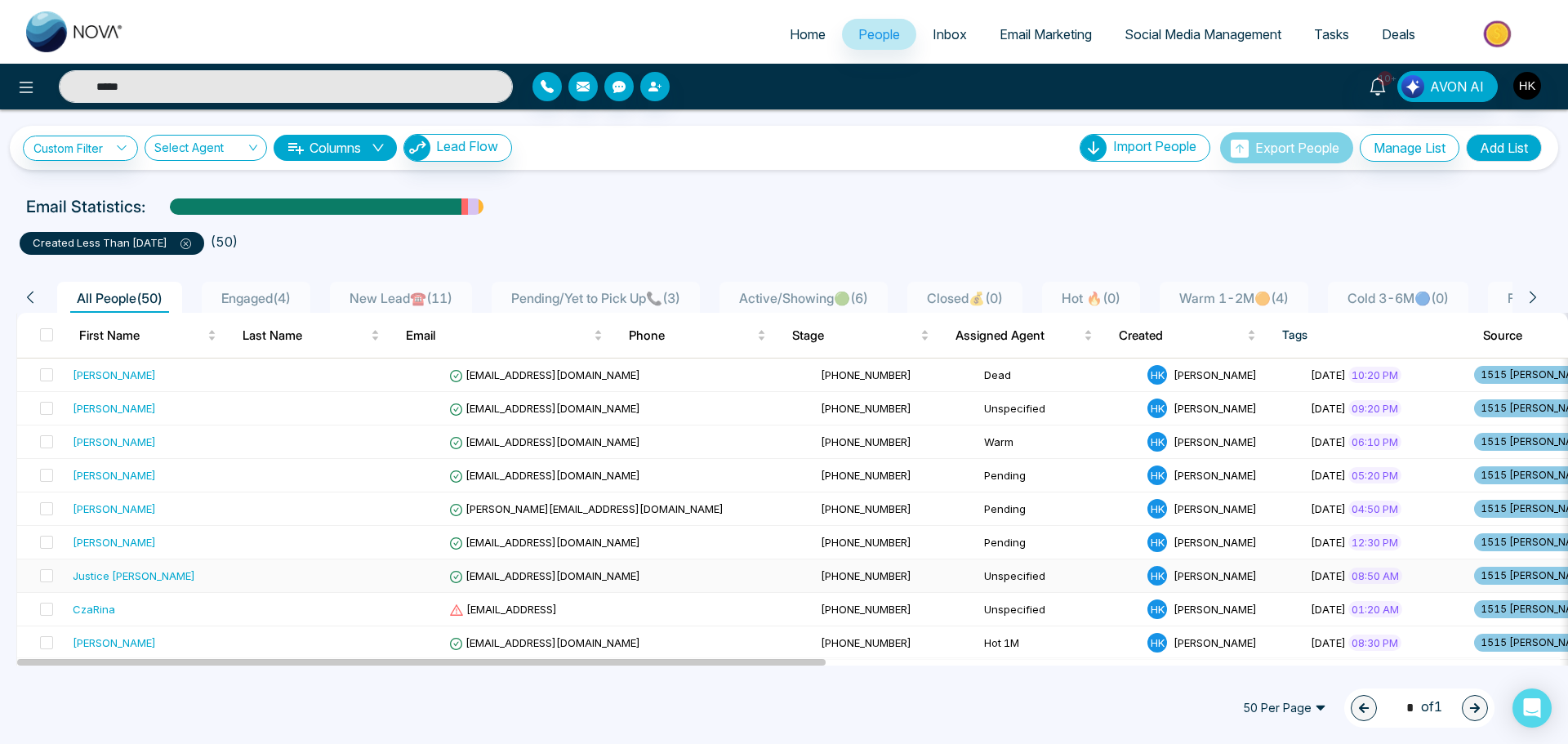
click at [135, 571] on div "Justice Williams Ofori" at bounding box center [134, 575] width 122 height 16
type input "*****"
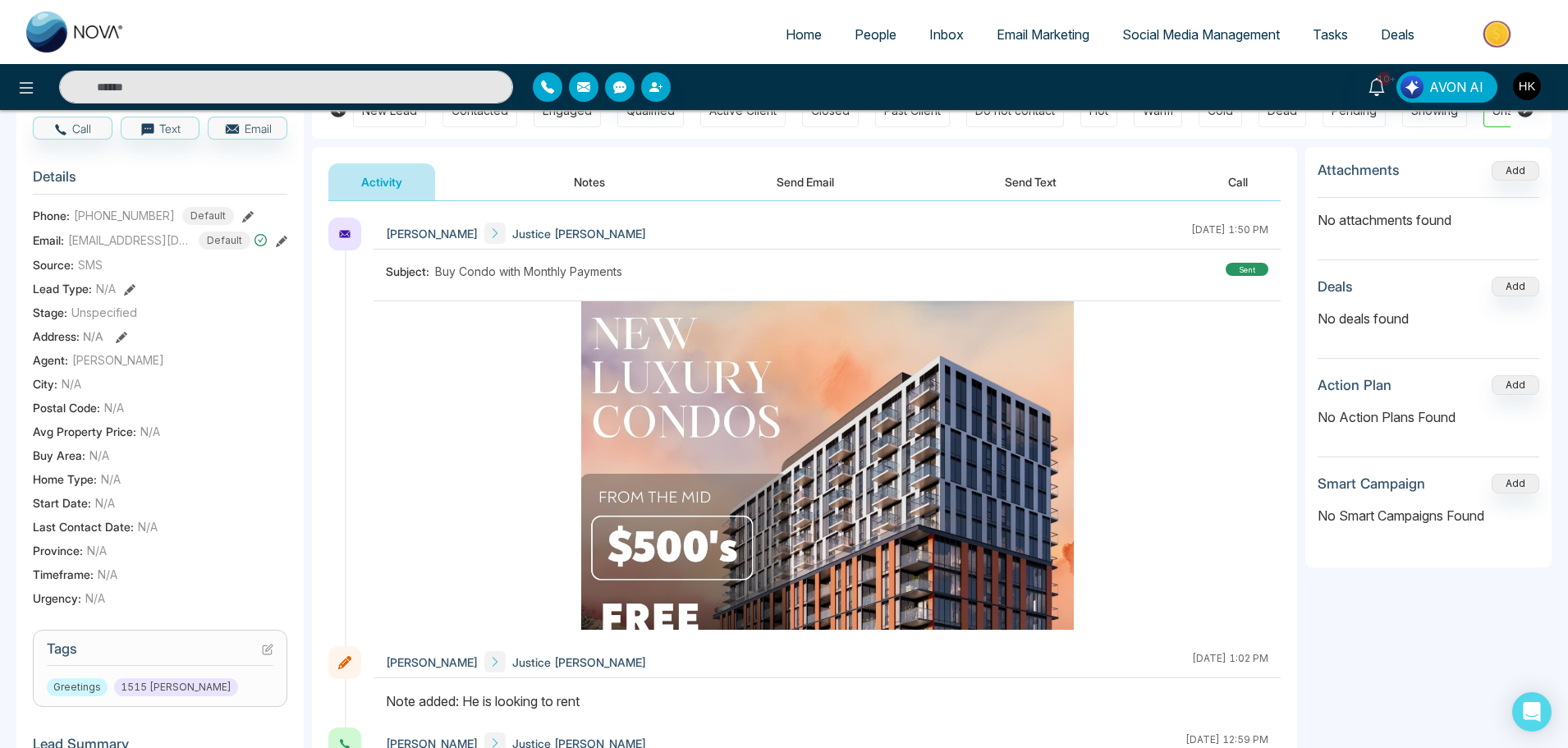
scroll to position [328, 0]
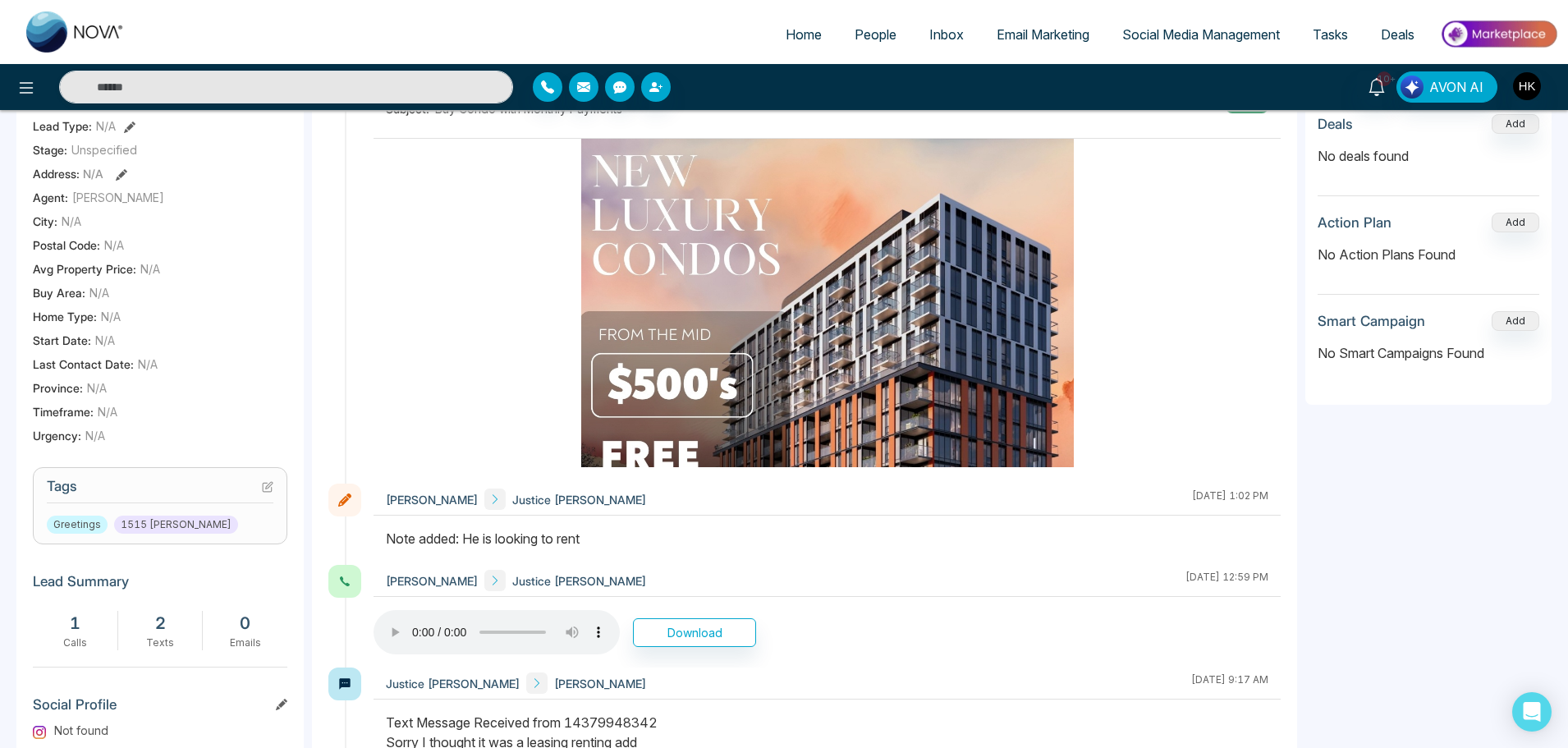
drag, startPoint x: 467, startPoint y: 545, endPoint x: 623, endPoint y: 543, distance: 156.0
click at [623, 543] on div "Note added: He is looking to rent" at bounding box center [827, 538] width 882 height 20
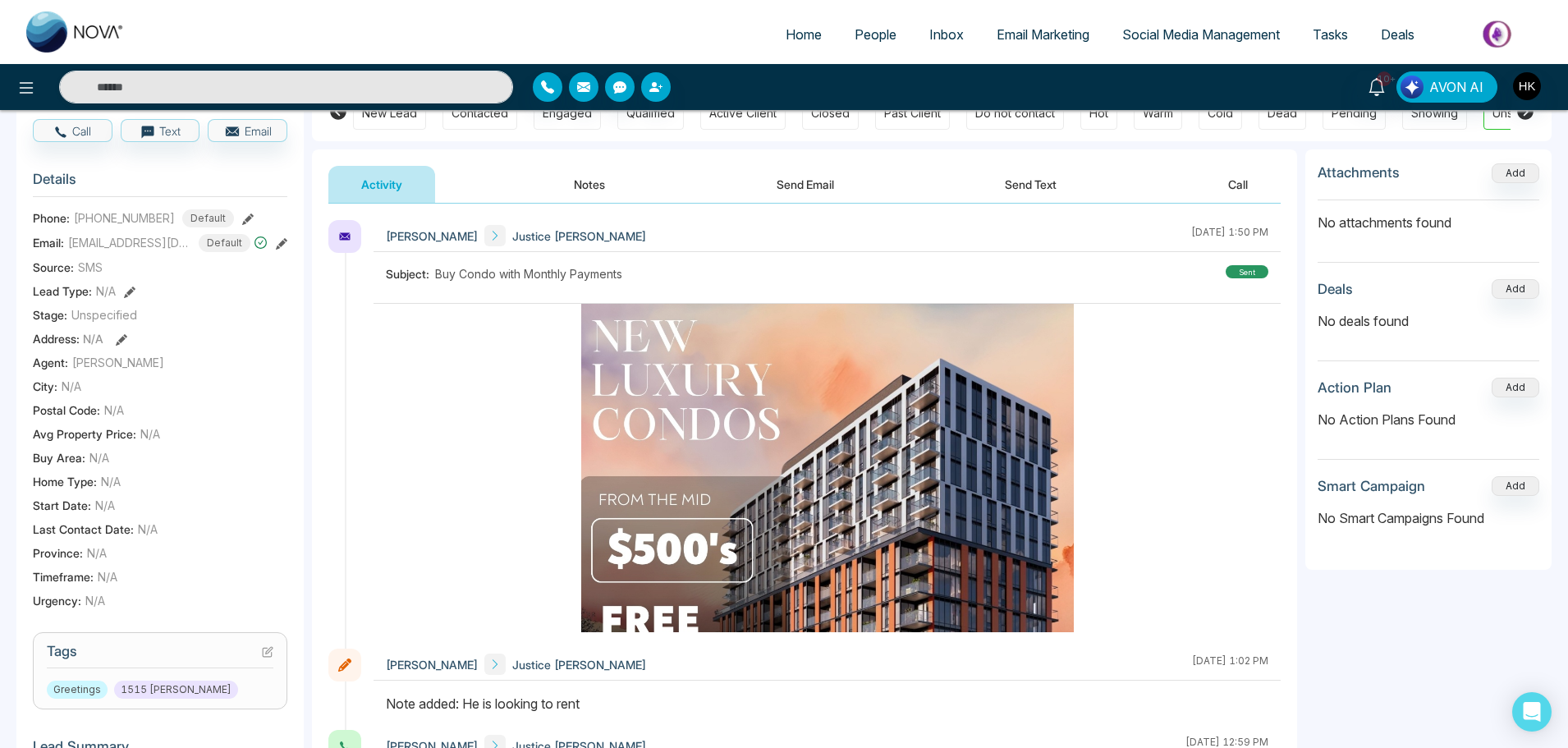
scroll to position [0, 0]
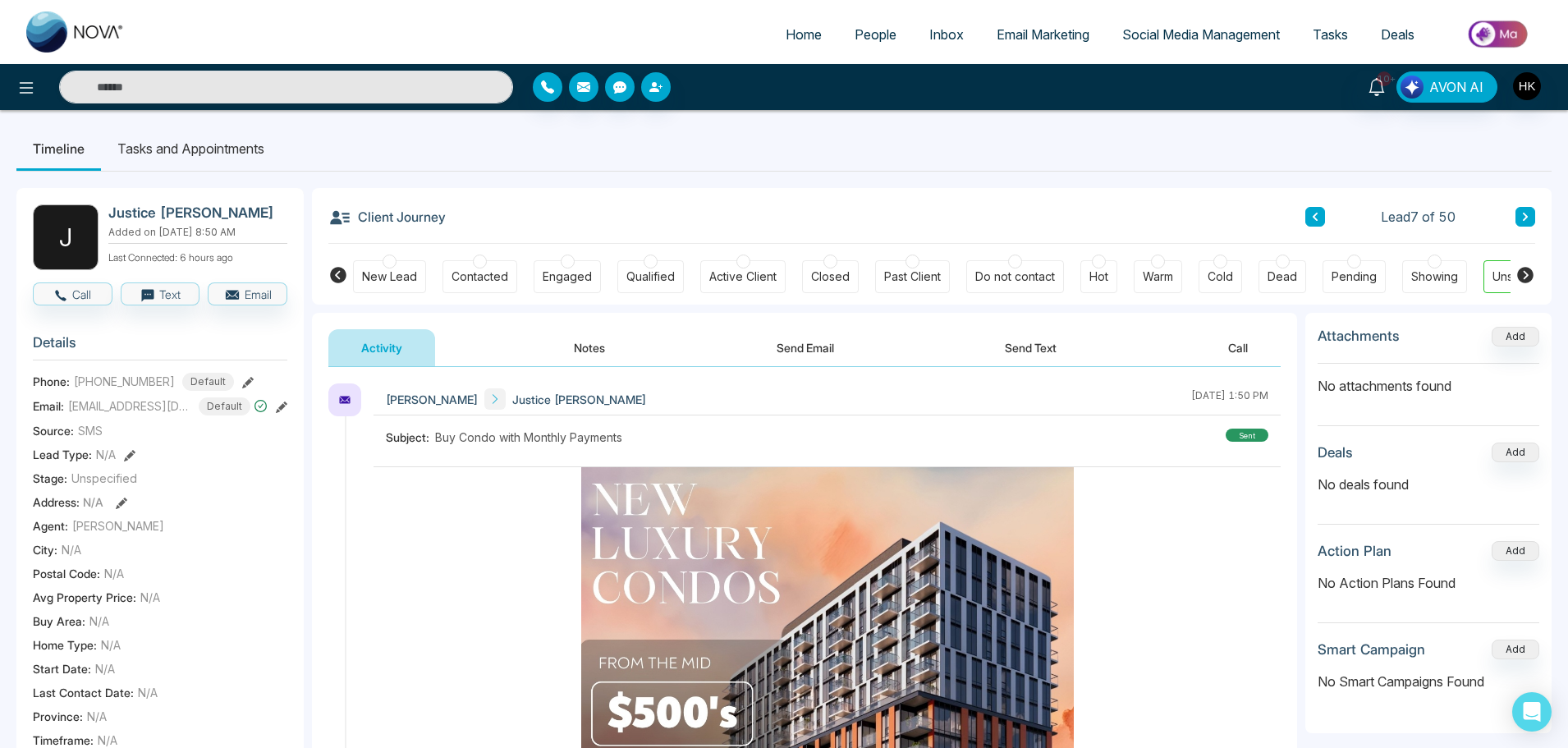
click at [1282, 267] on div at bounding box center [1282, 261] width 14 height 14
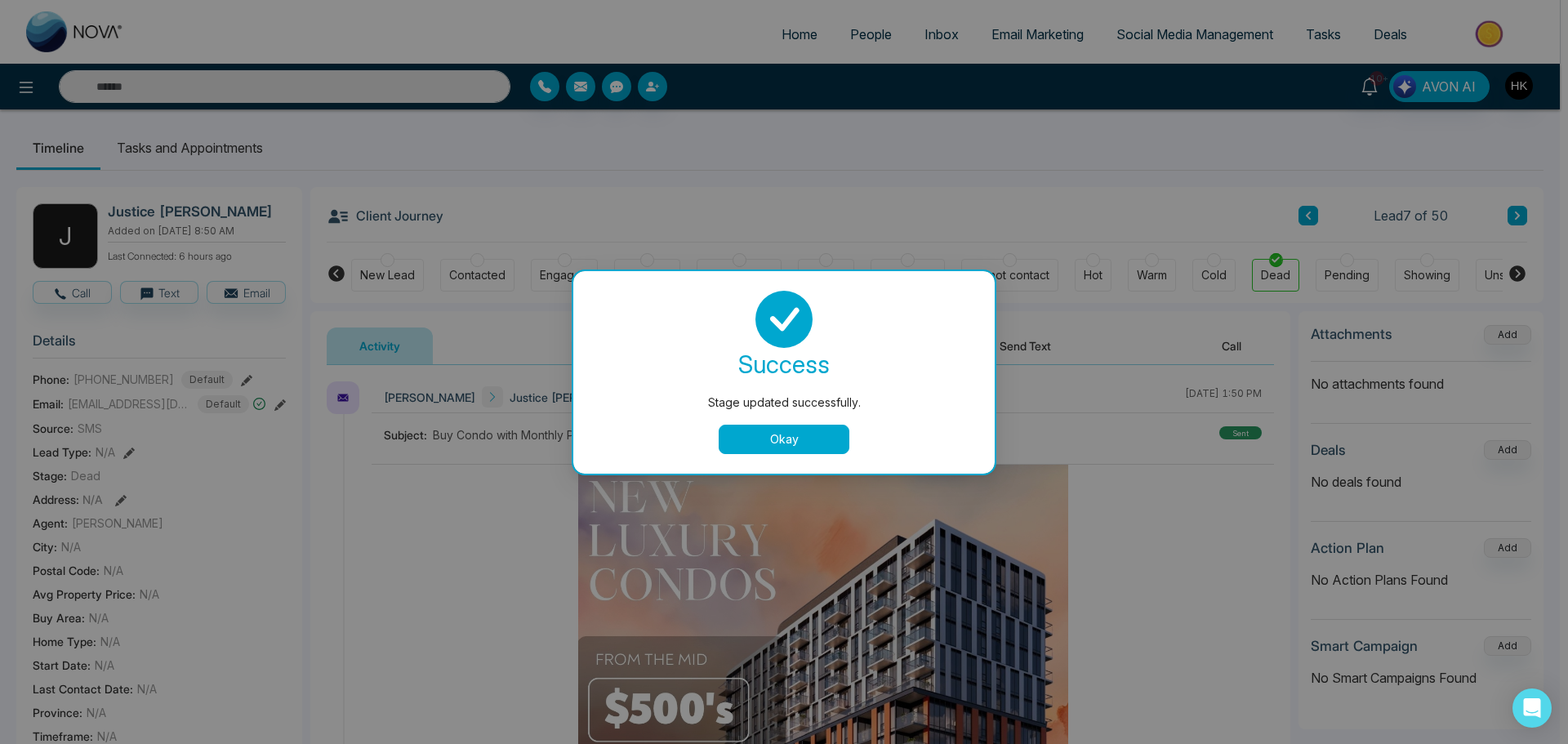
click at [825, 429] on button "Okay" at bounding box center [784, 439] width 131 height 30
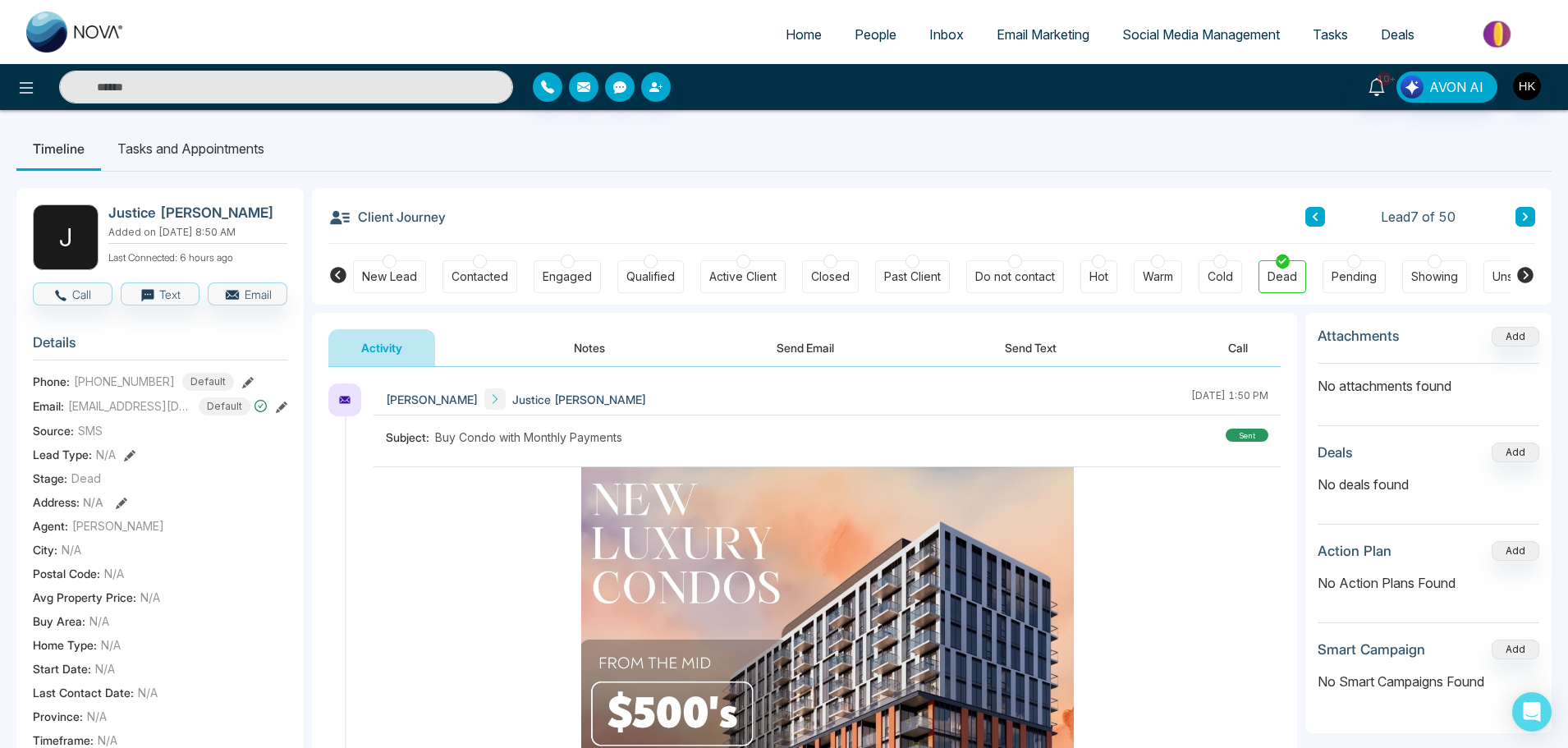
click at [1523, 218] on icon at bounding box center [1525, 217] width 9 height 10
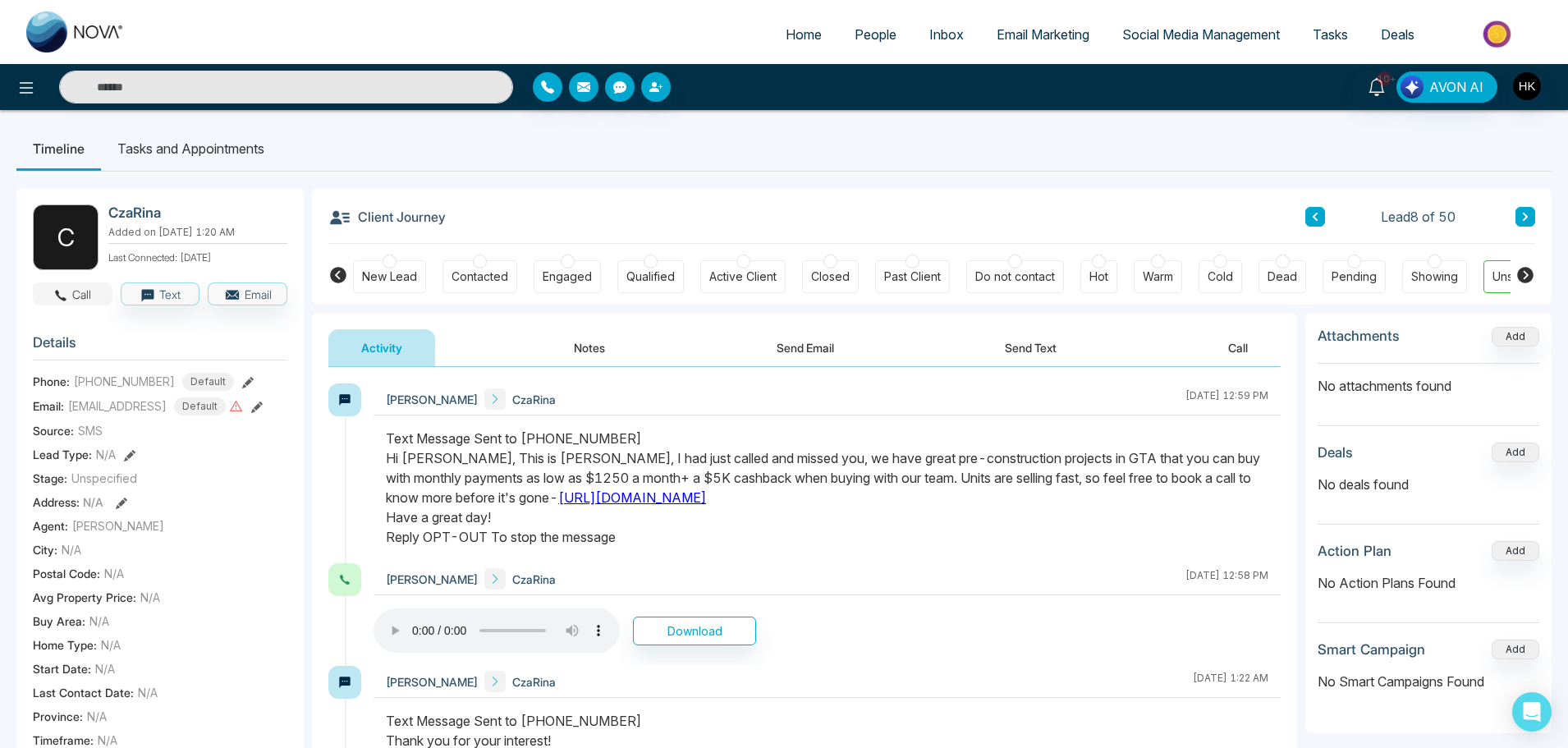
click at [97, 296] on button "Call" at bounding box center [72, 293] width 79 height 23
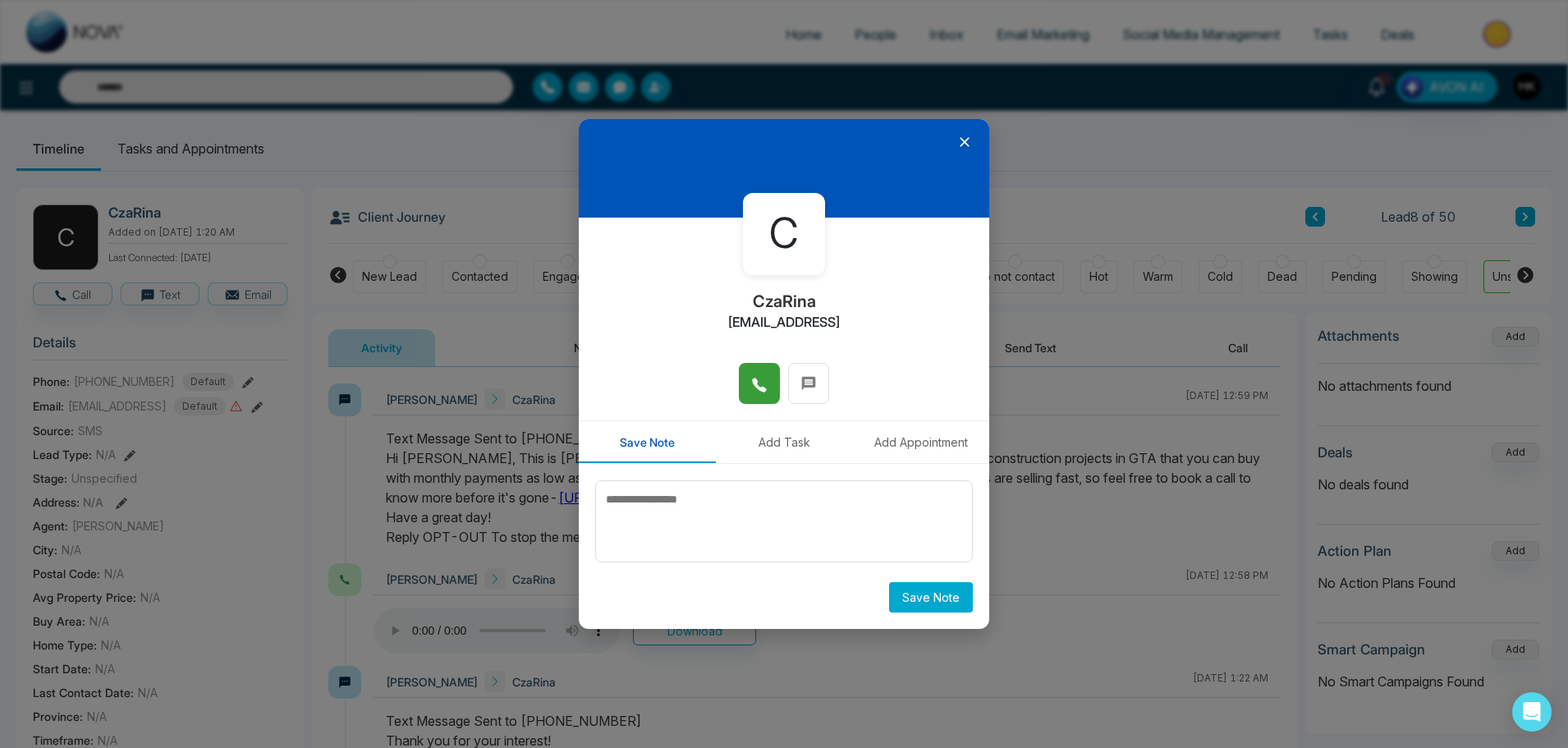
click at [755, 380] on icon at bounding box center [759, 385] width 14 height 14
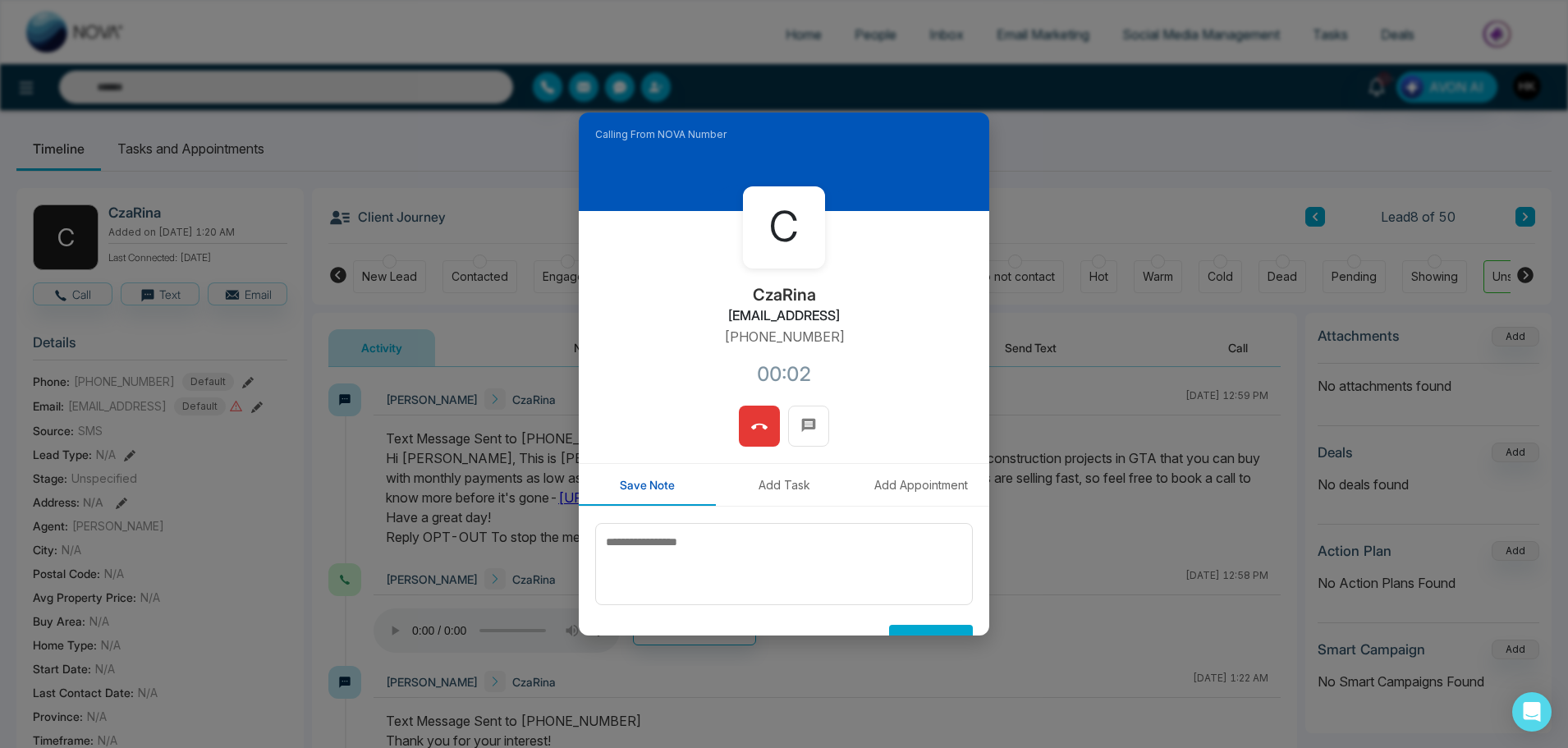
drag, startPoint x: 696, startPoint y: 316, endPoint x: 881, endPoint y: 320, distance: 185.0
click at [881, 320] on div "C CzaRina sabeldimasangal@gmail.con +14379725771 00:02" at bounding box center [784, 308] width 410 height 194
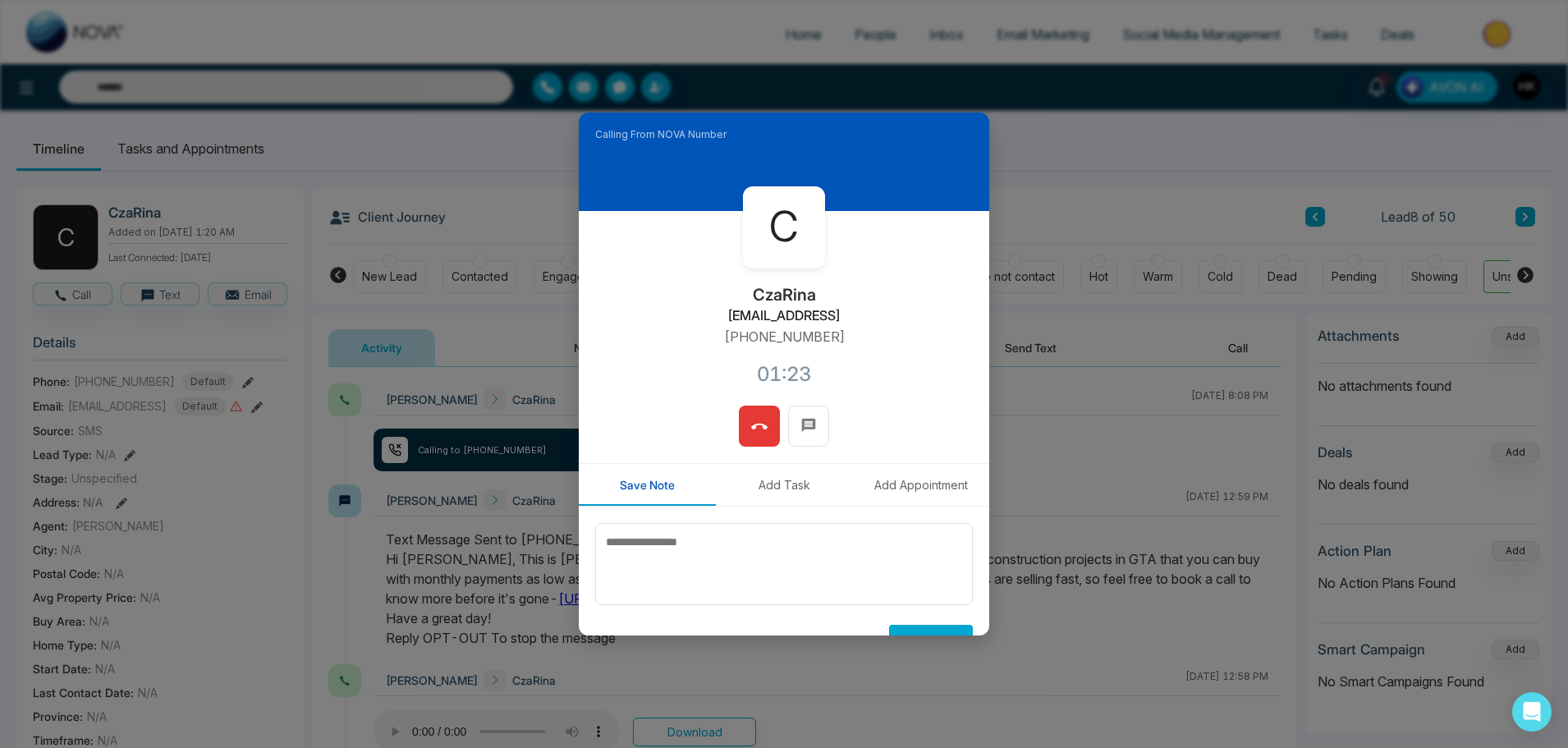
click at [756, 420] on icon at bounding box center [759, 426] width 16 height 16
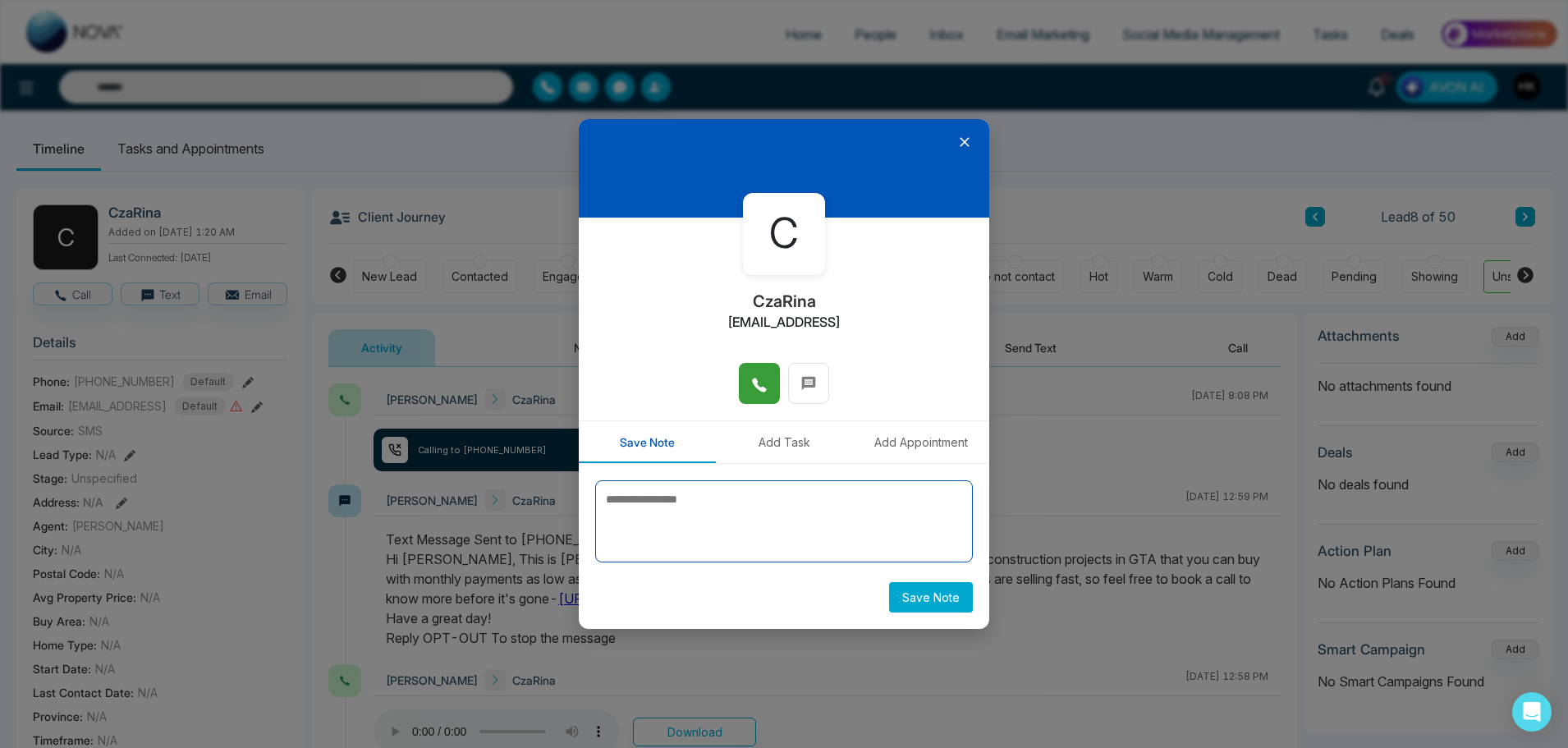
click at [697, 546] on textarea at bounding box center [784, 521] width 378 height 82
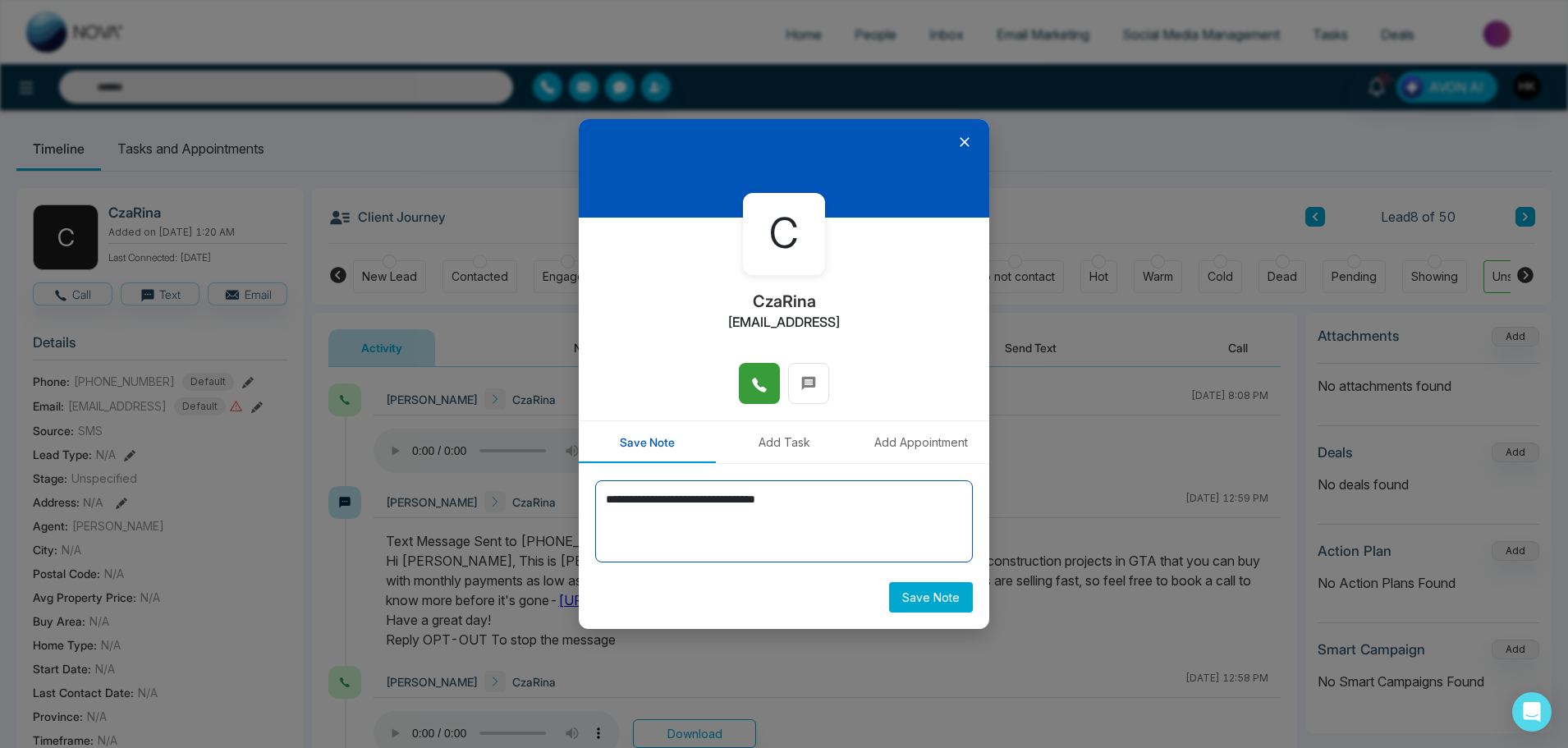
type textarea "**********"
click at [944, 589] on button "Save Note" at bounding box center [931, 598] width 84 height 31
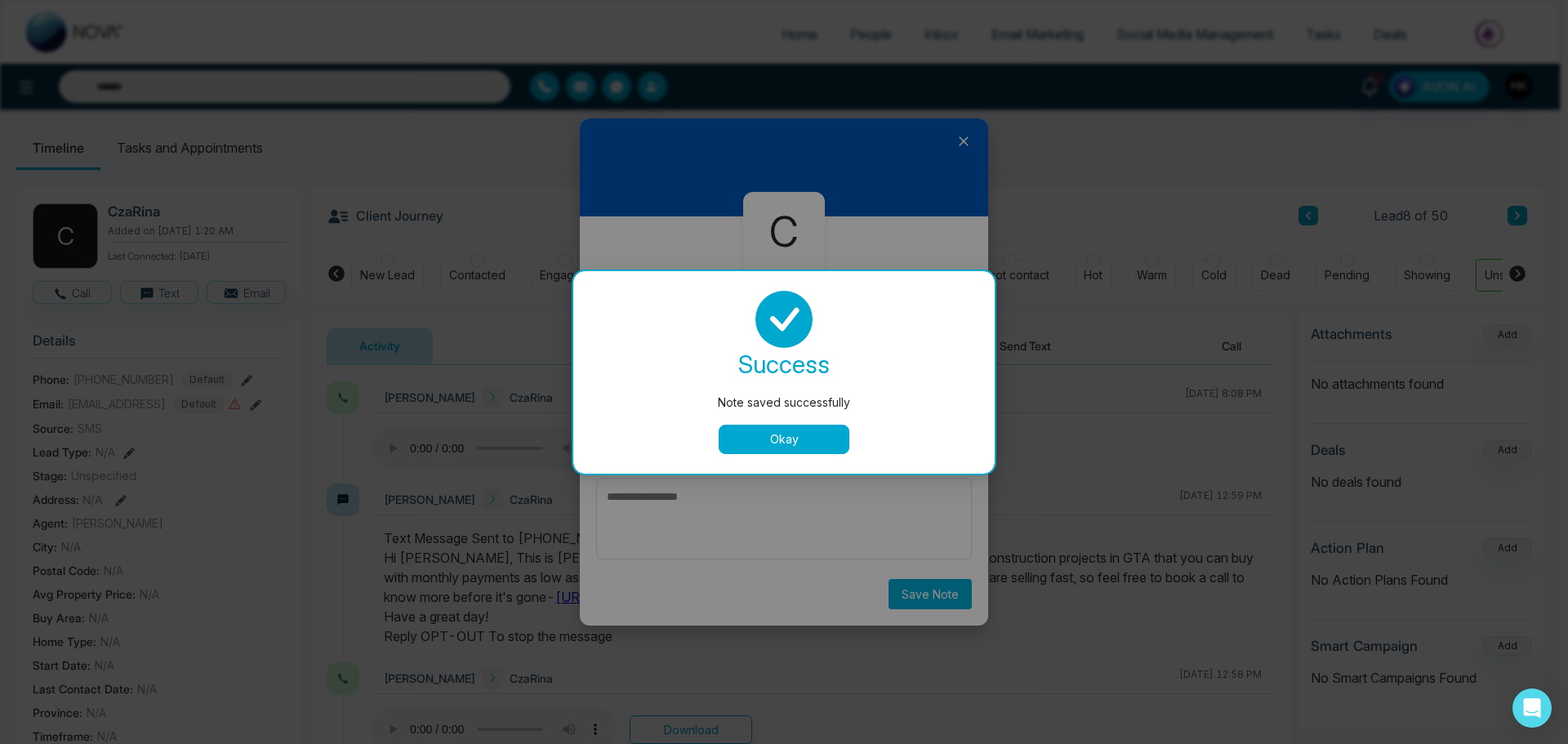
click at [813, 434] on button "Okay" at bounding box center [784, 439] width 131 height 30
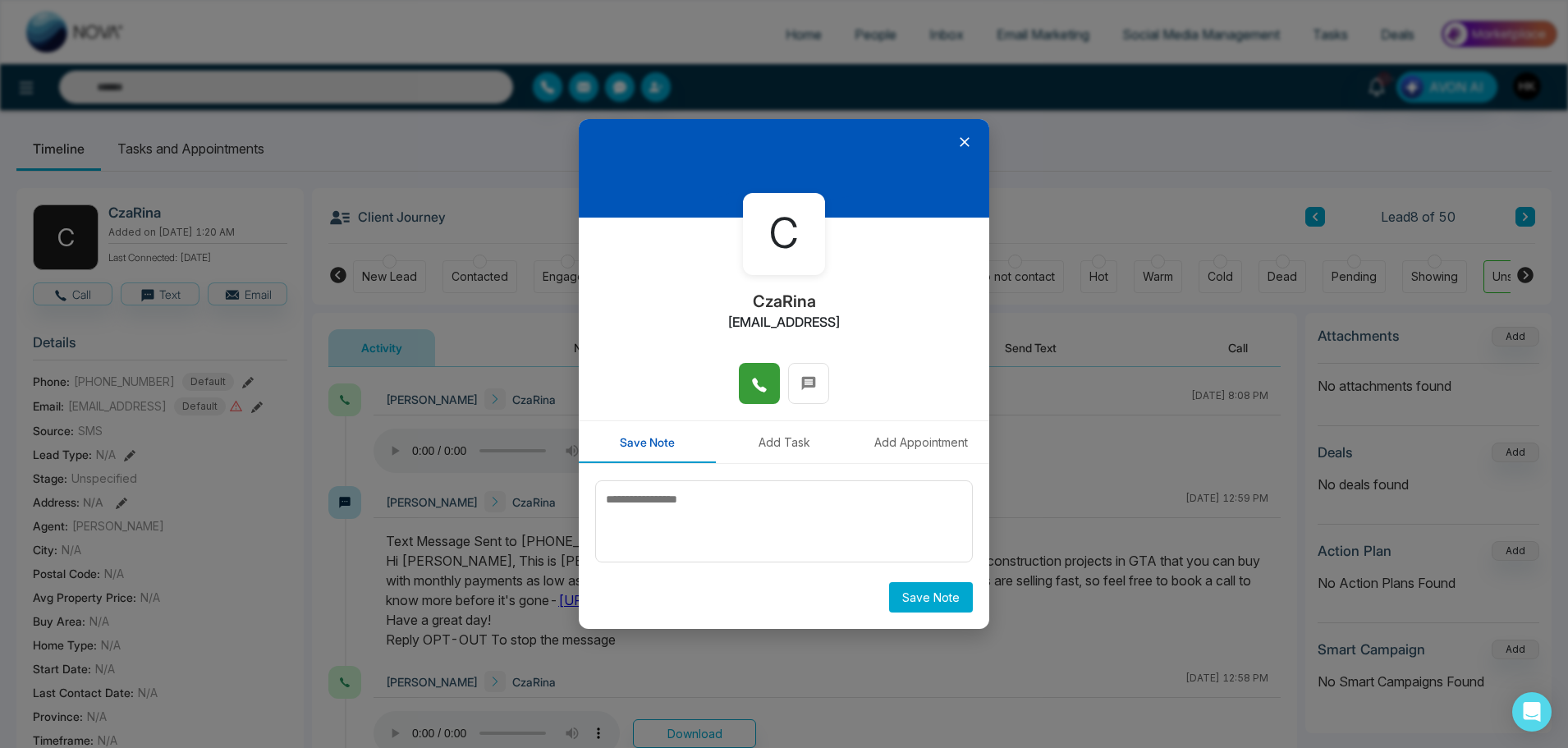
click at [964, 146] on icon at bounding box center [964, 142] width 16 height 16
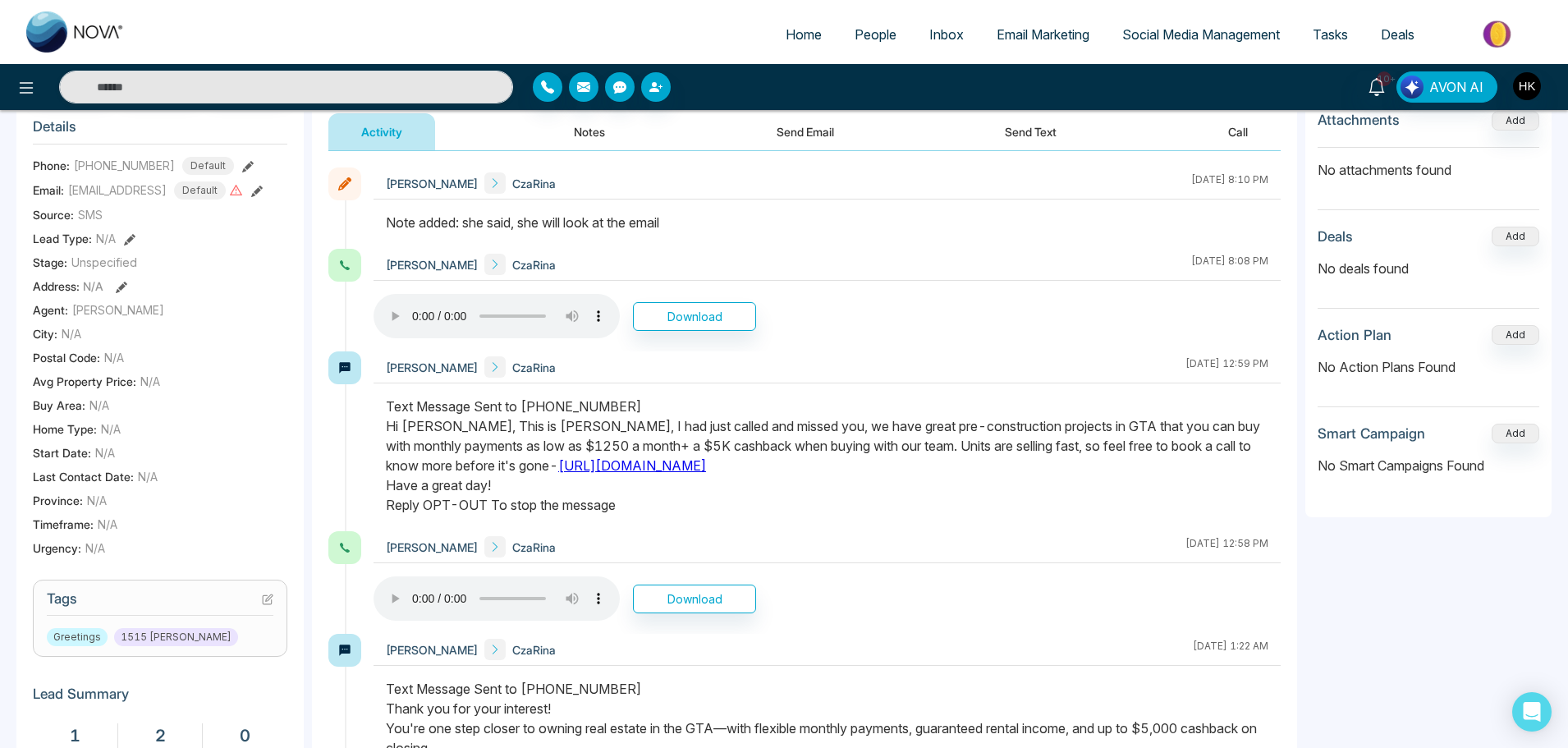
scroll to position [493, 0]
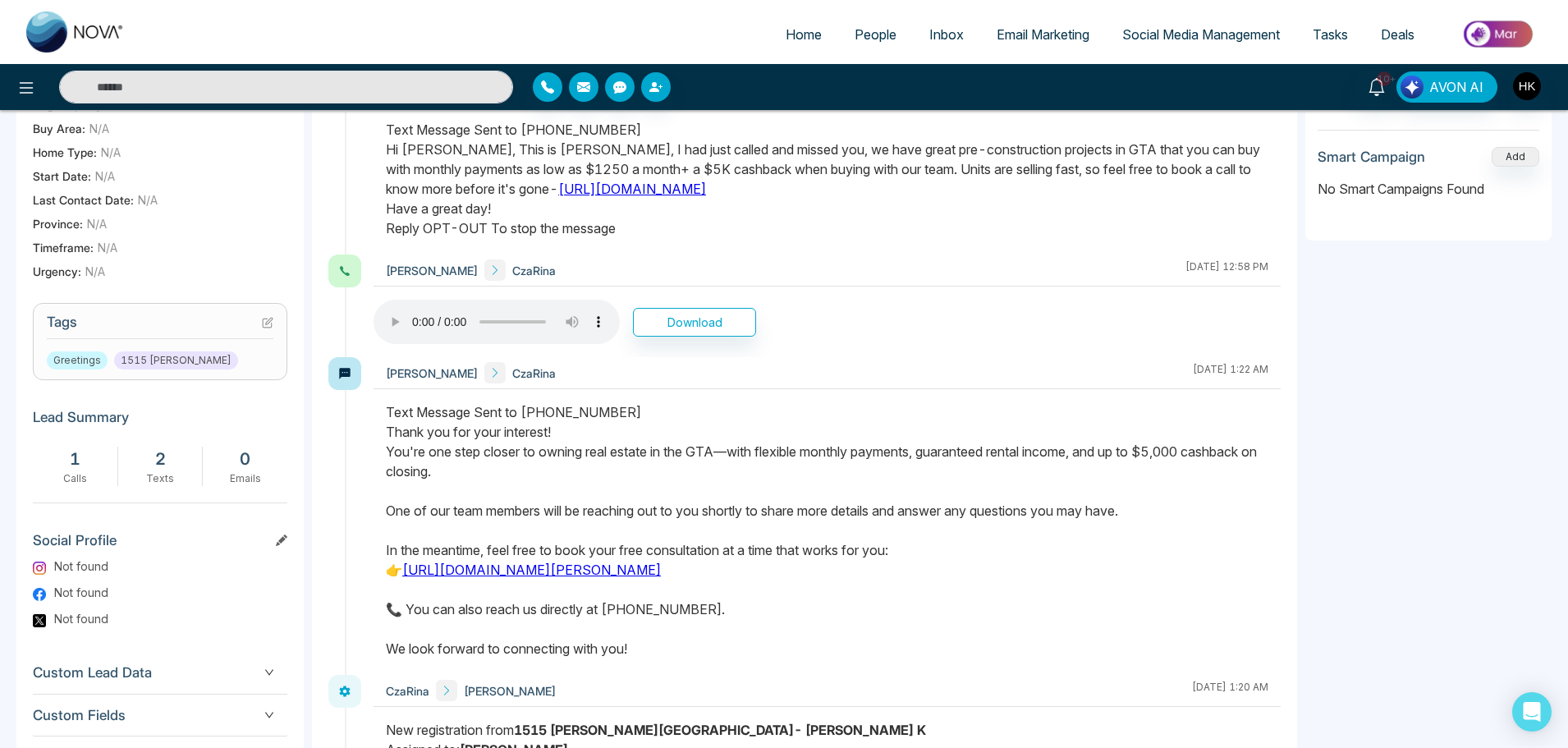
click at [270, 318] on icon at bounding box center [267, 322] width 11 height 11
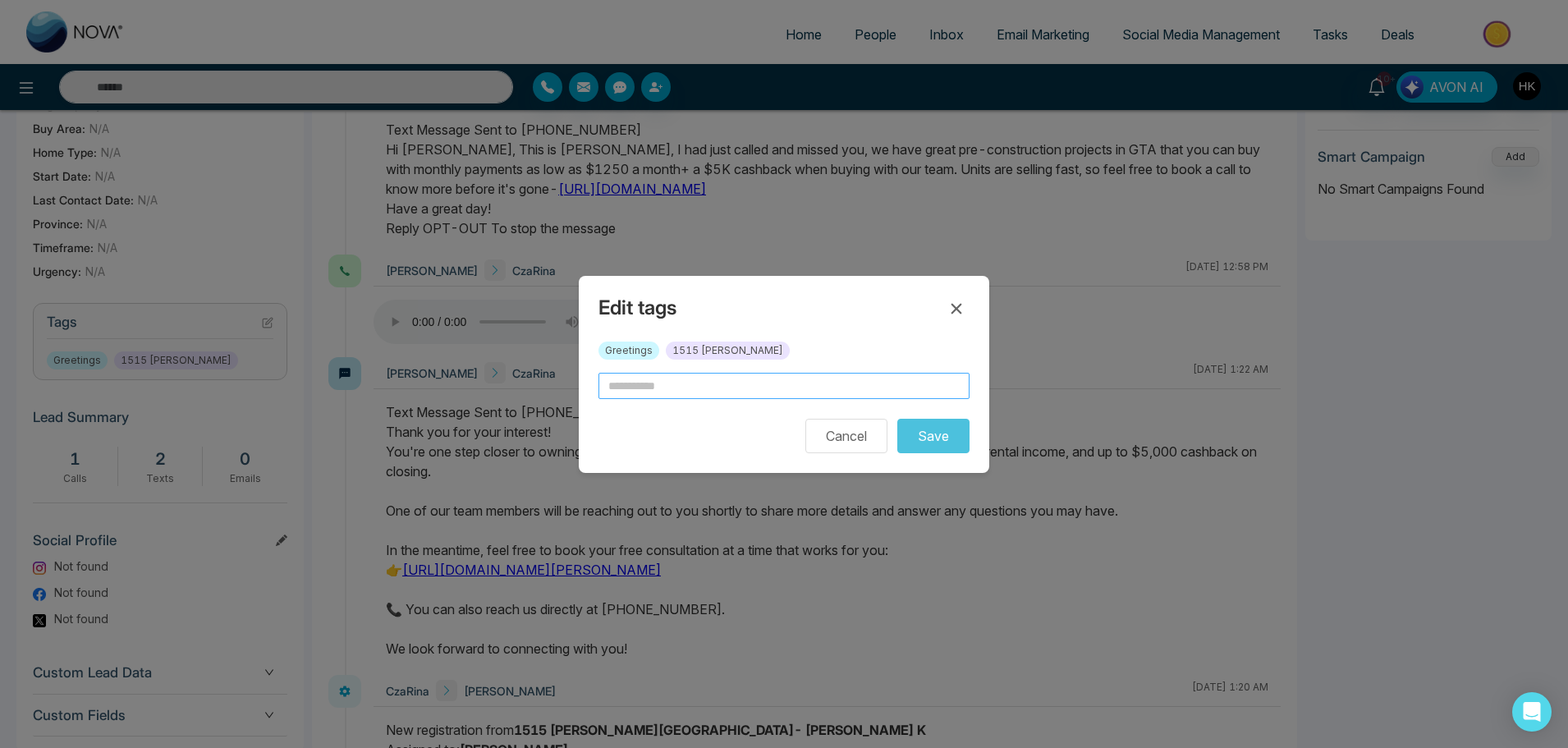
click at [656, 382] on input "text" at bounding box center [784, 386] width 371 height 26
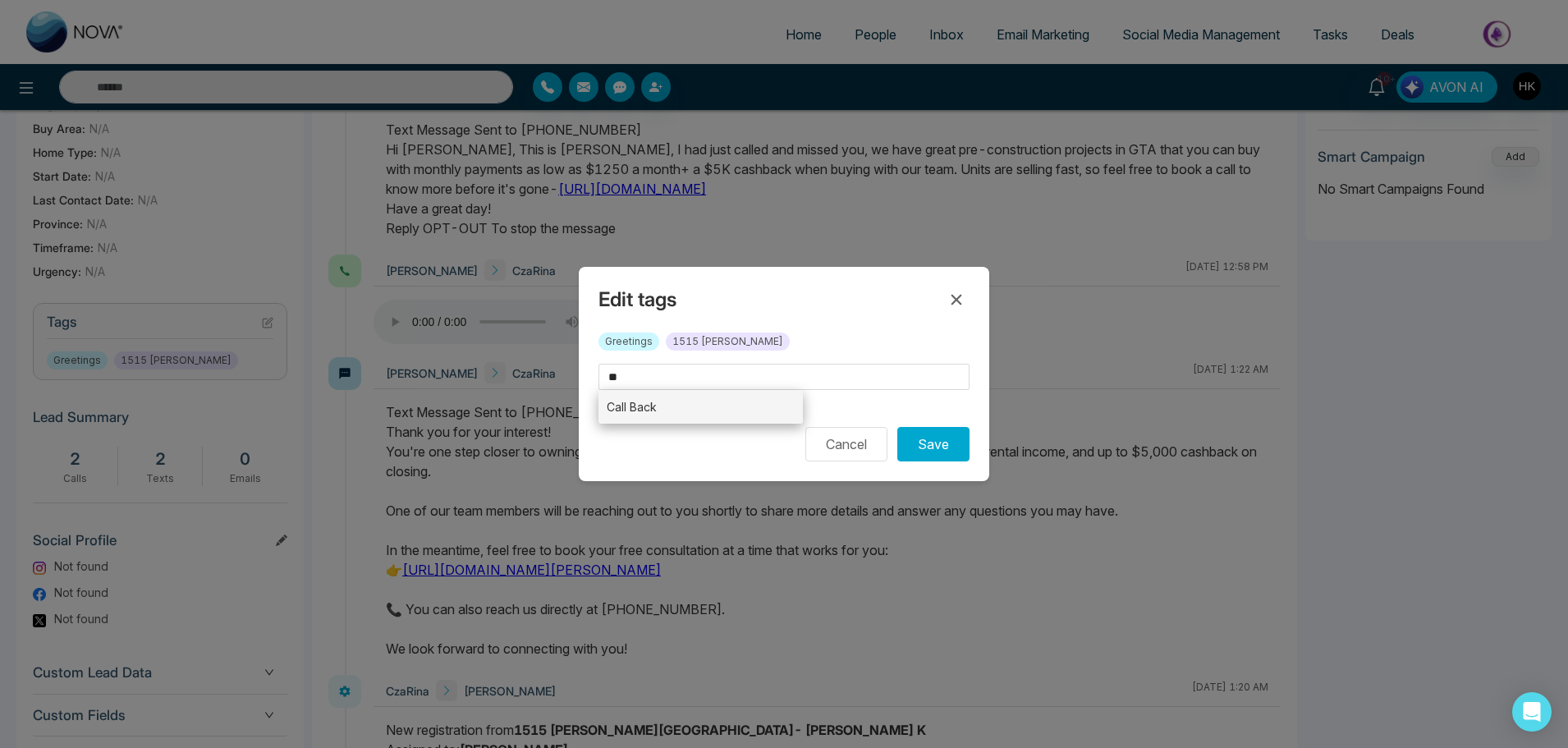
click at [653, 410] on li "Call Back" at bounding box center [701, 406] width 205 height 33
type input "*********"
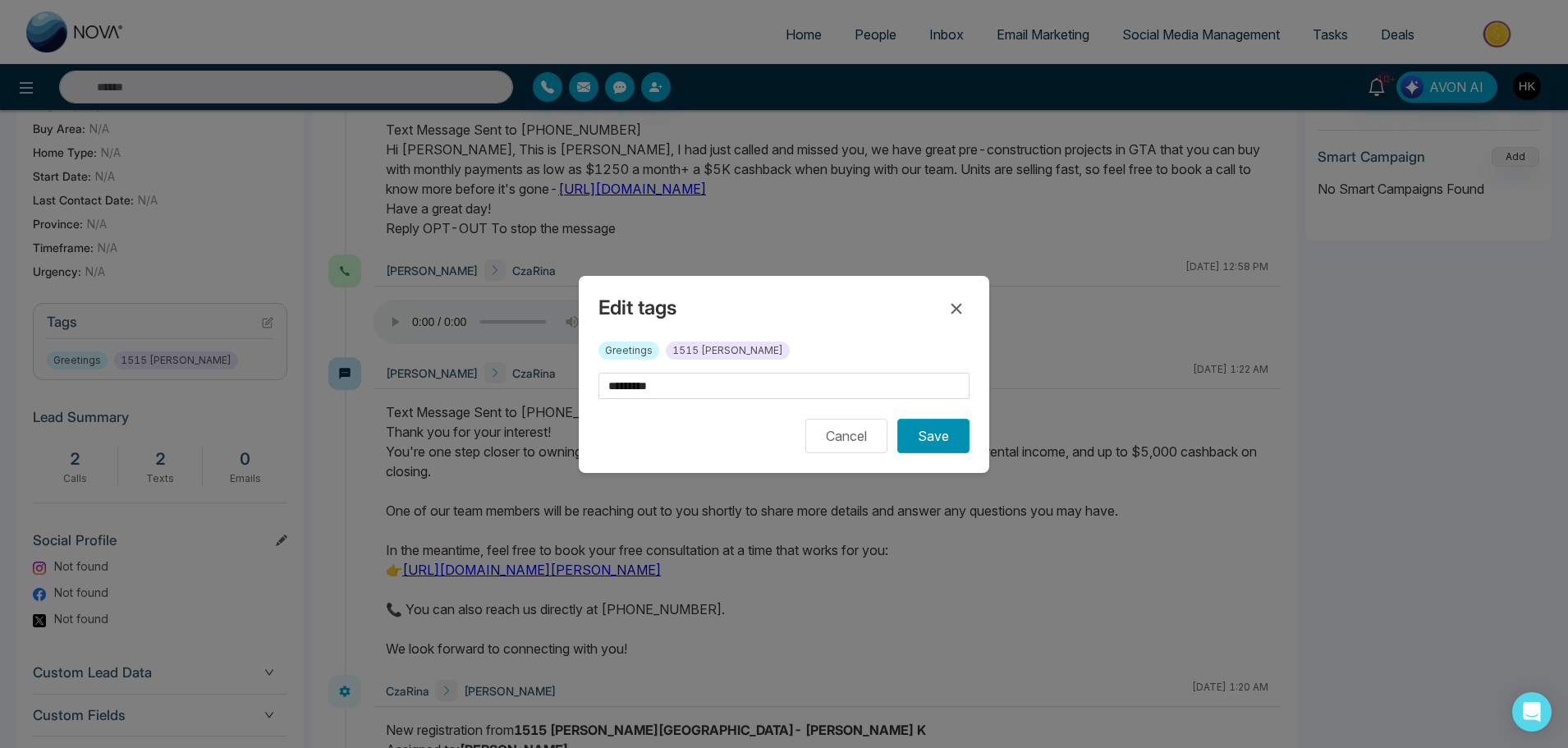
click at [939, 438] on button "Save" at bounding box center [933, 436] width 72 height 34
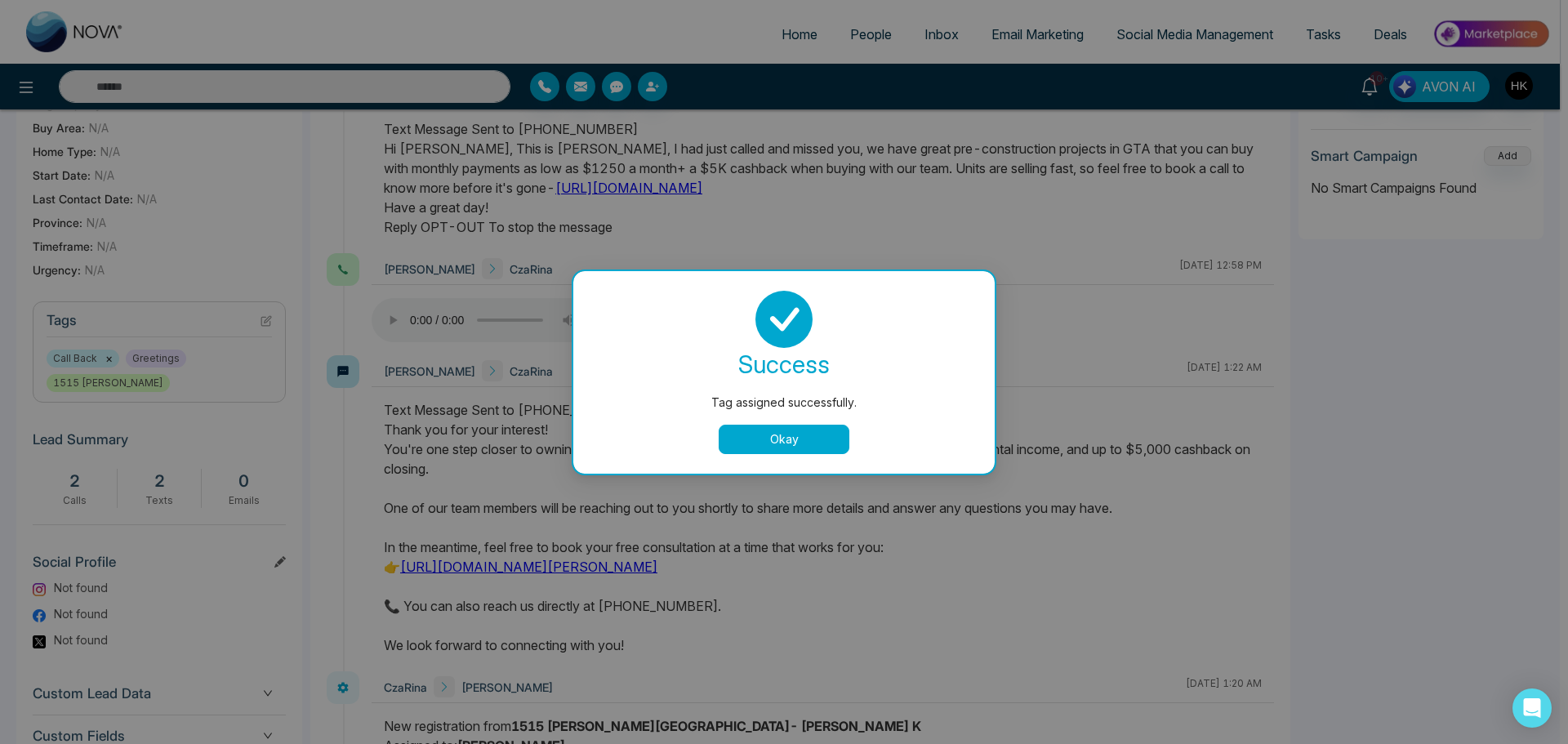
click at [793, 449] on button "Okay" at bounding box center [784, 439] width 131 height 30
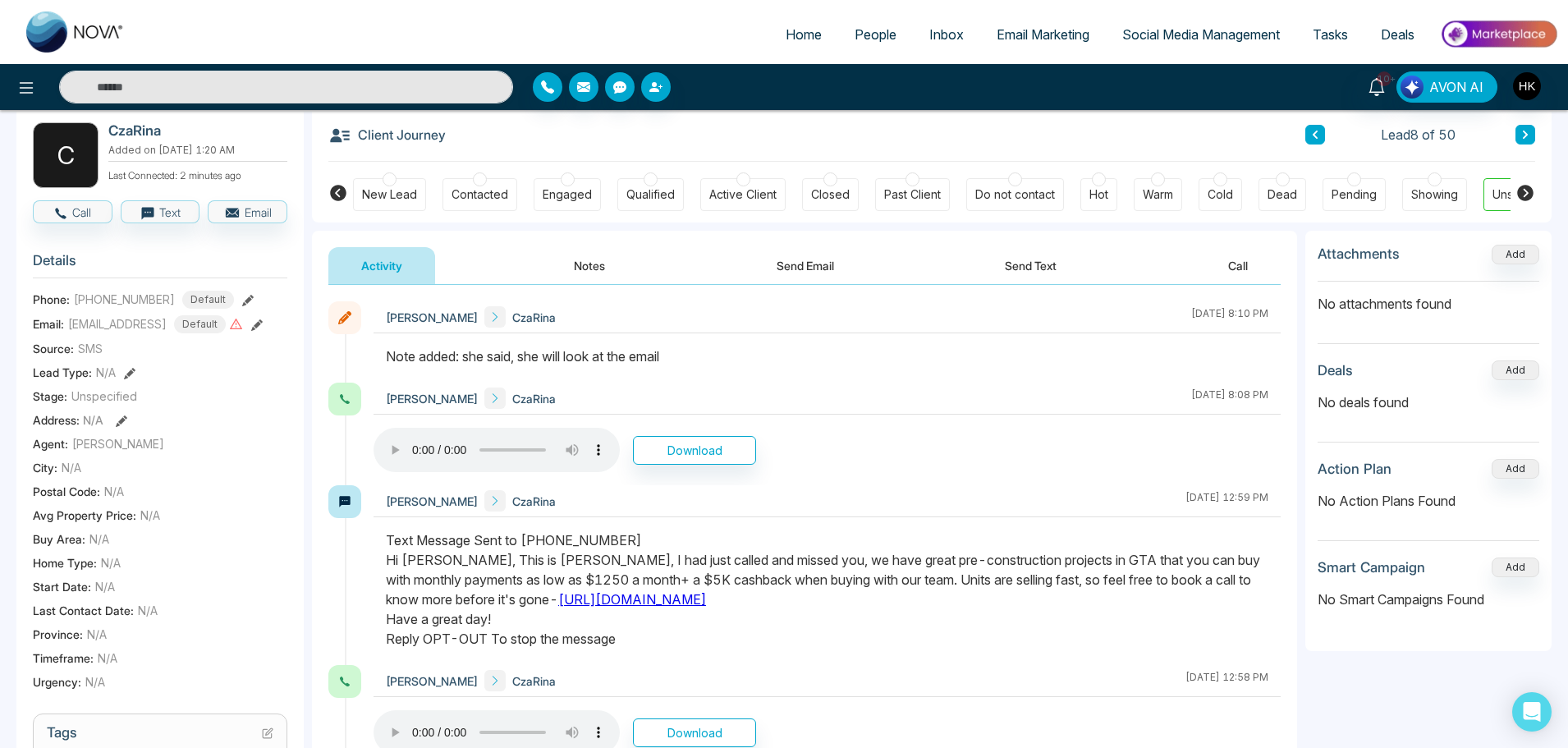
scroll to position [0, 0]
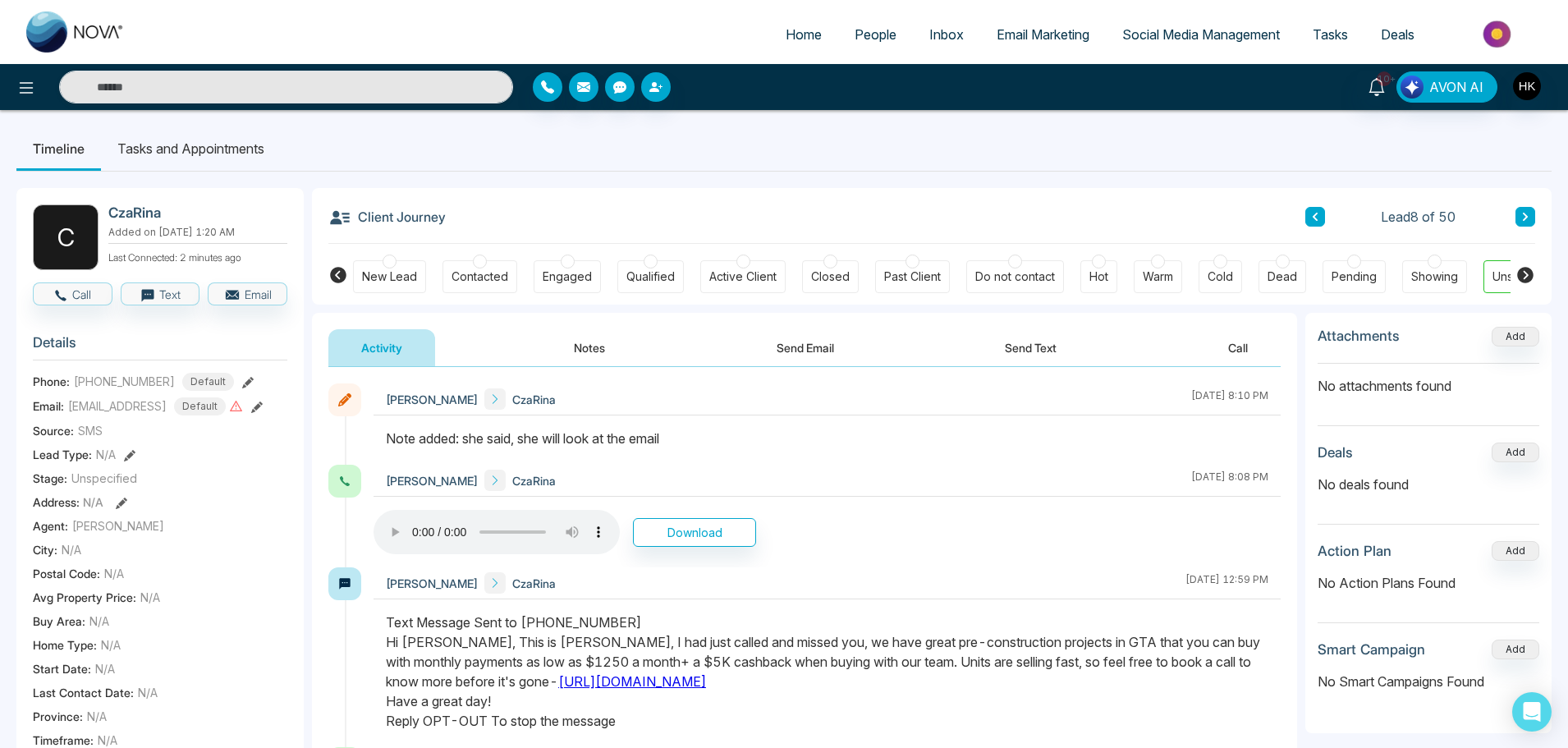
click at [568, 261] on div at bounding box center [568, 261] width 14 height 14
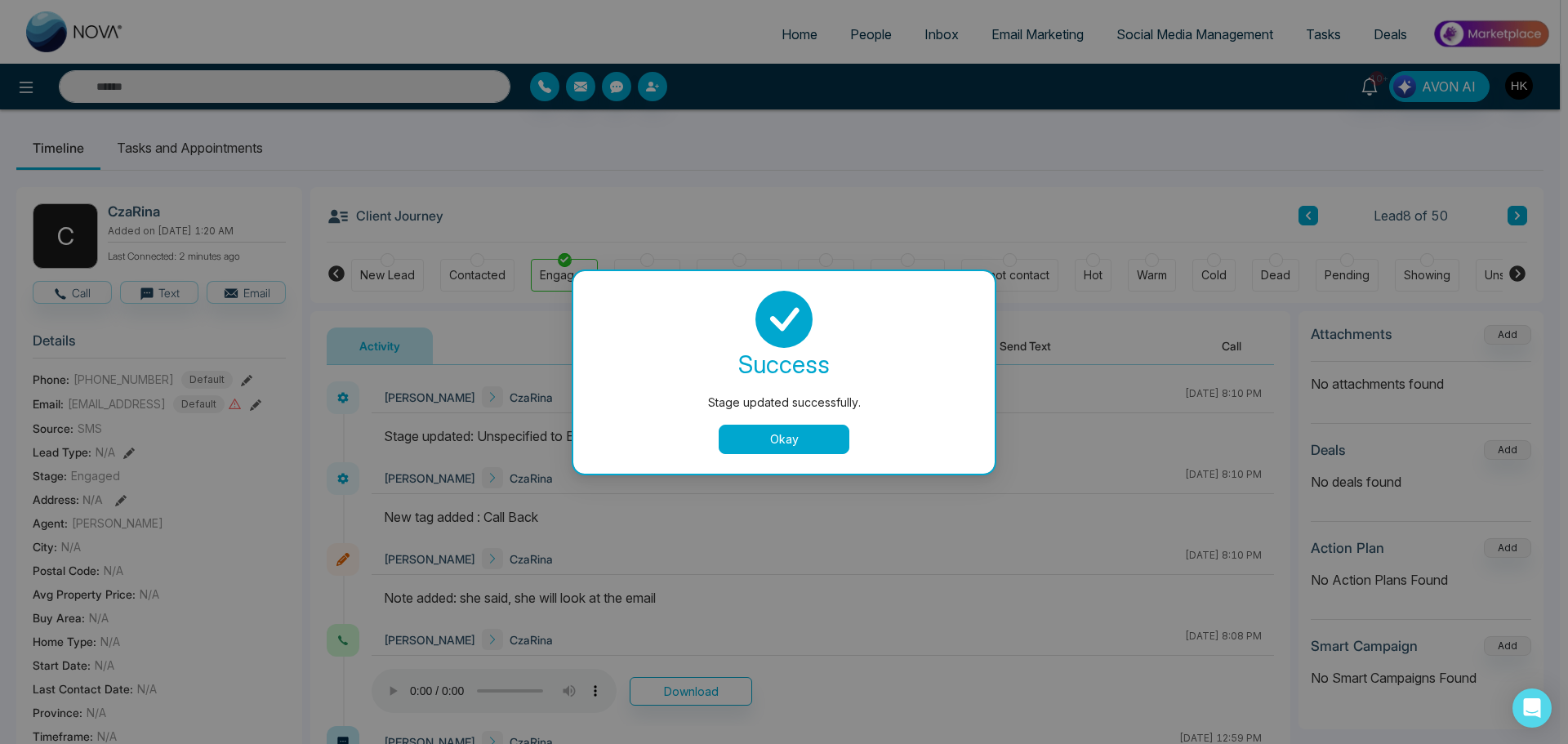
click at [798, 438] on button "Okay" at bounding box center [784, 439] width 131 height 30
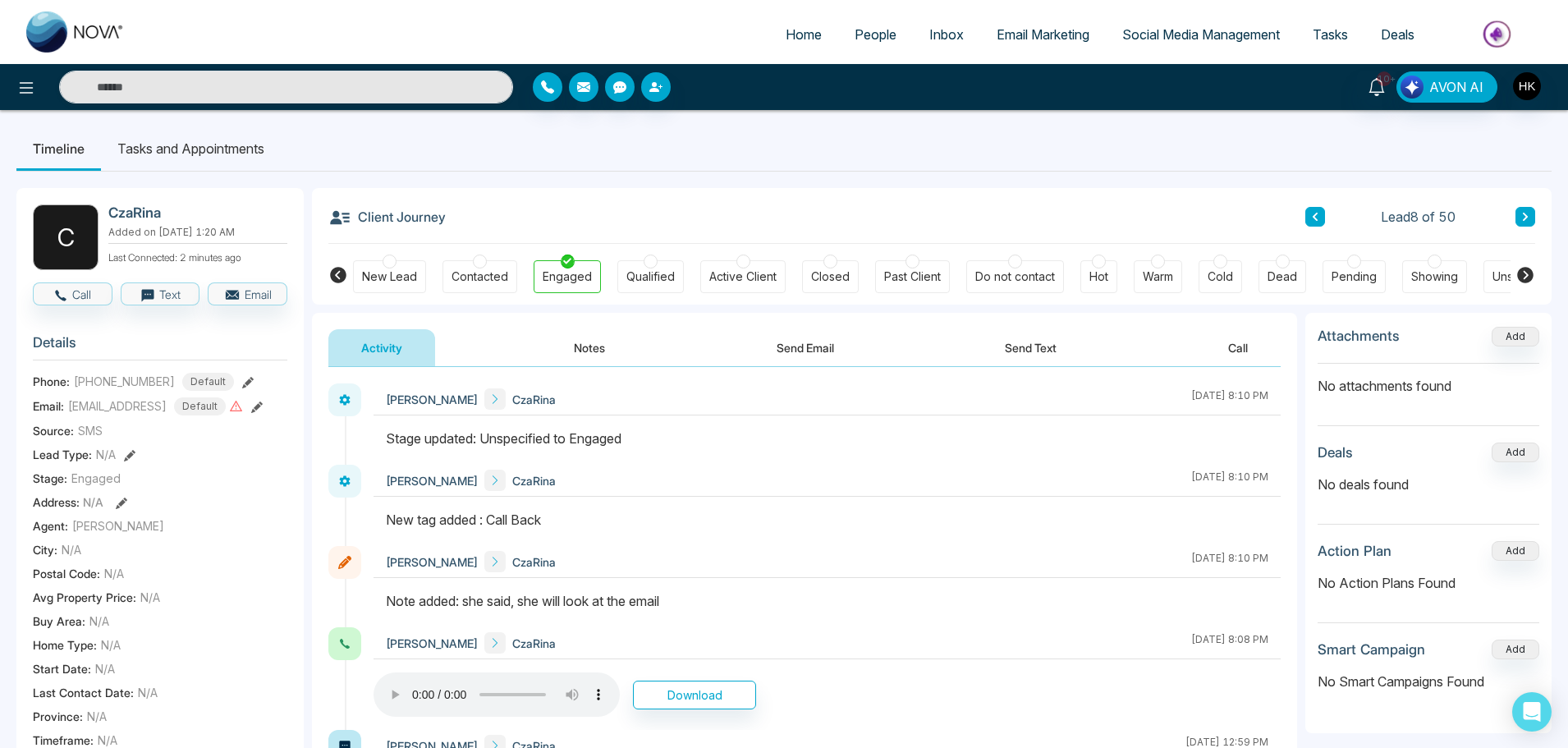
click at [1523, 217] on icon at bounding box center [1525, 217] width 9 height 10
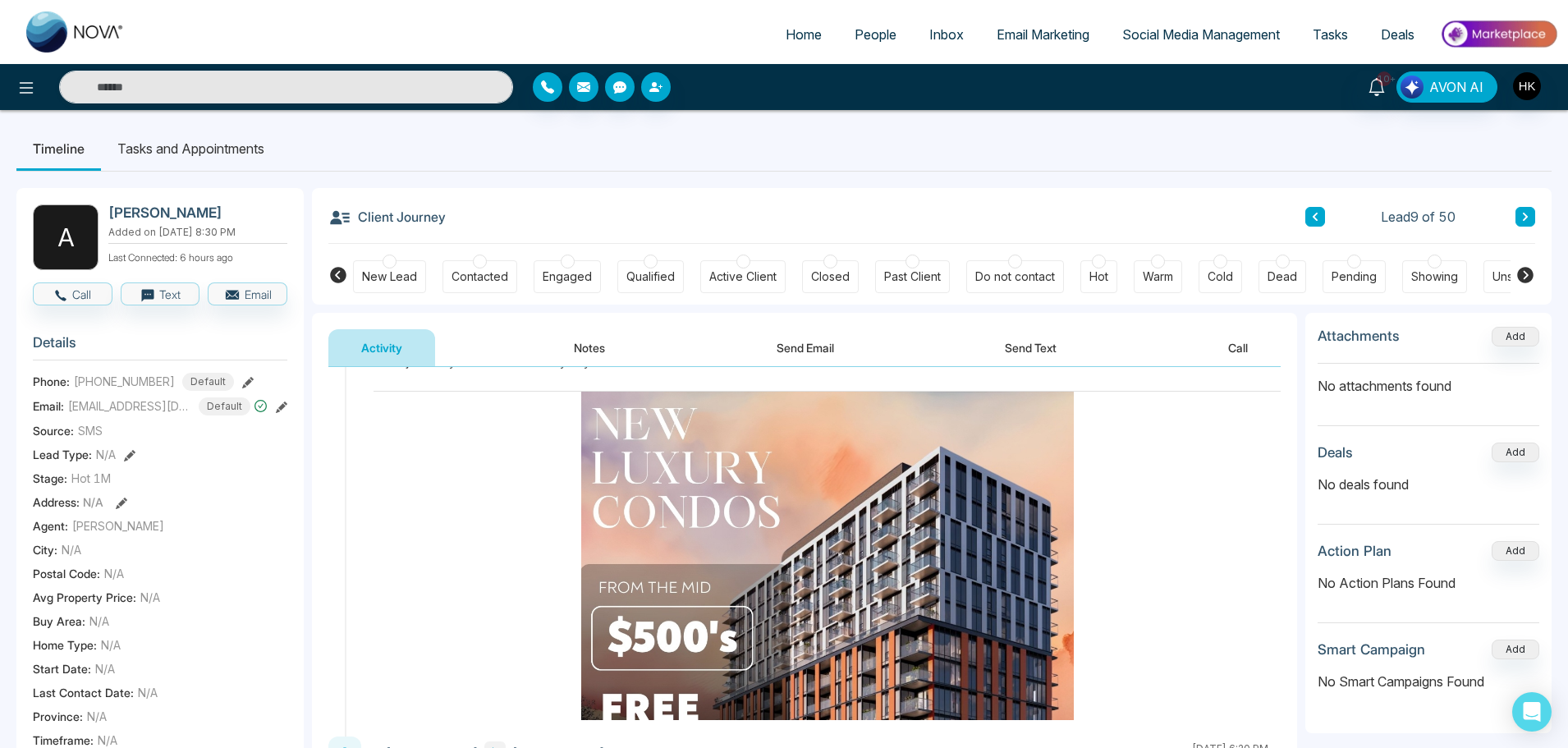
scroll to position [165, 0]
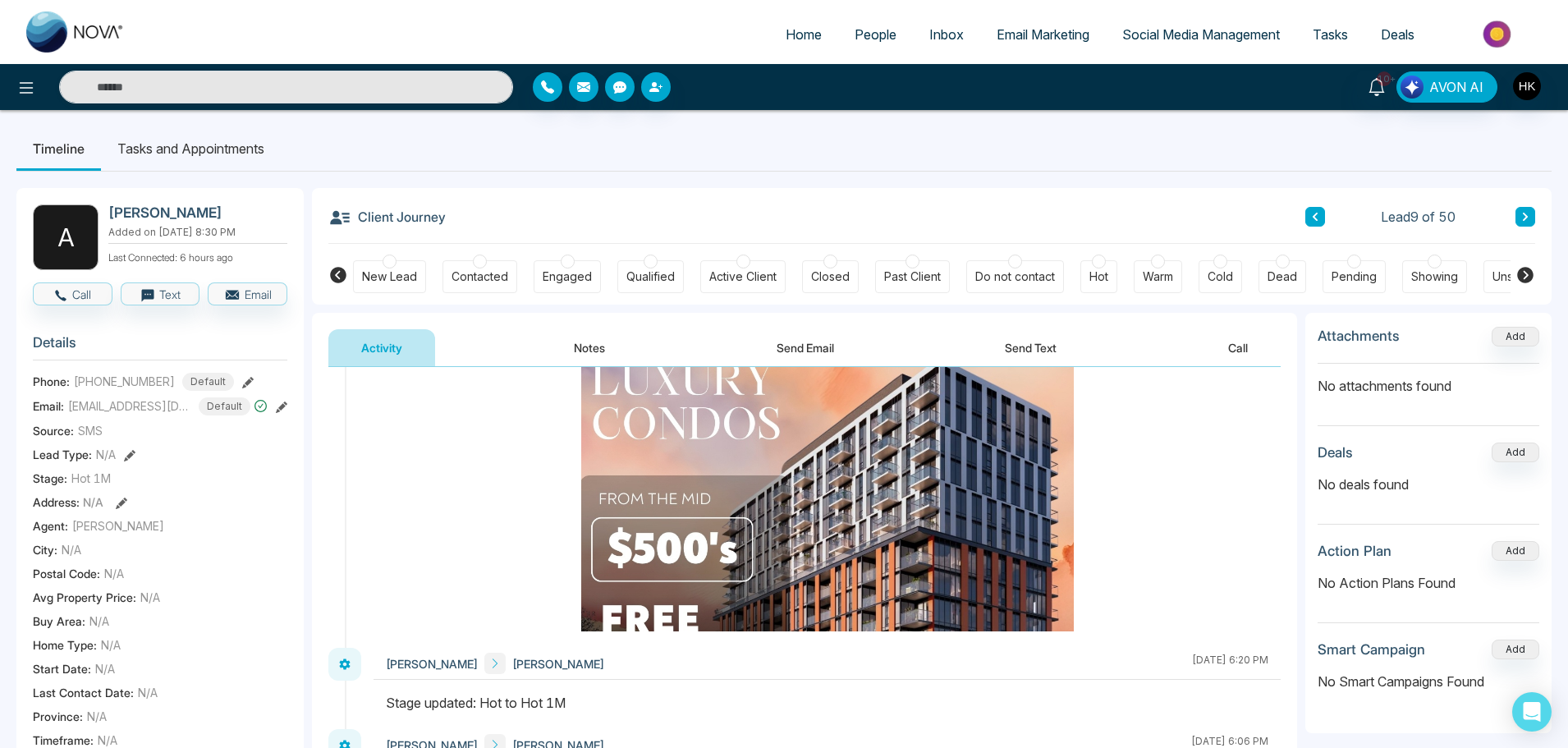
click at [1225, 260] on div at bounding box center [1220, 261] width 14 height 14
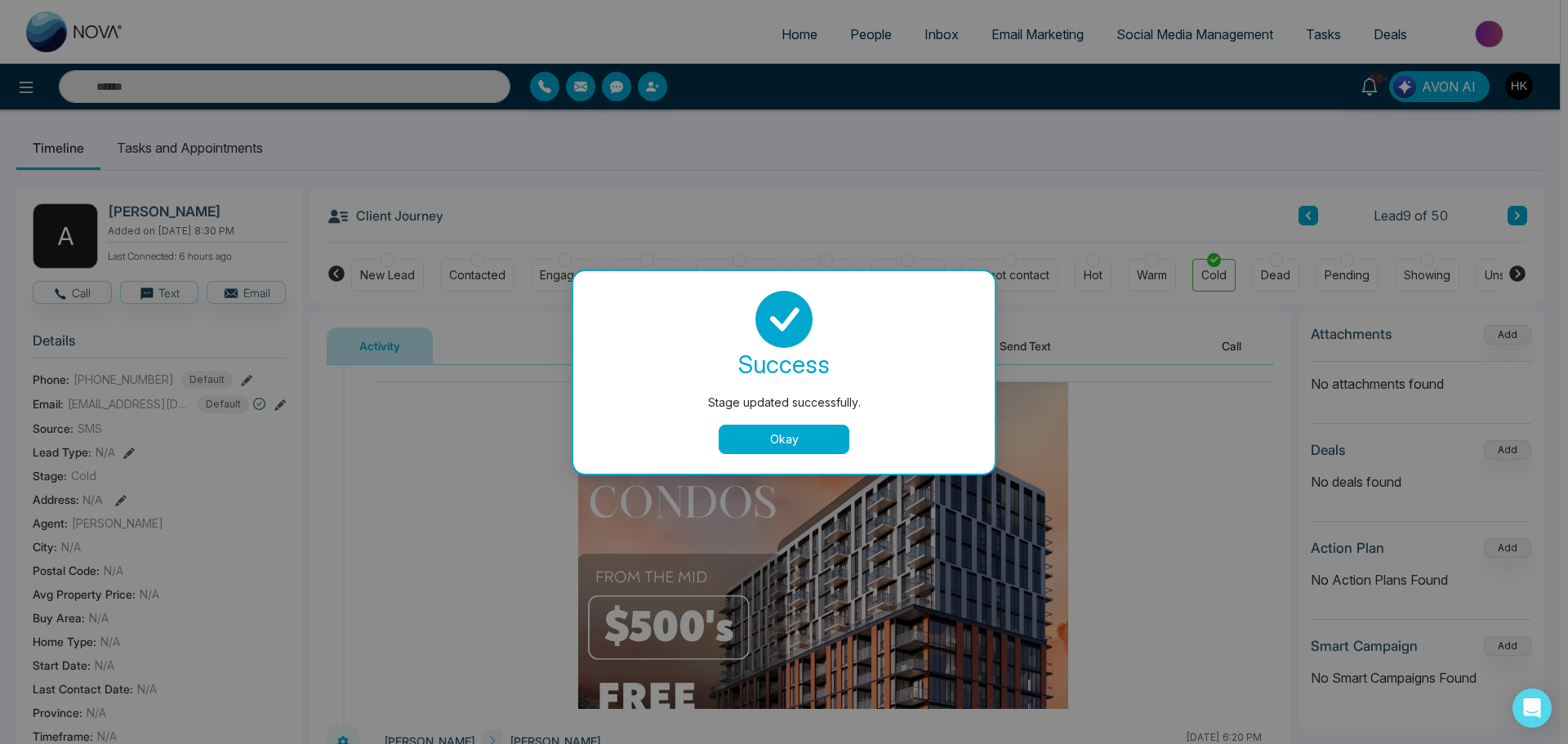
click at [821, 437] on button "Okay" at bounding box center [784, 439] width 131 height 30
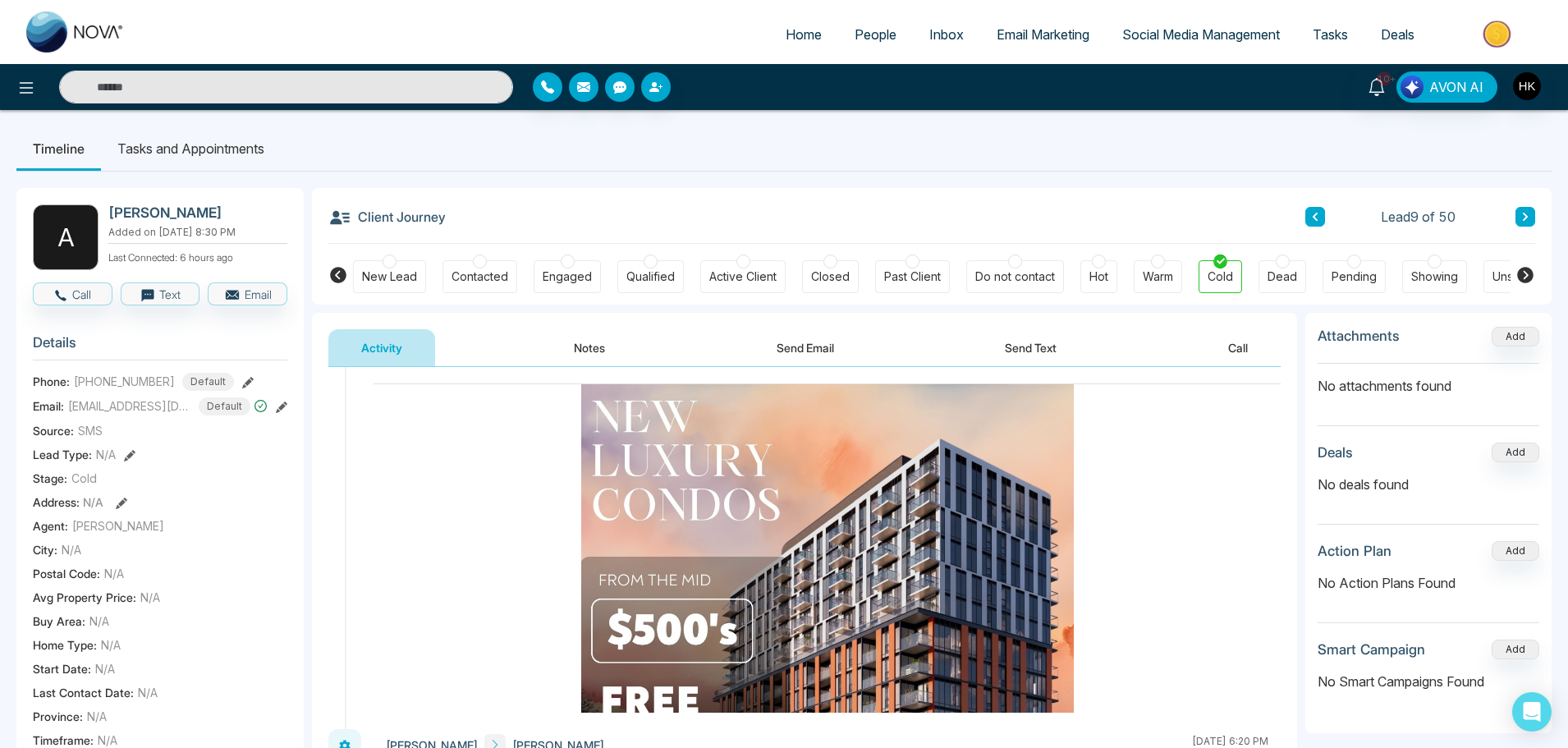
click at [1094, 263] on div at bounding box center [1099, 261] width 14 height 14
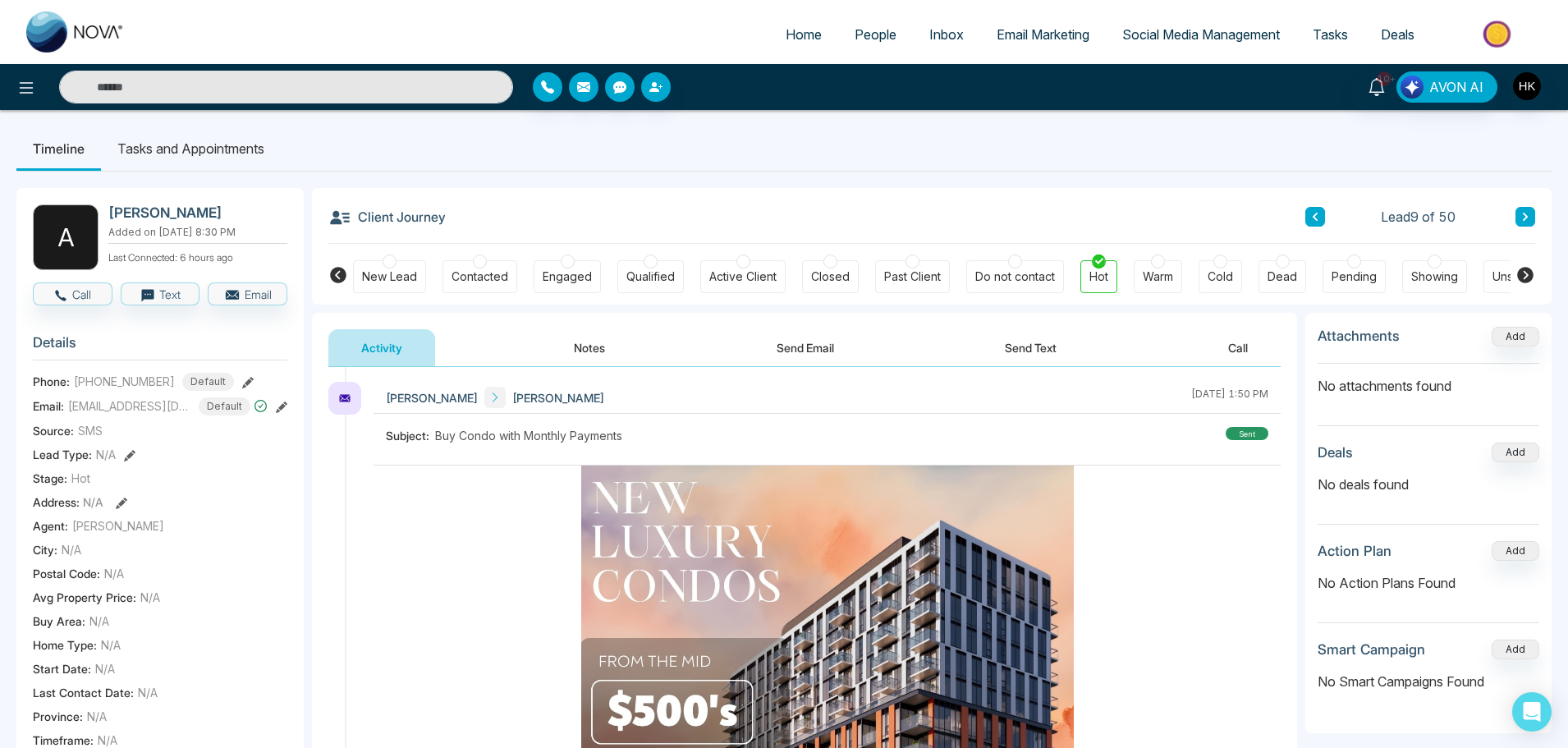
click at [576, 344] on button "Notes" at bounding box center [590, 347] width 97 height 37
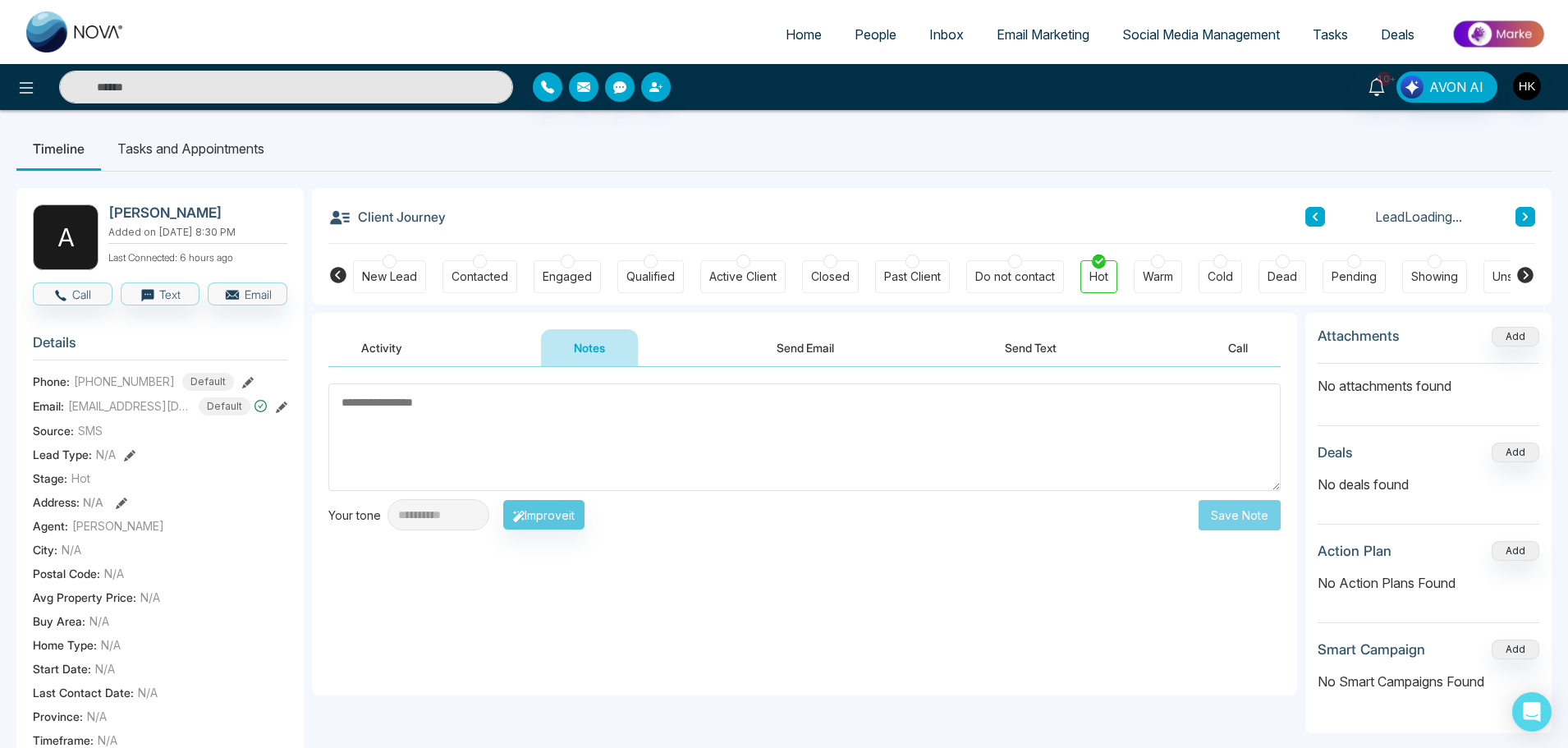
click at [465, 449] on textarea at bounding box center [804, 438] width 952 height 107
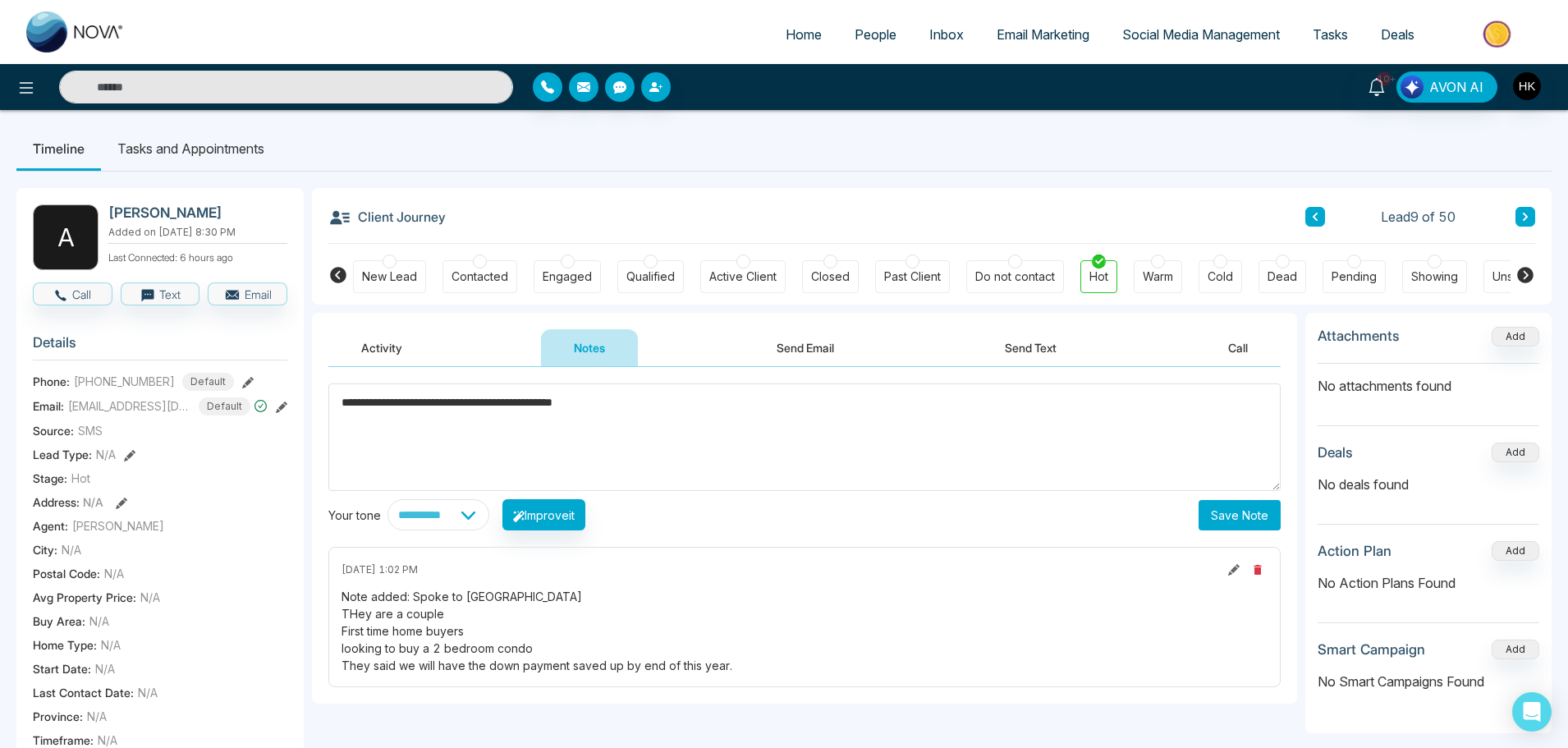
click at [527, 403] on textarea "**********" at bounding box center [804, 438] width 952 height 107
click at [759, 391] on textarea "**********" at bounding box center [804, 438] width 952 height 107
type textarea "**********"
click at [1232, 513] on button "Save Note" at bounding box center [1240, 515] width 82 height 31
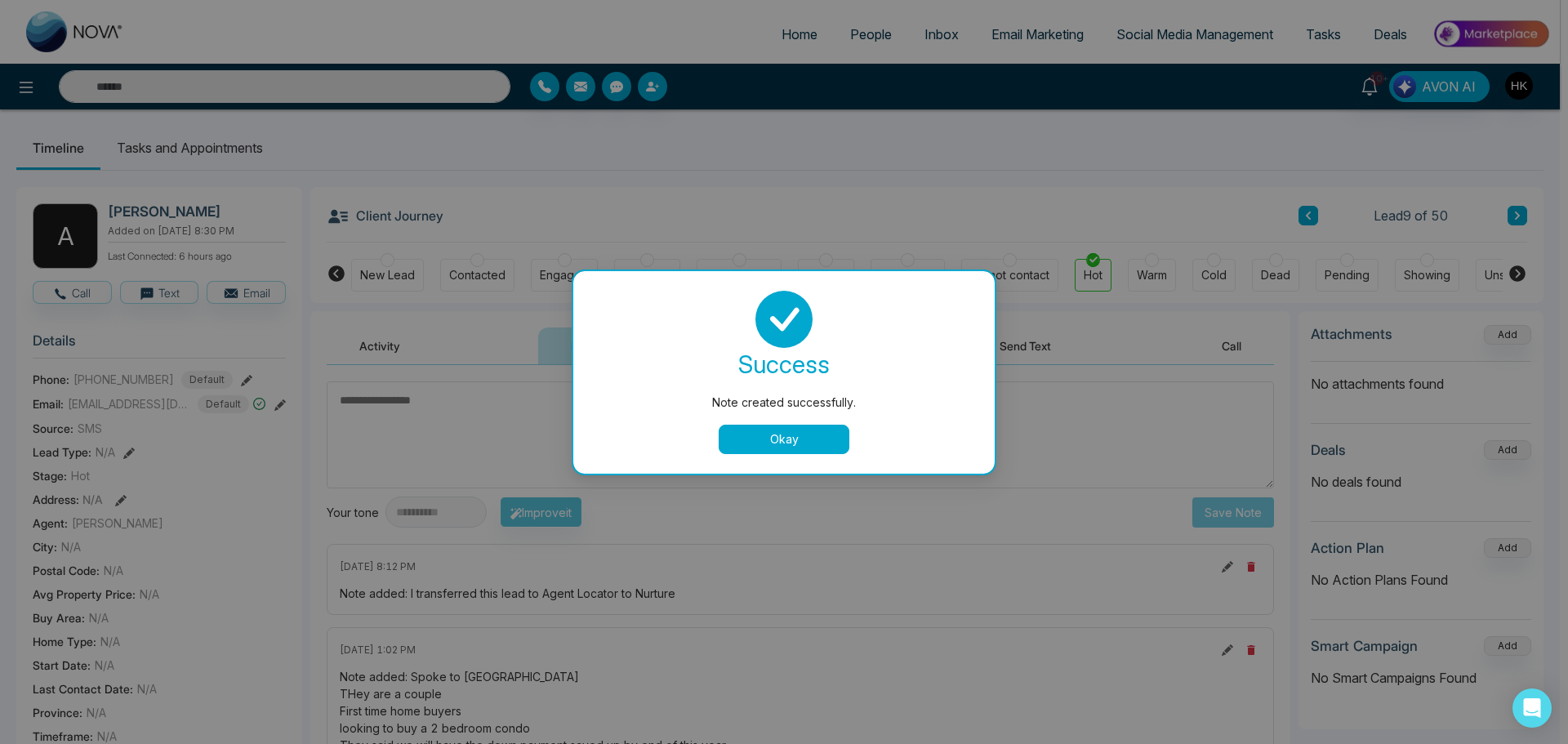
click at [814, 435] on button "Okay" at bounding box center [784, 439] width 131 height 30
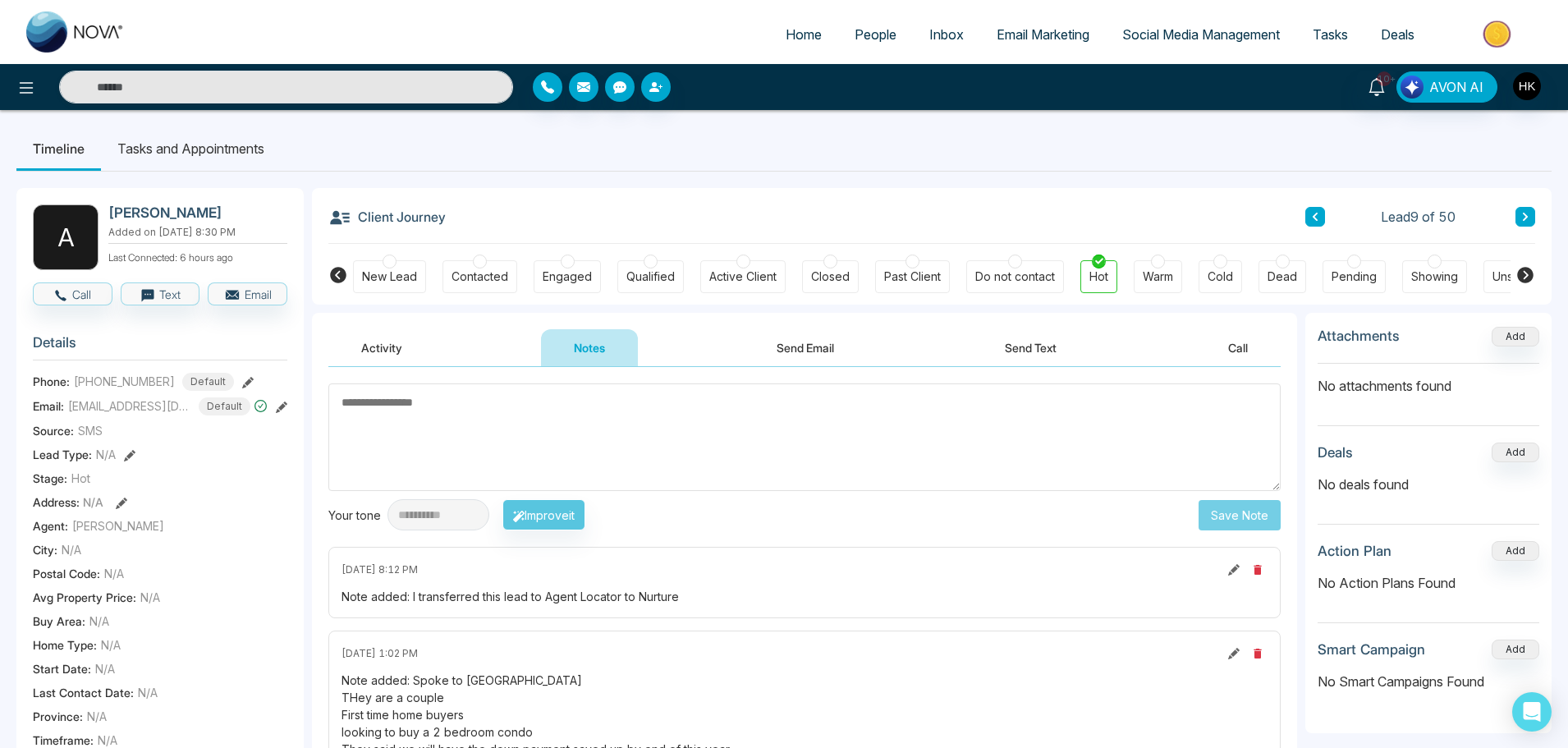
click at [1523, 214] on icon at bounding box center [1525, 217] width 9 height 10
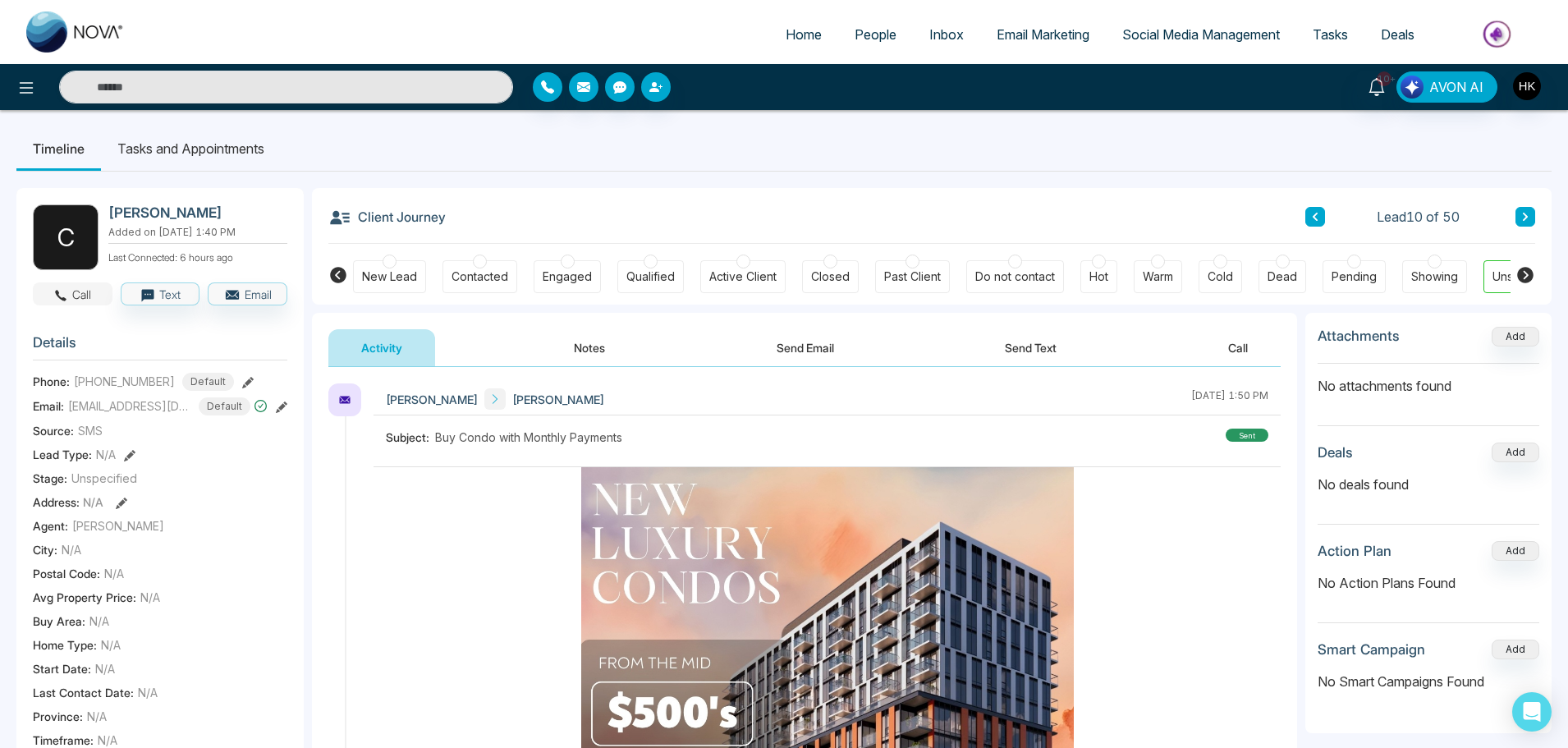
click at [91, 292] on button "Call" at bounding box center [72, 293] width 79 height 23
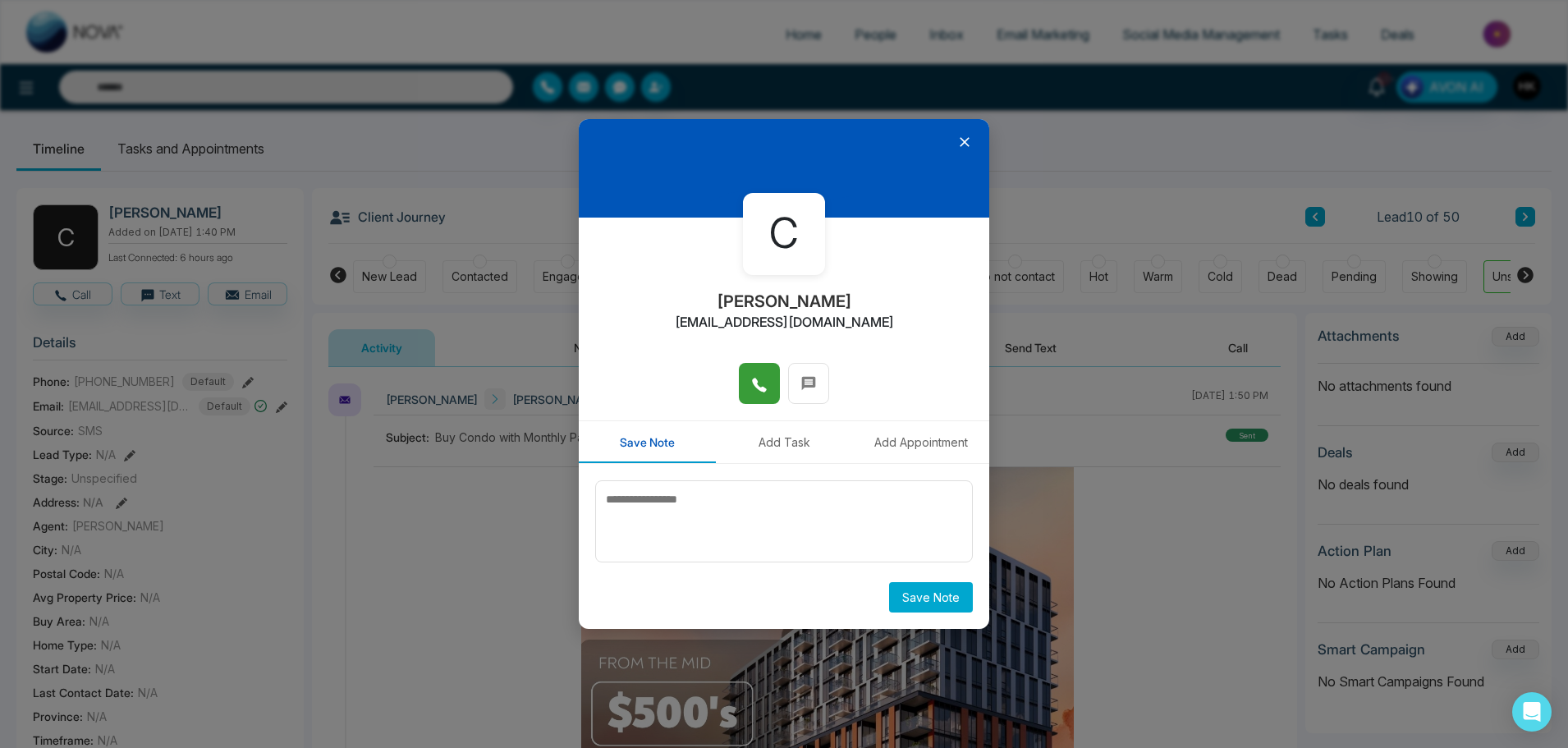
click at [759, 374] on span at bounding box center [759, 383] width 16 height 25
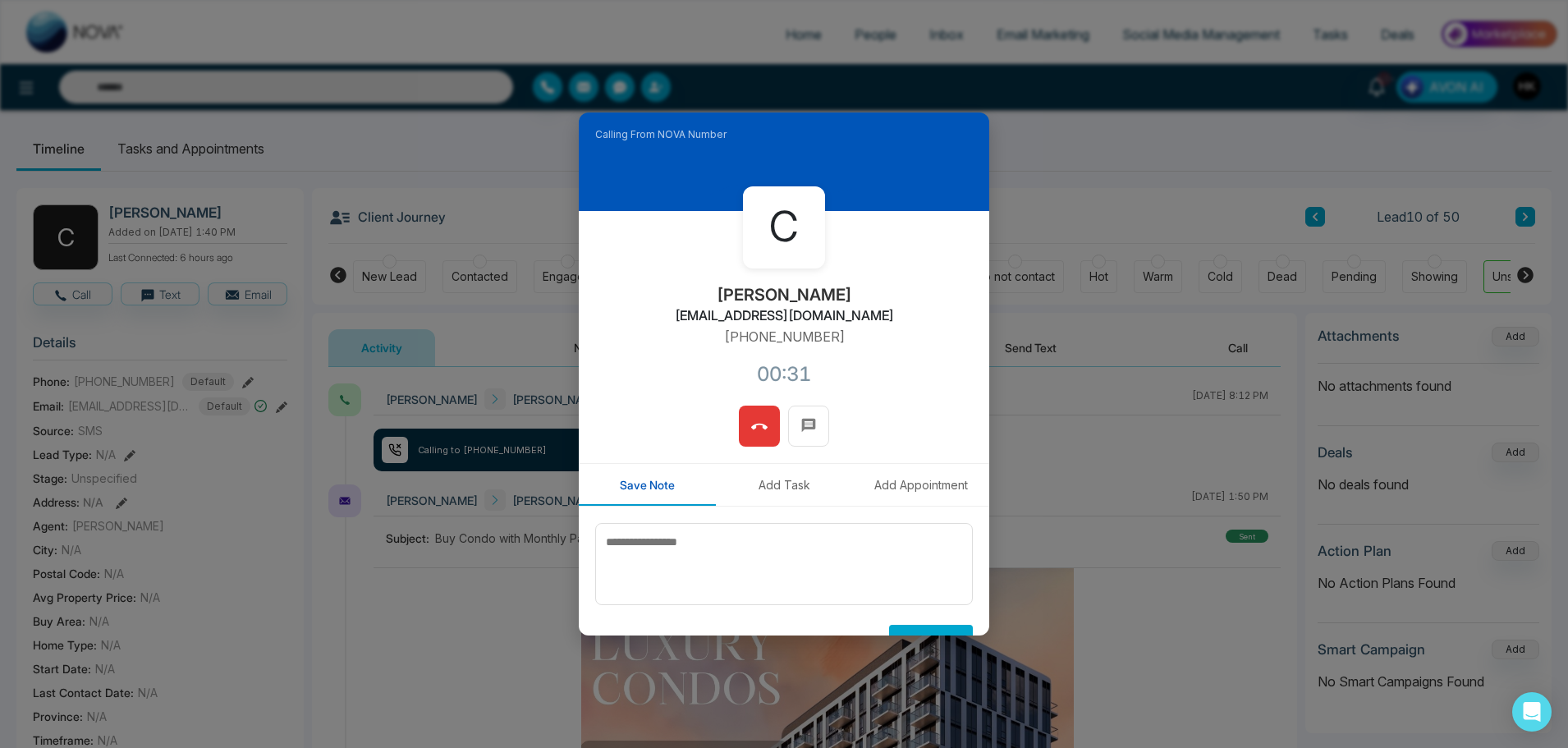
click at [760, 431] on icon at bounding box center [759, 426] width 16 height 16
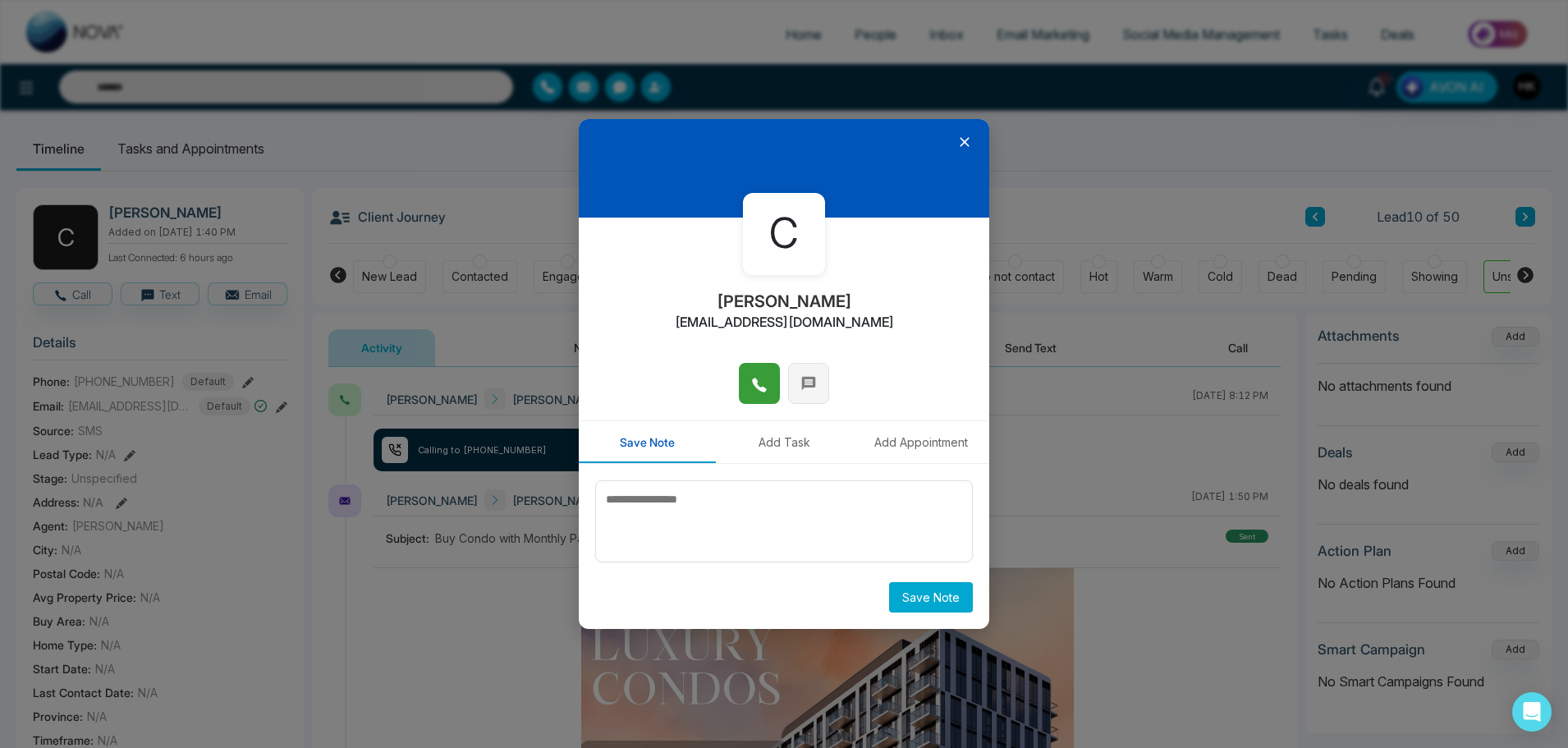
click at [825, 377] on button at bounding box center [808, 384] width 41 height 41
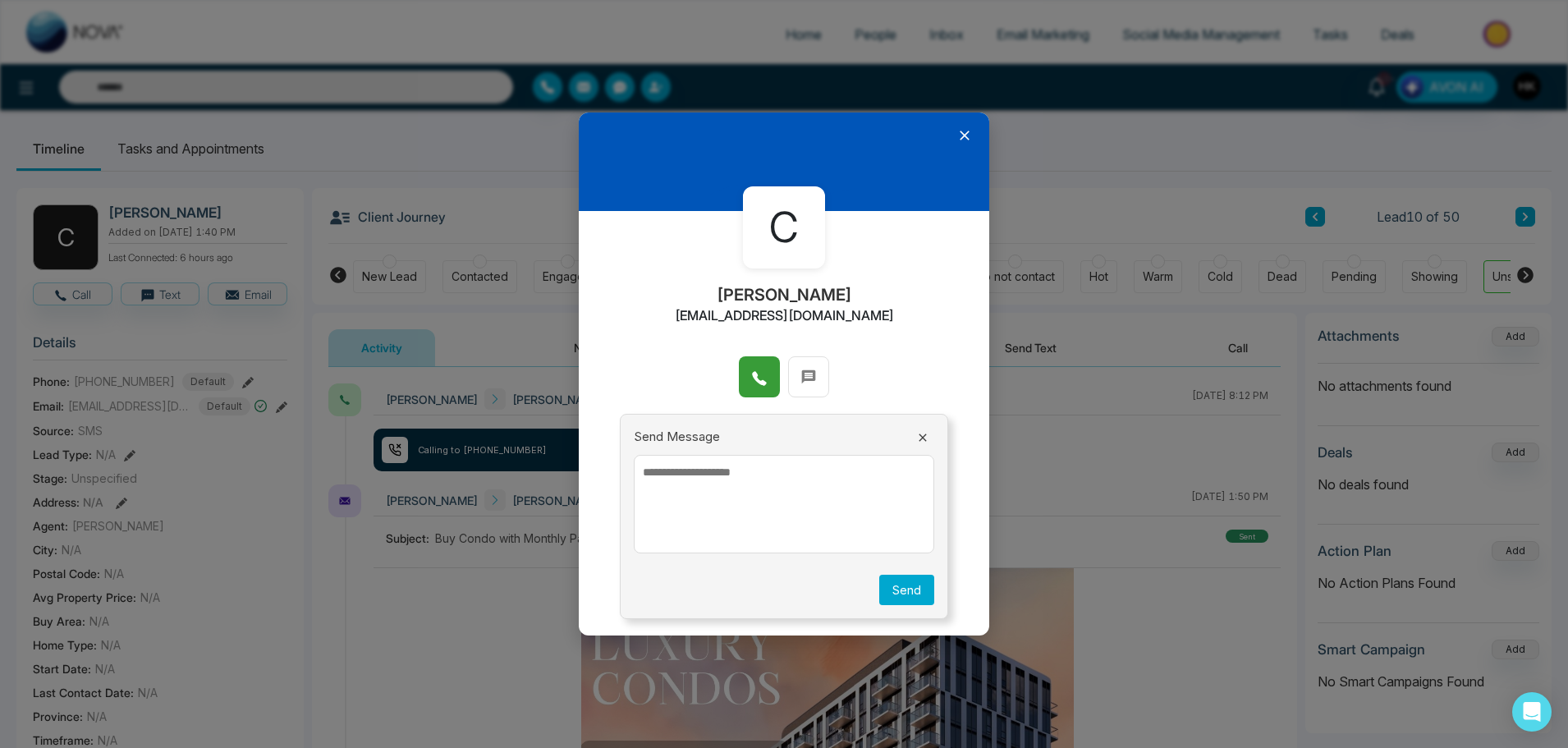
click at [763, 489] on textarea at bounding box center [784, 504] width 300 height 99
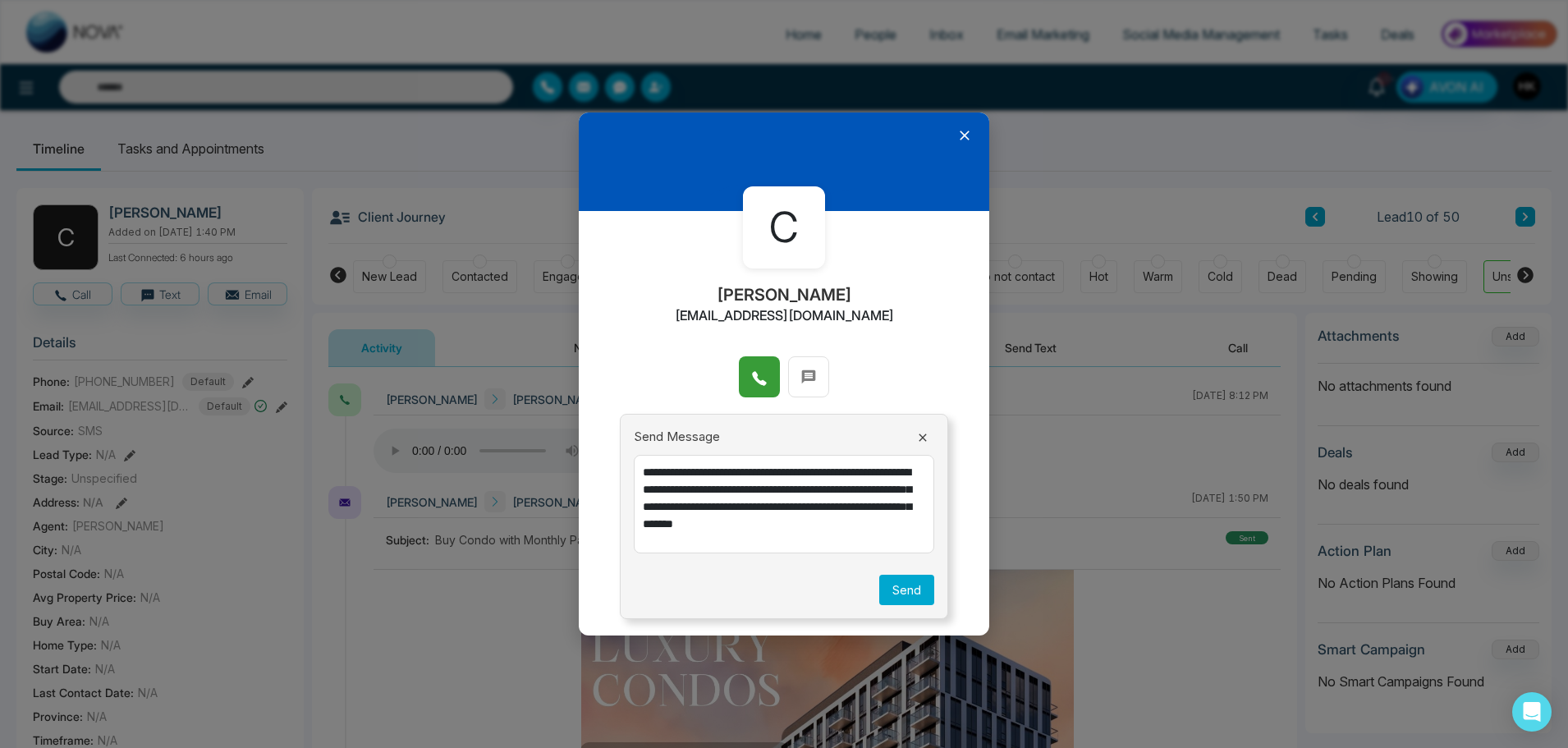
type textarea "**********"
click at [913, 586] on button "Send" at bounding box center [906, 590] width 55 height 31
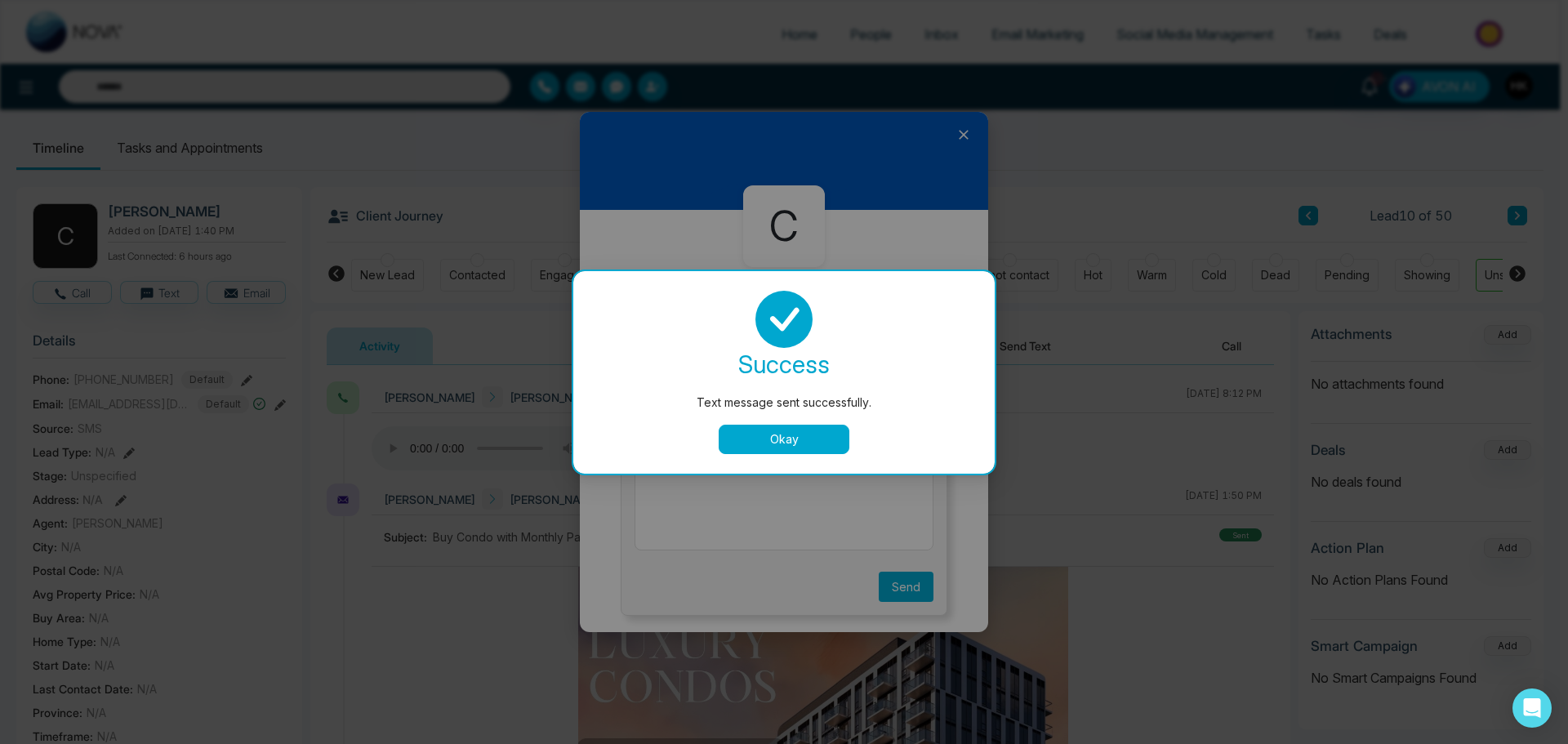
click at [815, 423] on div "success Text message sent successfully. Okay" at bounding box center [784, 372] width 382 height 164
click at [816, 440] on button "Okay" at bounding box center [784, 439] width 131 height 30
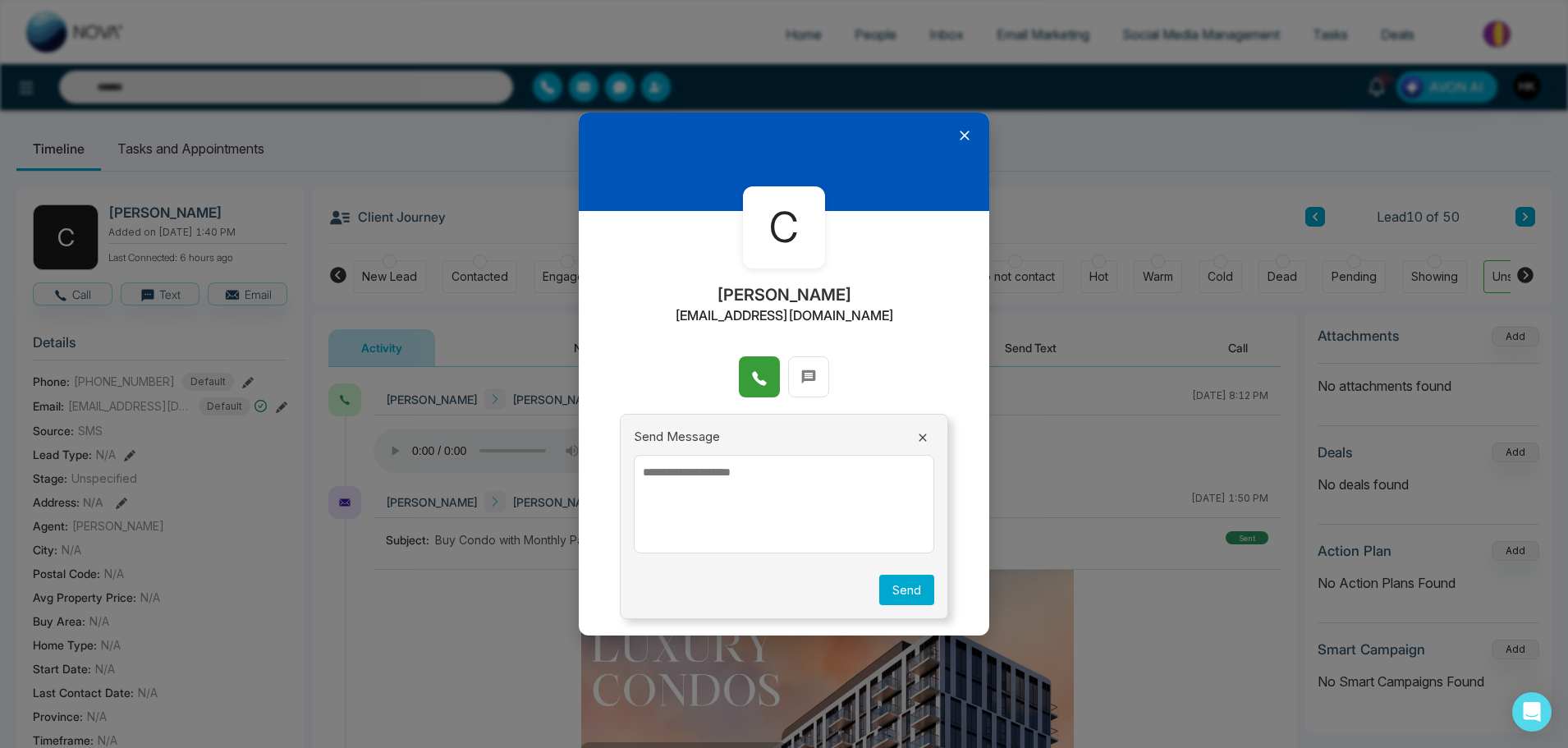
click at [967, 135] on icon at bounding box center [964, 135] width 16 height 16
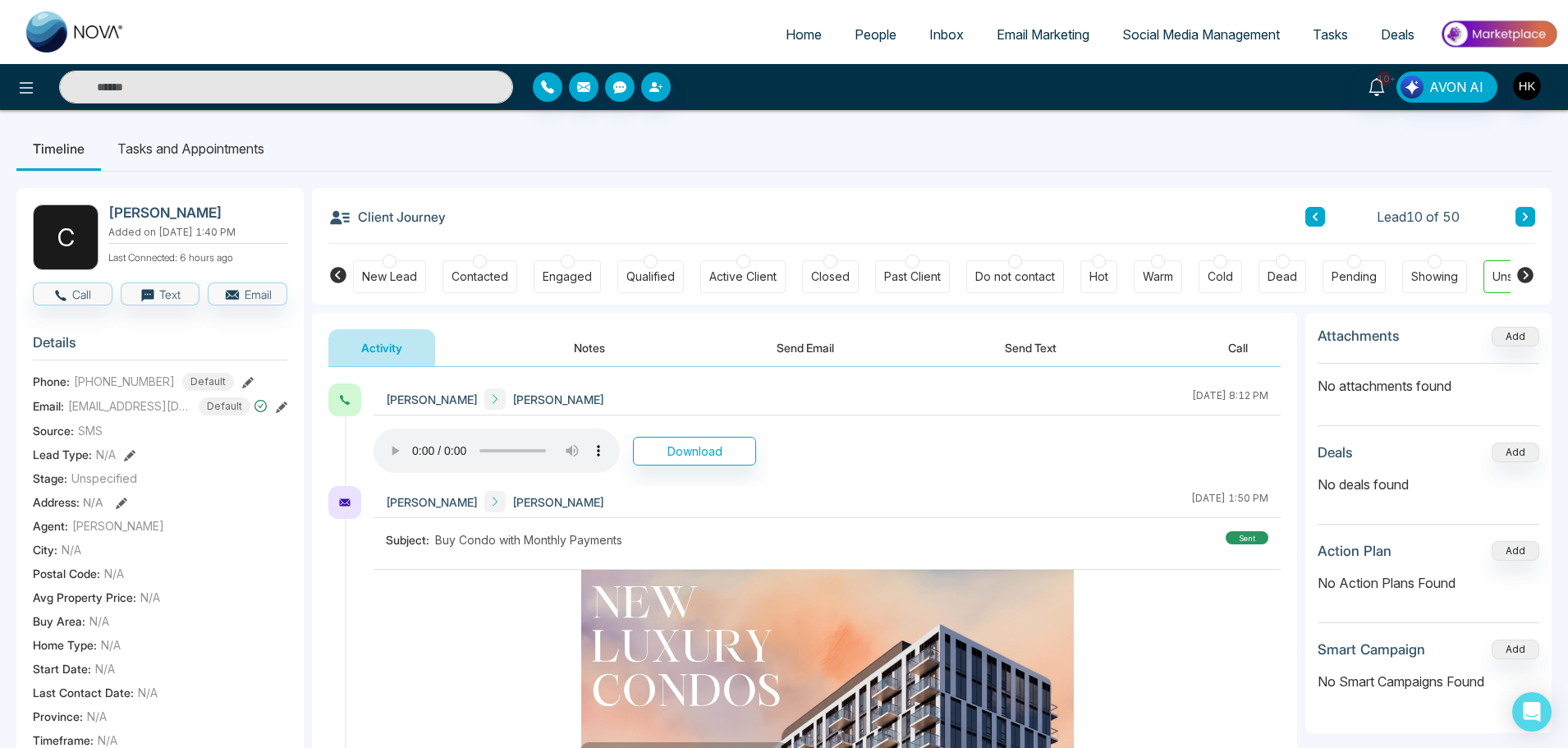
click at [1349, 264] on div at bounding box center [1354, 261] width 14 height 14
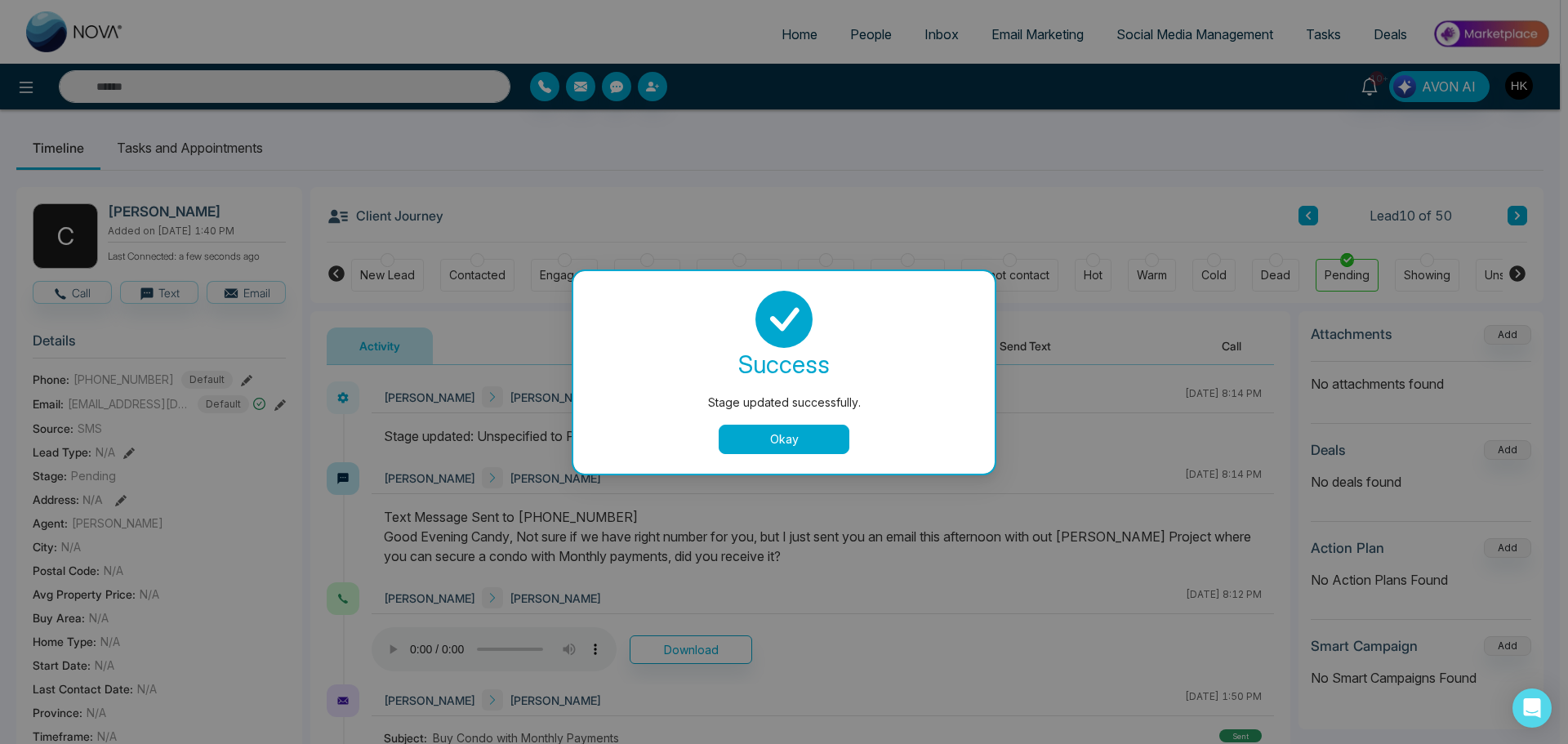
click at [812, 441] on button "Okay" at bounding box center [784, 439] width 131 height 30
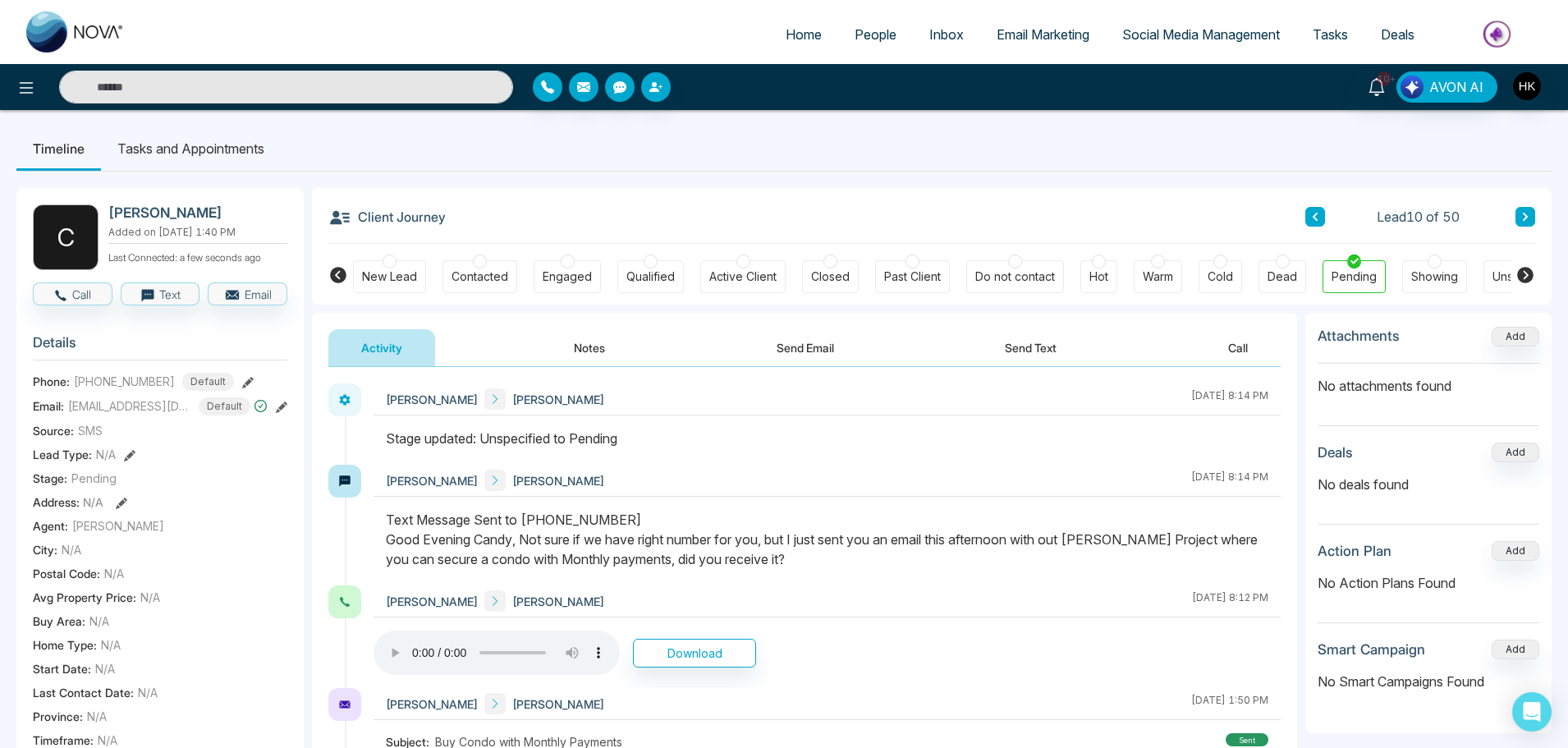
click at [1518, 206] on div "Client Journey Lead 10 of 50" at bounding box center [931, 215] width 1206 height 55
click at [1525, 217] on icon at bounding box center [1525, 217] width 9 height 10
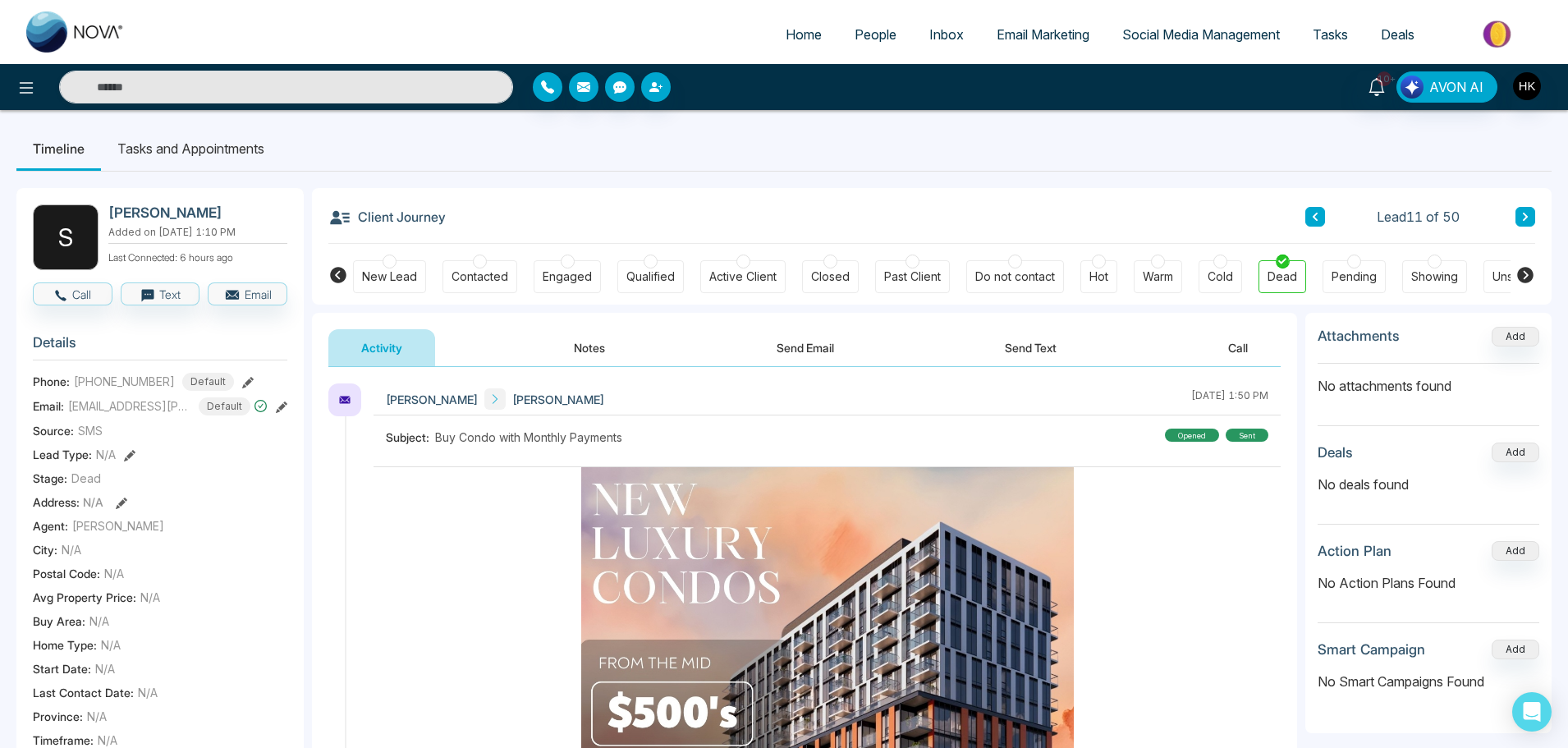
click at [1526, 216] on icon at bounding box center [1525, 217] width 5 height 9
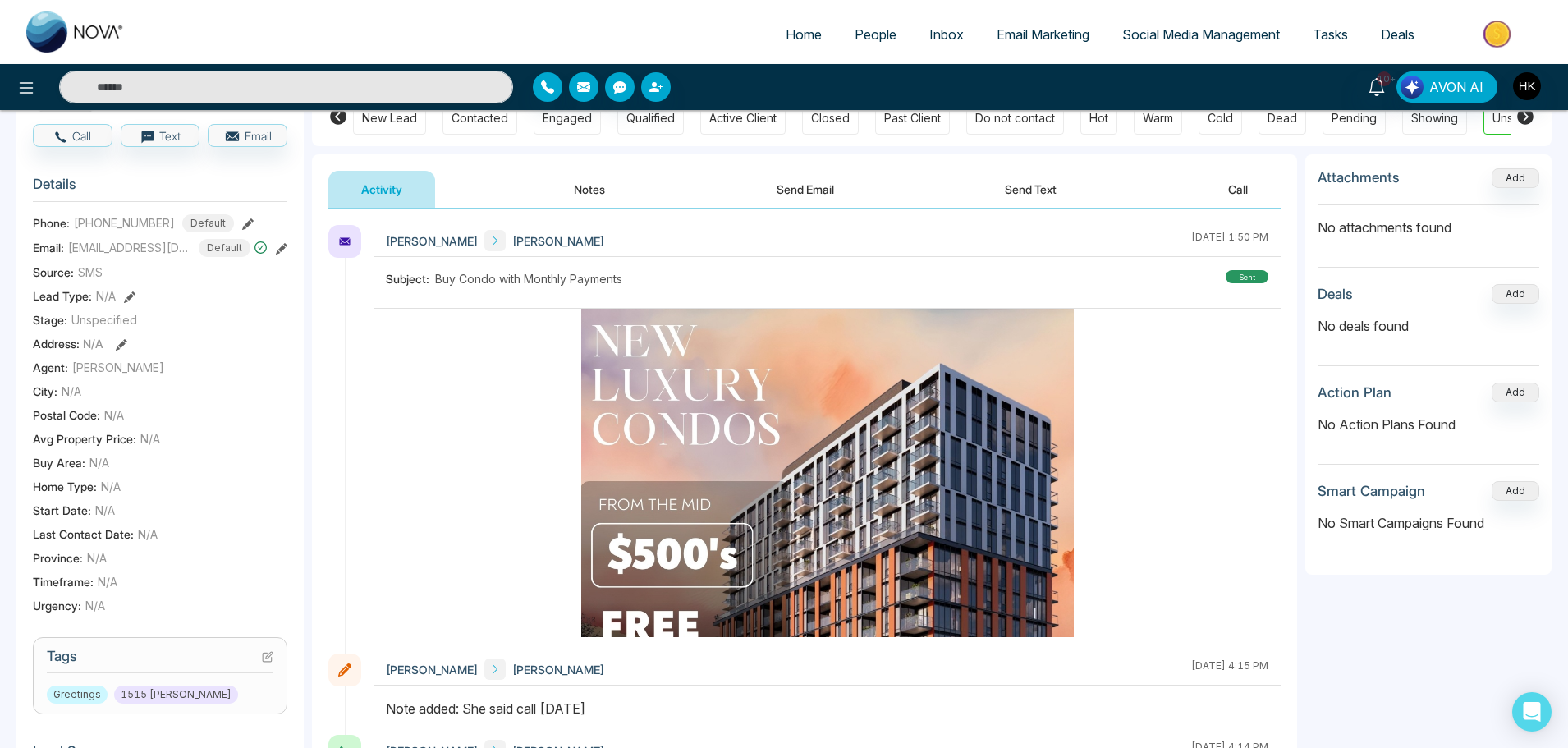
scroll to position [328, 0]
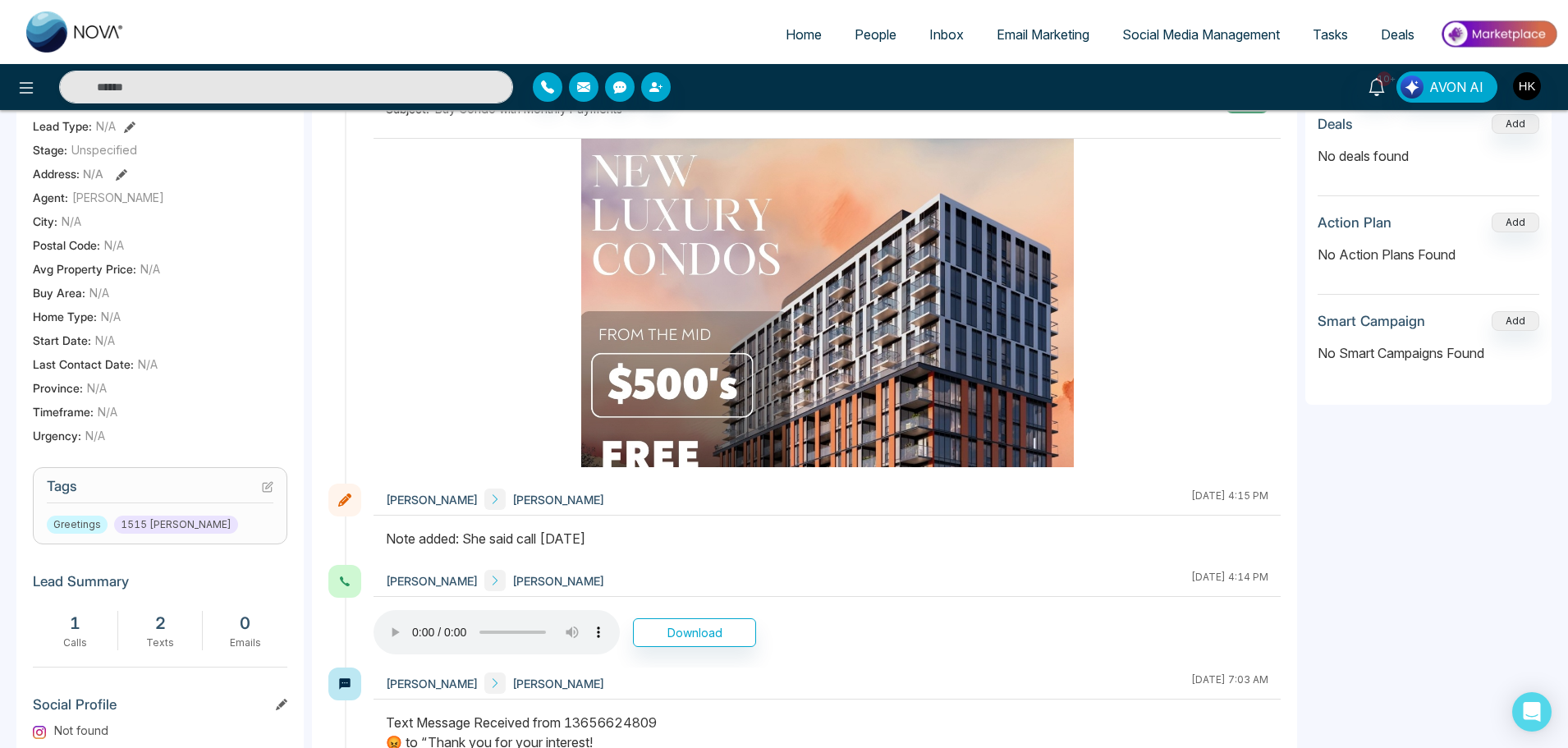
drag, startPoint x: 462, startPoint y: 542, endPoint x: 679, endPoint y: 542, distance: 217.0
click at [679, 542] on div "Note added: She said call tomorrow" at bounding box center [827, 538] width 882 height 20
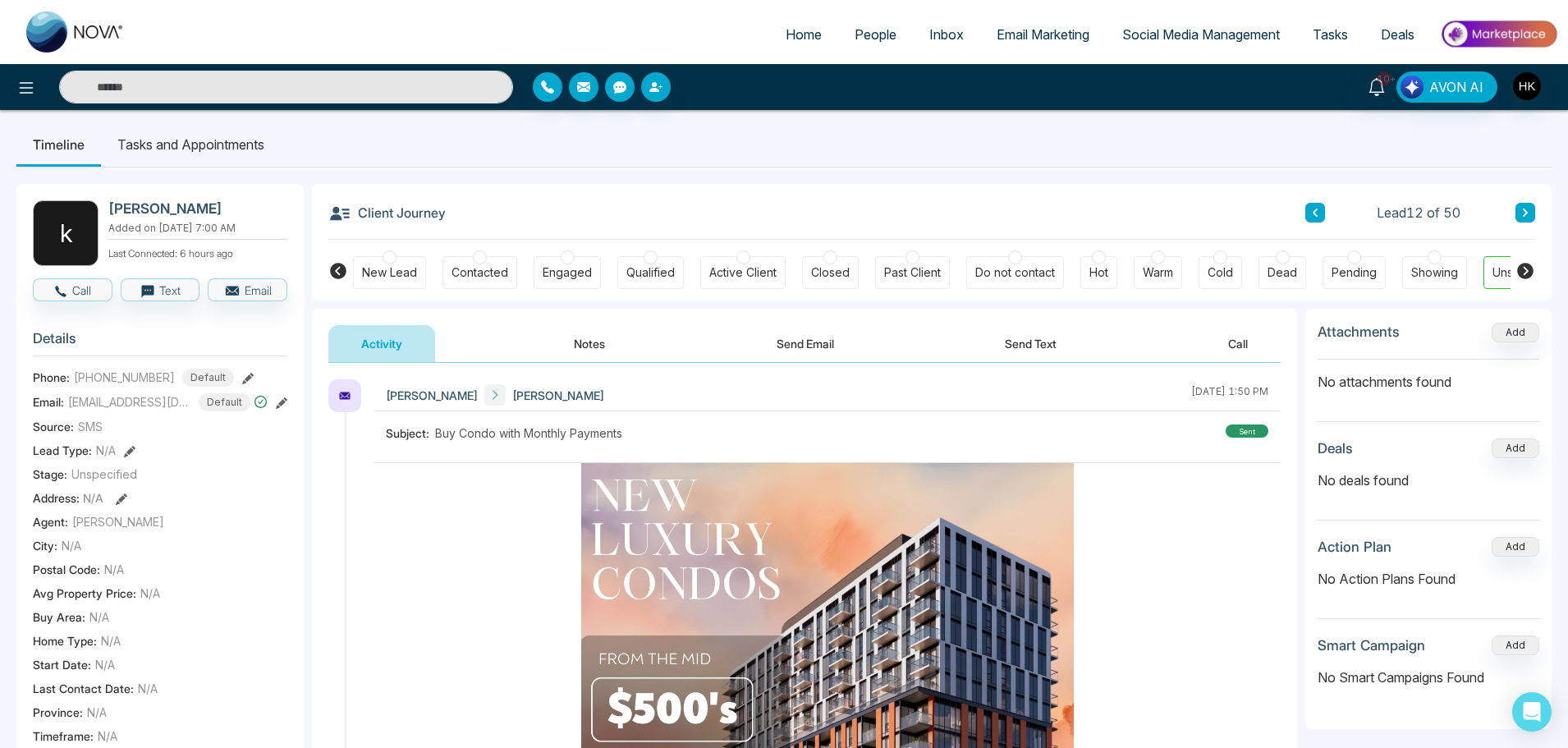
scroll to position [0, 0]
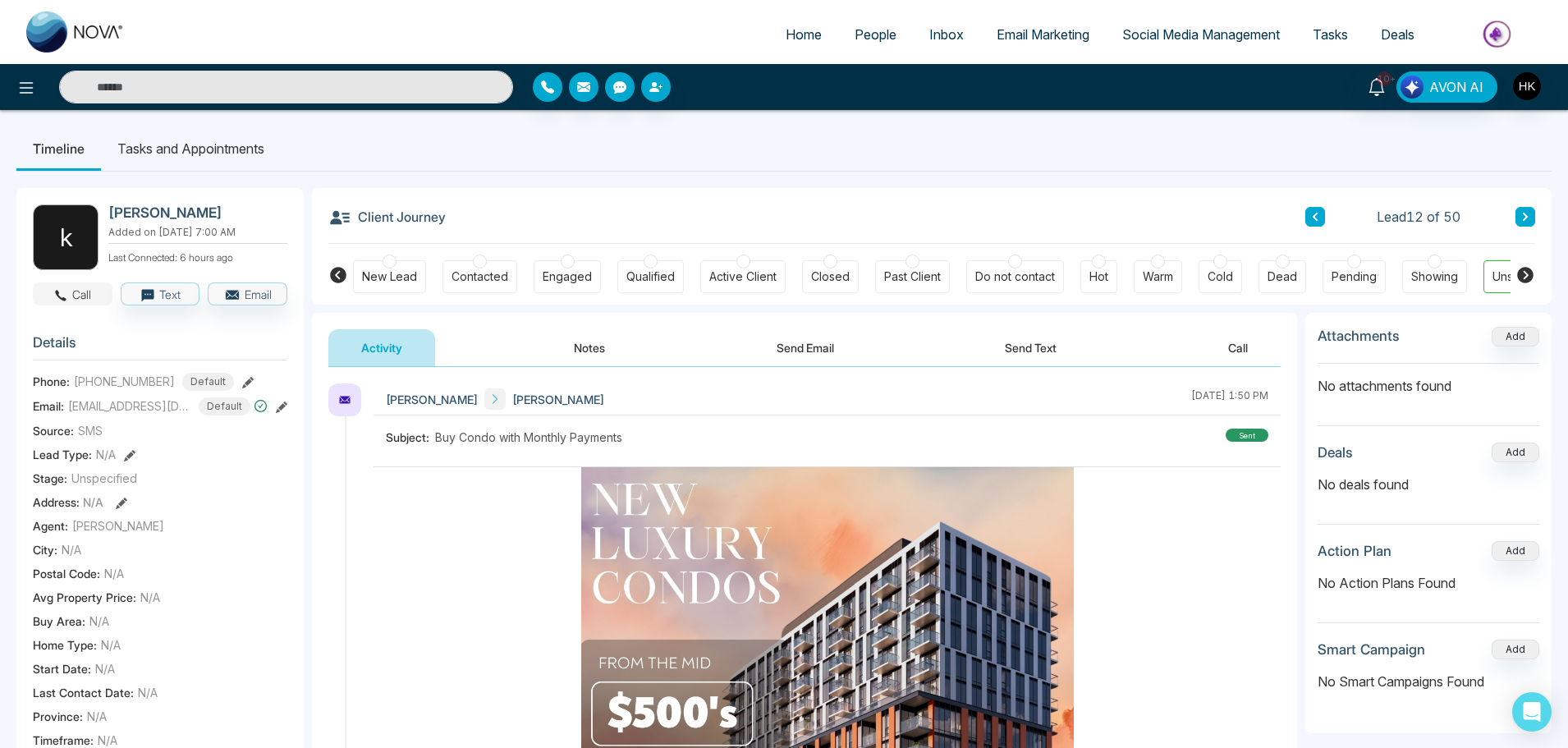
click at [59, 295] on icon "button" at bounding box center [61, 295] width 14 height 14
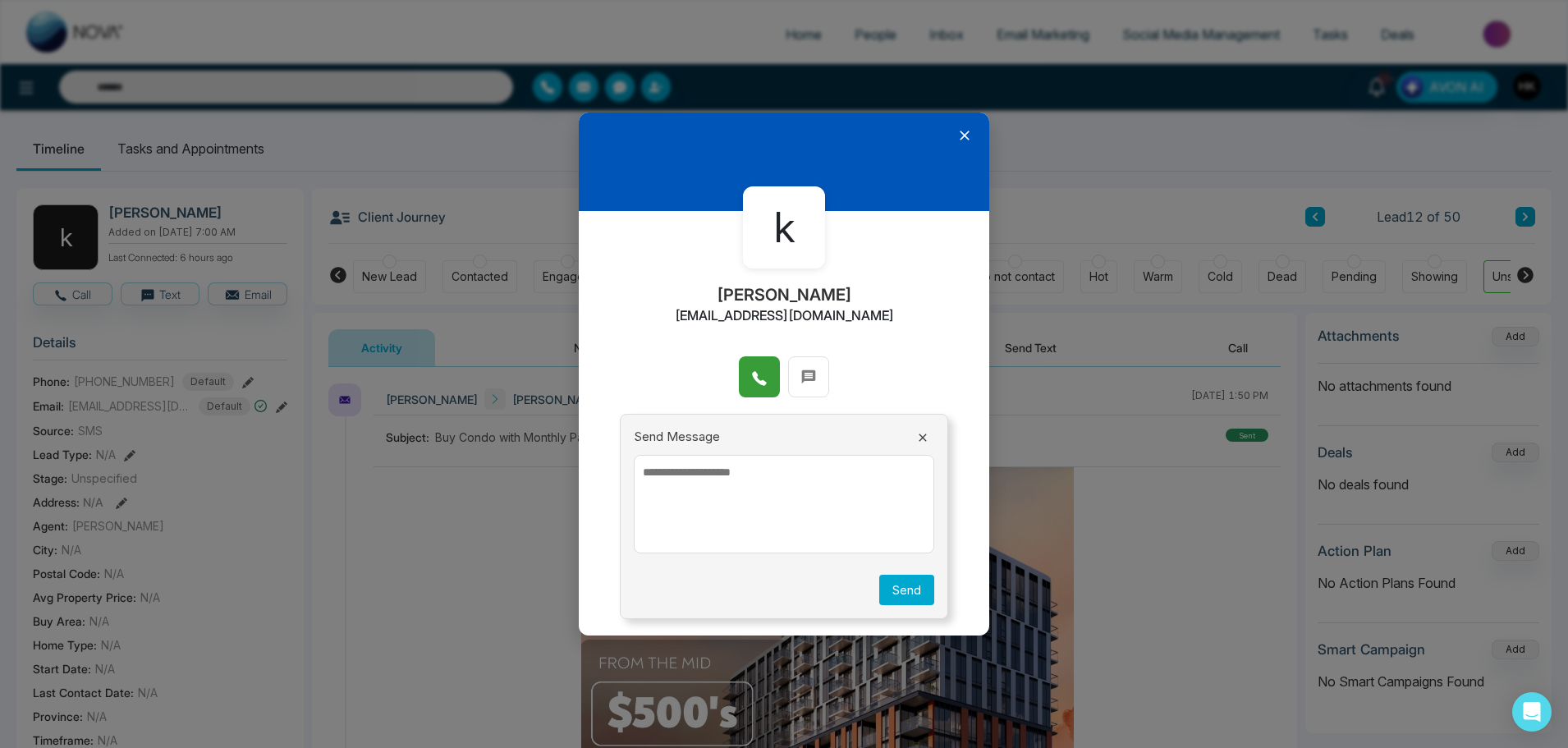
click at [762, 371] on icon at bounding box center [759, 378] width 16 height 16
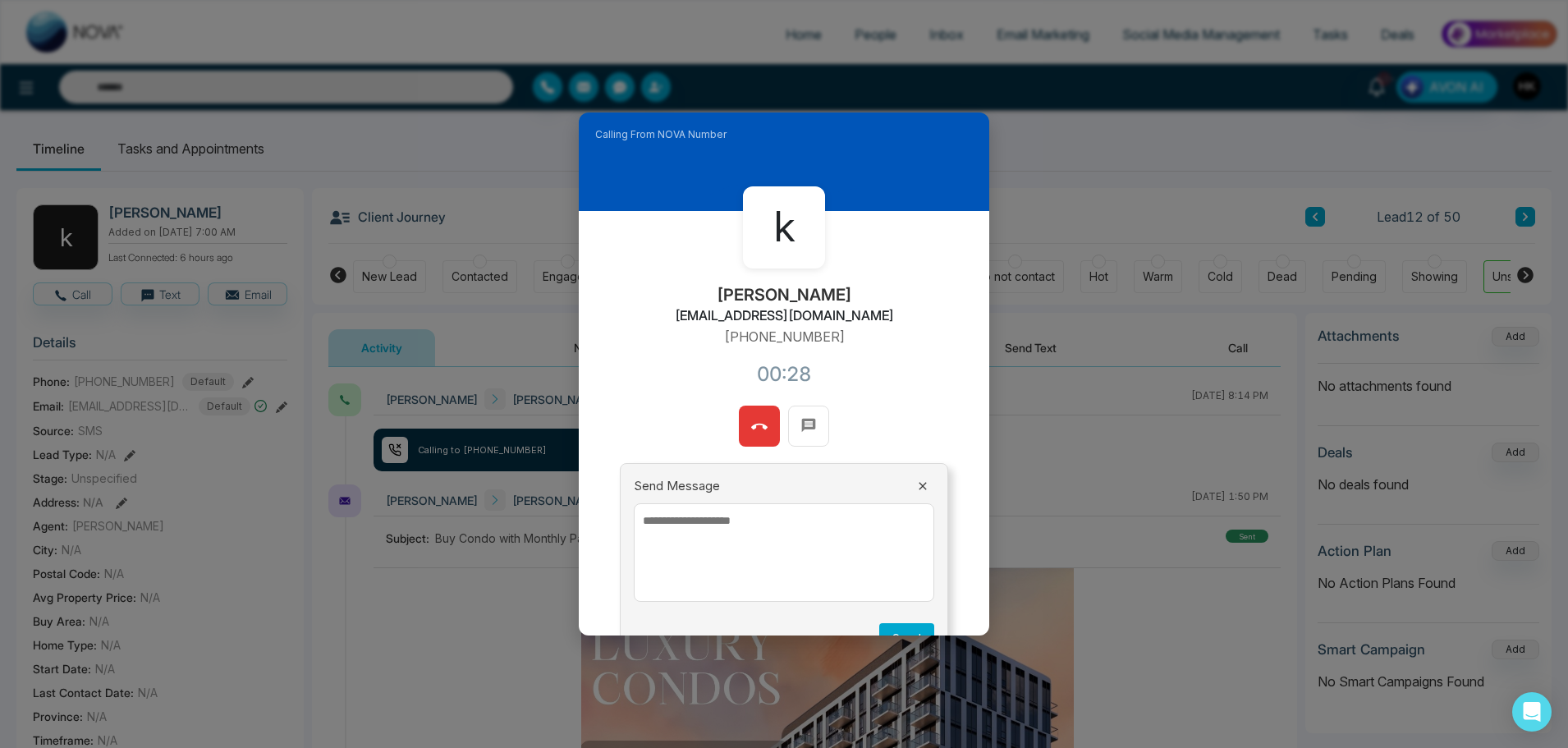
click at [758, 425] on icon at bounding box center [759, 426] width 16 height 6
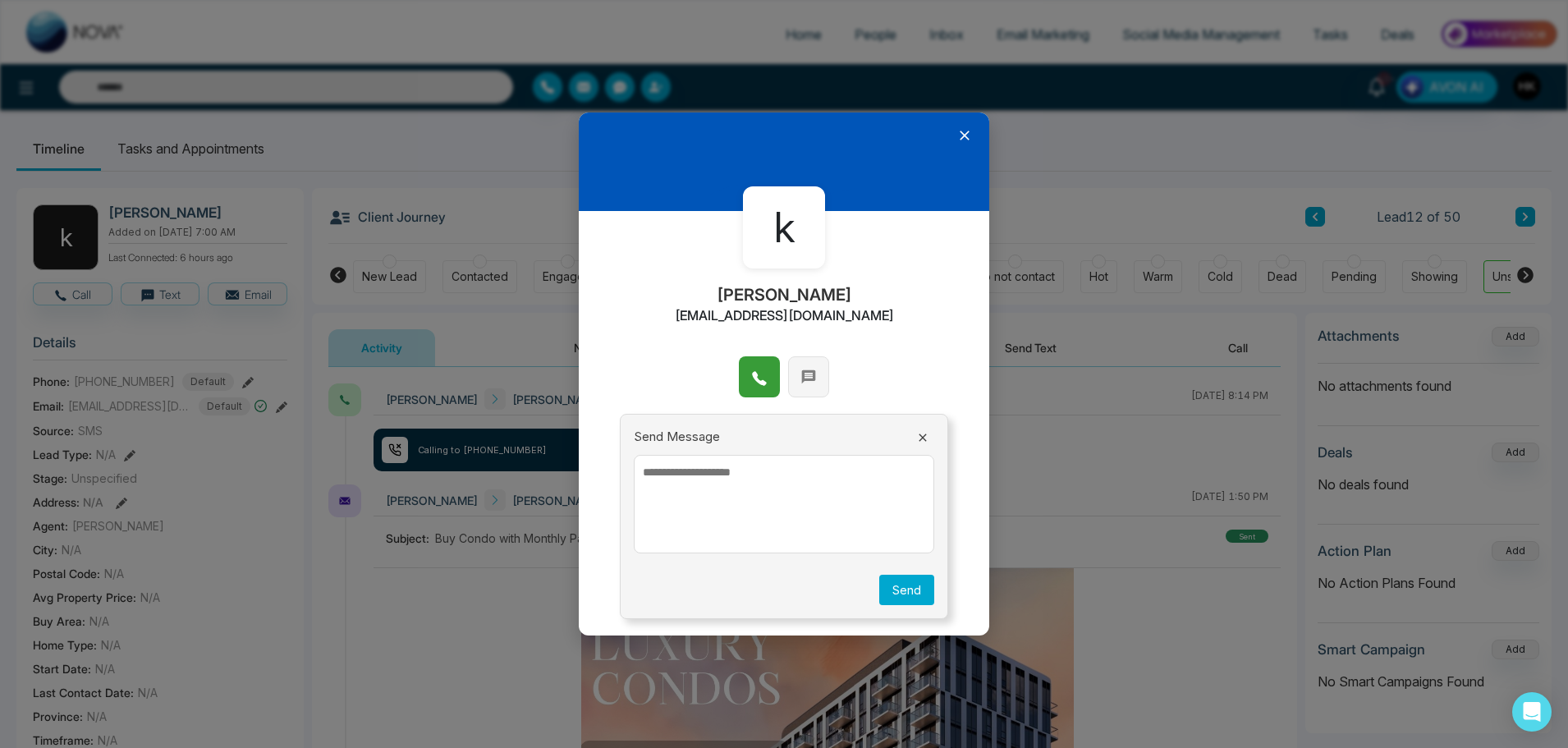
click at [803, 379] on icon at bounding box center [809, 377] width 14 height 14
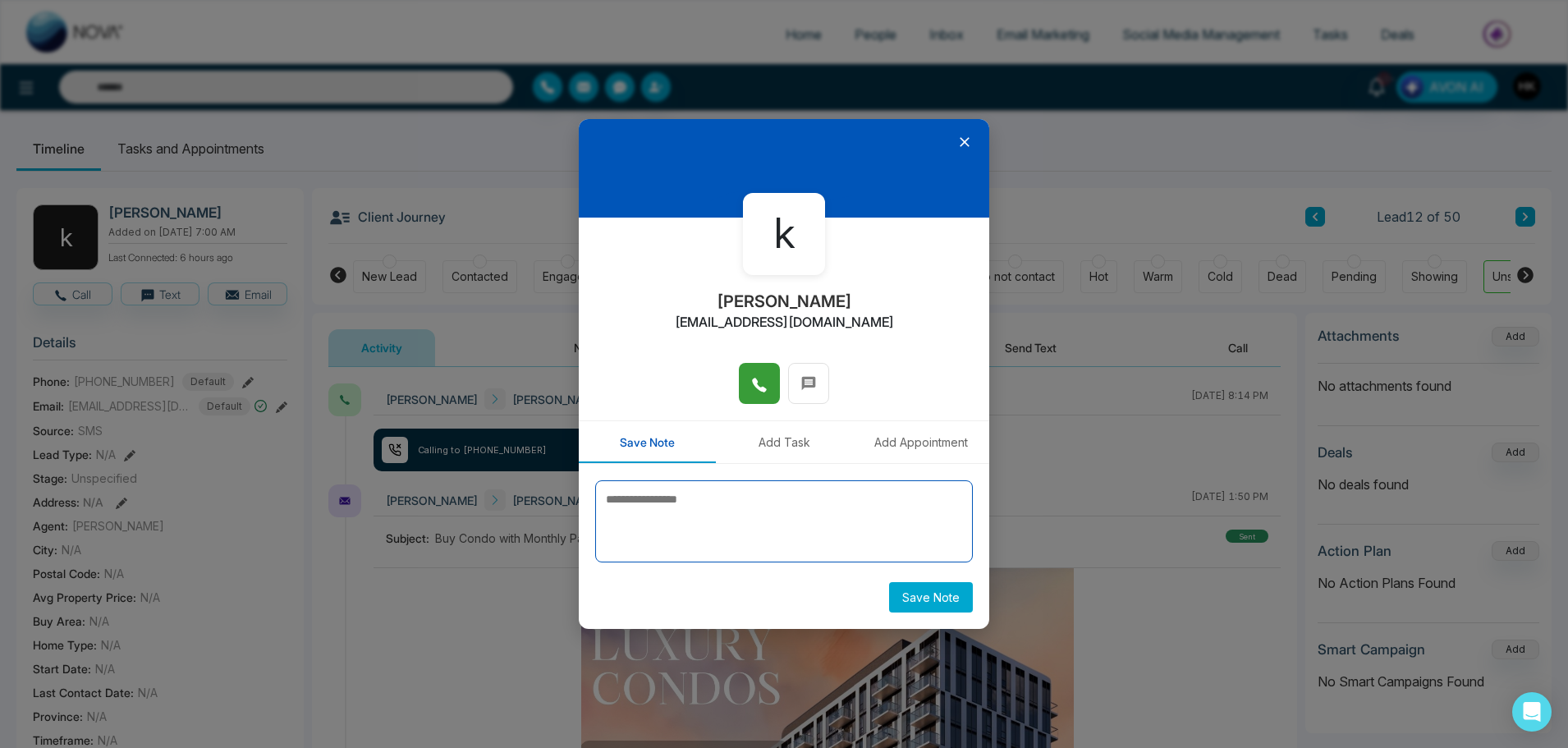
click at [718, 507] on textarea at bounding box center [784, 521] width 378 height 82
click at [964, 141] on icon at bounding box center [964, 142] width 16 height 16
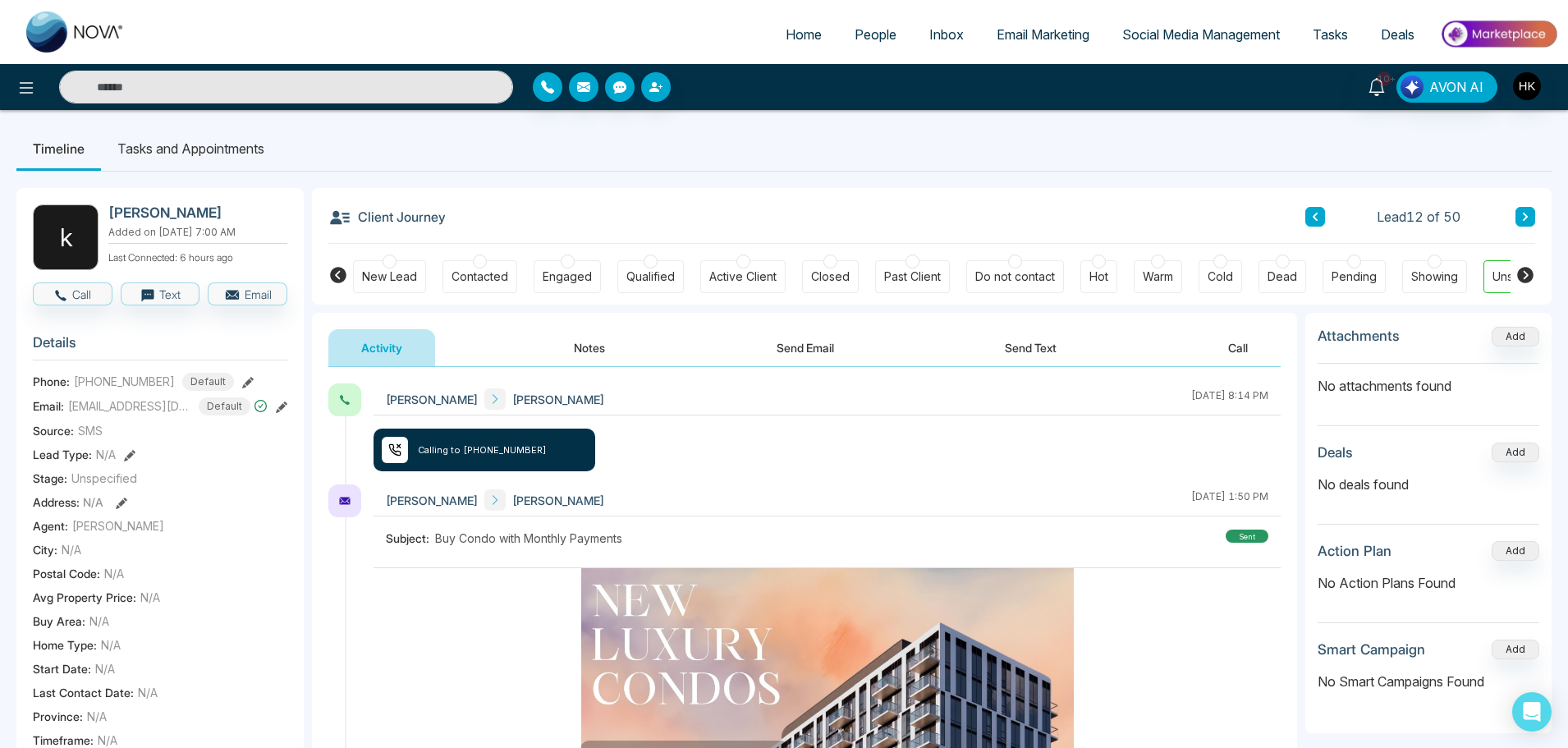
click at [1055, 342] on button "Send Text" at bounding box center [1031, 347] width 118 height 37
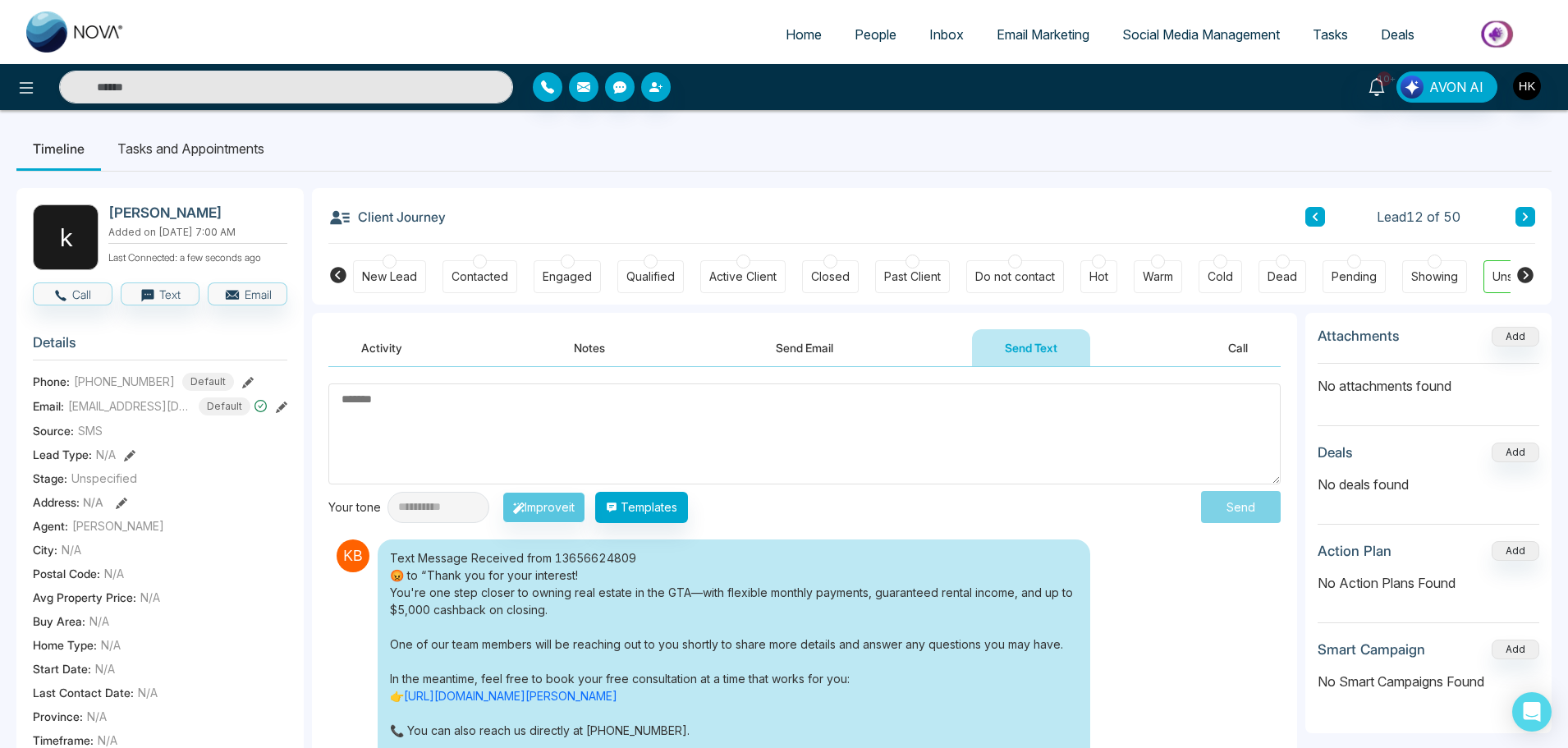
click at [1002, 420] on textarea at bounding box center [804, 434] width 952 height 101
type textarea "*"
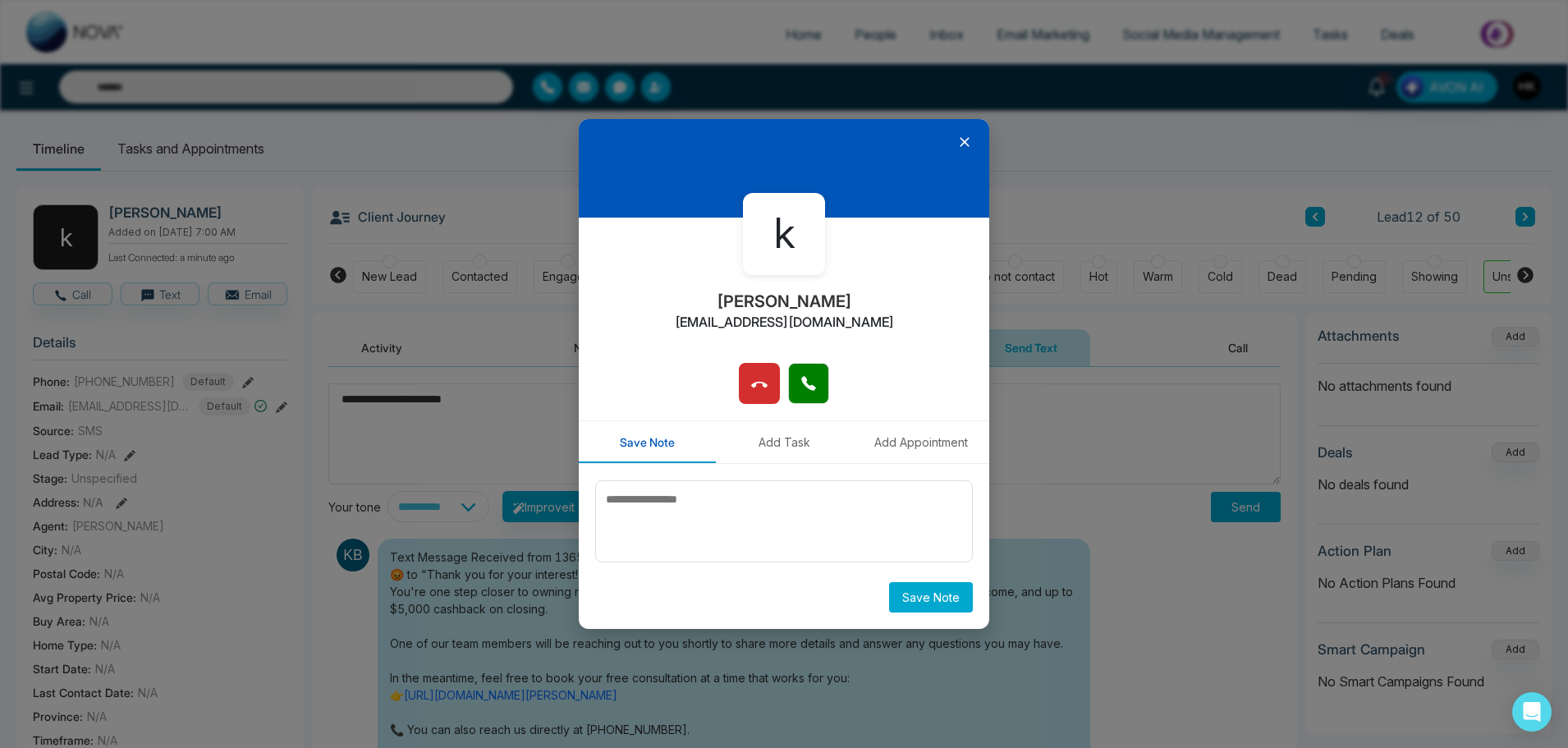
click at [969, 140] on icon at bounding box center [964, 142] width 16 height 16
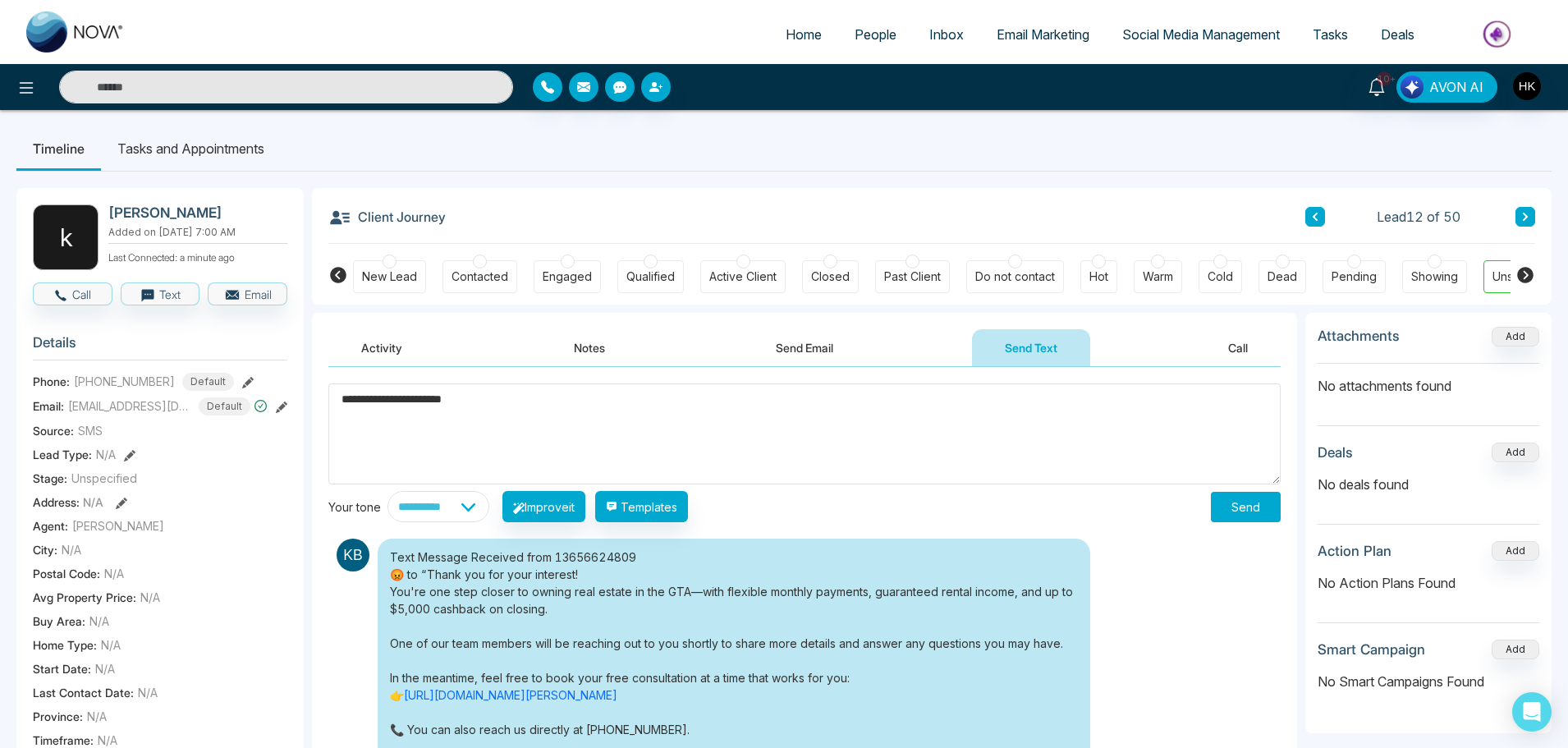
click at [505, 408] on textarea "**********" at bounding box center [804, 434] width 952 height 101
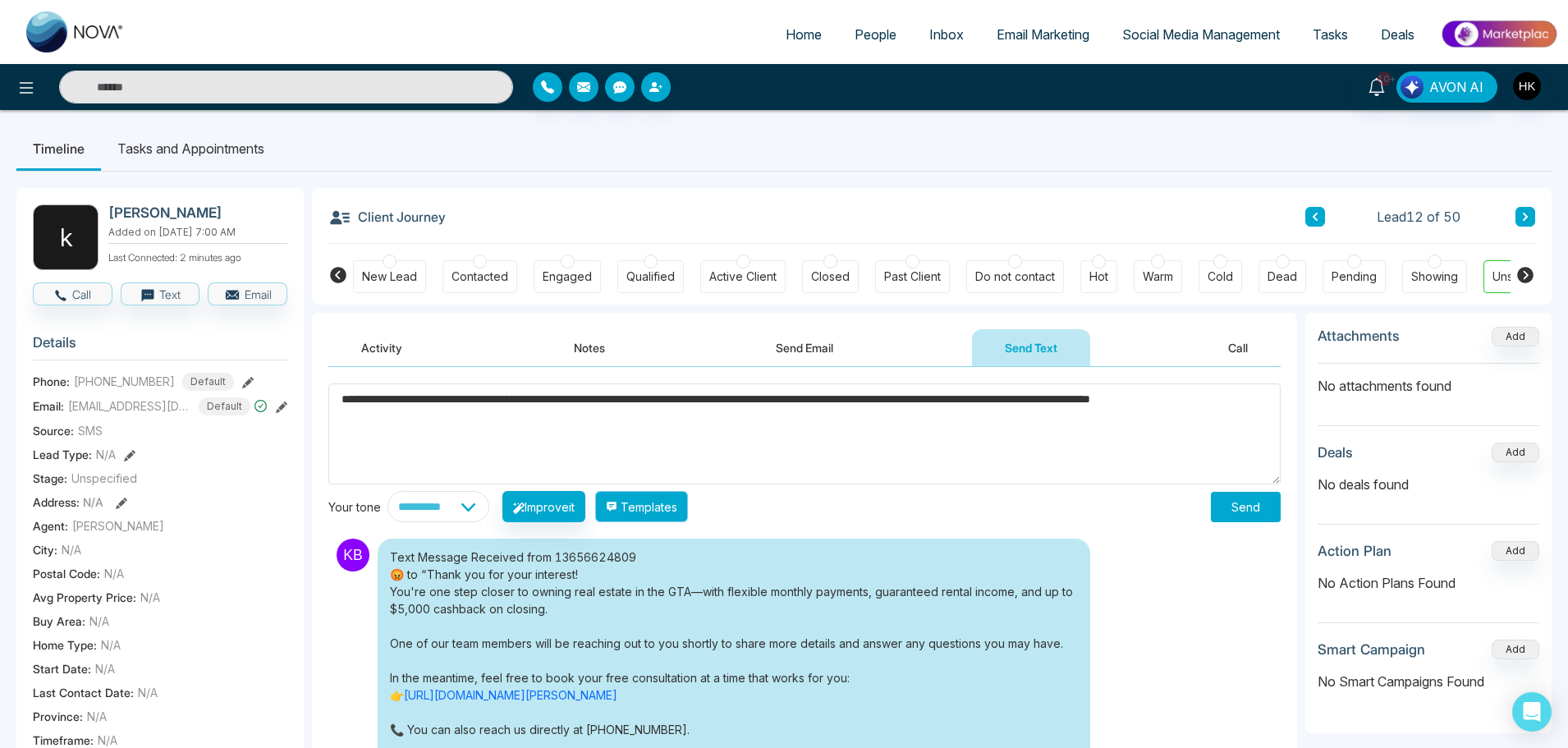
click at [651, 507] on button "Templates" at bounding box center [641, 507] width 93 height 32
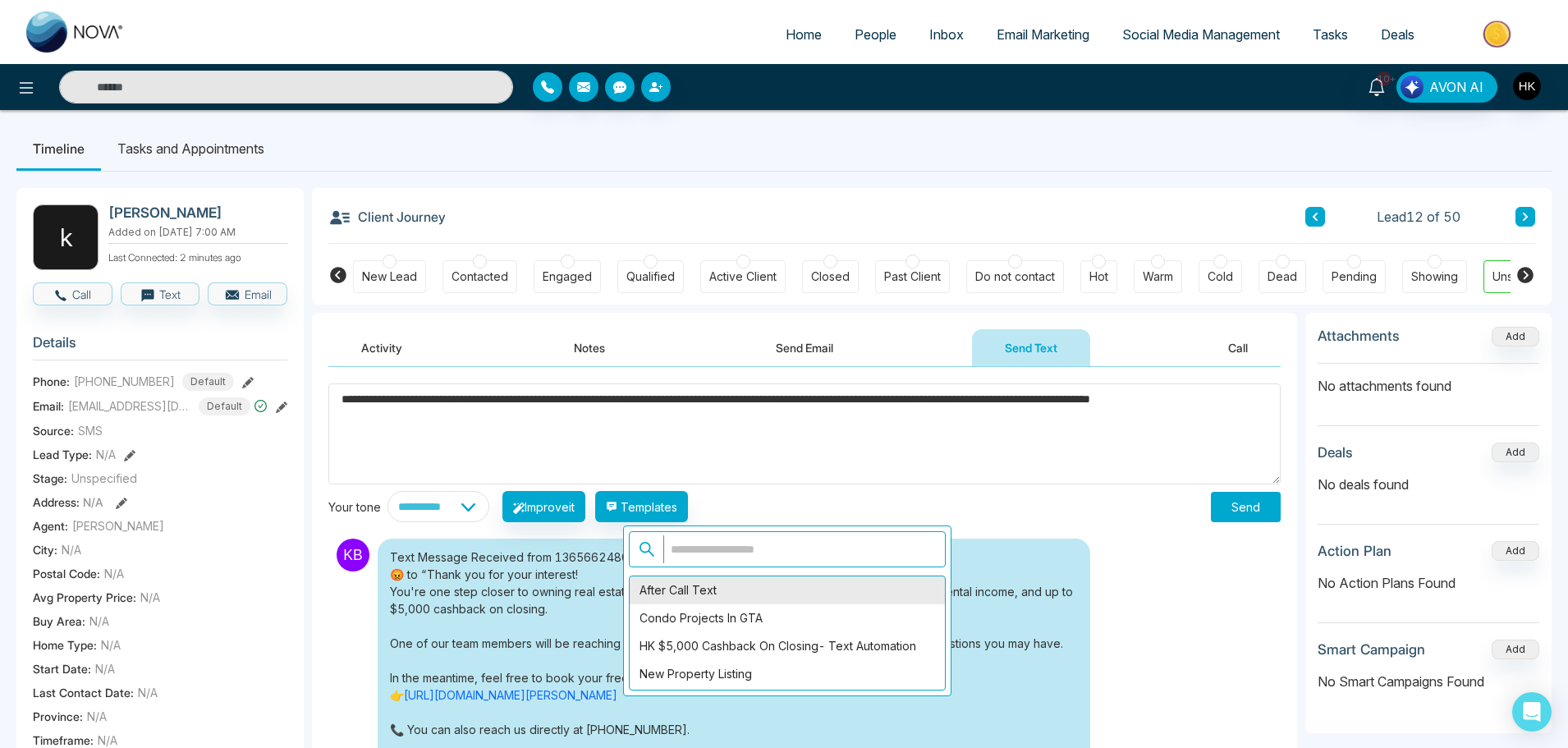
click at [679, 593] on div "After Call Text" at bounding box center [788, 590] width 315 height 28
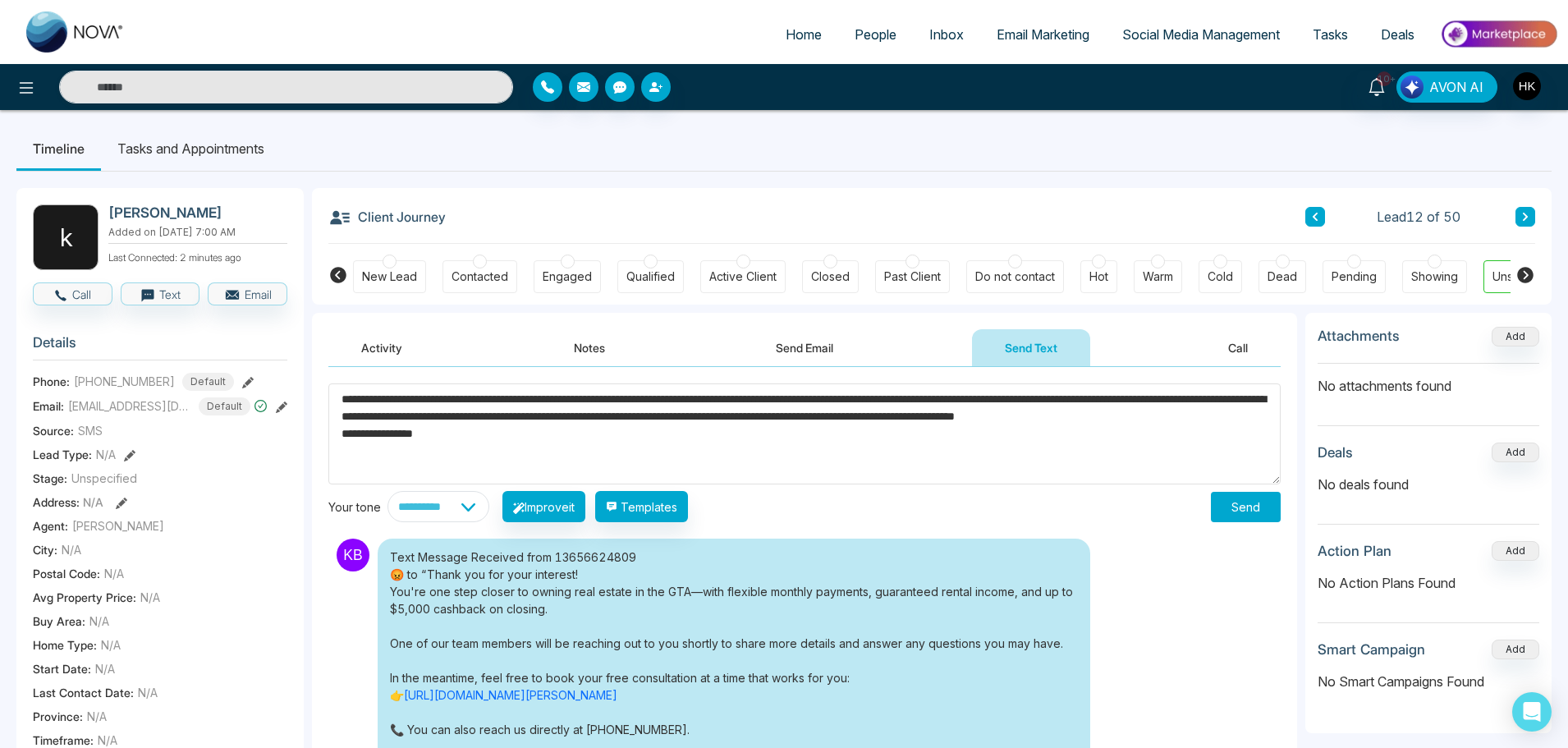
click at [529, 450] on textarea "**********" at bounding box center [804, 434] width 952 height 101
click at [1087, 444] on textarea "**********" at bounding box center [804, 434] width 952 height 101
click at [670, 417] on textarea "**********" at bounding box center [804, 434] width 952 height 101
click at [430, 453] on textarea "**********" at bounding box center [804, 434] width 952 height 101
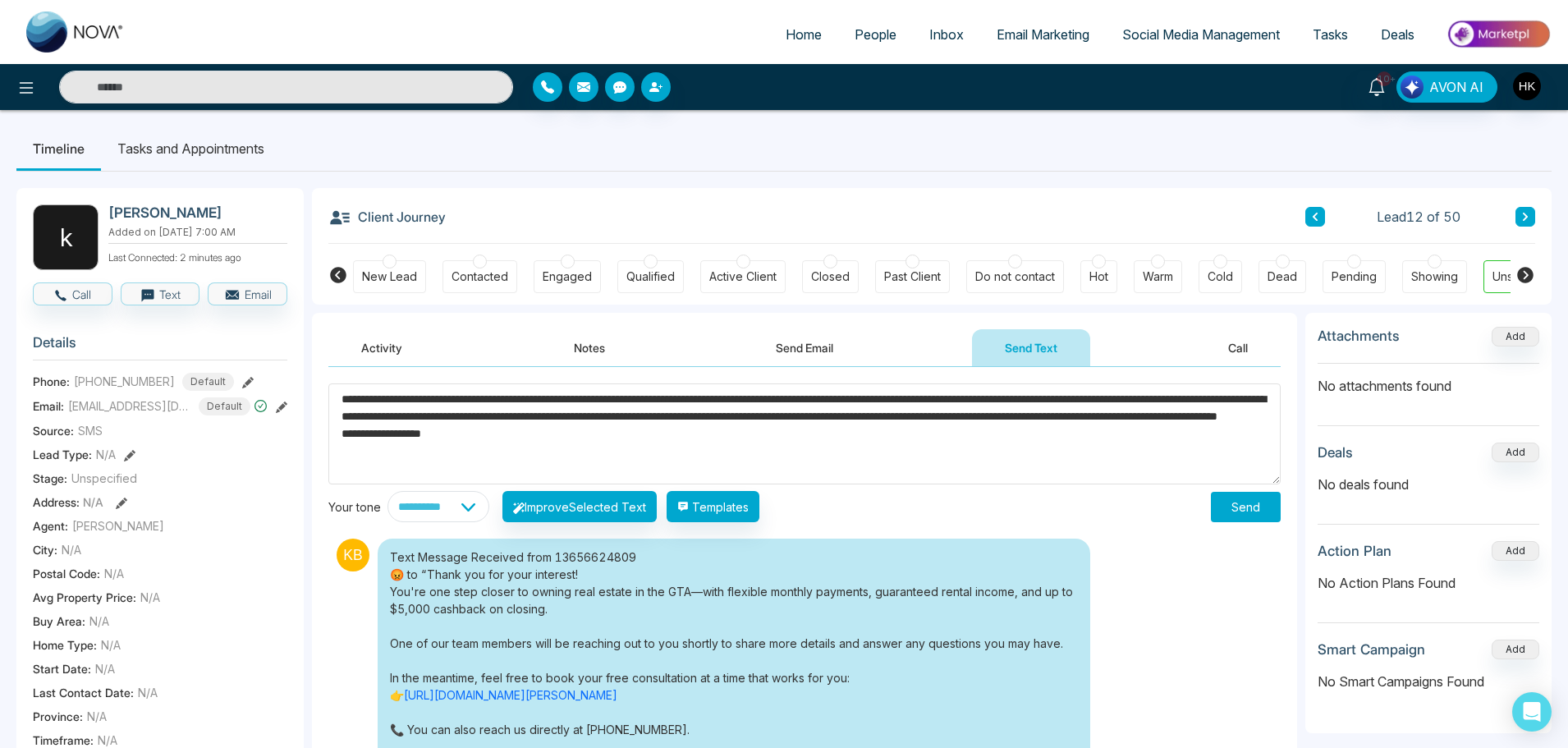
drag, startPoint x: 422, startPoint y: 396, endPoint x: 356, endPoint y: 402, distance: 66.3
click at [356, 402] on textarea "**********" at bounding box center [804, 434] width 952 height 101
click at [961, 439] on textarea "**********" at bounding box center [804, 434] width 952 height 101
type textarea "**********"
click at [1246, 507] on button "Send" at bounding box center [1246, 507] width 70 height 31
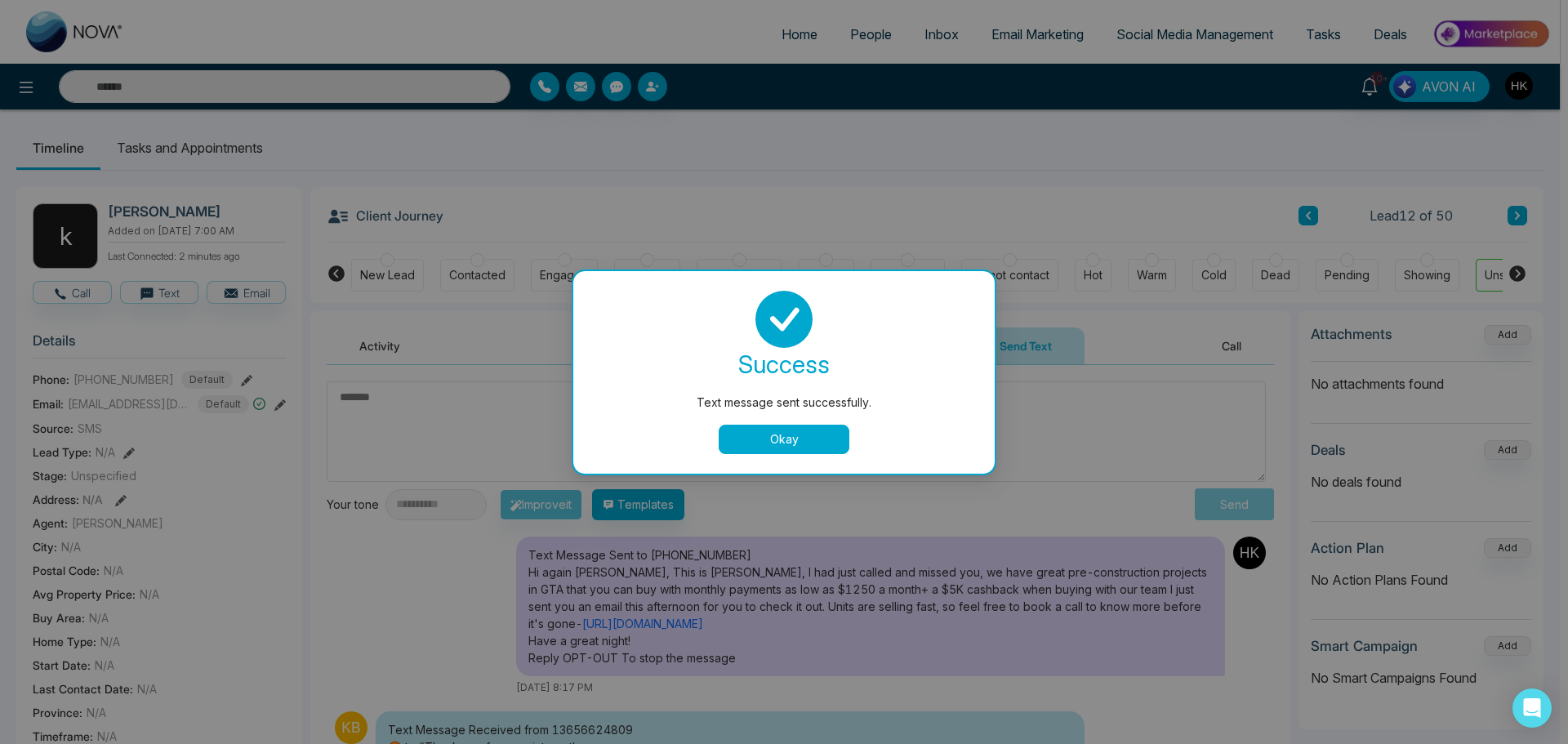
click at [773, 439] on button "Okay" at bounding box center [784, 439] width 131 height 30
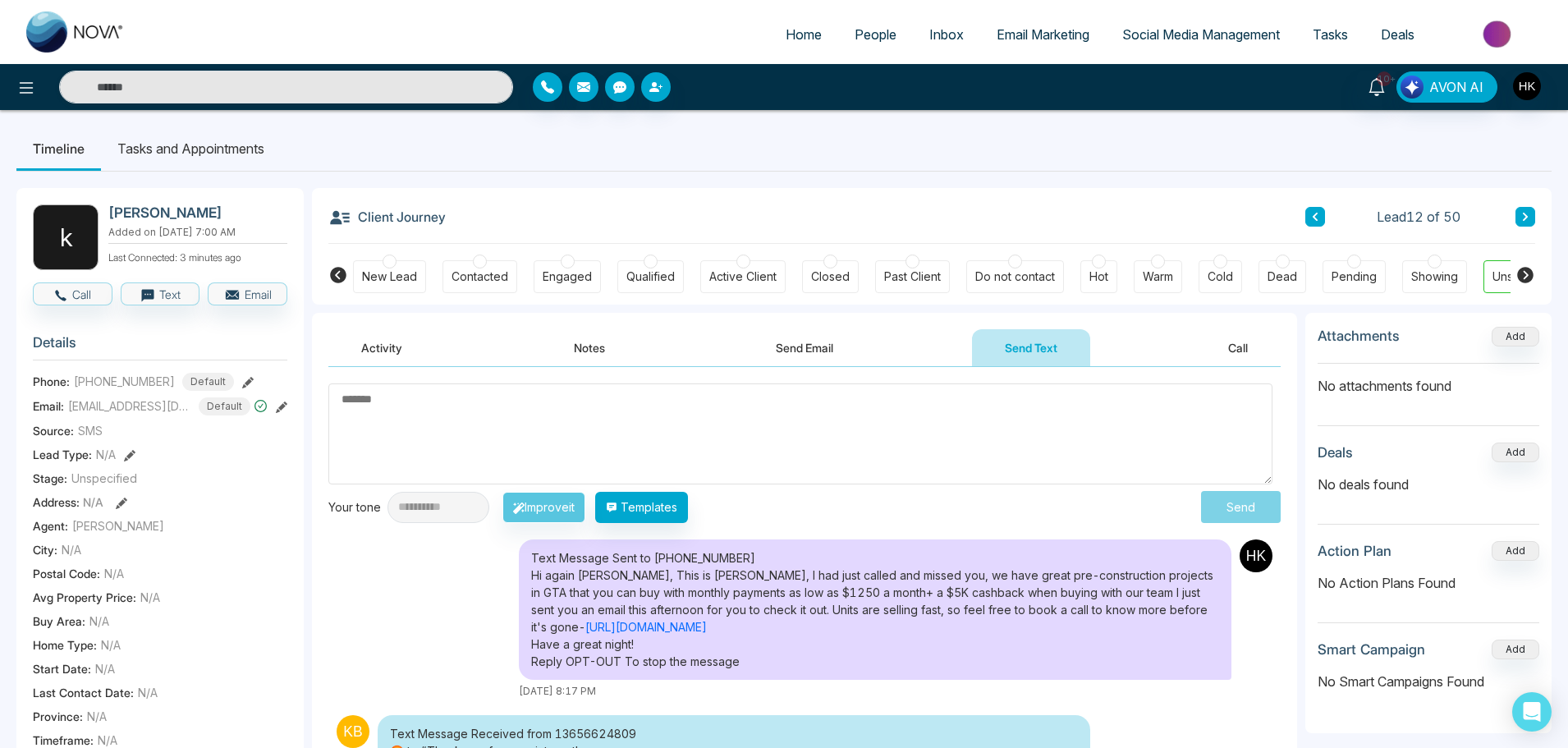
click at [1358, 263] on div at bounding box center [1354, 261] width 14 height 14
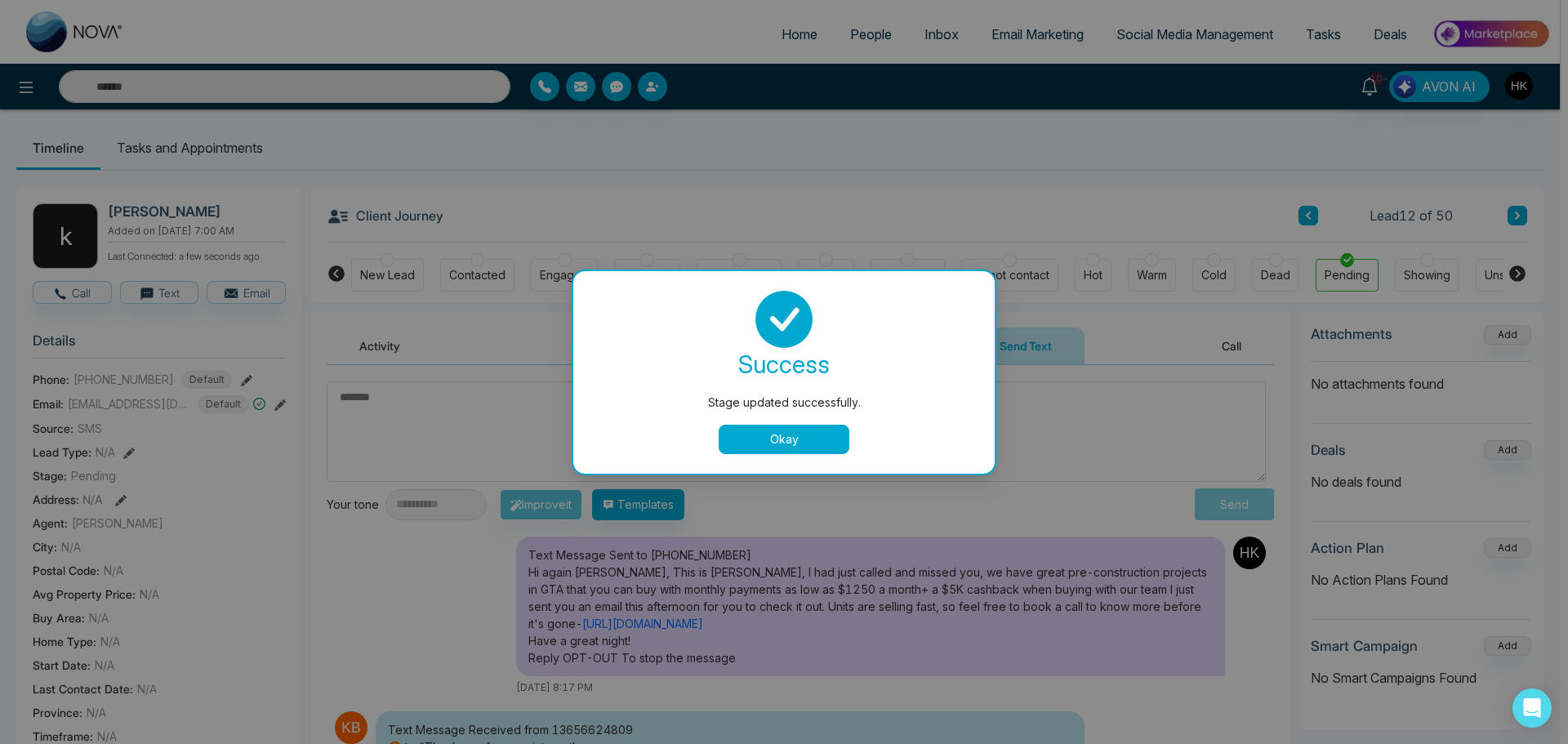
click at [831, 434] on button "Okay" at bounding box center [784, 439] width 131 height 30
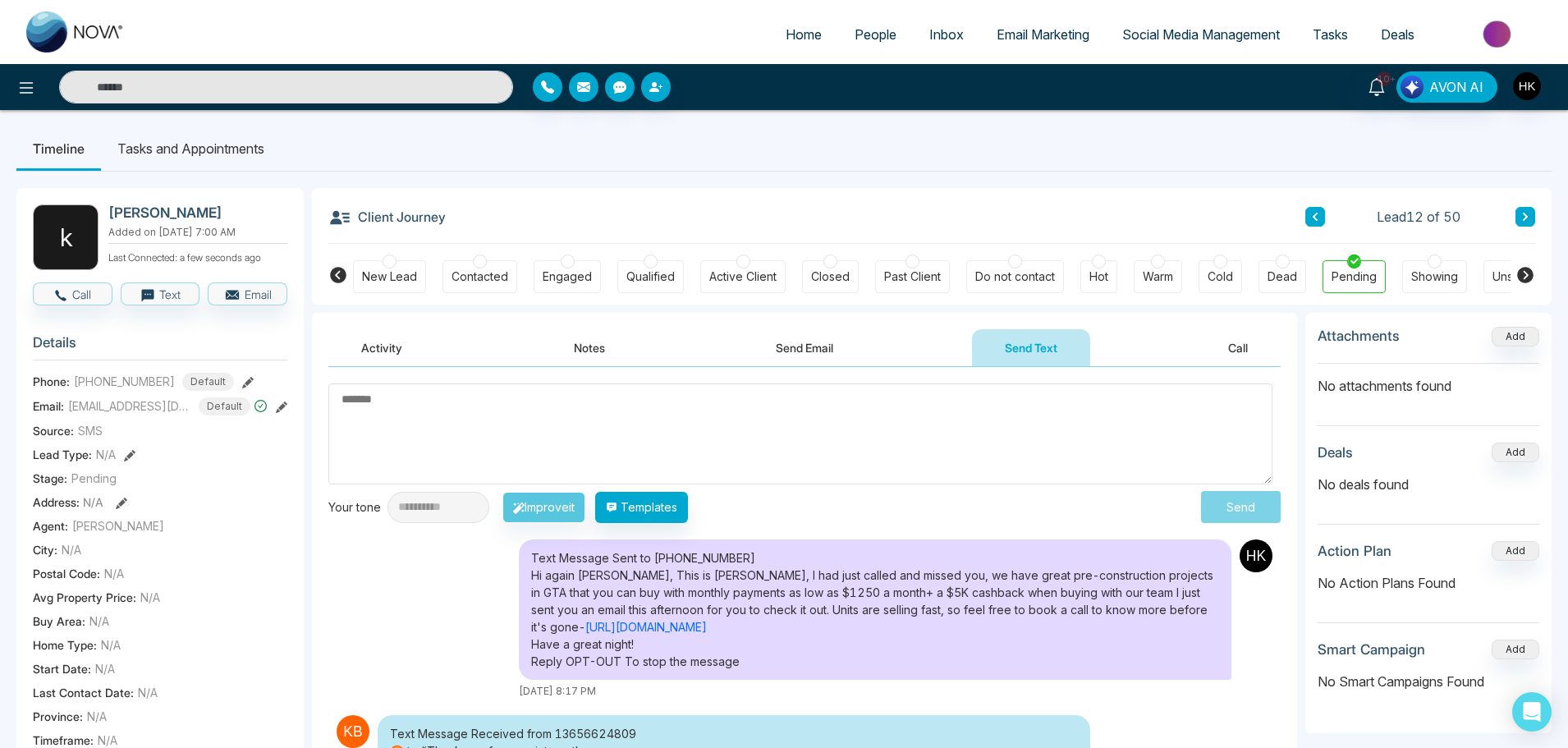
click at [1528, 215] on icon at bounding box center [1525, 217] width 9 height 10
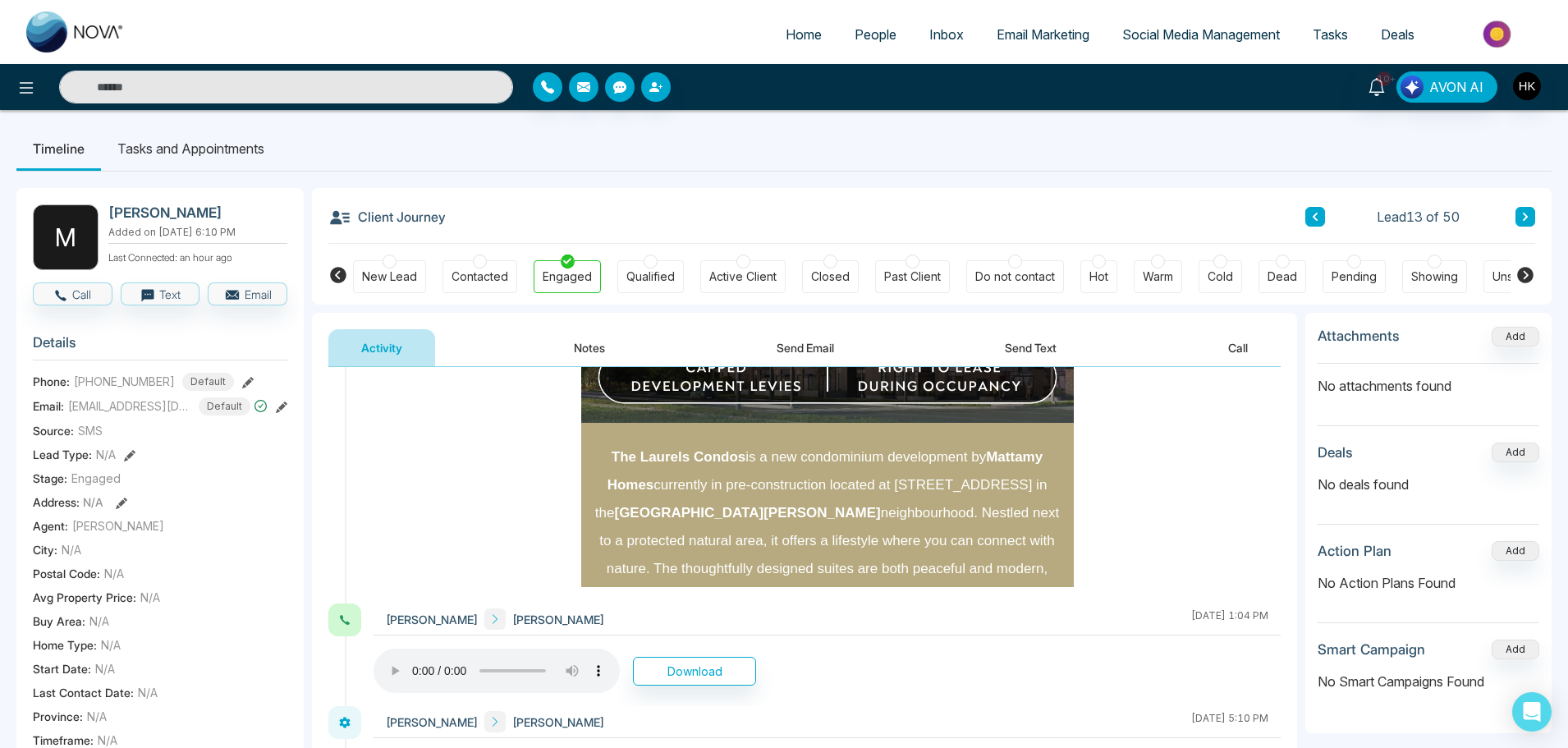
scroll to position [611, 0]
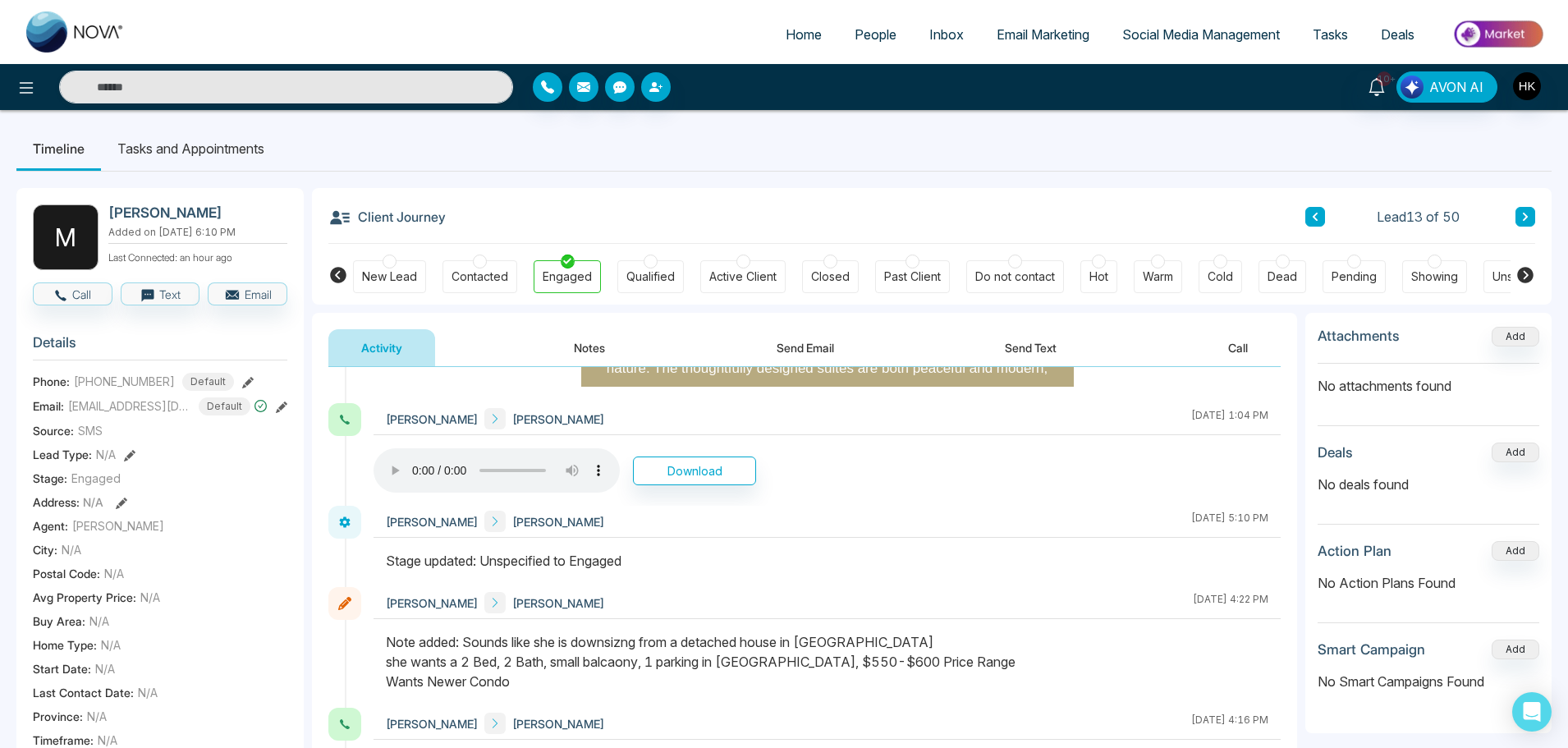
drag, startPoint x: 411, startPoint y: 677, endPoint x: 1040, endPoint y: 653, distance: 629.5
click at [1043, 654] on div "Note added: Sounds like she is downsizng from a detached house in Mississauga s…" at bounding box center [827, 661] width 882 height 59
click at [1034, 652] on div "Note added: Sounds like she is downsizng from a detached house in Mississauga s…" at bounding box center [827, 661] width 882 height 59
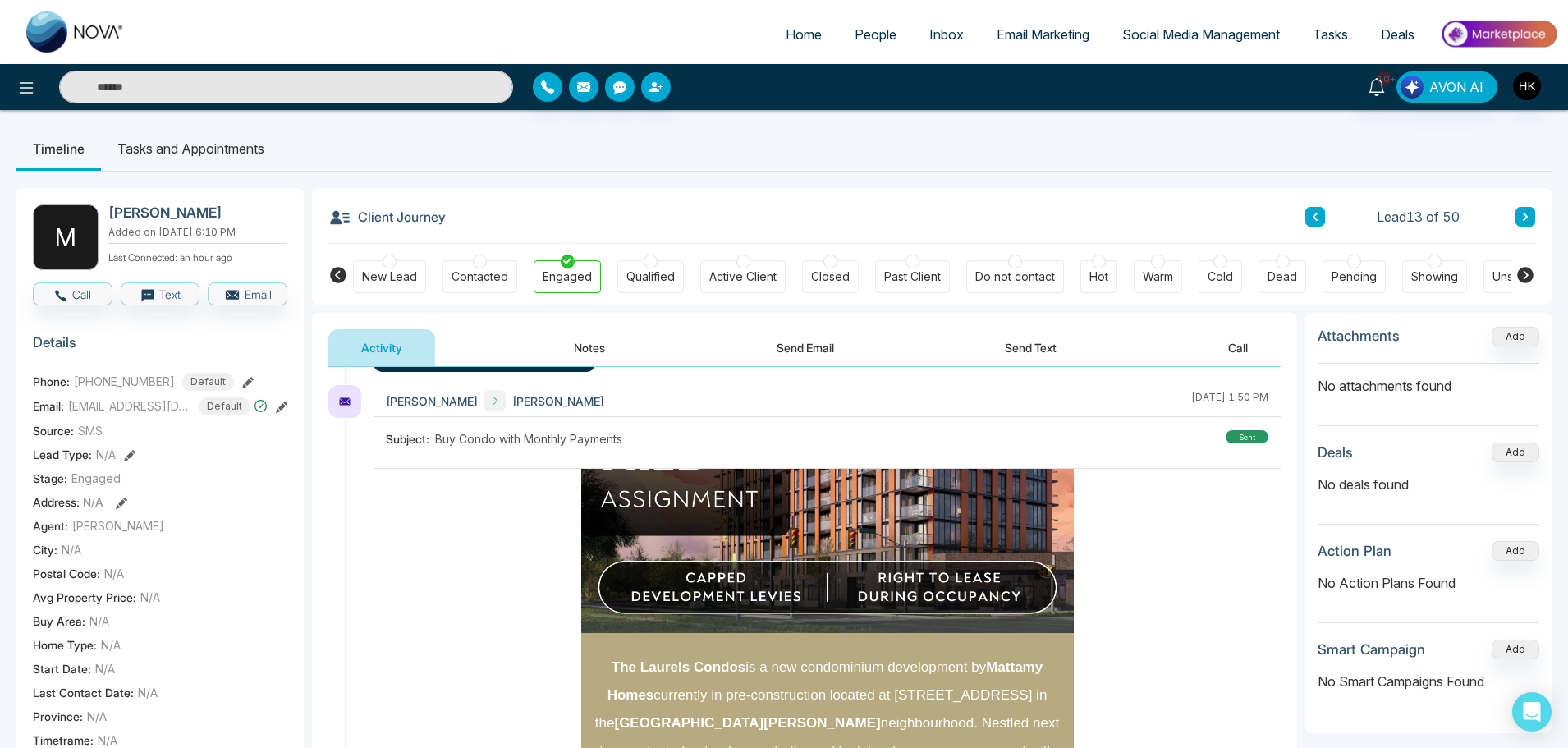
scroll to position [0, 0]
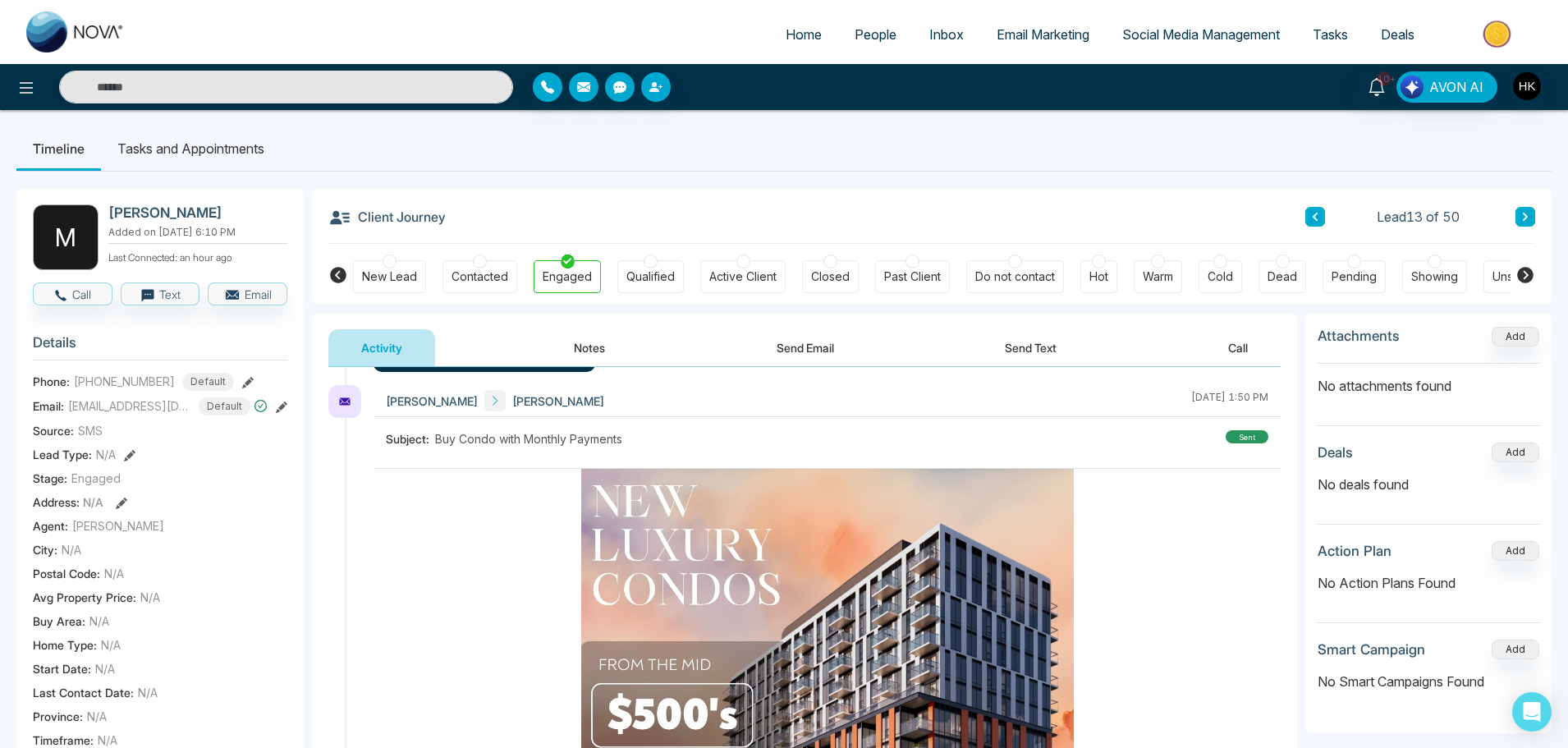
click at [1096, 258] on div at bounding box center [1099, 261] width 14 height 14
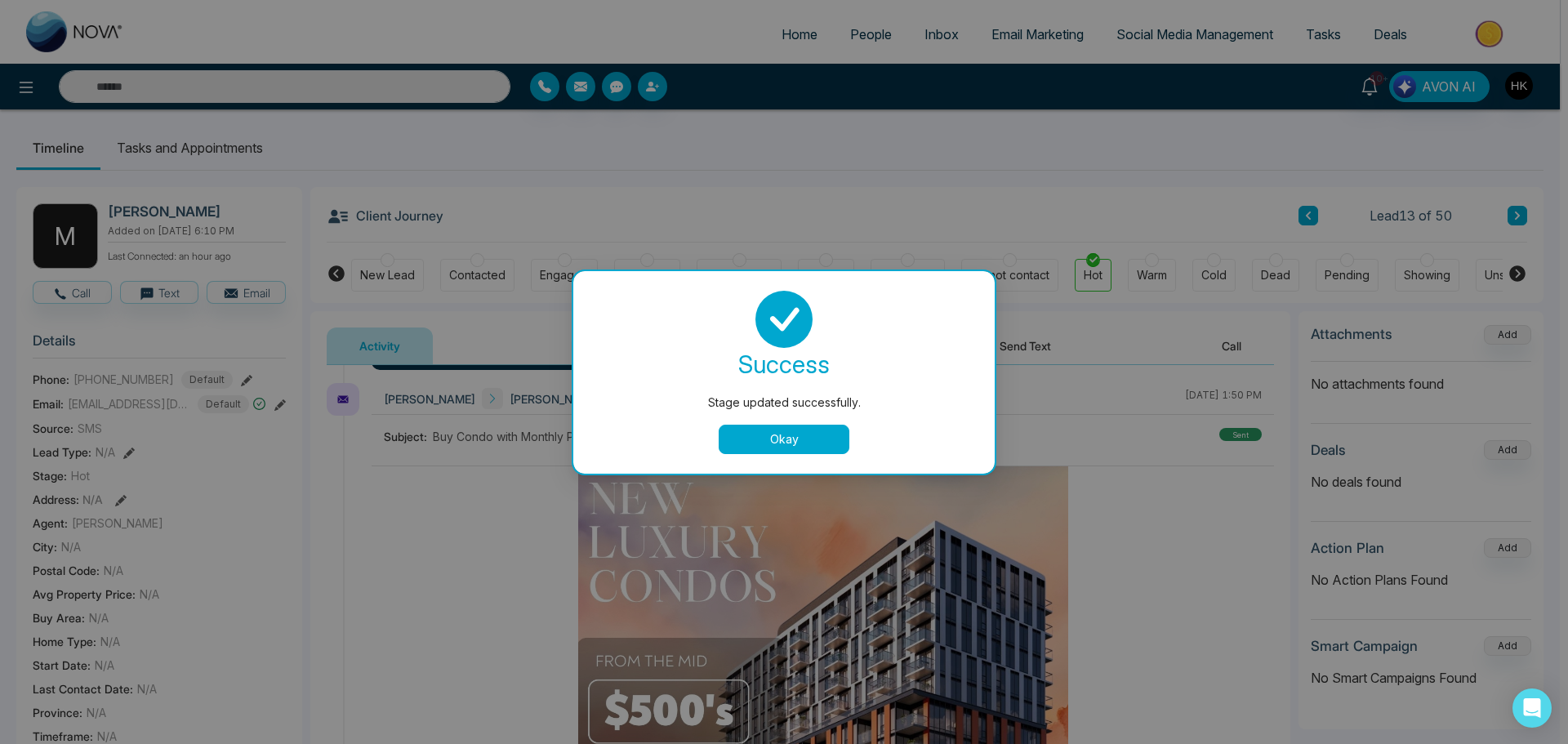
click at [840, 434] on button "Okay" at bounding box center [784, 439] width 131 height 30
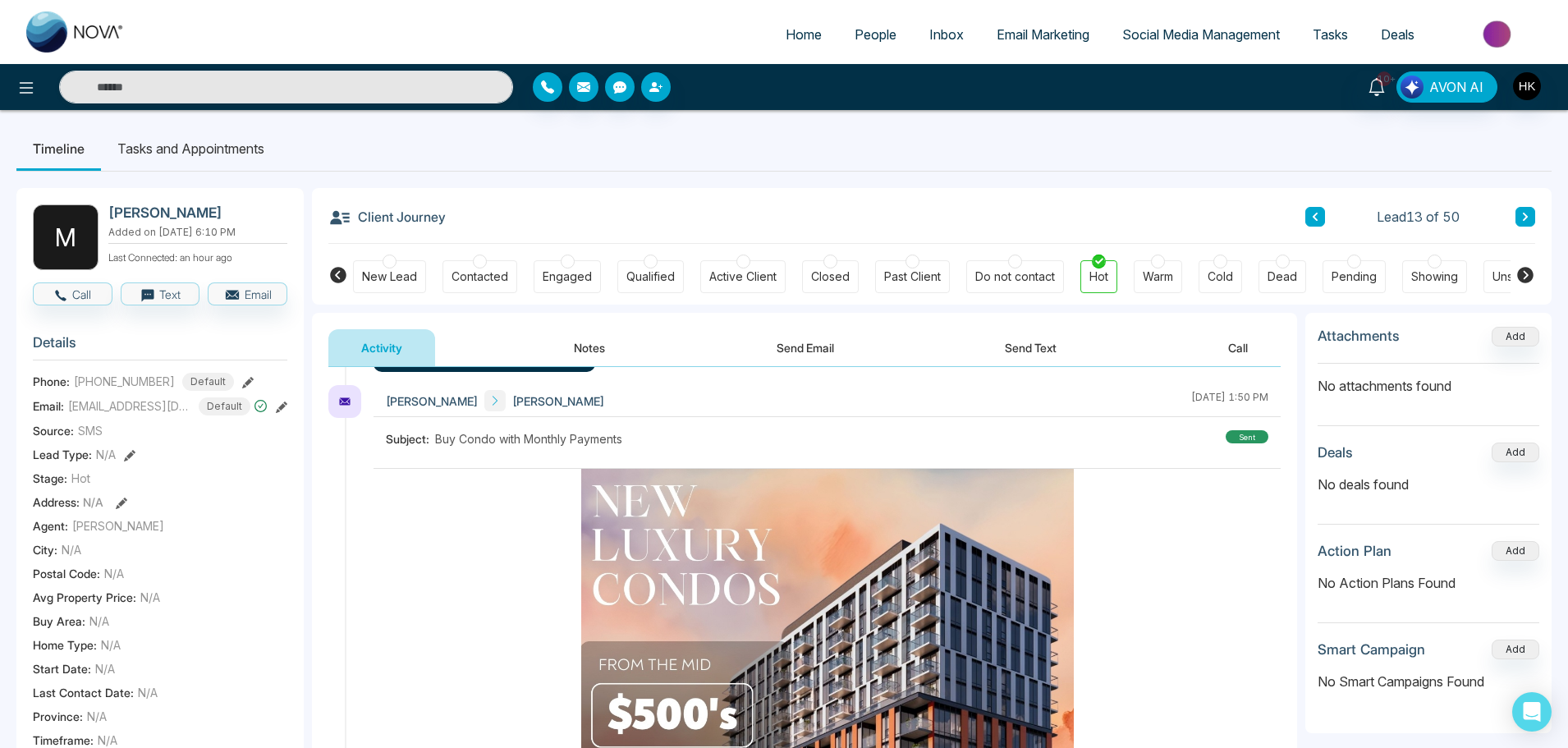
click at [1525, 216] on icon at bounding box center [1525, 217] width 5 height 9
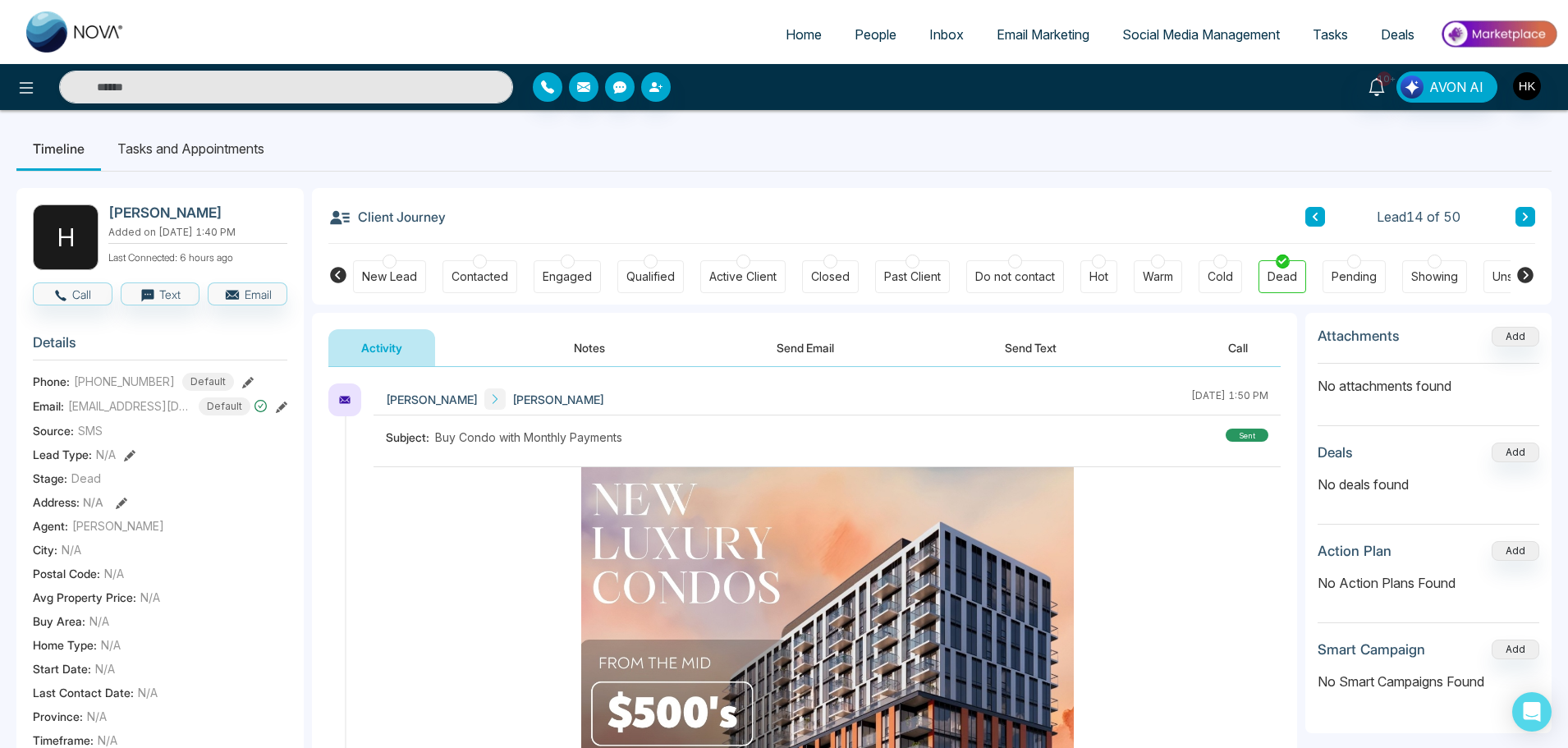
click at [1518, 216] on button at bounding box center [1525, 217] width 20 height 20
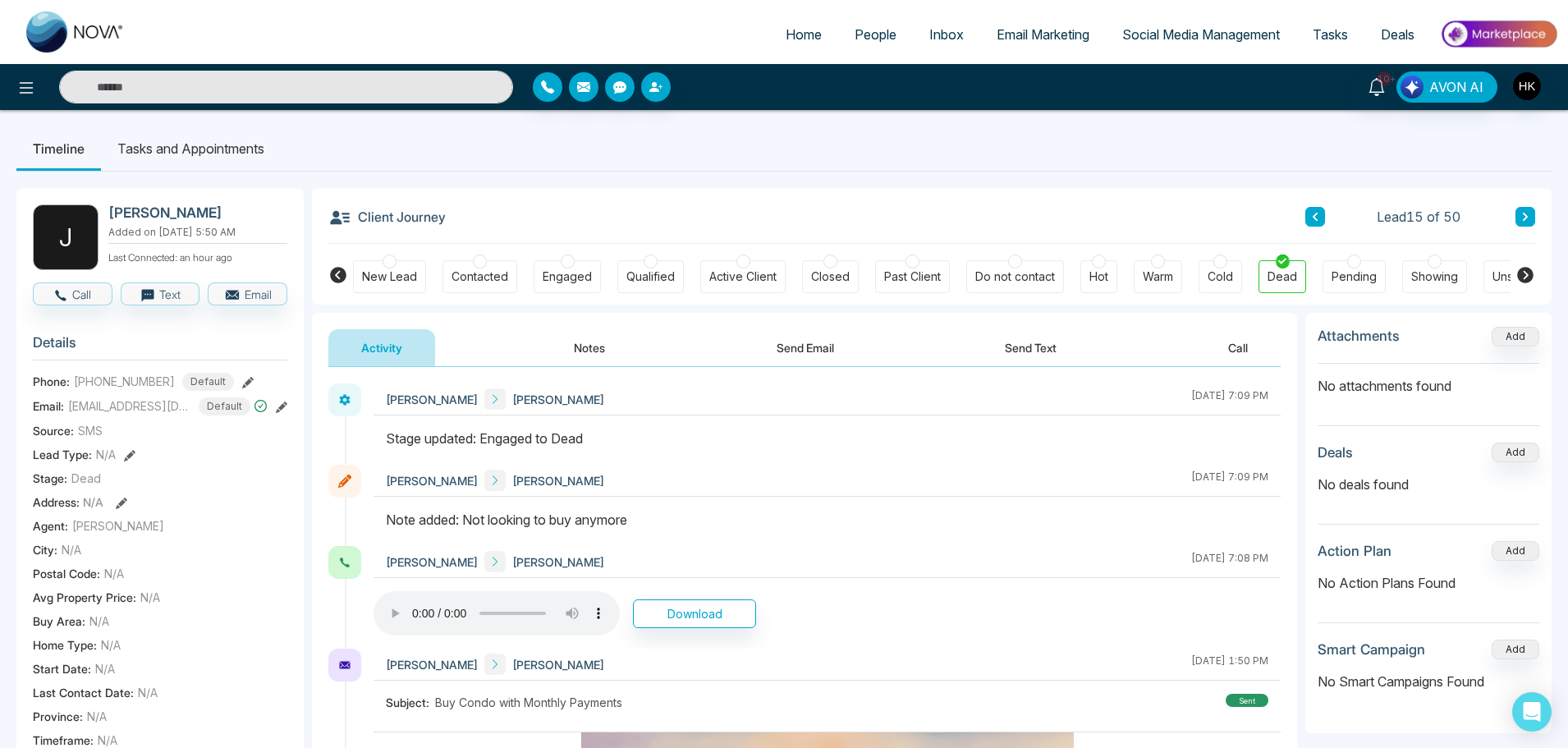
click at [1519, 216] on button at bounding box center [1525, 217] width 20 height 20
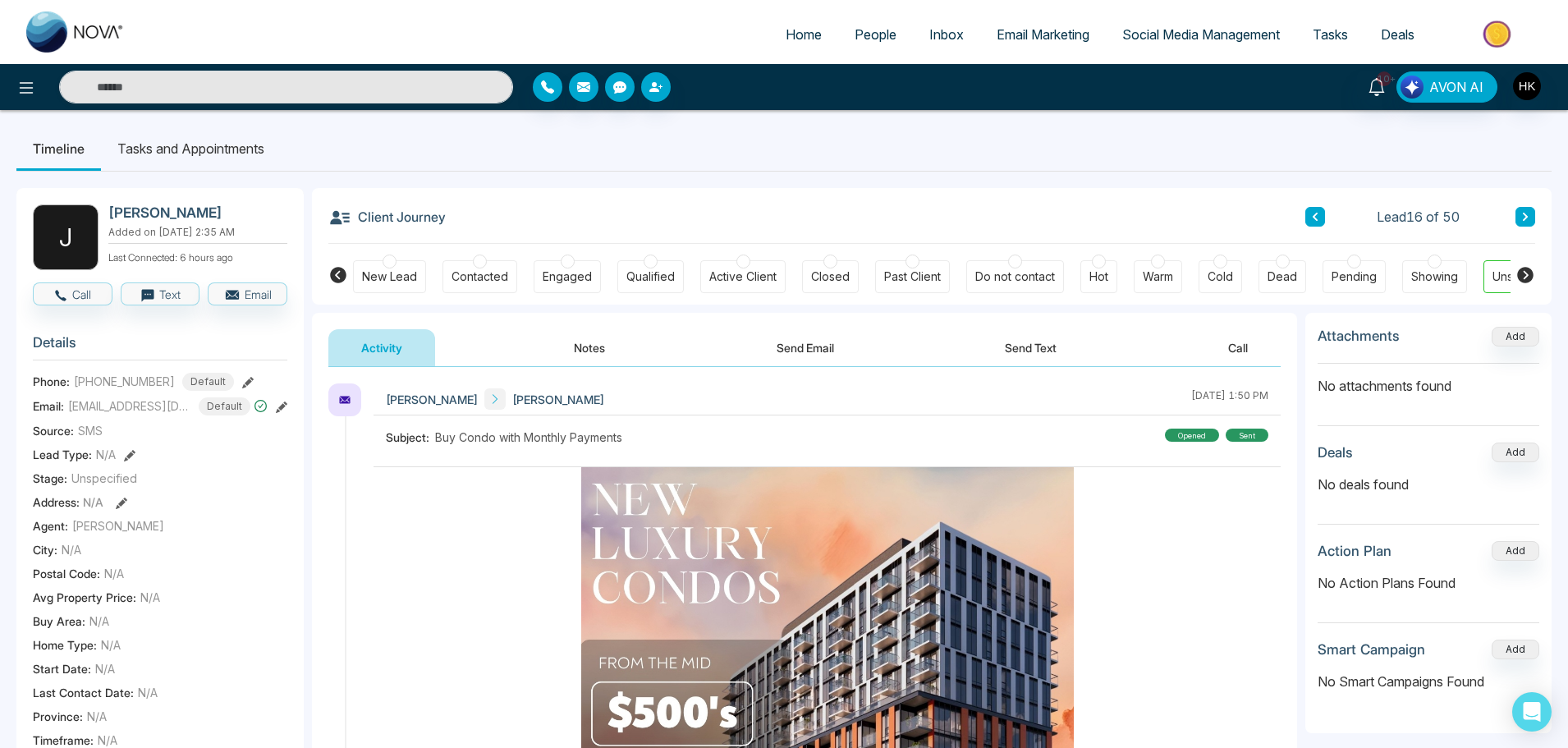
click at [612, 345] on button "Notes" at bounding box center [590, 347] width 97 height 37
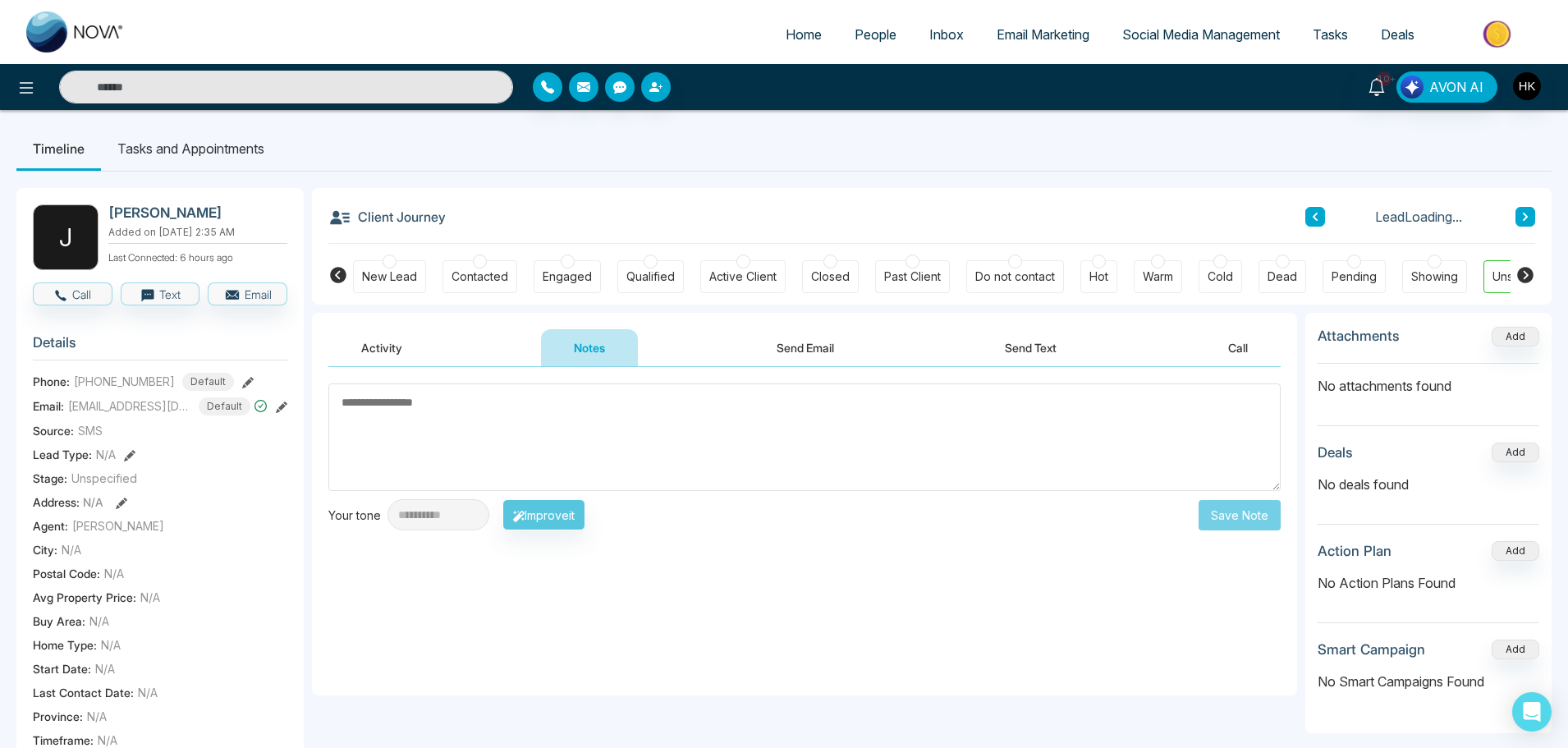
click at [387, 353] on button "Activity" at bounding box center [381, 347] width 107 height 37
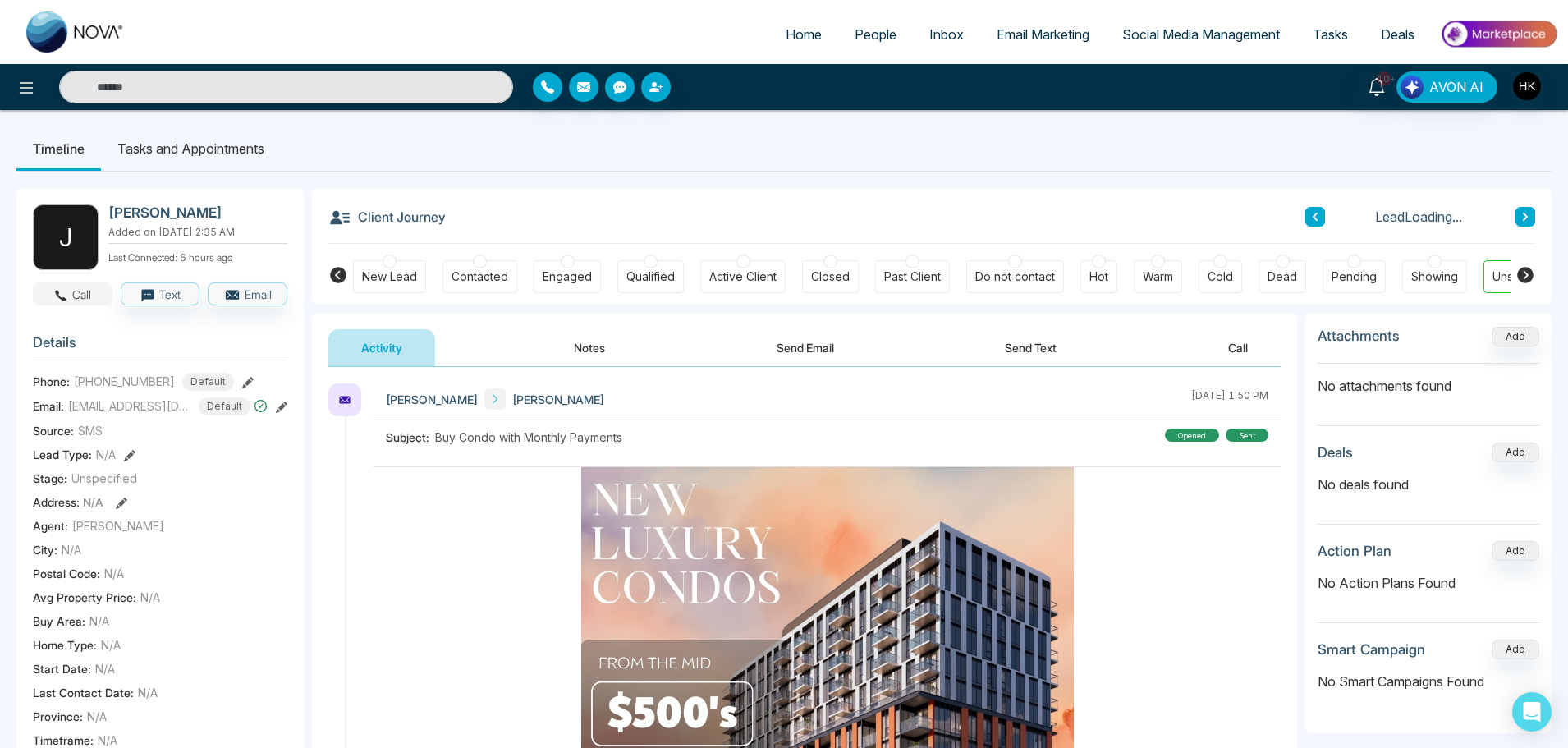
click at [88, 294] on button "Call" at bounding box center [72, 293] width 79 height 23
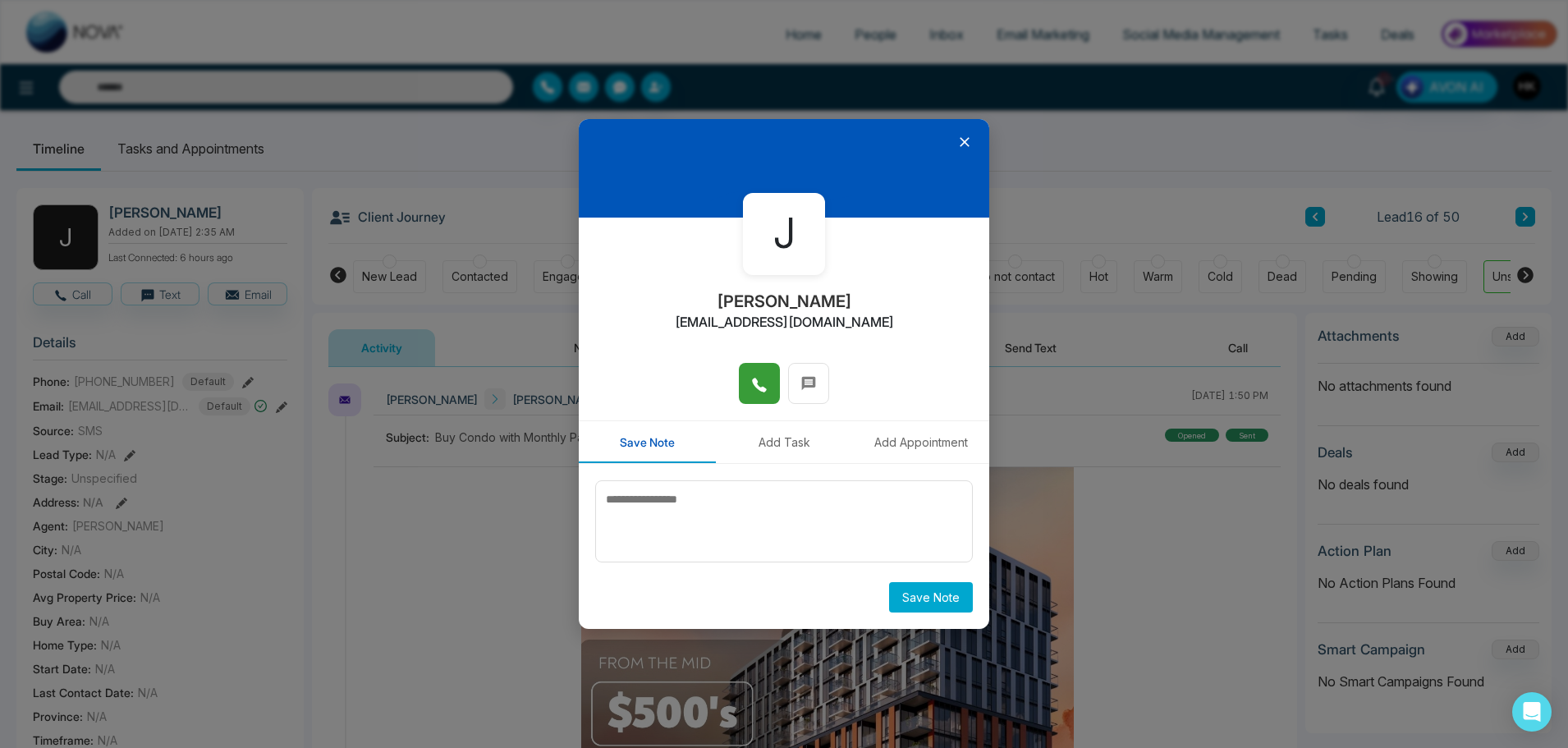
click at [769, 368] on button at bounding box center [760, 384] width 41 height 41
click at [962, 141] on icon at bounding box center [965, 142] width 10 height 10
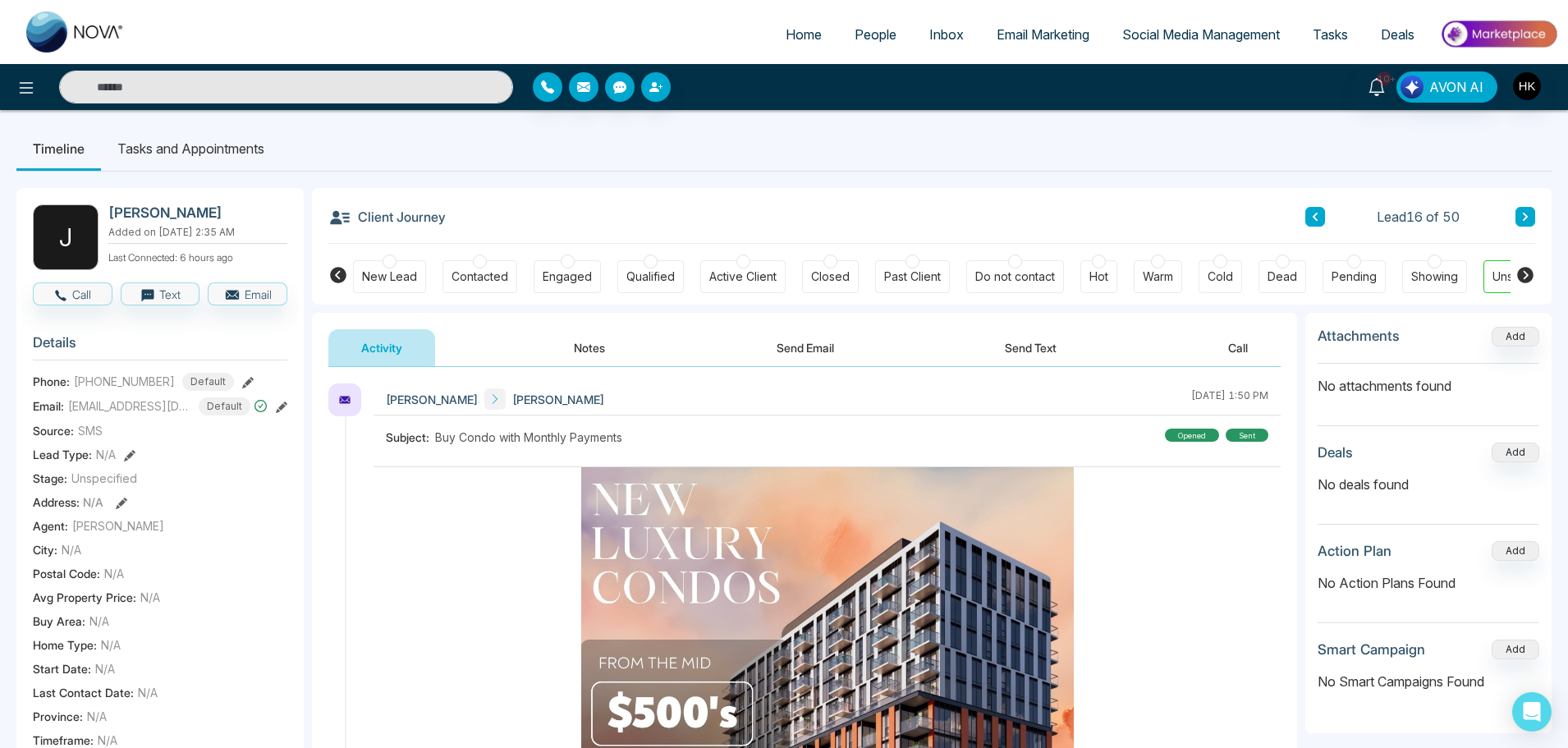
click at [598, 353] on button "Notes" at bounding box center [590, 347] width 97 height 37
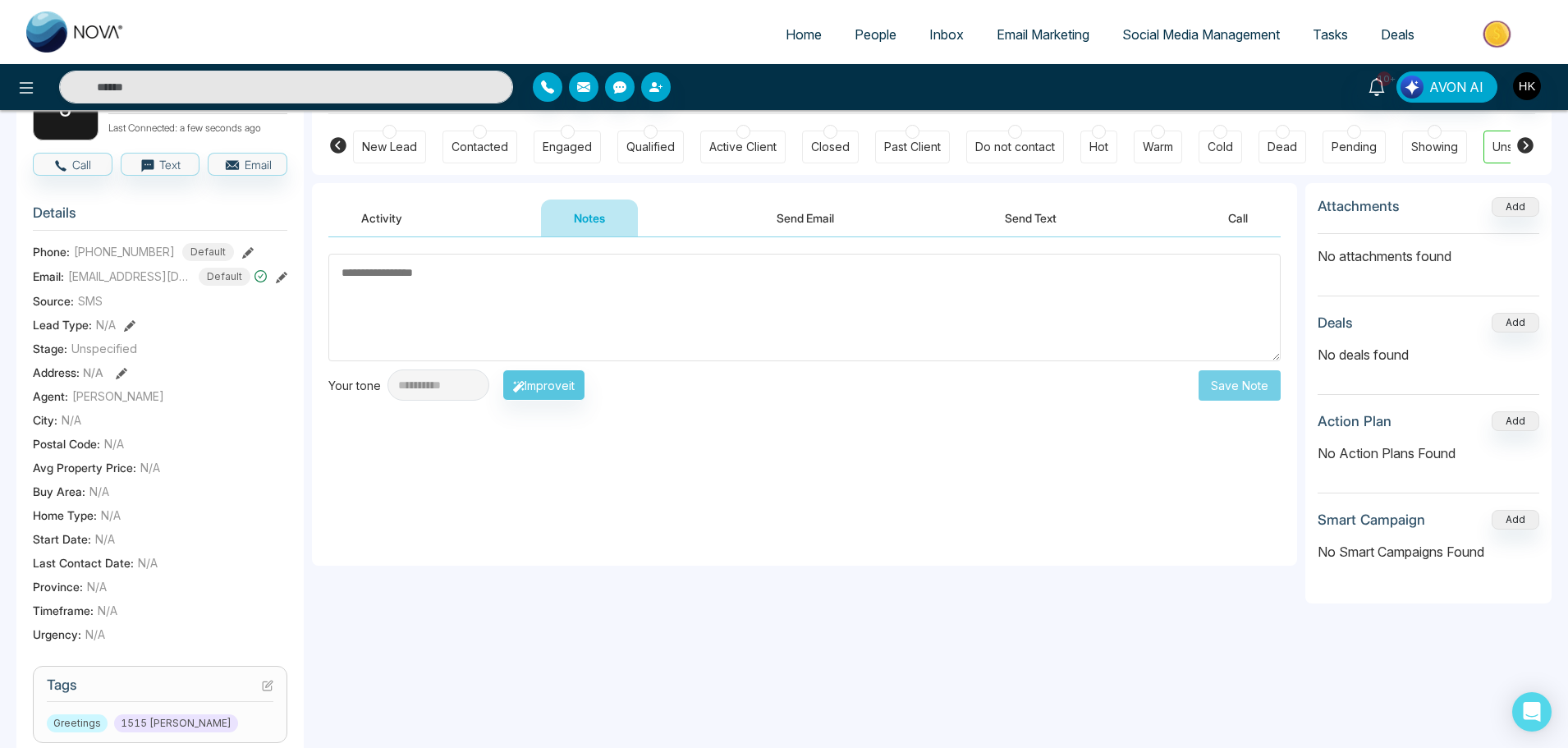
scroll to position [246, 0]
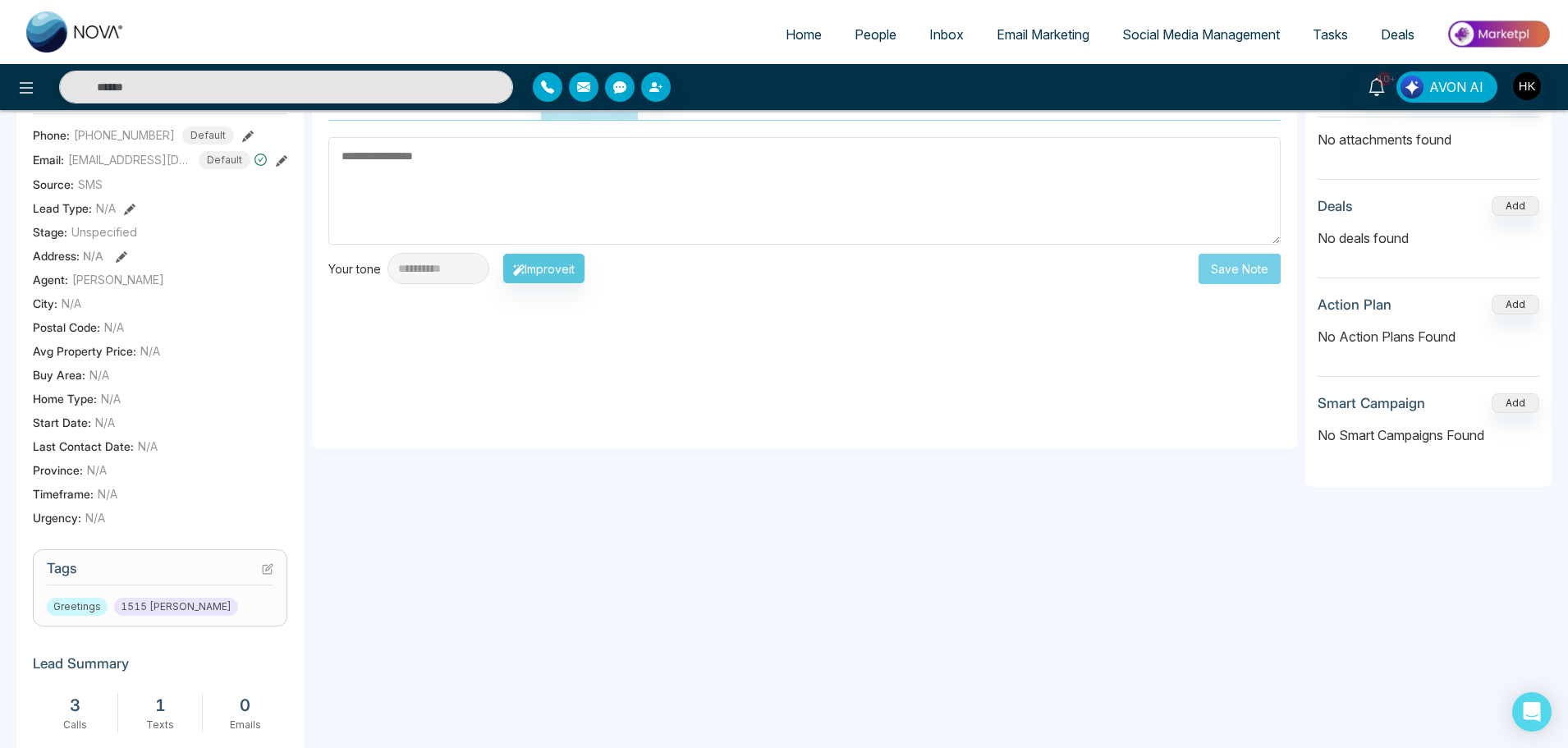
click at [265, 569] on icon at bounding box center [267, 569] width 11 height 11
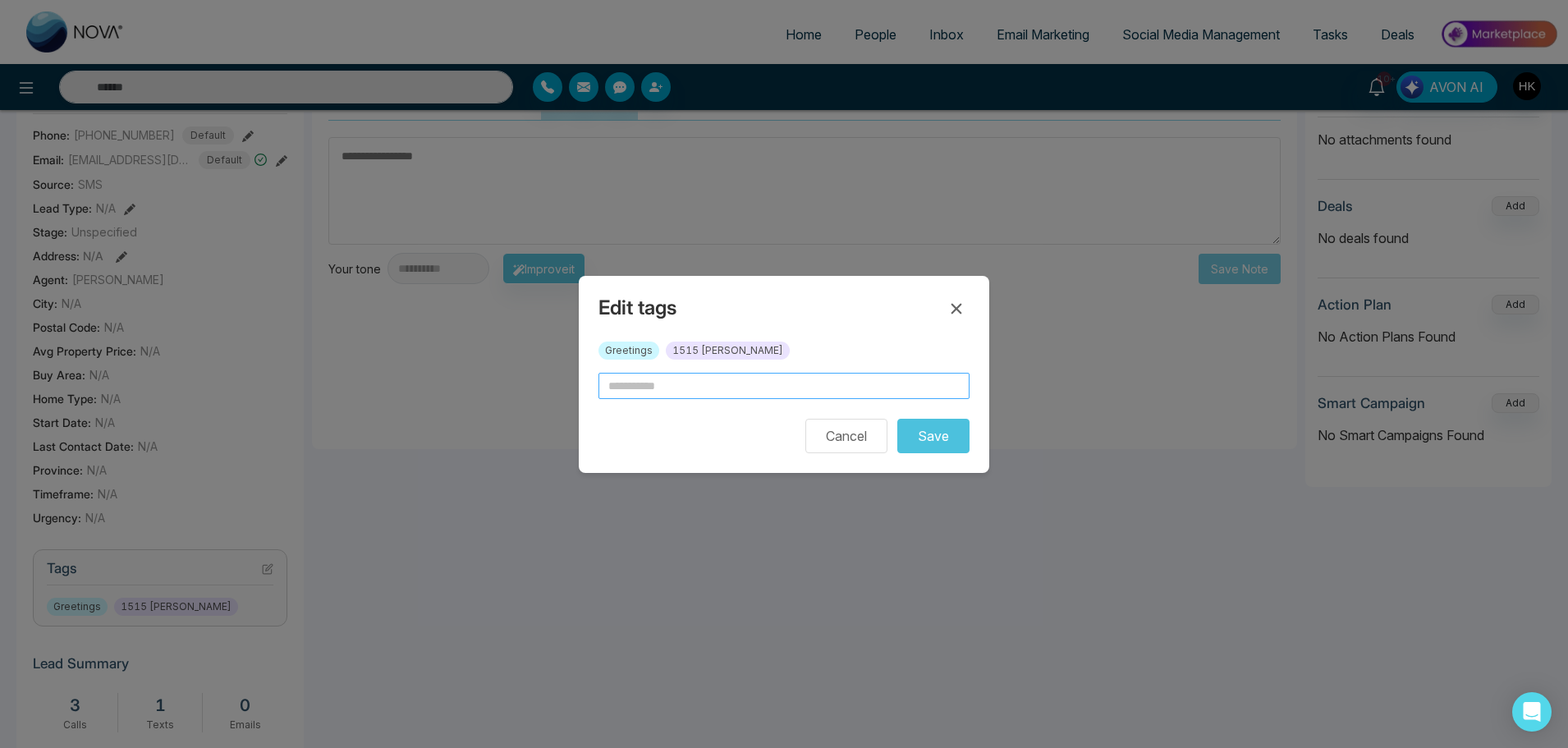
click at [718, 378] on input "text" at bounding box center [784, 386] width 371 height 26
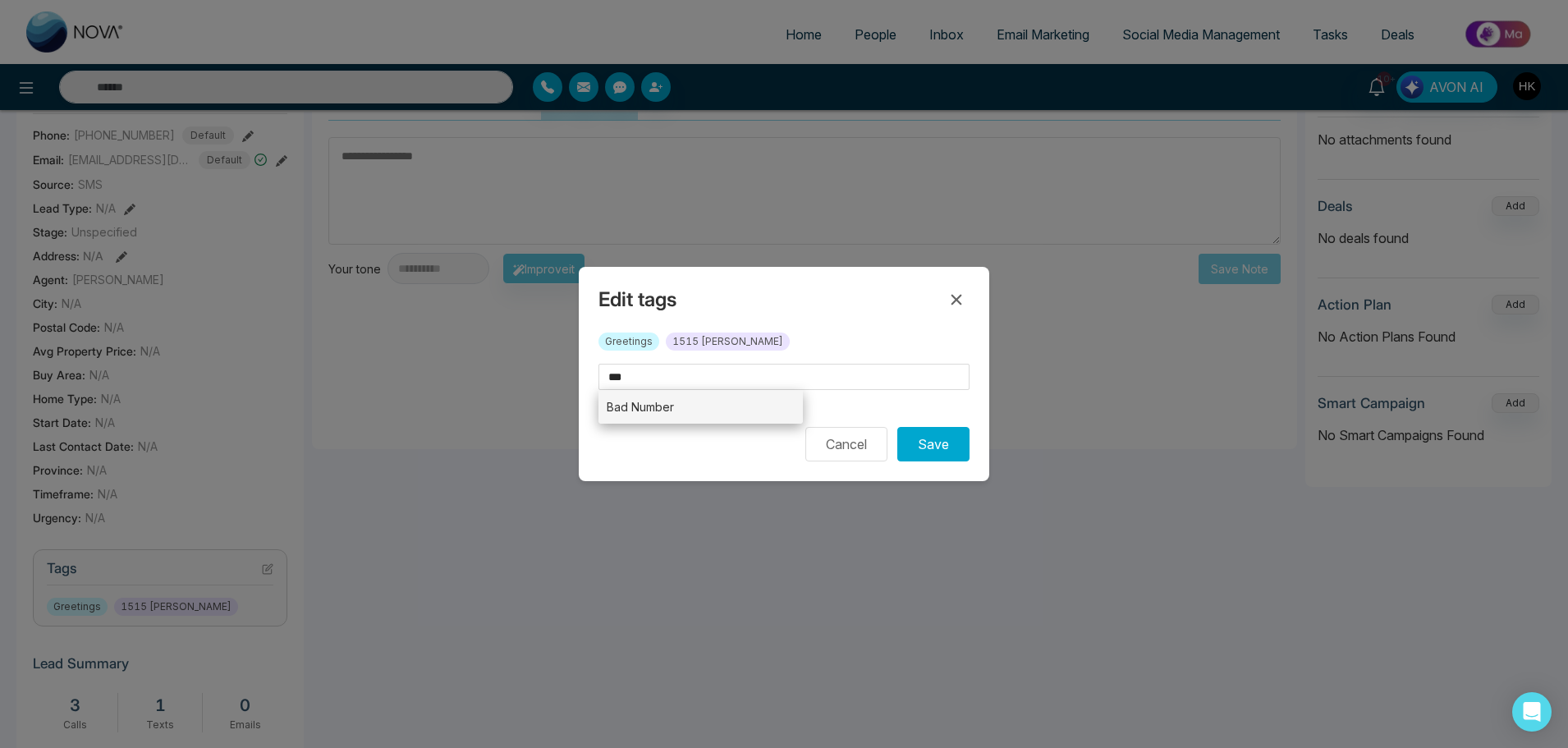
click at [680, 409] on li "Bad Number" at bounding box center [701, 406] width 205 height 33
type input "**********"
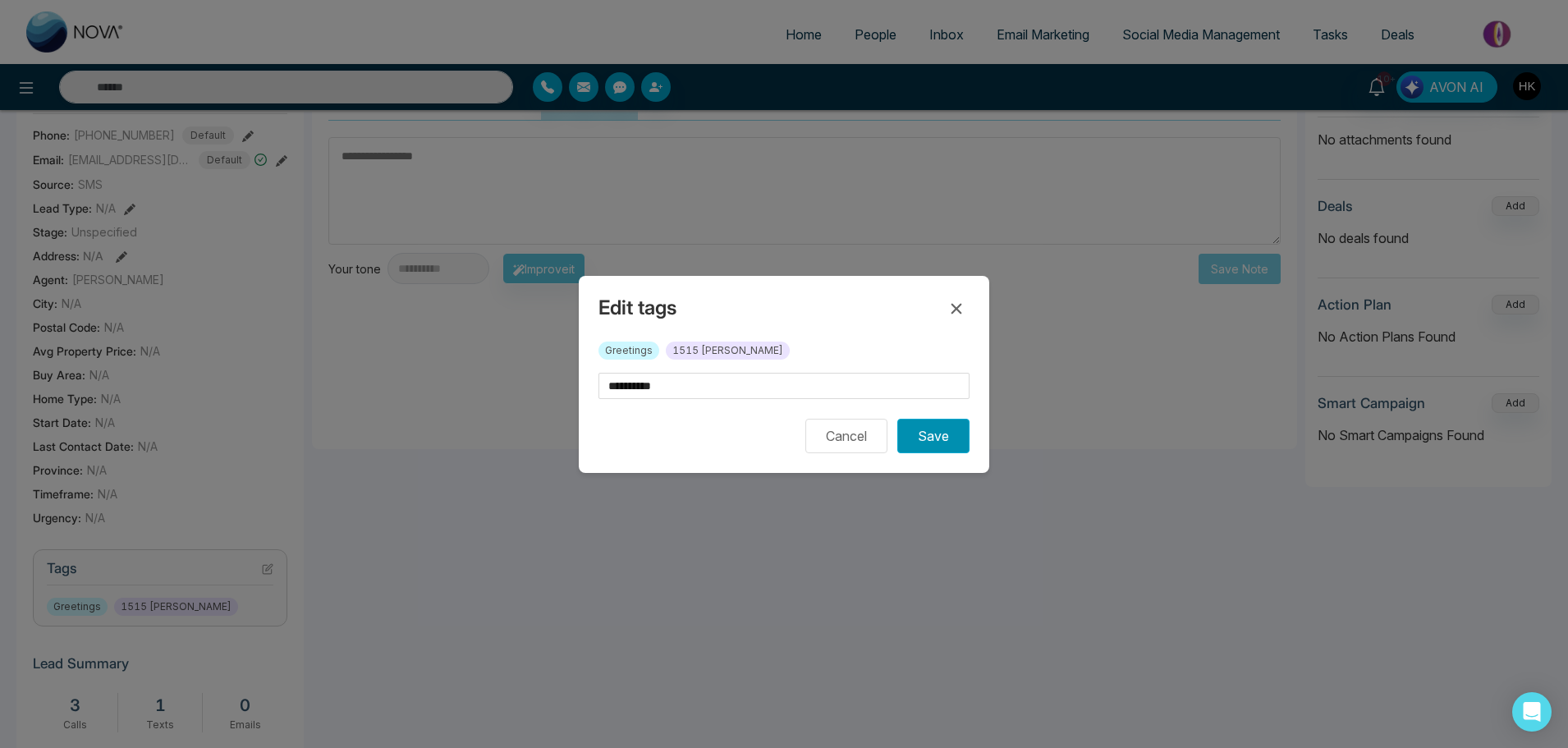
click at [935, 445] on button "Save" at bounding box center [933, 436] width 72 height 34
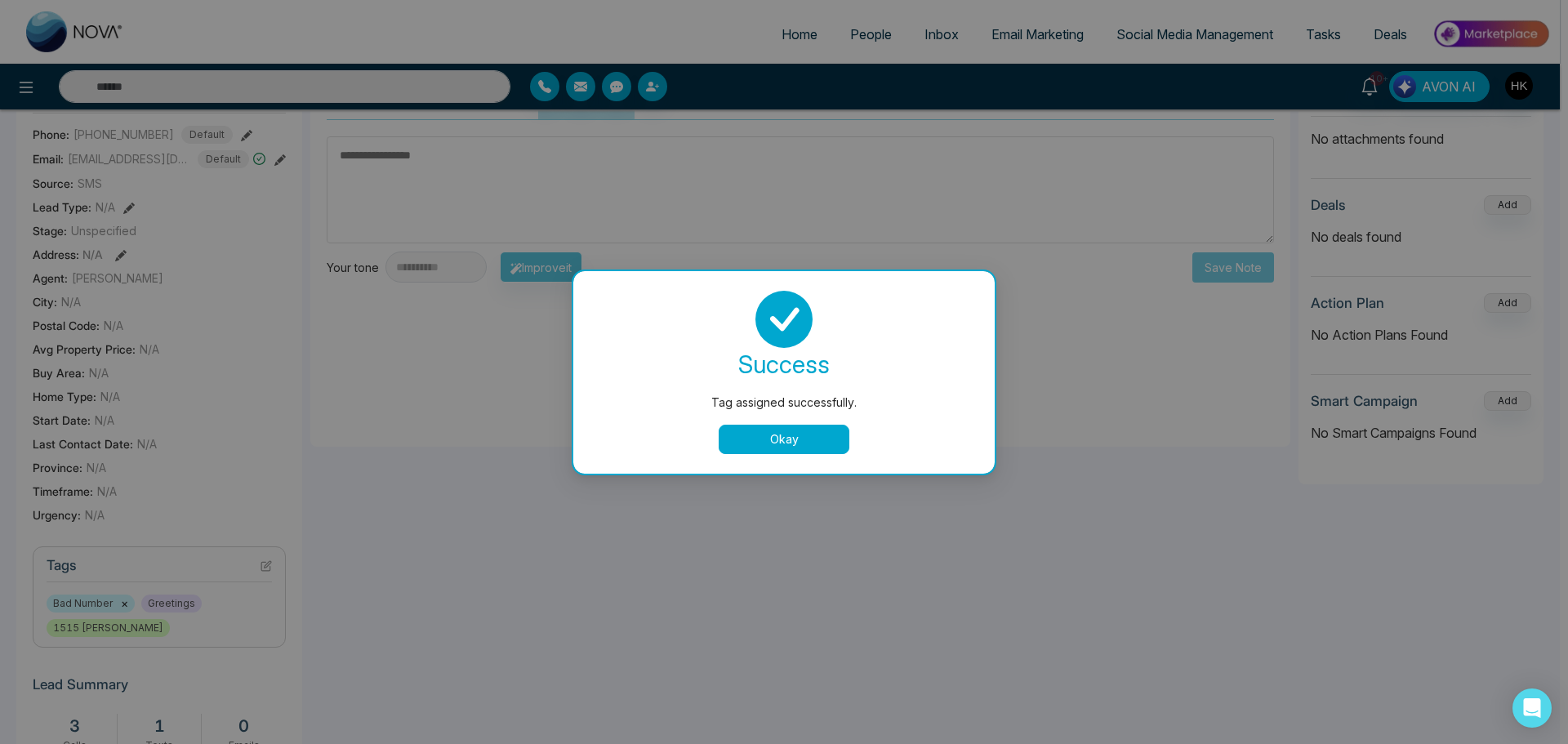
click at [801, 445] on button "Okay" at bounding box center [784, 439] width 131 height 30
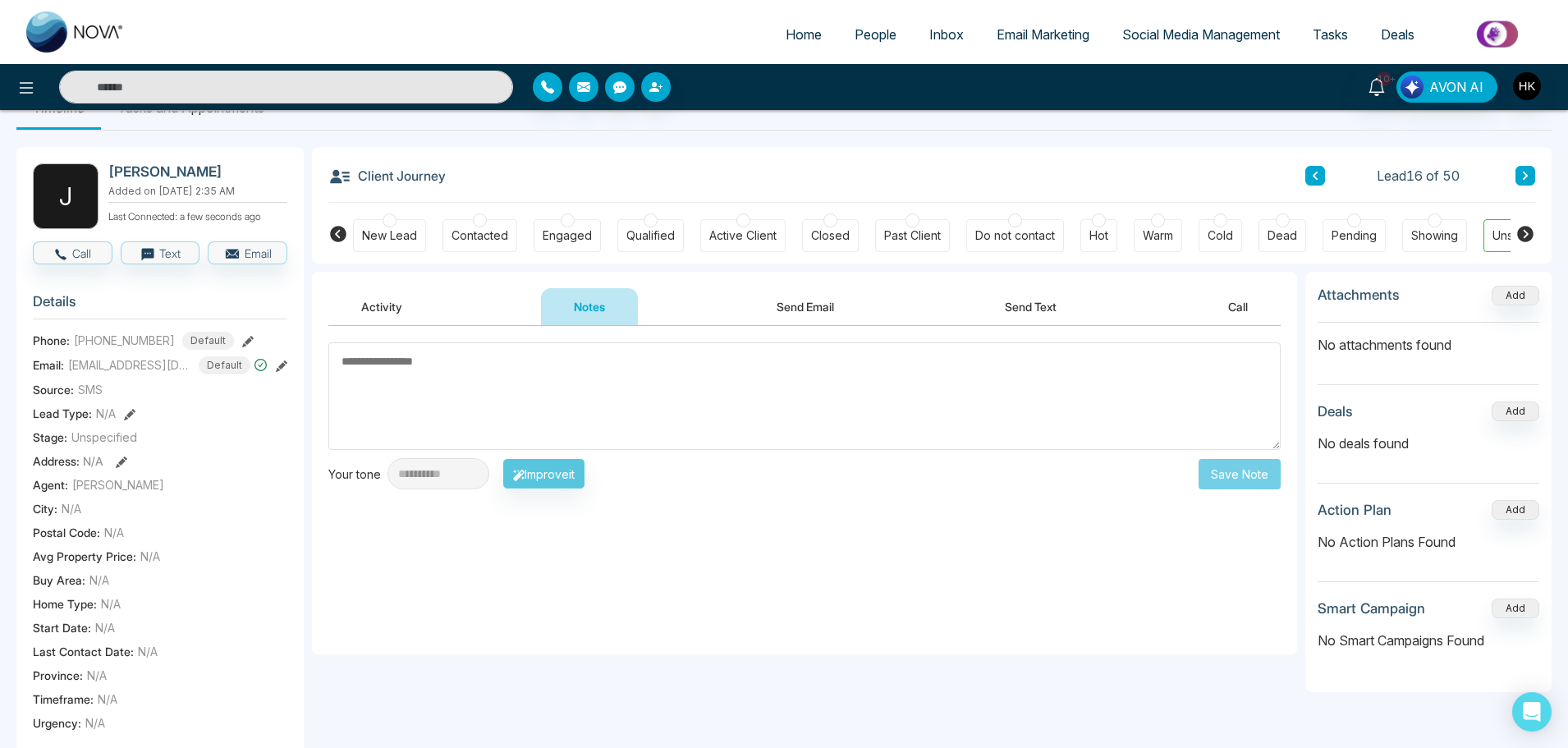
scroll to position [0, 0]
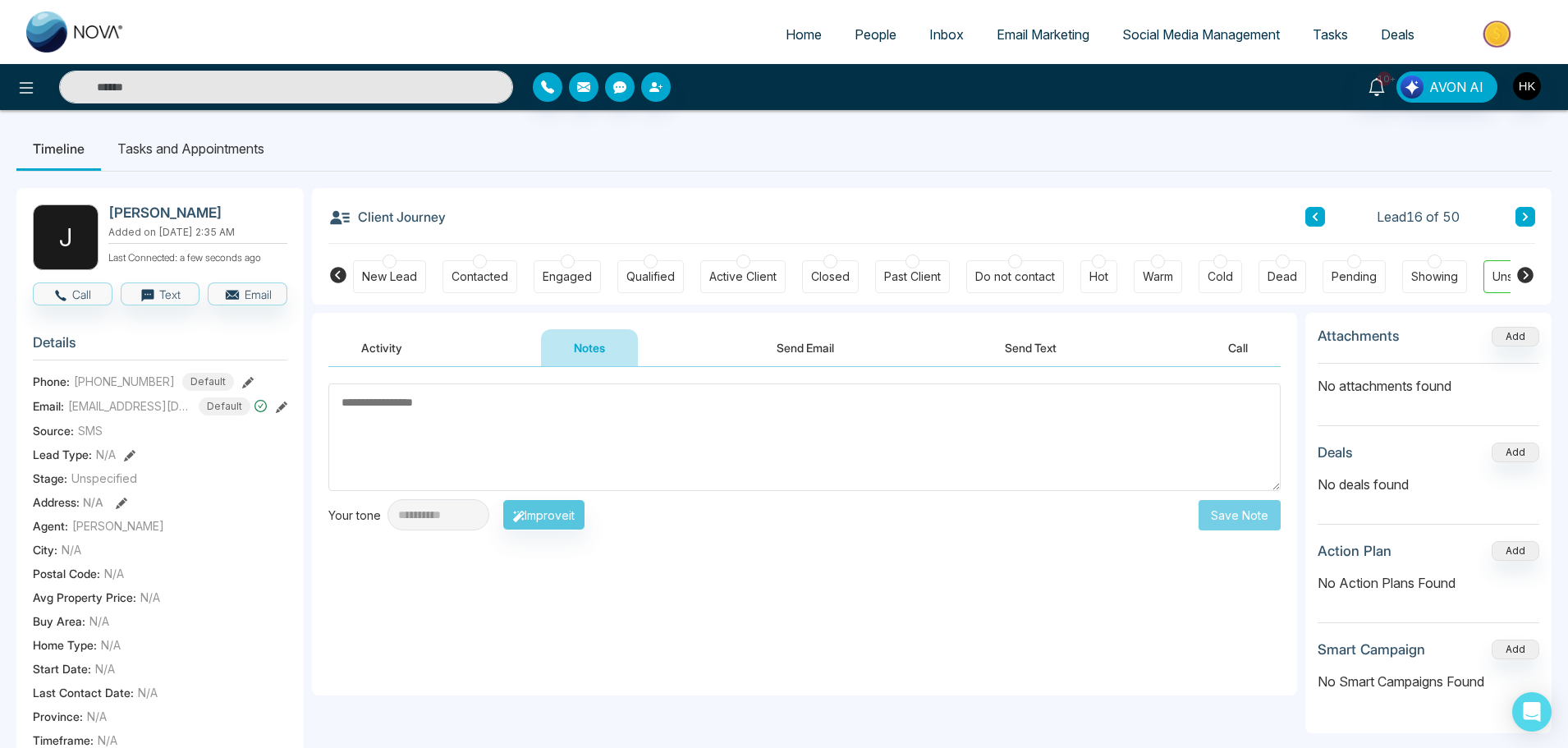
click at [1221, 263] on div at bounding box center [1220, 261] width 14 height 14
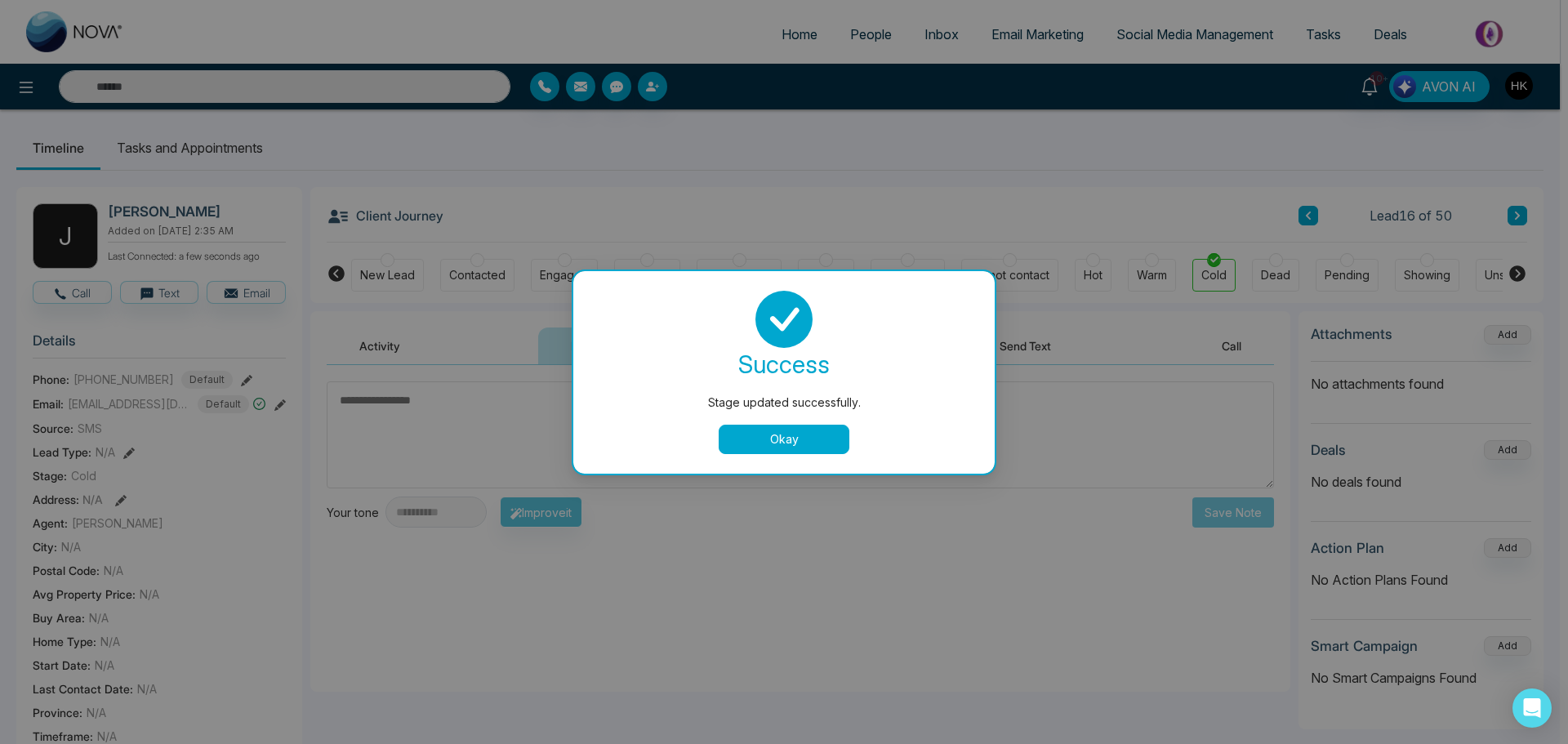
click at [795, 431] on button "Okay" at bounding box center [784, 439] width 131 height 30
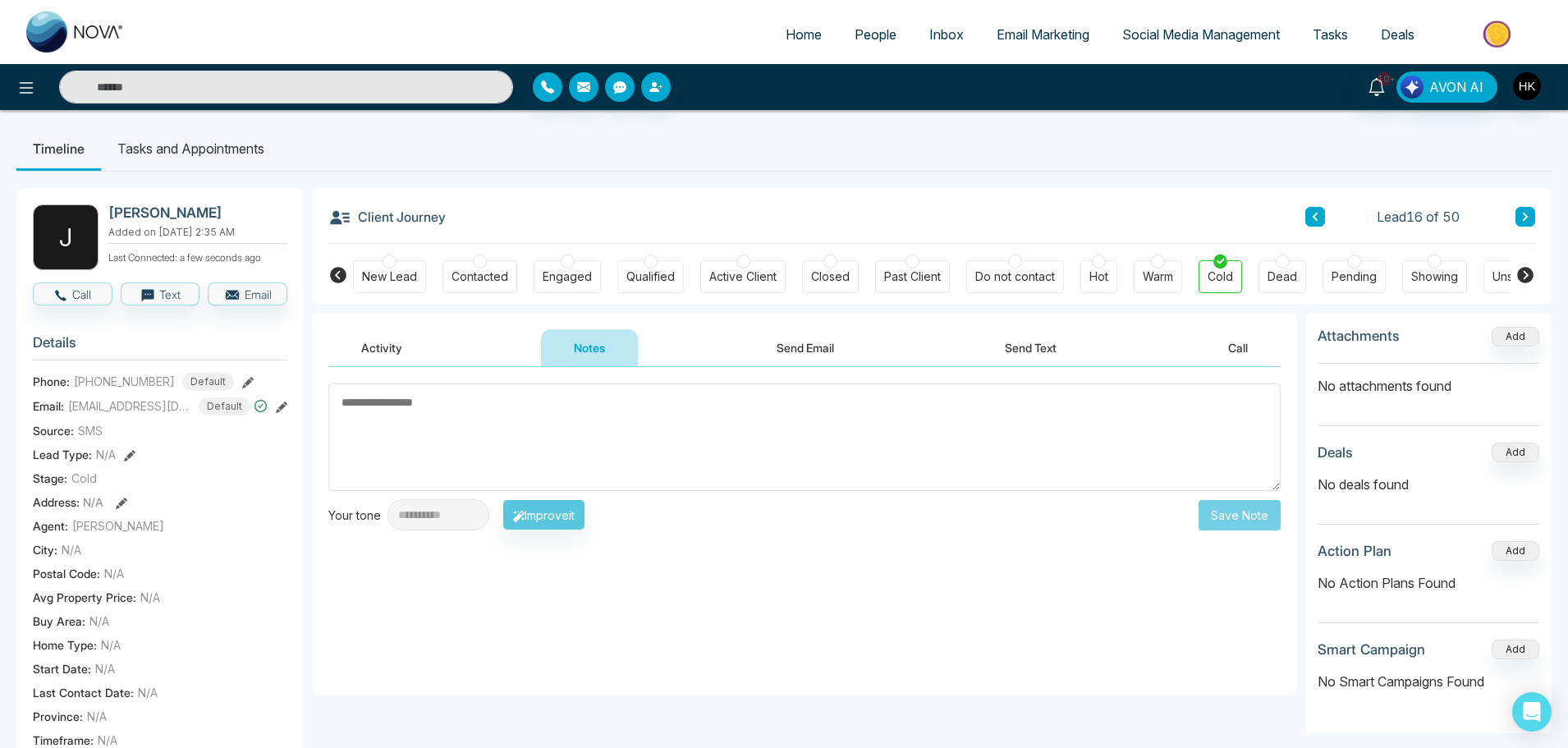
click at [1528, 215] on icon at bounding box center [1525, 217] width 9 height 10
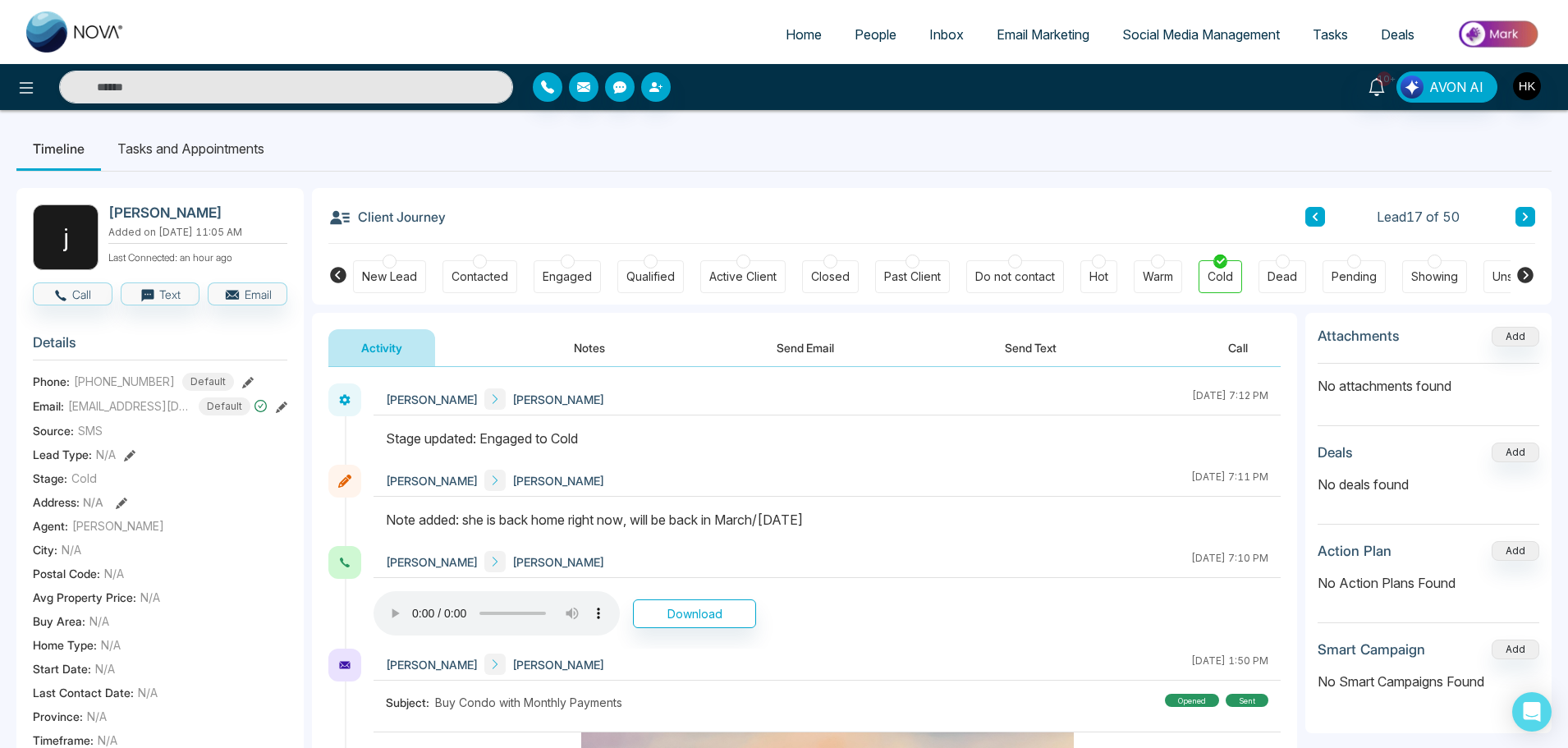
drag, startPoint x: 460, startPoint y: 527, endPoint x: 931, endPoint y: 519, distance: 471.1
click at [931, 519] on div "Note added: she is back home right now, will be back in March/April 2026" at bounding box center [827, 519] width 882 height 20
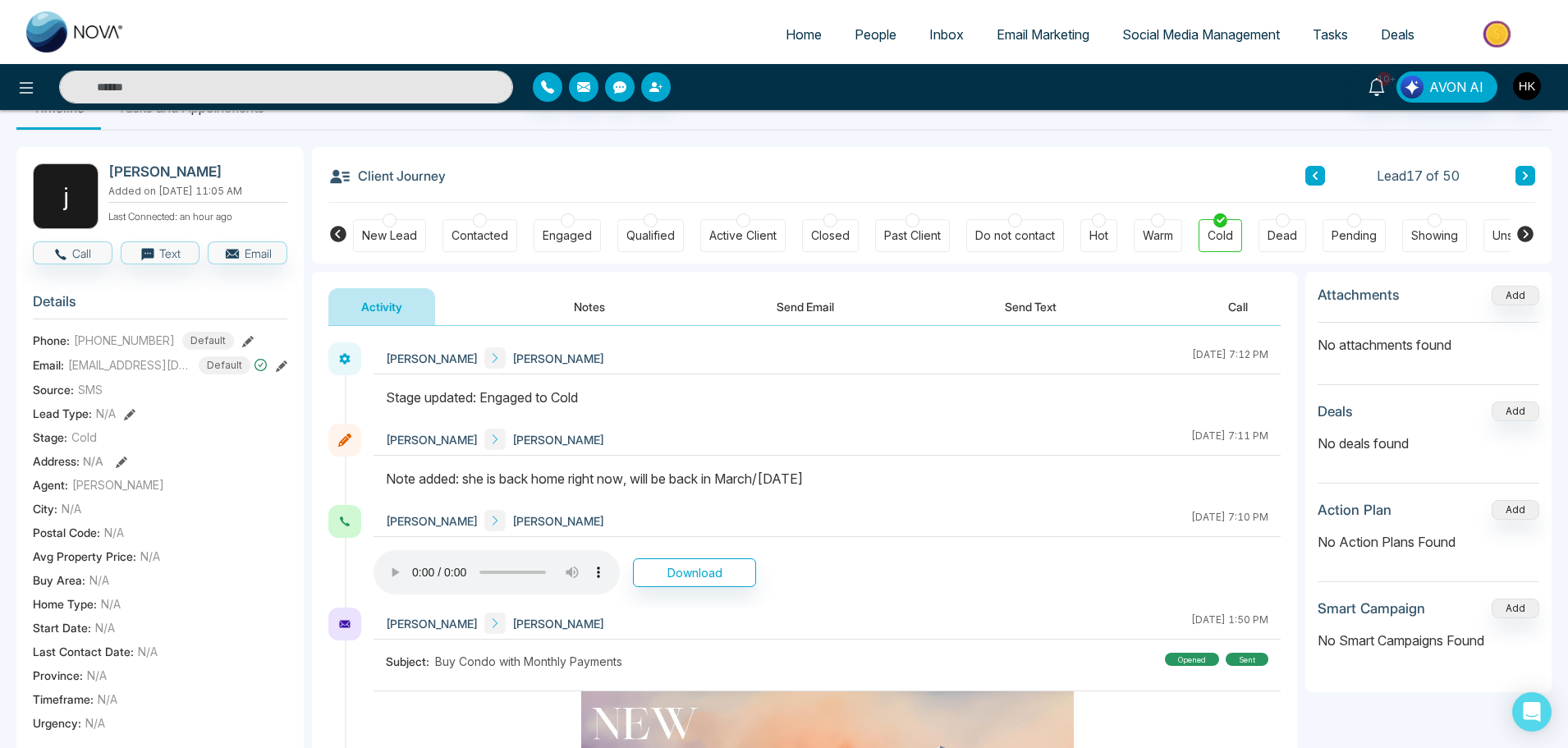
scroll to position [246, 0]
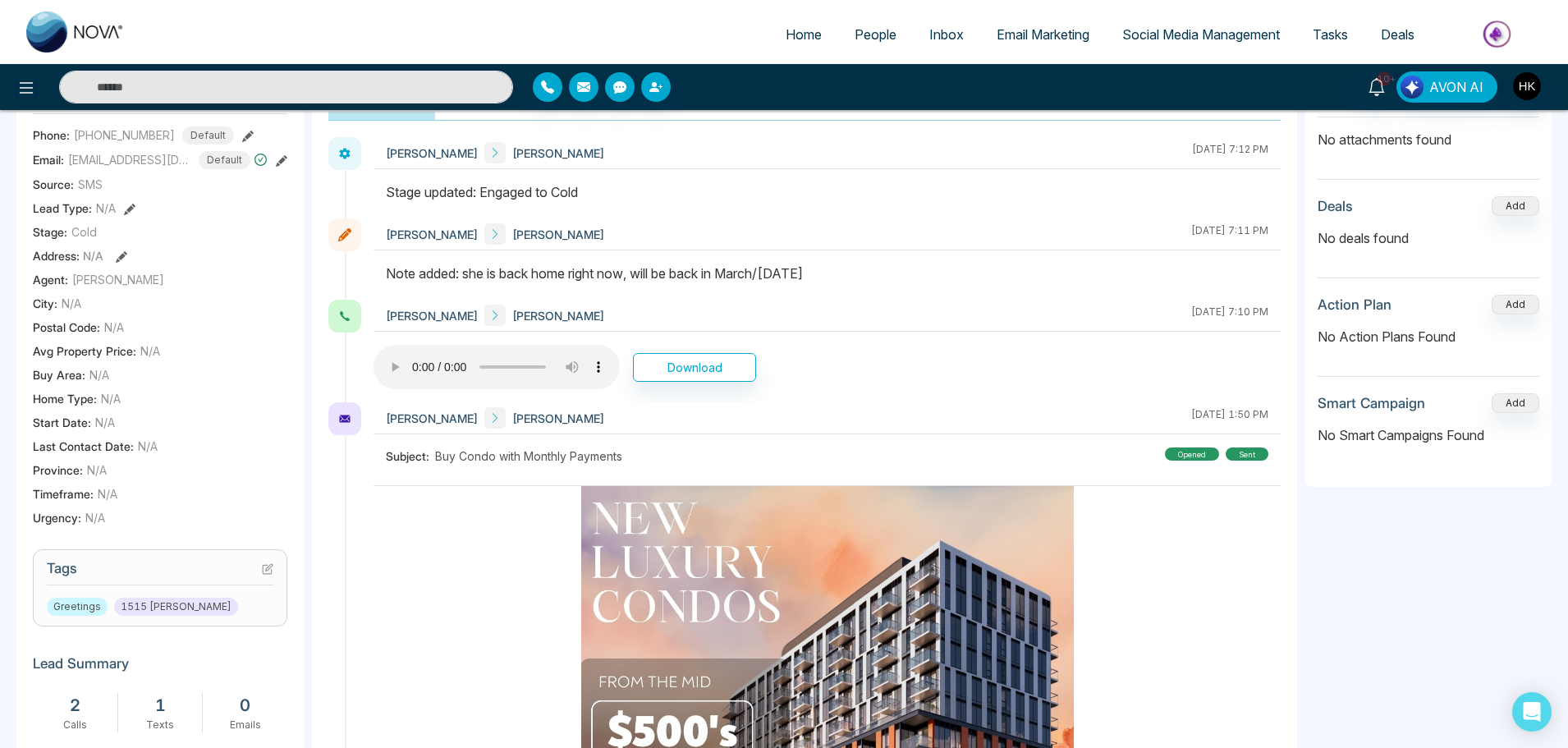
click at [263, 574] on icon at bounding box center [267, 569] width 9 height 9
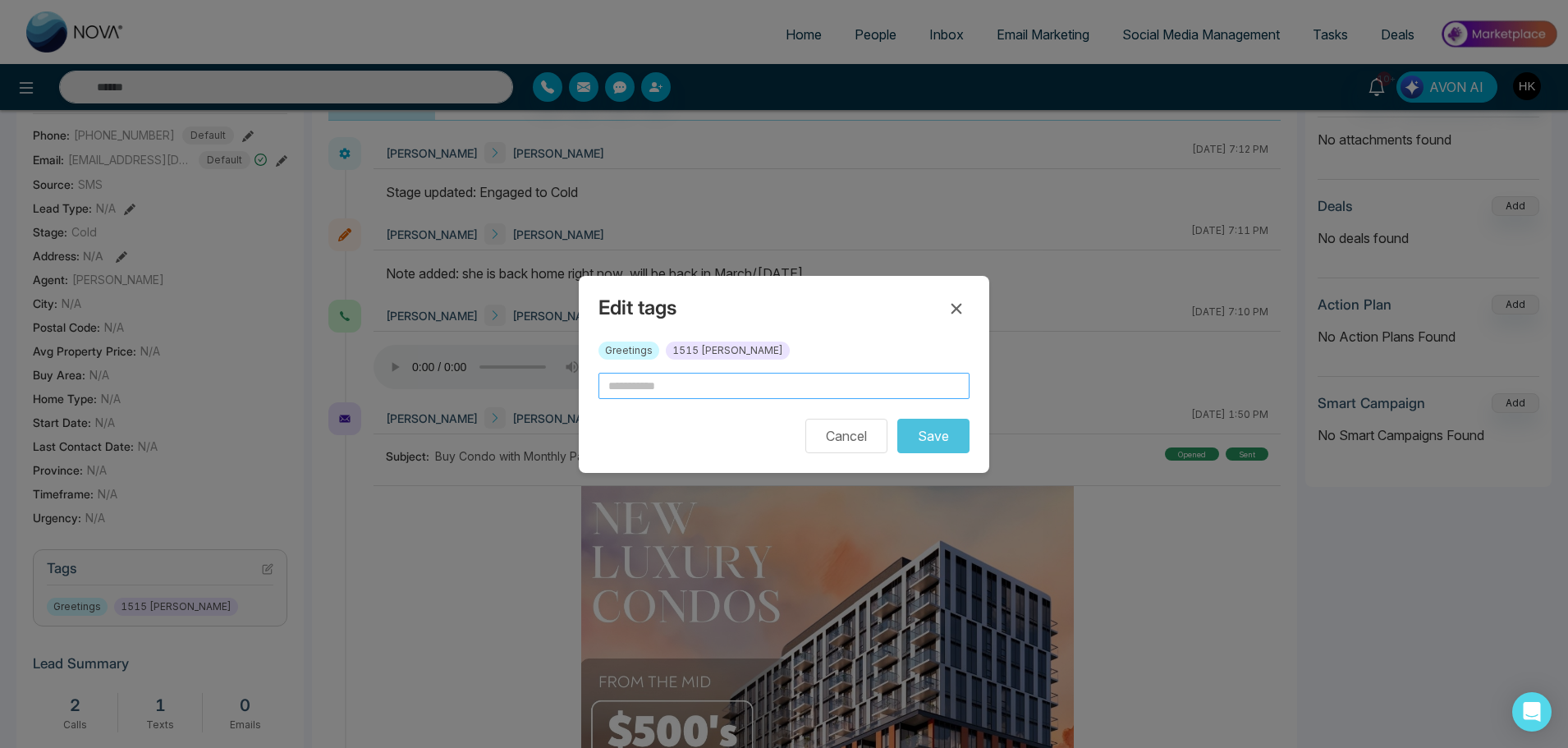
click at [692, 386] on input "text" at bounding box center [784, 386] width 371 height 26
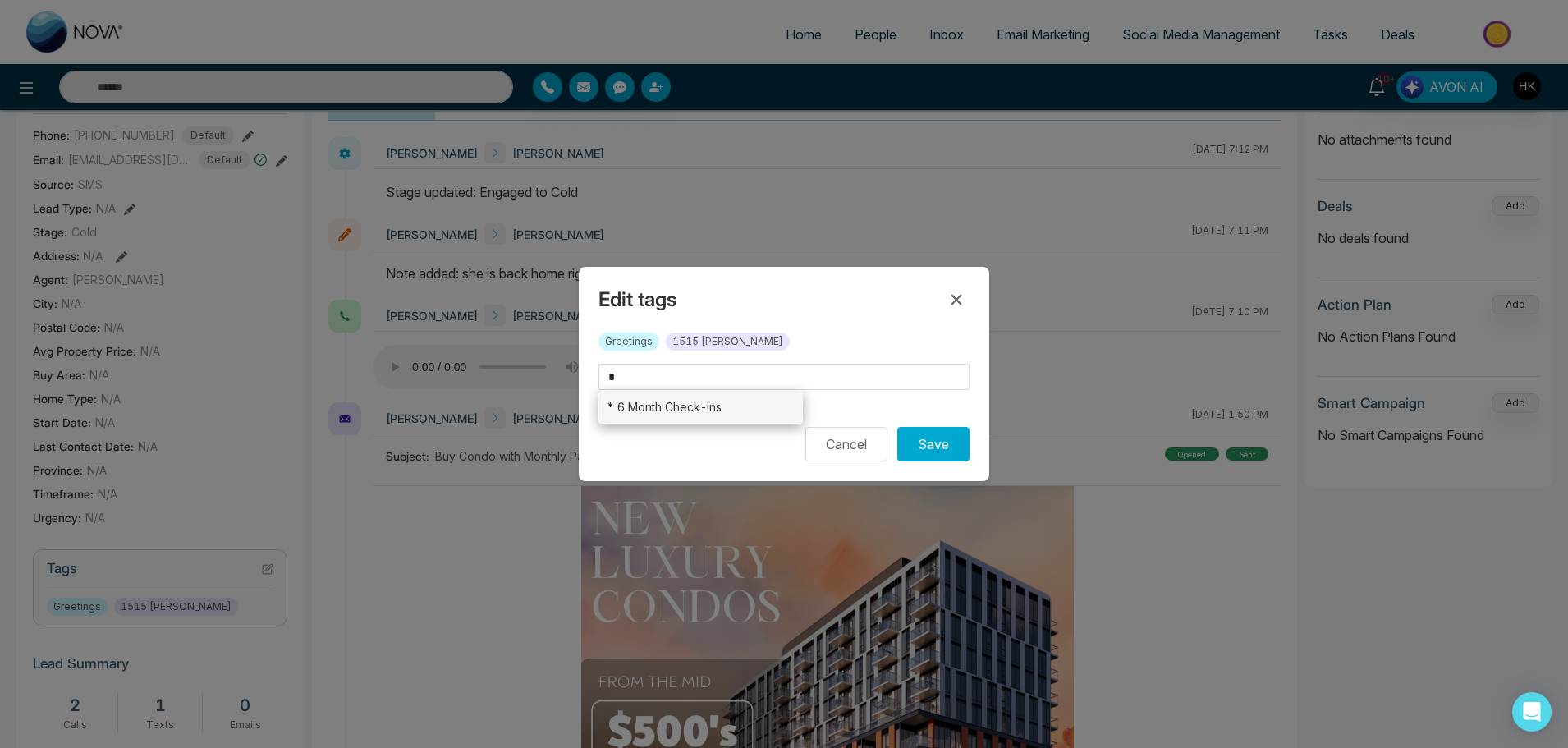
click at [653, 411] on li "* 6 Month Check-Ins" at bounding box center [701, 406] width 205 height 33
type input "**********"
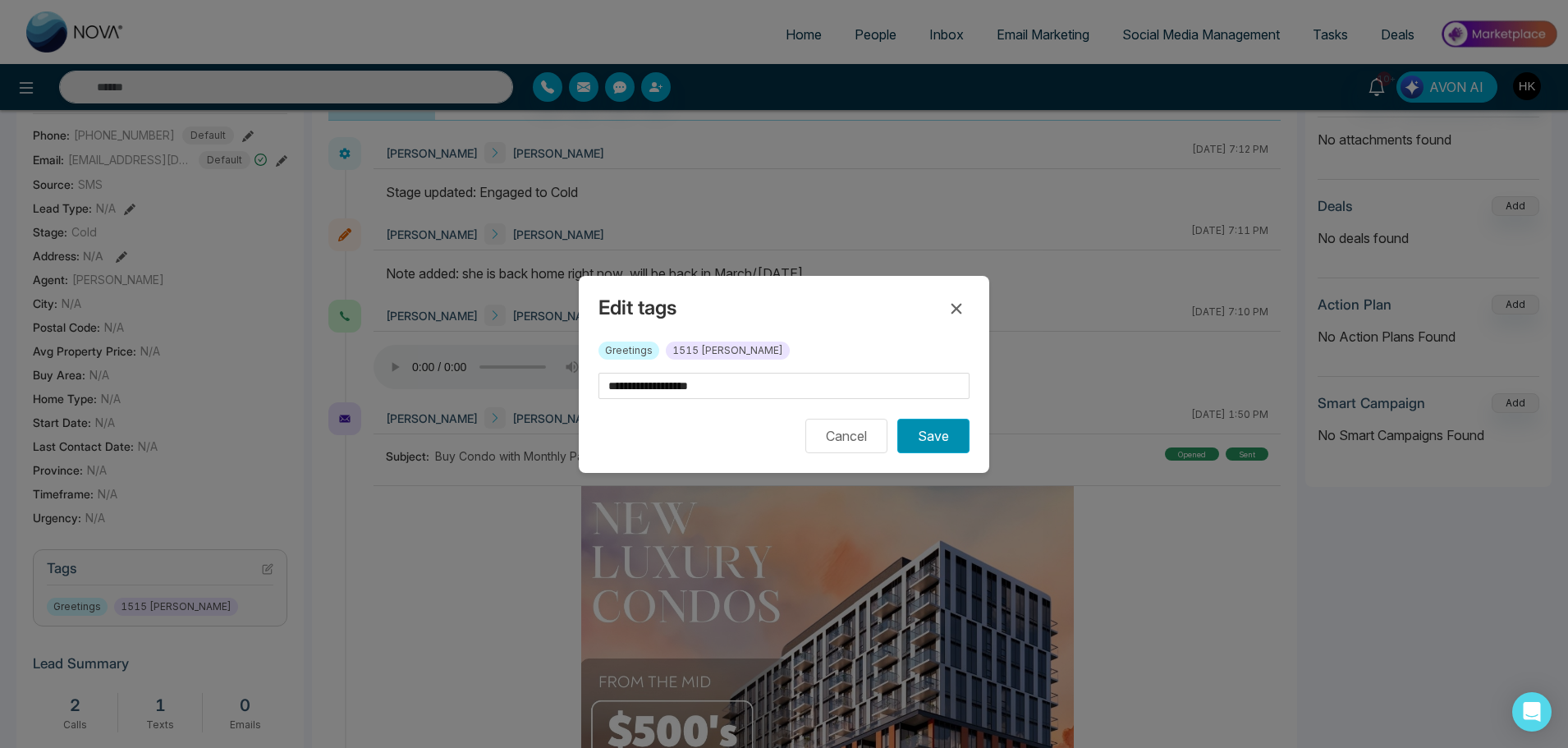
click at [933, 445] on button "Save" at bounding box center [933, 436] width 72 height 34
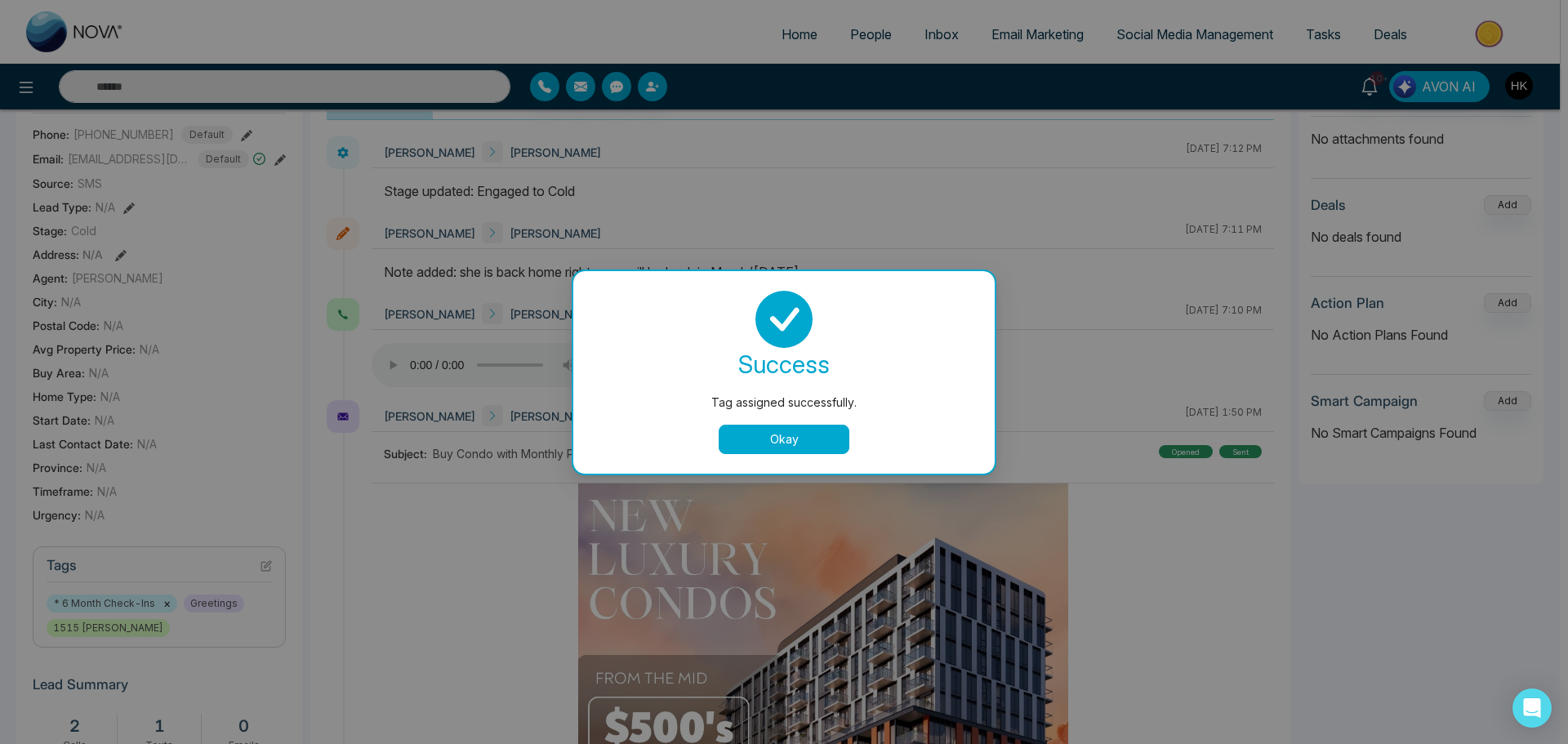
click at [790, 435] on button "Okay" at bounding box center [784, 439] width 131 height 30
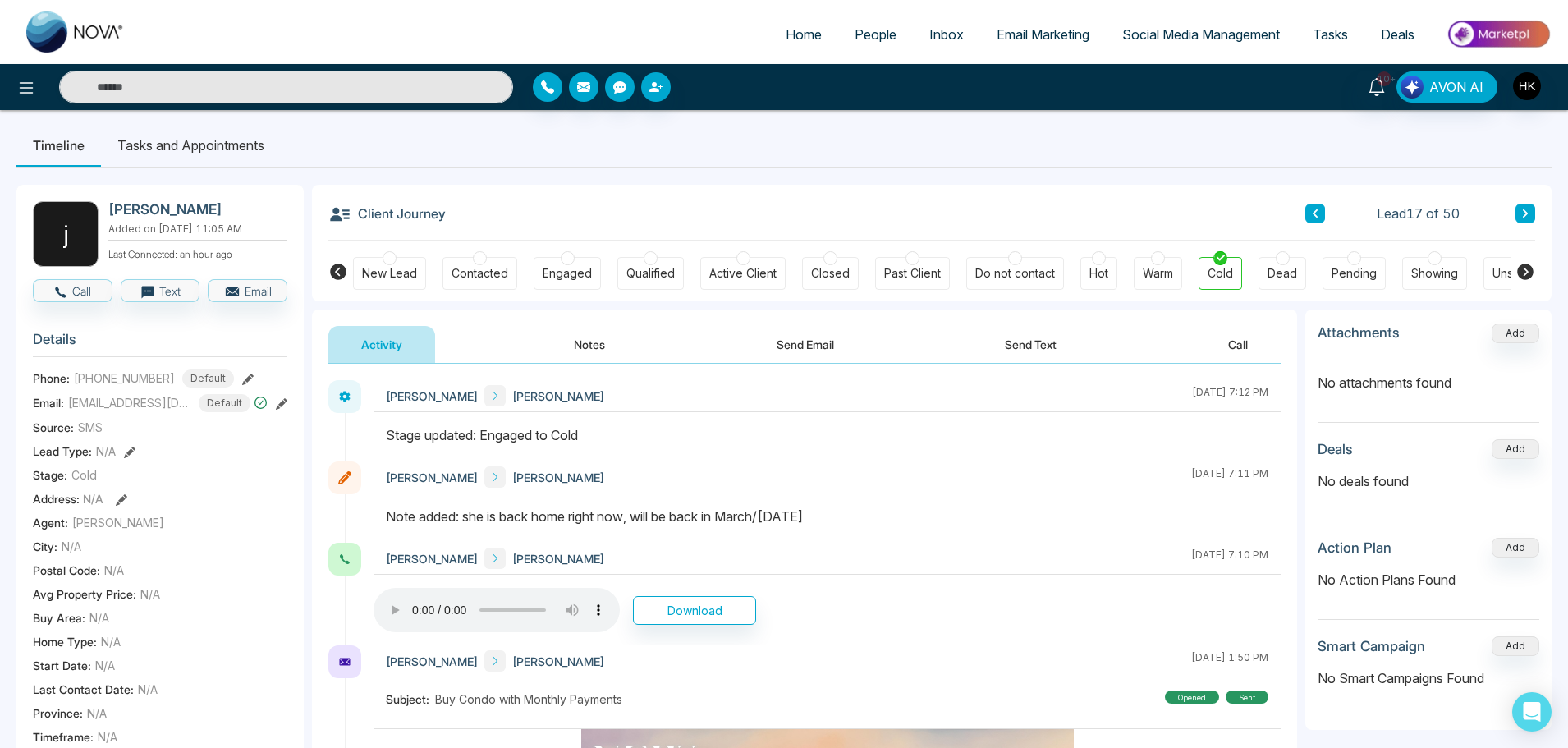
scroll to position [0, 0]
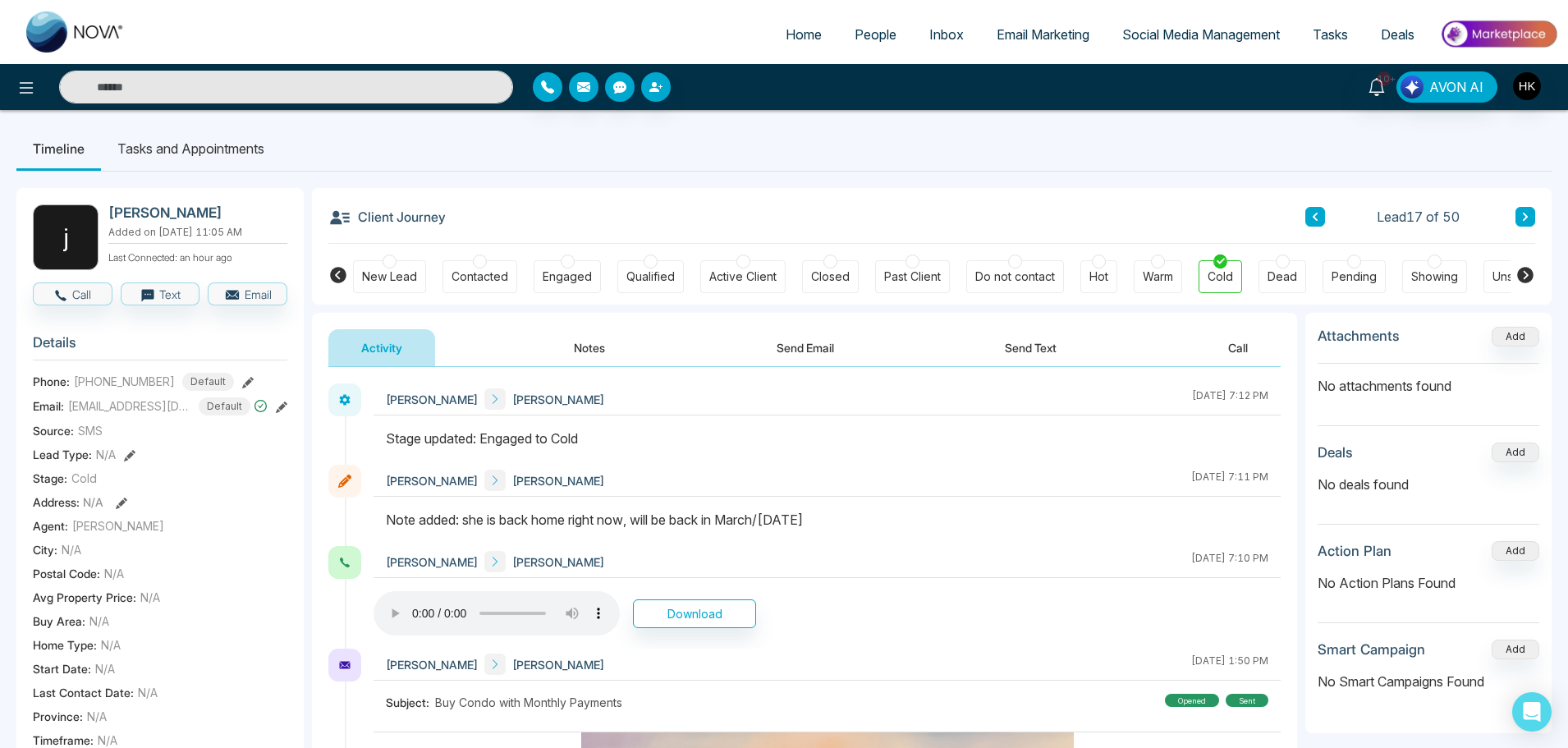
click at [1527, 214] on icon at bounding box center [1525, 217] width 9 height 10
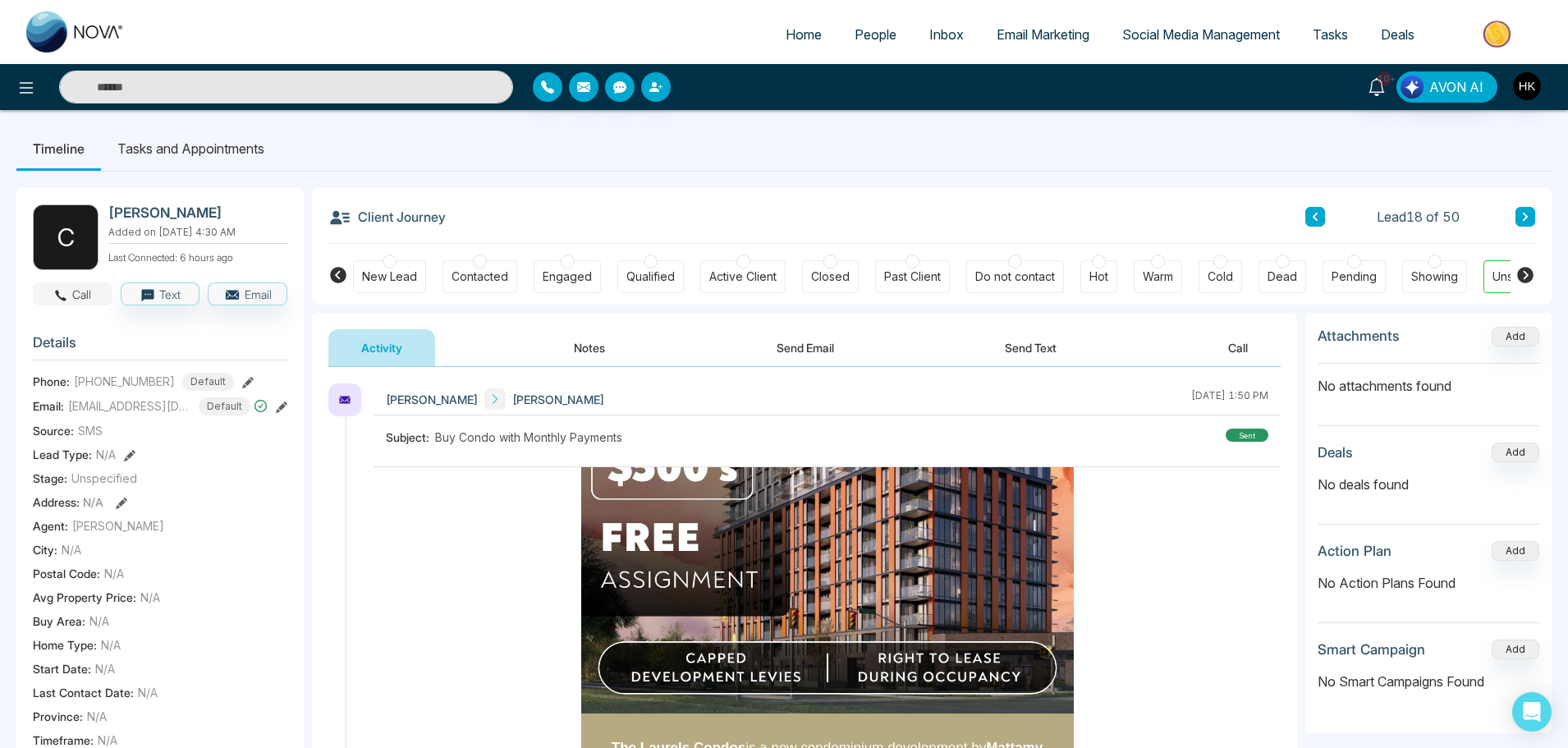
click at [67, 293] on icon "button" at bounding box center [61, 295] width 14 height 14
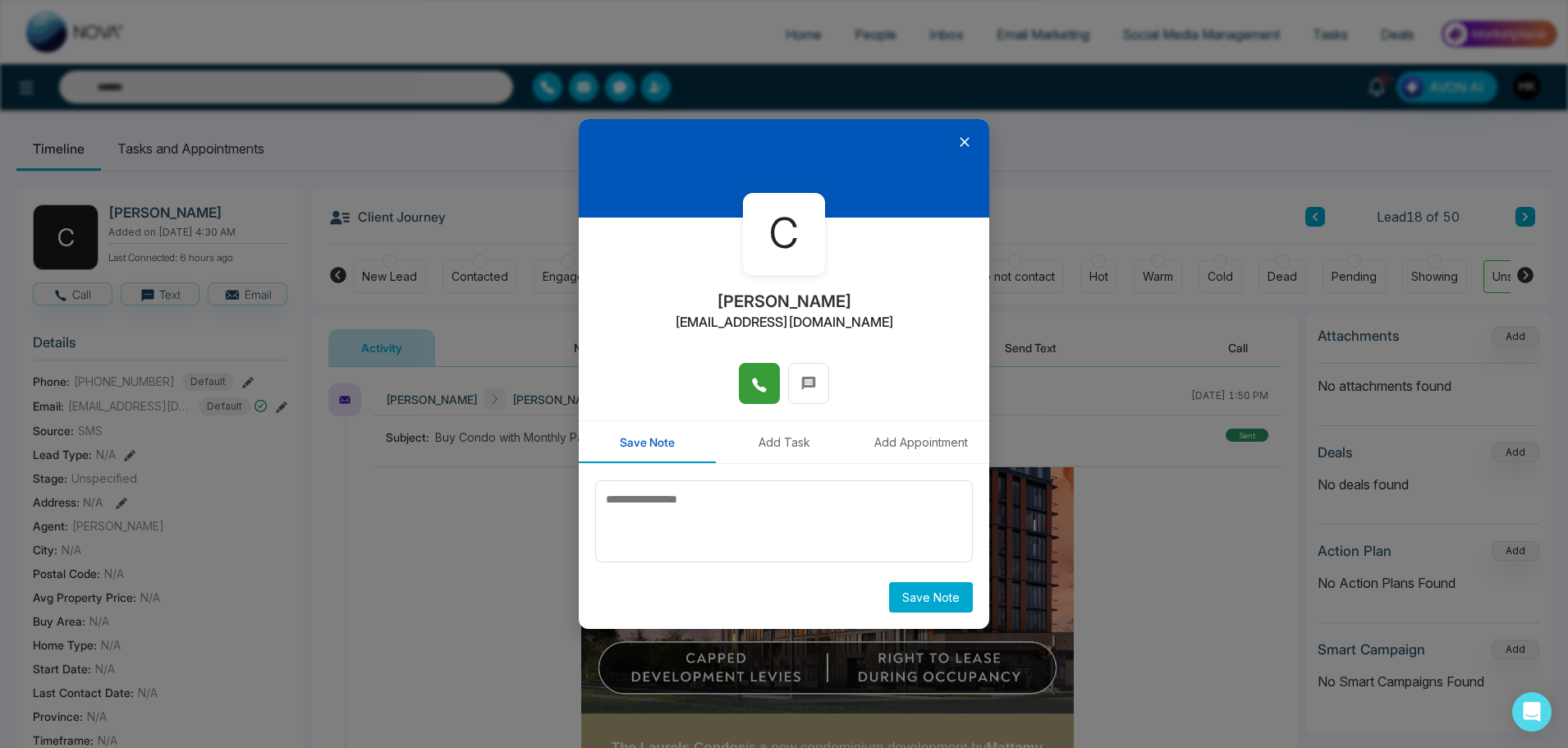
click at [762, 379] on icon at bounding box center [759, 385] width 16 height 16
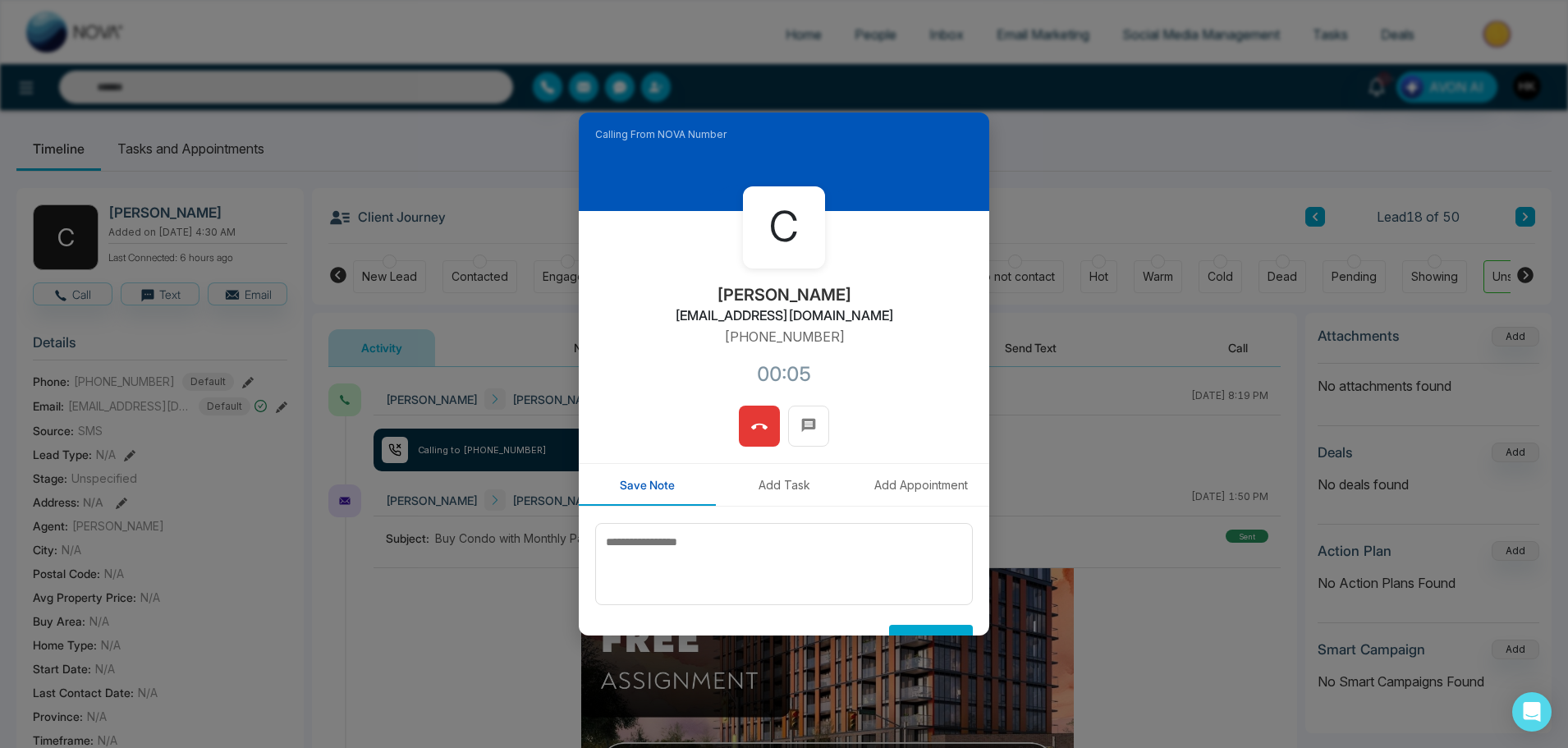
click at [766, 413] on button at bounding box center [760, 426] width 41 height 41
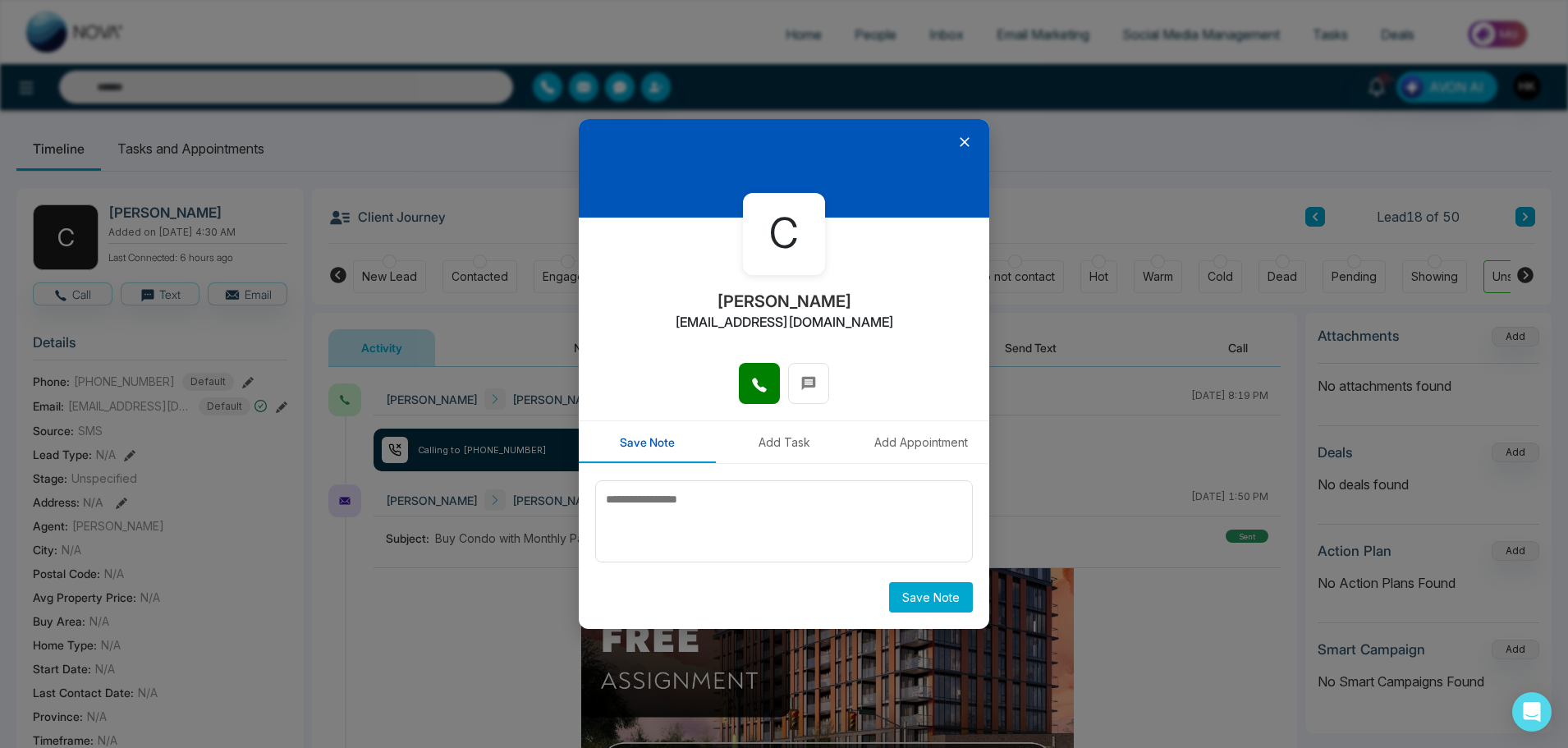
click at [961, 142] on icon at bounding box center [964, 142] width 16 height 16
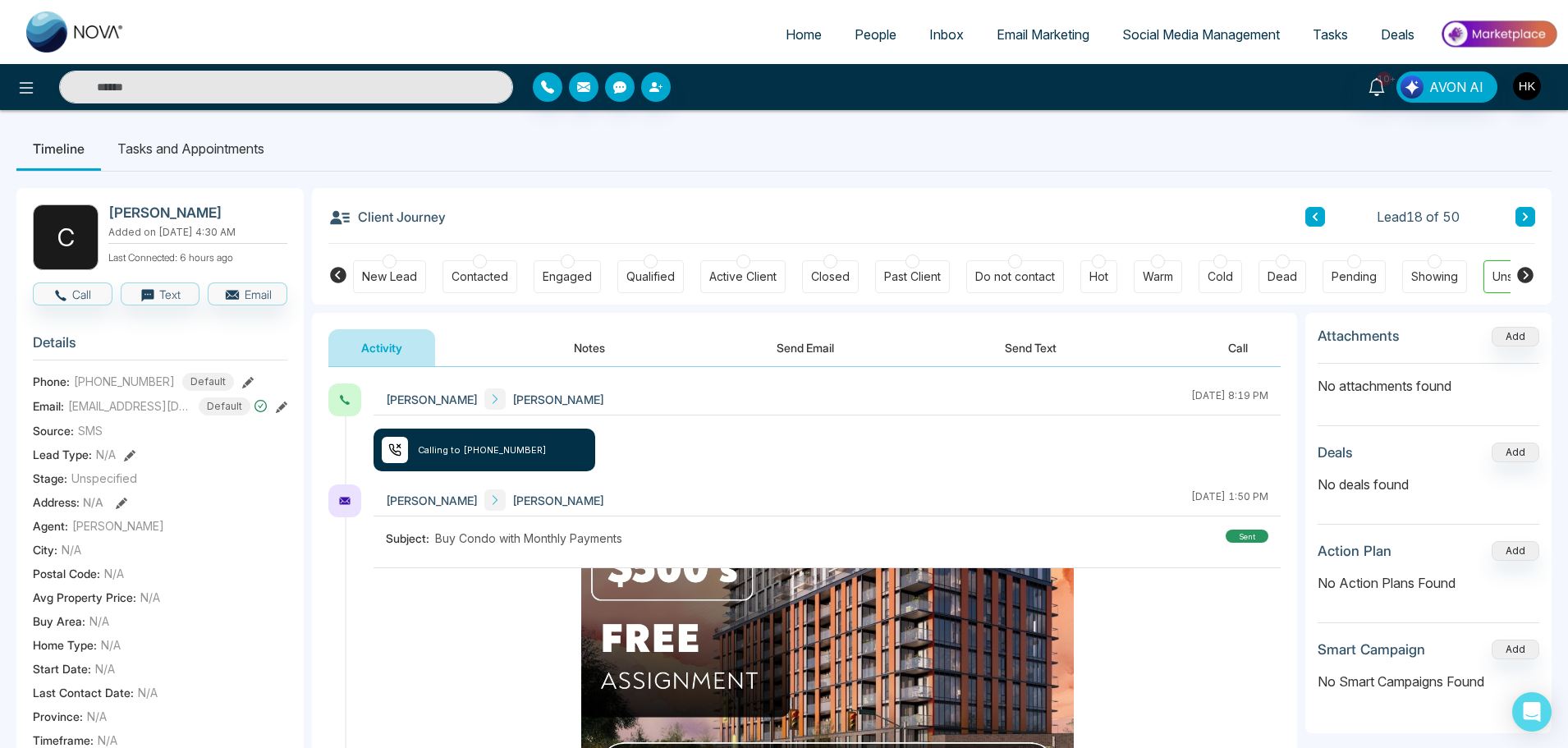
click at [1359, 262] on div at bounding box center [1354, 261] width 14 height 14
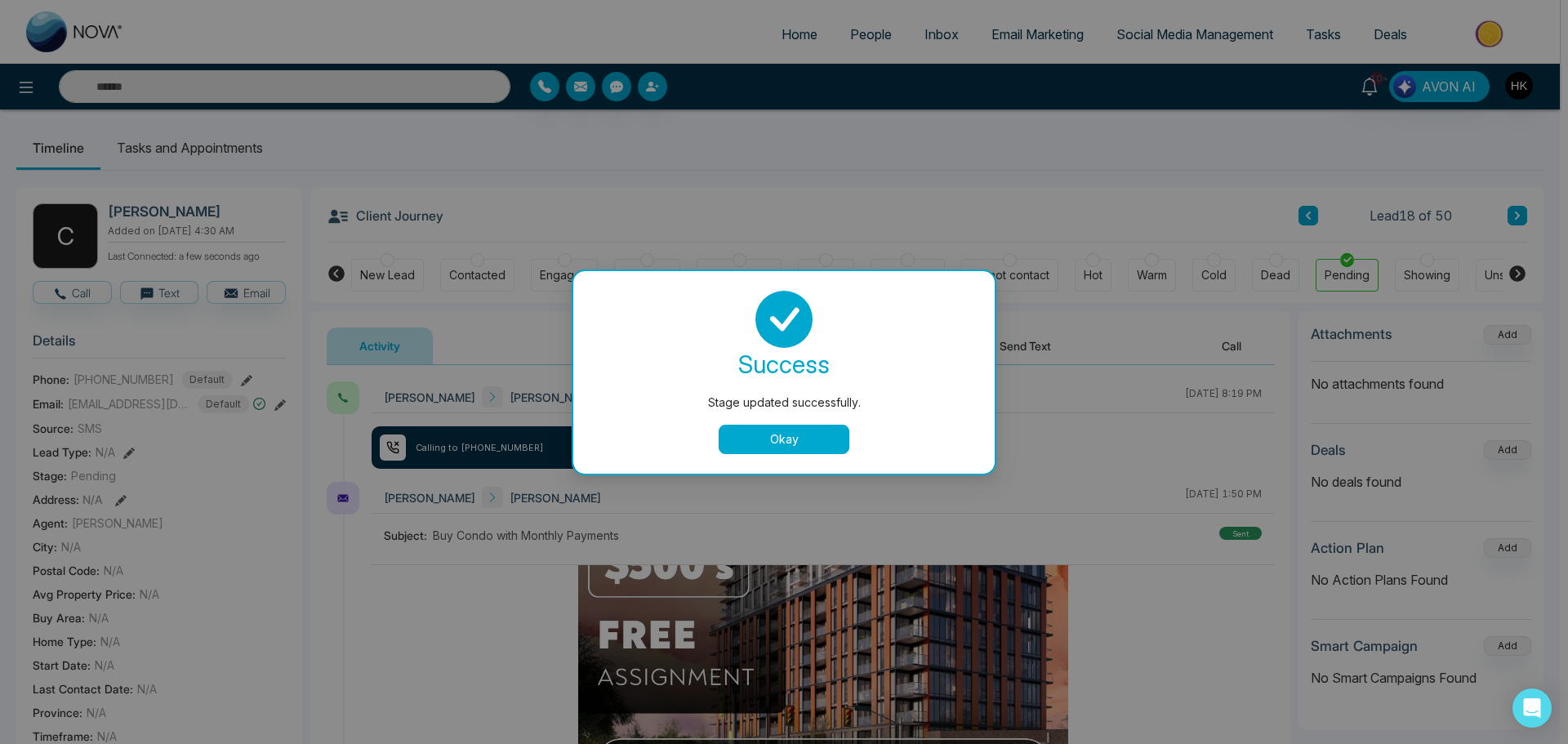
click at [832, 433] on button "Okay" at bounding box center [784, 439] width 131 height 30
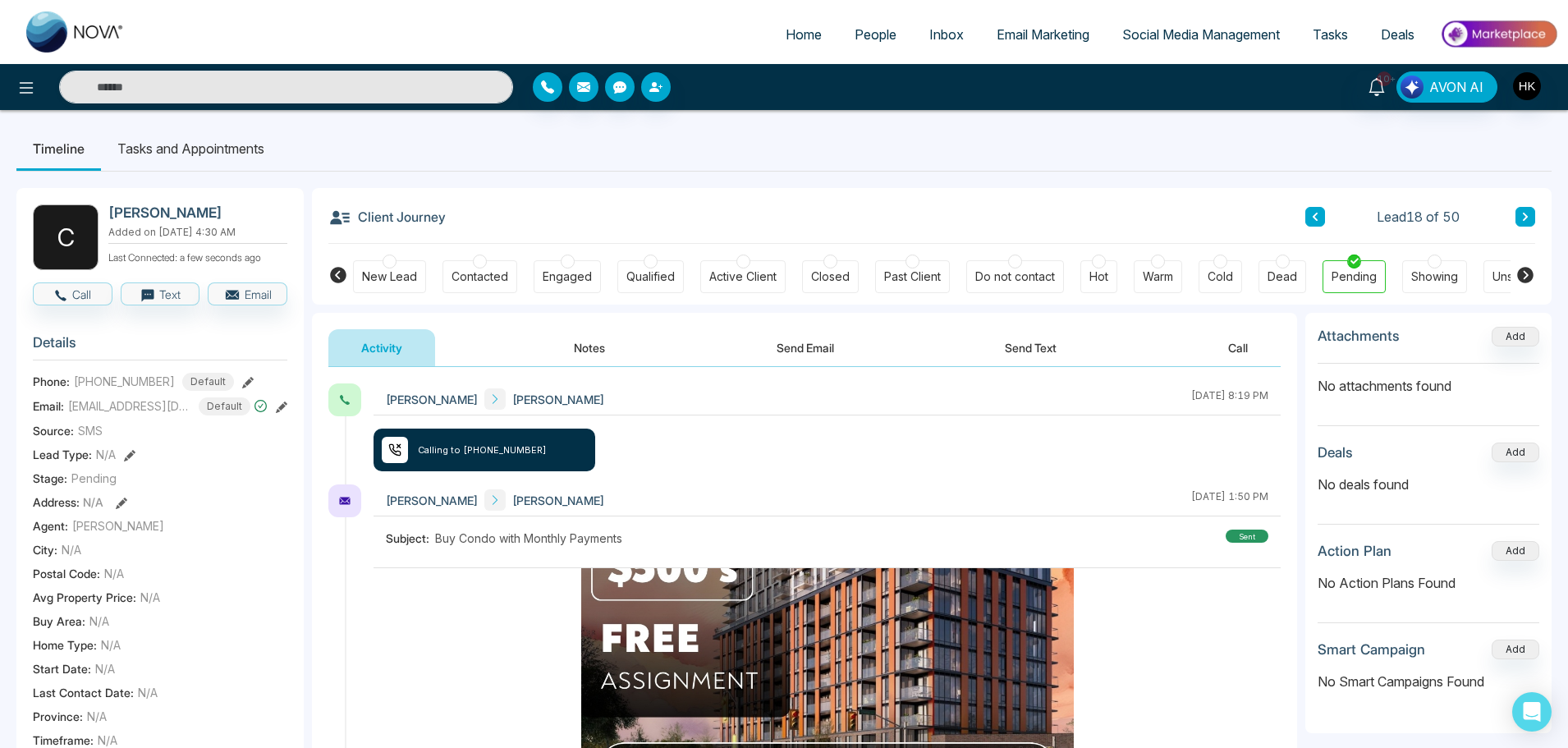
click at [1526, 215] on icon at bounding box center [1525, 217] width 5 height 9
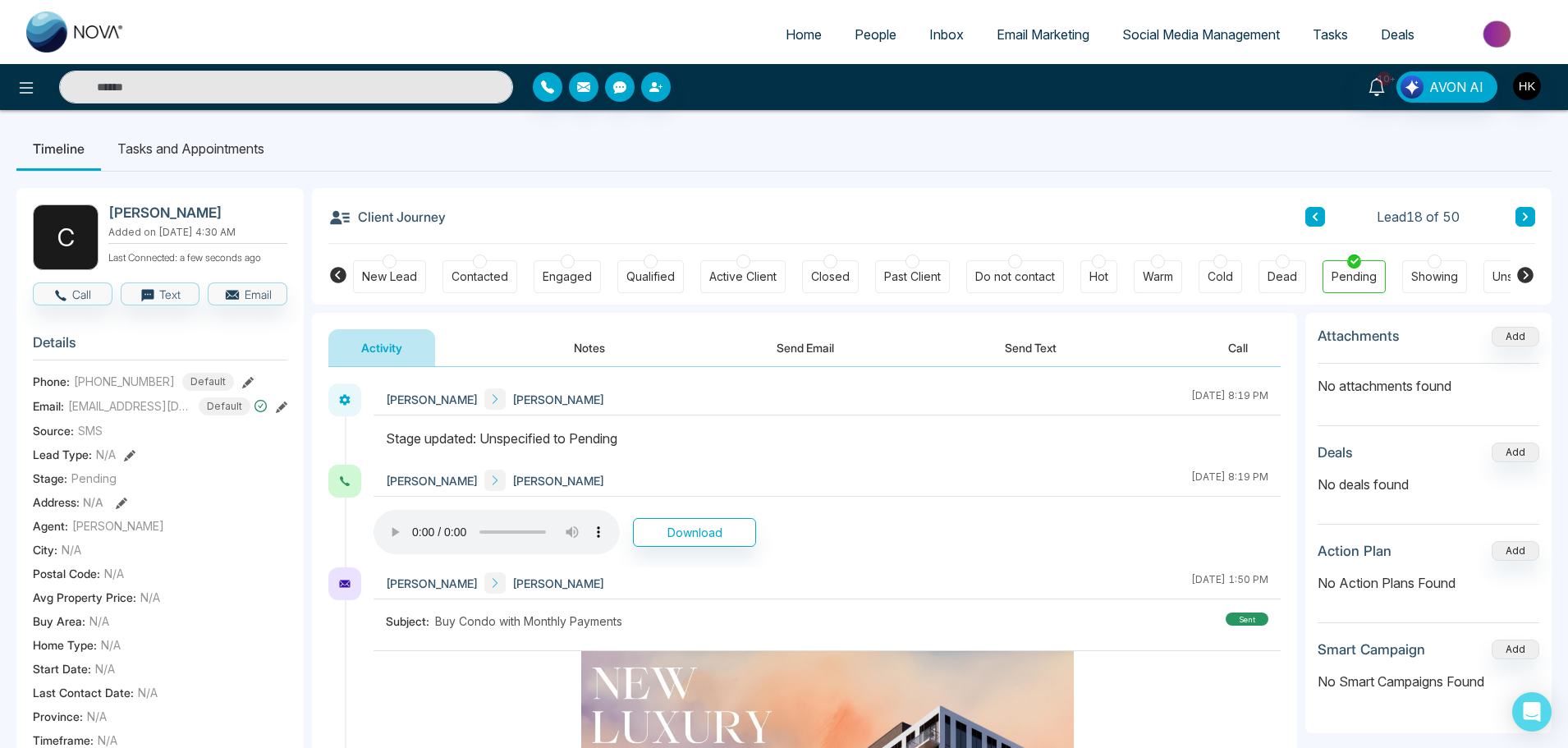
click at [873, 32] on span "People" at bounding box center [875, 34] width 42 height 16
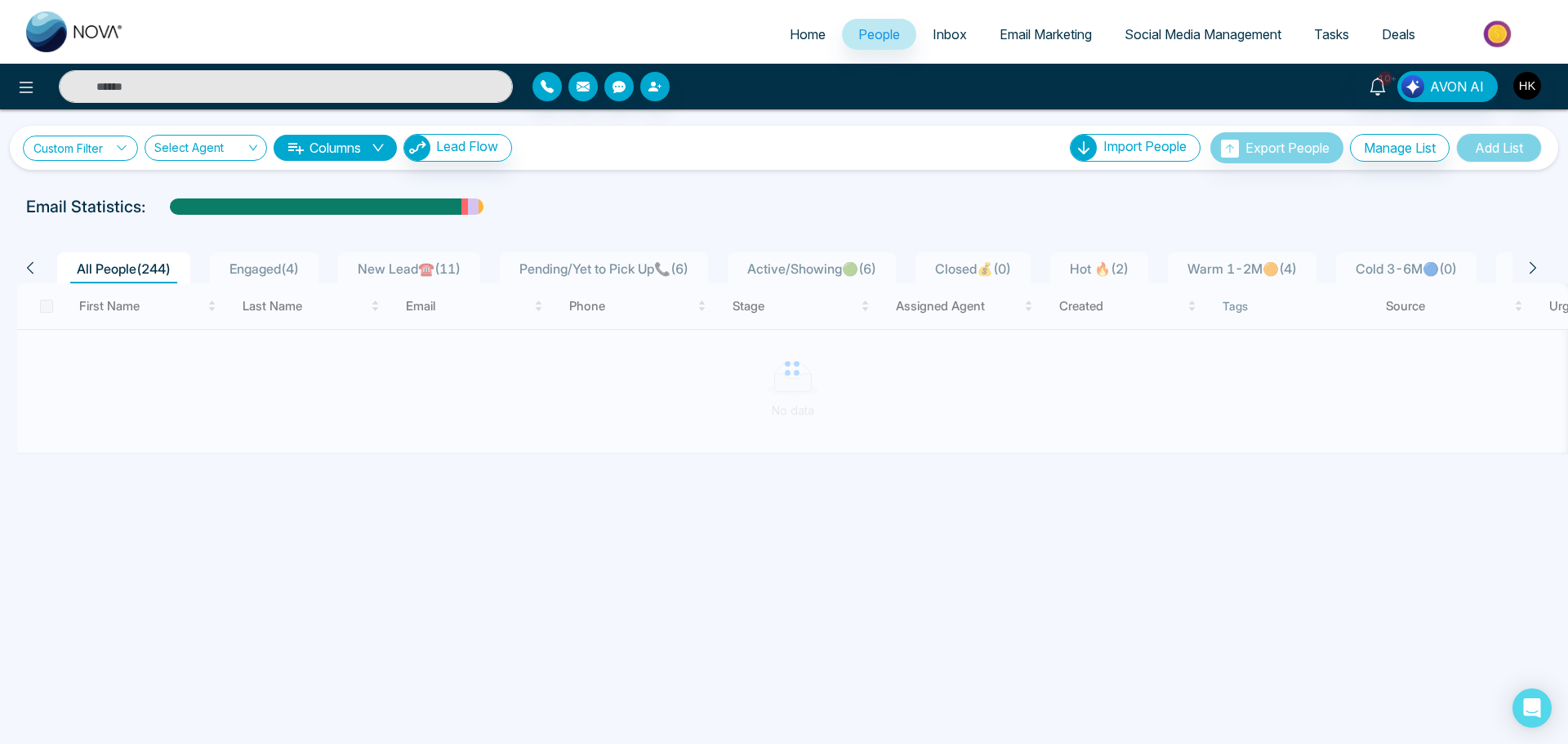
click at [124, 146] on icon at bounding box center [121, 148] width 11 height 11
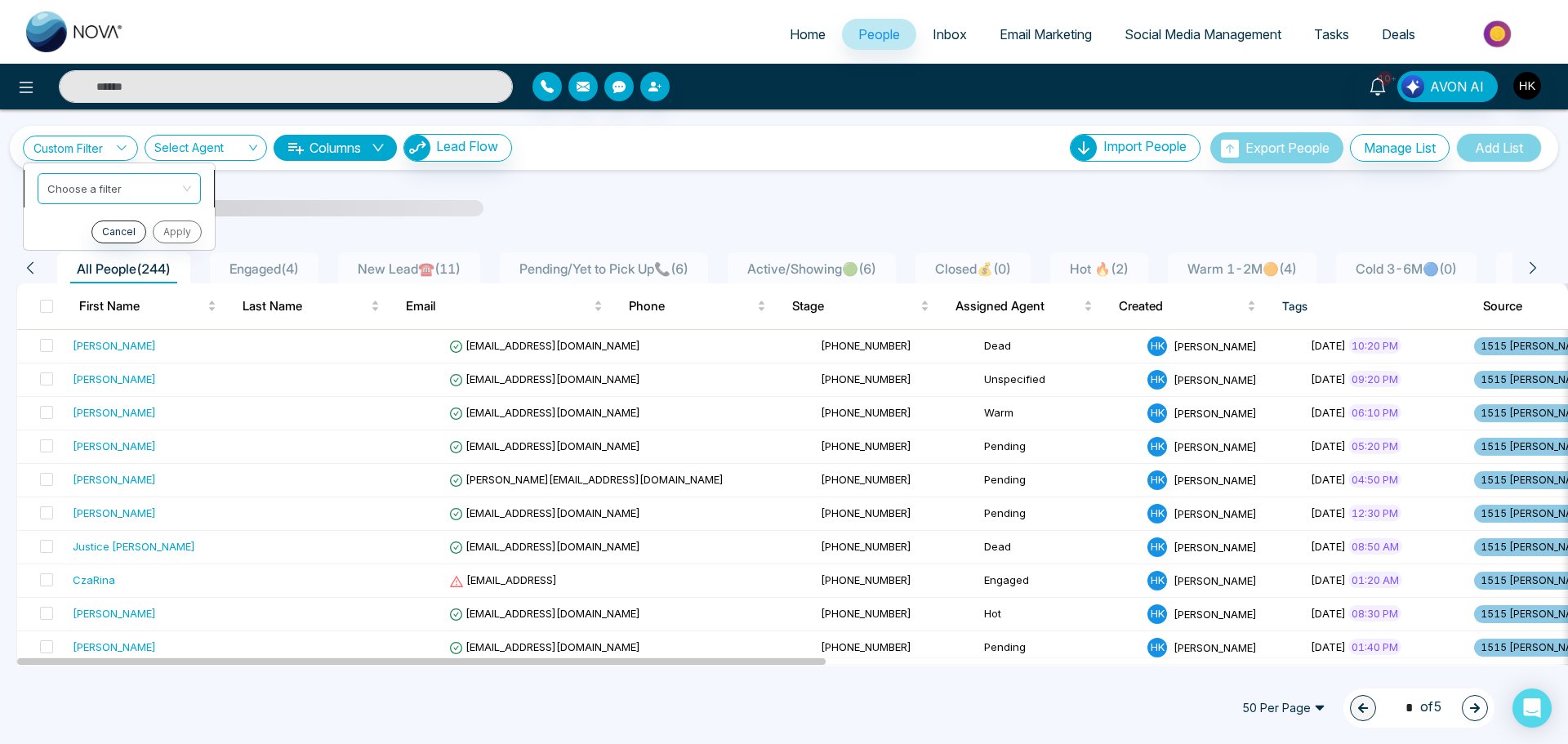
click at [131, 189] on input "search" at bounding box center [114, 186] width 132 height 25
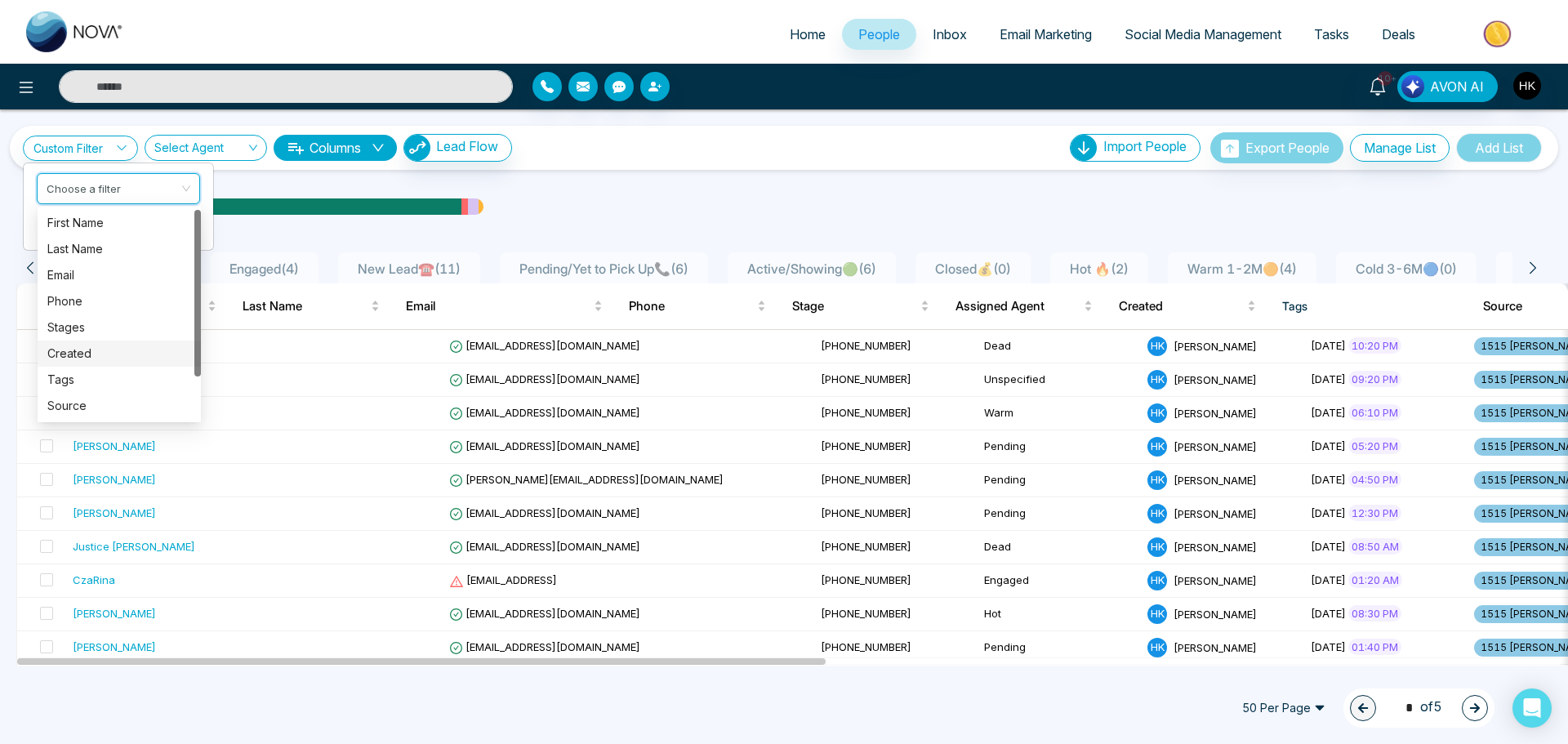
click at [92, 352] on div "Created" at bounding box center [119, 353] width 143 height 18
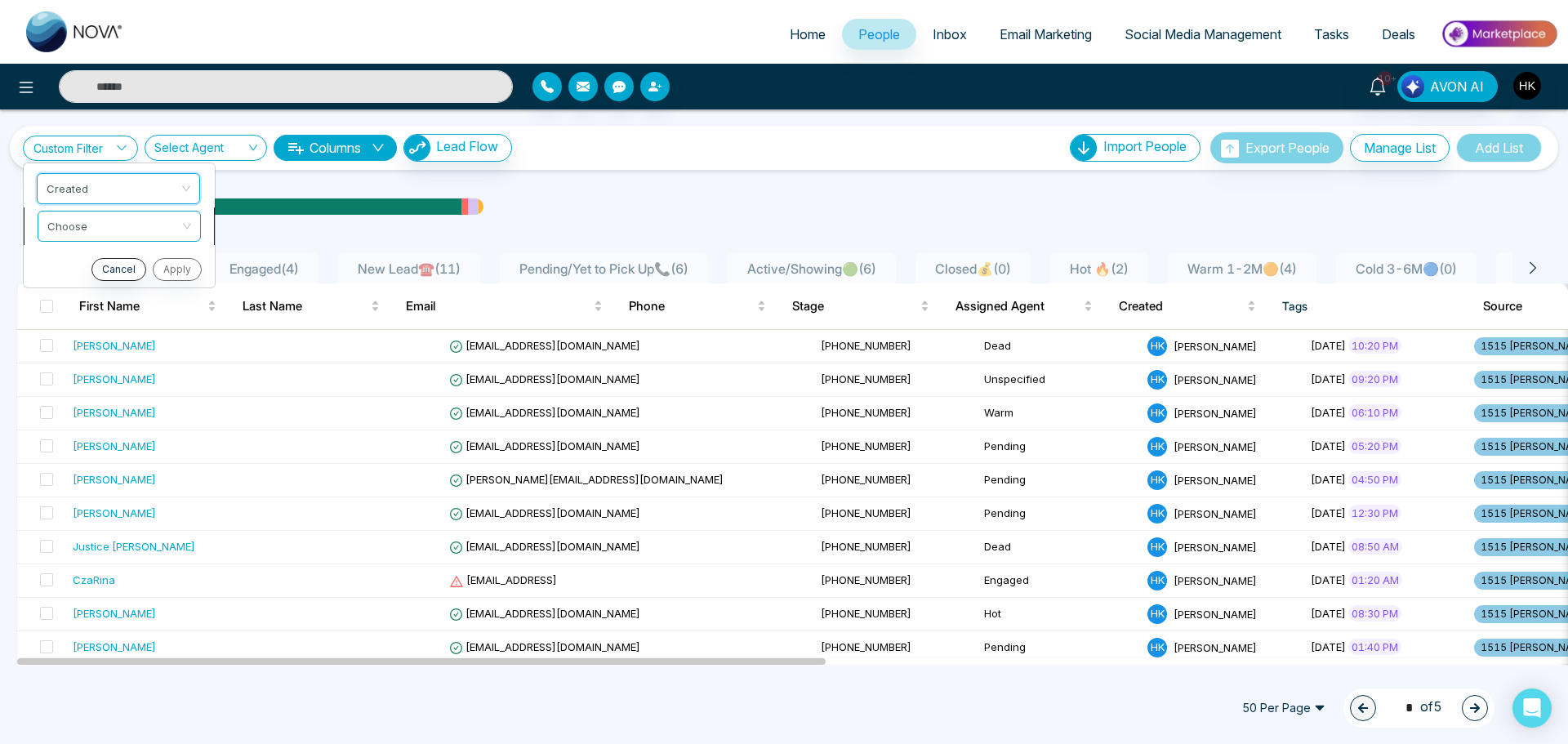
click at [131, 229] on input "search" at bounding box center [114, 223] width 132 height 25
click at [126, 261] on div "was less than" at bounding box center [119, 260] width 143 height 18
click at [138, 261] on input "search" at bounding box center [149, 261] width 59 height 25
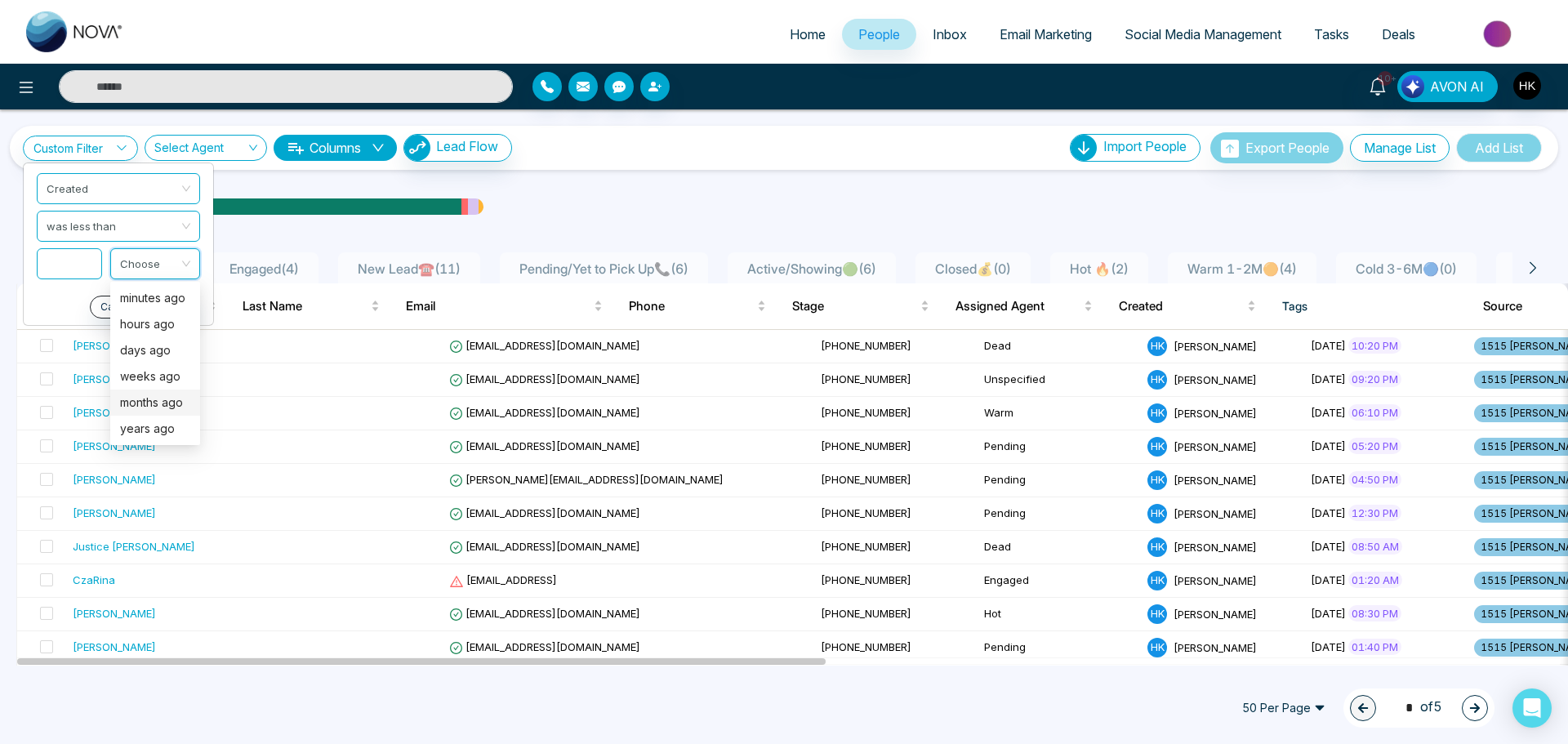
click at [142, 408] on div "months ago" at bounding box center [155, 402] width 70 height 18
click at [89, 271] on input at bounding box center [69, 264] width 65 height 31
type input "*"
click at [188, 311] on button "Apply" at bounding box center [176, 307] width 49 height 23
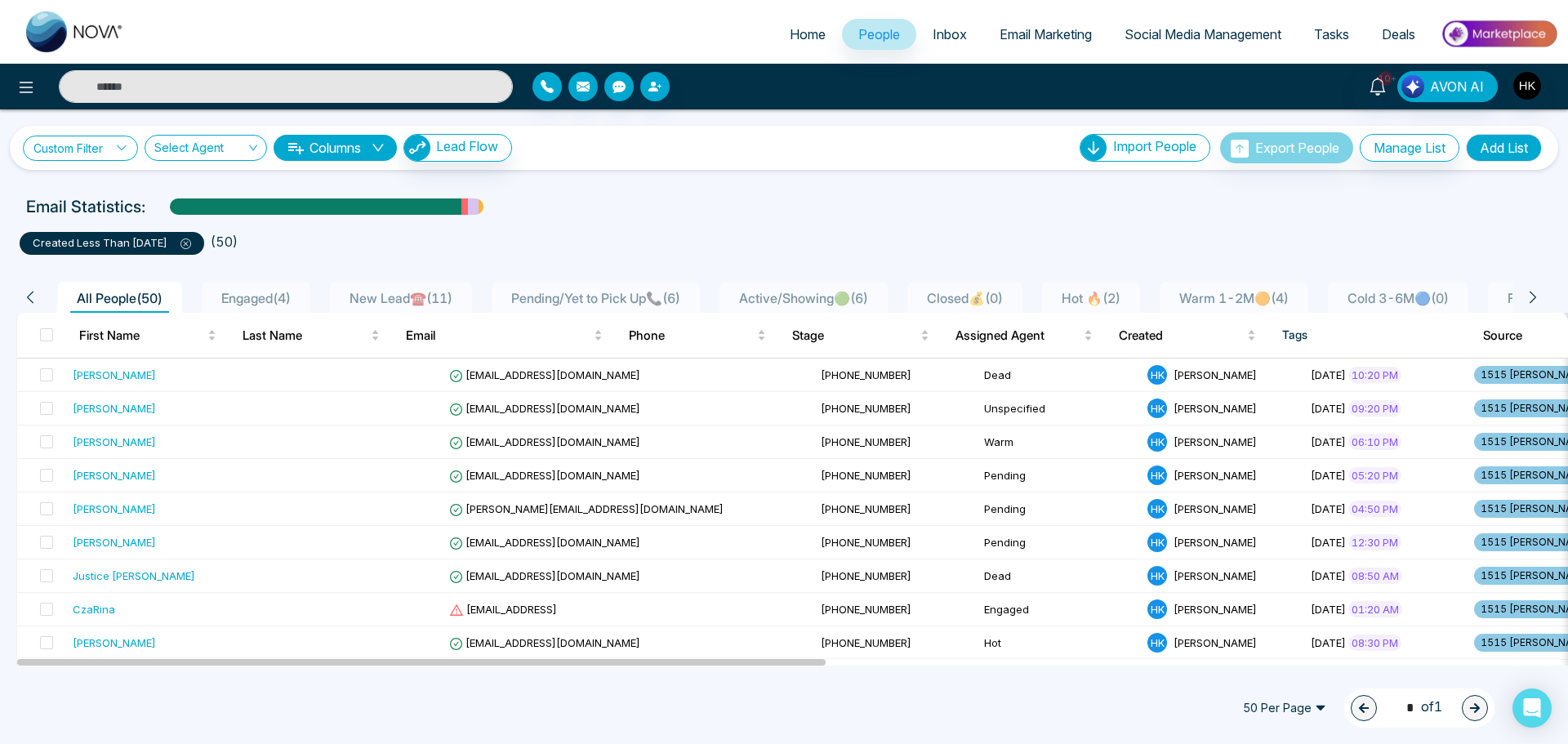
click at [98, 148] on link "Custom Filter" at bounding box center [81, 148] width 115 height 25
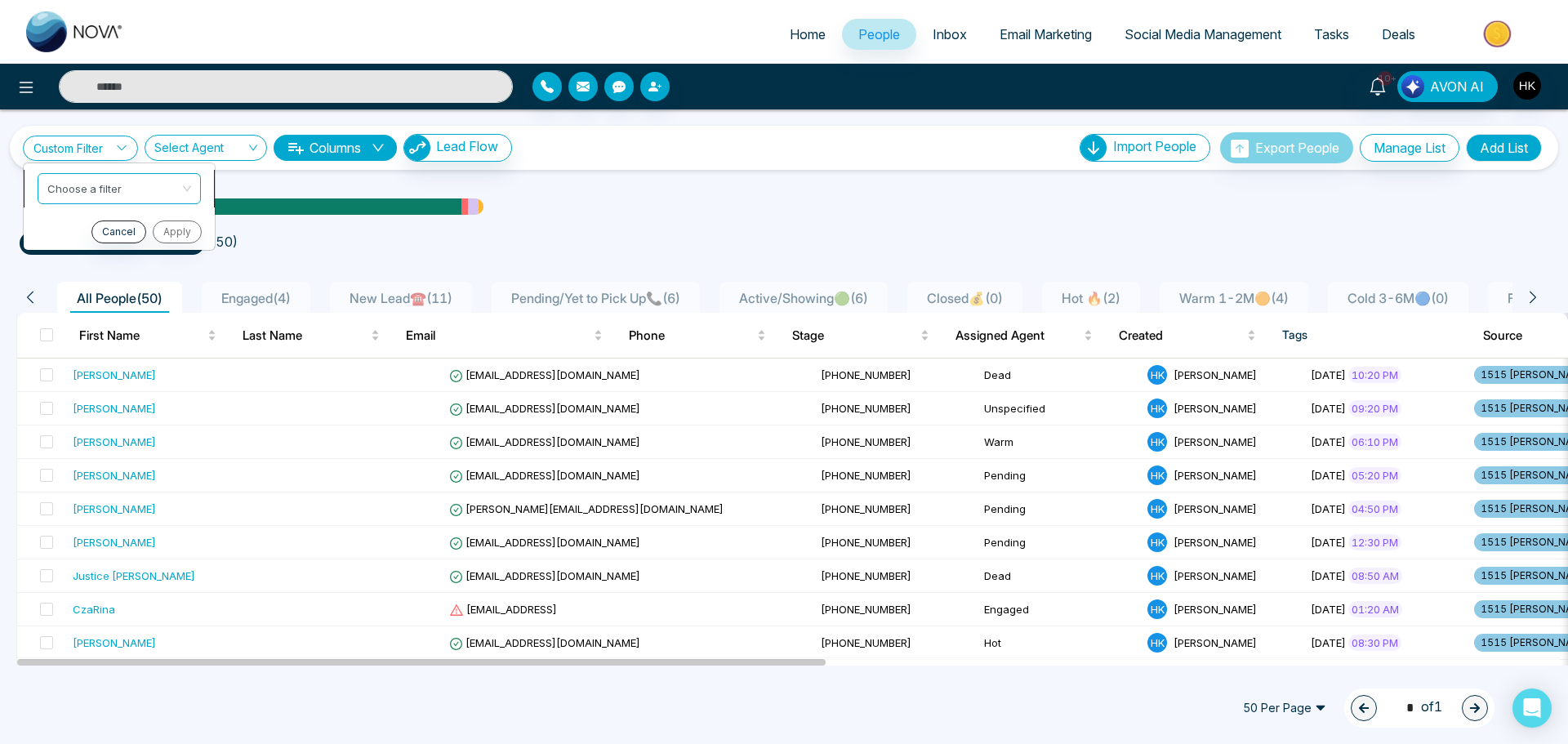
click at [112, 197] on input "search" at bounding box center [114, 186] width 132 height 25
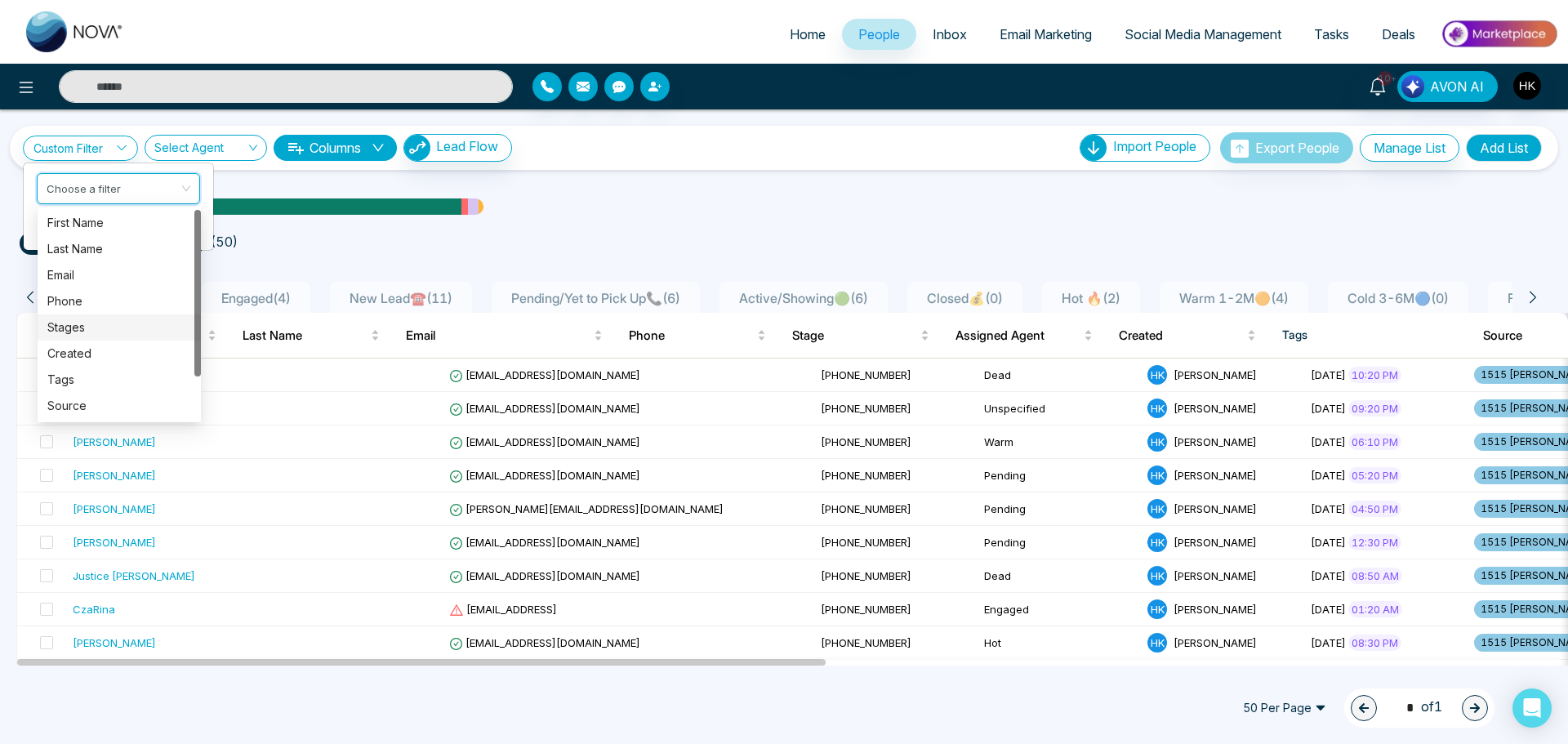
click at [86, 325] on div "Stages" at bounding box center [119, 327] width 143 height 18
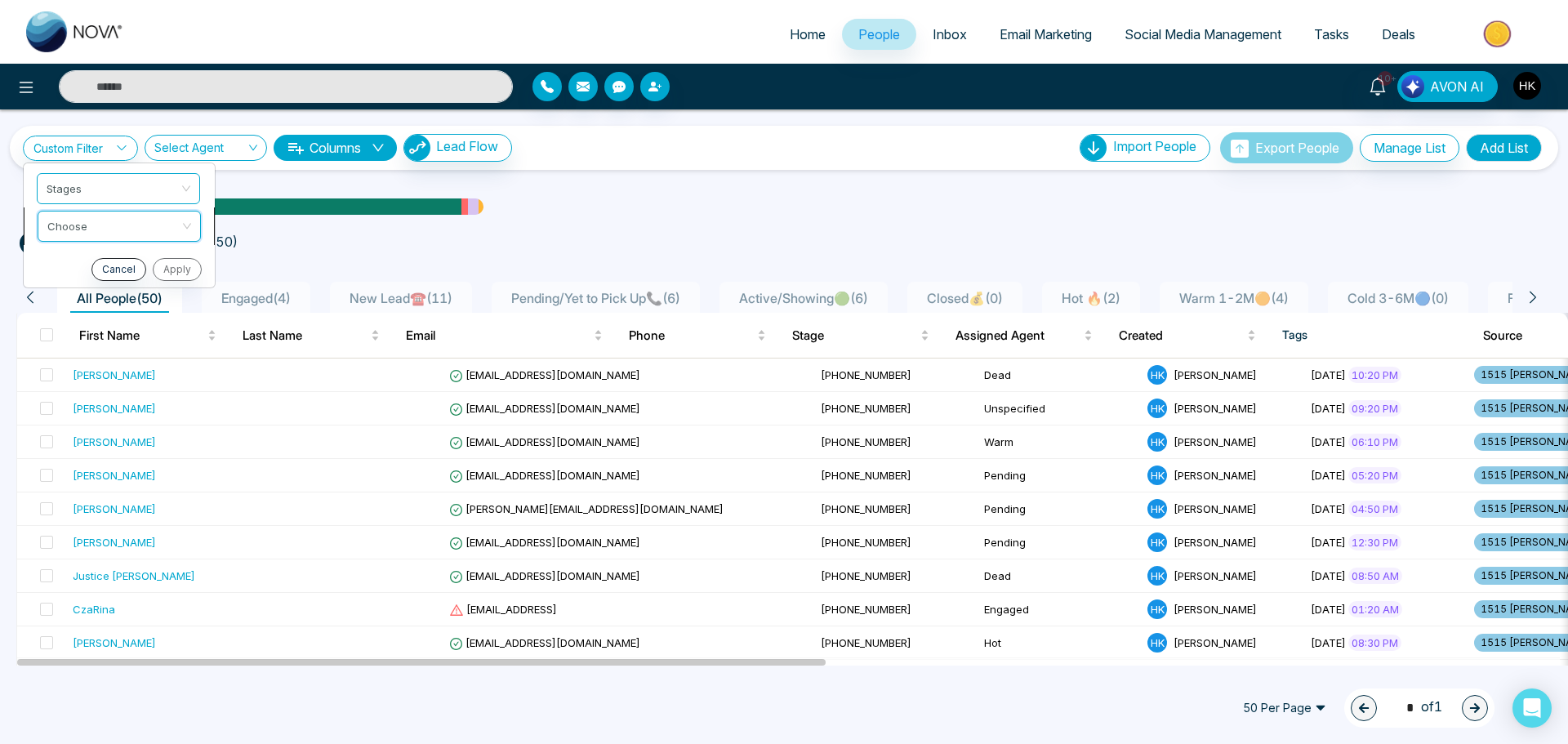
click at [137, 224] on input "search" at bounding box center [114, 223] width 132 height 25
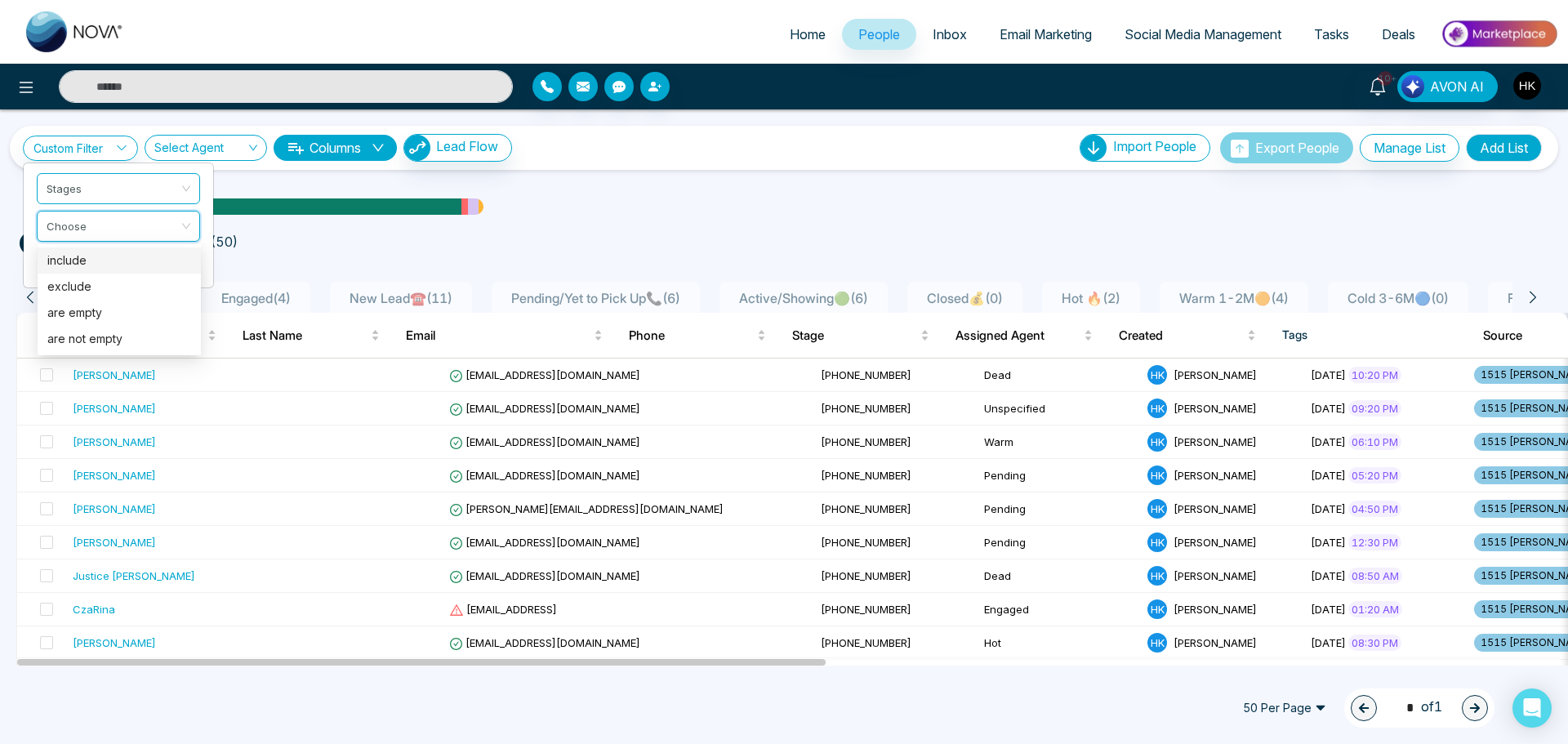
click at [71, 266] on div "include" at bounding box center [119, 260] width 143 height 18
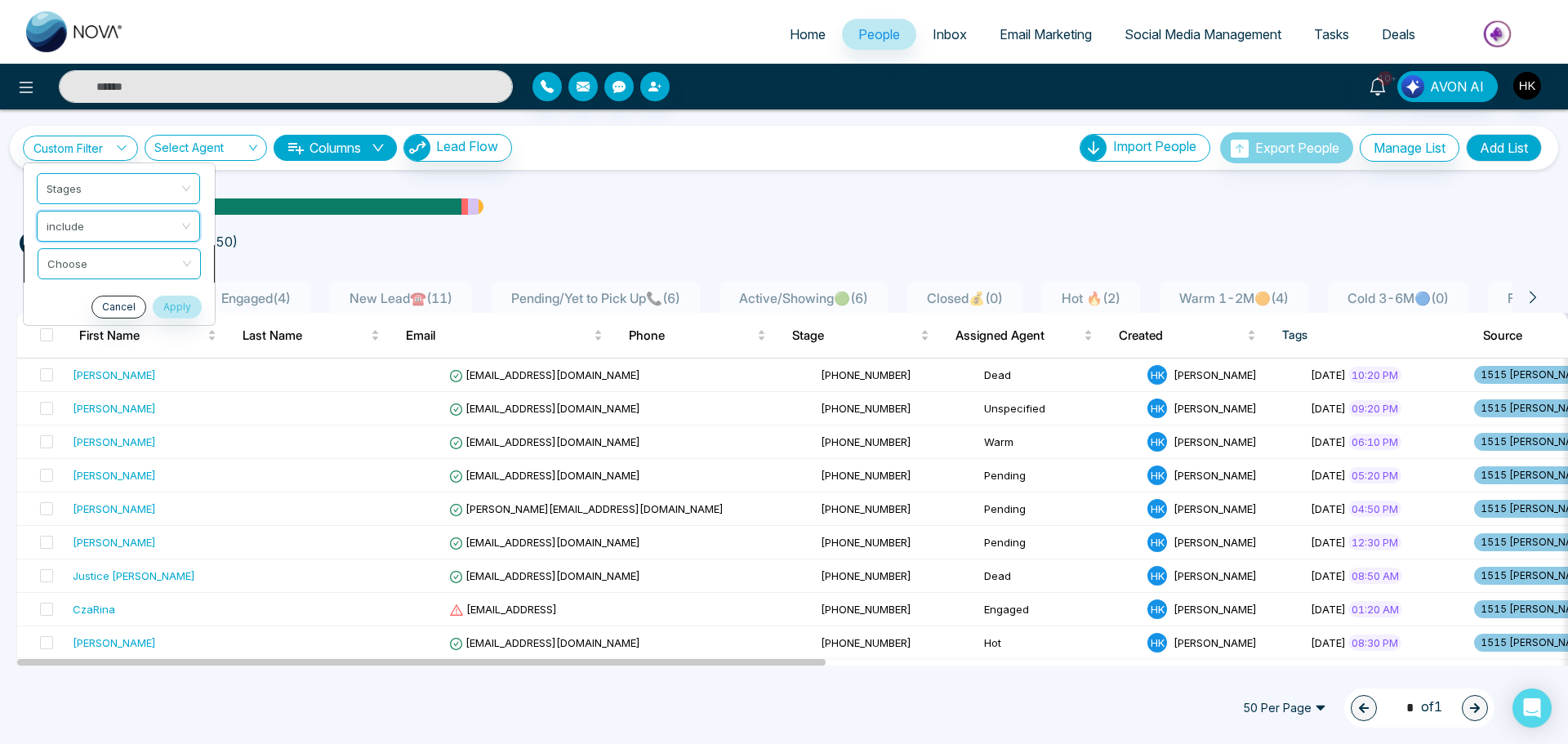
click at [80, 257] on input "search" at bounding box center [114, 261] width 132 height 25
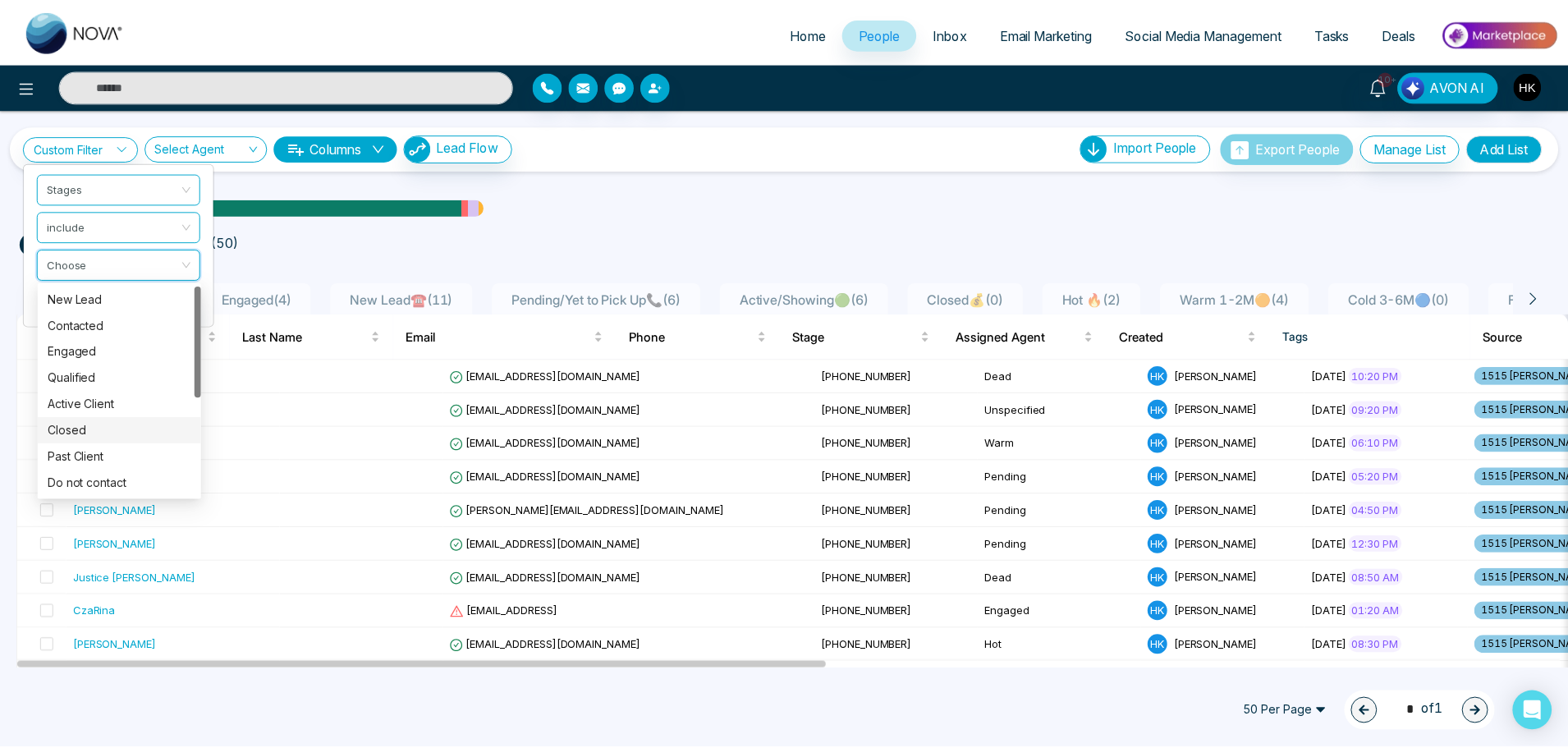
scroll to position [184, 0]
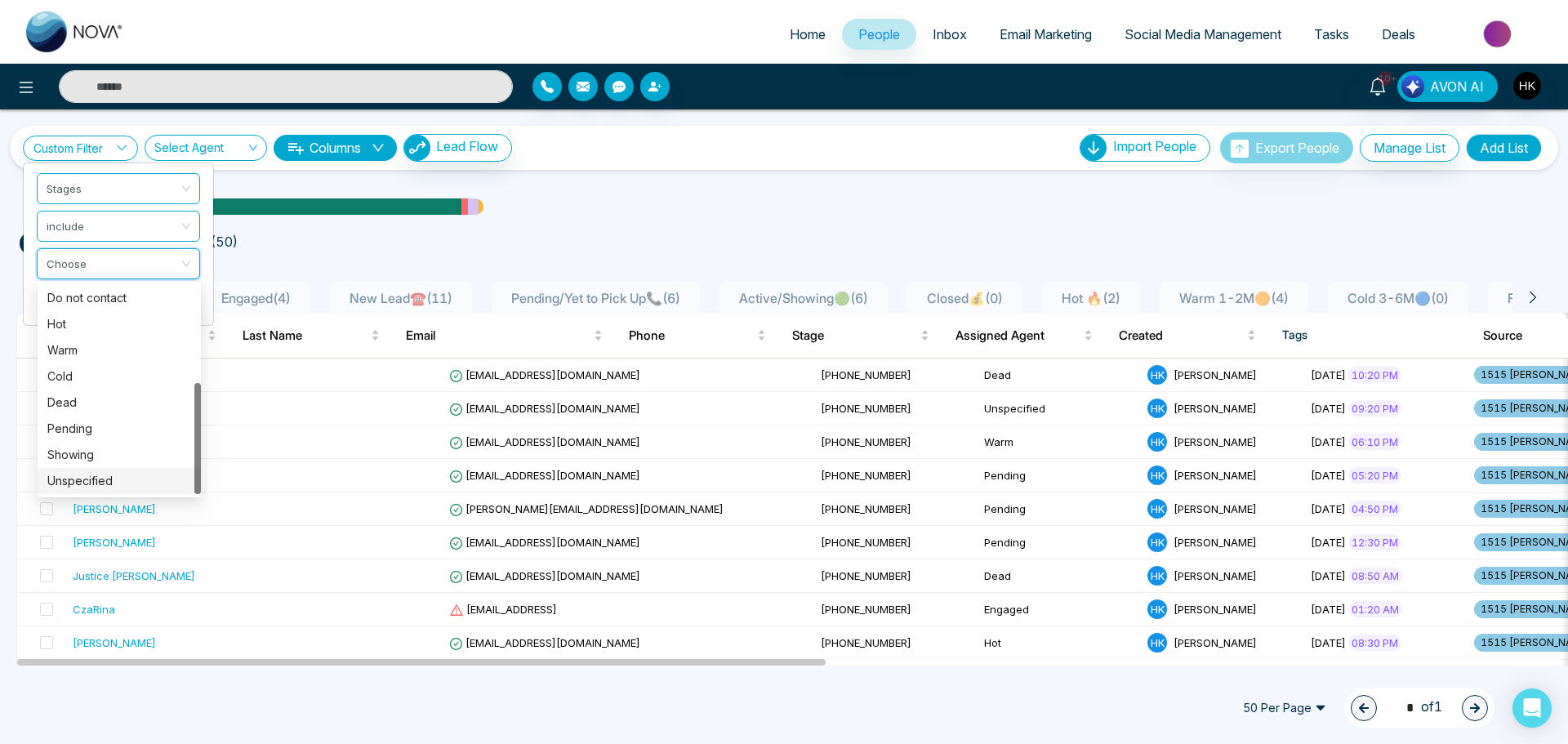
click at [109, 478] on div "Unspecified" at bounding box center [119, 481] width 143 height 18
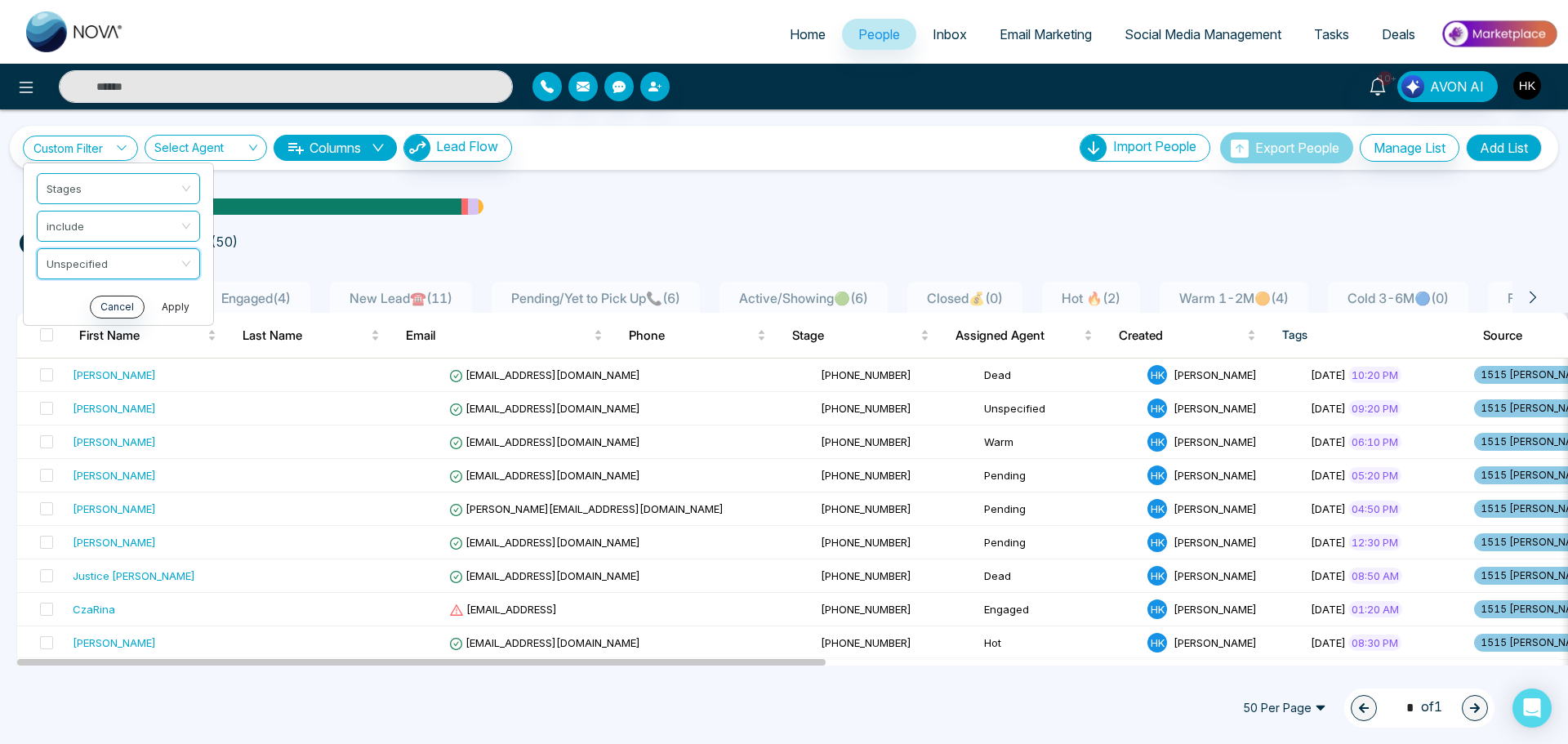
click at [171, 304] on button "Apply" at bounding box center [176, 307] width 49 height 23
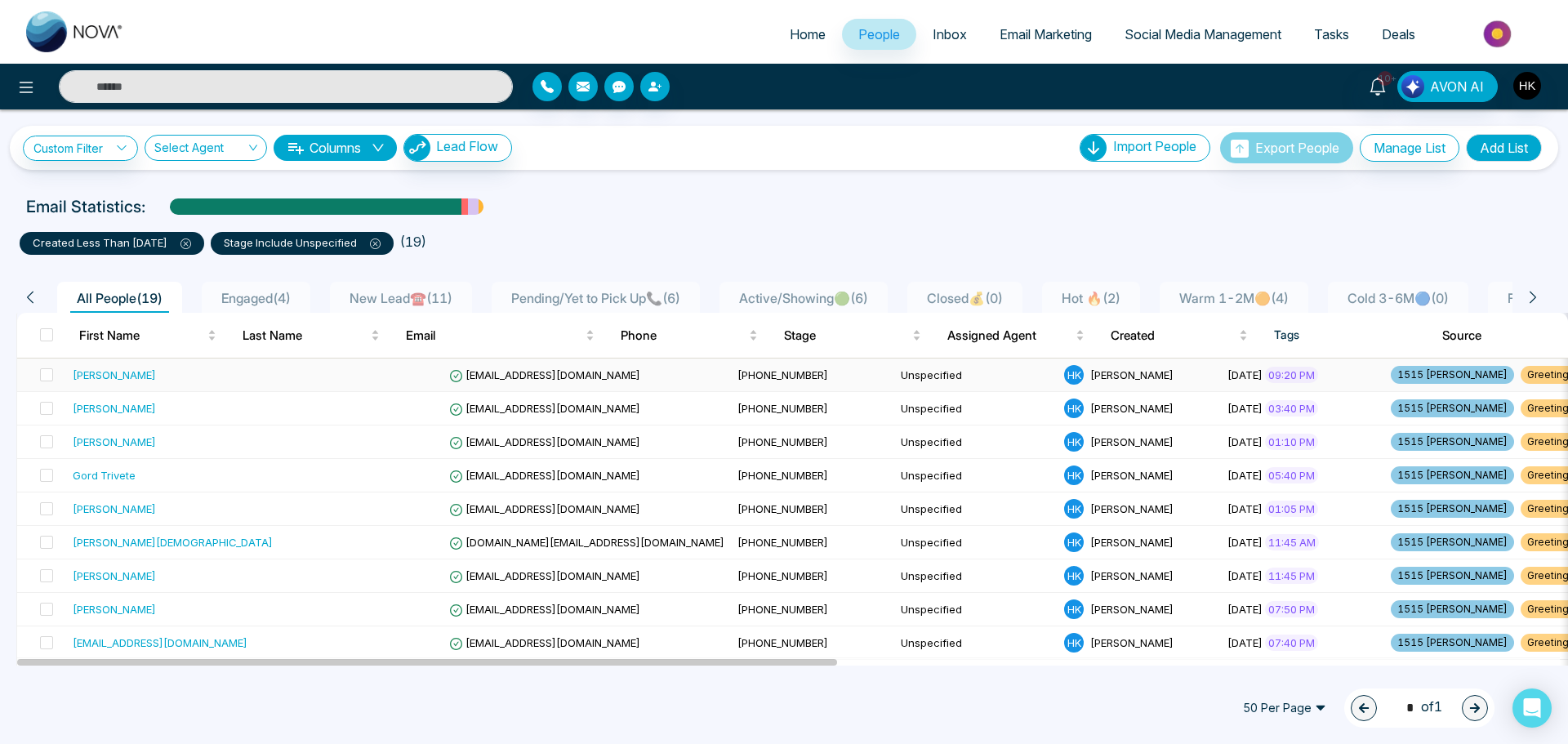
click at [122, 377] on div "Ahmad Agha" at bounding box center [114, 374] width 83 height 16
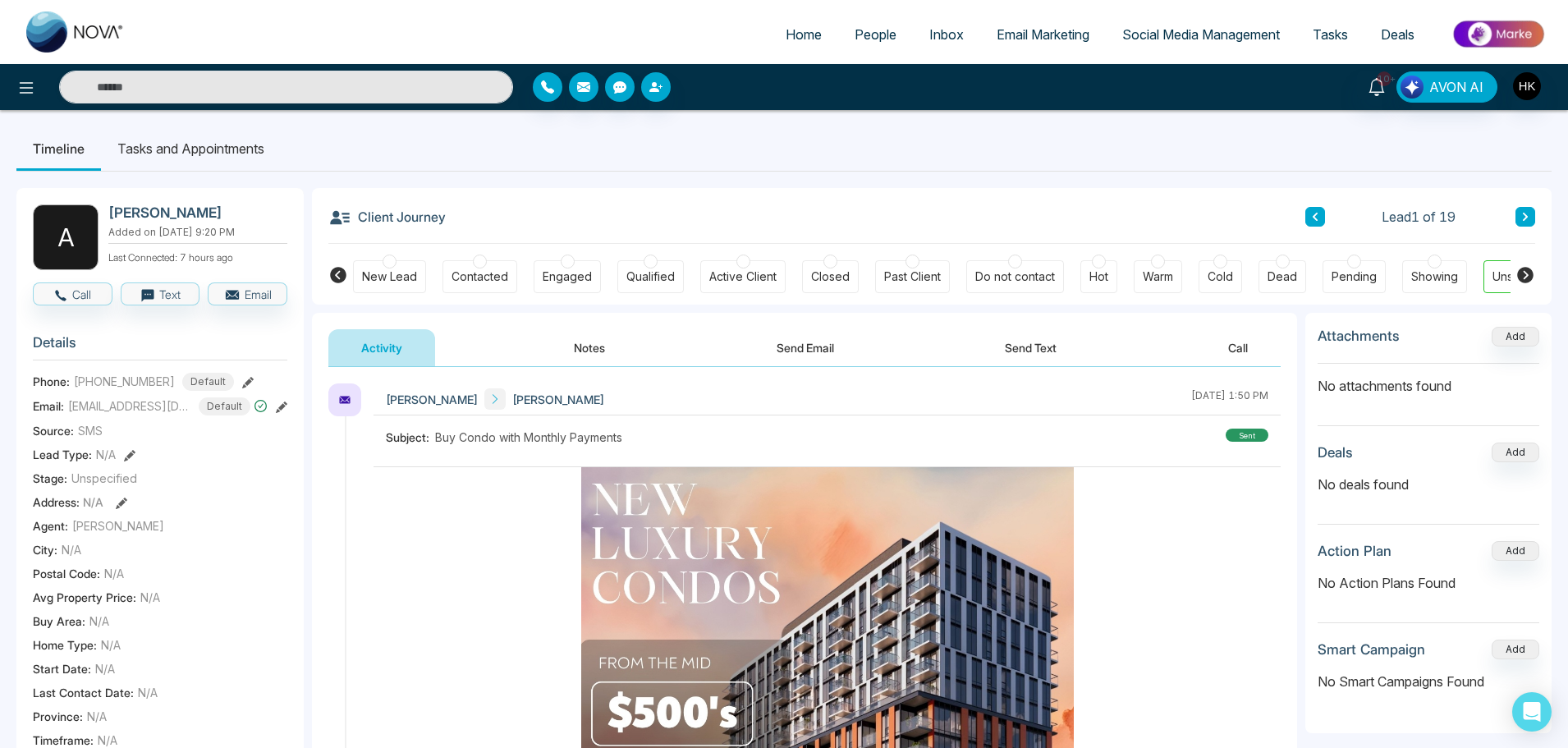
click at [1357, 264] on div at bounding box center [1354, 261] width 14 height 14
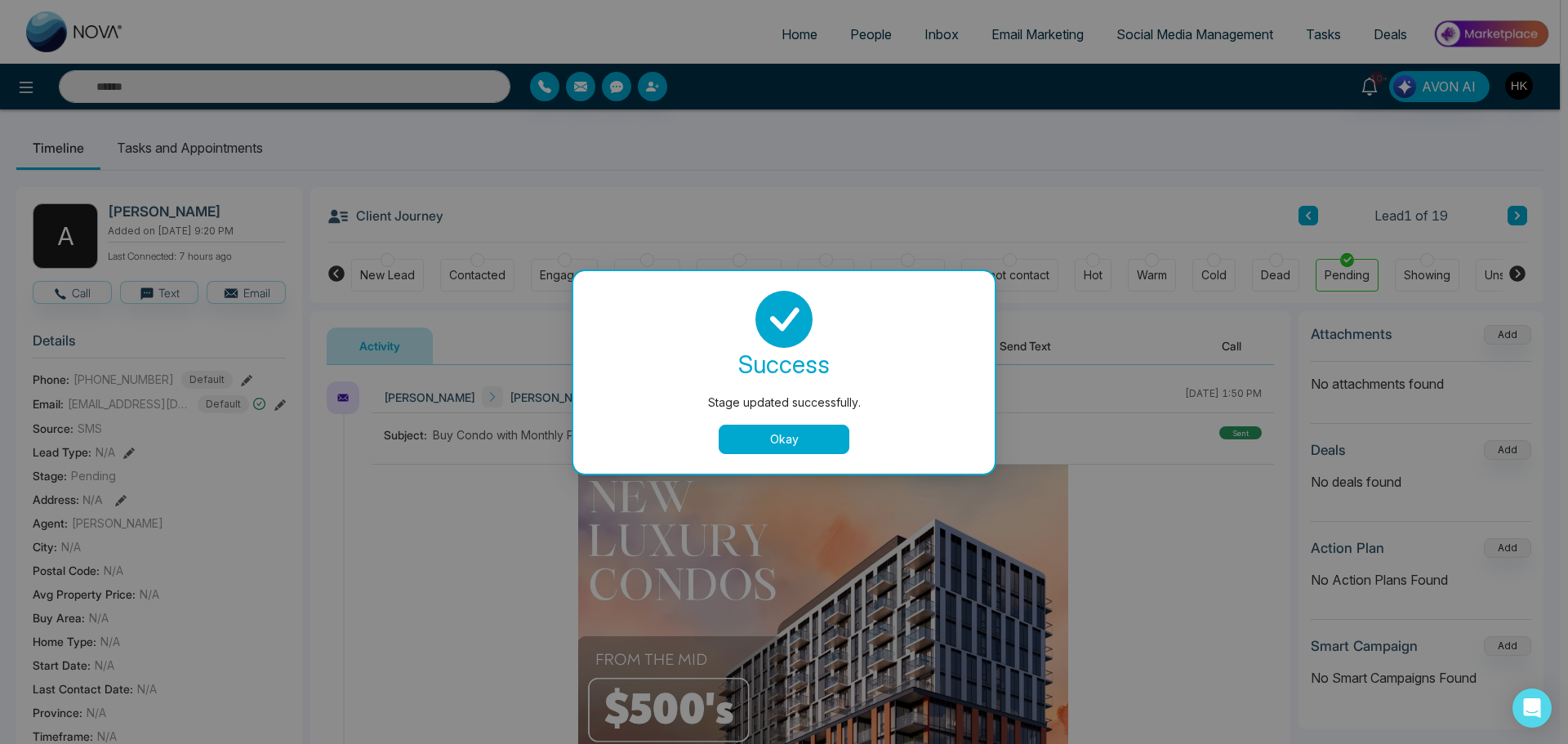
click at [785, 441] on button "Okay" at bounding box center [784, 439] width 131 height 30
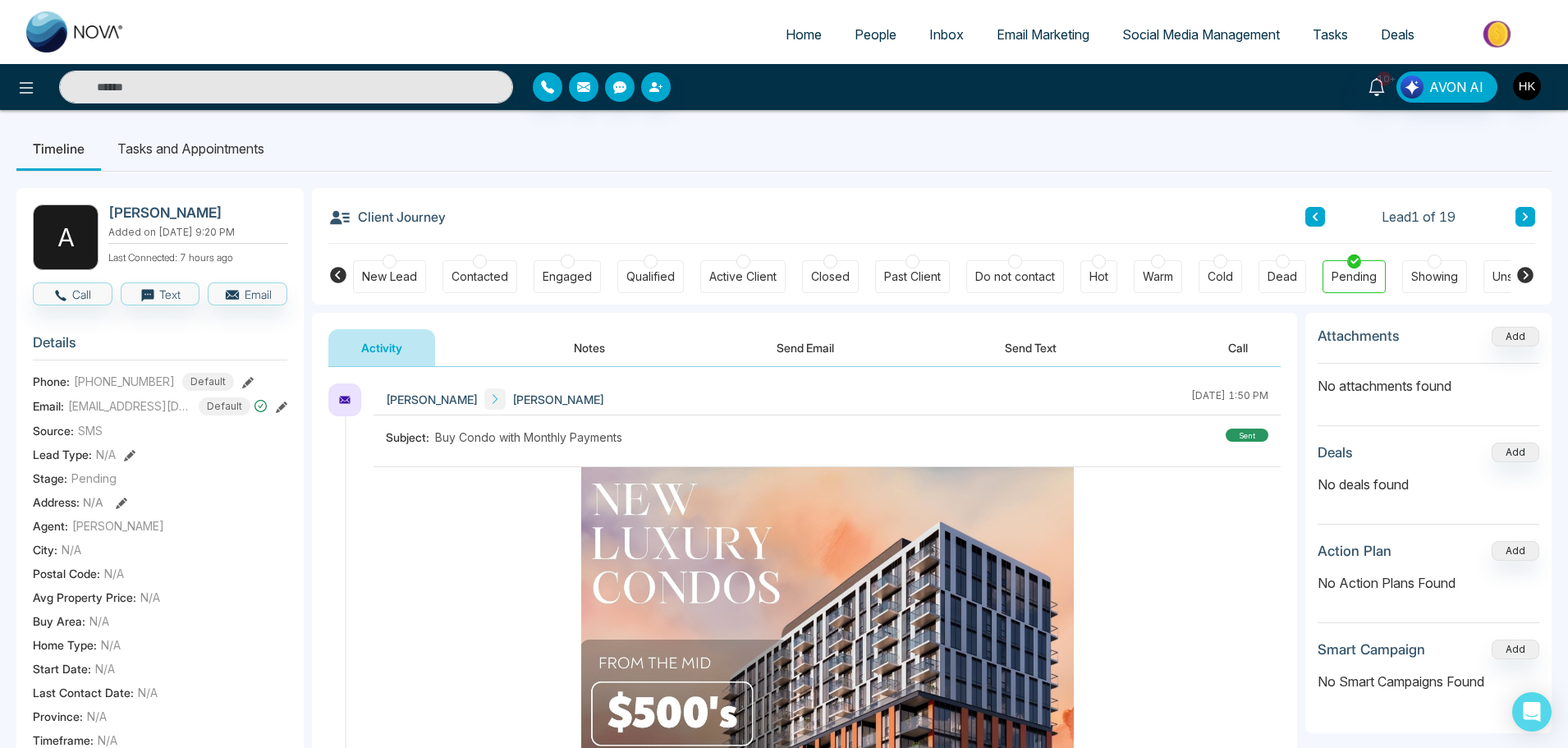
click at [1525, 221] on icon at bounding box center [1525, 217] width 9 height 10
click at [1356, 262] on div at bounding box center [1354, 261] width 14 height 14
click at [1526, 218] on body "Home People Inbox Email Marketing Social Media Management Tasks Deals 10+ AVON …" at bounding box center [784, 374] width 1568 height 748
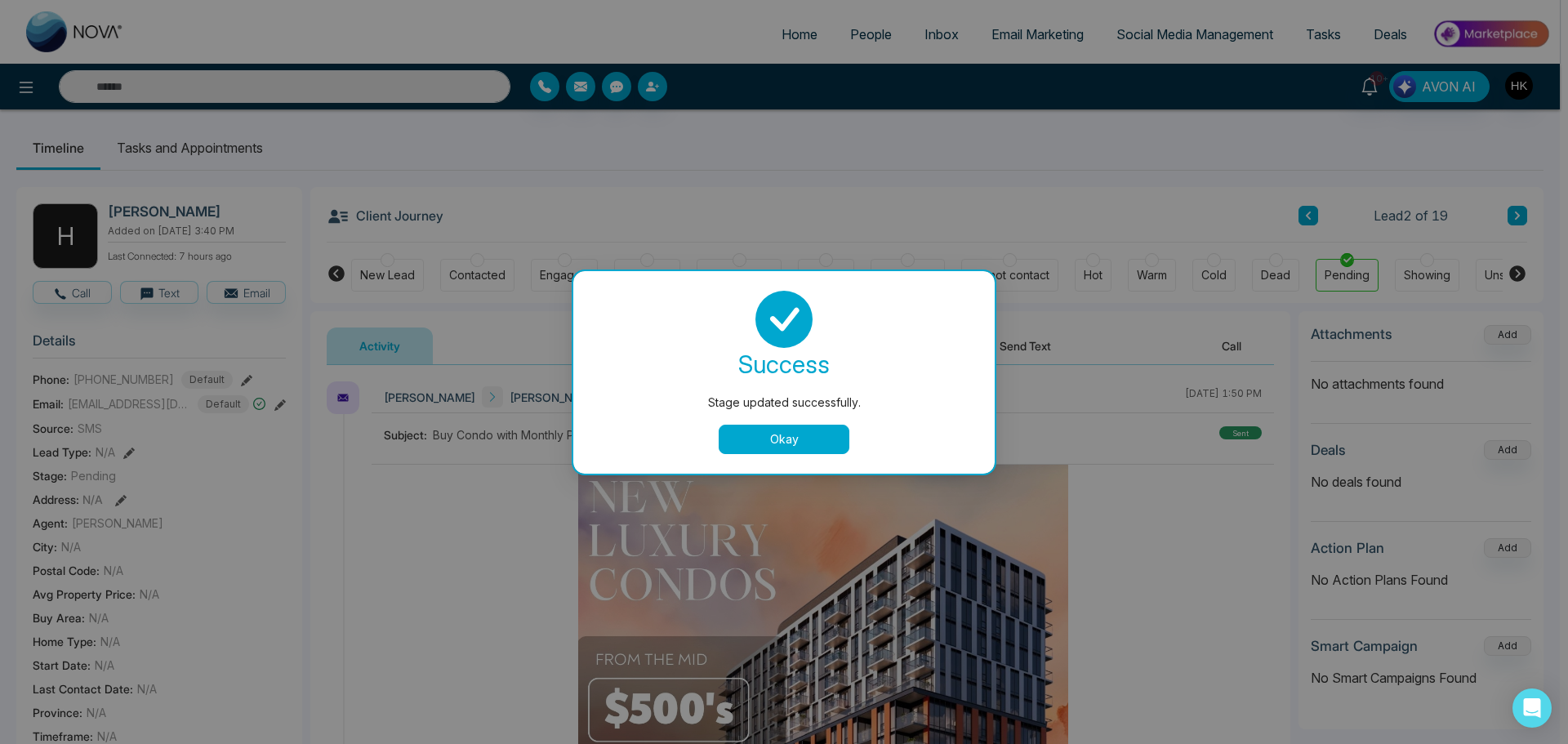
click at [795, 443] on button "Okay" at bounding box center [784, 439] width 131 height 30
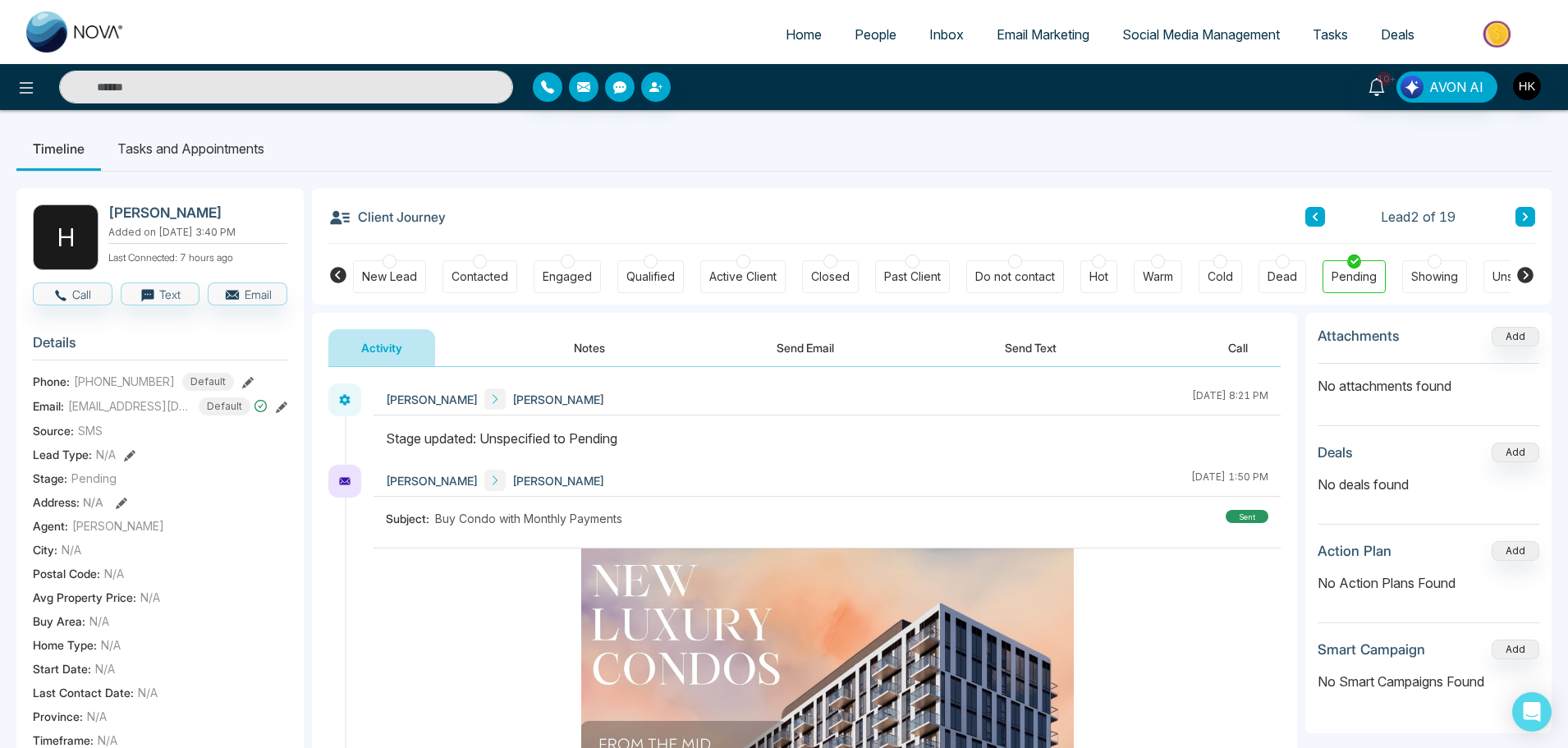
click at [1525, 215] on icon at bounding box center [1525, 217] width 5 height 9
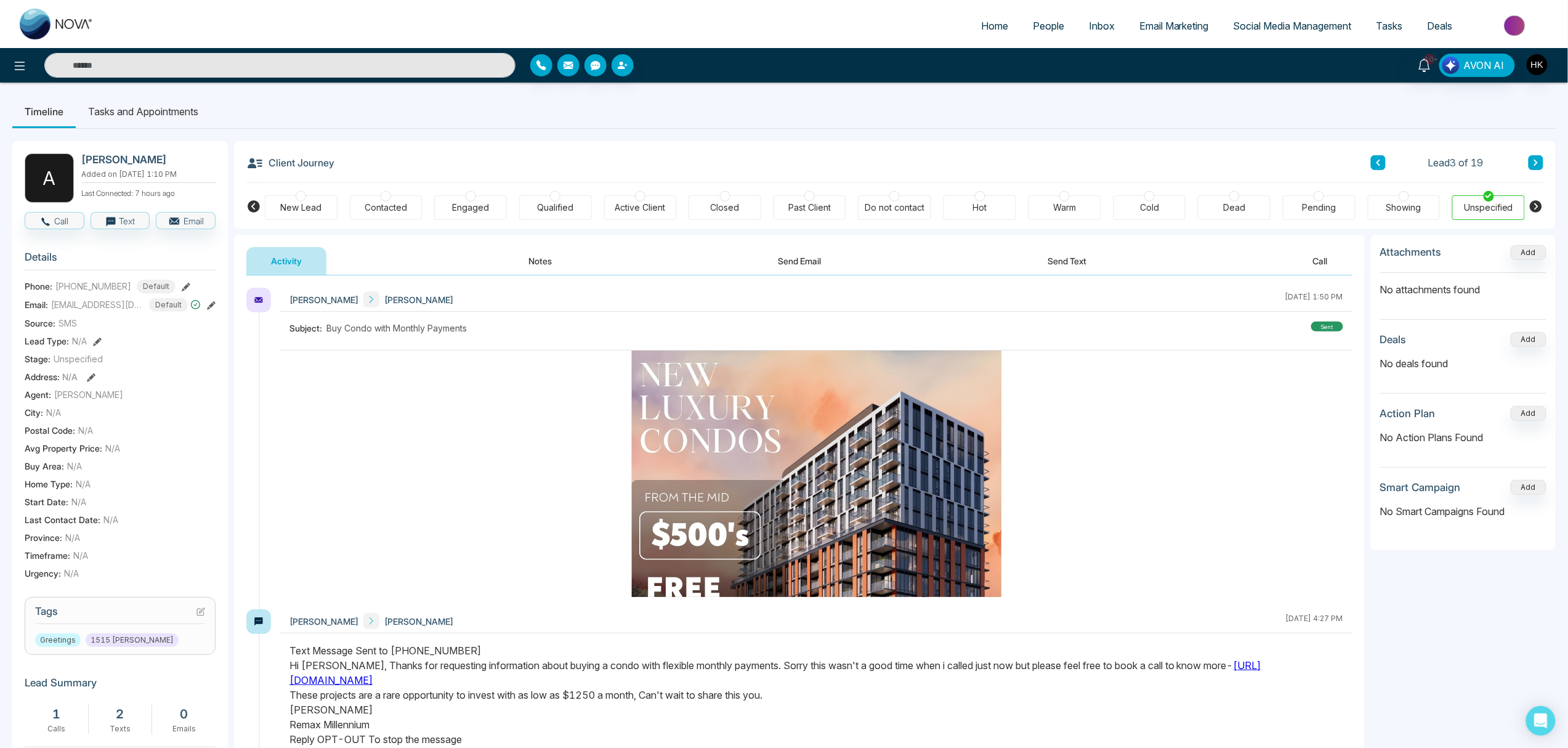
click at [1182, 198] on div at bounding box center [1319, 196] width 10 height 10
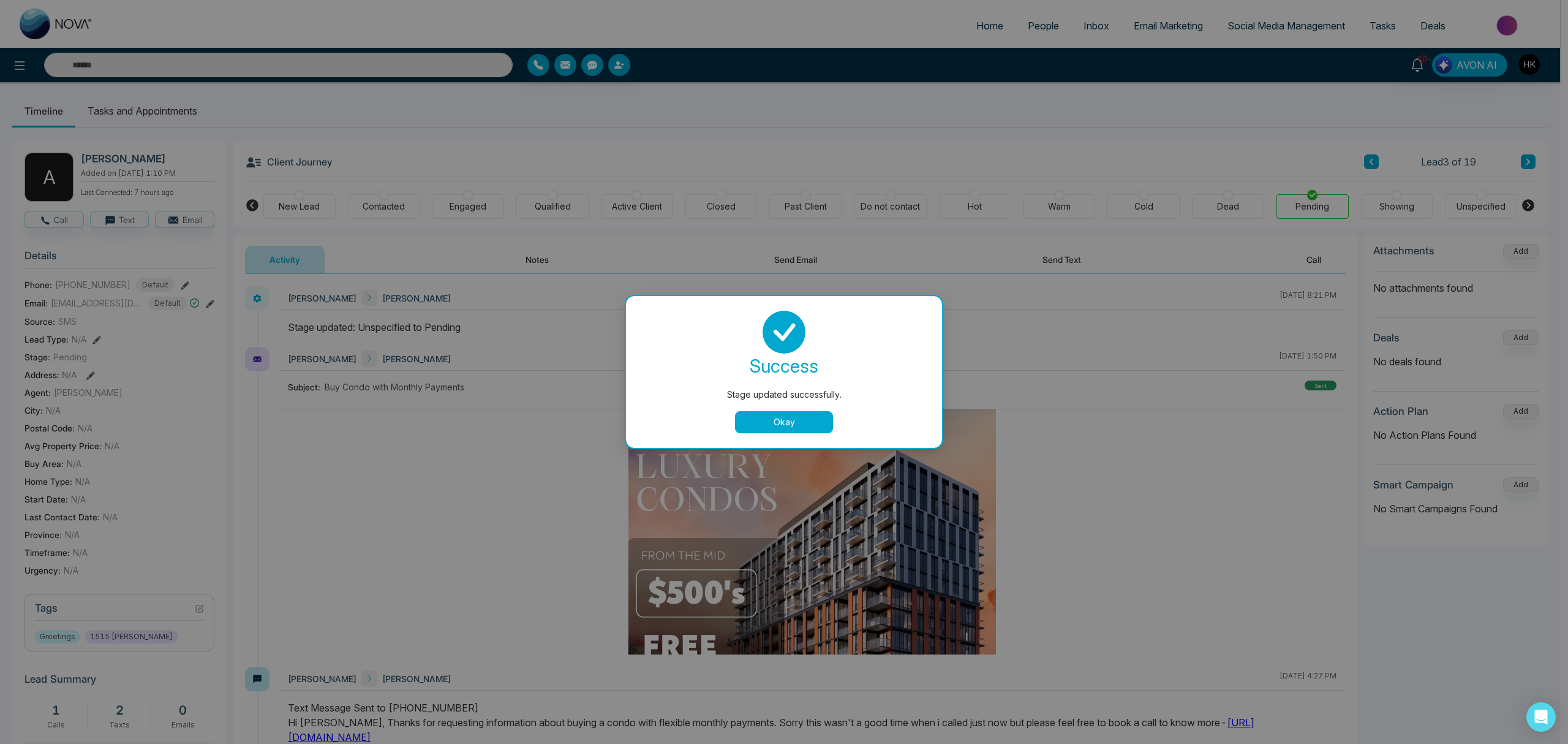
drag, startPoint x: 791, startPoint y: 425, endPoint x: 919, endPoint y: 375, distance: 137.4
click at [790, 425] on button "Okay" at bounding box center [784, 422] width 98 height 22
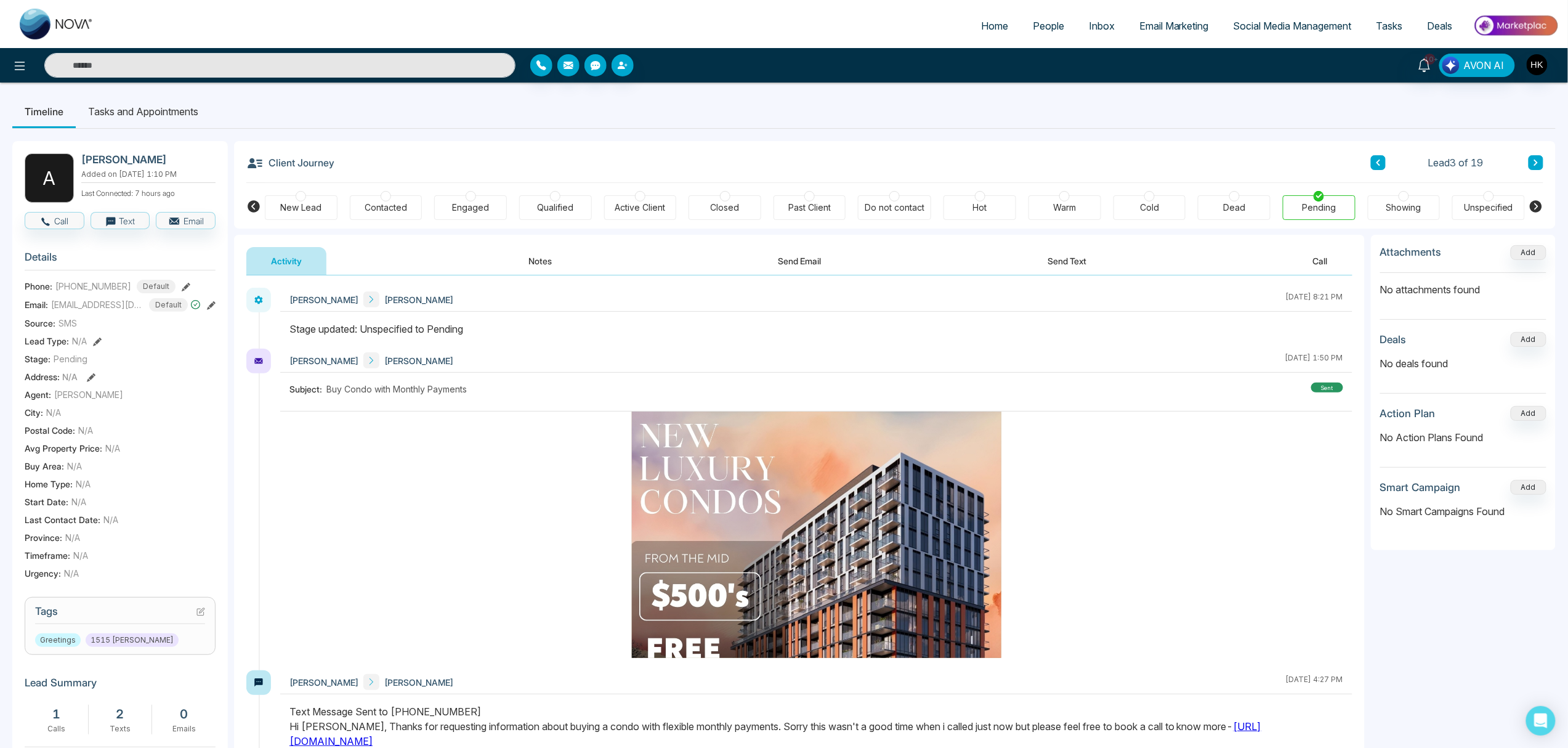
click at [1182, 164] on icon at bounding box center [1537, 163] width 6 height 8
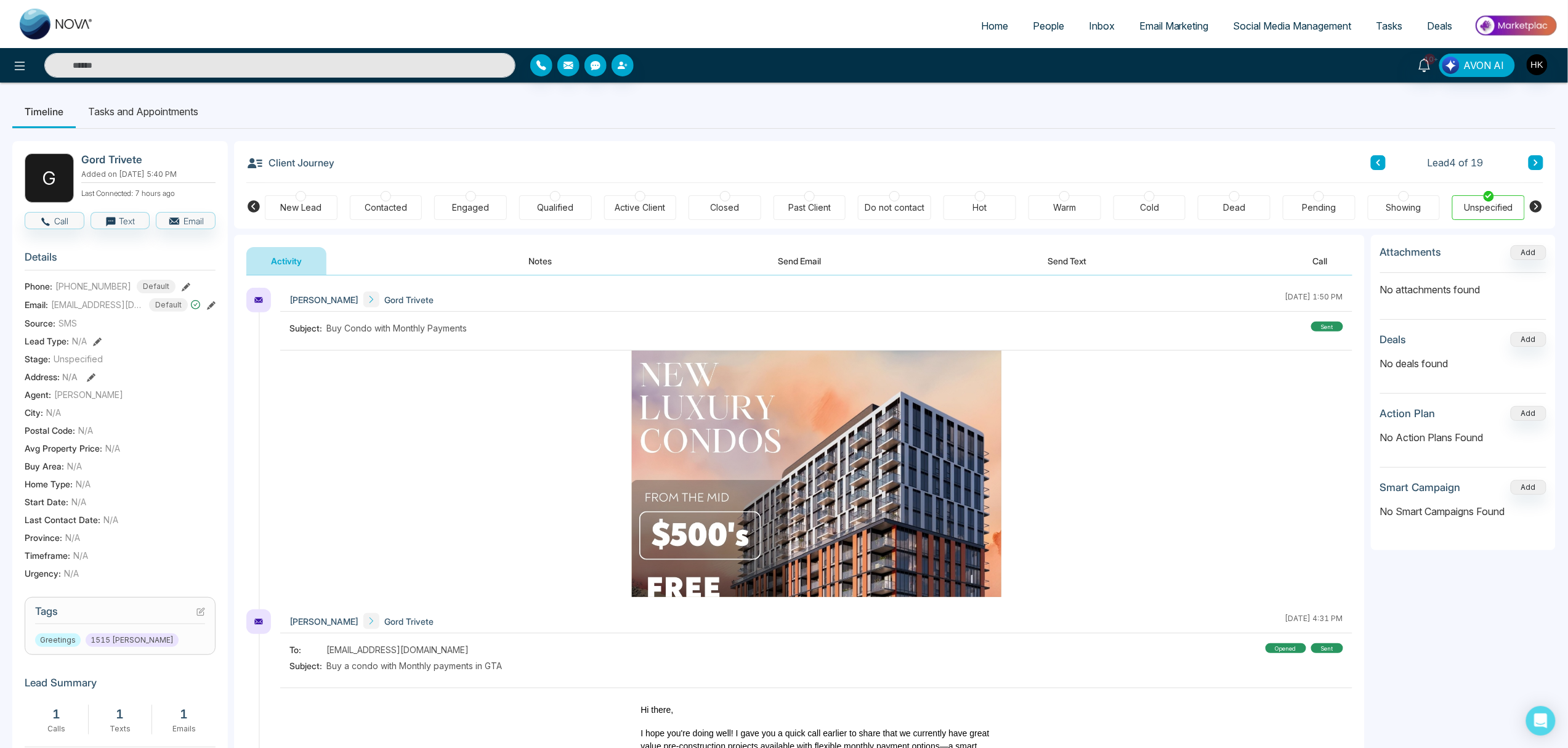
click at [1182, 197] on div at bounding box center [1319, 196] width 10 height 10
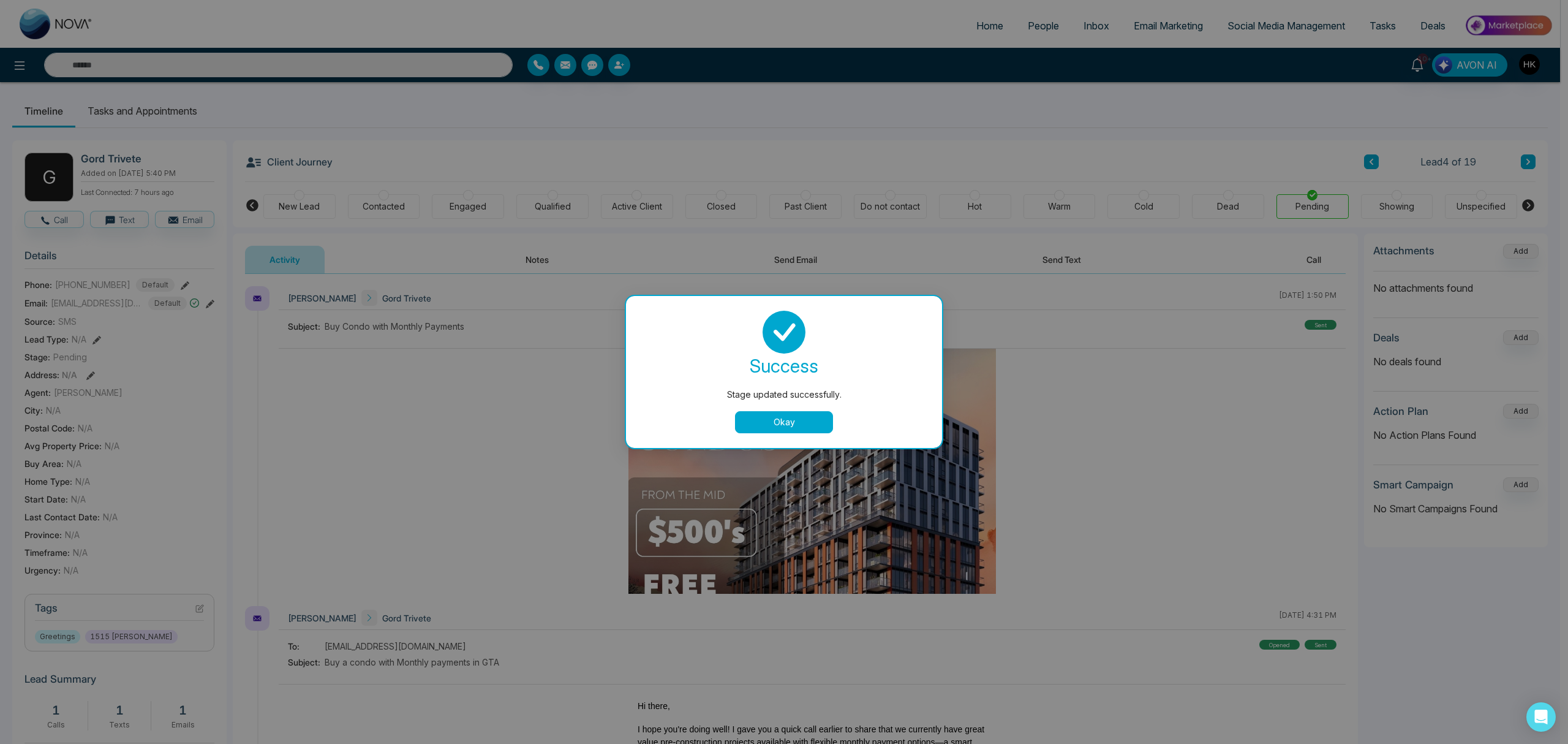
click at [801, 414] on button "Okay" at bounding box center [784, 422] width 98 height 22
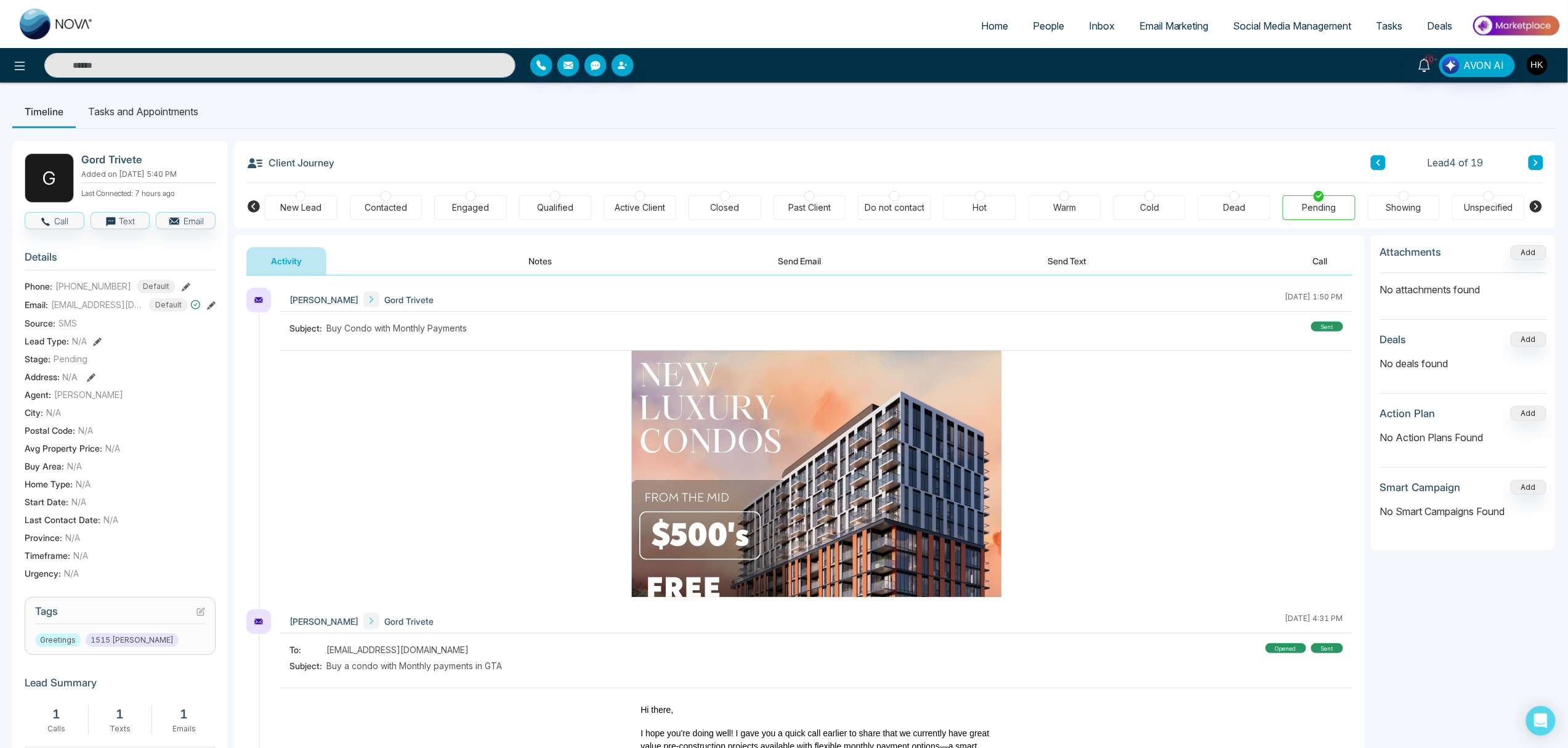
click at [1182, 163] on icon at bounding box center [1536, 163] width 4 height 6
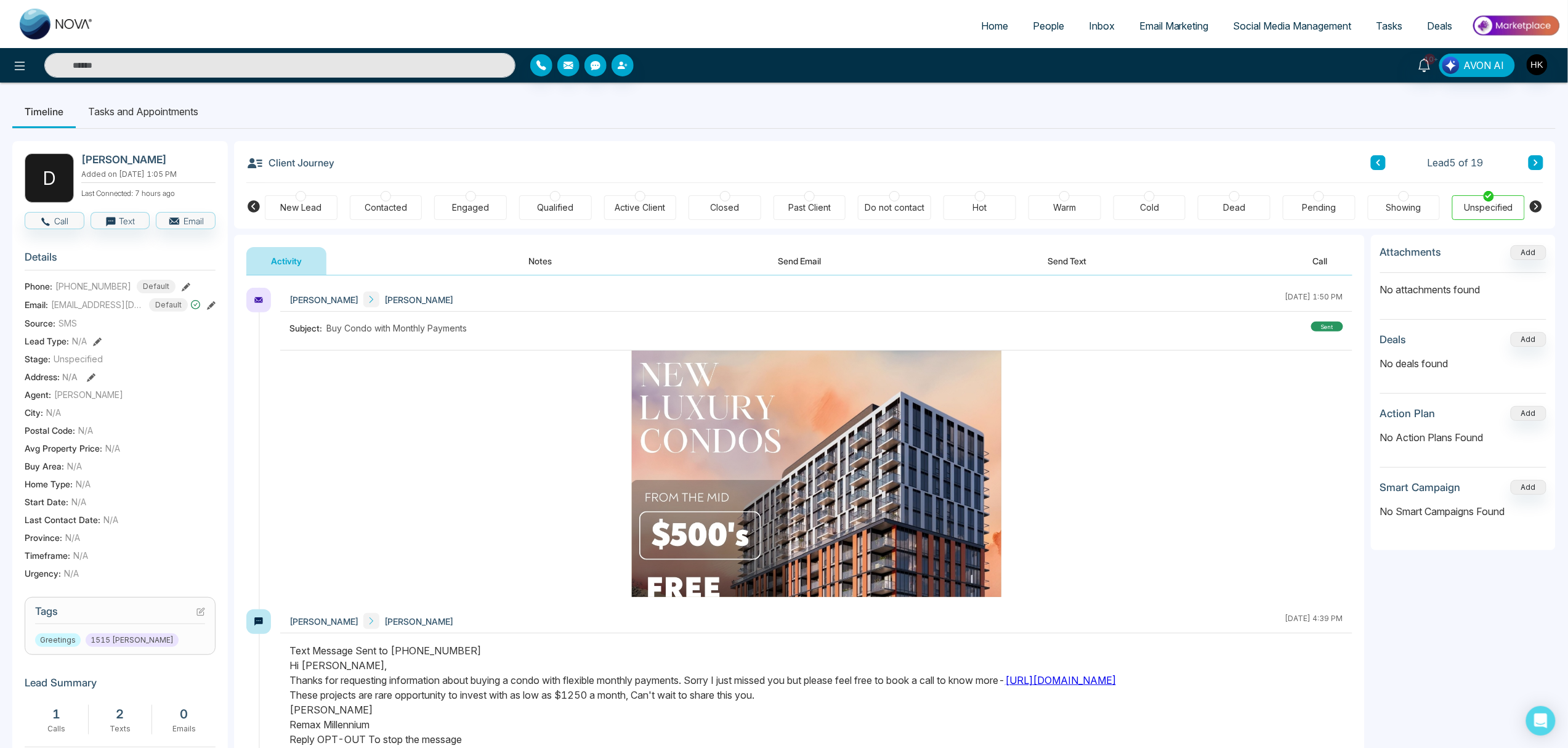
click at [1182, 198] on div at bounding box center [1319, 196] width 10 height 10
click at [1182, 158] on body "Home People Inbox Email Marketing Social Media Management Tasks Deals 10+ AVON …" at bounding box center [784, 374] width 1568 height 748
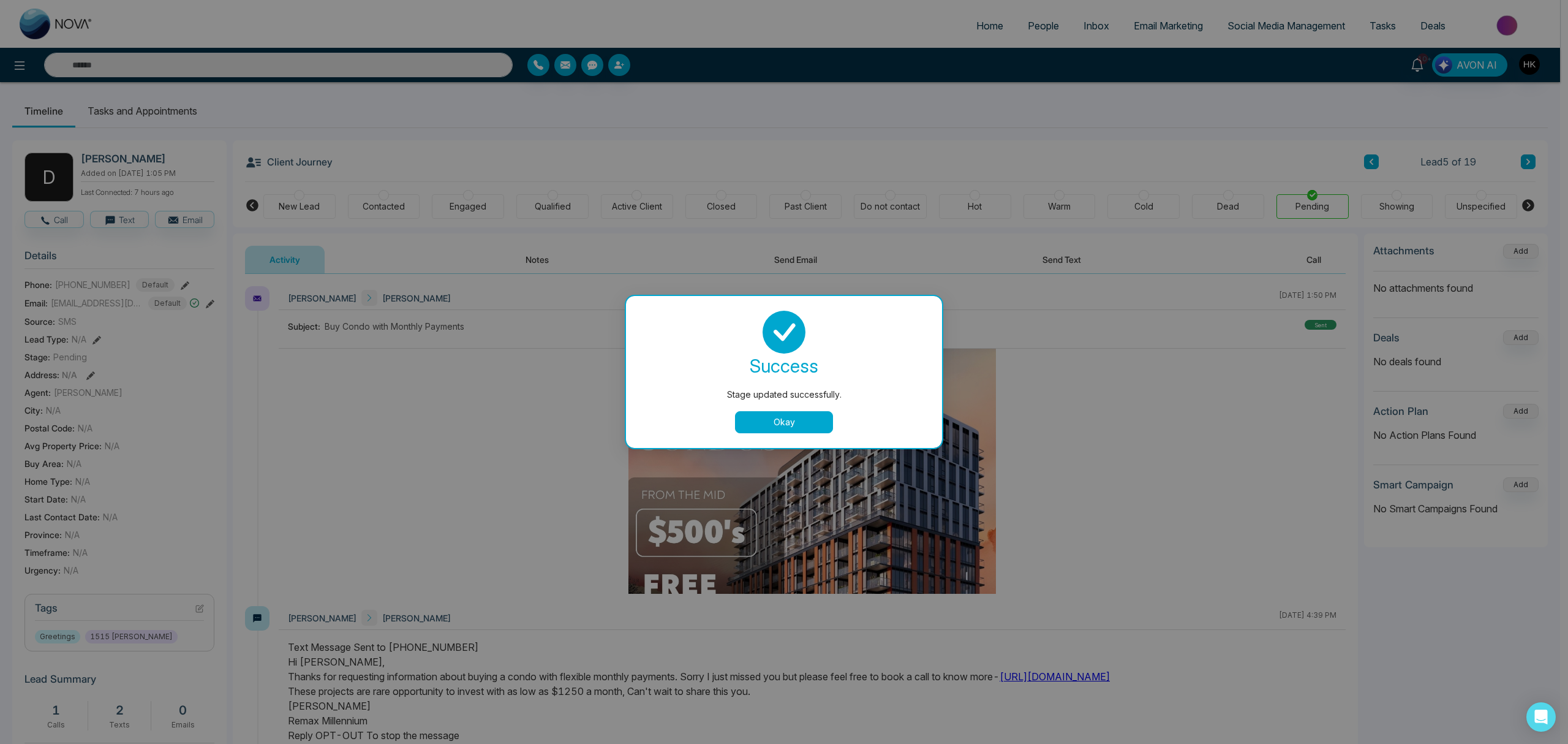
click at [786, 423] on button "Okay" at bounding box center [784, 422] width 98 height 22
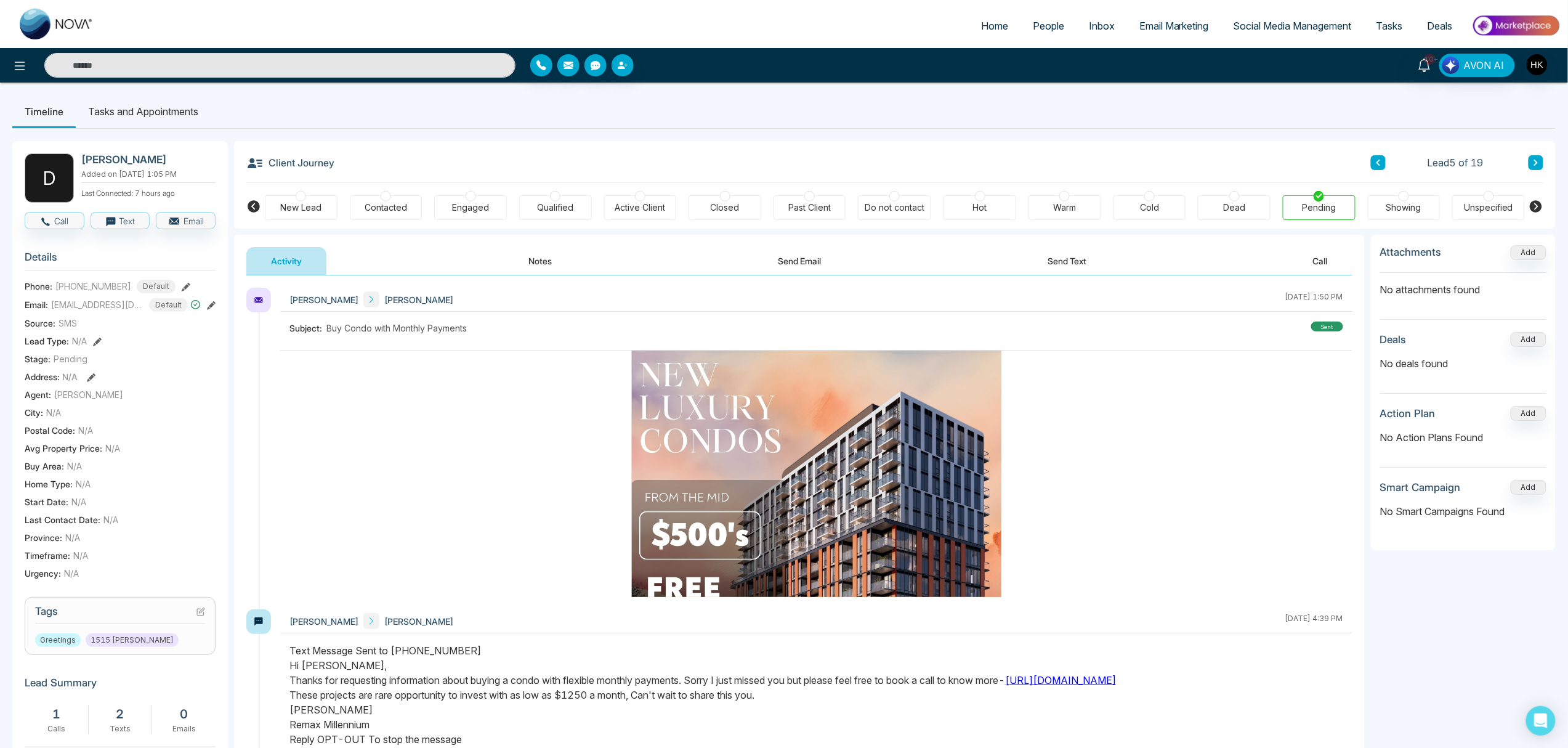
click at [1182, 161] on icon at bounding box center [1537, 163] width 6 height 8
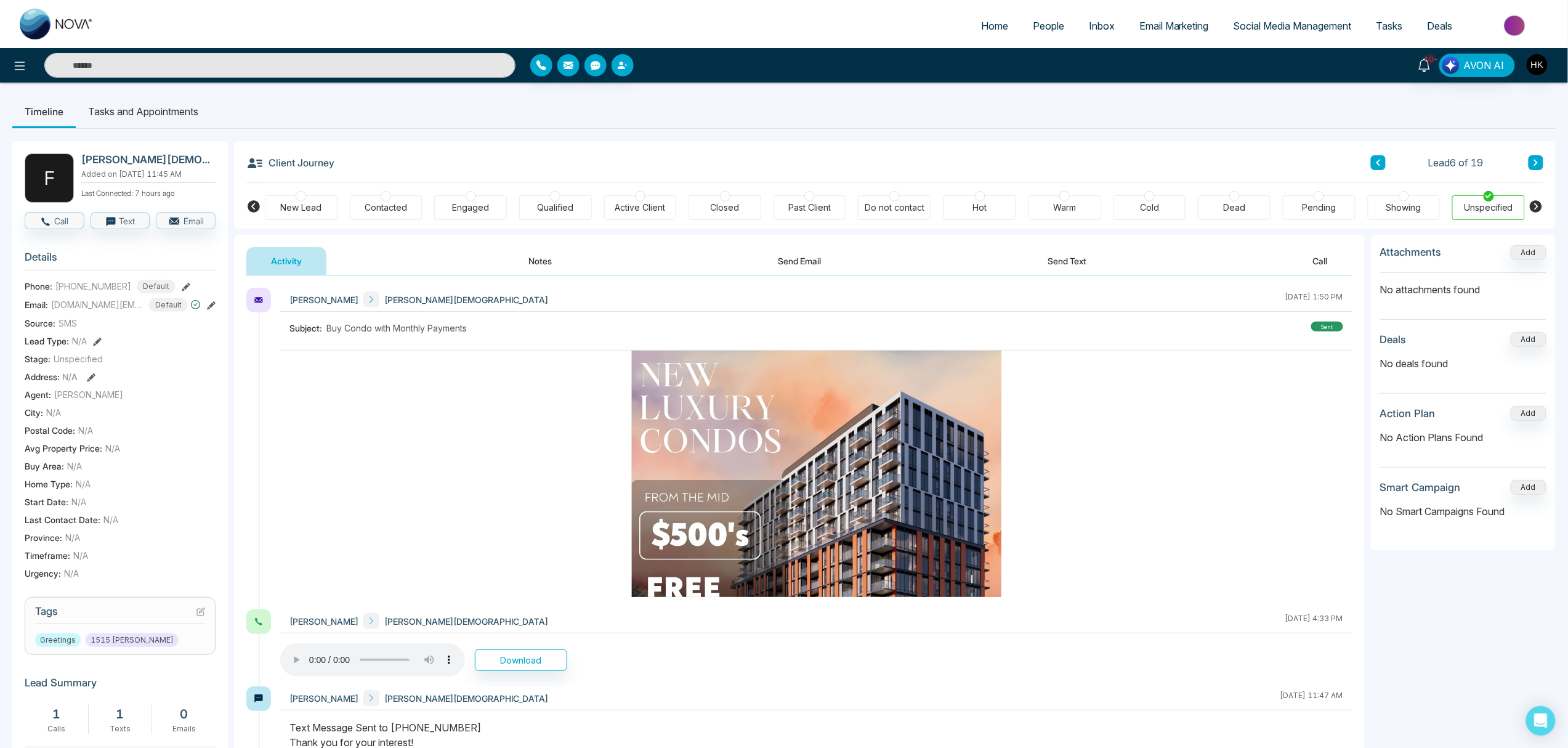
click at [1182, 198] on div at bounding box center [1319, 196] width 10 height 10
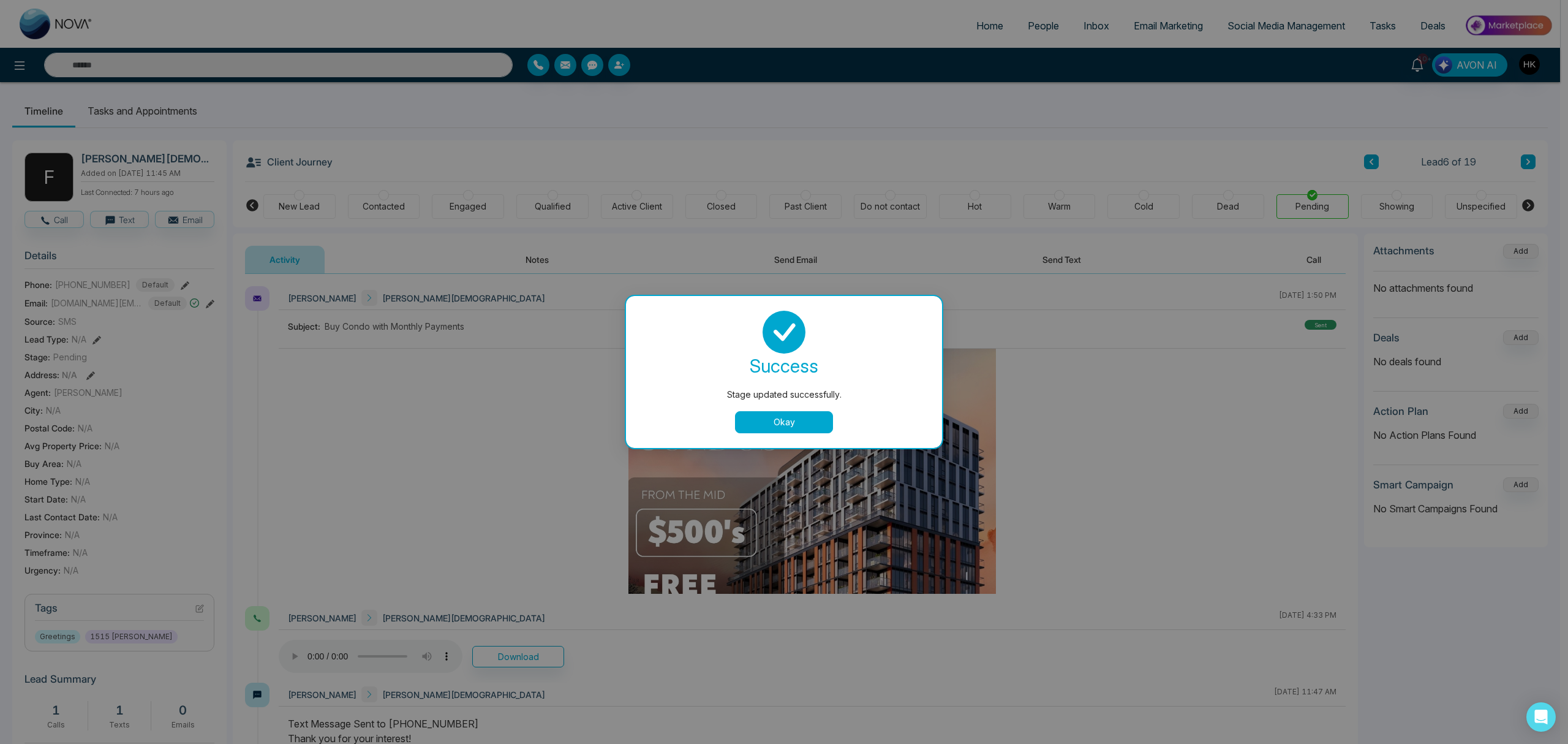
click at [768, 420] on button "Okay" at bounding box center [784, 422] width 98 height 22
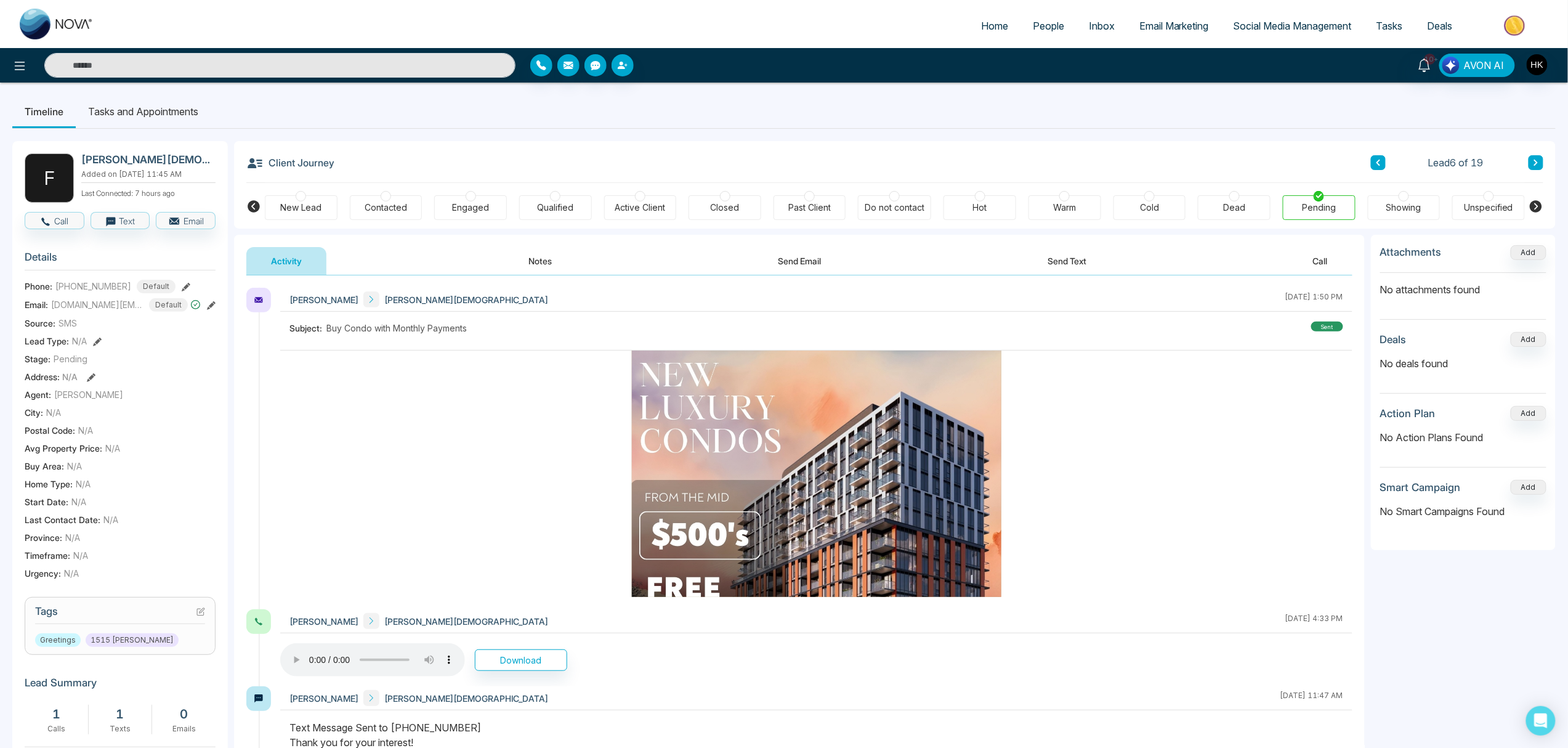
click at [1182, 166] on button at bounding box center [1536, 163] width 15 height 15
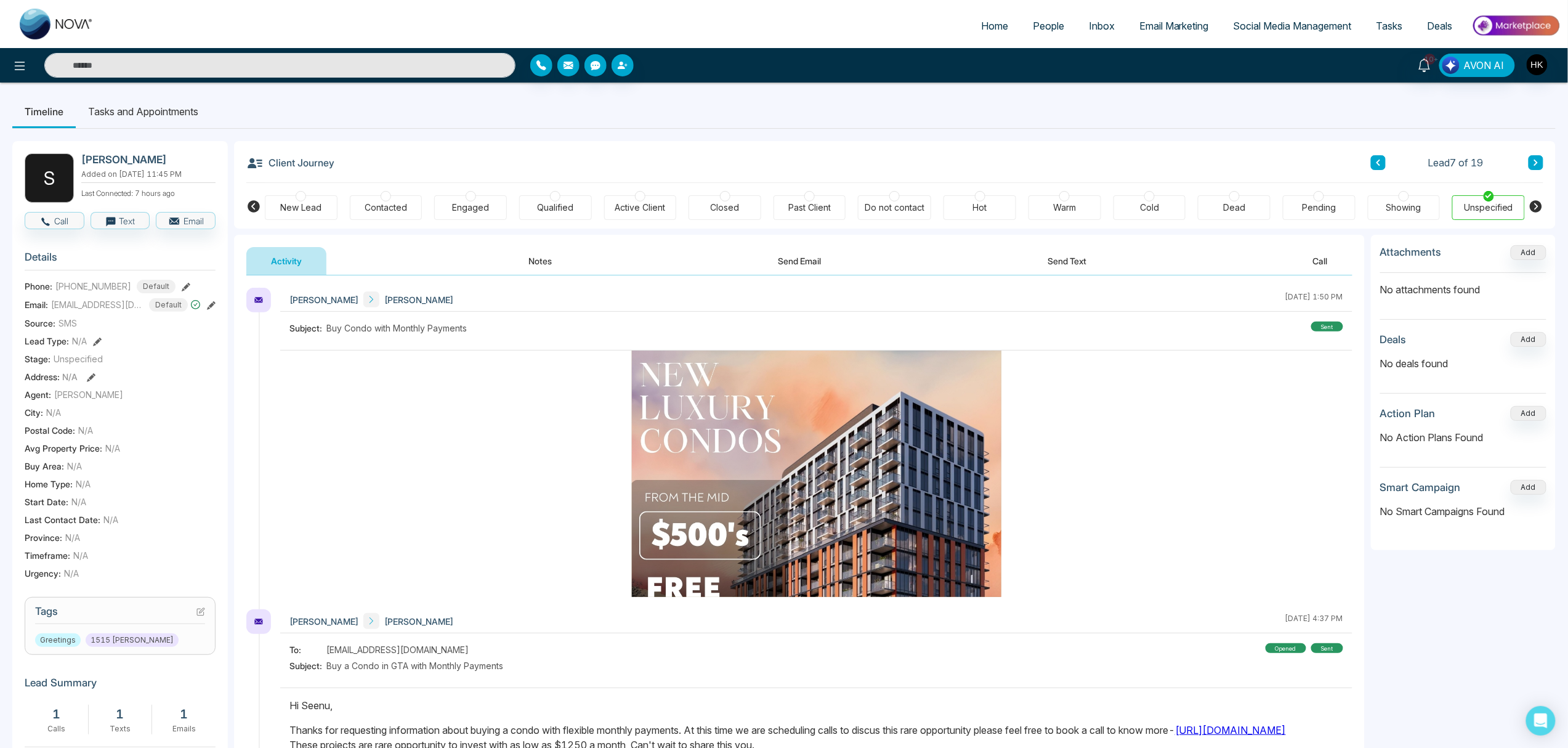
click at [1182, 195] on div at bounding box center [1319, 196] width 10 height 10
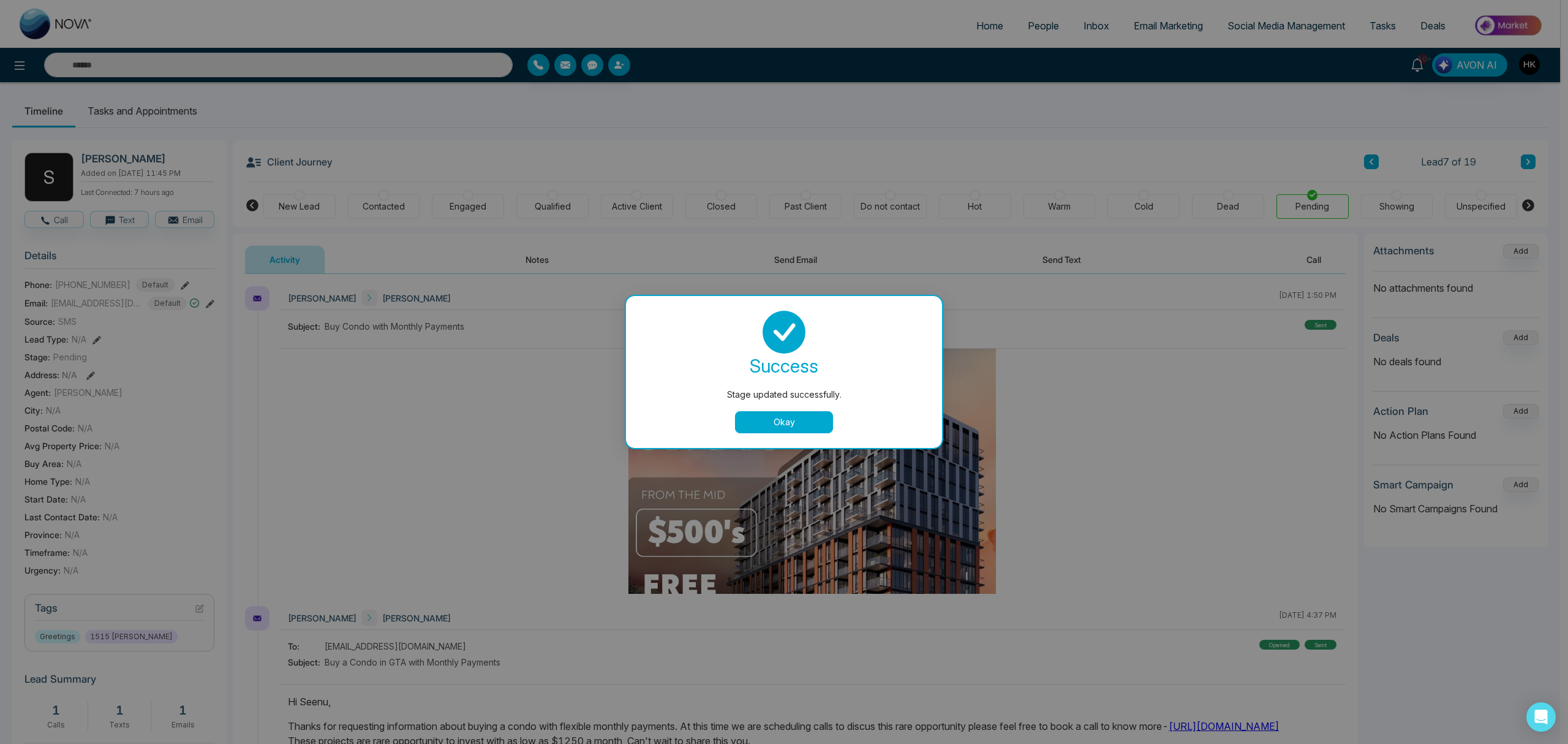
click at [792, 423] on button "Okay" at bounding box center [784, 422] width 98 height 22
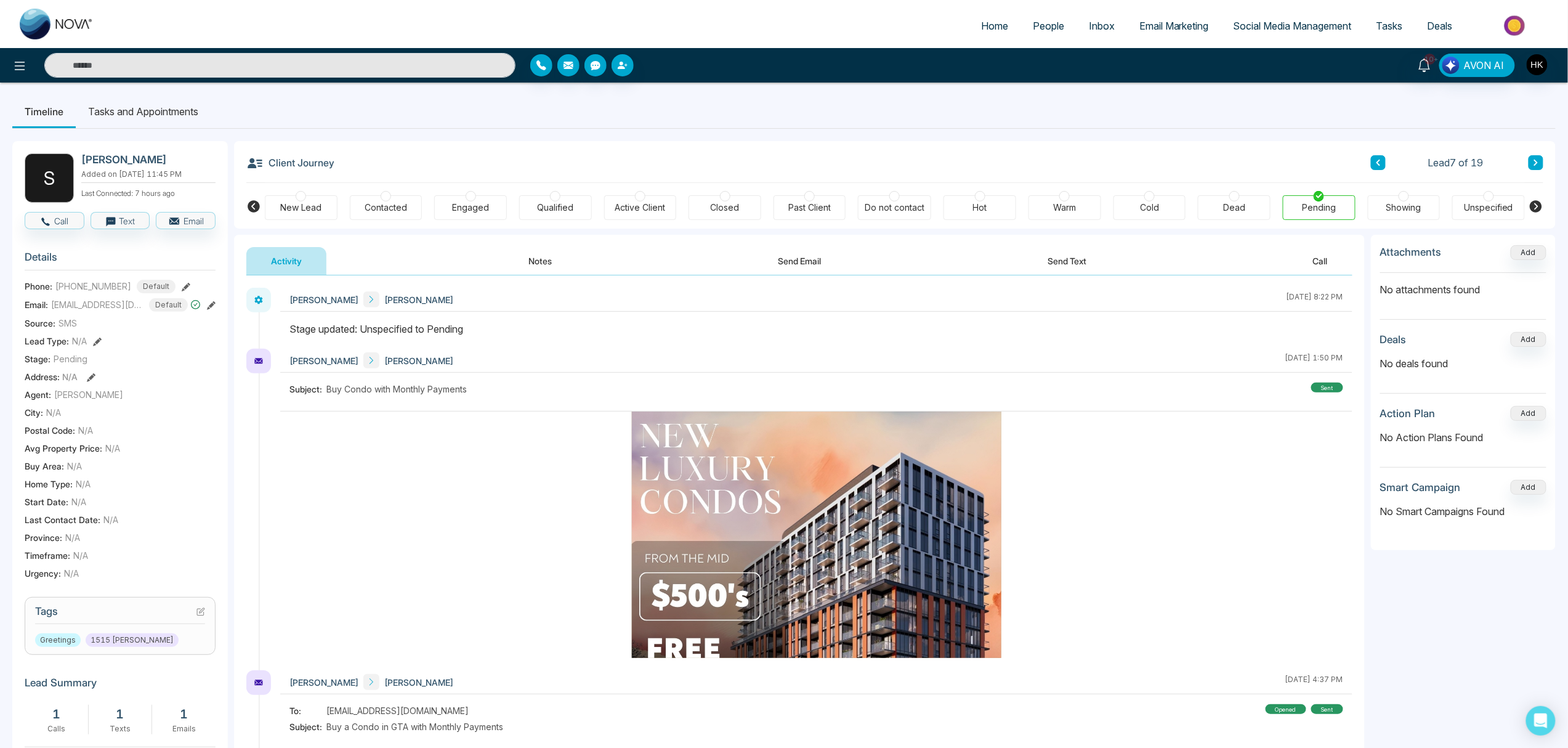
click at [1182, 163] on icon at bounding box center [1537, 163] width 6 height 8
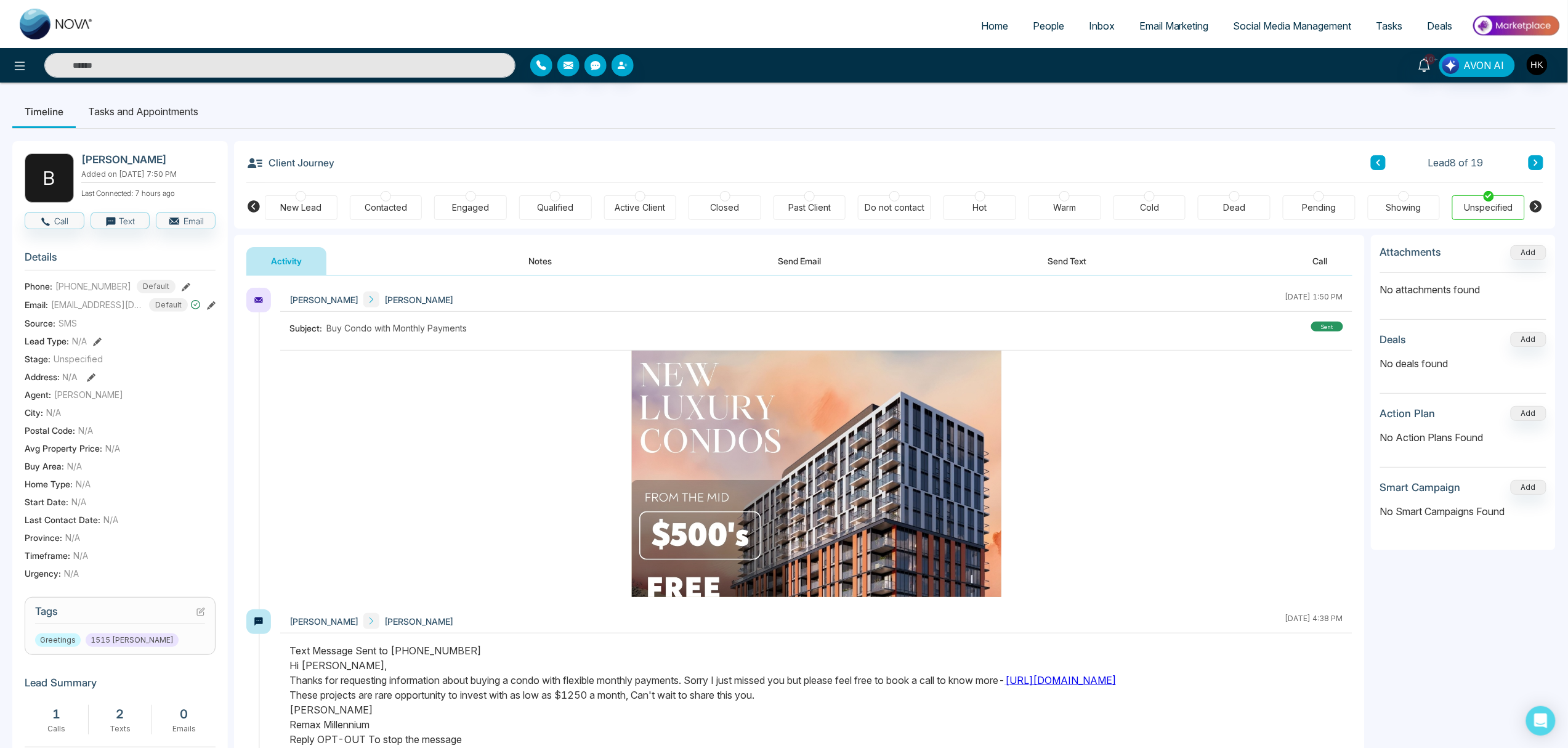
click at [1182, 198] on div at bounding box center [1319, 196] width 10 height 10
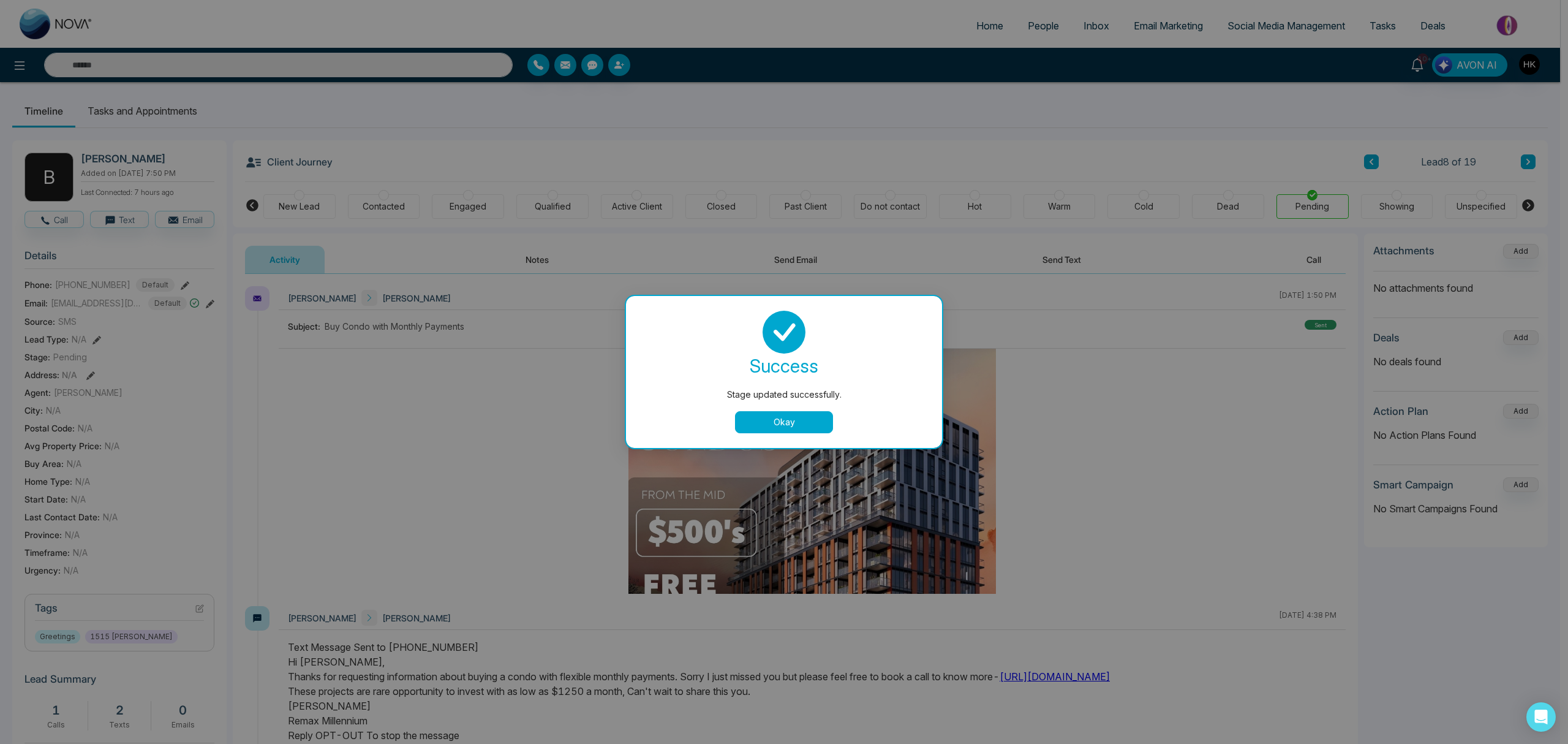
click at [777, 420] on button "Okay" at bounding box center [784, 422] width 98 height 22
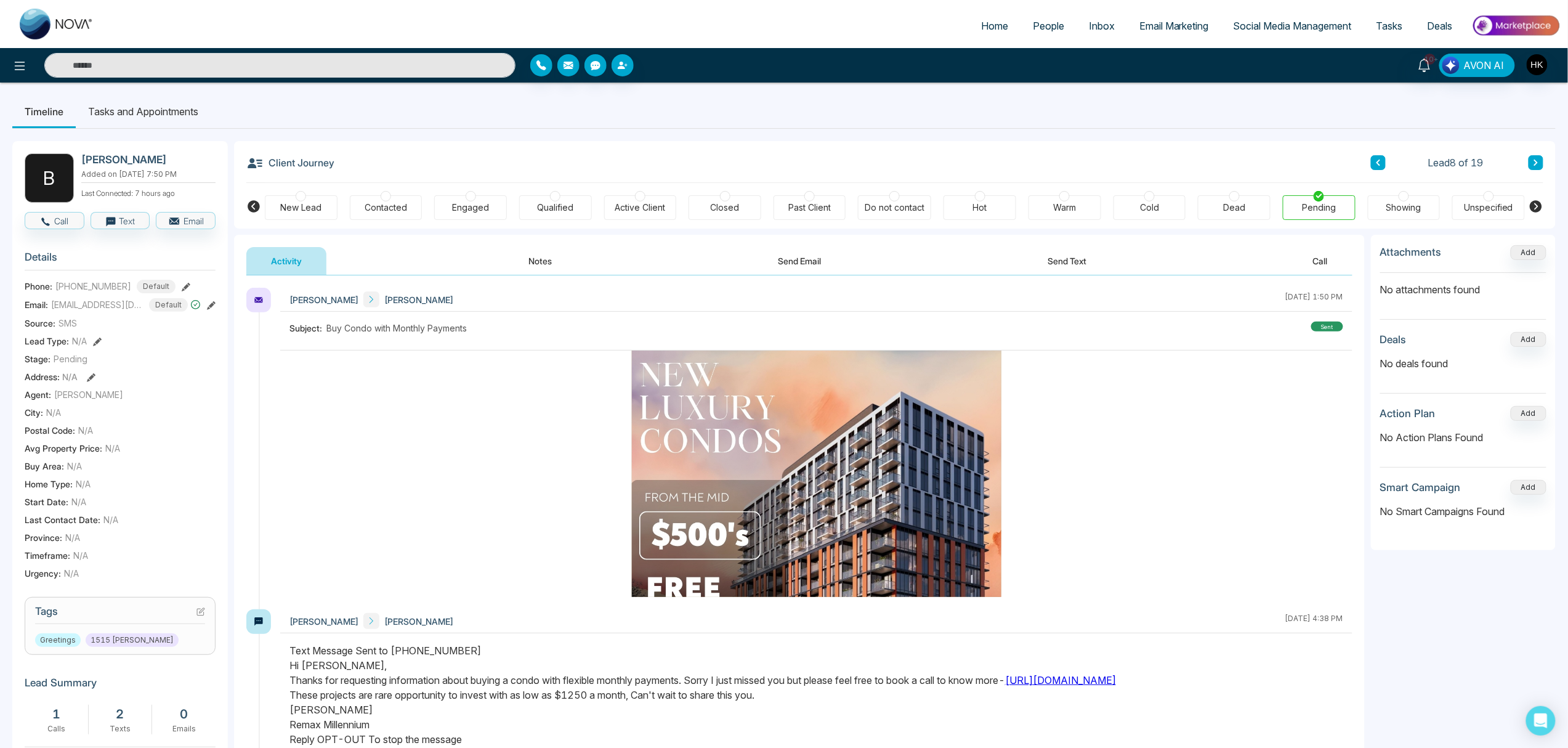
click at [1182, 161] on icon at bounding box center [1537, 163] width 6 height 8
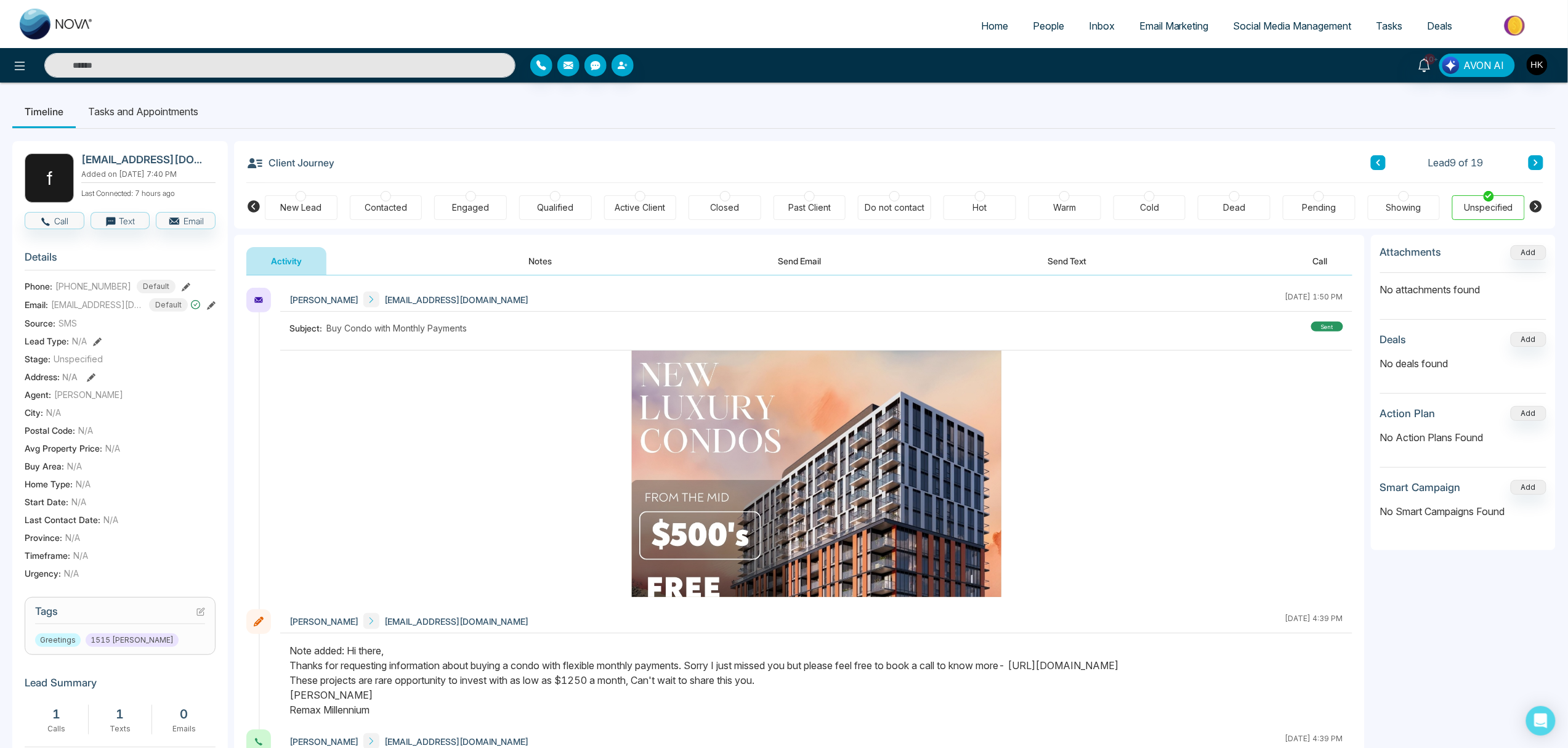
click at [1182, 195] on div at bounding box center [1319, 196] width 10 height 10
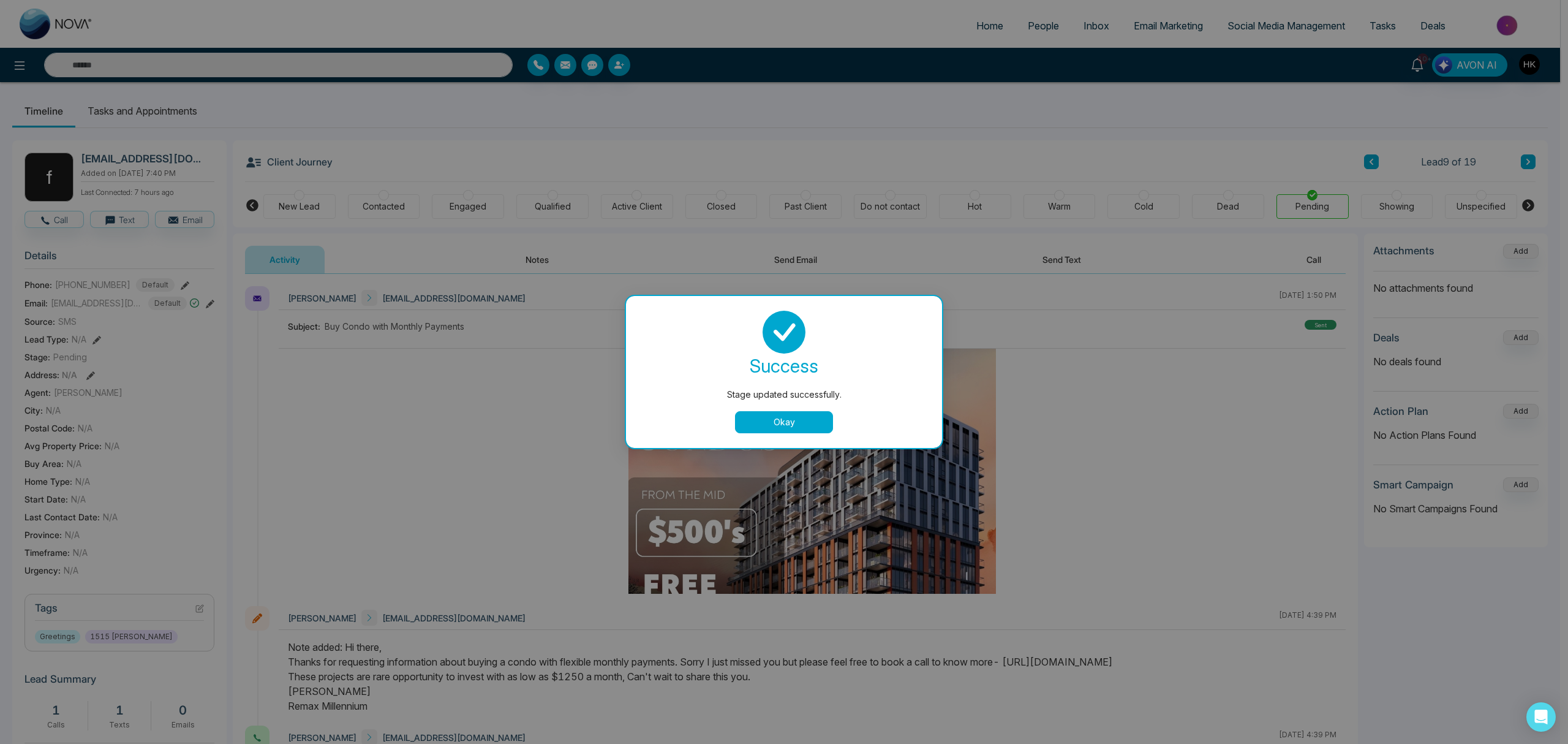
click at [808, 420] on button "Okay" at bounding box center [784, 422] width 98 height 22
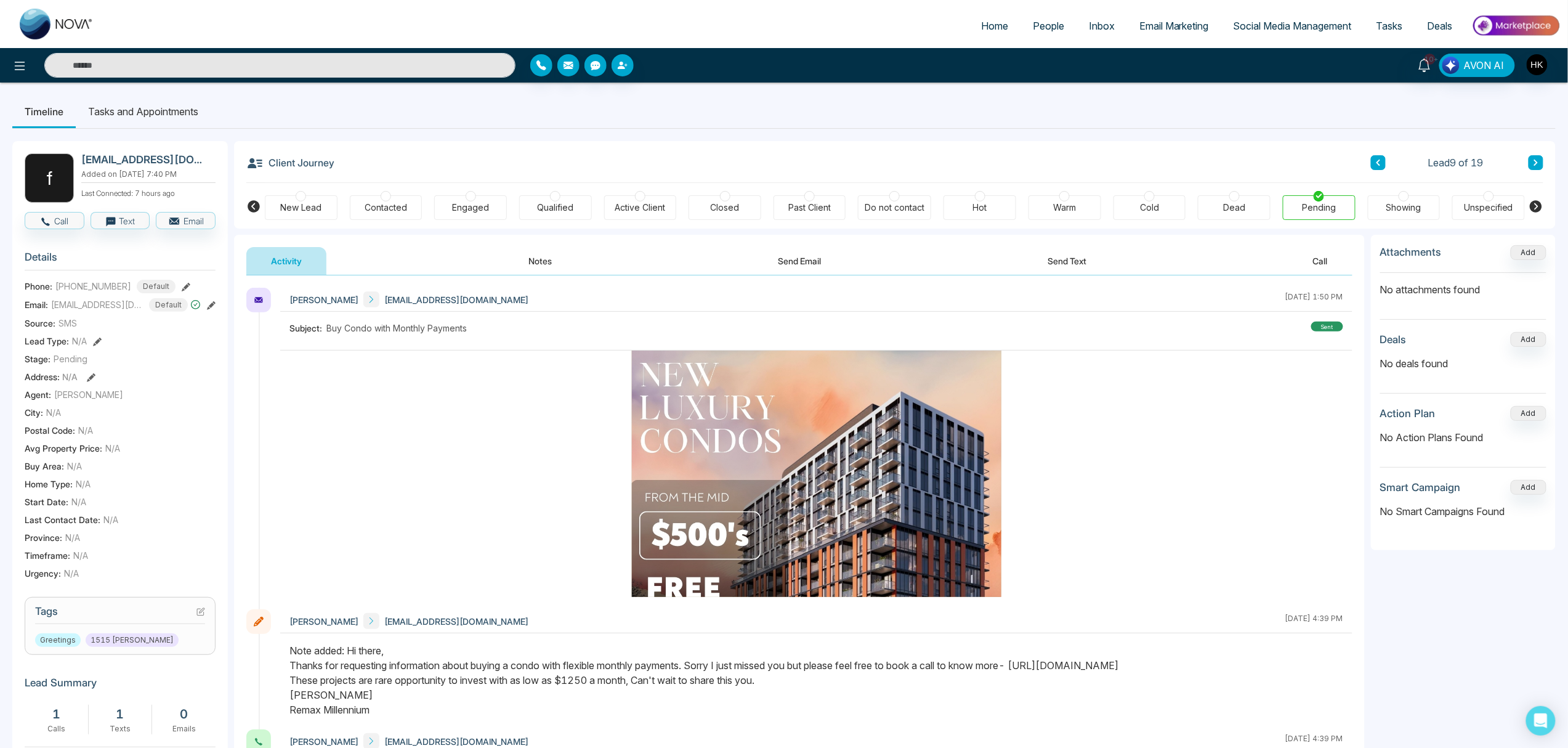
click at [1182, 161] on icon at bounding box center [1537, 163] width 6 height 8
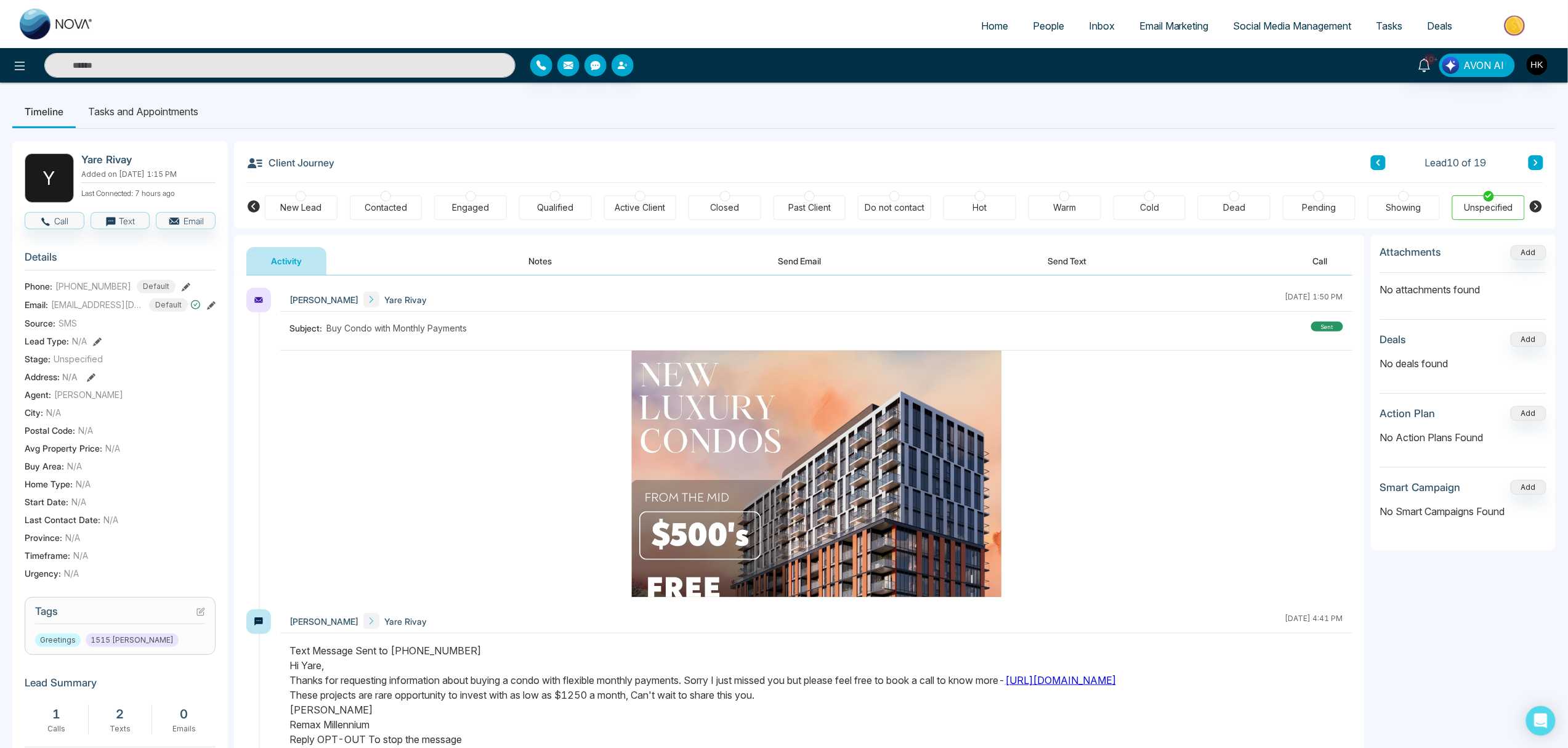
click at [1182, 198] on div at bounding box center [1319, 196] width 10 height 10
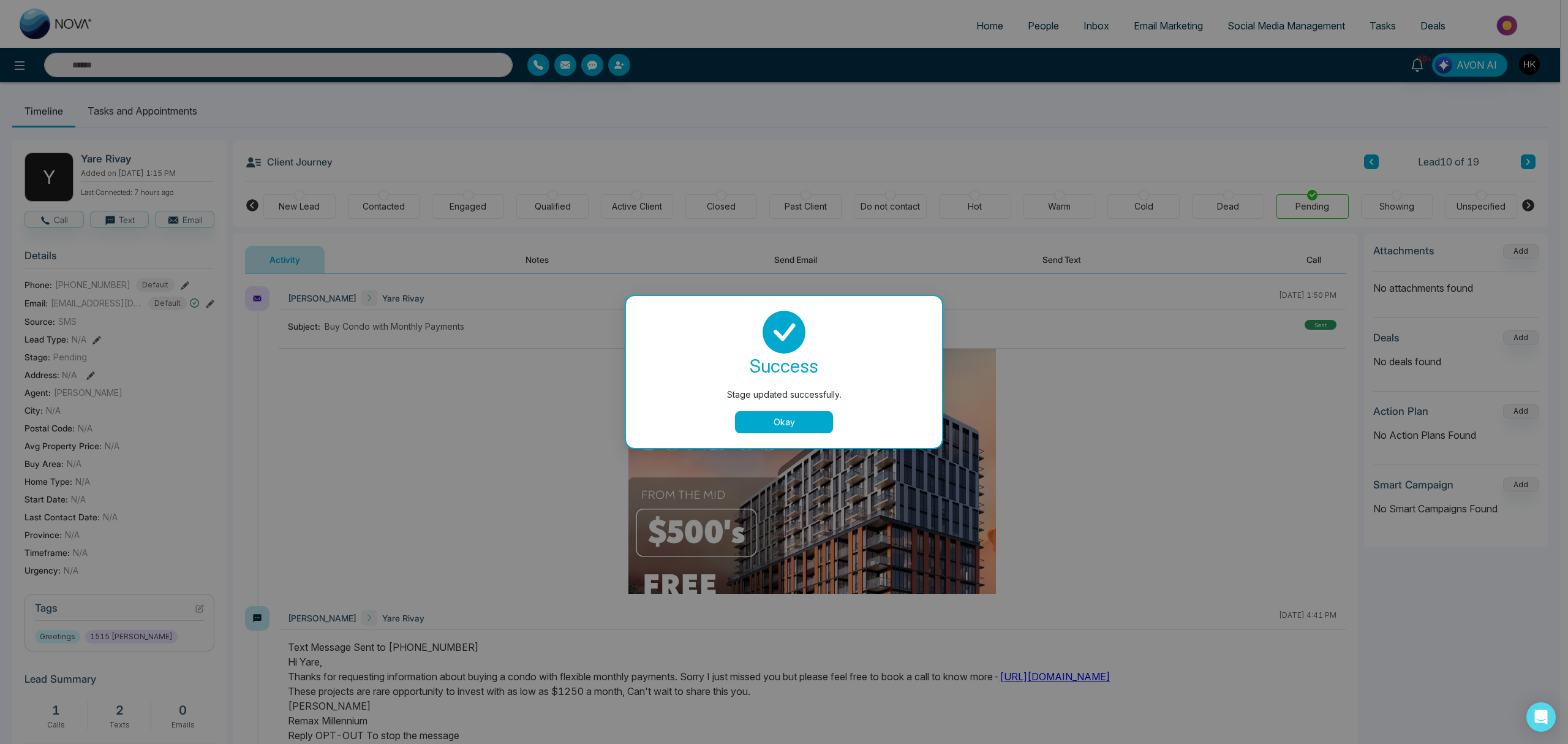
click at [807, 425] on button "Okay" at bounding box center [784, 422] width 98 height 22
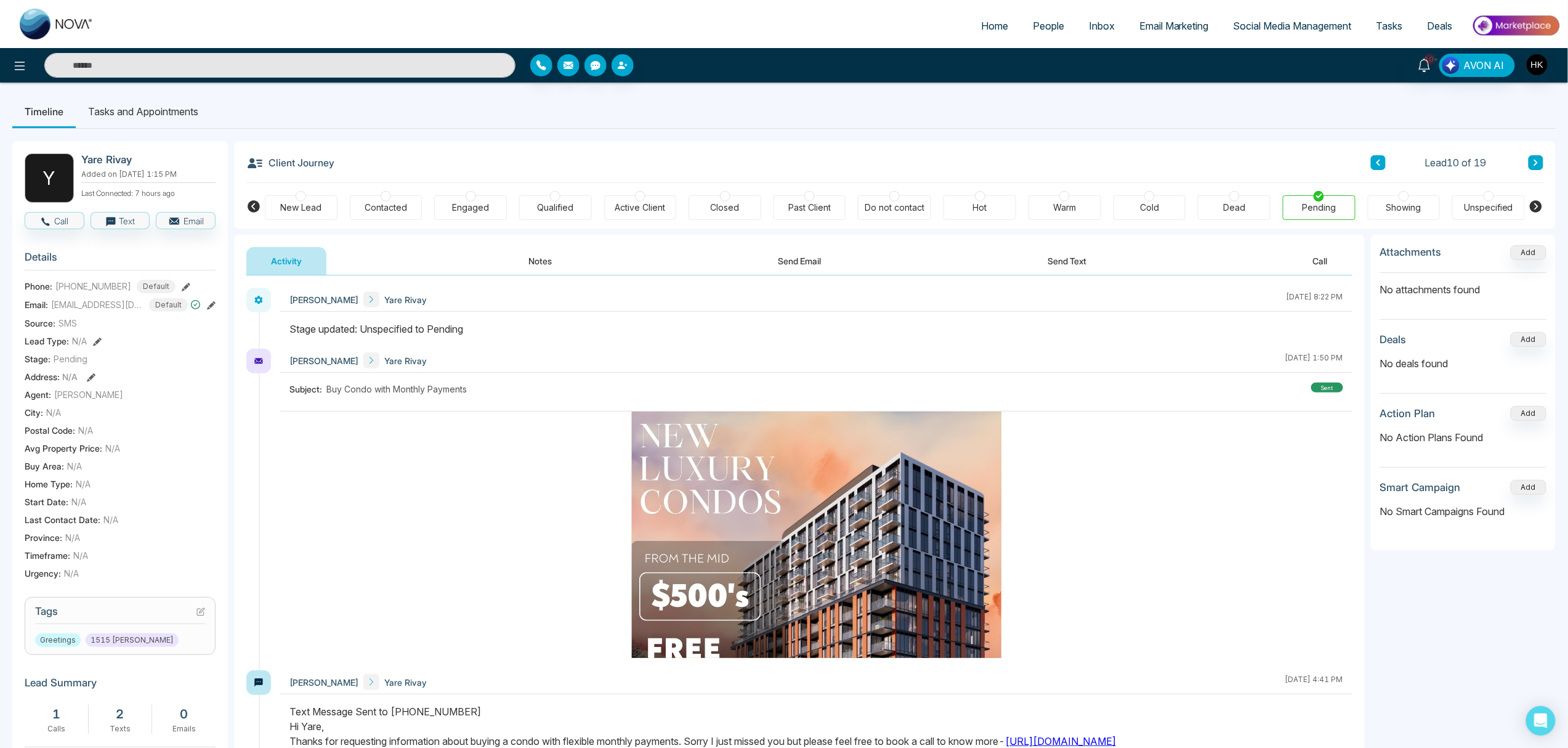
click at [1182, 163] on button at bounding box center [1536, 163] width 15 height 15
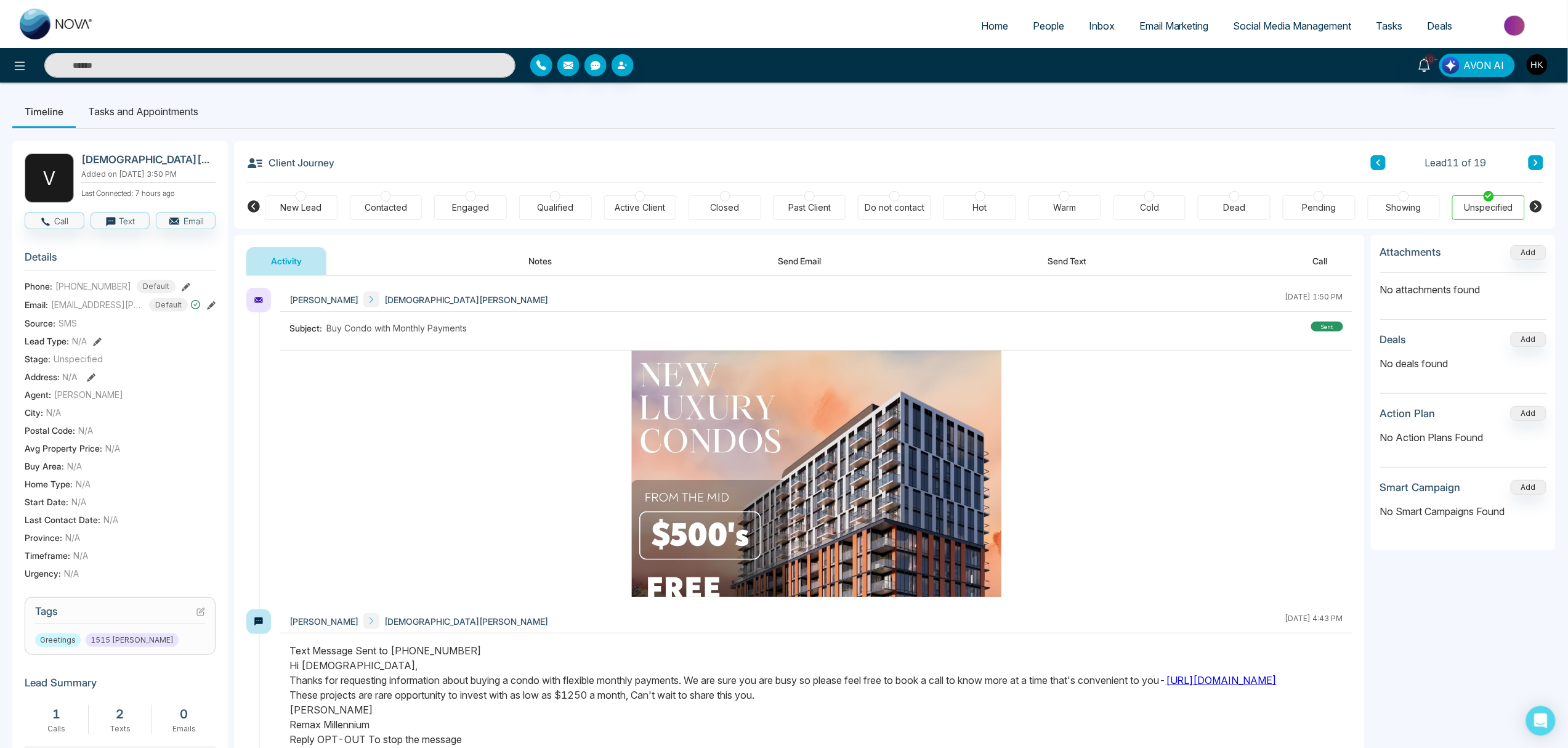
click at [1182, 200] on div at bounding box center [1319, 196] width 10 height 10
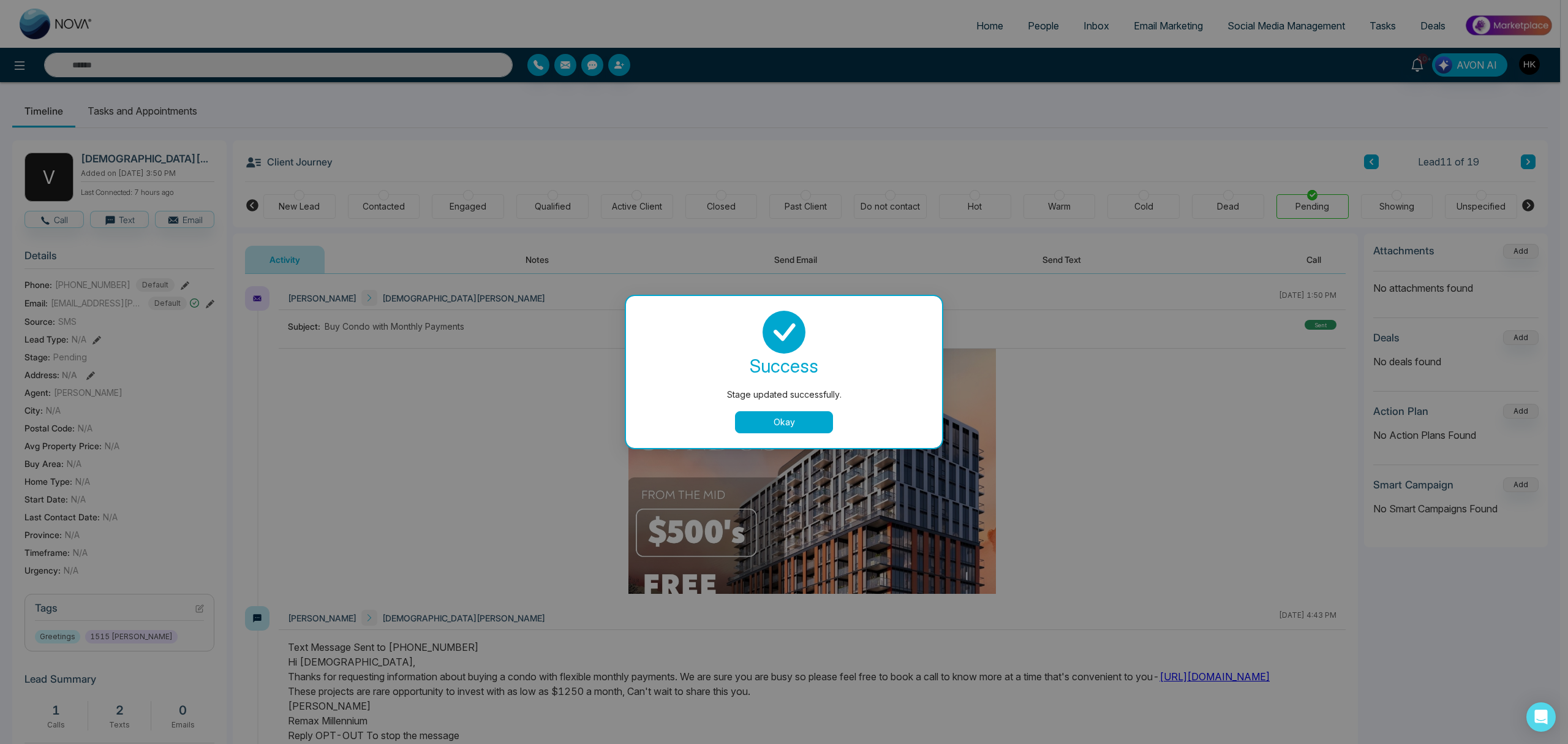
click at [782, 417] on button "Okay" at bounding box center [784, 422] width 98 height 22
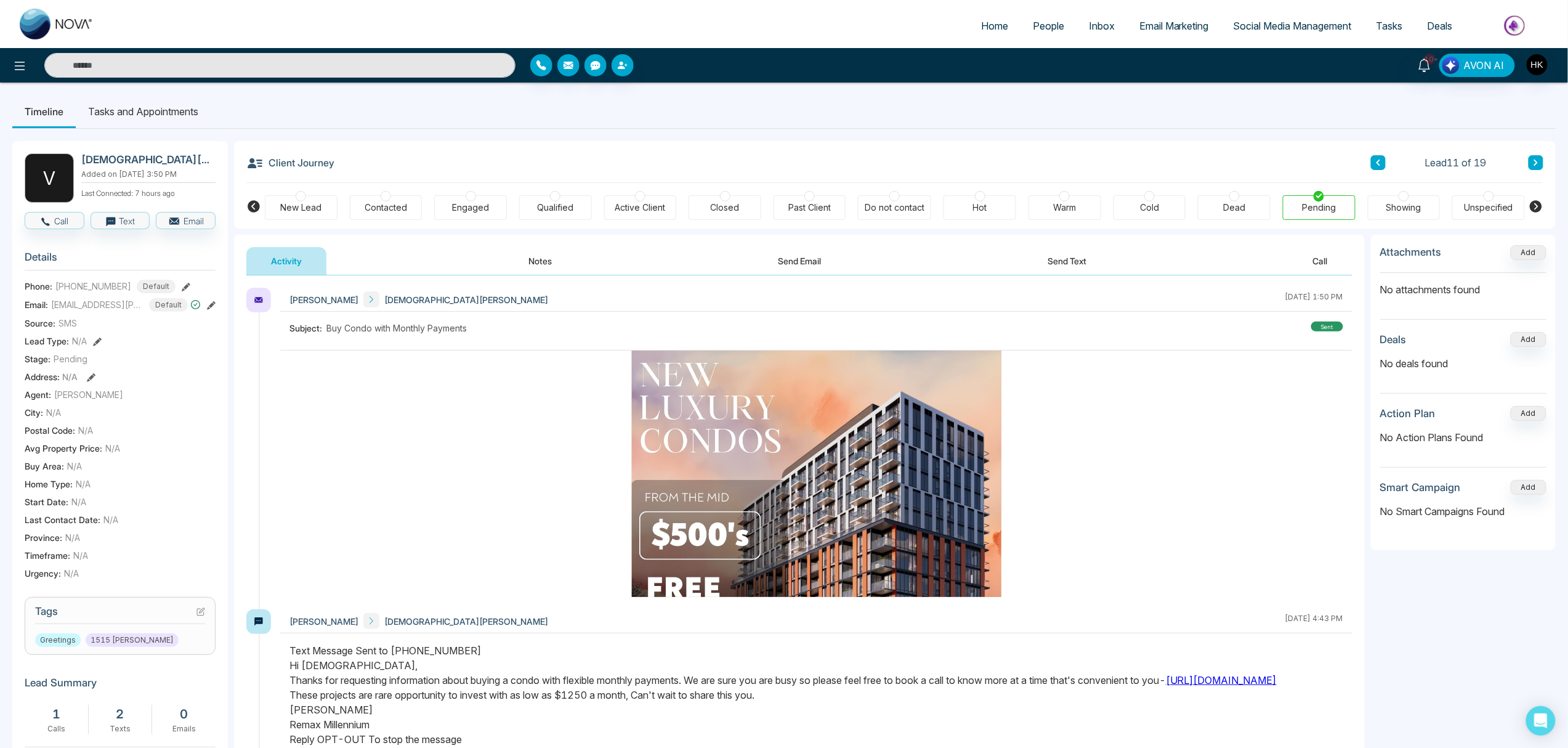
click at [1182, 163] on button at bounding box center [1536, 163] width 15 height 15
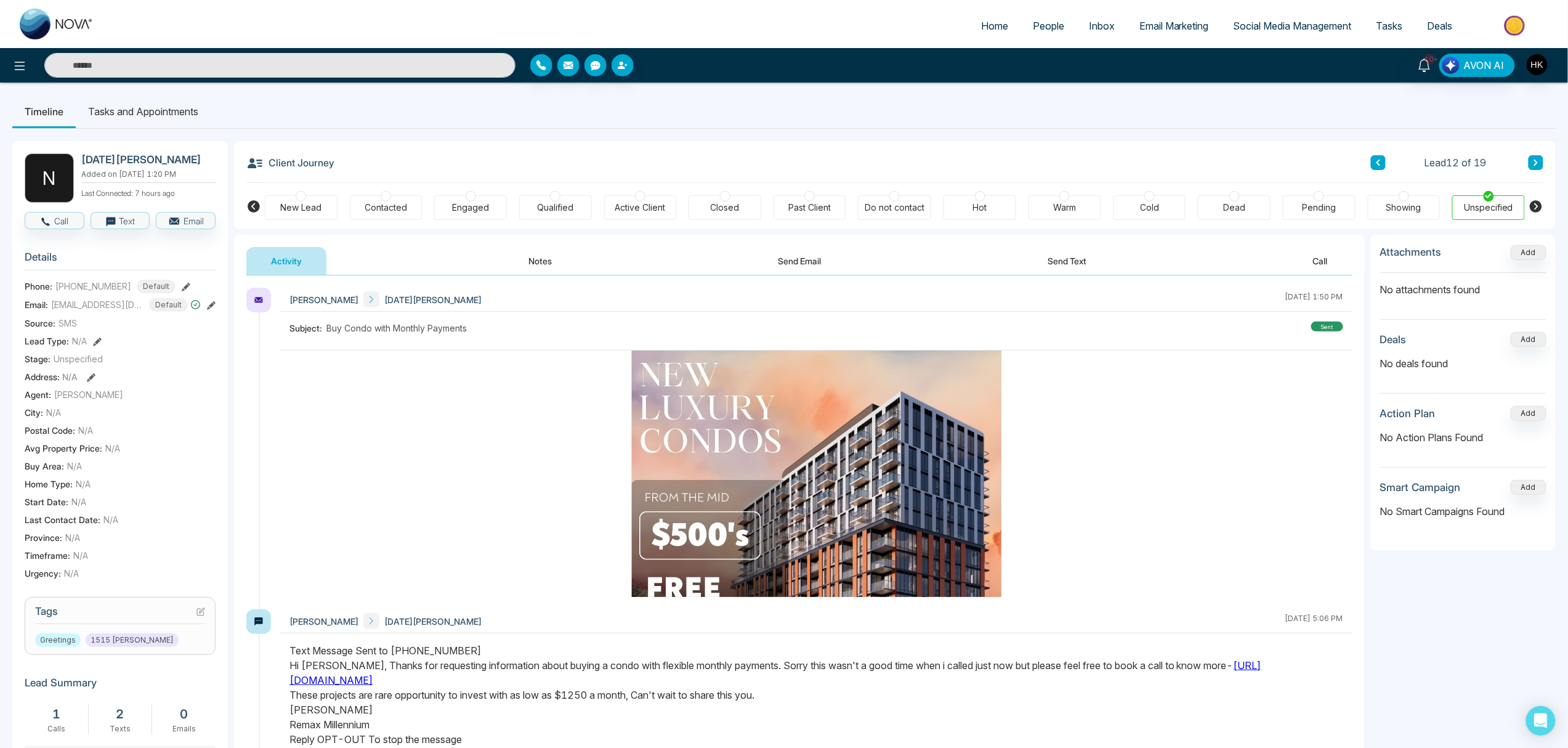
click at [1182, 201] on div at bounding box center [1319, 196] width 10 height 10
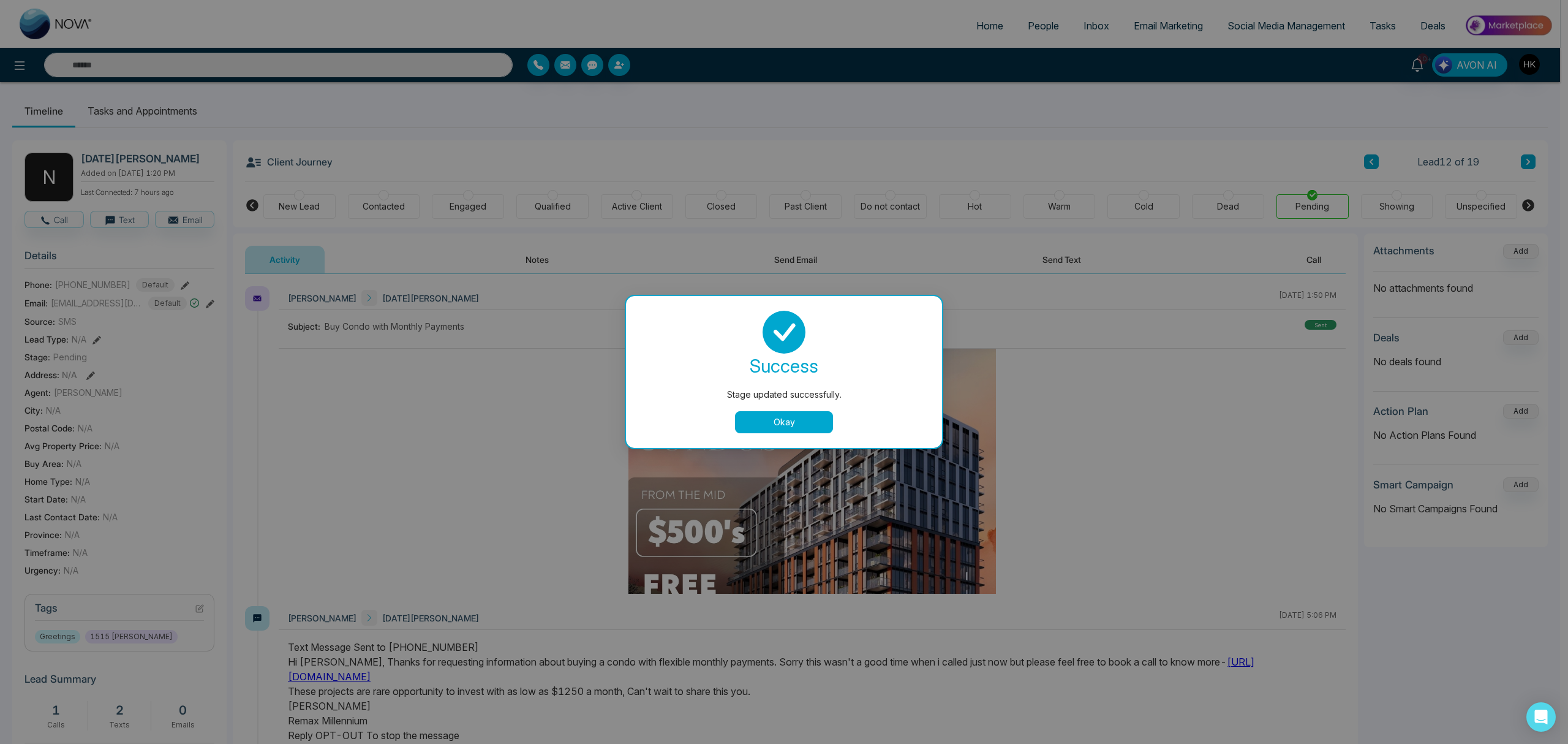
drag, startPoint x: 787, startPoint y: 427, endPoint x: 827, endPoint y: 408, distance: 44.3
click at [787, 426] on button "Okay" at bounding box center [784, 422] width 98 height 22
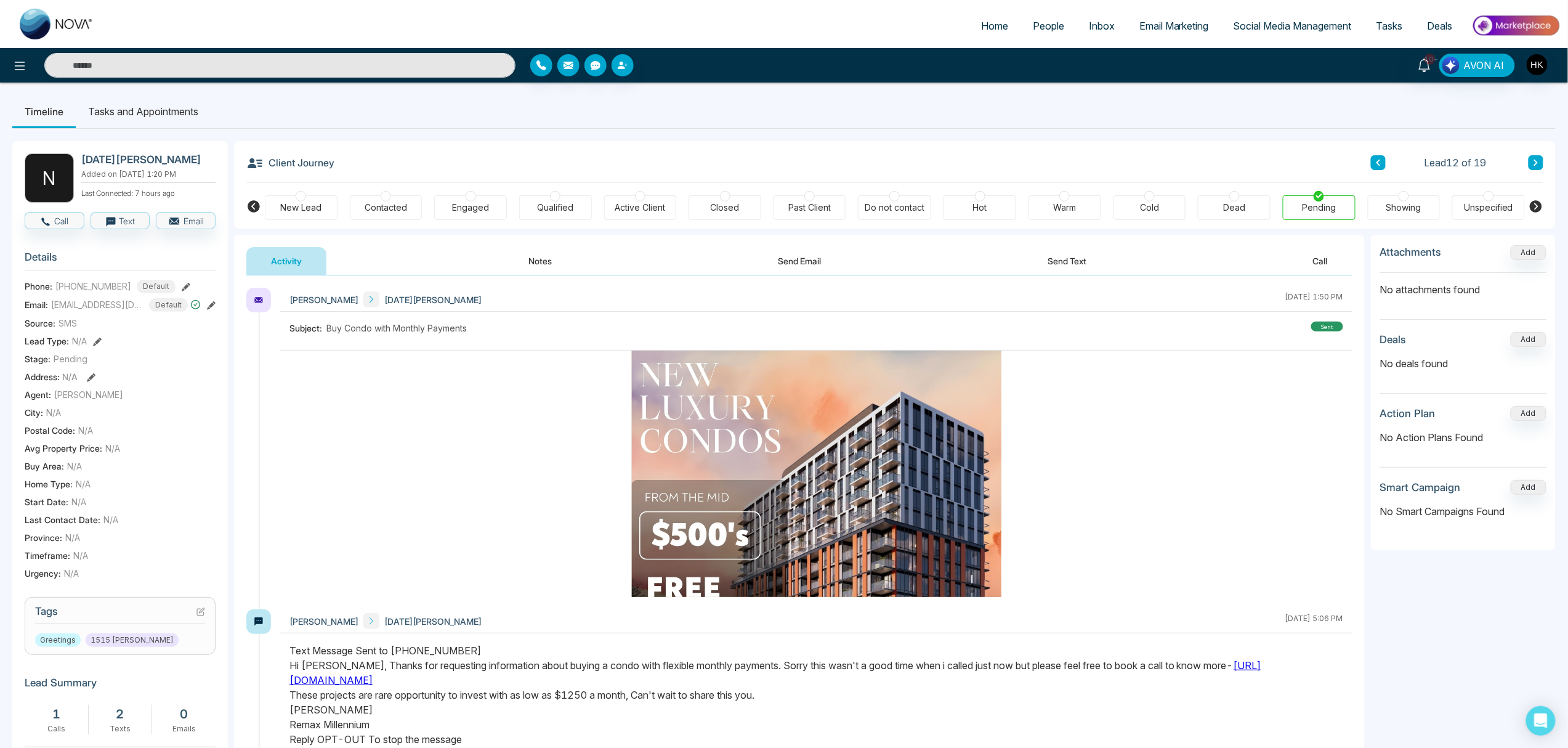
click at [1182, 163] on icon at bounding box center [1537, 163] width 6 height 8
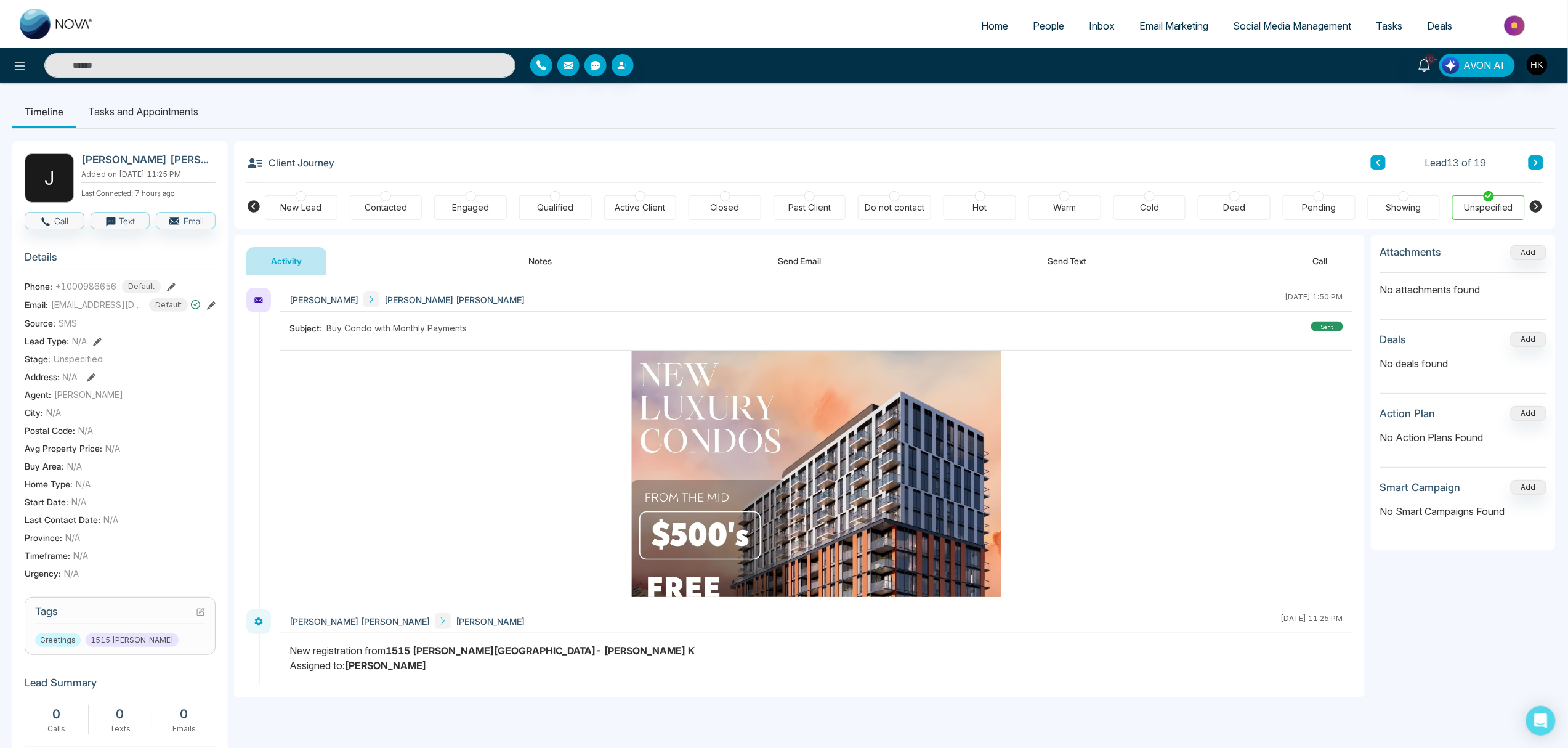
click at [303, 198] on div at bounding box center [301, 196] width 10 height 10
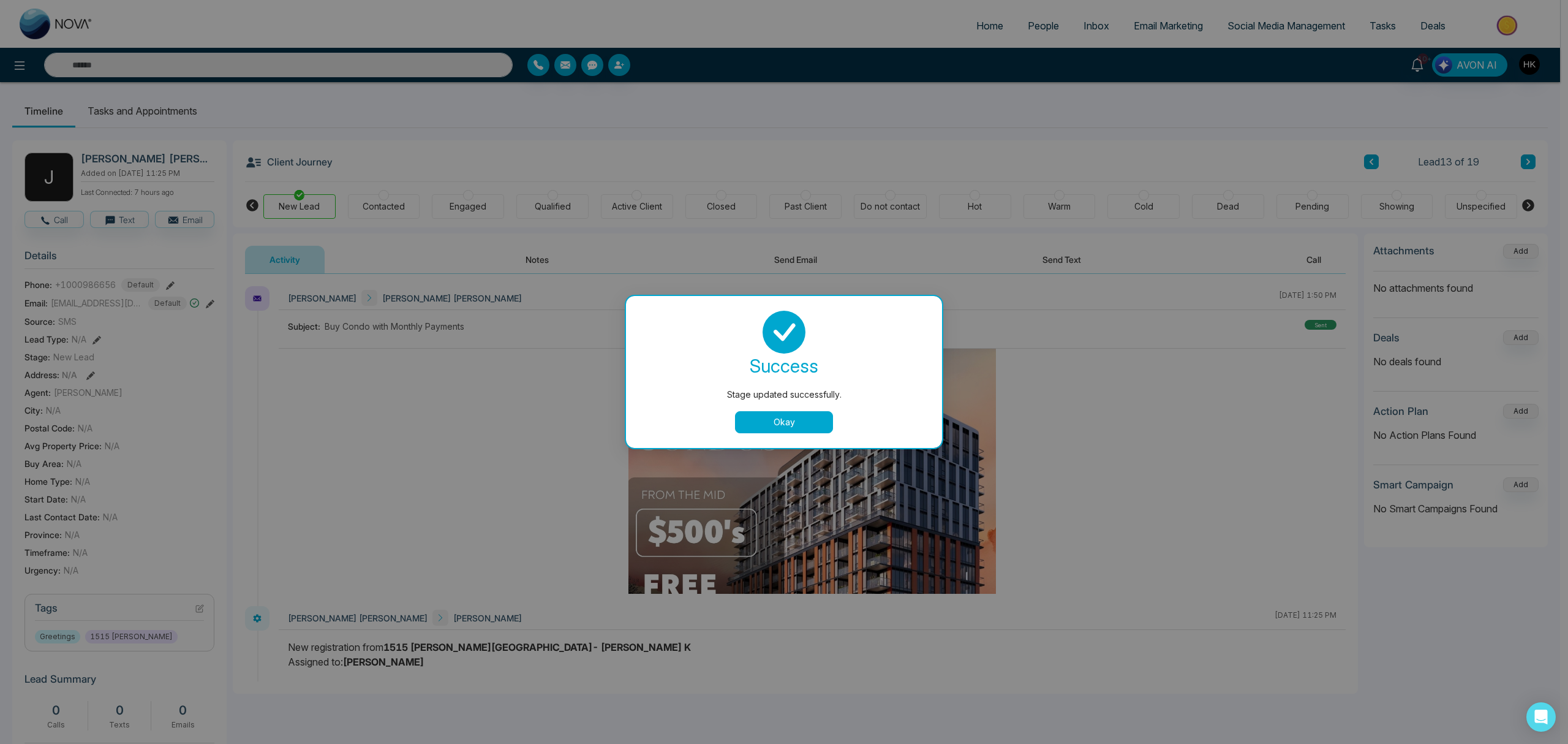
click at [794, 421] on button "Okay" at bounding box center [784, 422] width 98 height 22
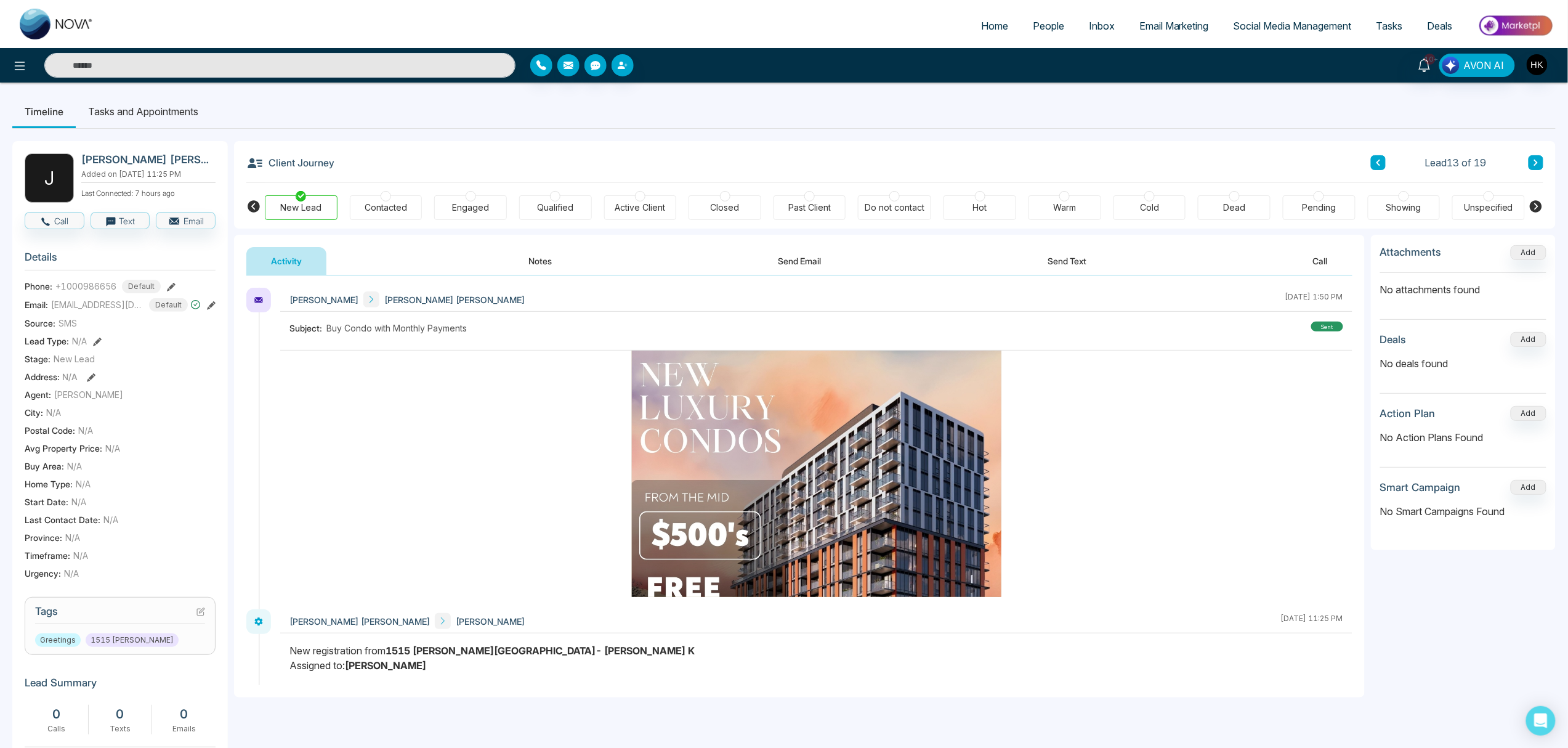
click at [1182, 161] on button at bounding box center [1536, 163] width 15 height 15
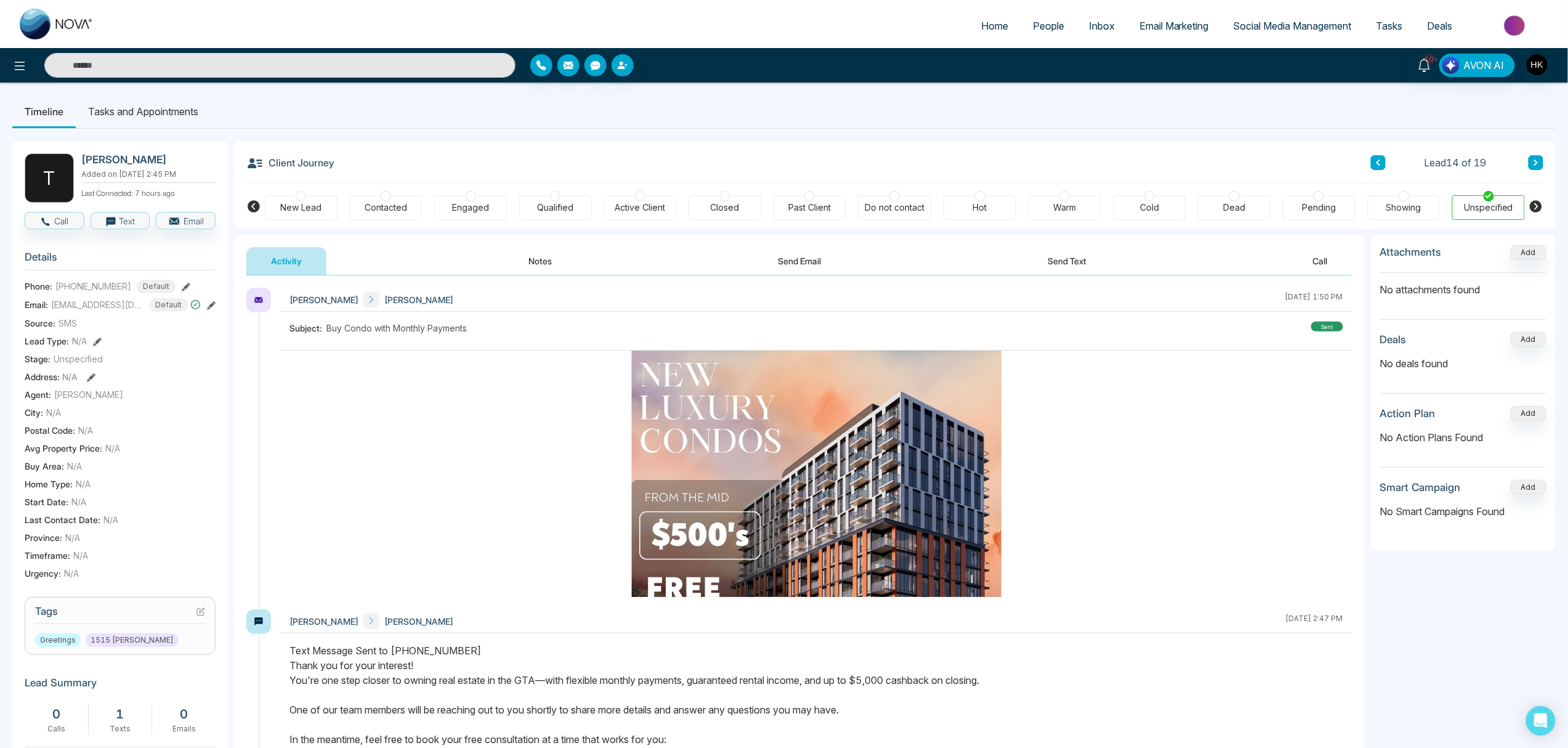
click at [294, 201] on div "New Lead" at bounding box center [301, 207] width 73 height 25
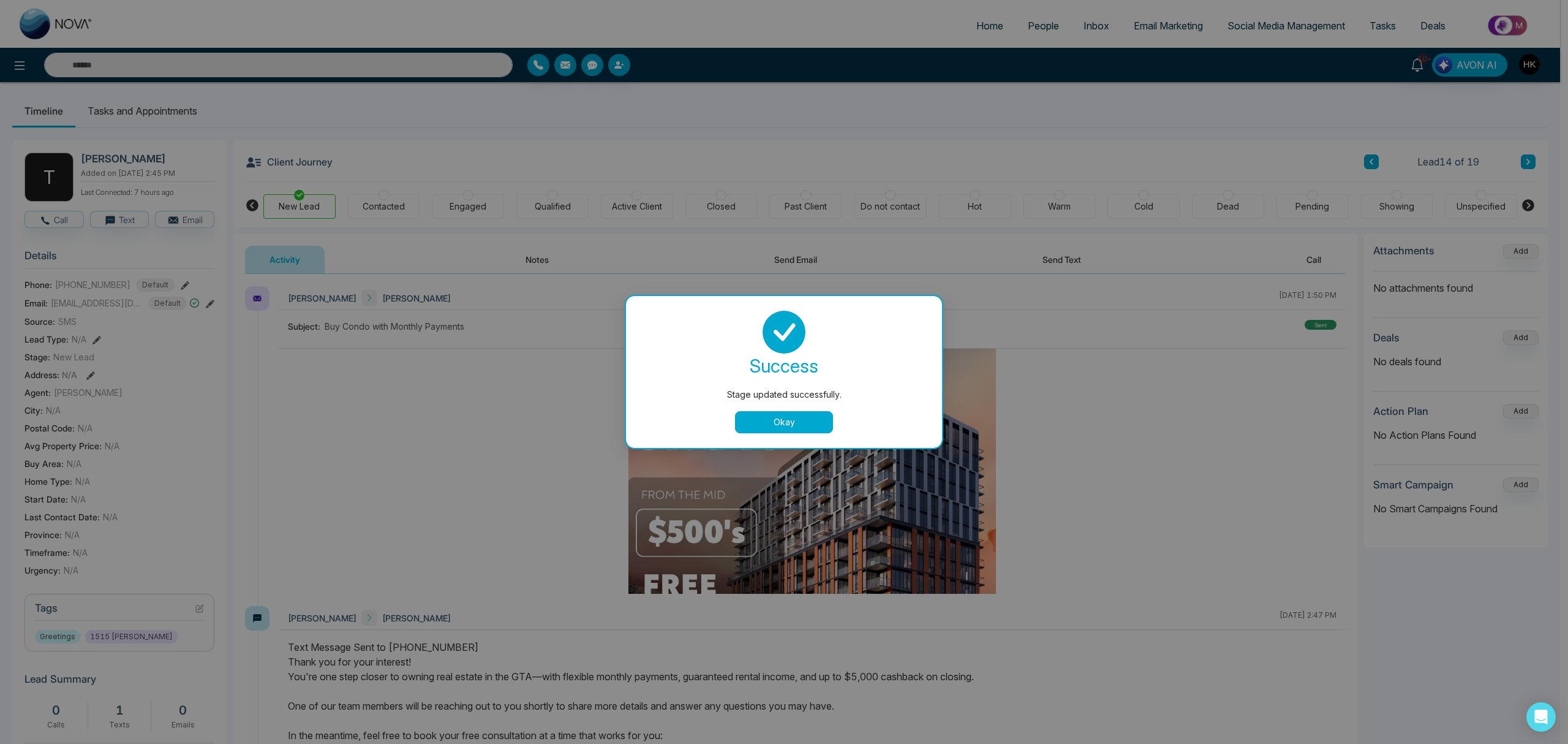
click at [798, 422] on button "Okay" at bounding box center [784, 422] width 98 height 22
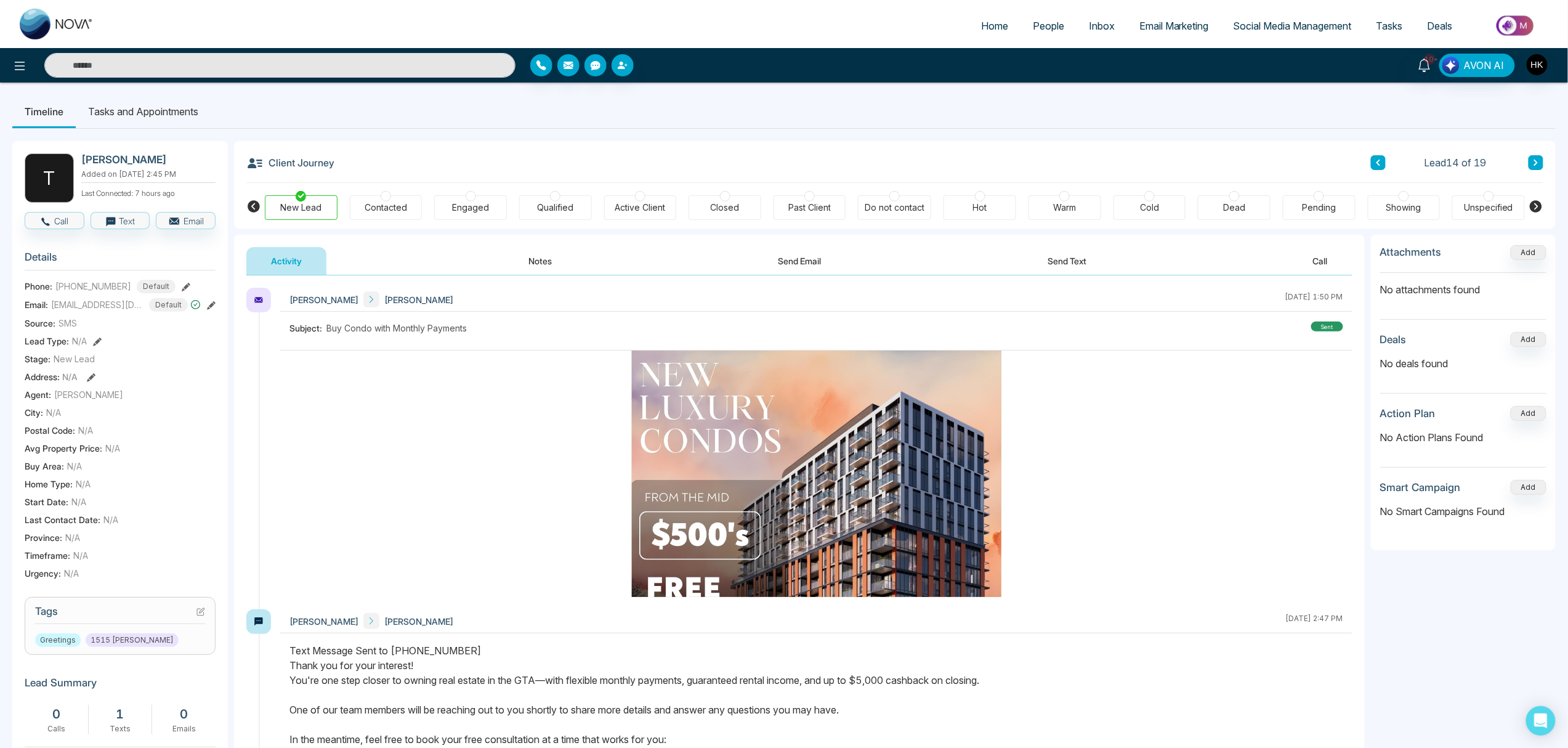
click at [1182, 166] on icon at bounding box center [1537, 163] width 6 height 8
click at [308, 208] on div "New Lead" at bounding box center [301, 207] width 42 height 12
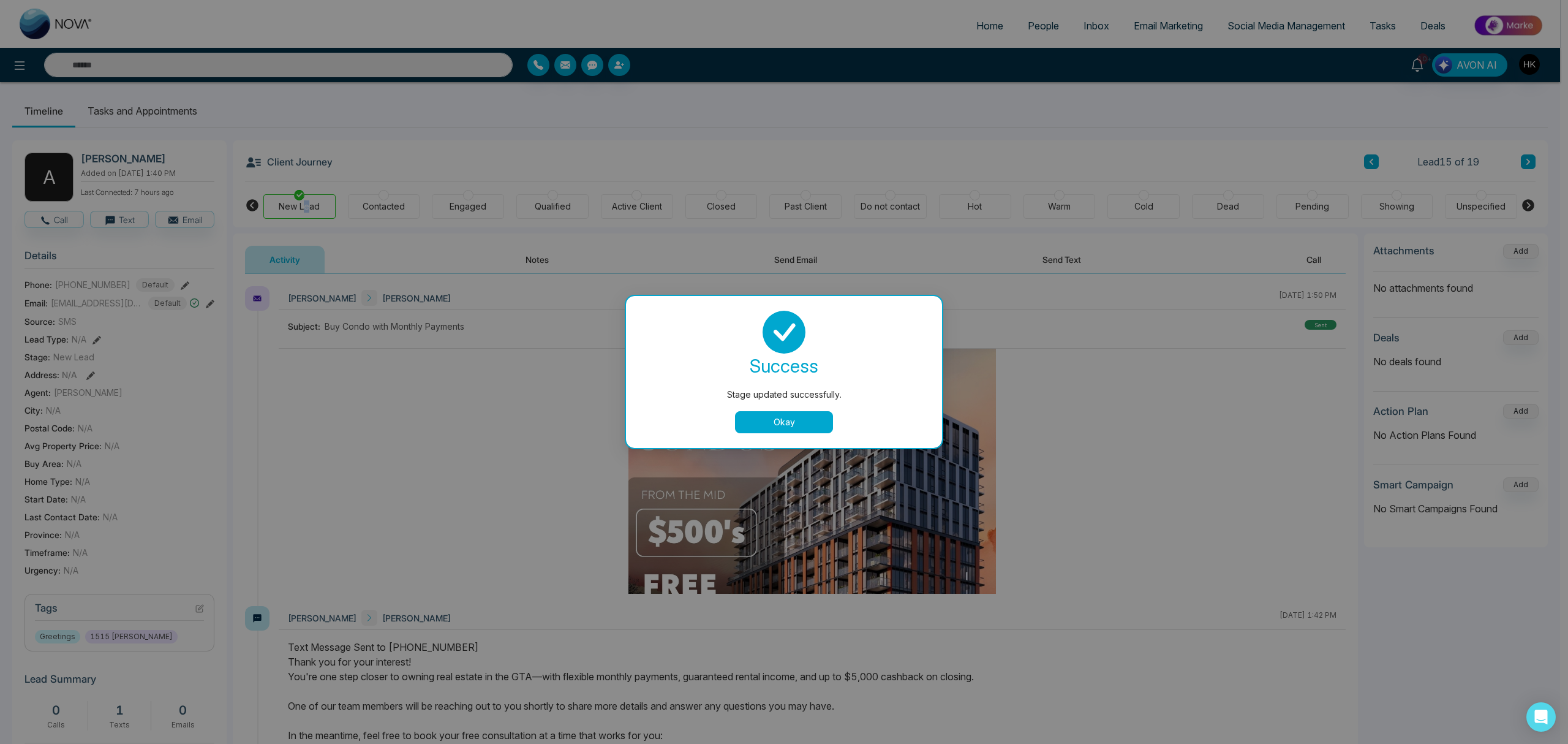
click at [800, 421] on button "Okay" at bounding box center [784, 422] width 98 height 22
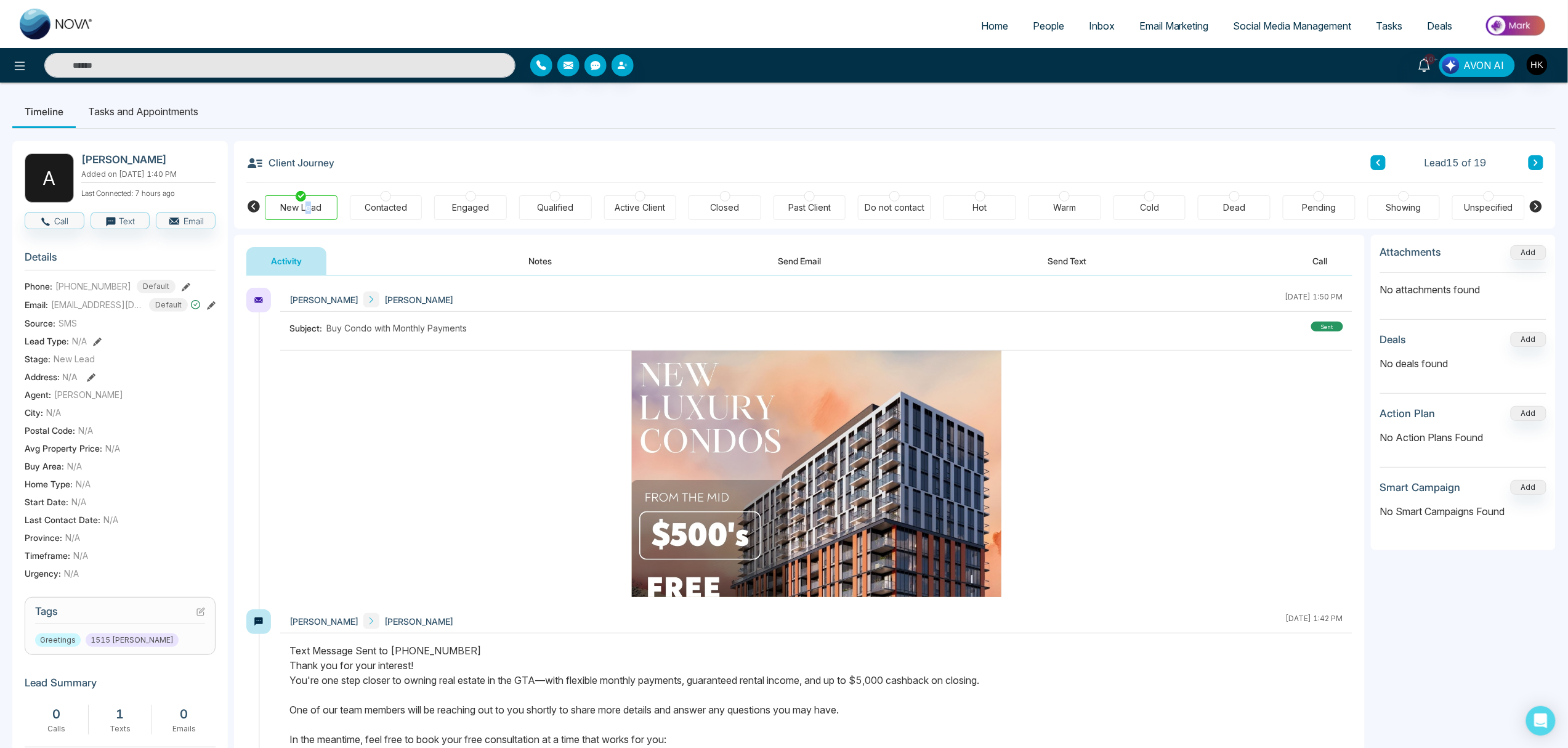
click at [1182, 160] on icon at bounding box center [1536, 163] width 4 height 6
click at [306, 203] on div "New Lead" at bounding box center [301, 207] width 42 height 12
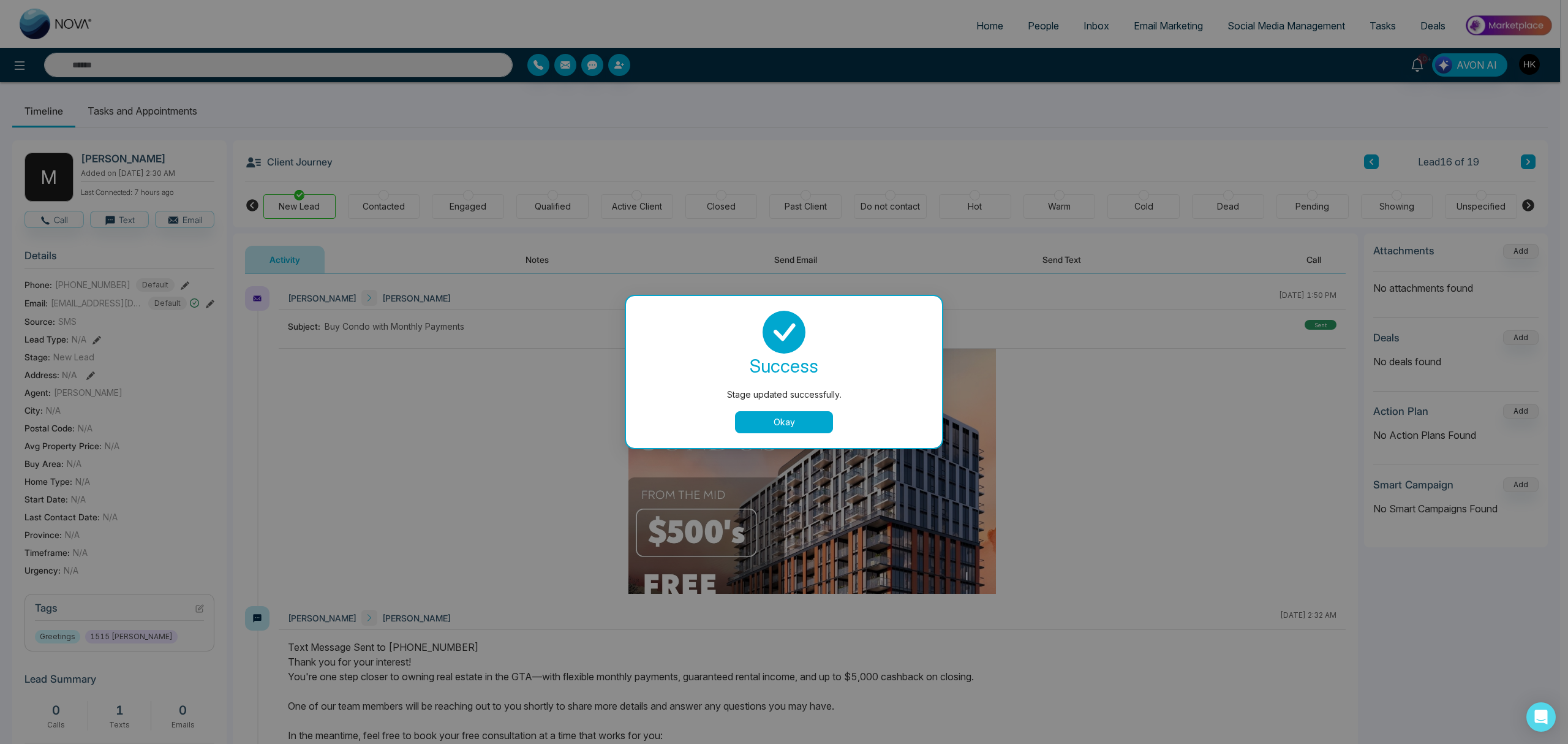
click at [778, 421] on button "Okay" at bounding box center [784, 422] width 98 height 22
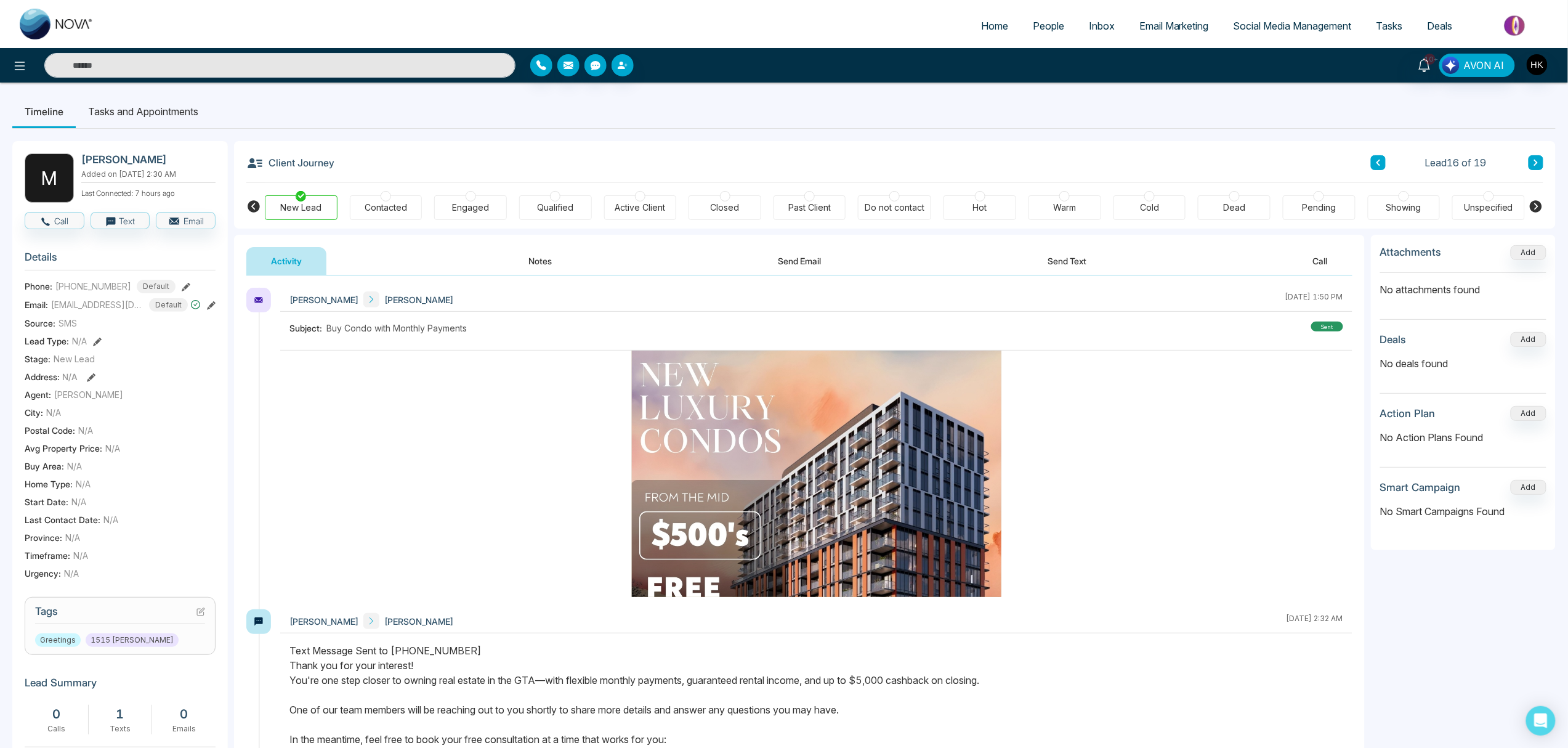
click at [1182, 164] on button at bounding box center [1536, 163] width 15 height 15
click at [296, 198] on div at bounding box center [301, 196] width 10 height 10
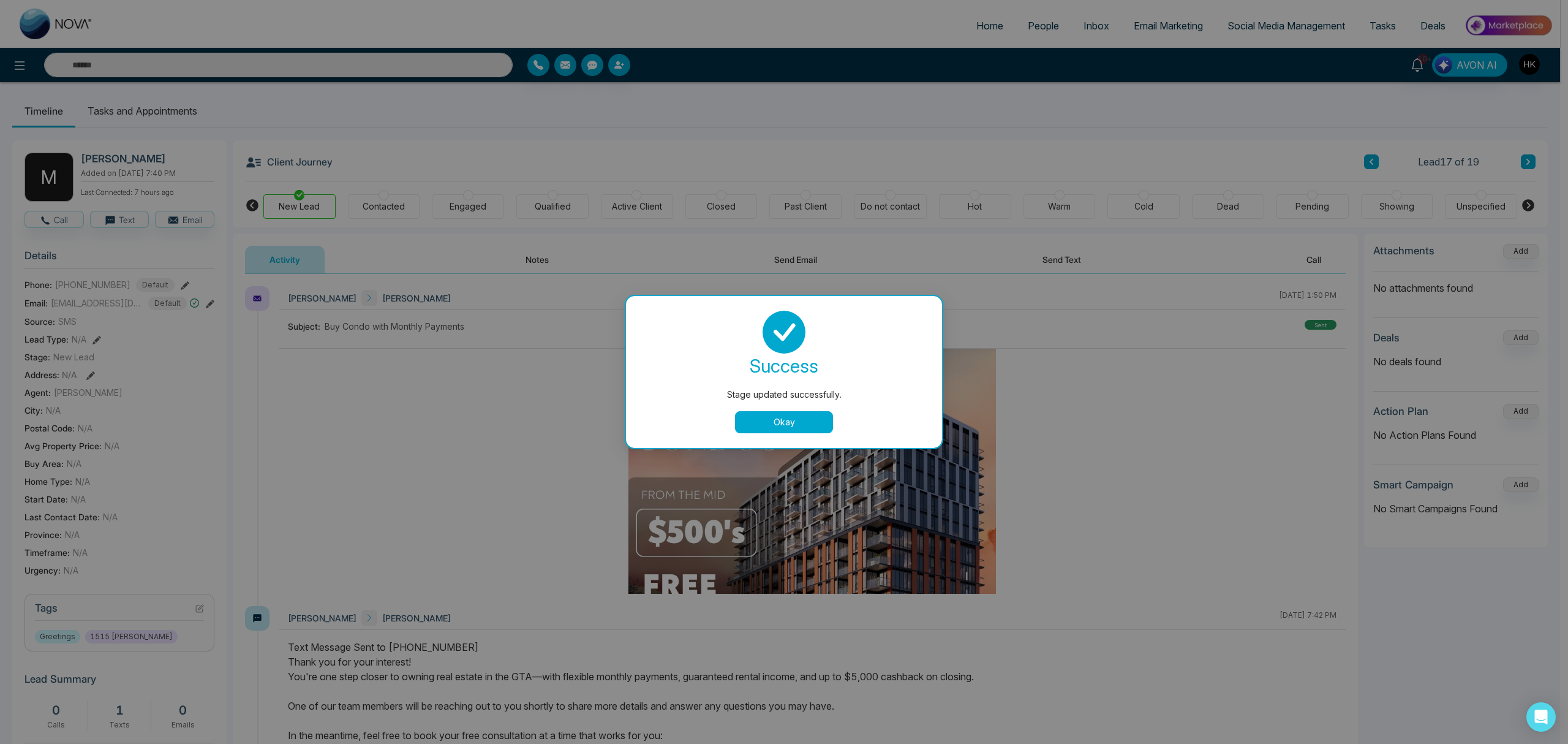
click at [750, 423] on button "Okay" at bounding box center [784, 422] width 98 height 22
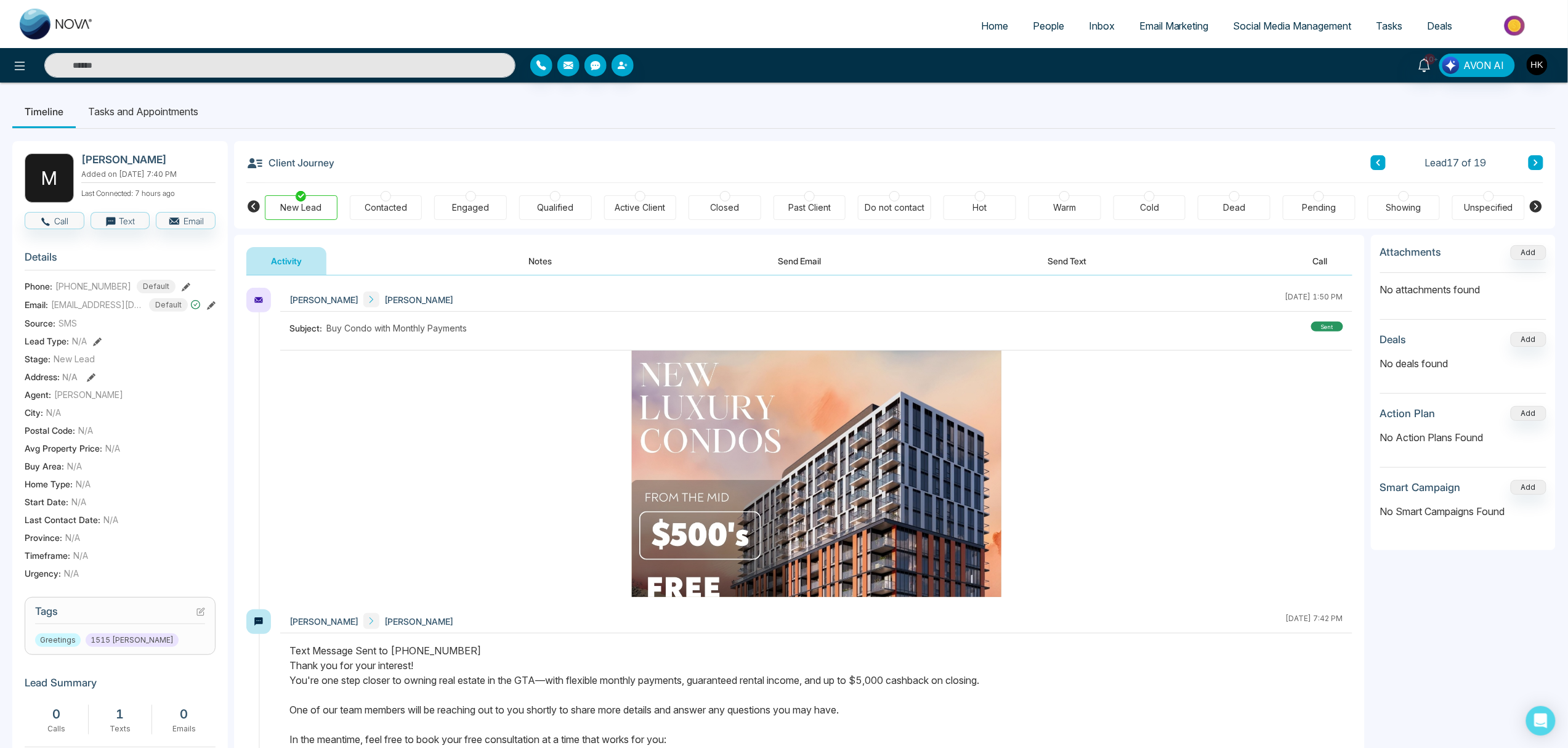
click at [1182, 164] on icon at bounding box center [1537, 163] width 6 height 8
click at [298, 201] on div at bounding box center [301, 196] width 10 height 10
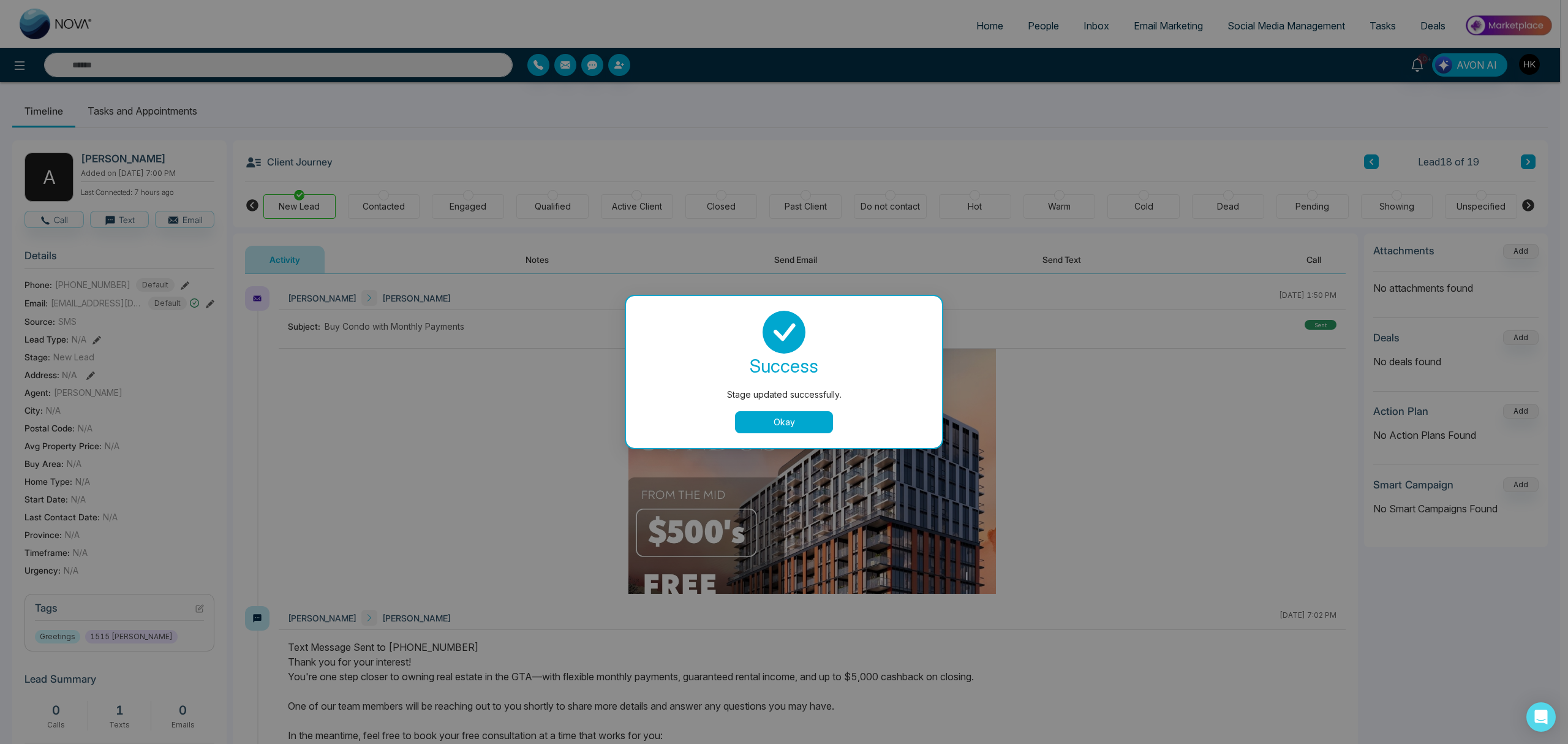
click at [784, 426] on button "Okay" at bounding box center [784, 422] width 98 height 22
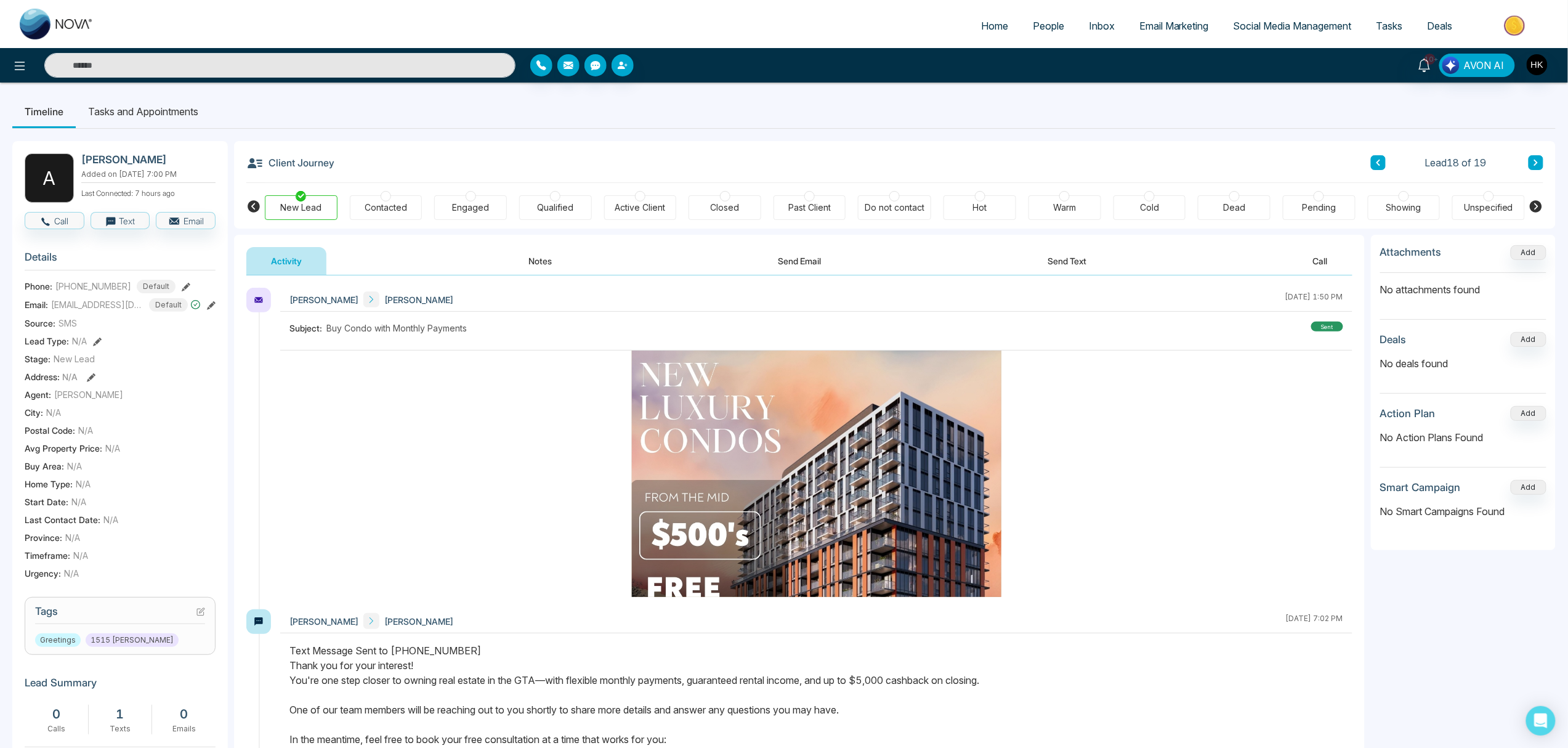
click at [1182, 160] on button at bounding box center [1536, 163] width 15 height 15
click at [308, 200] on div "New Lead" at bounding box center [301, 207] width 73 height 25
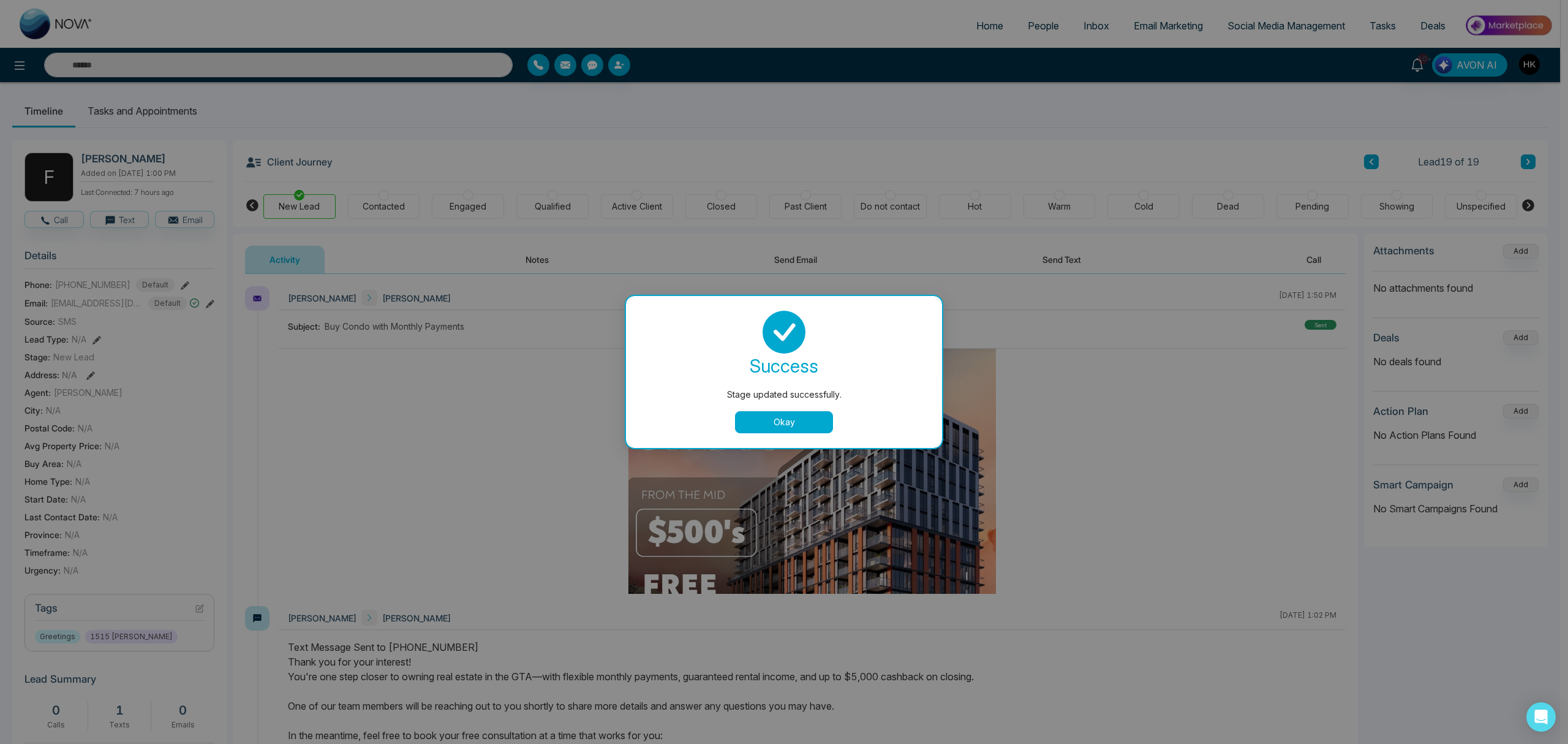
click at [795, 421] on button "Okay" at bounding box center [784, 422] width 98 height 22
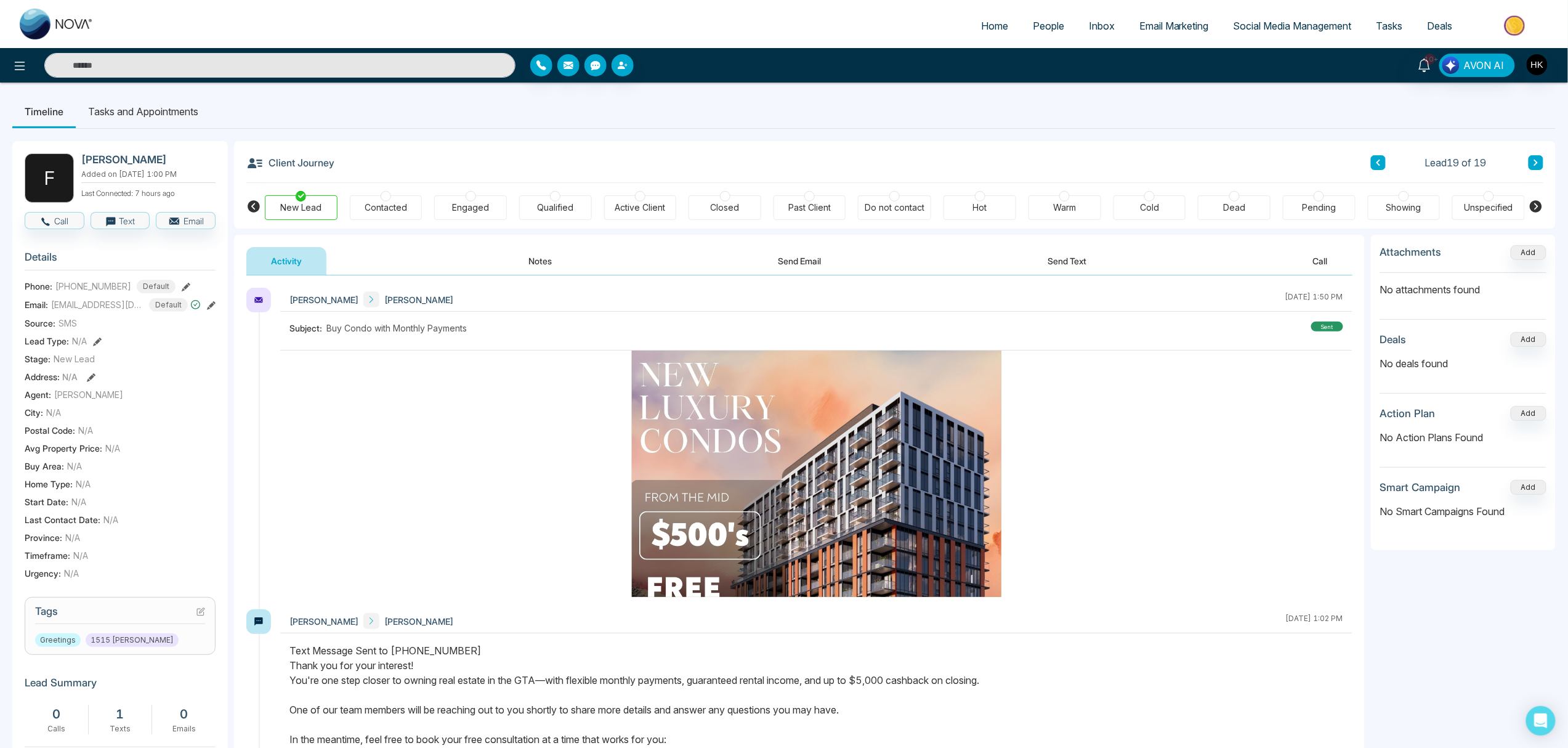
click at [986, 20] on span "Home" at bounding box center [995, 26] width 27 height 12
select select "*"
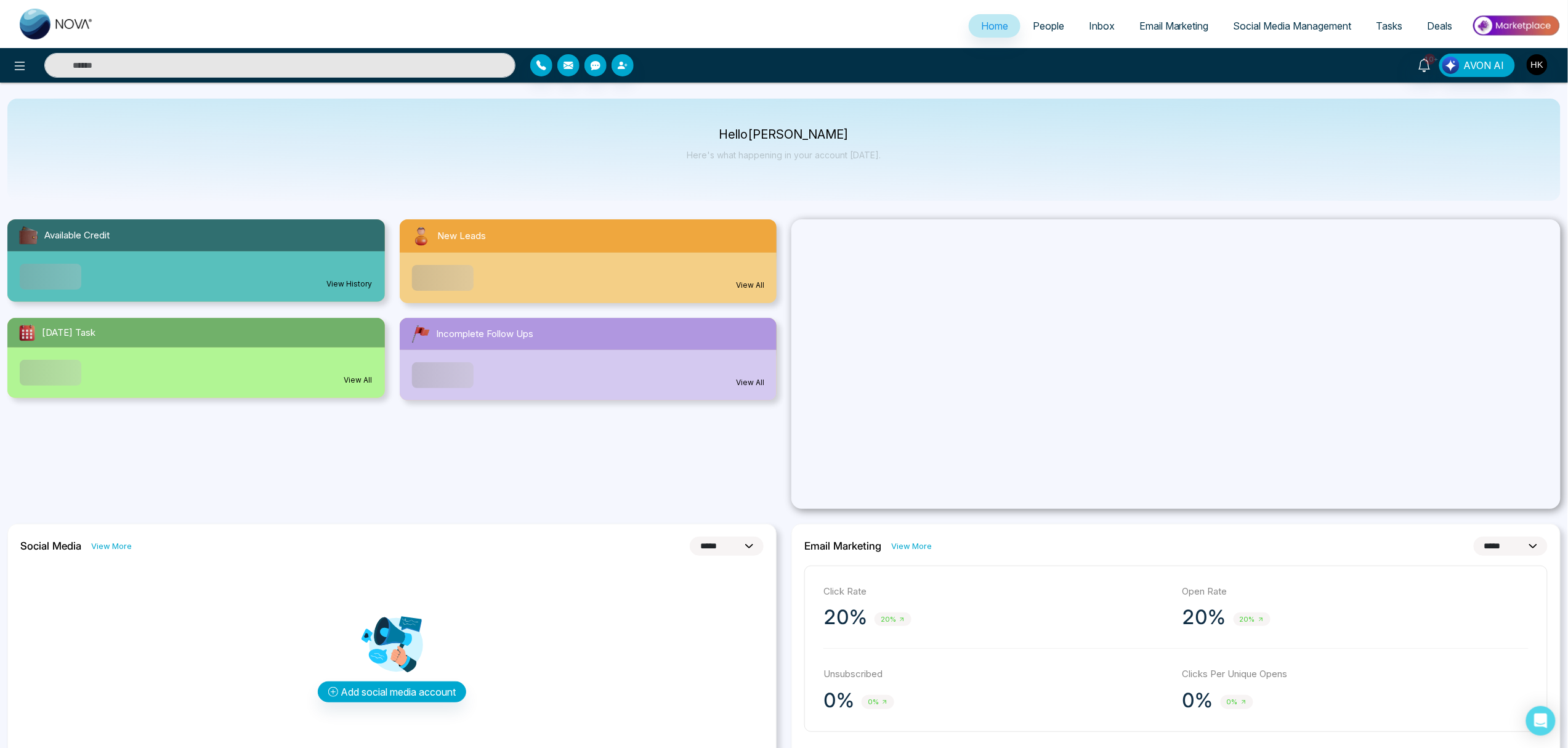
click at [1058, 24] on link "People" at bounding box center [1049, 26] width 56 height 24
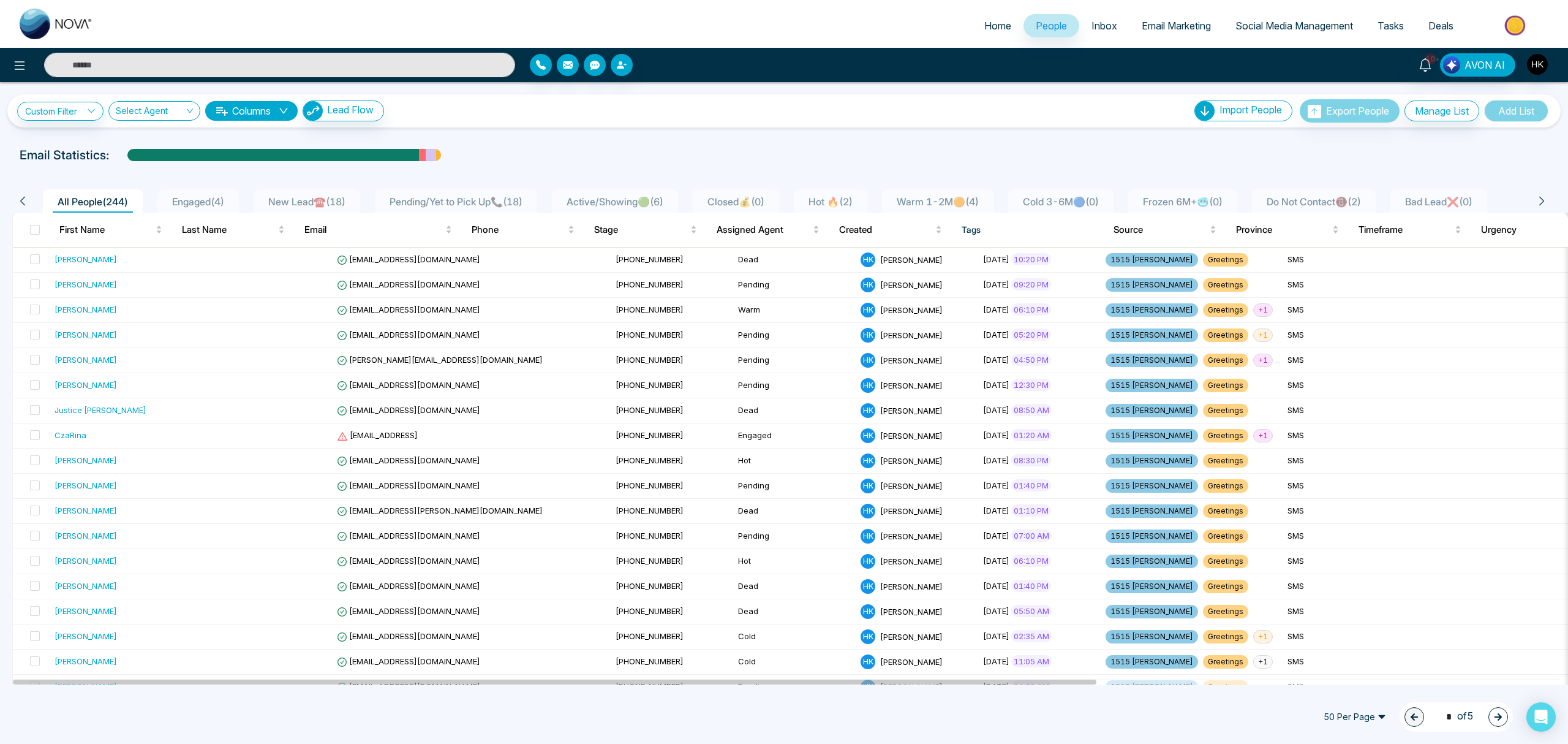
click at [307, 202] on span "New Lead☎️ ( 18 )" at bounding box center [307, 201] width 87 height 12
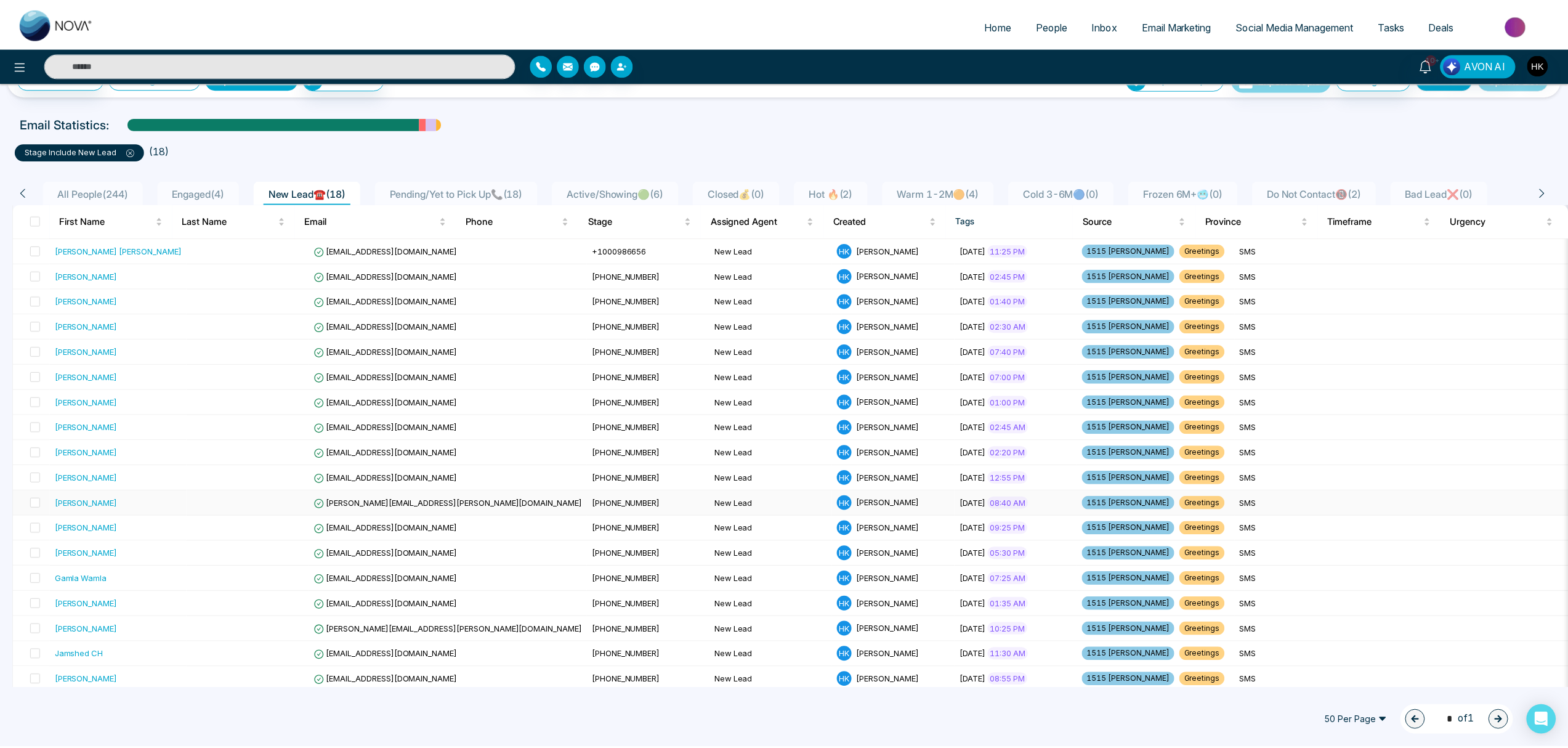
scroll to position [48, 0]
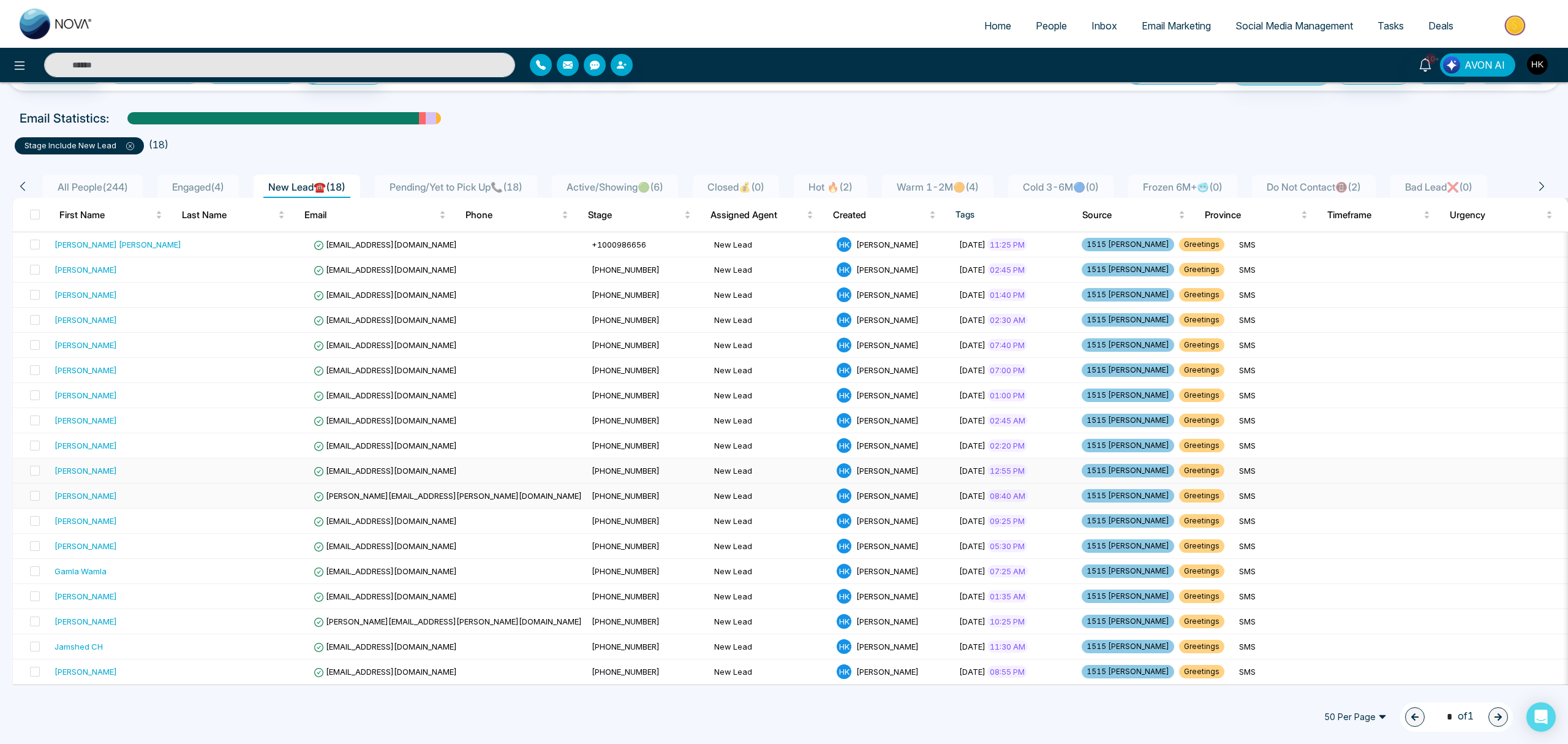
click at [91, 465] on div "Arslan Ahmed" at bounding box center [86, 470] width 62 height 12
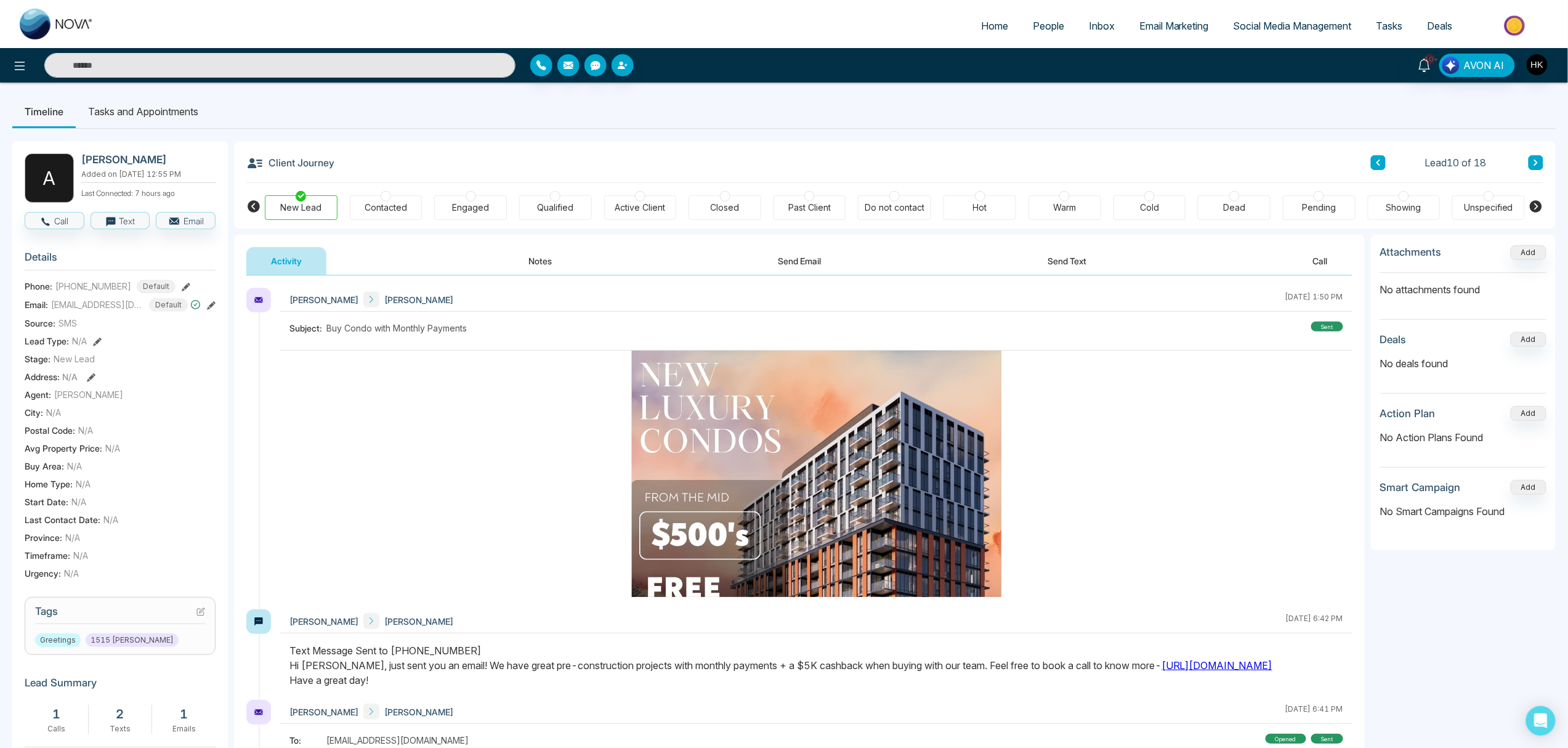
click at [1043, 29] on span "People" at bounding box center [1049, 26] width 31 height 12
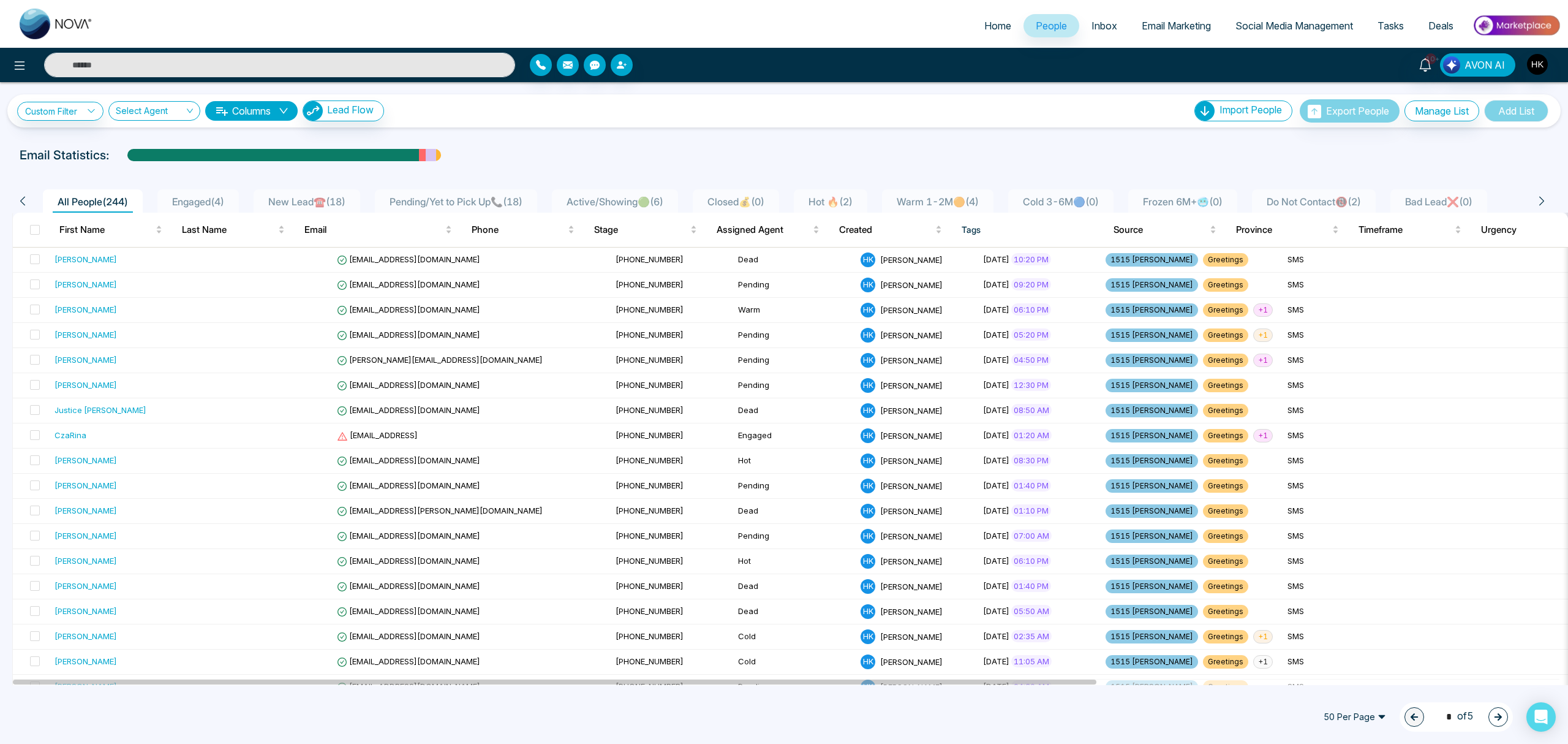
click at [336, 202] on span "New Lead☎️ ( 18 )" at bounding box center [307, 201] width 87 height 12
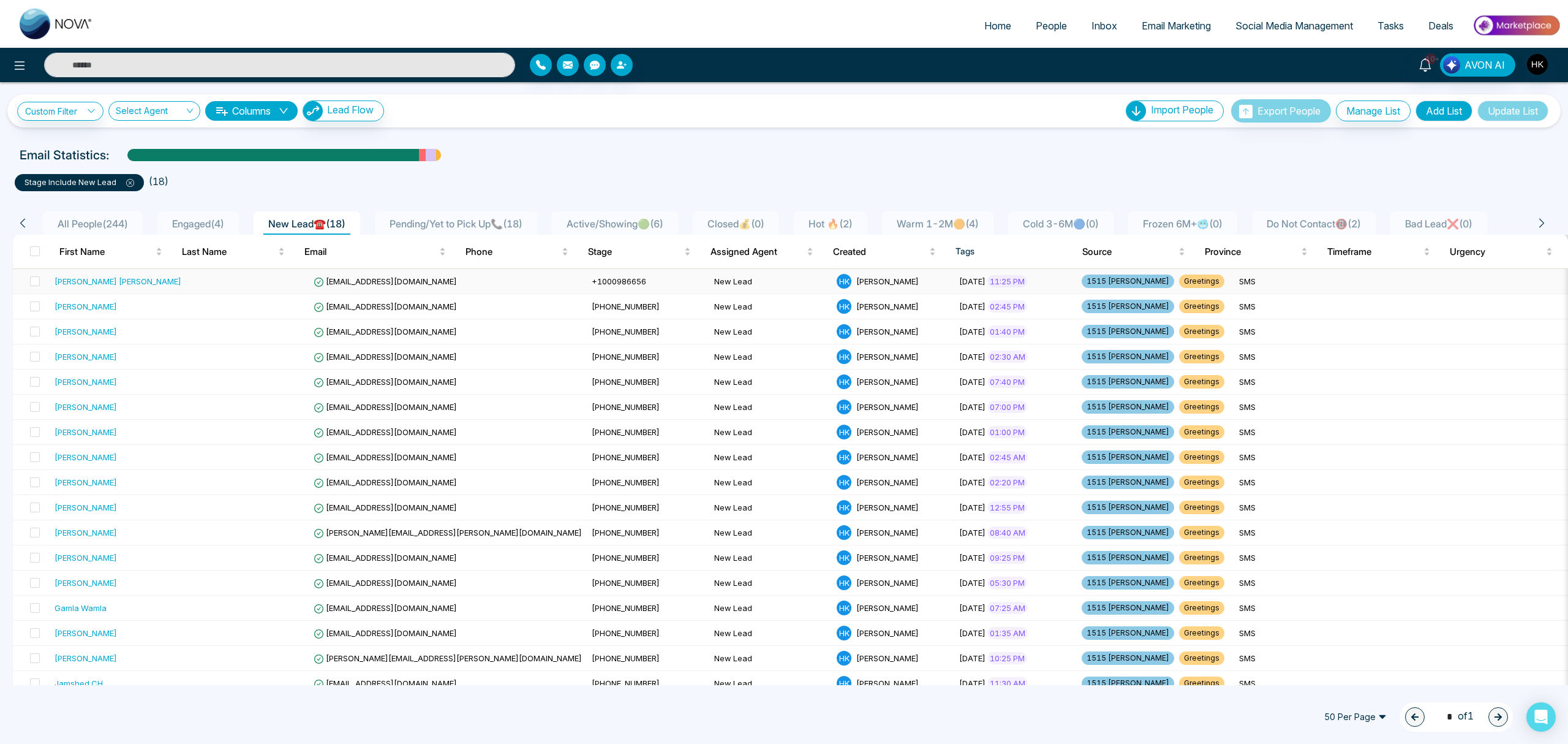
click at [79, 277] on div "Jen Mark" at bounding box center [118, 281] width 127 height 12
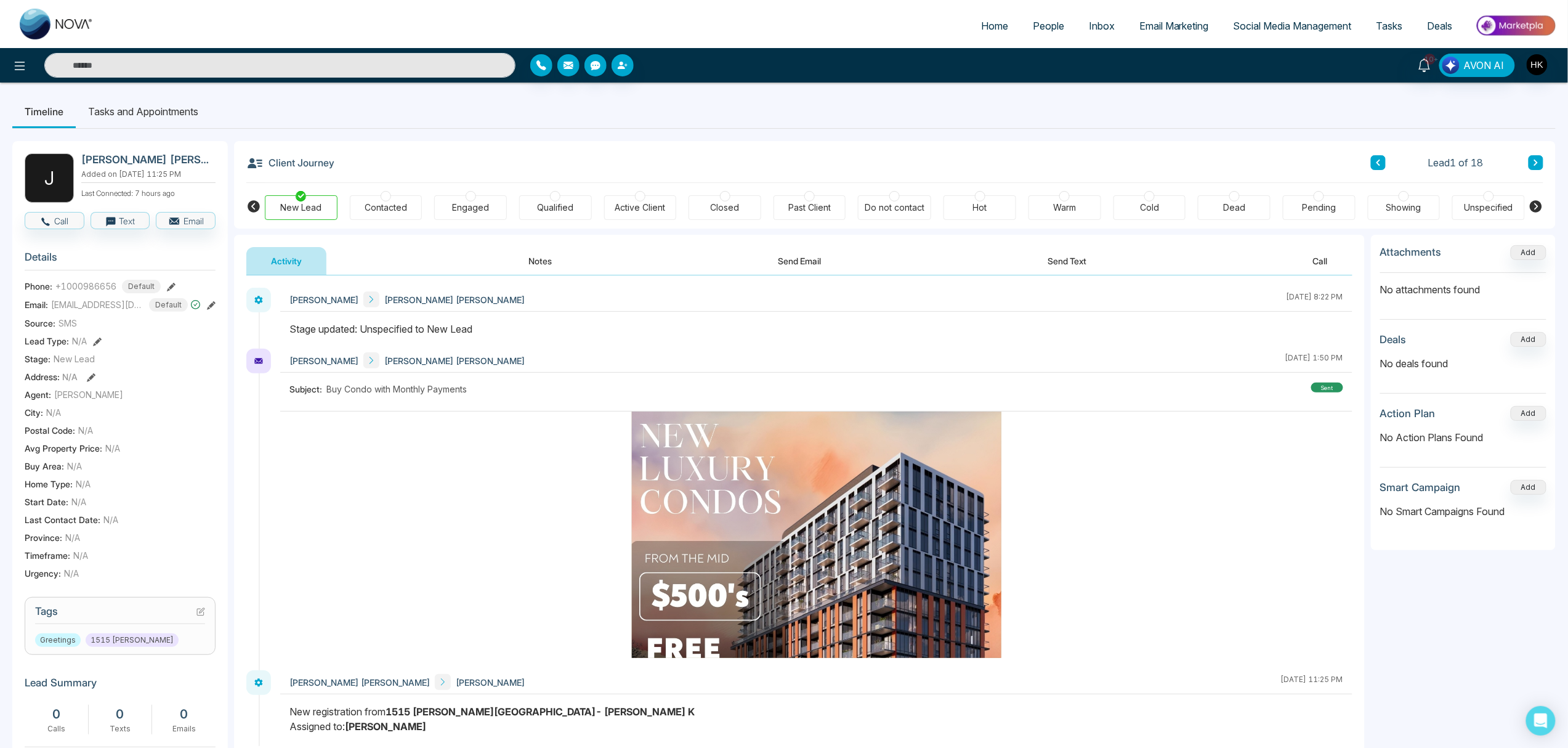
click at [1182, 160] on button at bounding box center [1536, 163] width 15 height 15
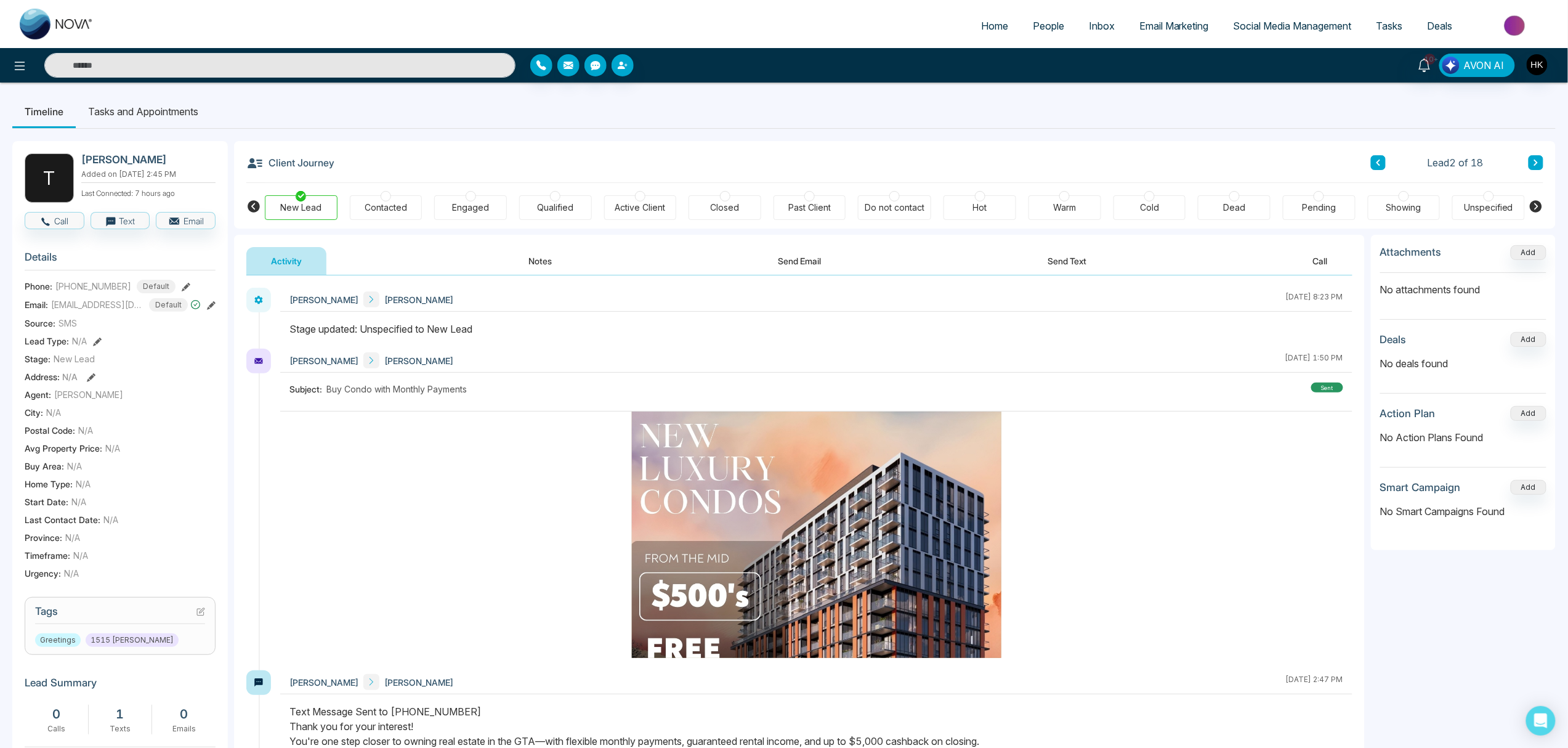
click at [1182, 160] on button at bounding box center [1536, 163] width 15 height 15
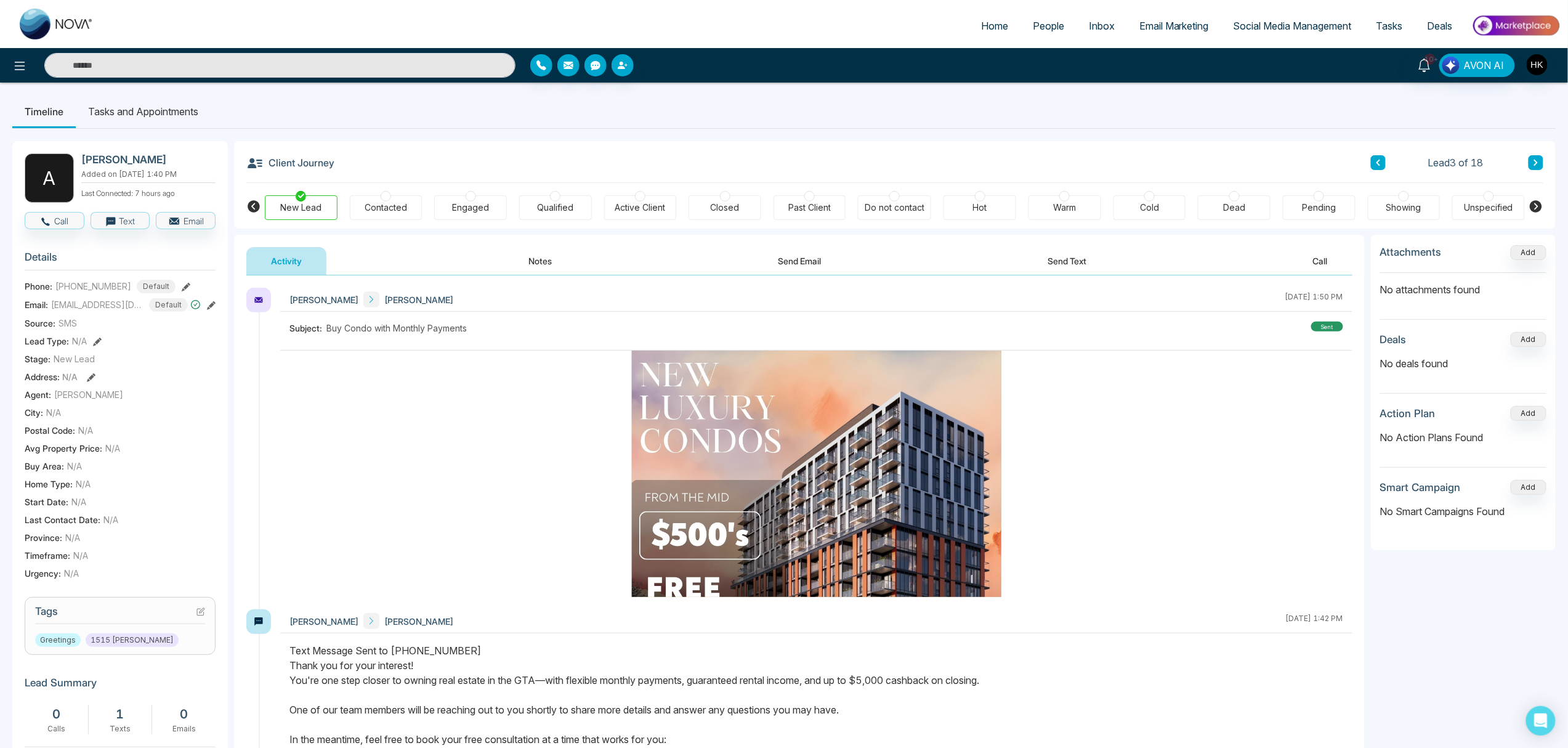
click at [1182, 160] on button at bounding box center [1536, 163] width 15 height 15
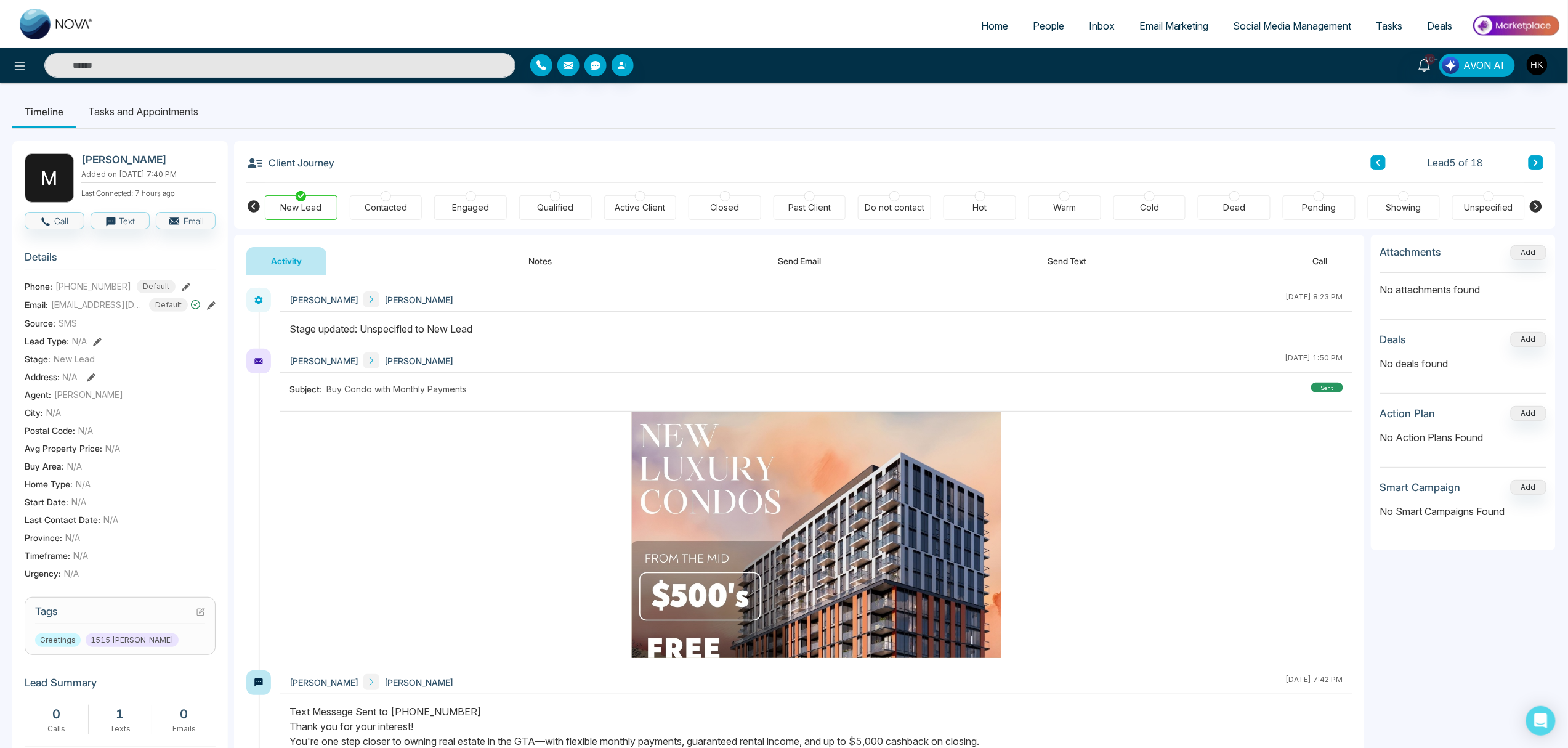
click at [1182, 163] on icon at bounding box center [1537, 163] width 6 height 8
click at [1182, 166] on icon at bounding box center [1537, 163] width 6 height 8
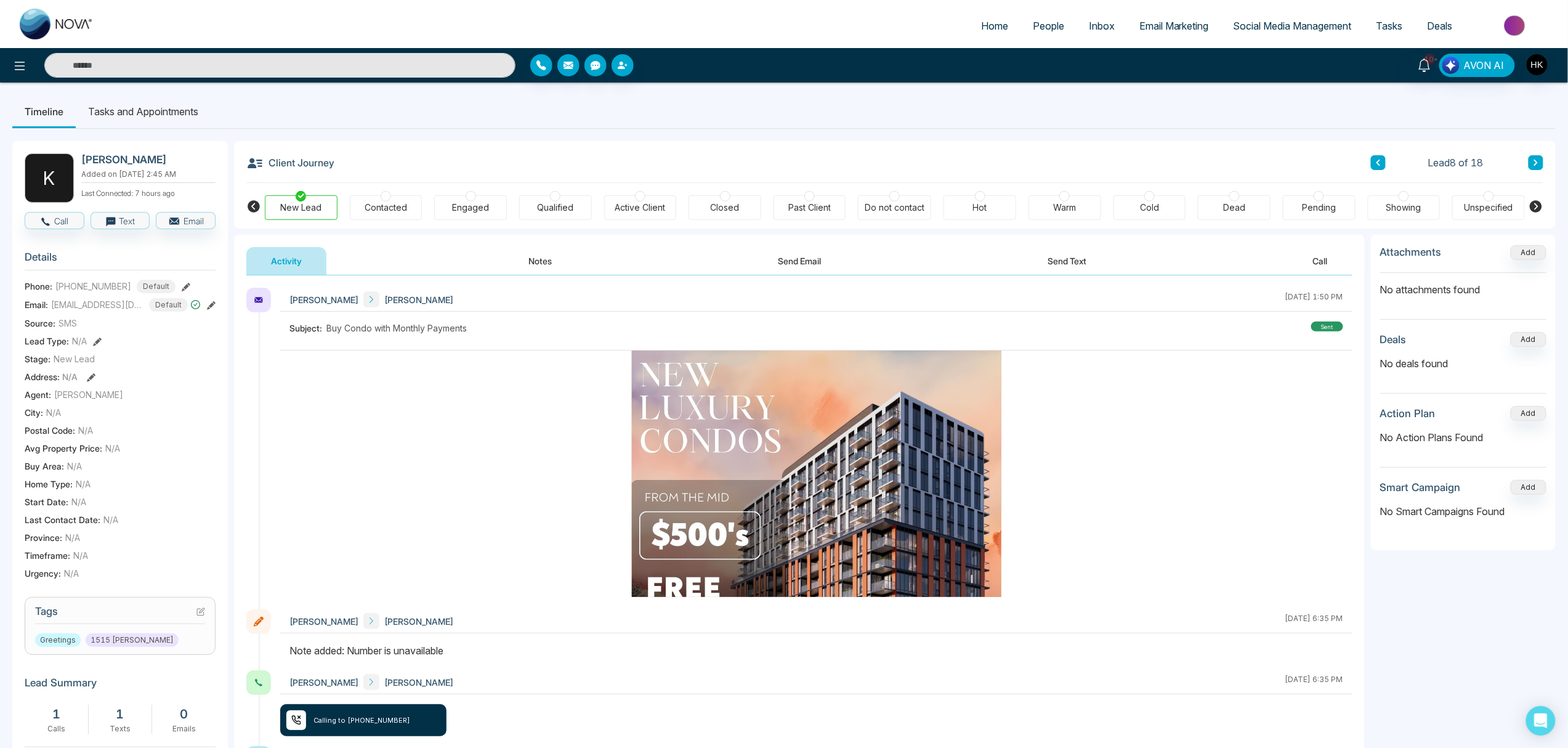
click at [1182, 200] on div "Pending" at bounding box center [1320, 207] width 73 height 25
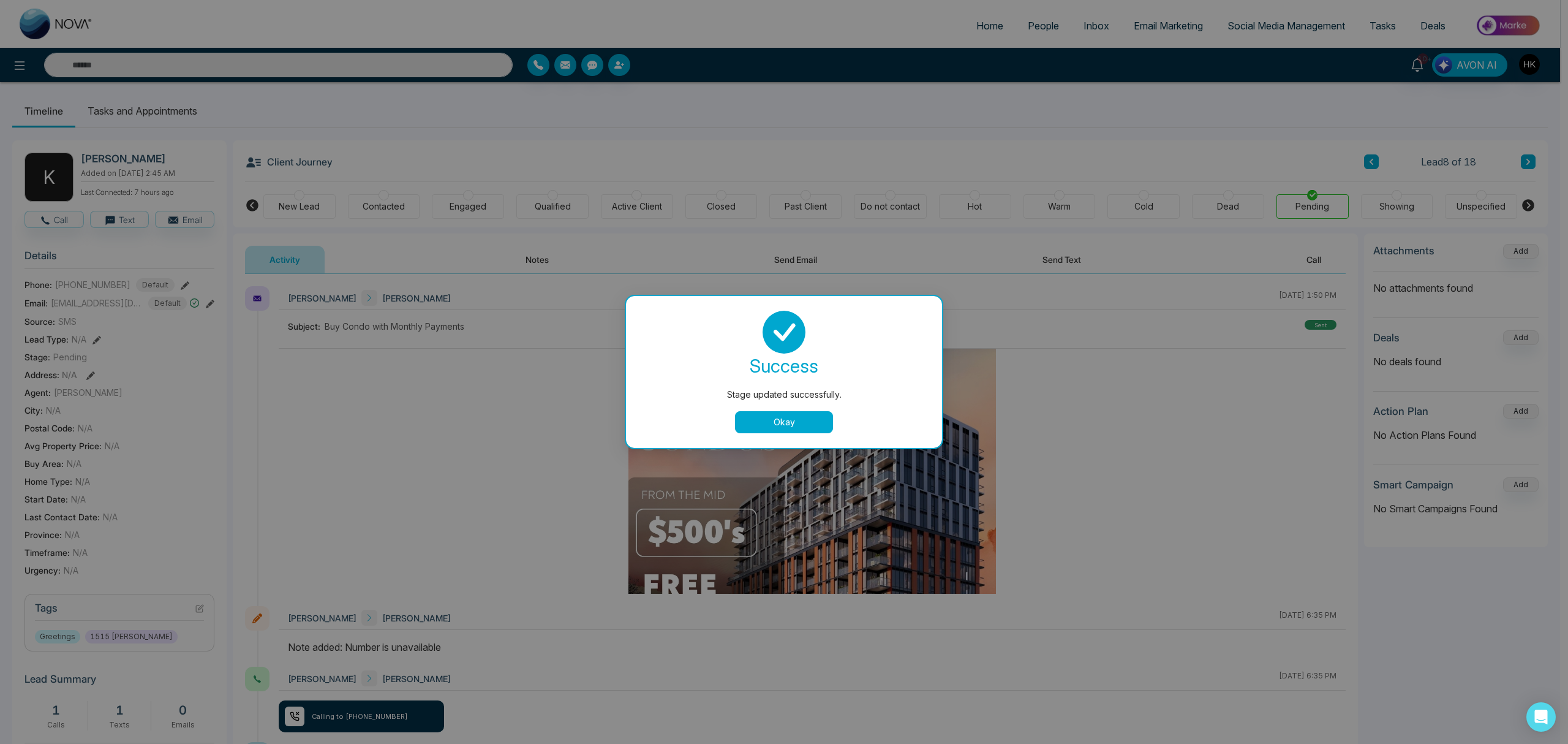
click at [812, 421] on button "Okay" at bounding box center [784, 422] width 98 height 22
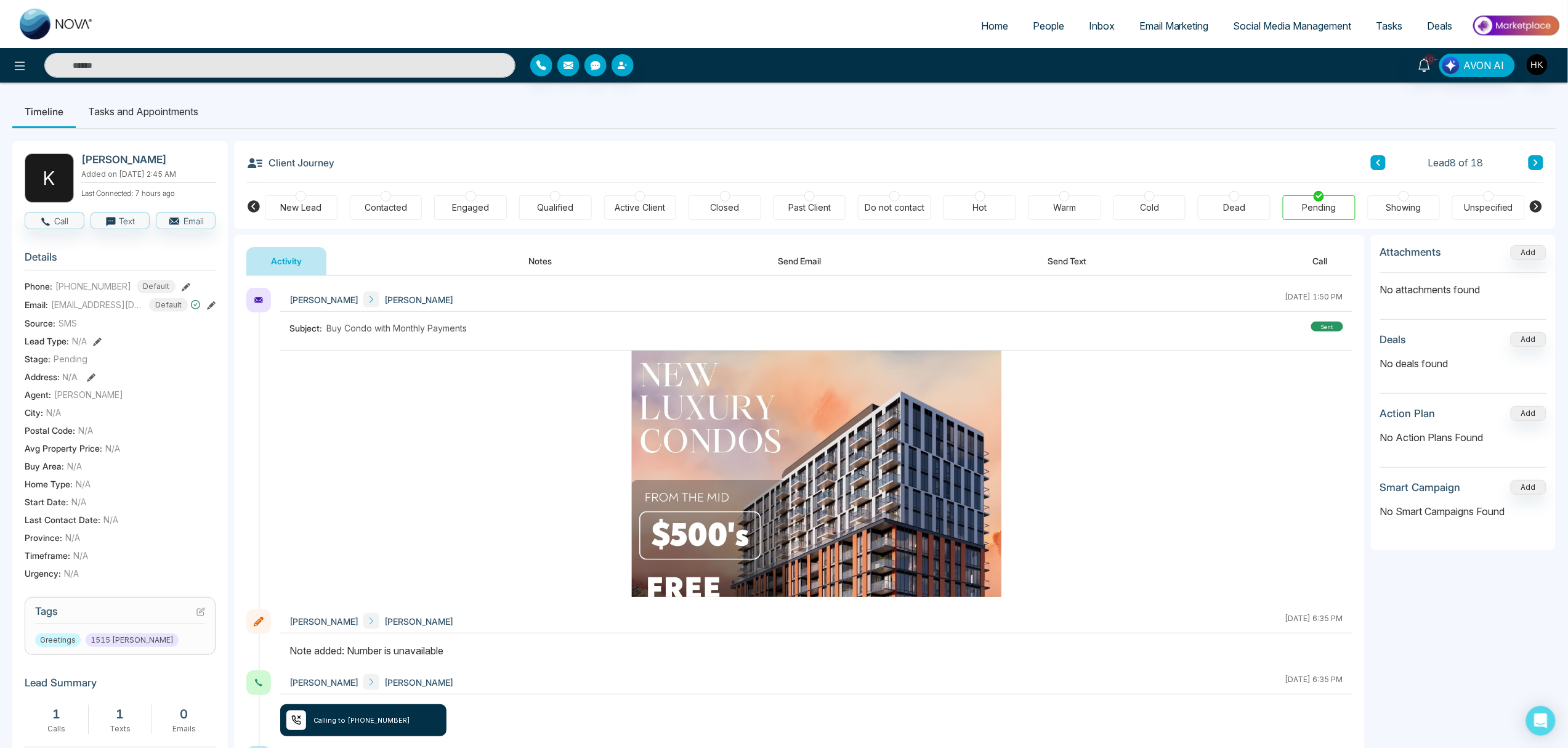
click at [1182, 163] on icon at bounding box center [1536, 163] width 4 height 6
click at [1182, 198] on div at bounding box center [1235, 196] width 10 height 10
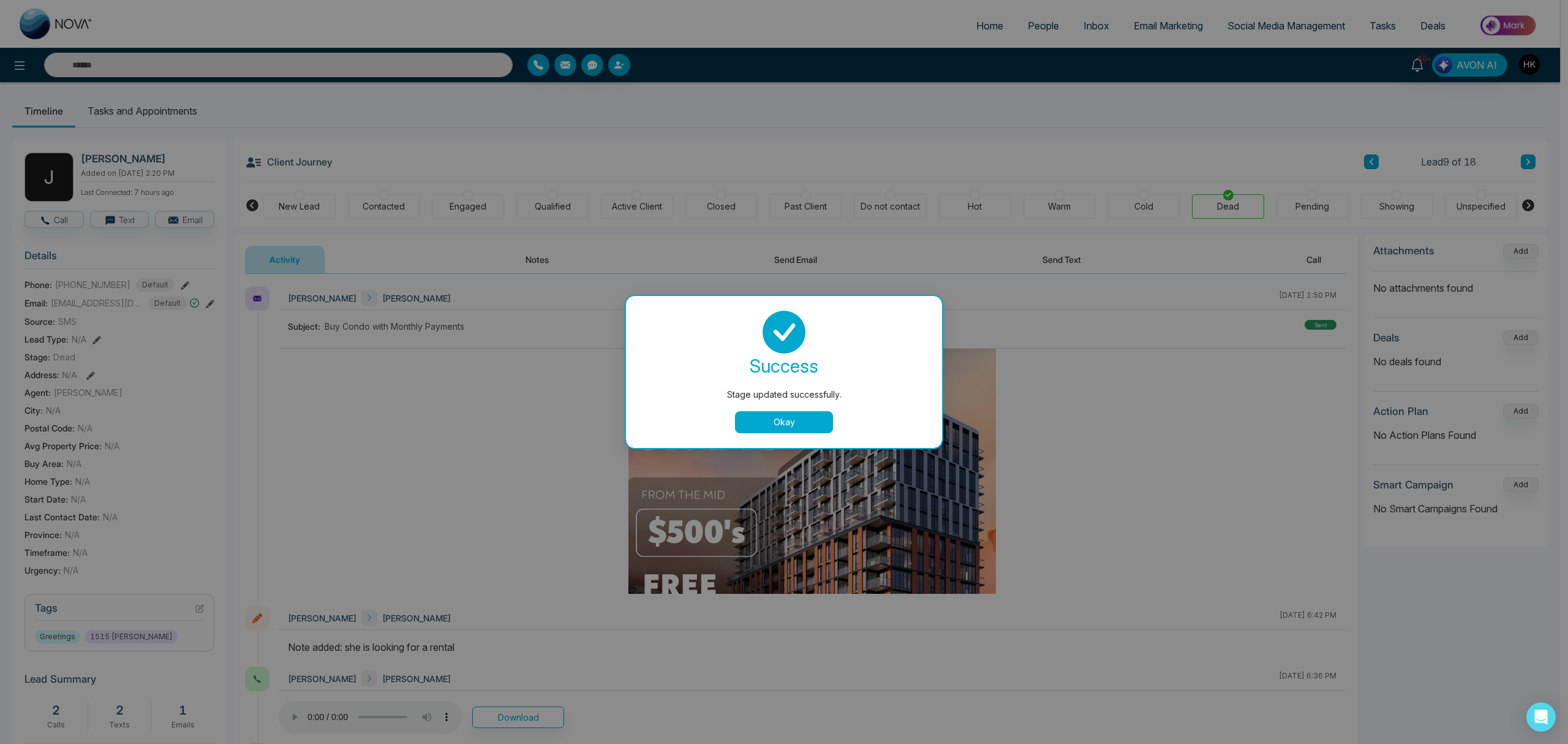
click at [821, 418] on button "Okay" at bounding box center [784, 422] width 98 height 22
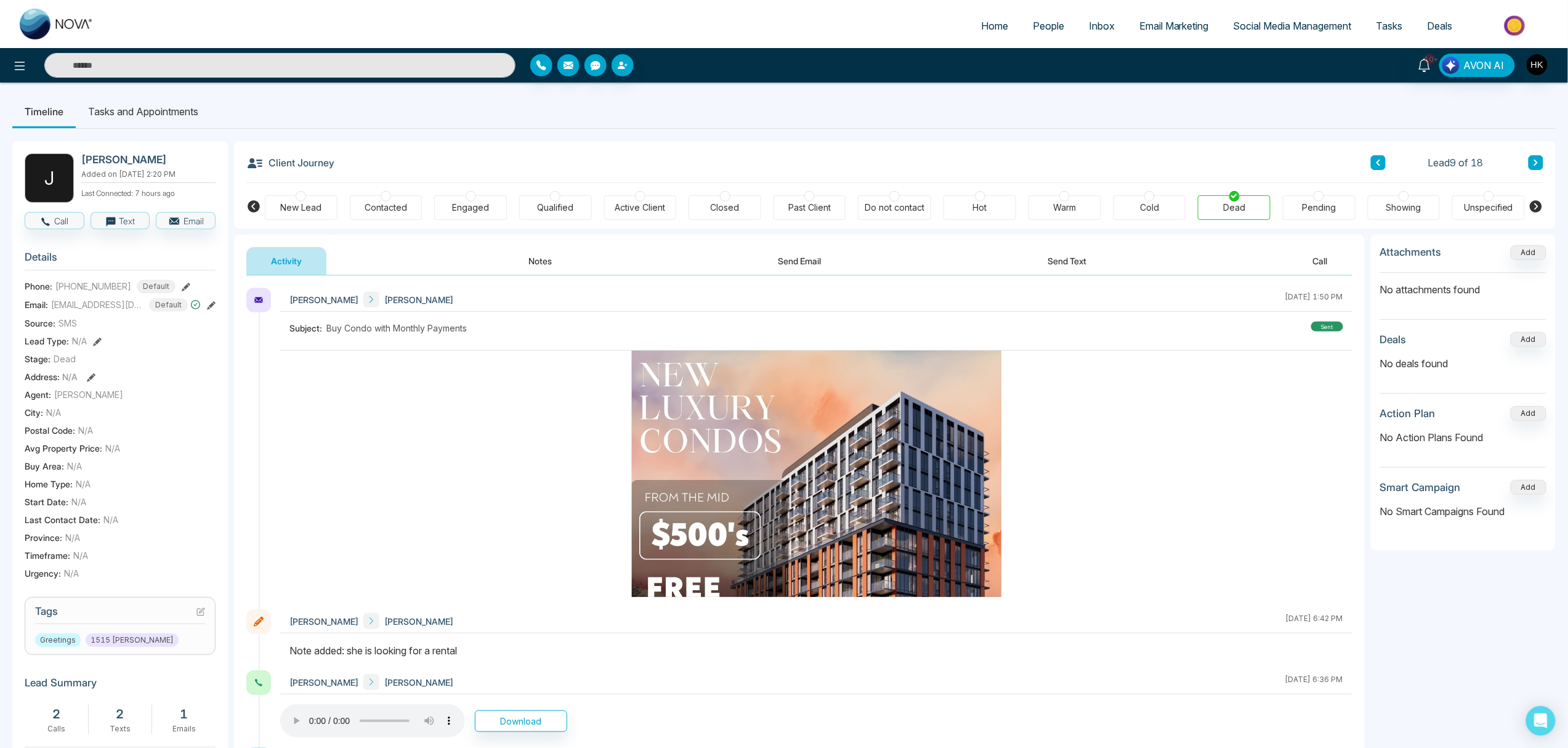
click at [1182, 161] on button at bounding box center [1536, 163] width 15 height 15
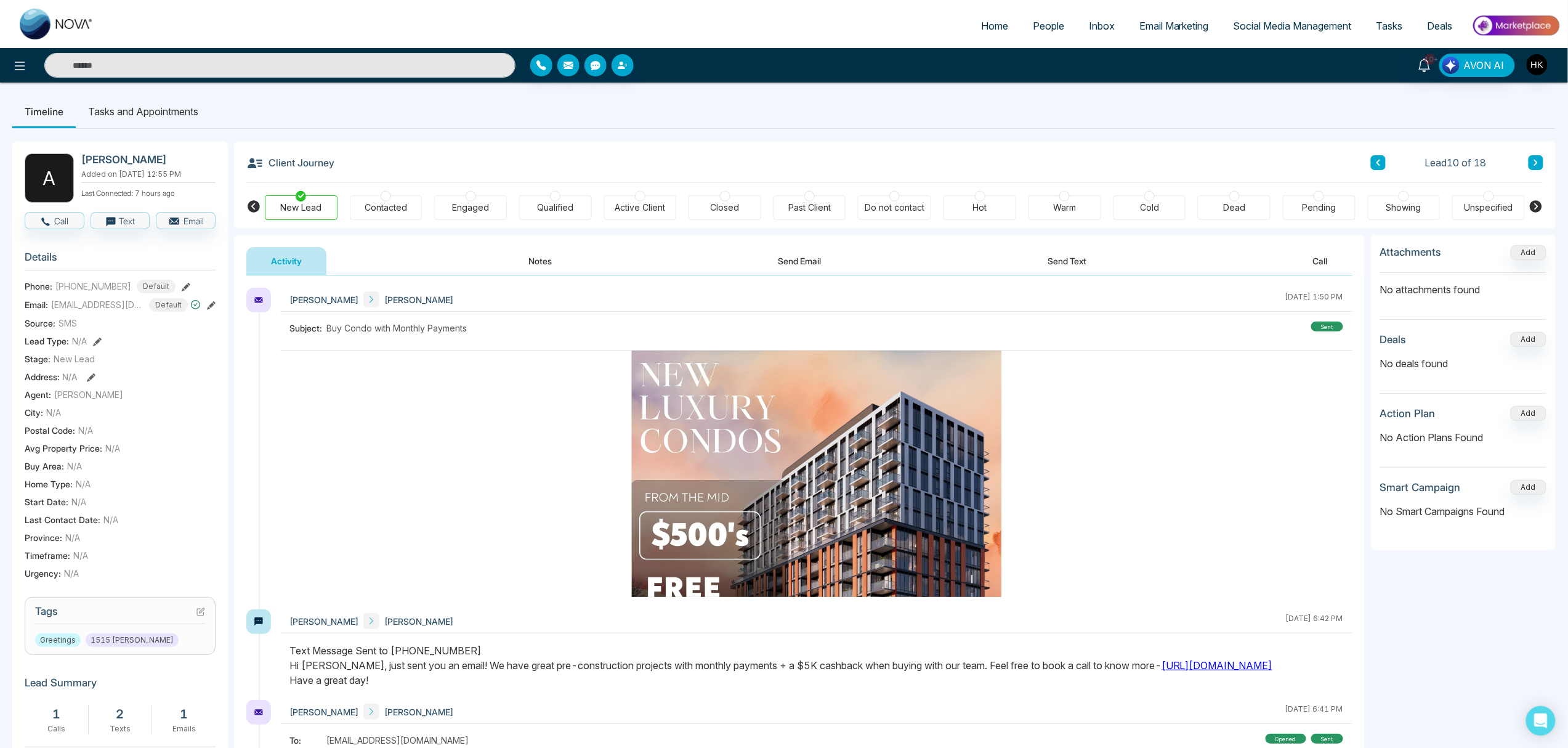
click at [1182, 198] on div at bounding box center [1319, 196] width 10 height 10
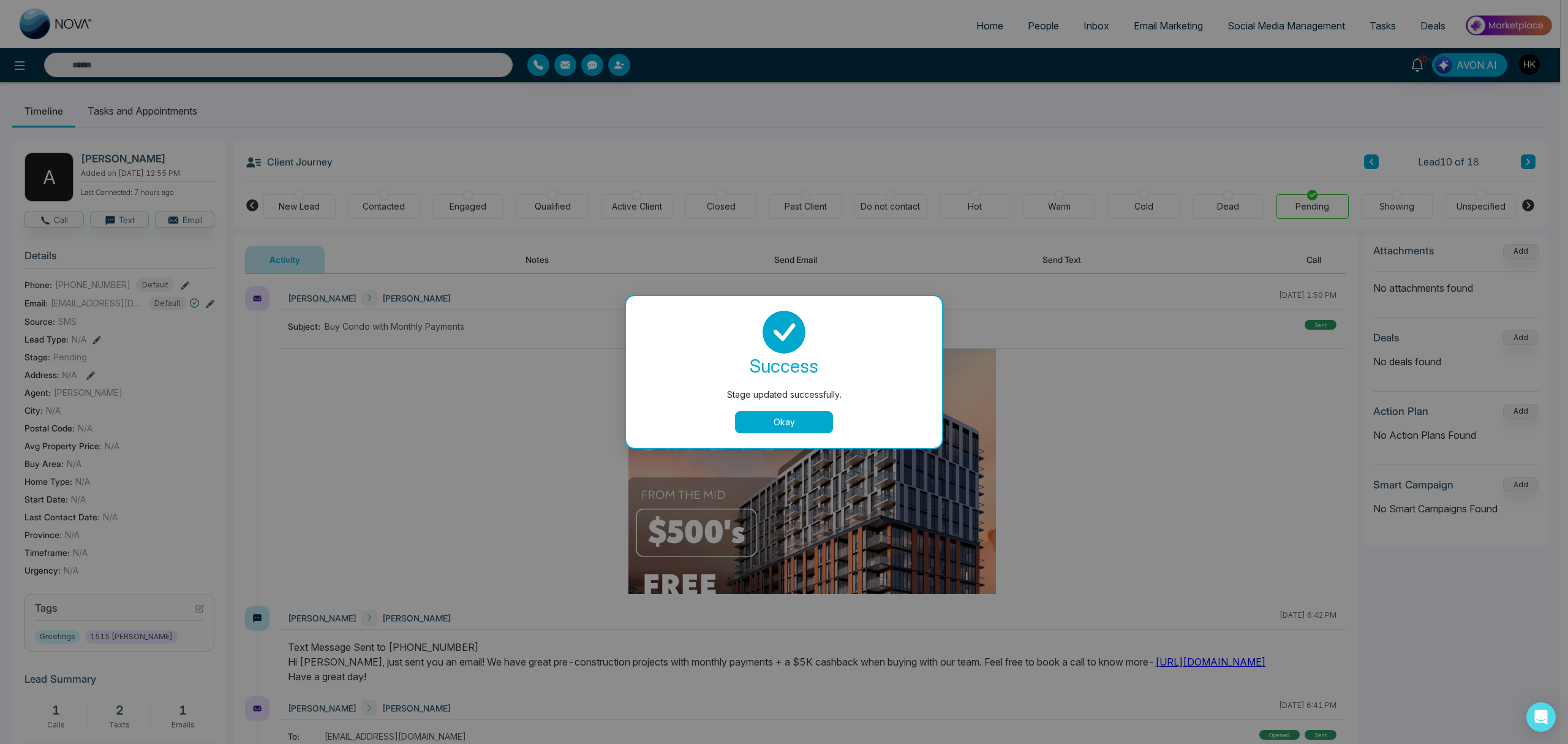
click at [785, 420] on button "Okay" at bounding box center [784, 422] width 98 height 22
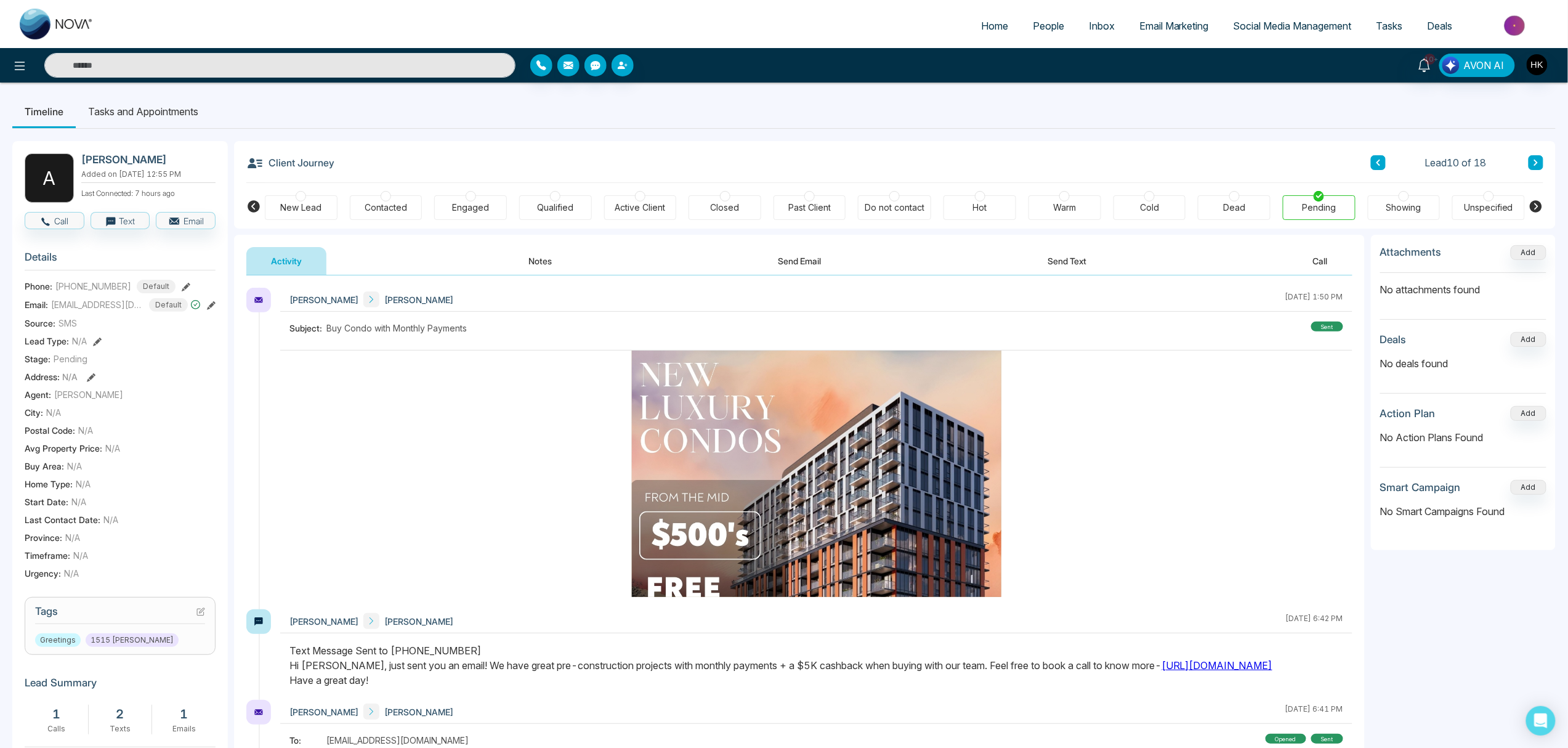
click at [1182, 163] on icon at bounding box center [1537, 163] width 6 height 8
click at [1182, 197] on div at bounding box center [1319, 196] width 10 height 10
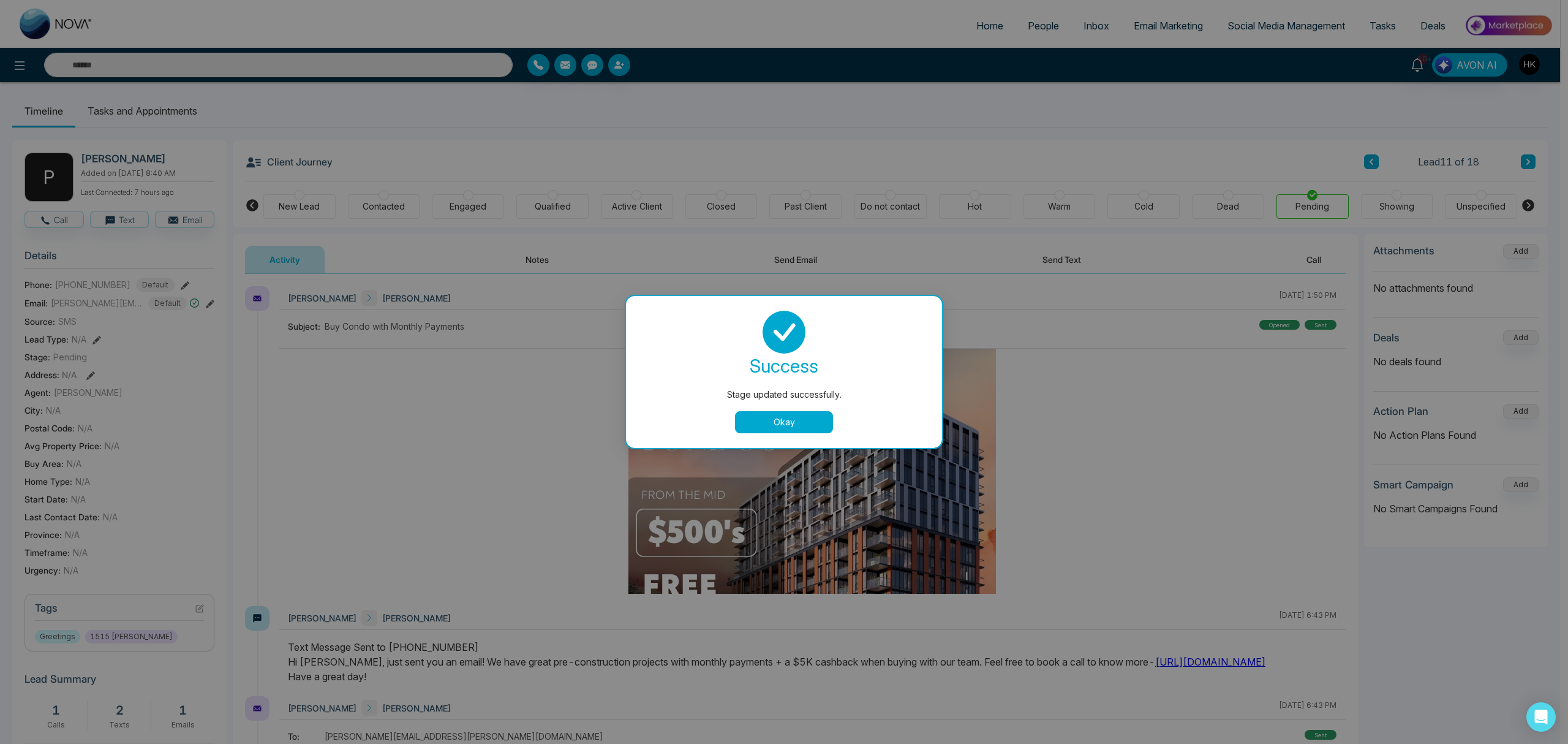
click at [792, 416] on button "Okay" at bounding box center [784, 422] width 98 height 22
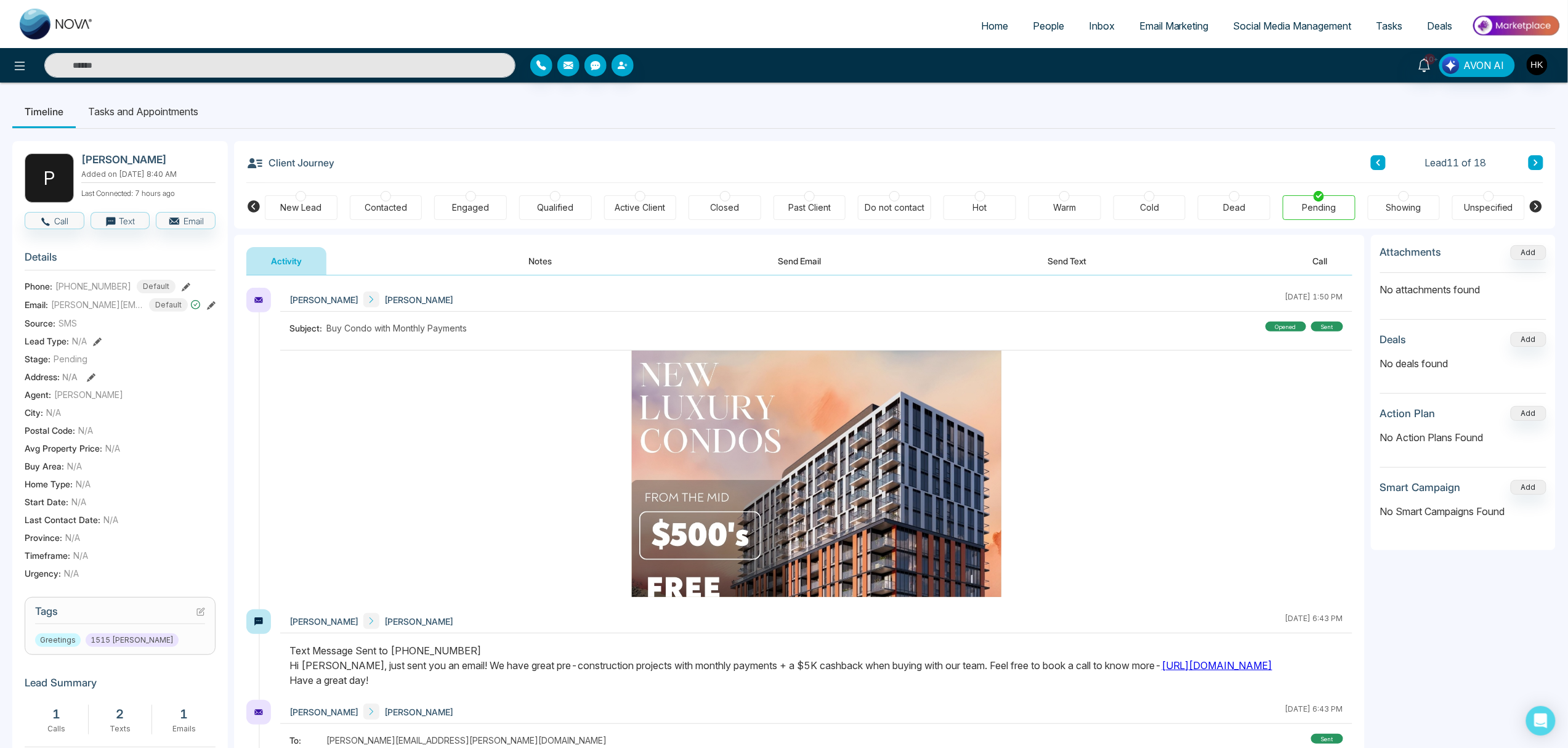
click at [1182, 161] on button at bounding box center [1536, 163] width 15 height 15
click at [1182, 203] on div "Pending" at bounding box center [1319, 207] width 34 height 12
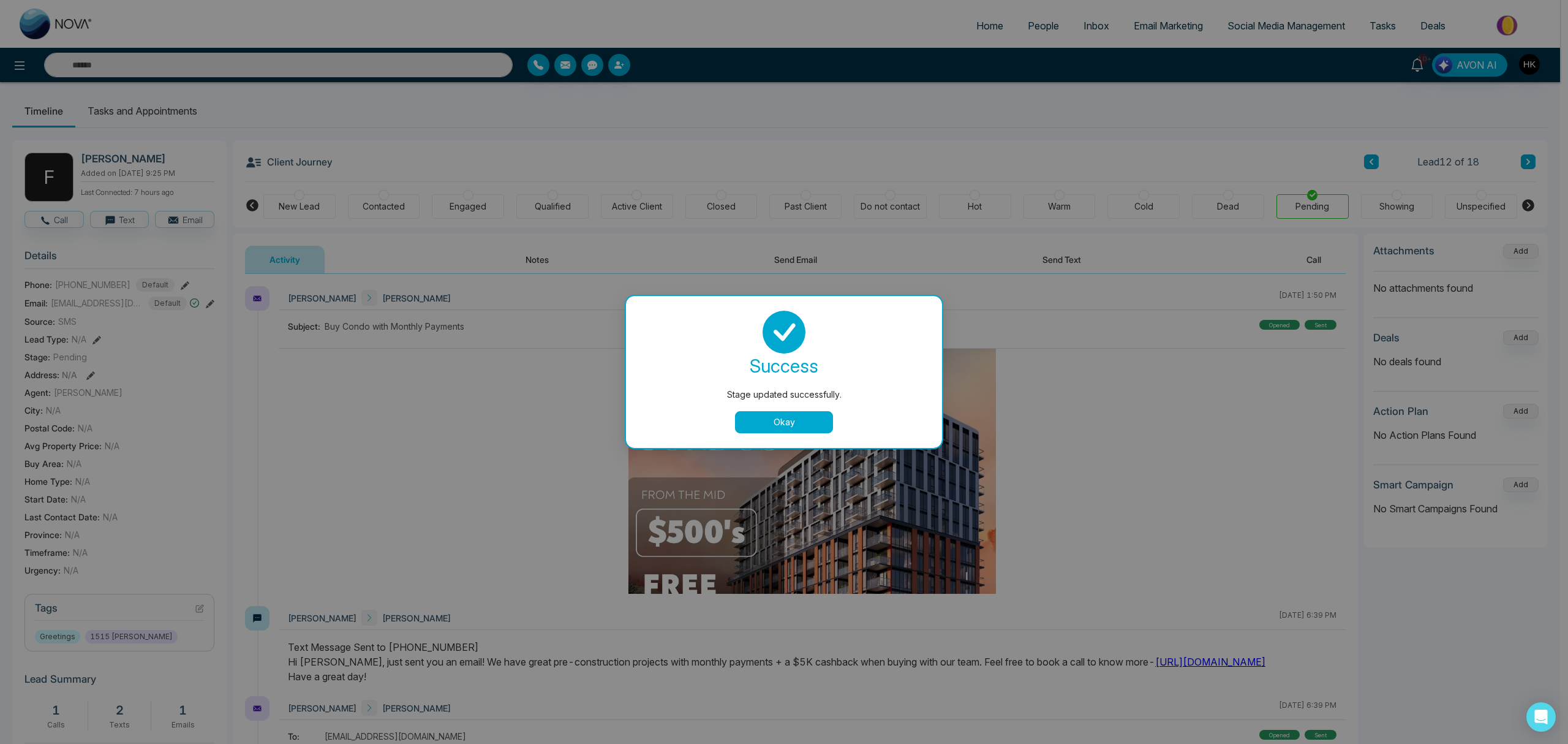
click at [782, 414] on button "Okay" at bounding box center [784, 422] width 98 height 22
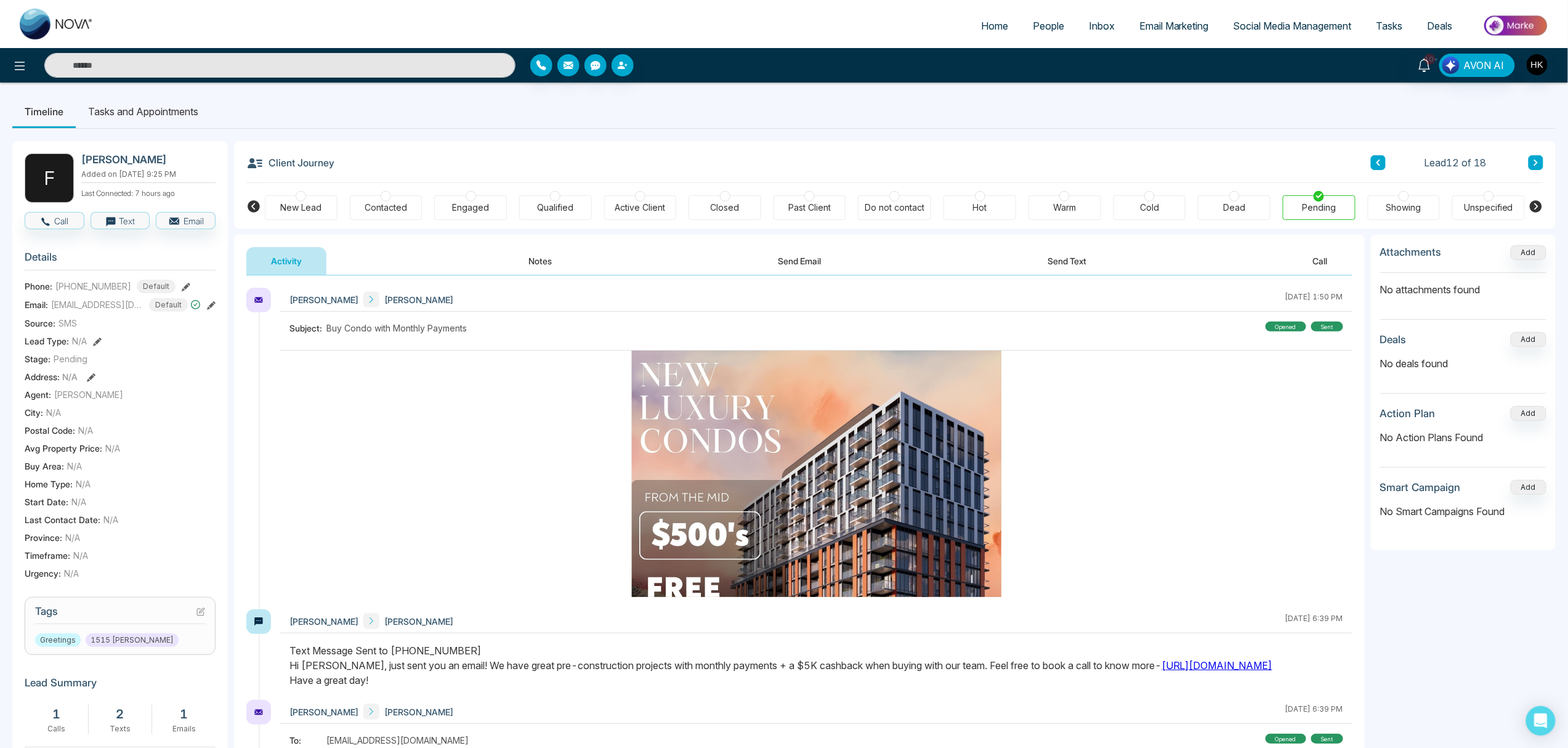
click at [1182, 159] on button at bounding box center [1536, 163] width 15 height 15
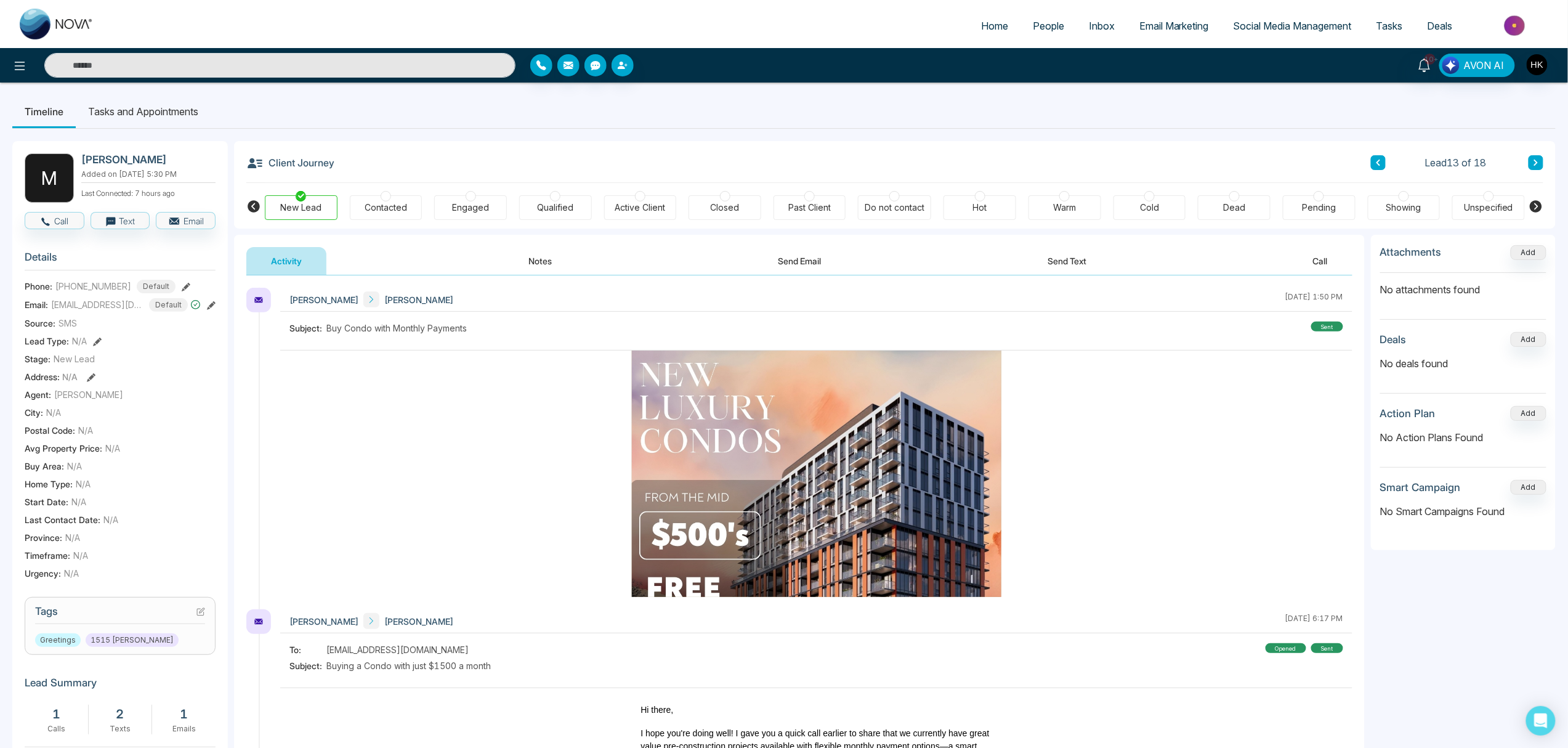
click at [1182, 198] on div at bounding box center [1319, 196] width 10 height 10
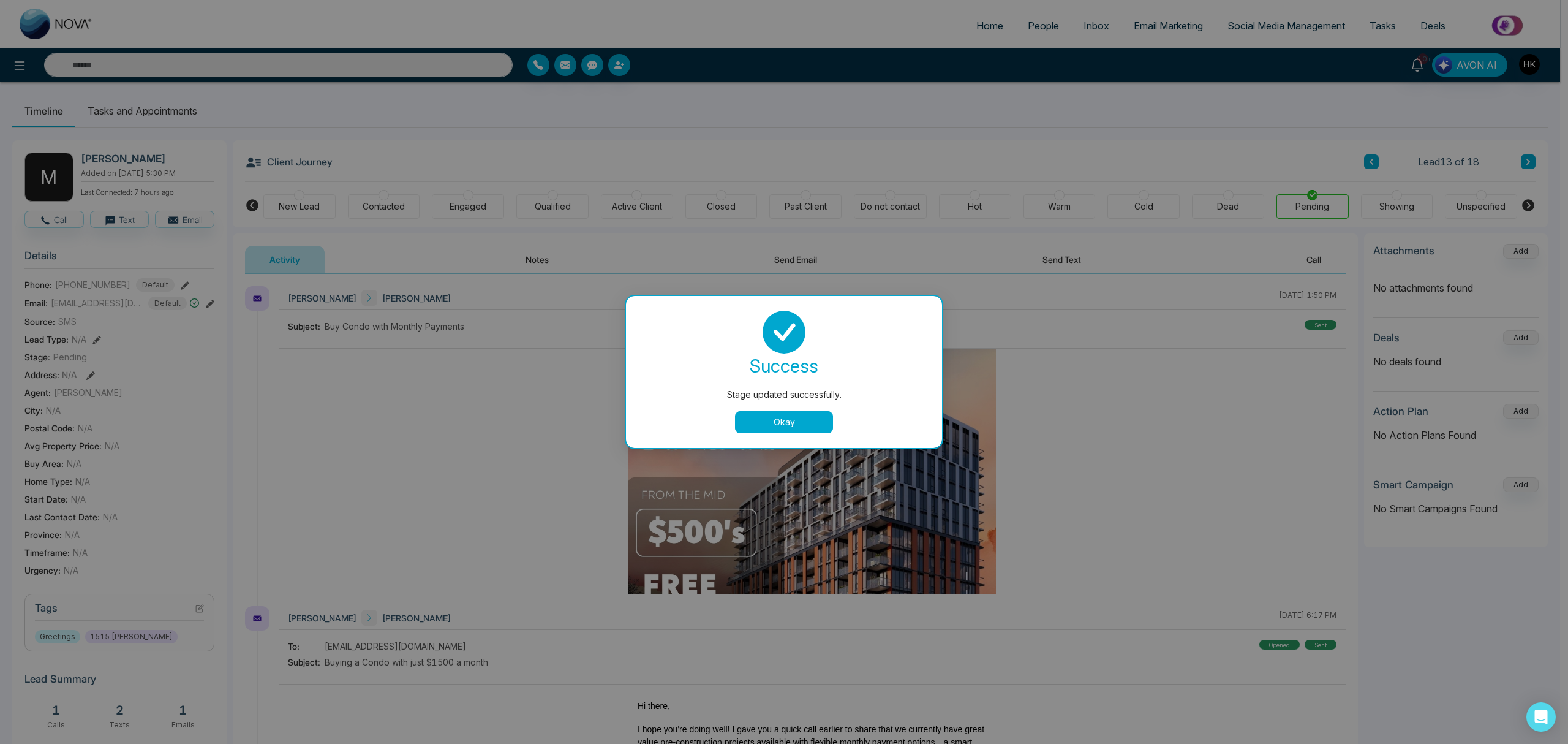
click at [807, 421] on button "Okay" at bounding box center [784, 422] width 98 height 22
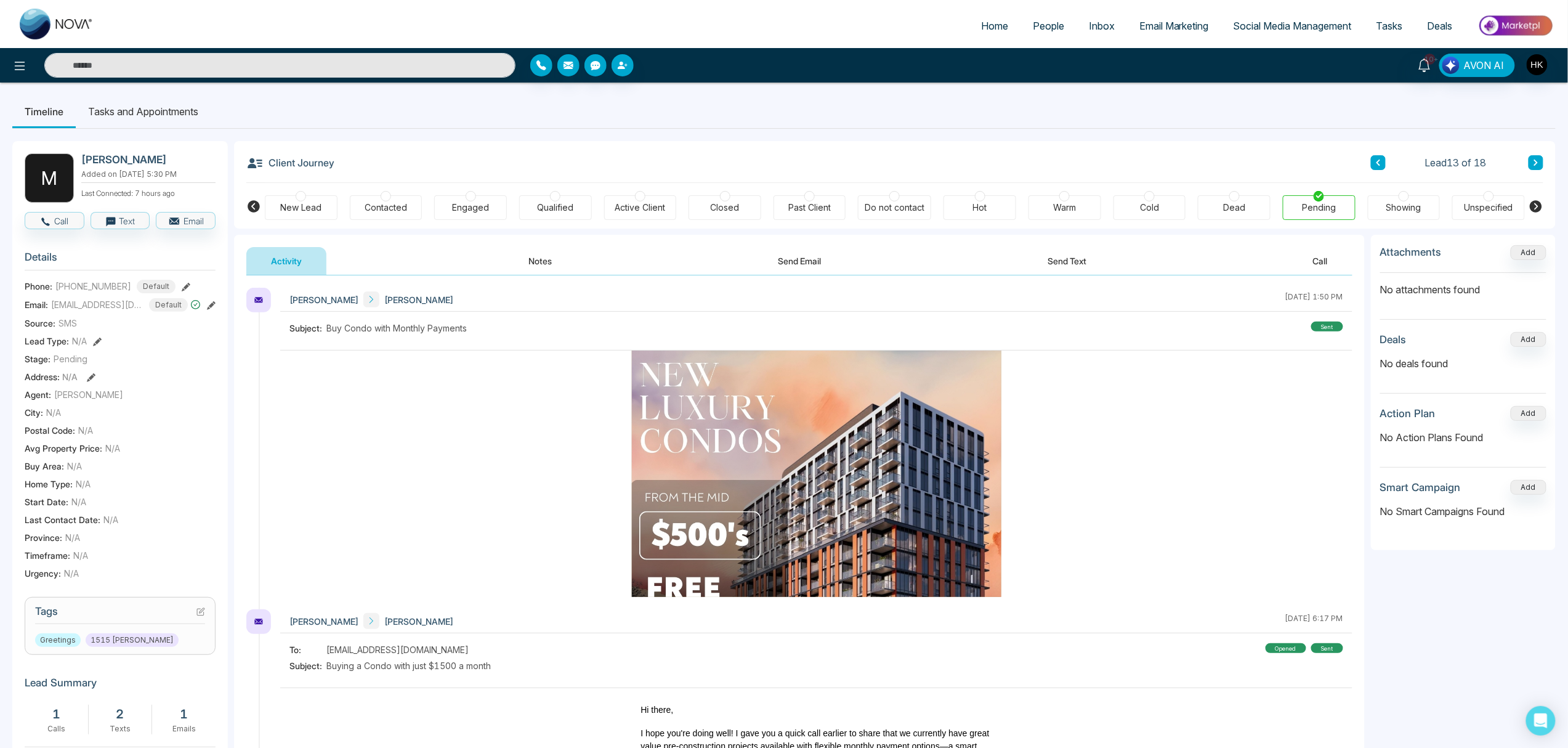
click at [1182, 159] on icon at bounding box center [1537, 163] width 6 height 8
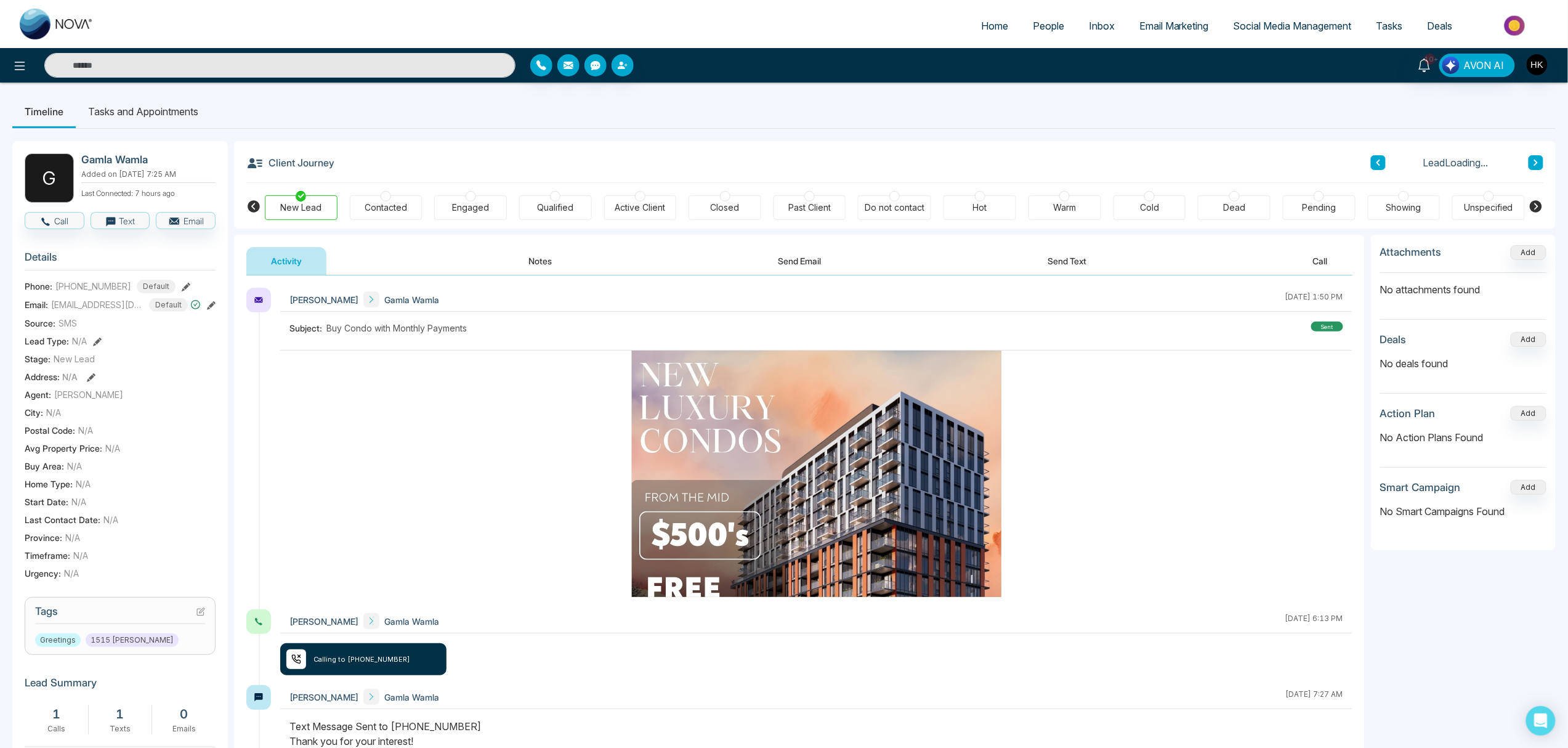
click at [1182, 205] on div "Pending" at bounding box center [1319, 207] width 34 height 12
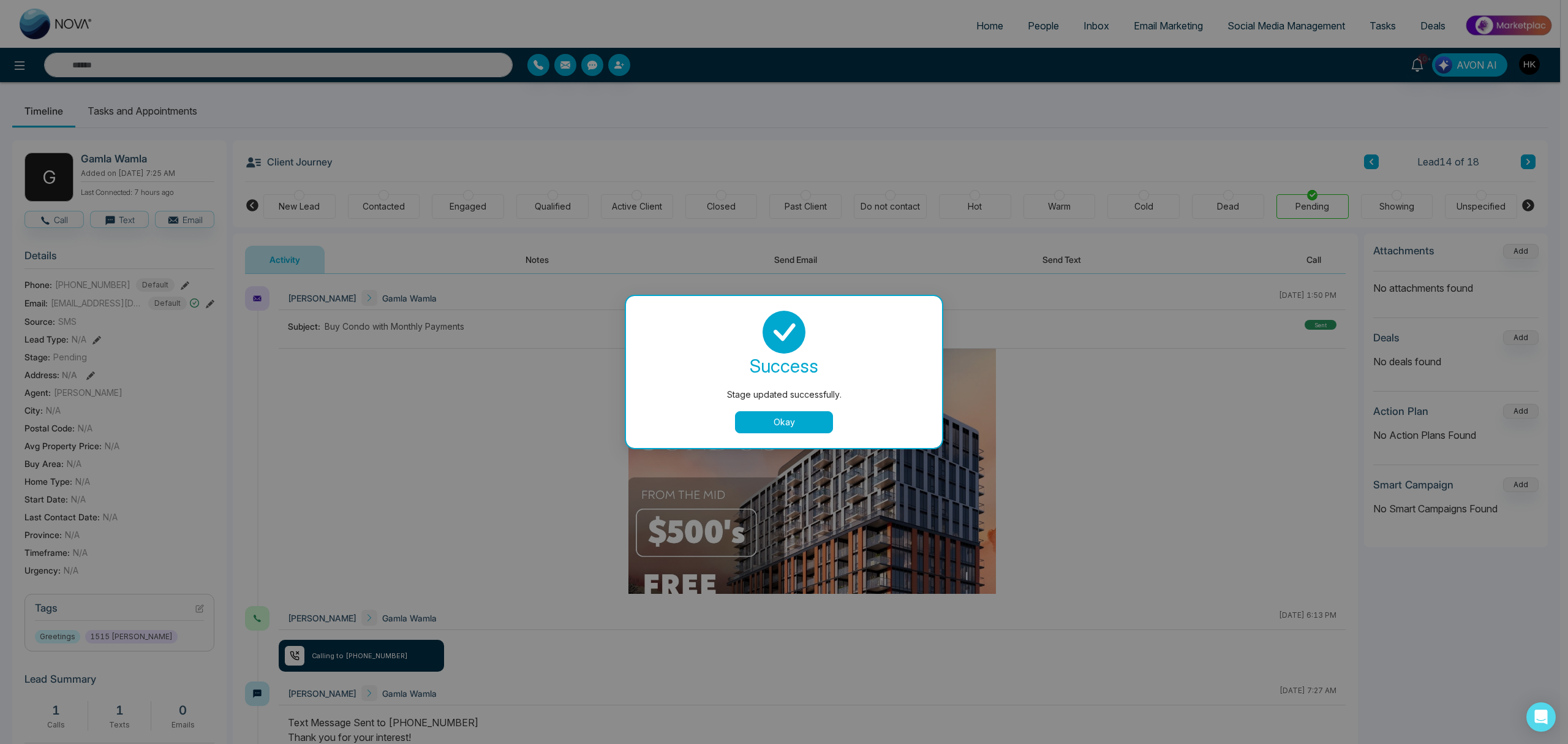
click at [807, 415] on button "Okay" at bounding box center [784, 422] width 98 height 22
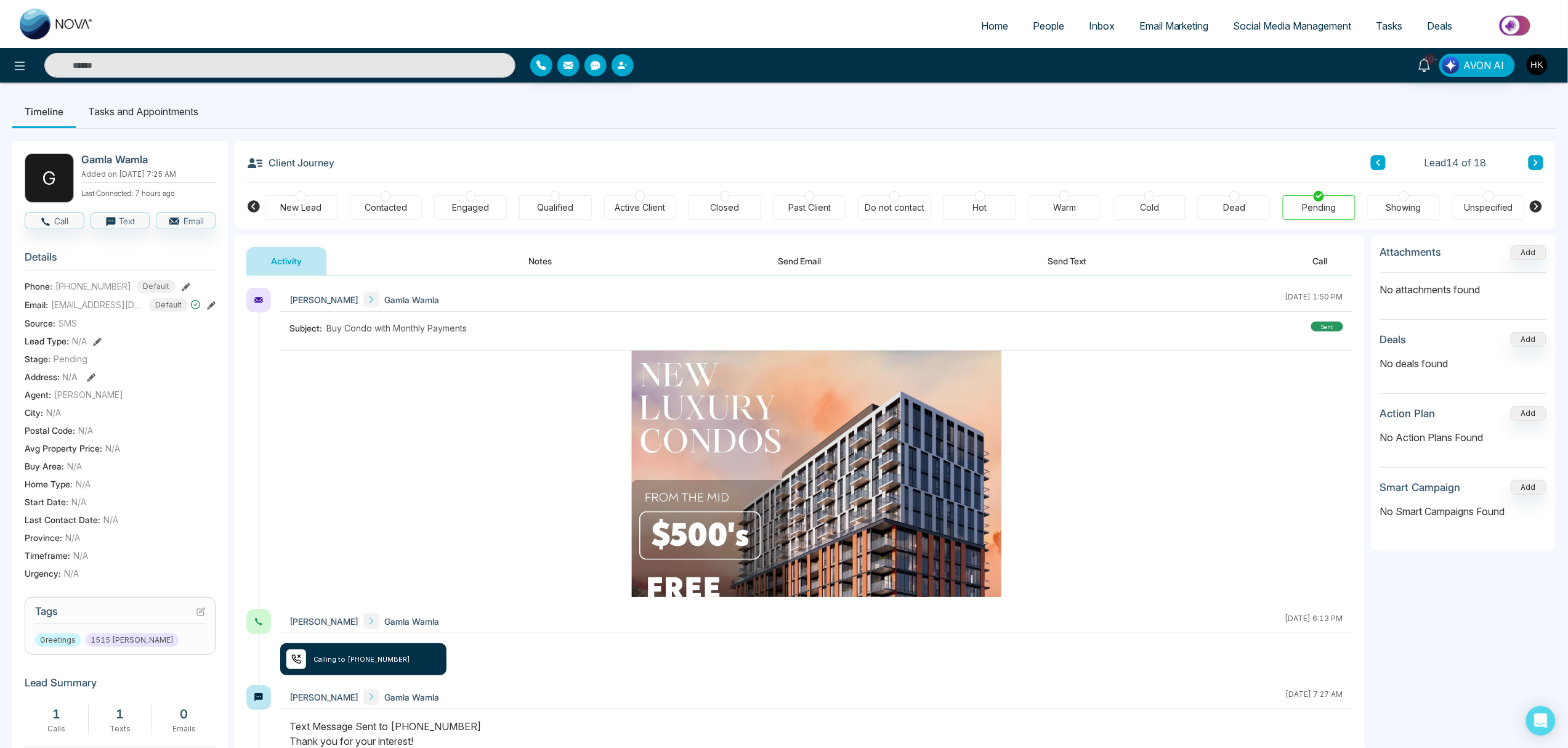
click at [1182, 159] on icon at bounding box center [1537, 163] width 6 height 8
click at [1182, 202] on div "Pending" at bounding box center [1319, 207] width 34 height 12
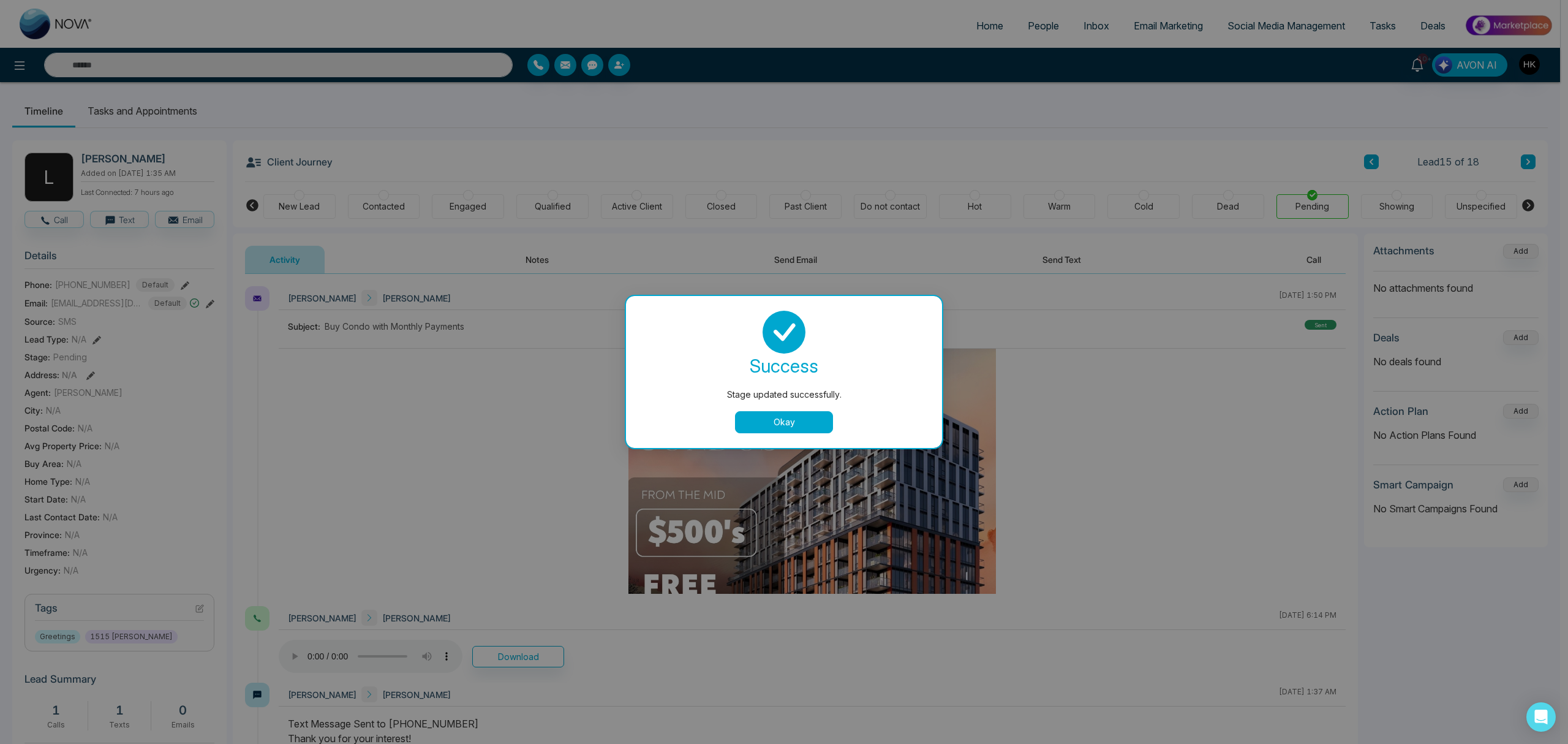
click at [796, 424] on button "Okay" at bounding box center [784, 422] width 98 height 22
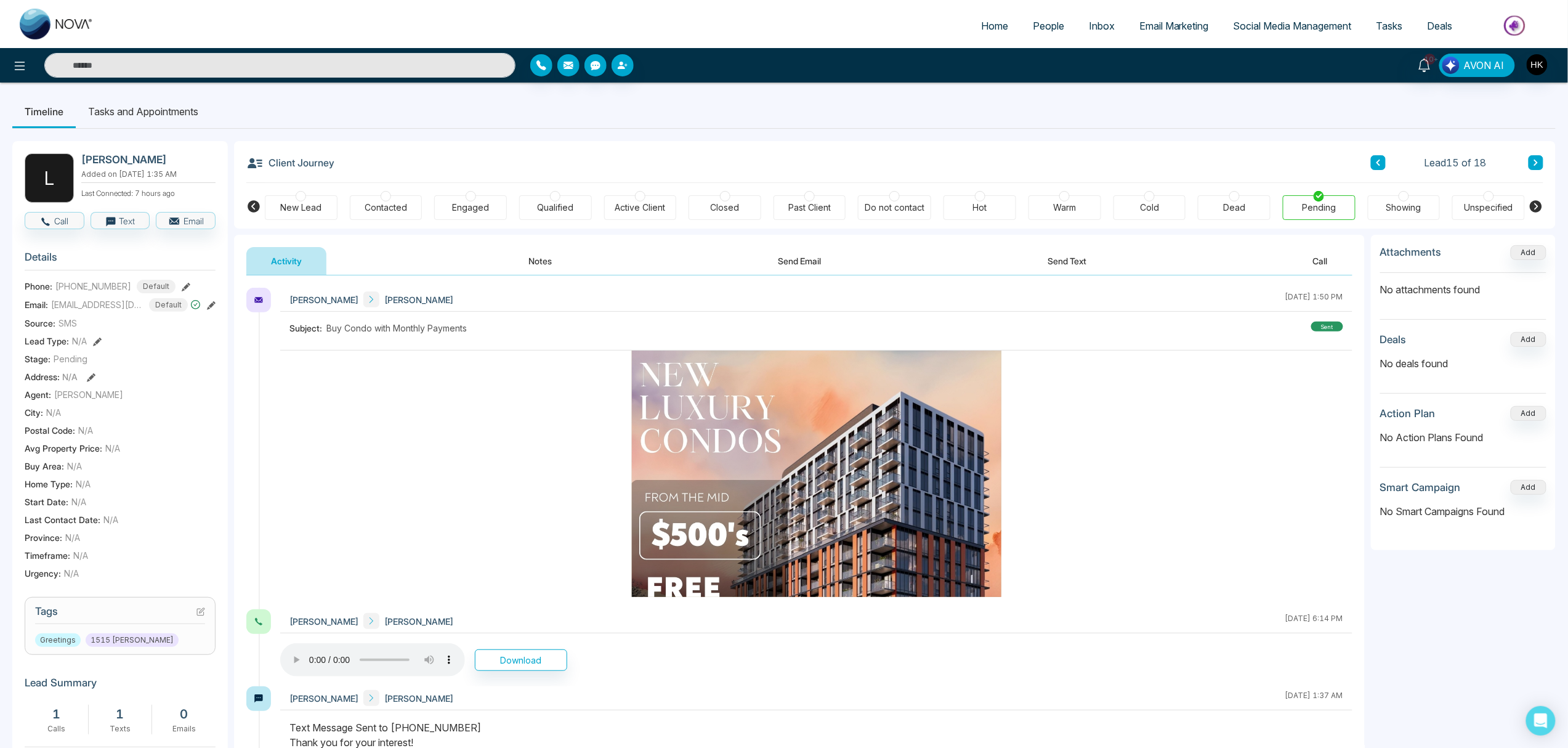
click at [1182, 163] on icon at bounding box center [1537, 163] width 6 height 8
click at [1182, 198] on div at bounding box center [1319, 196] width 10 height 10
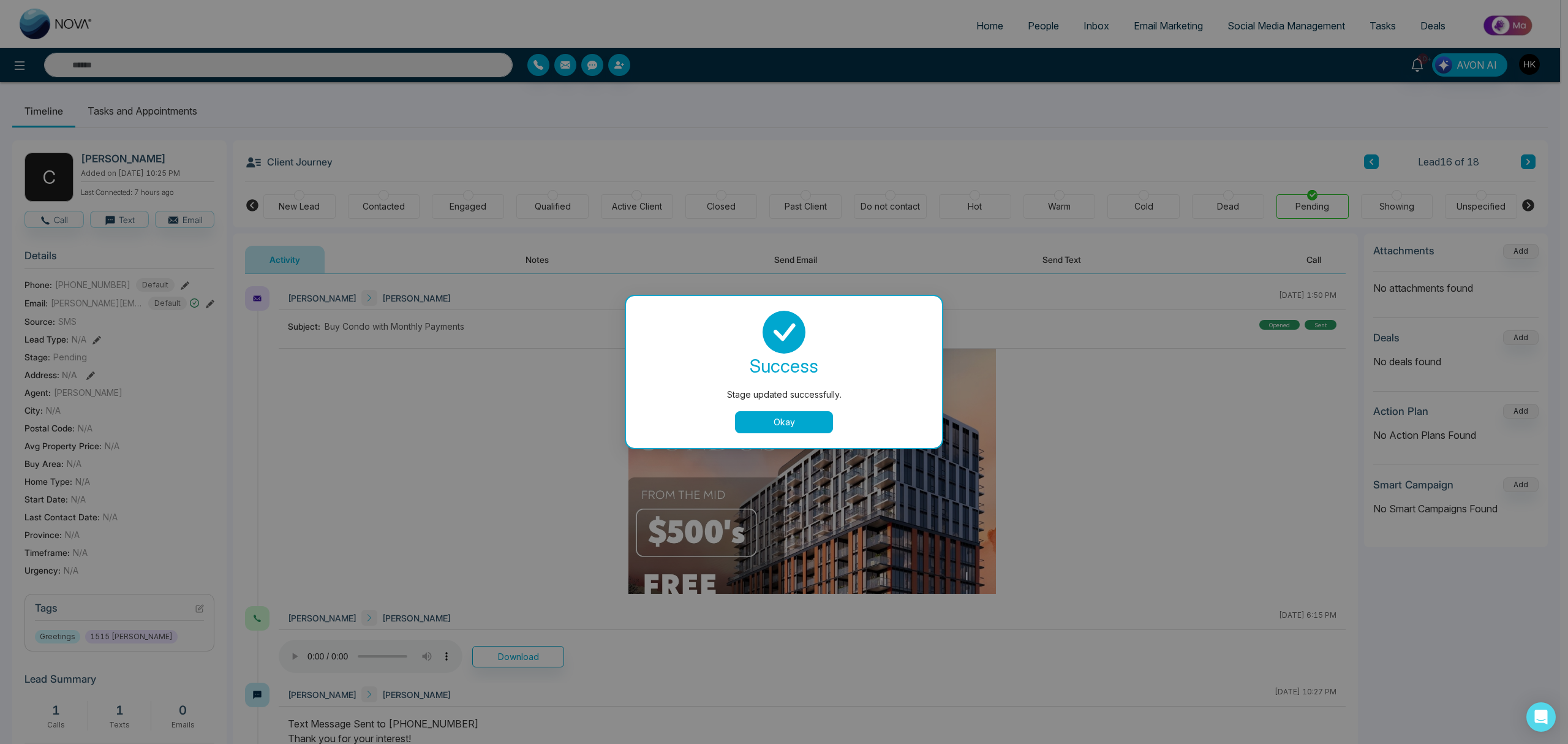
click at [783, 421] on button "Okay" at bounding box center [784, 422] width 98 height 22
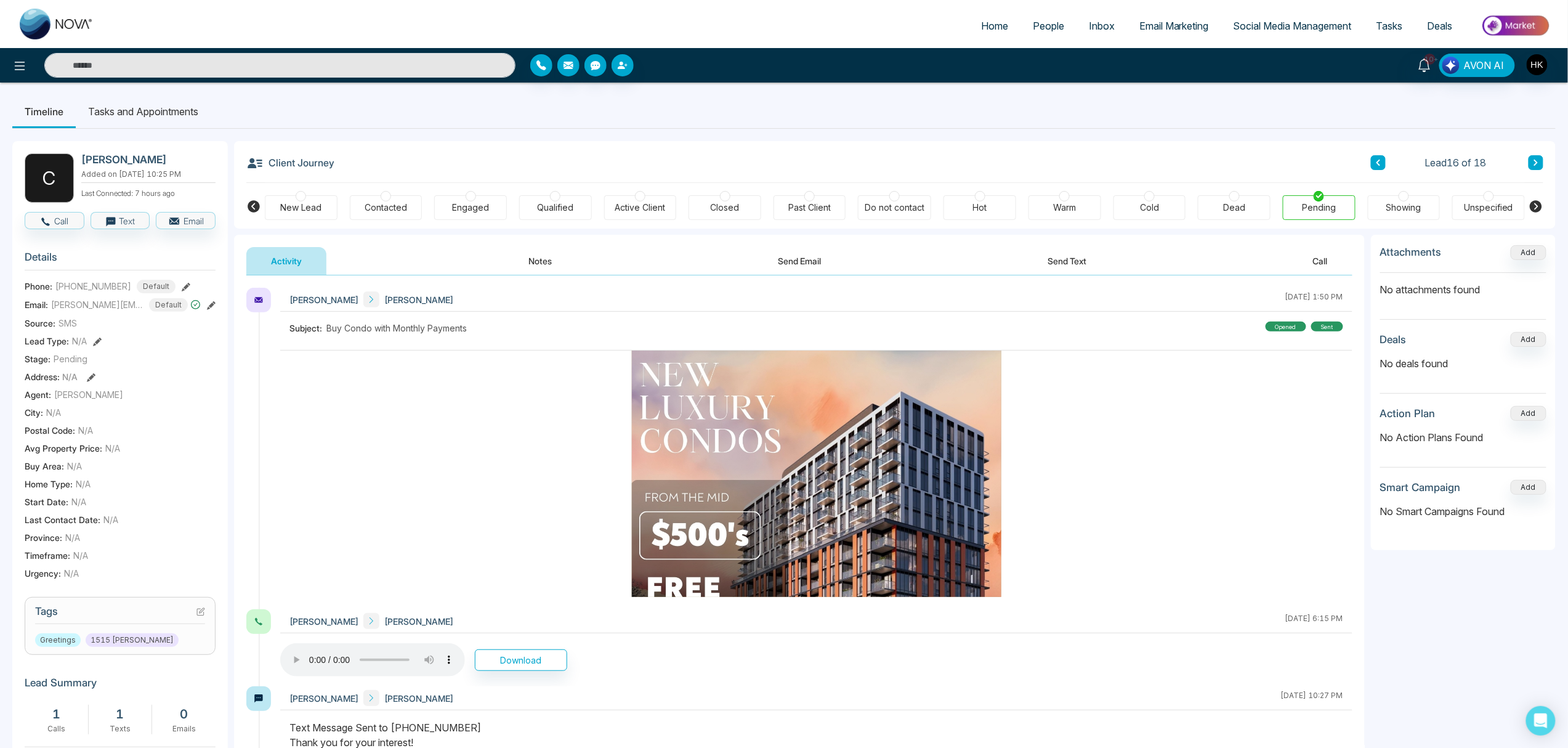
click at [1182, 165] on icon at bounding box center [1537, 163] width 6 height 8
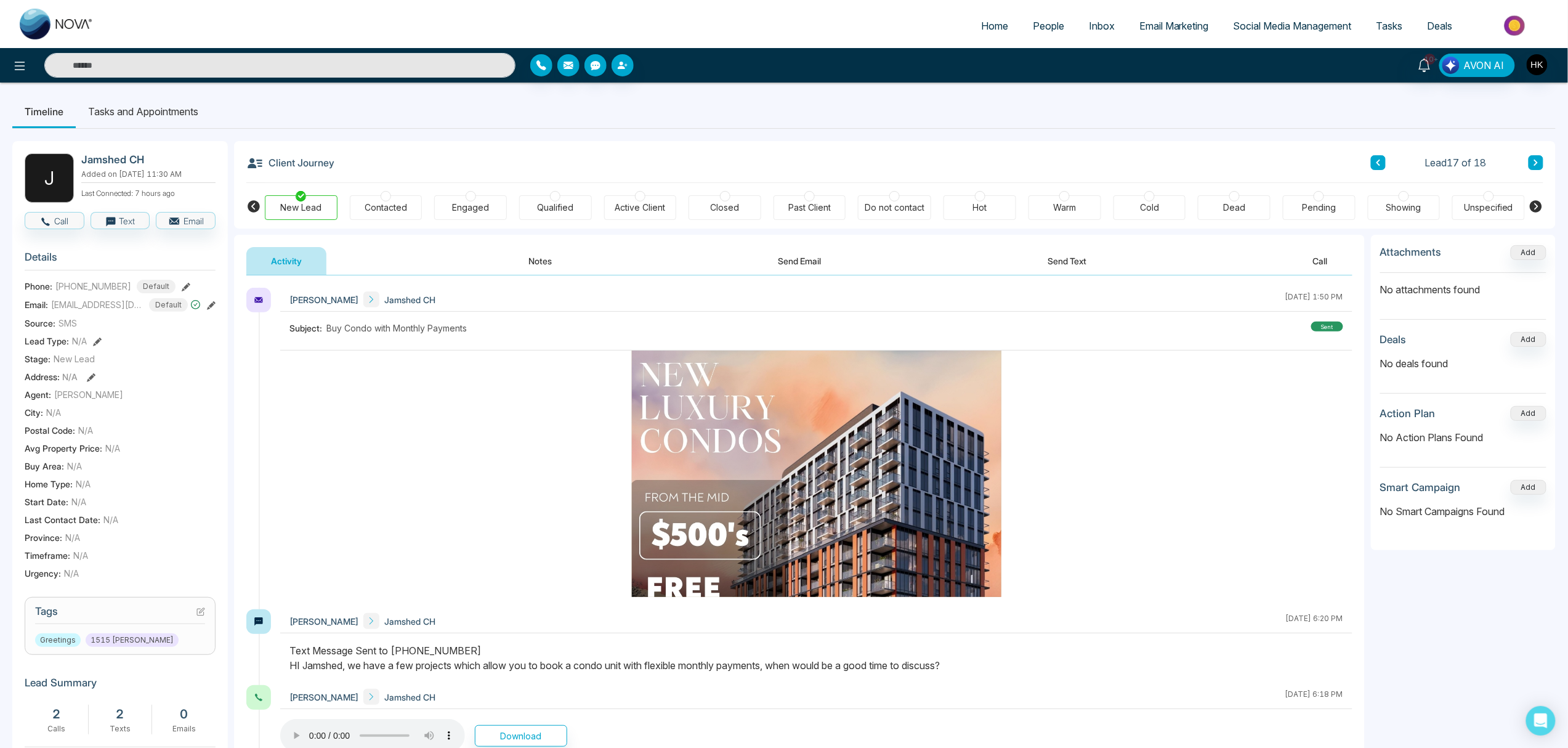
click at [1182, 201] on div at bounding box center [1319, 196] width 10 height 10
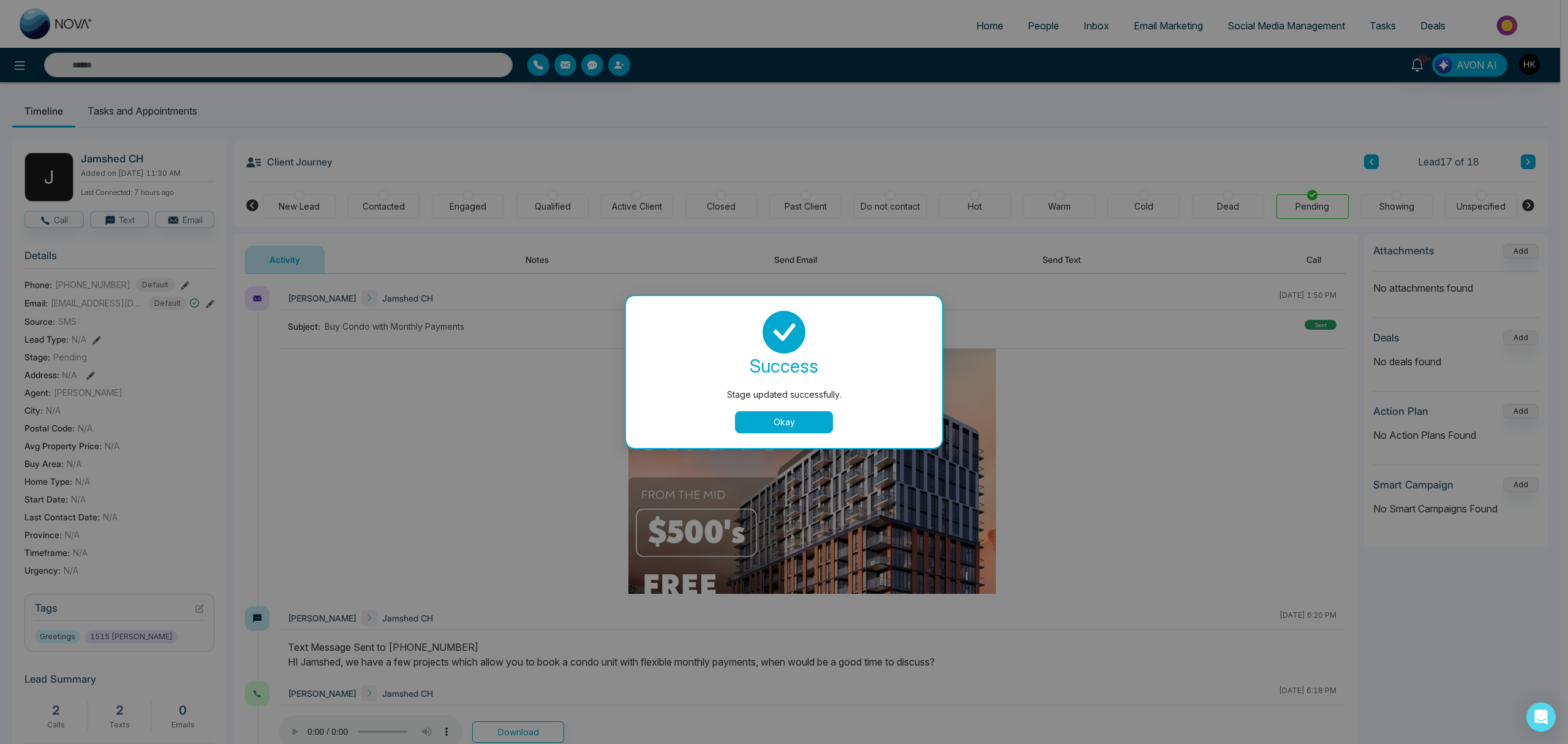
click at [829, 418] on button "Okay" at bounding box center [784, 422] width 98 height 22
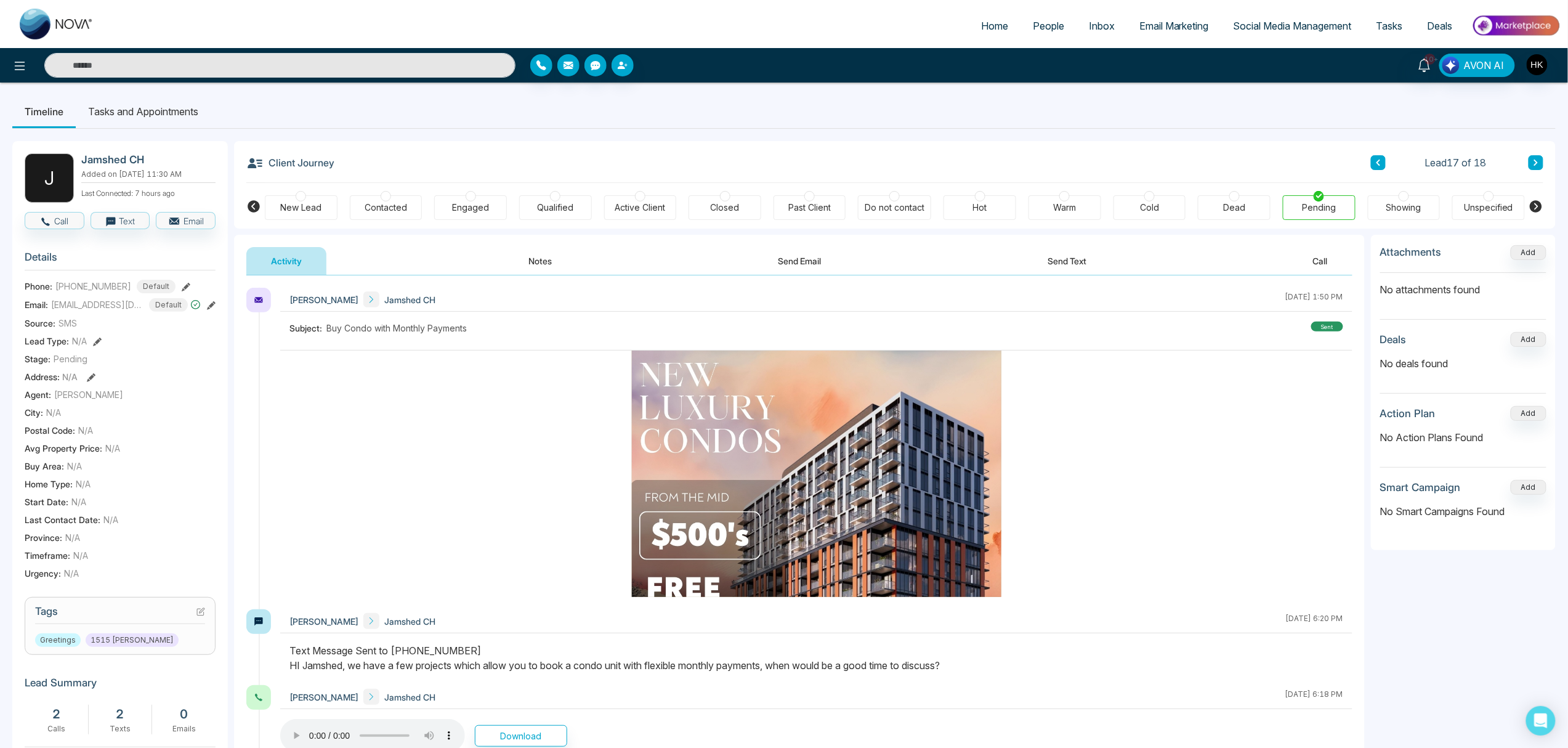
click at [1182, 159] on button at bounding box center [1536, 163] width 15 height 15
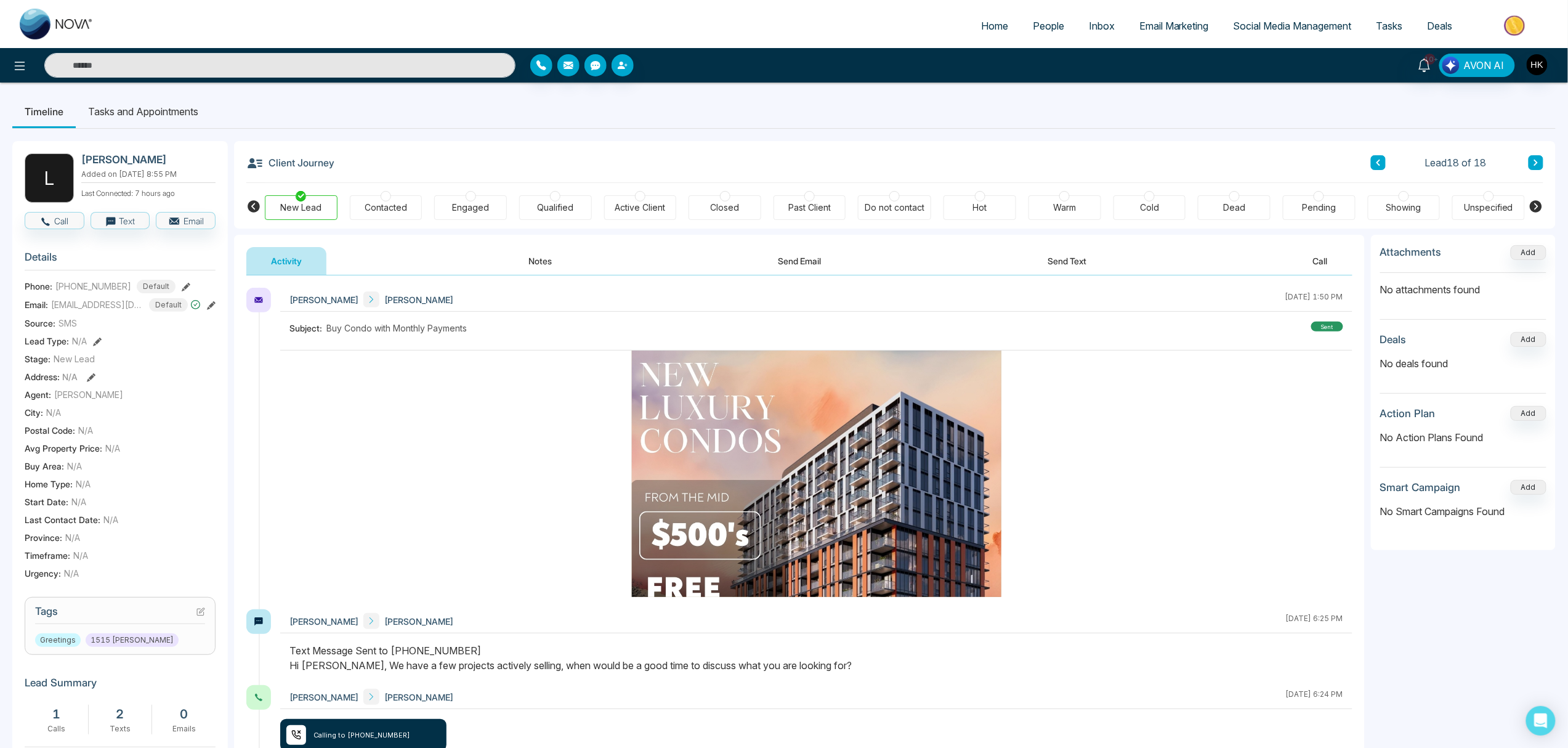
click at [1154, 205] on div "Cold" at bounding box center [1150, 207] width 19 height 12
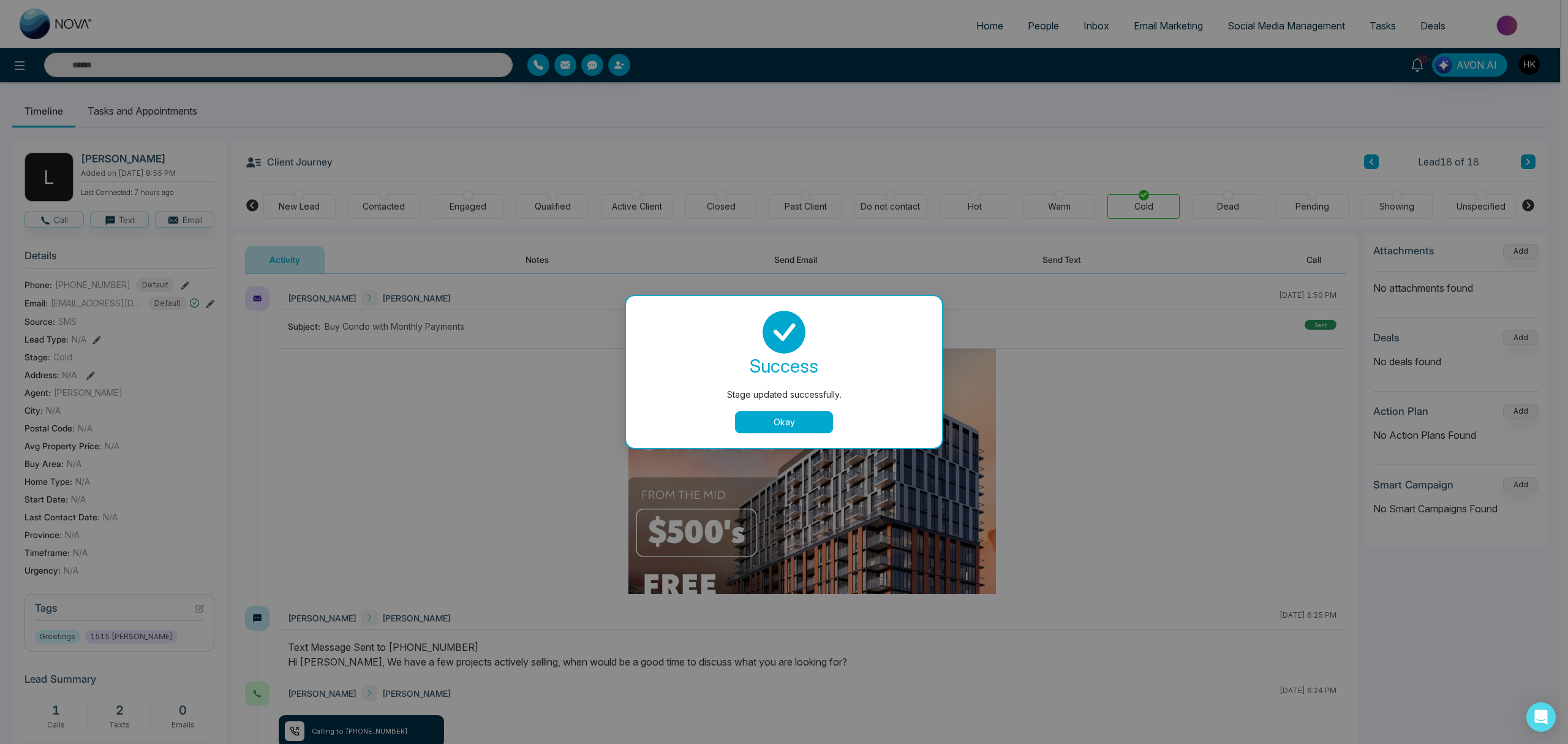
click at [800, 421] on button "Okay" at bounding box center [784, 422] width 98 height 22
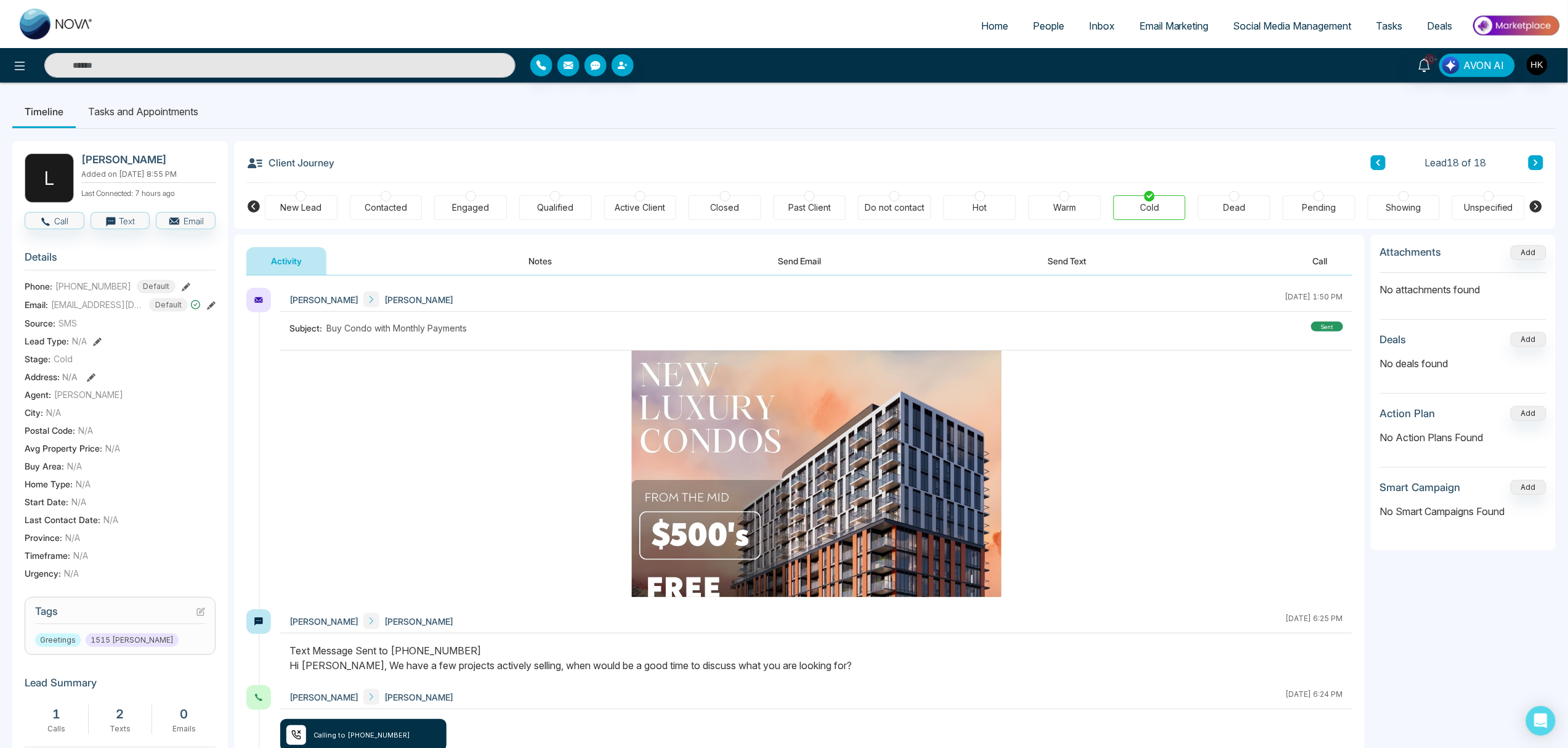
click at [1056, 27] on span "People" at bounding box center [1049, 26] width 31 height 12
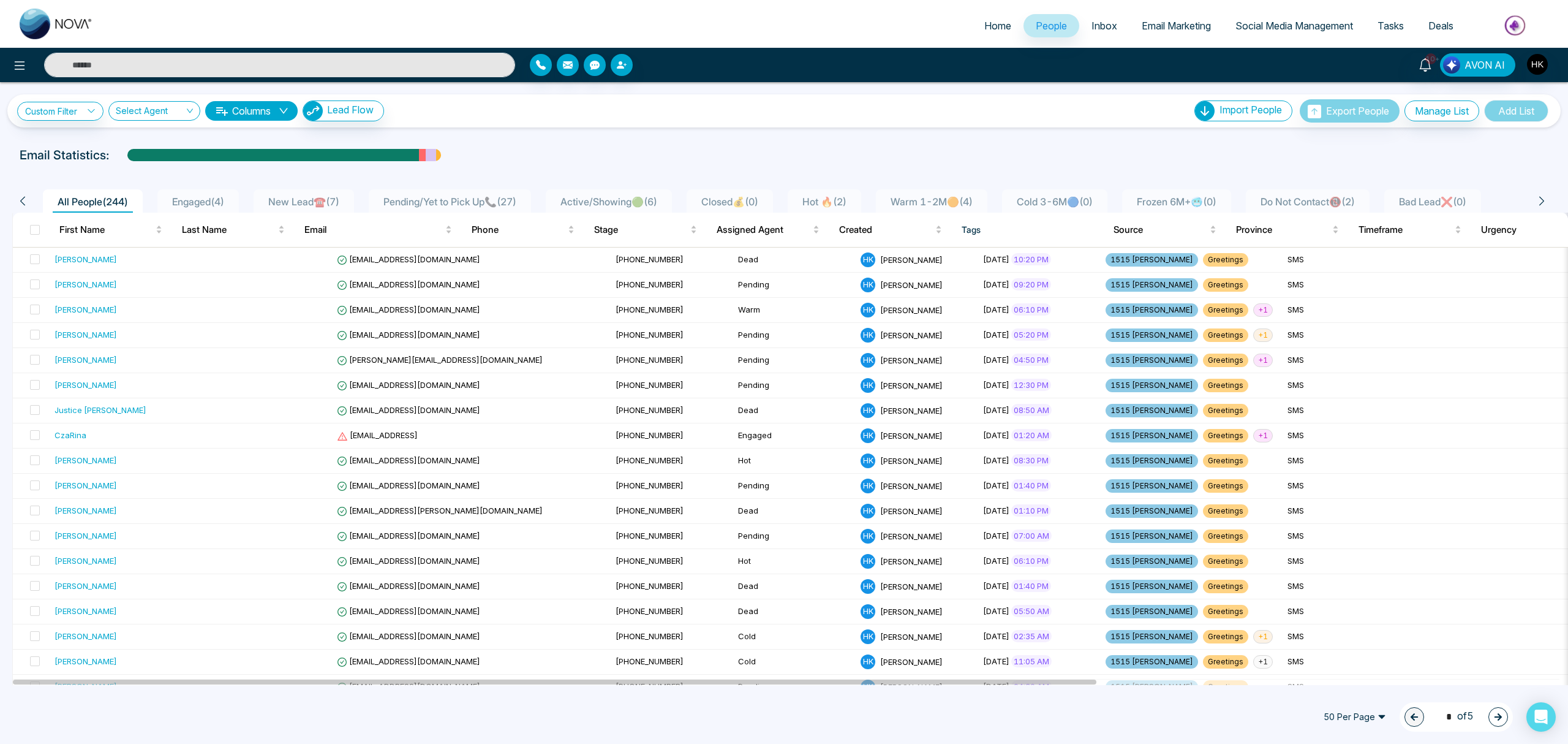
click at [521, 201] on span "Pending/Yet to Pick Up📞 ( 27 )" at bounding box center [450, 201] width 142 height 12
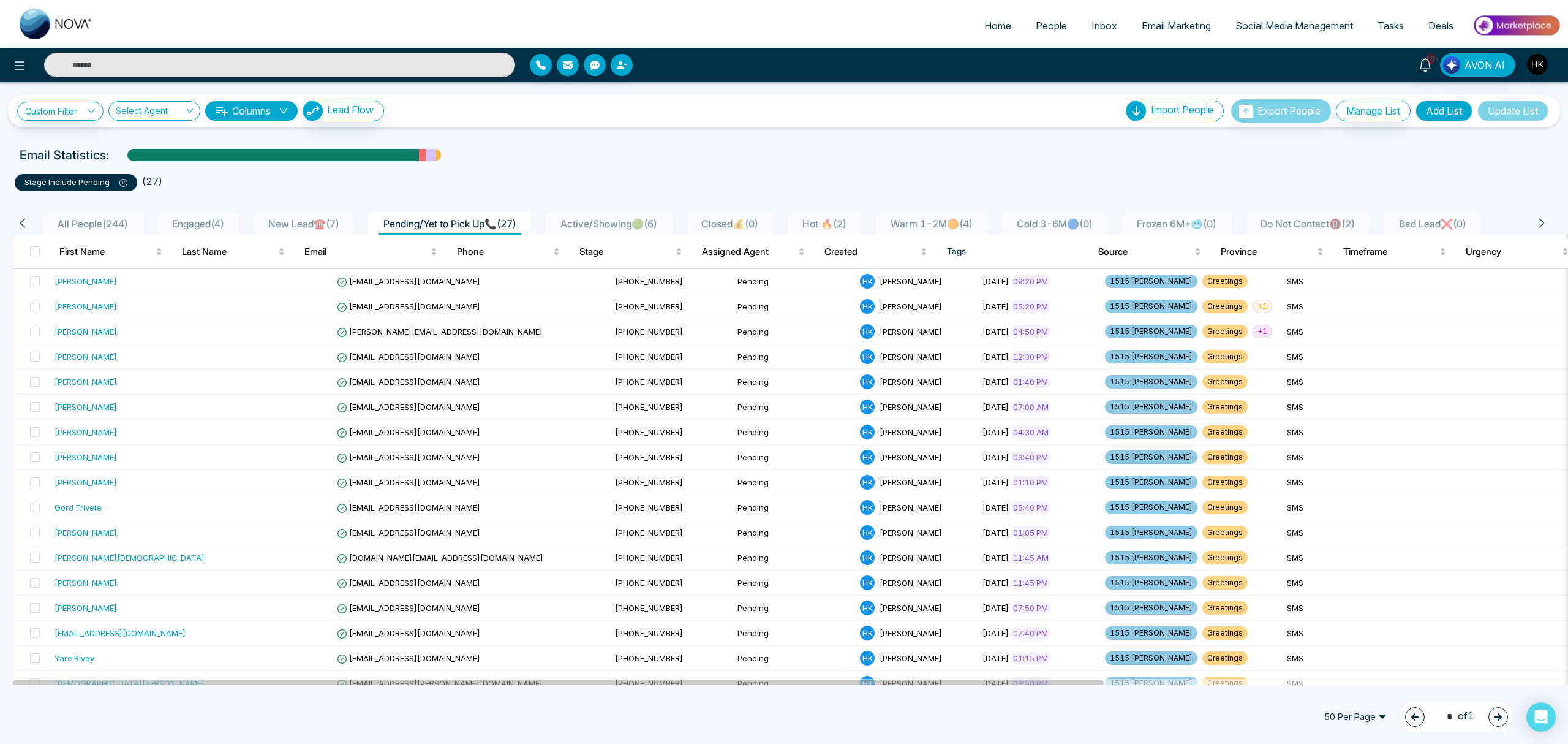
click at [988, 27] on span "Home" at bounding box center [997, 25] width 27 height 12
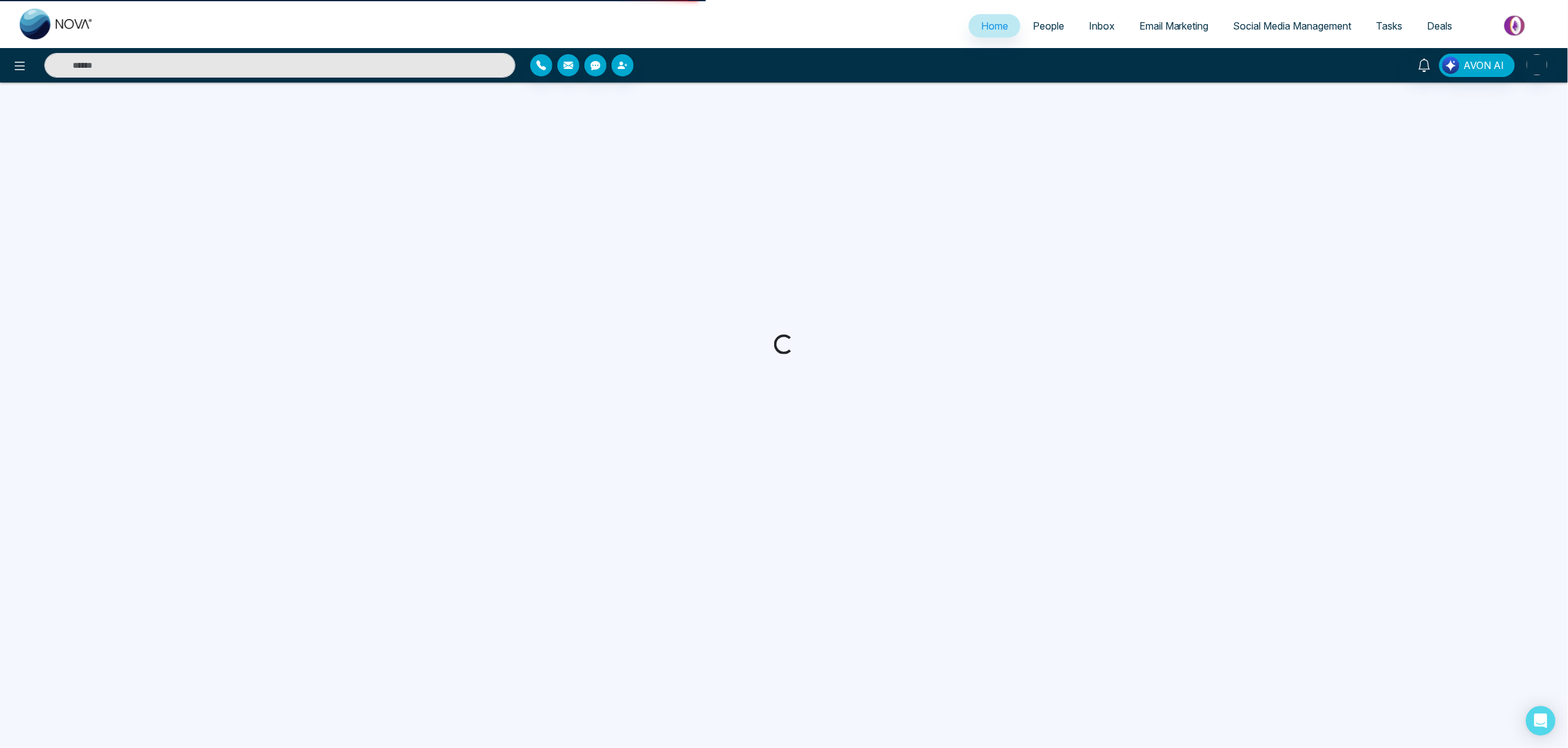
select select "*"
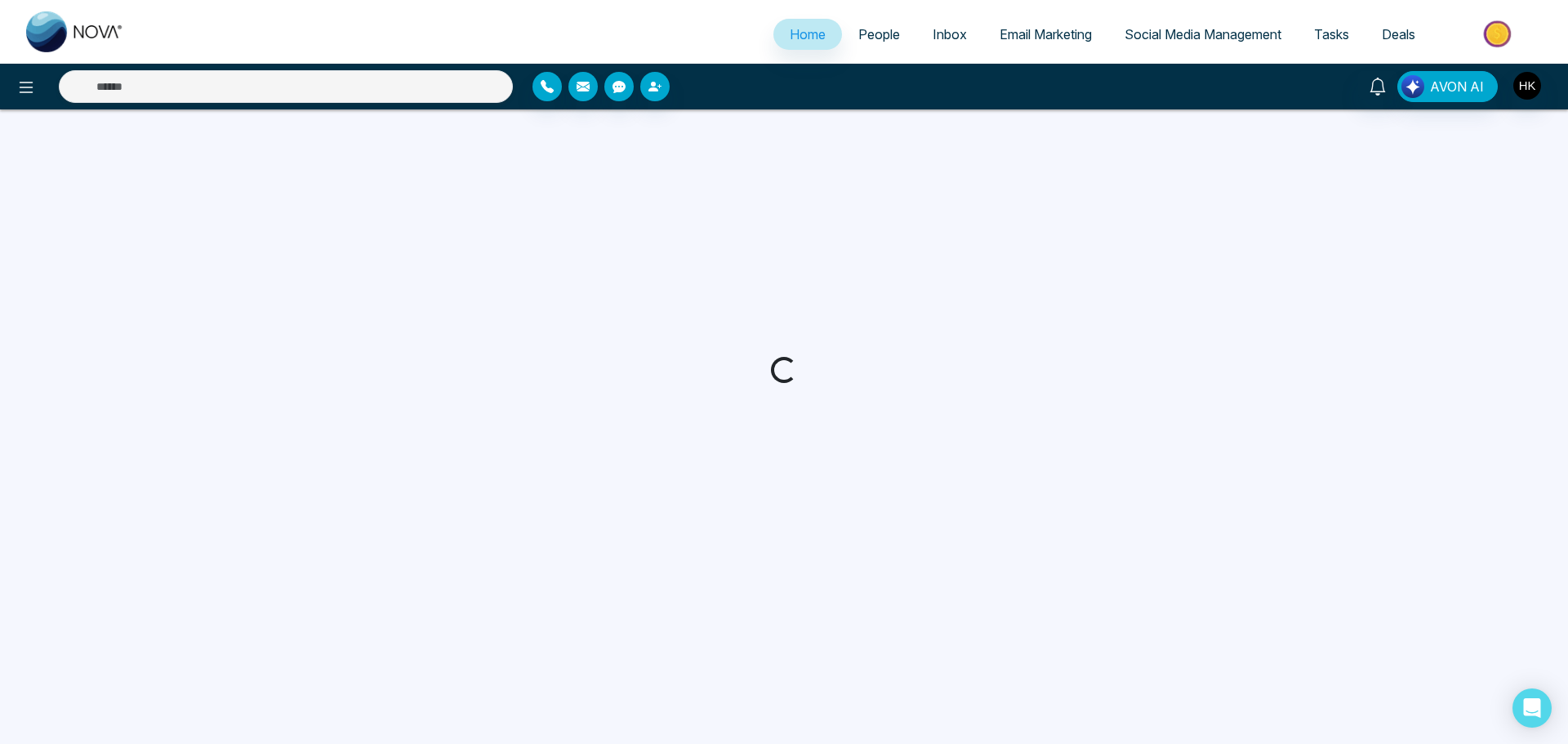
select select "*"
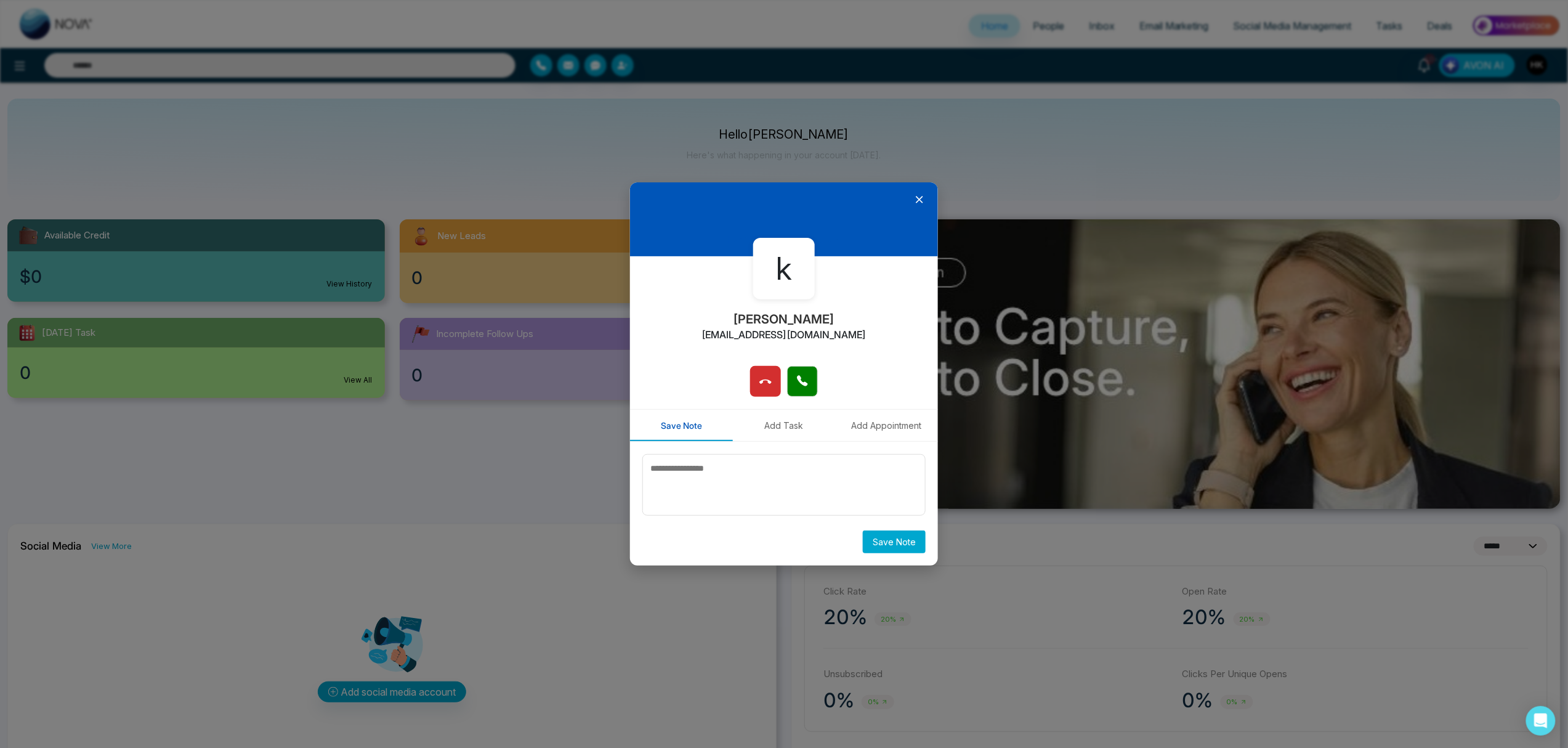
drag, startPoint x: 929, startPoint y: 203, endPoint x: 927, endPoint y: 195, distance: 8.2
click at [929, 200] on div at bounding box center [784, 219] width 308 height 74
click at [923, 202] on icon at bounding box center [919, 199] width 12 height 12
